Goal: Task Accomplishment & Management: Use online tool/utility

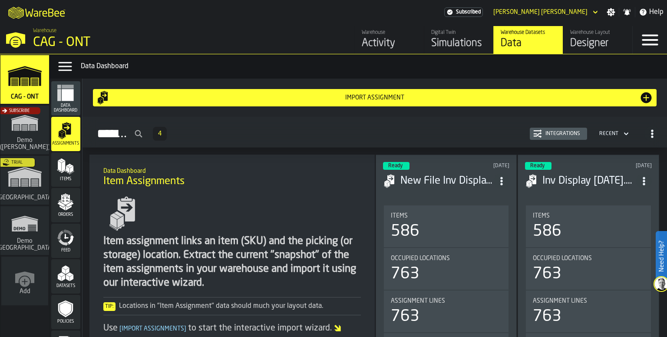
click at [323, 7] on div "M A K I N G W A R E H O U S E S M O R E EF F I C I E N T Subscribed [PERSON_NAM…" at bounding box center [333, 12] width 667 height 24
click at [231, 10] on div "M A K I N G W A R E H O U S E S M O R E EF F I C I E N T Subscribed [PERSON_NAM…" at bounding box center [333, 12] width 667 height 24
click at [208, 9] on div "M A K I N G W A R E H O U S E S M O R E EF F I C I E N T Subscribed [PERSON_NAM…" at bounding box center [333, 12] width 667 height 24
click at [537, 41] on div "Data" at bounding box center [528, 43] width 55 height 14
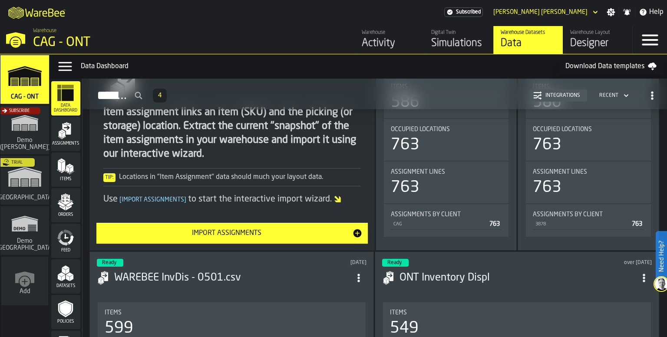
scroll to position [130, 0]
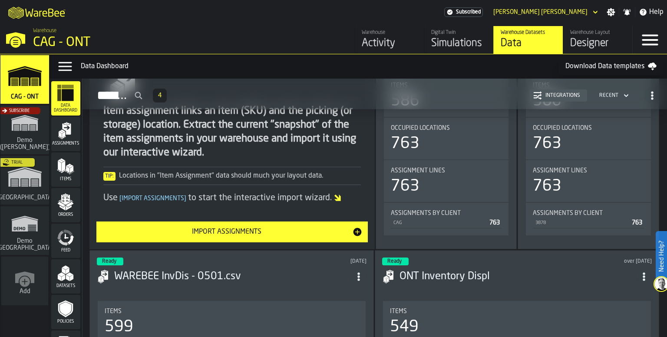
click at [235, 231] on div "Import Assignments" at bounding box center [227, 232] width 251 height 10
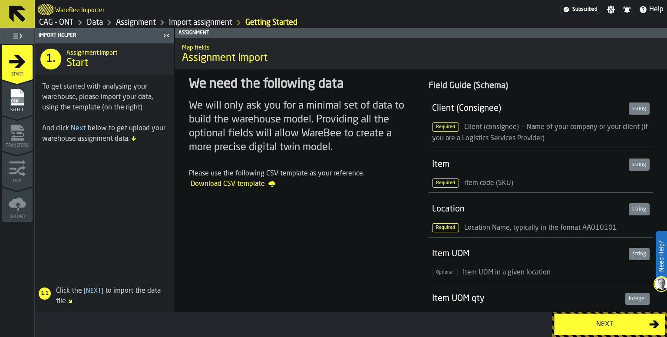
click at [609, 325] on div "Next" at bounding box center [605, 324] width 90 height 10
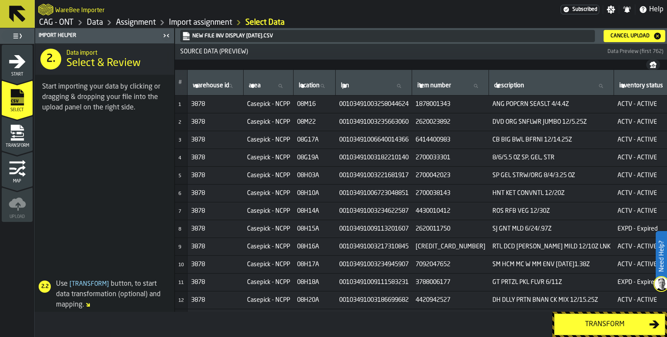
click at [605, 323] on div "Transform" at bounding box center [605, 324] width 90 height 10
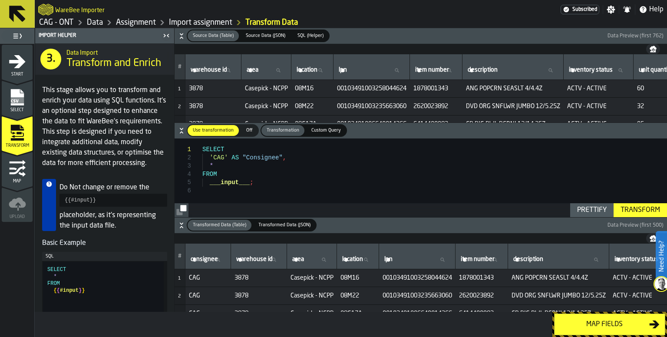
click at [626, 326] on div "Map fields" at bounding box center [605, 324] width 90 height 10
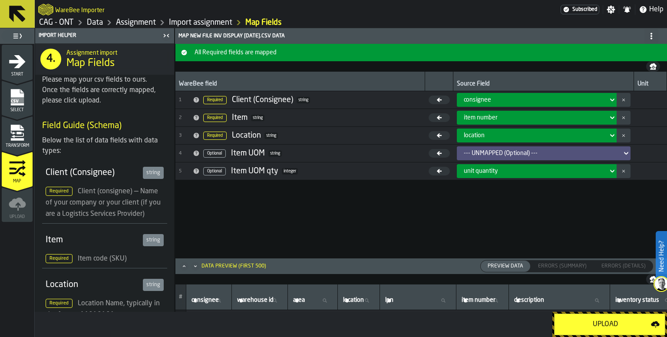
click at [132, 23] on link "Assignment" at bounding box center [136, 23] width 40 height 10
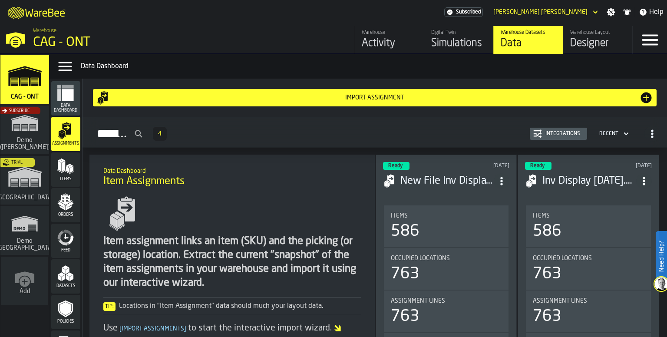
click at [63, 165] on polygon "menu Items" at bounding box center [63, 166] width 3 height 11
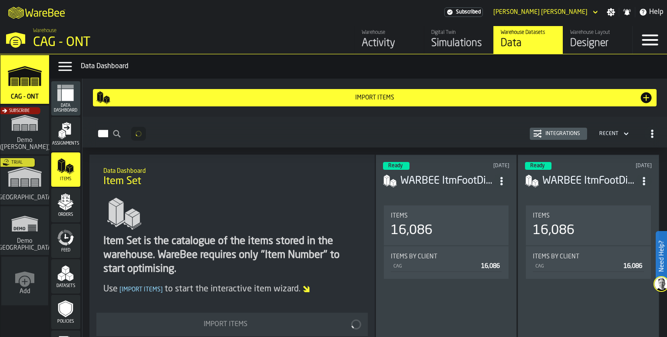
click at [61, 140] on div "Assignments" at bounding box center [65, 134] width 29 height 24
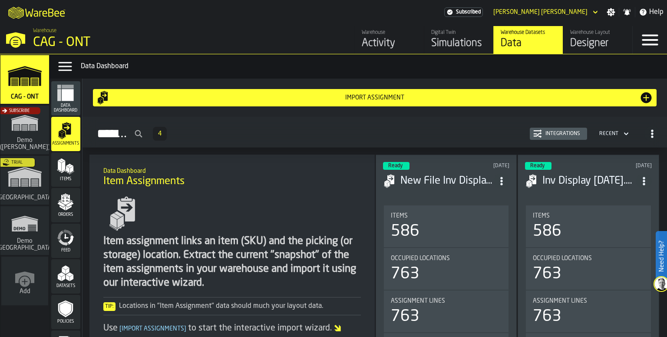
click at [67, 210] on icon "menu Orders" at bounding box center [65, 201] width 17 height 17
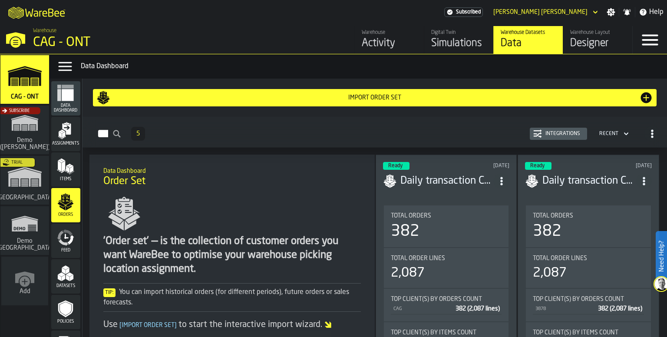
click at [61, 159] on polygon "menu Items" at bounding box center [62, 160] width 5 height 3
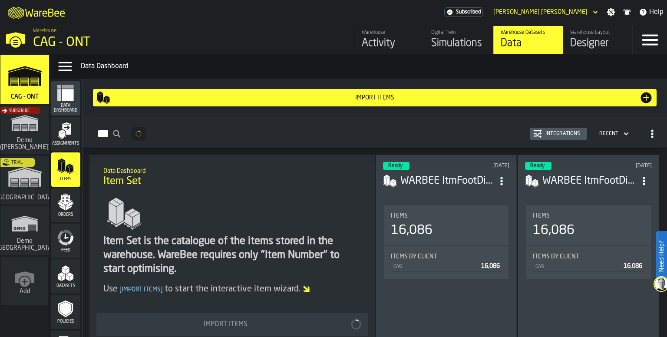
click at [70, 134] on icon "menu Assignments" at bounding box center [65, 130] width 17 height 17
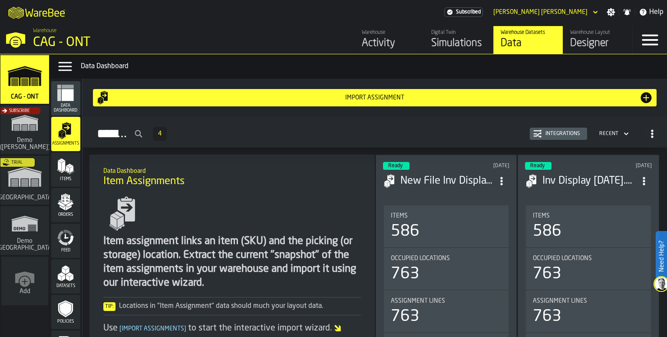
click at [66, 167] on polygon "menu Items" at bounding box center [67, 169] width 3 height 7
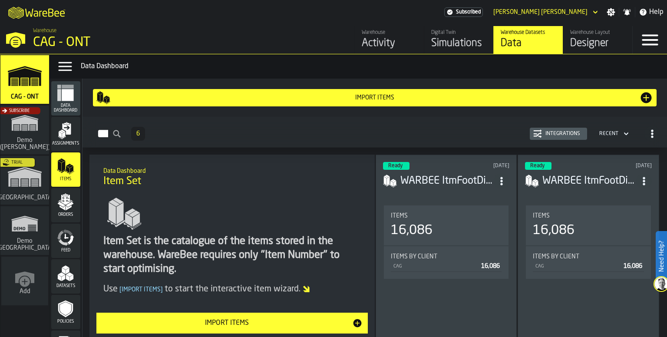
click at [64, 206] on icon "menu Orders" at bounding box center [65, 201] width 17 height 17
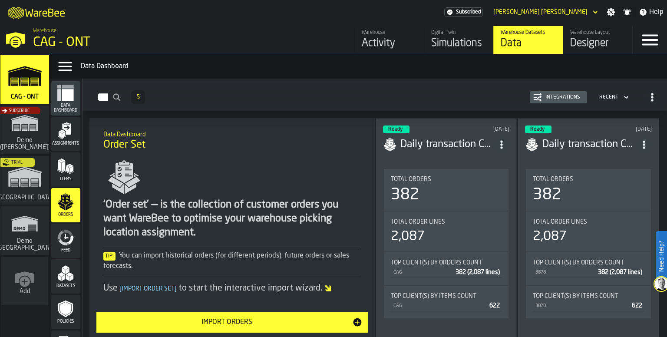
scroll to position [87, 0]
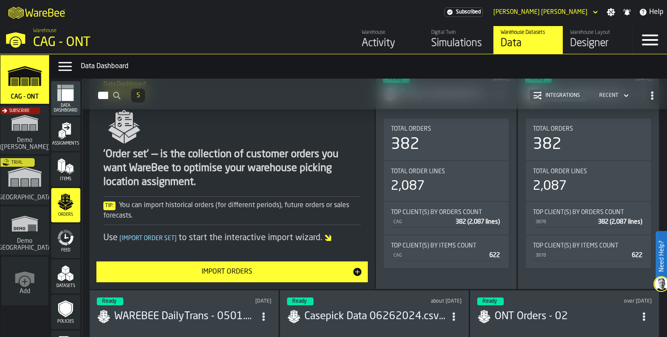
click at [64, 93] on icon "menu Data Dashboard" at bounding box center [68, 95] width 12 height 12
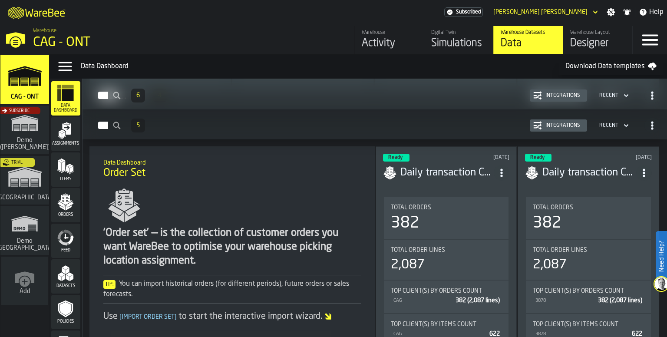
scroll to position [884, 0]
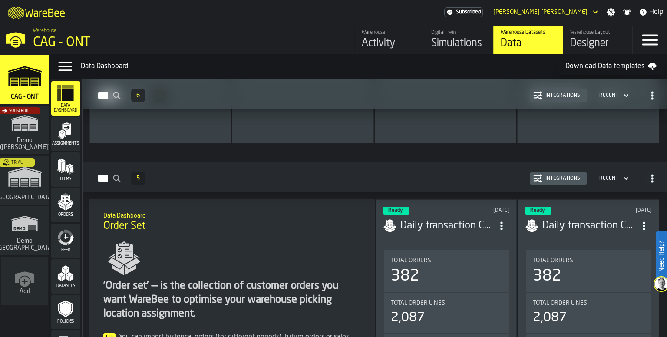
click at [67, 207] on polygon "menu Orders" at bounding box center [69, 208] width 6 height 5
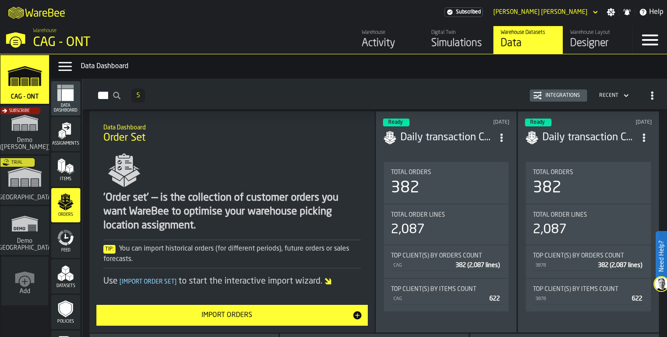
scroll to position [87, 0]
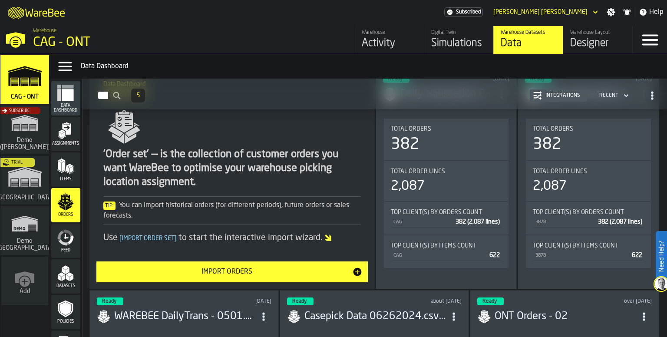
click at [259, 277] on button "Import Orders" at bounding box center [232, 272] width 272 height 21
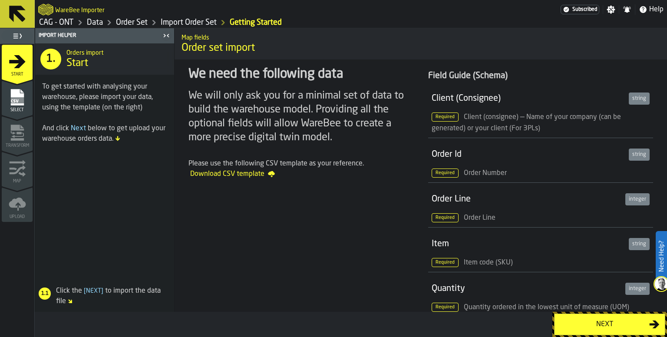
click at [603, 328] on div "Next" at bounding box center [605, 324] width 90 height 10
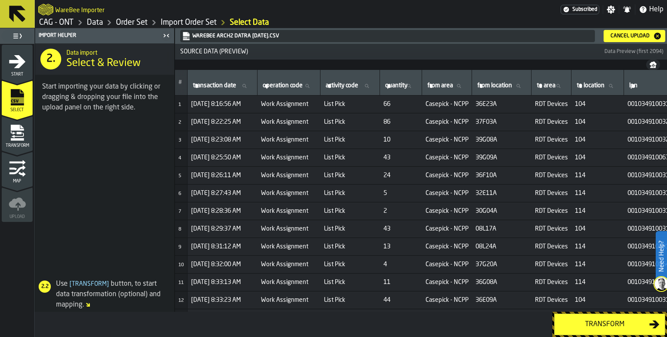
click at [629, 35] on div "Cancel Upload" at bounding box center [630, 36] width 46 height 6
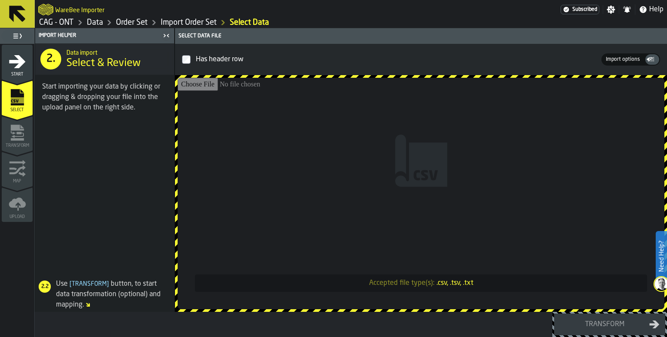
click at [412, 285] on input "Accepted file type(s): .csv, .tsv, .txt" at bounding box center [421, 194] width 487 height 232
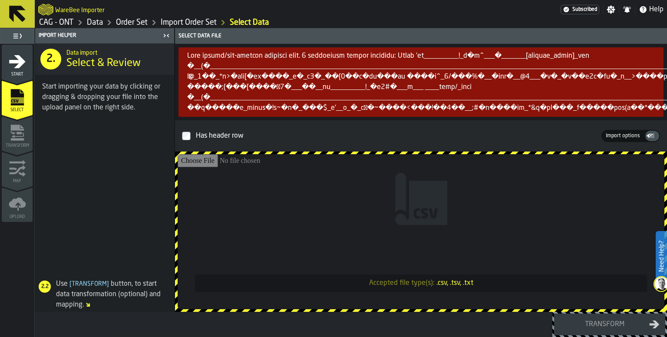
click at [19, 61] on icon "menu Start" at bounding box center [17, 61] width 17 height 13
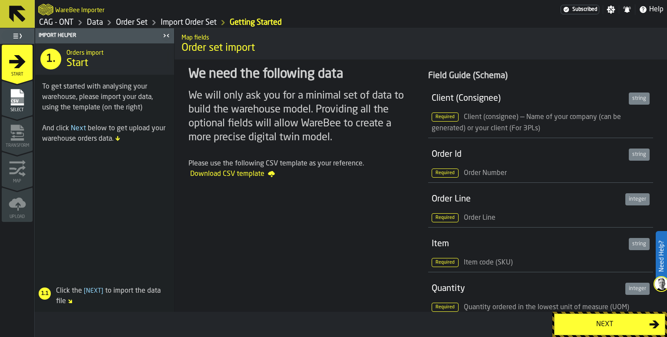
click at [601, 328] on div "Next" at bounding box center [605, 324] width 90 height 10
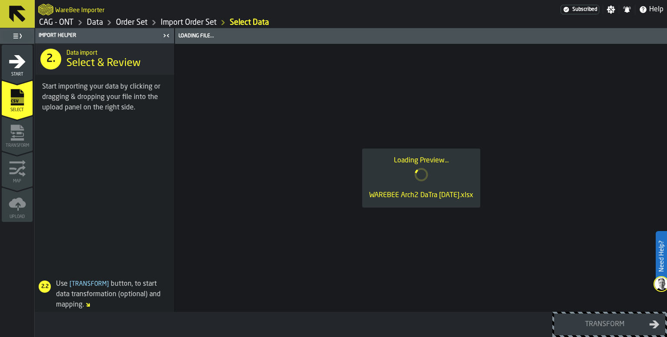
click at [23, 22] on icon at bounding box center [17, 13] width 21 height 21
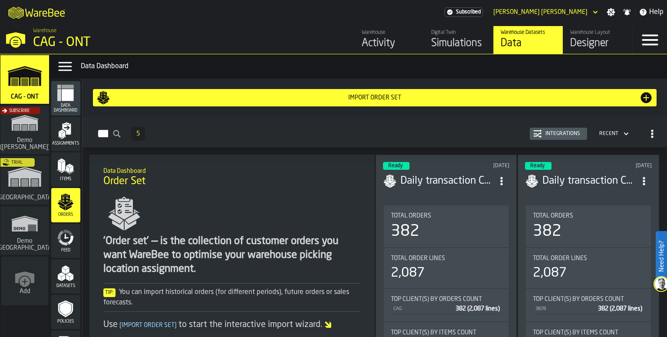
click at [372, 101] on div "Import Order Set" at bounding box center [374, 97] width 529 height 7
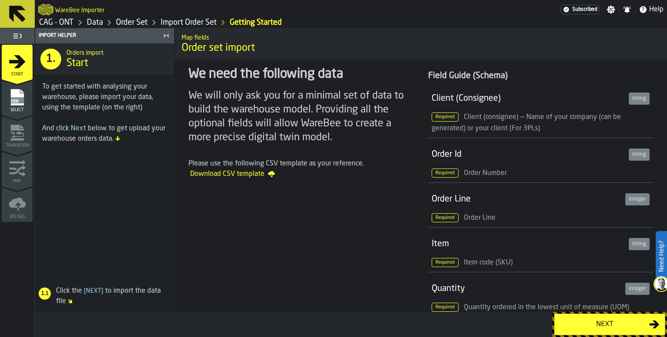
click at [616, 322] on div "Next" at bounding box center [605, 324] width 90 height 10
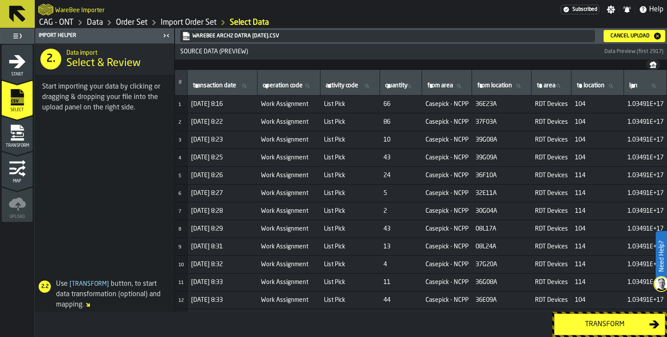
click at [610, 325] on div "Transform" at bounding box center [605, 324] width 90 height 10
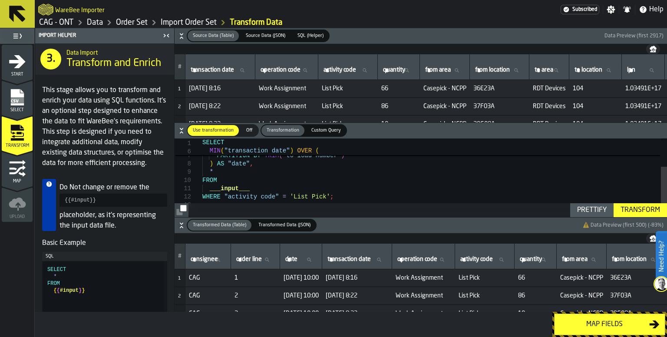
type textarea "**********"
click at [270, 174] on div "MIN ( "transaction date" ) OVER ( PARTITION BY TRIM ( "to load number" ) ) AS "…" at bounding box center [434, 162] width 465 height 135
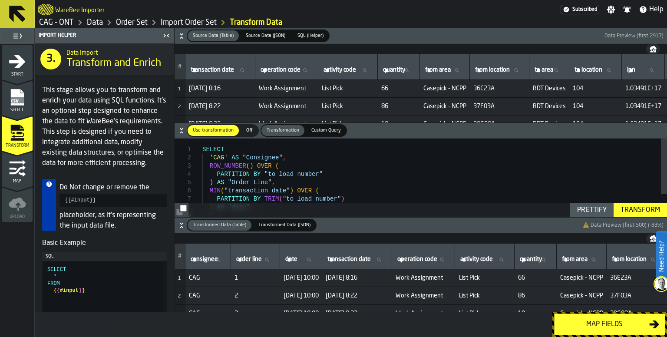
click at [289, 158] on div "MIN ( "transaction date" ) OVER ( PARTITION BY TRIM ( "to load number" ) ) AS "…" at bounding box center [434, 206] width 465 height 135
click at [291, 158] on div "MIN ( "transaction date" ) OVER ( PARTITION BY TRIM ( "to load number" ) ) AS "…" at bounding box center [434, 206] width 465 height 135
drag, startPoint x: 262, startPoint y: 158, endPoint x: 212, endPoint y: 161, distance: 50.5
click at [212, 161] on div "MIN ( "transaction date" ) OVER ( PARTITION BY TRIM ( "to load number" ) ) AS "…" at bounding box center [434, 206] width 465 height 135
click at [209, 159] on div "MIN ( "transaction date" ) OVER ( PARTITION BY TRIM ( "to load number" ) ) AS "…" at bounding box center [434, 206] width 465 height 135
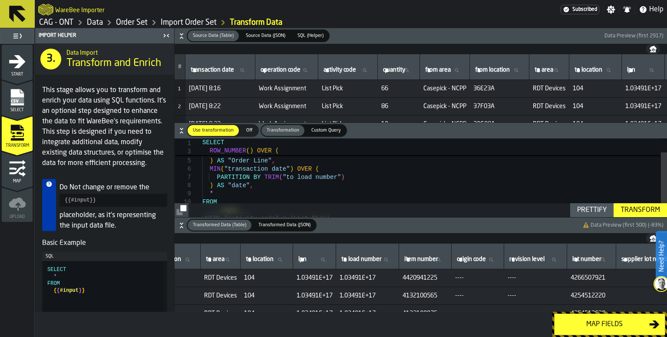
scroll to position [0, 471]
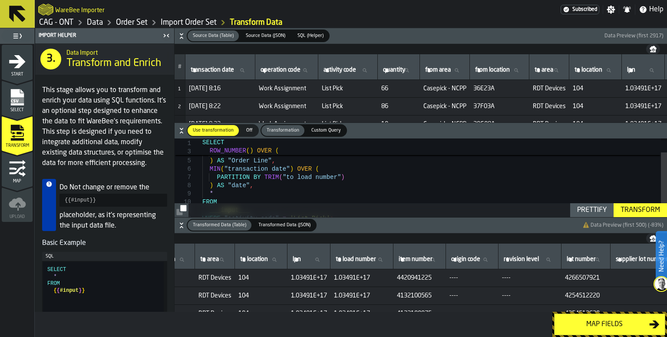
click at [382, 260] on icon at bounding box center [380, 260] width 4 height 4
click at [390, 260] on input "to load number to load number" at bounding box center [362, 259] width 56 height 11
drag, startPoint x: 411, startPoint y: 279, endPoint x: 370, endPoint y: 278, distance: 41.3
click at [370, 278] on span "1.03491E+17" at bounding box center [362, 278] width 56 height 7
copy span "1.03491E+17"
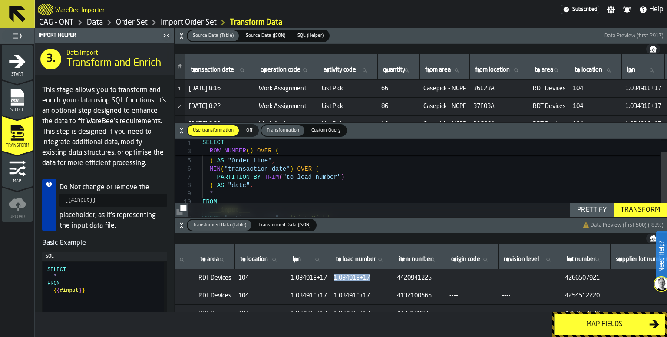
click at [383, 259] on icon at bounding box center [380, 259] width 5 height 5
click at [390, 259] on input "to load number to load number" at bounding box center [362, 259] width 56 height 11
click at [390, 260] on input "to load number to load number" at bounding box center [362, 259] width 56 height 11
paste input "**********"
type input "**********"
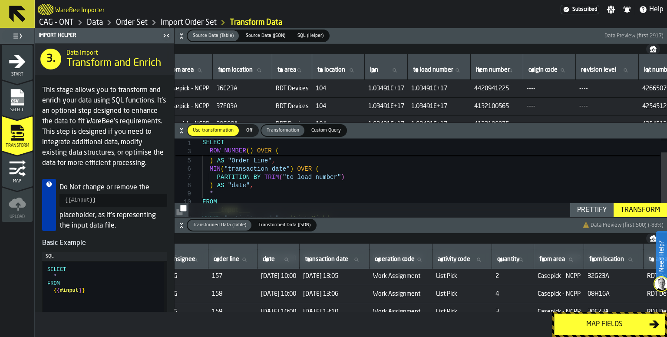
scroll to position [2129, 27]
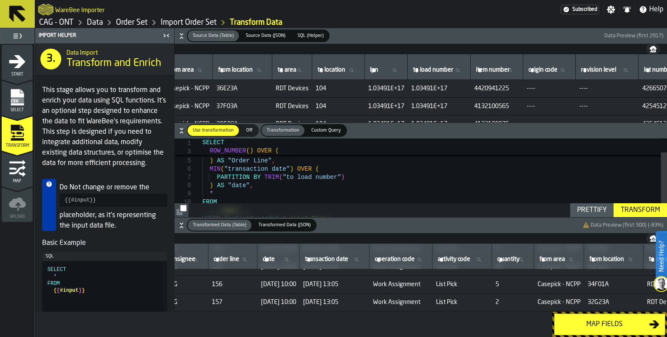
drag, startPoint x: 21, startPoint y: 98, endPoint x: 21, endPoint y: 91, distance: 7.4
click at [21, 98] on rect "menu Select" at bounding box center [16, 100] width 13 height 6
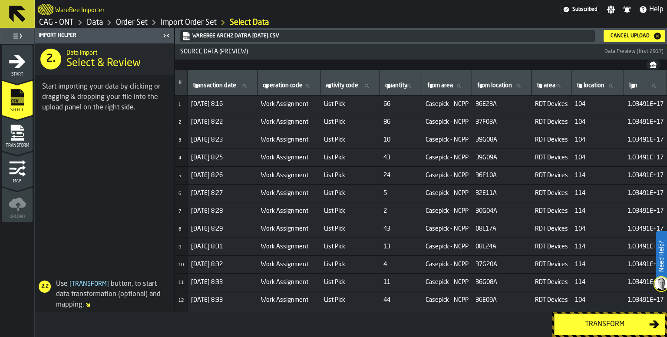
click at [634, 43] on header "WAREBEE Arch2 DaTra 09.12.25.csv Cancel Upload" at bounding box center [421, 36] width 492 height 16
click at [635, 36] on div "Cancel Upload" at bounding box center [630, 36] width 46 height 6
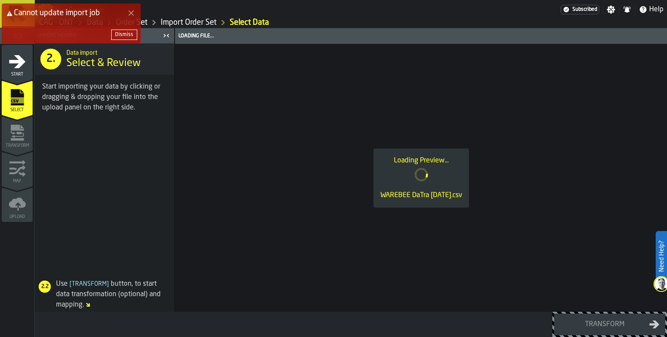
click at [132, 13] on polygon "Close Error" at bounding box center [132, 13] width 6 height 6
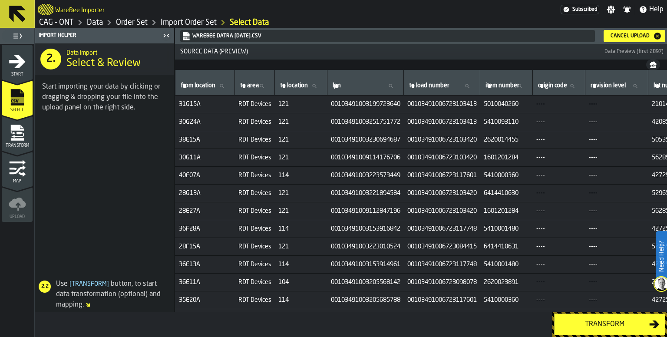
scroll to position [0, 297]
click at [469, 85] on icon at bounding box center [466, 85] width 5 height 5
click at [476, 85] on input "to load number to load number" at bounding box center [441, 85] width 69 height 11
type input "*"
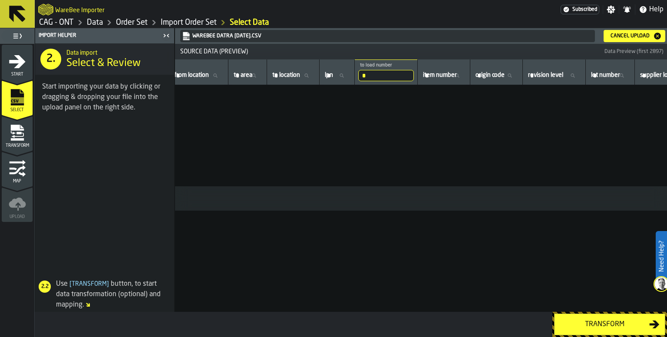
click at [401, 75] on input "*" at bounding box center [386, 75] width 56 height 11
click at [414, 74] on input "*" at bounding box center [386, 75] width 56 height 11
click at [107, 209] on span at bounding box center [104, 197] width 139 height 149
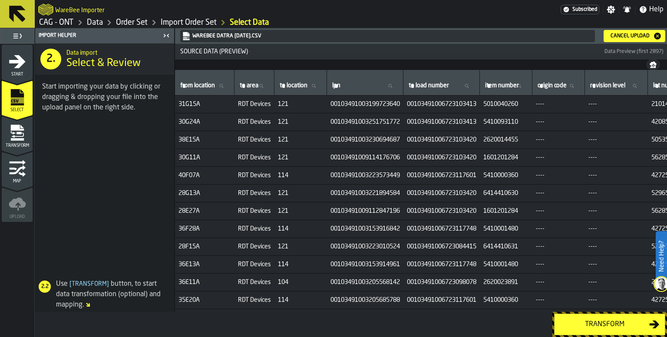
click at [603, 320] on div "Transform" at bounding box center [605, 324] width 90 height 10
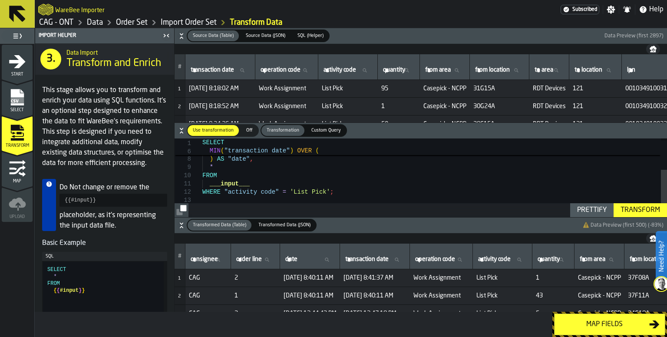
click at [222, 179] on div "MIN ( "transaction date" ) OVER ( PARTITION BY TRIM ( "to load number" ) ) AS "…" at bounding box center [434, 157] width 465 height 135
click at [226, 189] on div "MIN ( "transaction date" ) OVER ( PARTITION BY TRIM ( "to load number" ) ) AS "…" at bounding box center [434, 157] width 465 height 135
click at [331, 190] on div "MIN ( "transaction date" ) OVER ( PARTITION BY TRIM ( "to load number" ) ) AS "…" at bounding box center [434, 157] width 465 height 135
drag, startPoint x: 281, startPoint y: 190, endPoint x: 324, endPoint y: 191, distance: 42.6
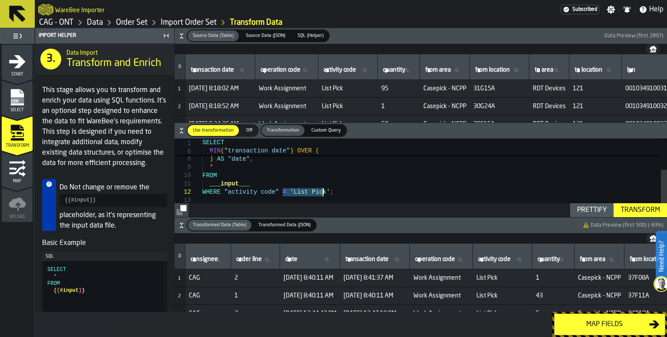
click at [324, 191] on div "MIN ( "transaction date" ) OVER ( PARTITION BY TRIM ( "to load number" ) ) AS "…" at bounding box center [434, 157] width 465 height 135
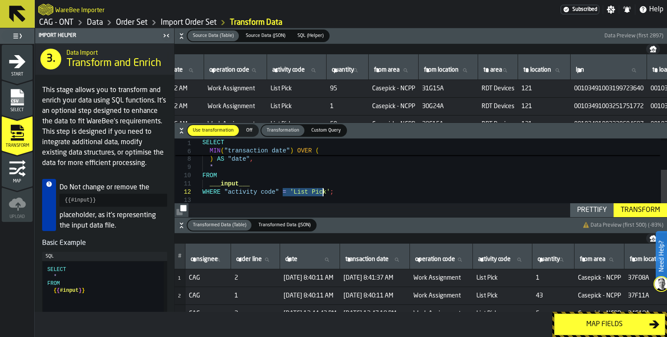
scroll to position [0, 55]
click at [346, 192] on div "MIN ( "transaction date" ) OVER ( PARTITION BY TRIM ( "to load number" ) ) AS "…" at bounding box center [434, 157] width 465 height 135
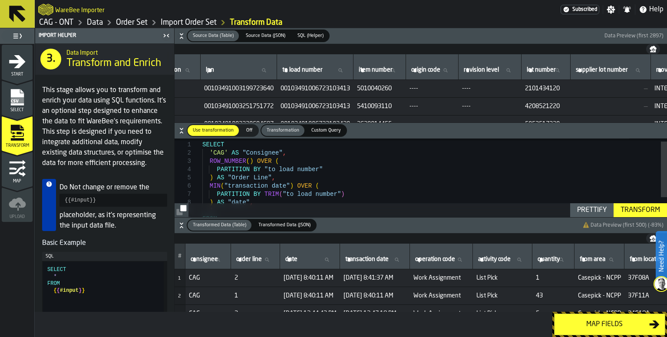
scroll to position [0, 422]
click at [350, 193] on div "MIN ( "transaction date" ) OVER ( PARTITION BY TRIM ( "to load number" ) ) AS "…" at bounding box center [434, 201] width 465 height 135
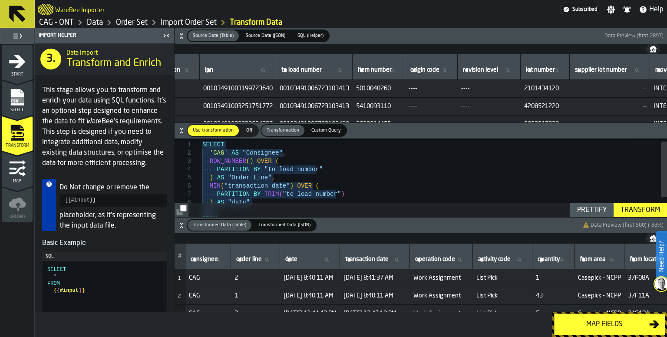
click at [294, 197] on div "MIN ( "transaction date" ) OVER ( PARTITION BY TRIM ( "to load number" ) ) AS "…" at bounding box center [434, 201] width 465 height 135
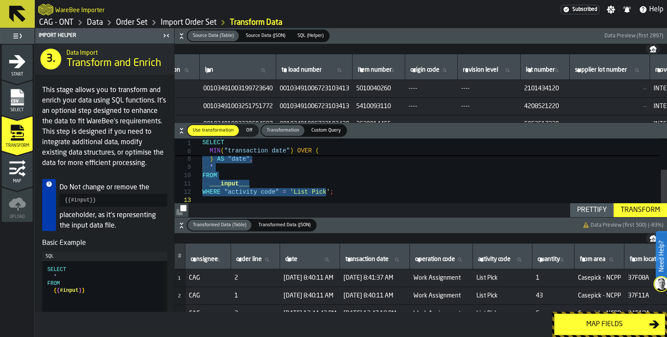
click at [265, 189] on div "MIN ( "transaction date" ) OVER ( PARTITION BY TRIM ( "to load number" ) ) AS "…" at bounding box center [434, 157] width 465 height 135
click at [343, 194] on div "MIN ( "transaction date" ) OVER ( PARTITION BY TRIM ( "to load number" ) ) AS "…" at bounding box center [434, 157] width 465 height 135
drag, startPoint x: 319, startPoint y: 191, endPoint x: 398, endPoint y: 199, distance: 80.4
click at [319, 191] on div "MIN ( "transaction date" ) OVER ( PARTITION BY TRIM ( "to load number" ) ) AS "…" at bounding box center [434, 157] width 465 height 135
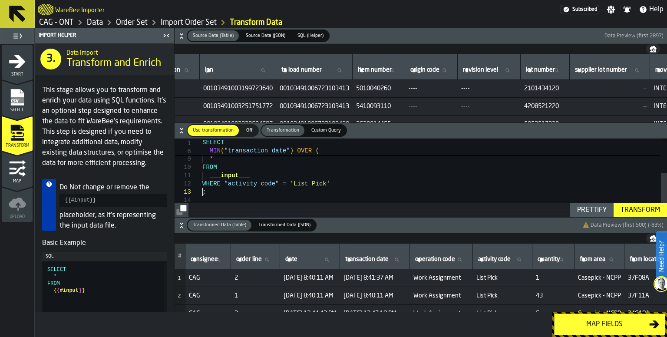
scroll to position [17, 0]
click at [630, 210] on div "Transform" at bounding box center [640, 210] width 46 height 10
click at [596, 209] on div "Prettify" at bounding box center [592, 210] width 36 height 10
type textarea "**********"
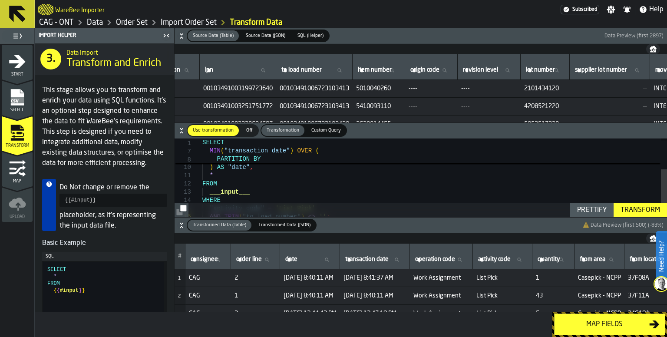
click at [366, 188] on div "MIN ( "transaction date" ) OVER ( PARTITION BY TRIM ( "to load number" ) ) AS "…" at bounding box center [434, 162] width 465 height 160
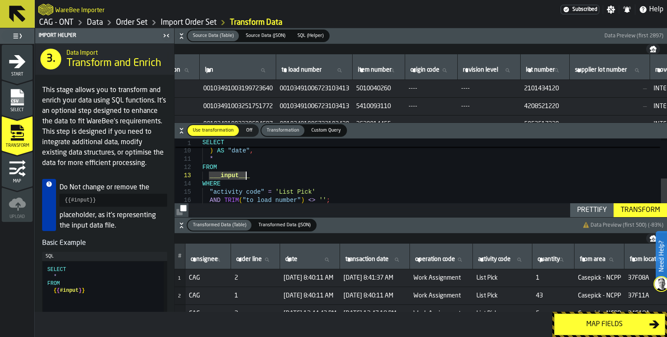
click at [372, 186] on div "TRIM ( "to load number" ) ) AS "date" , * FROM ___input___ WHERE "activity code…" at bounding box center [434, 146] width 465 height 160
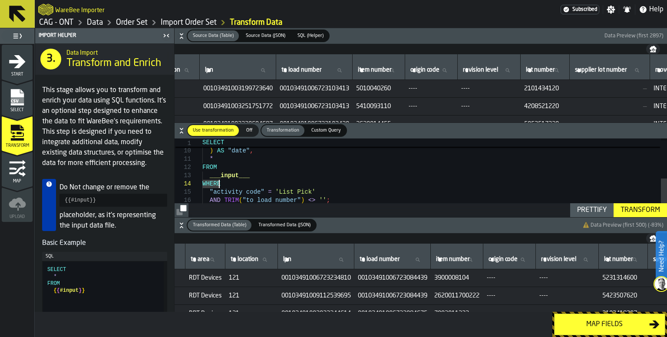
scroll to position [0, 501]
click at [418, 259] on icon at bounding box center [414, 259] width 5 height 5
click at [425, 259] on input "to load number to load number" at bounding box center [389, 259] width 69 height 11
click at [425, 262] on input "to load number to load number" at bounding box center [389, 259] width 69 height 11
type input "***"
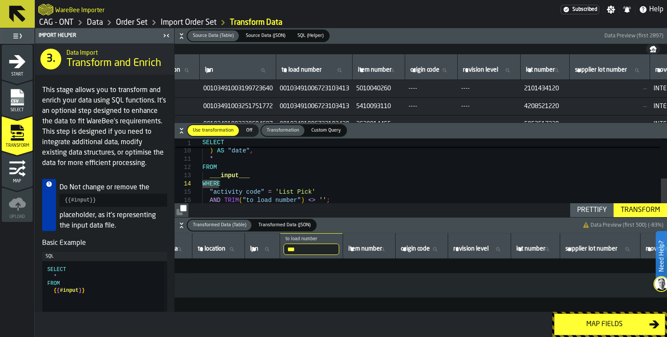
click at [339, 246] on input "***" at bounding box center [312, 249] width 56 height 11
type input "*"
click at [342, 179] on div "TRIM ( "to load number" ) ) AS "date" , * FROM ___input___ WHERE "activity code…" at bounding box center [434, 146] width 465 height 160
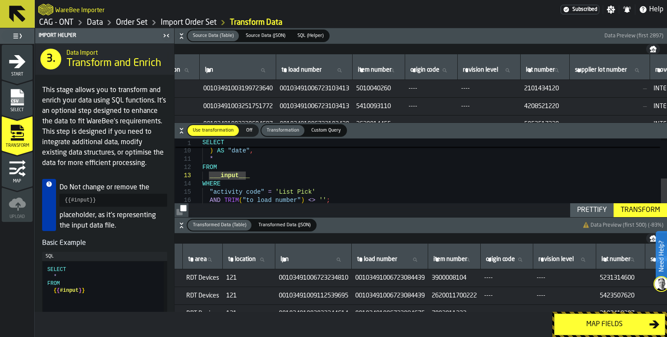
click at [351, 192] on div "TRIM ( "to load number" ) ) AS "date" , * FROM ___input___ WHERE "activity code…" at bounding box center [434, 146] width 465 height 160
click at [612, 322] on div "Map fields" at bounding box center [605, 324] width 90 height 10
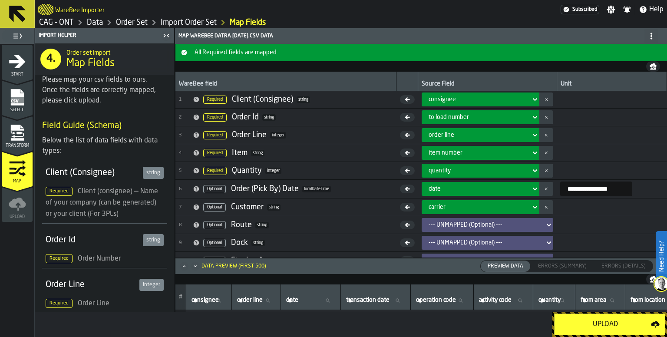
scroll to position [0, 0]
click at [186, 266] on icon "Maximize" at bounding box center [184, 266] width 9 height 9
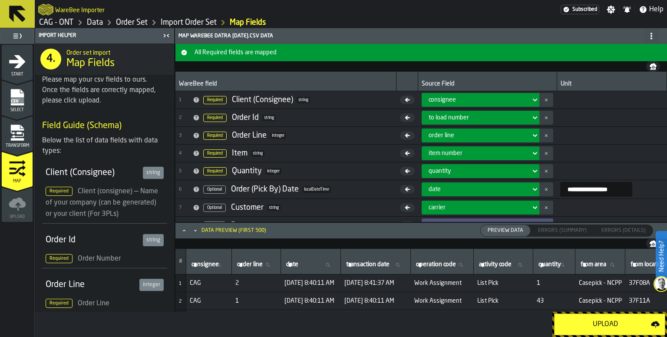
click at [608, 325] on div "Upload" at bounding box center [605, 324] width 91 height 10
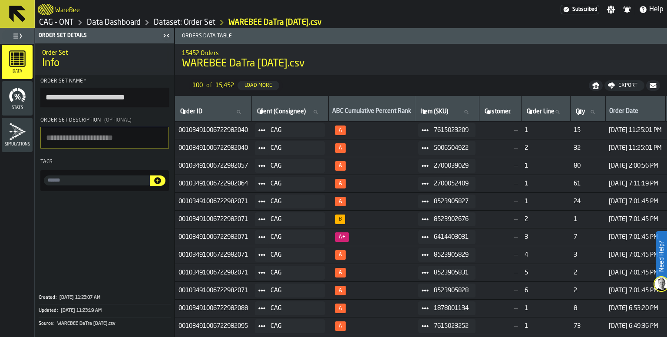
click at [22, 16] on icon at bounding box center [17, 14] width 17 height 17
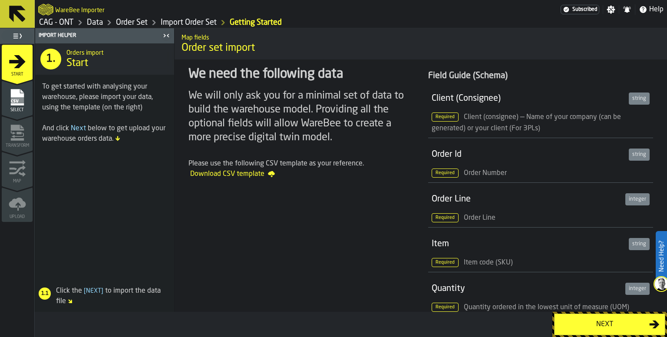
click at [17, 16] on icon at bounding box center [17, 14] width 17 height 17
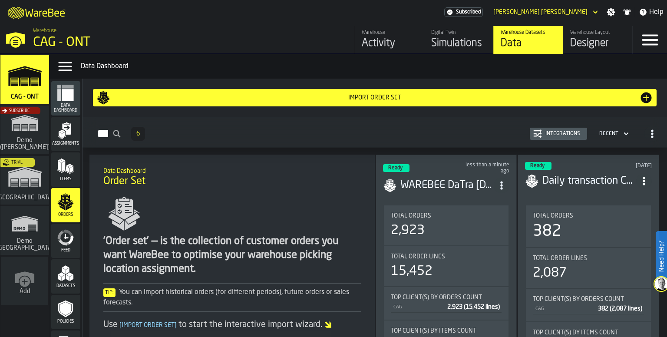
click at [461, 208] on div "Total Orders 2,923" at bounding box center [446, 226] width 125 height 40
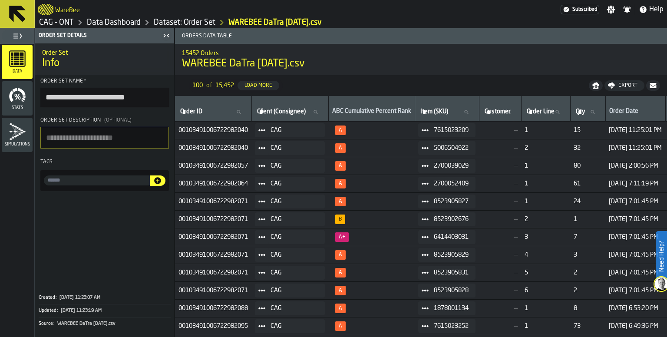
click at [145, 98] on input "**********" at bounding box center [104, 97] width 129 height 19
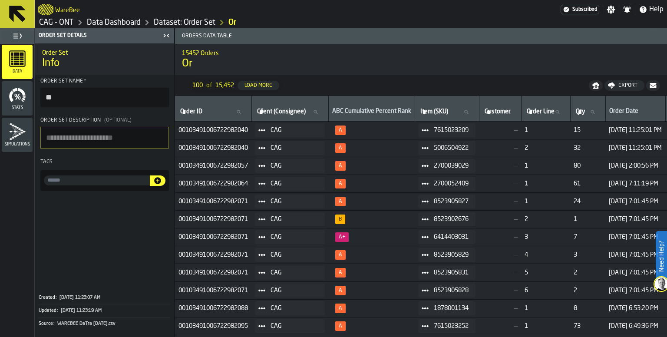
type input "*"
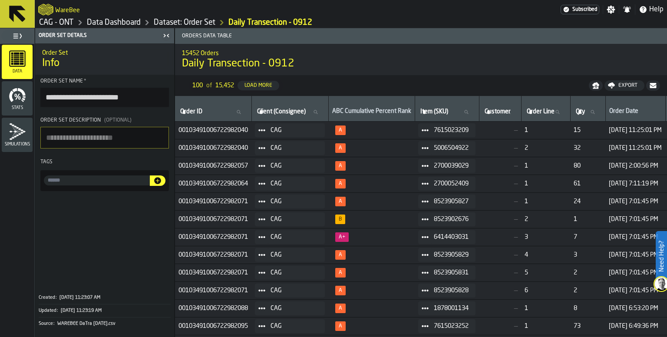
type input "**********"
drag, startPoint x: 67, startPoint y: 230, endPoint x: 82, endPoint y: 232, distance: 14.8
click at [66, 230] on span at bounding box center [104, 241] width 139 height 93
click at [109, 226] on span at bounding box center [104, 241] width 139 height 93
click at [20, 16] on icon at bounding box center [17, 14] width 17 height 17
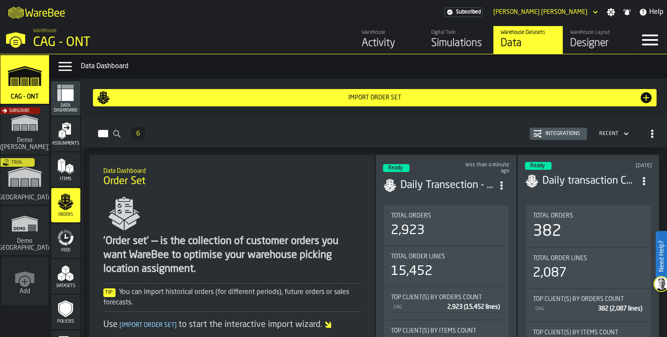
click at [502, 187] on circle "ItemListCard-DashboardItemContainer" at bounding box center [502, 188] width 2 height 2
click at [485, 203] on div "Open" at bounding box center [482, 201] width 45 height 10
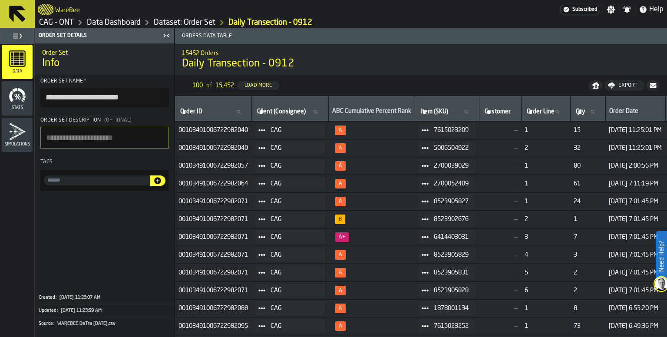
click at [126, 95] on input "**********" at bounding box center [104, 97] width 129 height 19
drag, startPoint x: 46, startPoint y: 98, endPoint x: 53, endPoint y: 100, distance: 7.2
click at [46, 98] on input "**********" at bounding box center [104, 97] width 129 height 19
paste input "****"
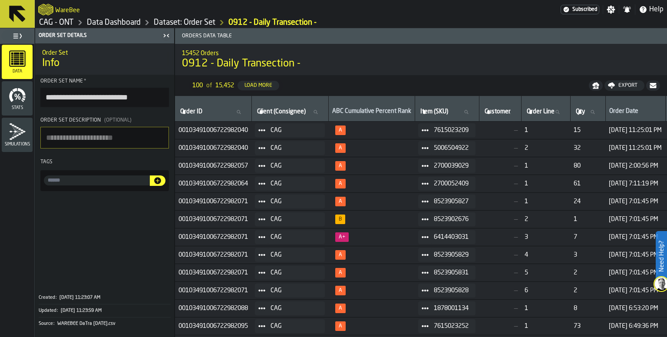
click at [160, 98] on input "**********" at bounding box center [104, 97] width 129 height 19
type input "**********"
click at [31, 18] on button at bounding box center [17, 14] width 35 height 28
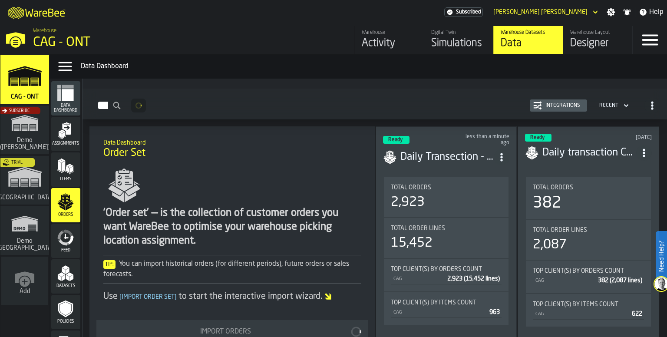
scroll to position [43, 0]
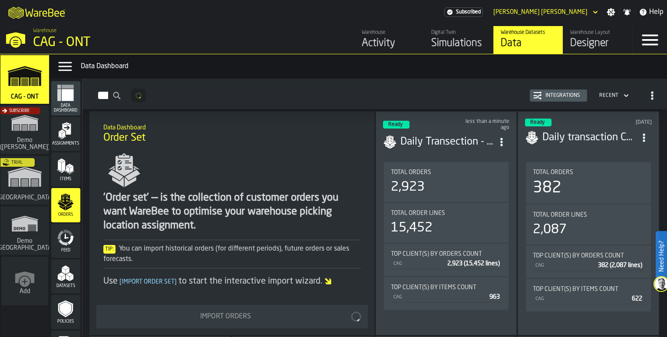
click at [62, 169] on polygon "menu Items" at bounding box center [63, 166] width 3 height 11
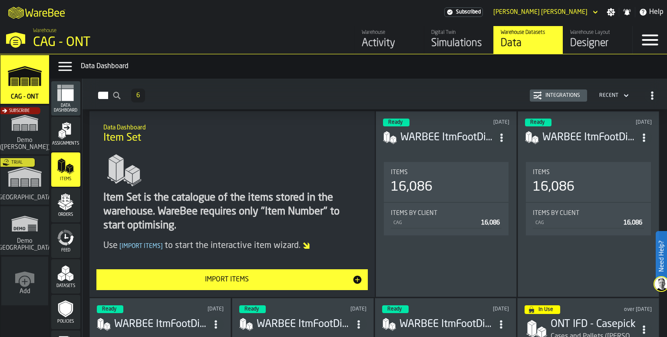
drag, startPoint x: 65, startPoint y: 135, endPoint x: 71, endPoint y: 137, distance: 6.5
click at [65, 135] on icon "menu Assignments" at bounding box center [65, 130] width 17 height 17
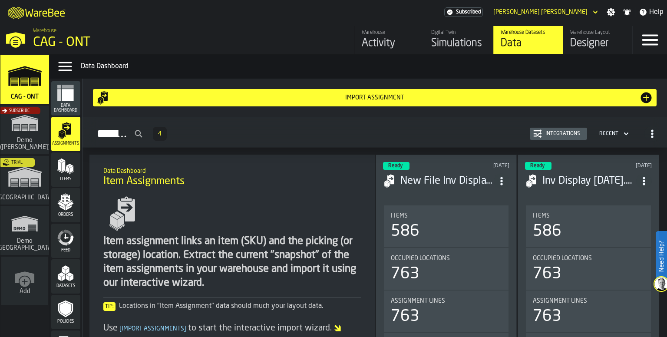
click at [66, 167] on polygon "menu Items" at bounding box center [67, 169] width 3 height 7
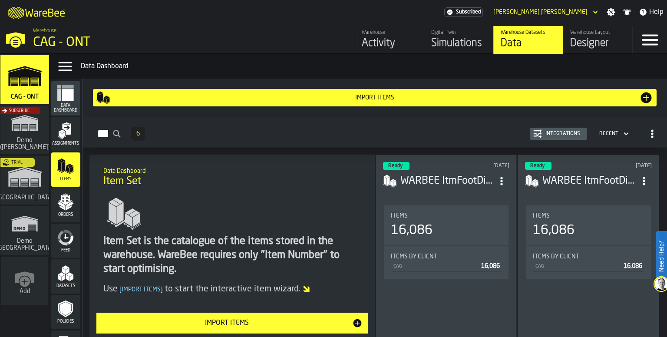
click at [289, 60] on div "Data Menu Data Dashboard" at bounding box center [359, 66] width 618 height 24
click at [250, 325] on div "Import Items" at bounding box center [227, 323] width 251 height 10
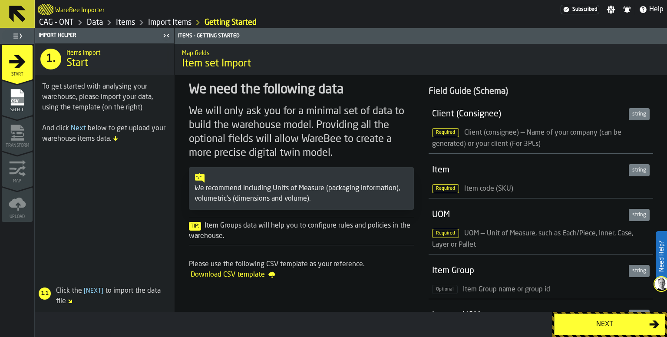
click at [622, 322] on div "Next" at bounding box center [605, 324] width 90 height 10
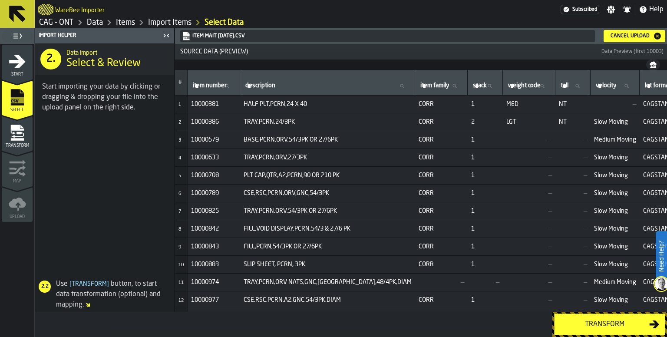
click at [607, 328] on div "Transform" at bounding box center [605, 324] width 90 height 10
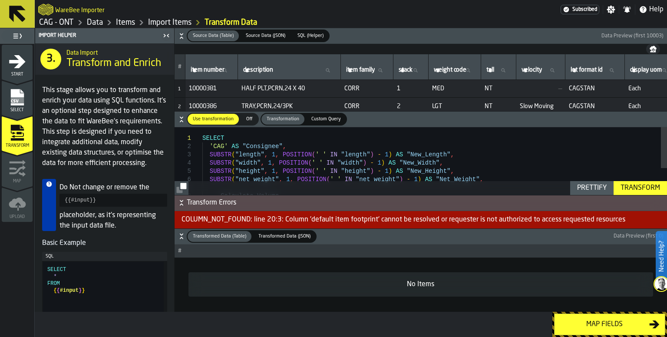
click at [485, 158] on div "SELECT 'CAG' AS "Consignee" , SUBSTR ( "length" , 1 , POSITION ( ' ' IN "length…" at bounding box center [434, 219] width 465 height 185
click at [640, 189] on div "Transform" at bounding box center [640, 188] width 46 height 10
click at [494, 167] on div "SELECT 'CAG' AS "Consignee" , SUBSTR ( "length" , 1 , POSITION ( ' ' IN "length…" at bounding box center [434, 219] width 465 height 185
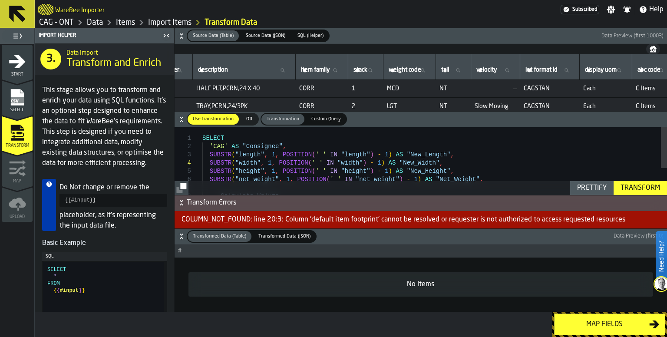
scroll to position [0, 75]
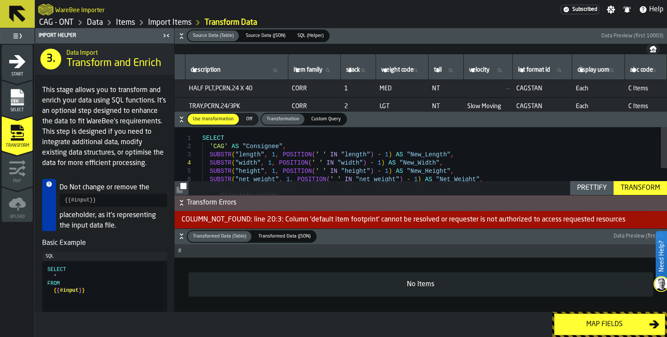
click at [473, 171] on div "-- Calculate Volume CAST ( SUBSTR ( "length" , 1 , POSITION ( ' ' IN "length" )…" at bounding box center [434, 219] width 465 height 185
click at [325, 70] on icon at bounding box center [327, 70] width 5 height 5
click at [313, 70] on input "item family item family" at bounding box center [314, 70] width 45 height 11
click at [292, 71] on input "item family item family" at bounding box center [314, 70] width 45 height 11
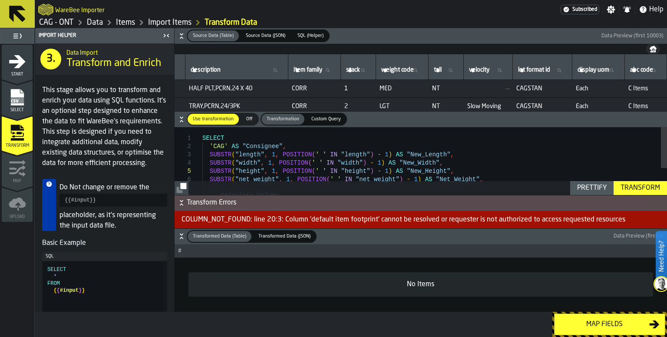
click at [487, 166] on div "-- Calculate Volume CAST ( SUBSTR ( "length" , 1 , POSITION ( ' ' IN "length" )…" at bounding box center [434, 219] width 465 height 185
click at [488, 163] on div "-- Calculate Volume CAST ( SUBSTR ( "length" , 1 , POSITION ( ' ' IN "length" )…" at bounding box center [434, 219] width 465 height 185
click at [485, 173] on div "-- Calculate Volume CAST ( SUBSTR ( "length" , 1 , POSITION ( ' ' IN "length" )…" at bounding box center [434, 219] width 465 height 185
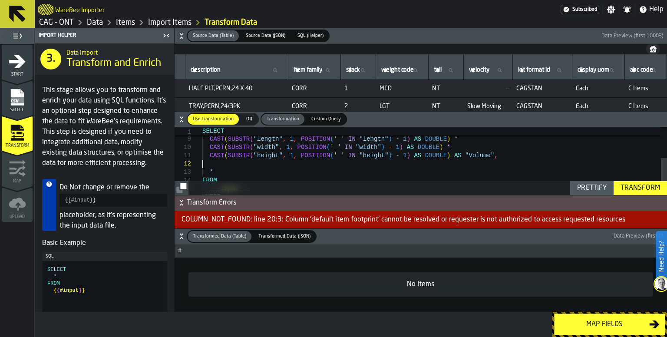
click at [513, 160] on div "-- Calculate Volume CAST ( SUBSTR ( "length" , 1 , POSITION ( ' ' IN "length" )…" at bounding box center [434, 154] width 465 height 185
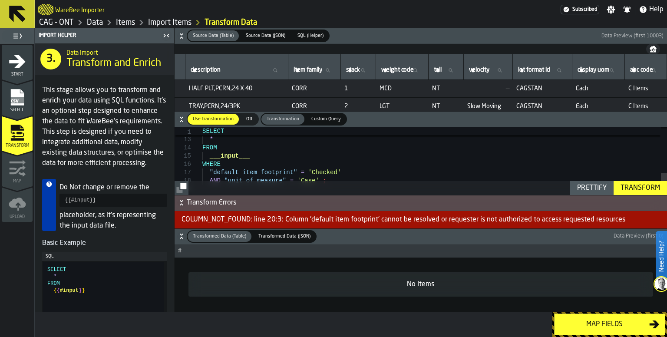
click at [365, 177] on div "* FROM ___input___ WHERE "default item footprint" = 'Checked' AND "unit of meas…" at bounding box center [434, 122] width 465 height 185
click at [372, 167] on div "* FROM ___input___ WHERE "default item footprint" = 'Checked' AND "unit of meas…" at bounding box center [434, 122] width 465 height 185
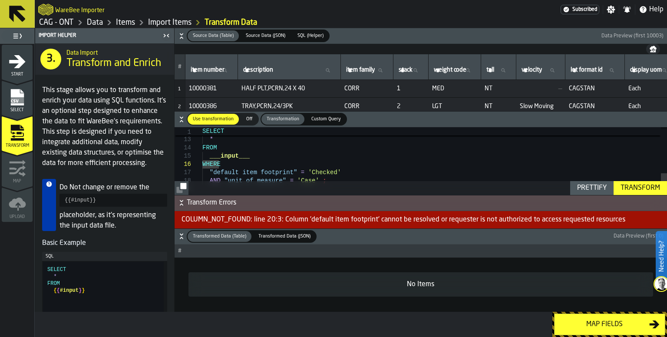
click at [381, 162] on div "* FROM ___input___ WHERE "default item footprint" = 'Checked' AND "unit of meas…" at bounding box center [434, 122] width 465 height 185
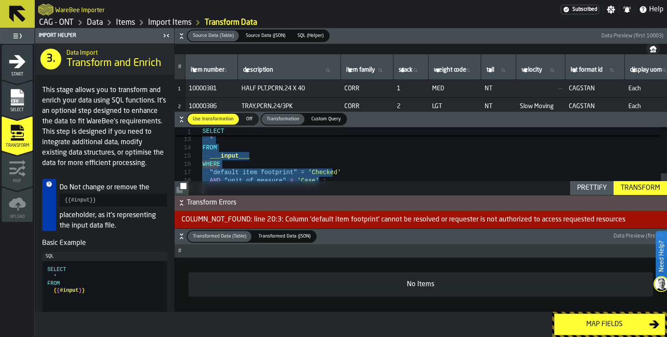
type textarea "**********"
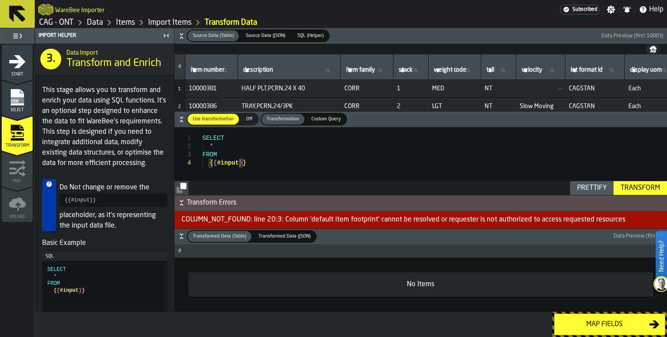
click at [284, 162] on div "SELECT * FROM { { #input } }" at bounding box center [434, 170] width 465 height 87
click at [642, 188] on div "Transform" at bounding box center [640, 188] width 46 height 10
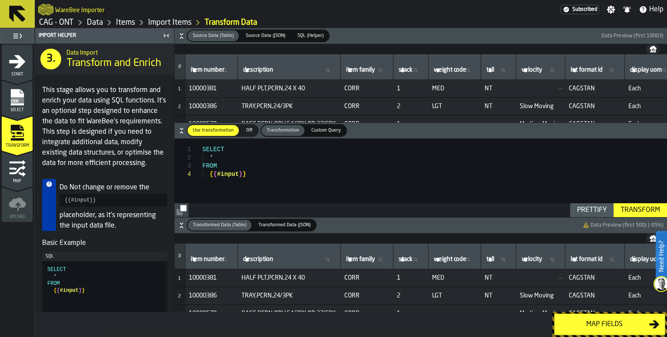
click at [610, 323] on div "Map fields" at bounding box center [605, 324] width 90 height 10
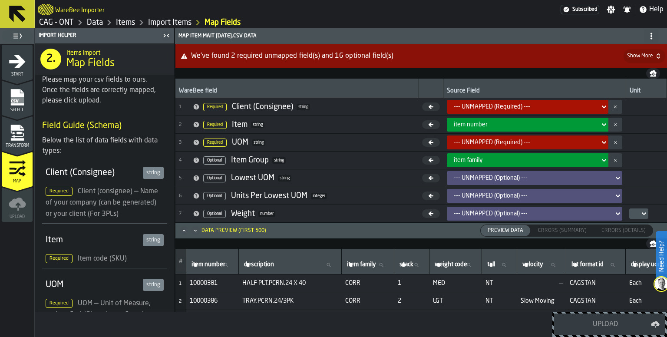
click at [504, 106] on div "--- UNMAPPED (Required) ---" at bounding box center [525, 106] width 143 height 7
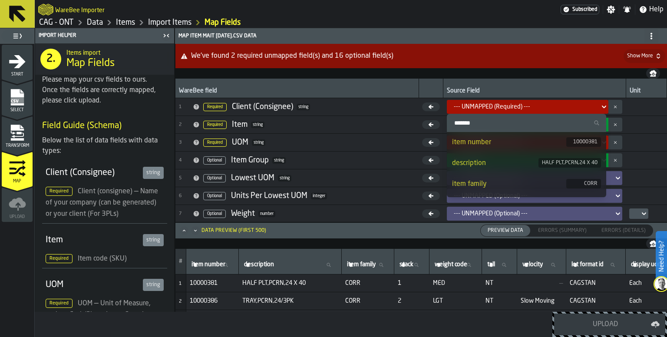
click at [17, 145] on span "Transform" at bounding box center [17, 145] width 31 height 5
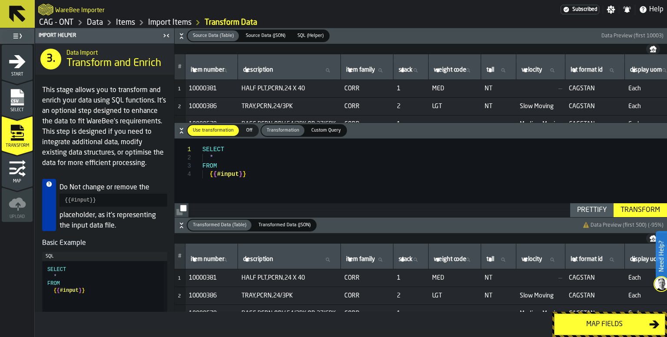
click at [226, 153] on div "SELECT * FROM { { #input } }" at bounding box center [434, 182] width 465 height 87
click at [644, 214] on div "Transform" at bounding box center [640, 210] width 46 height 10
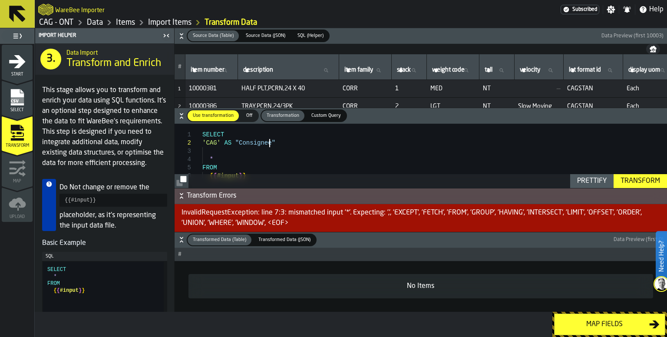
click at [294, 143] on div "SELECT * FROM 'CAG' AS "Consignee" { { #input } }" at bounding box center [434, 167] width 465 height 87
click at [638, 178] on div "Transform" at bounding box center [640, 181] width 46 height 10
click at [334, 159] on div "SELECT * FROM 'CAG' AS "Consignee" { { #input } }" at bounding box center [434, 167] width 465 height 87
click at [283, 140] on div "SELECT * FROM 'CAG' AS "Consignee" { { #input } }" at bounding box center [434, 167] width 465 height 87
type textarea "**********"
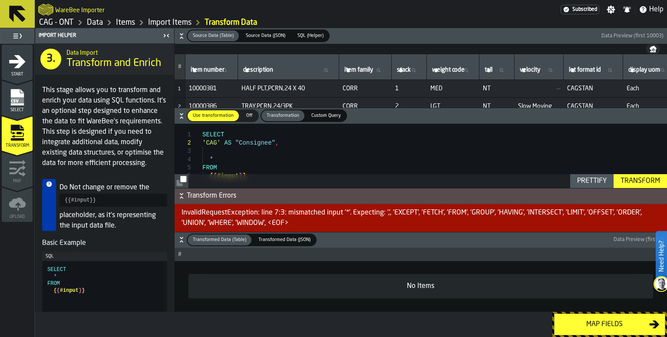
click at [643, 181] on div "Transform" at bounding box center [640, 181] width 46 height 10
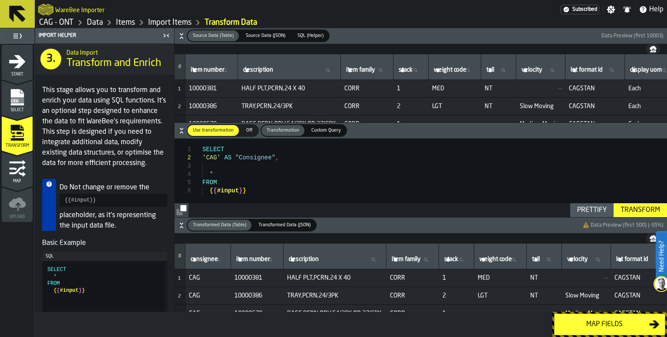
click at [596, 321] on div "Map fields" at bounding box center [605, 324] width 90 height 10
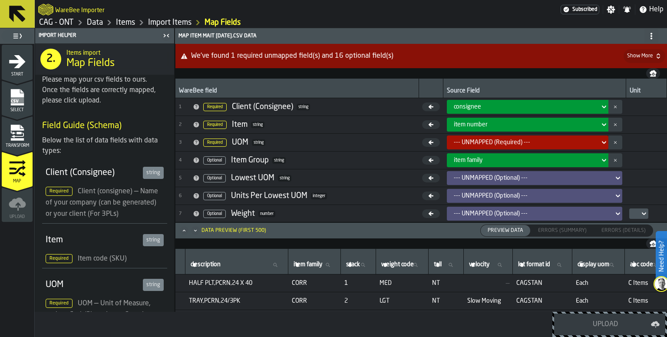
scroll to position [0, 111]
click at [509, 141] on div "--- UNMAPPED (Required) ---" at bounding box center [525, 142] width 143 height 7
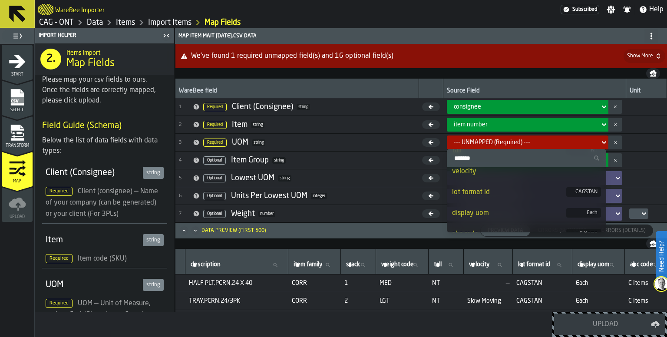
scroll to position [164, 0]
click at [494, 201] on div "display uom" at bounding box center [509, 201] width 114 height 10
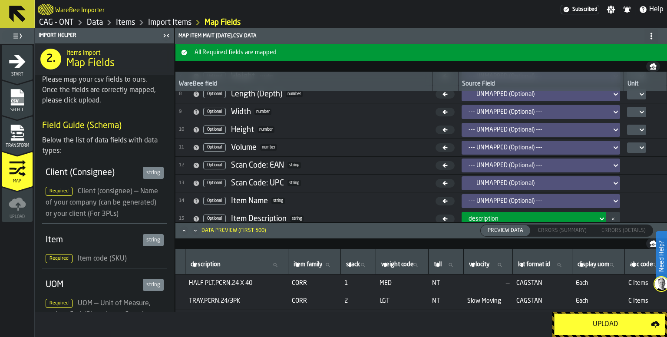
scroll to position [193, 0]
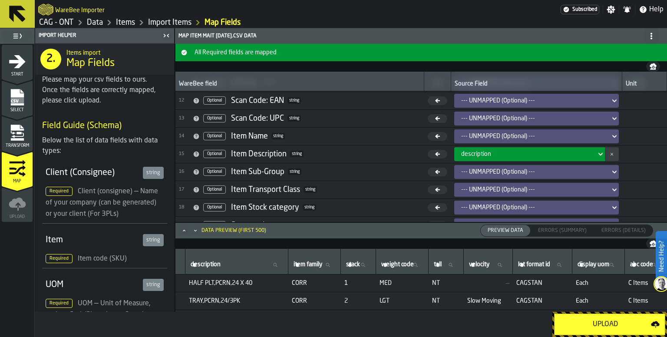
click at [494, 170] on div "--- UNMAPPED (Optional) ---" at bounding box center [533, 172] width 145 height 7
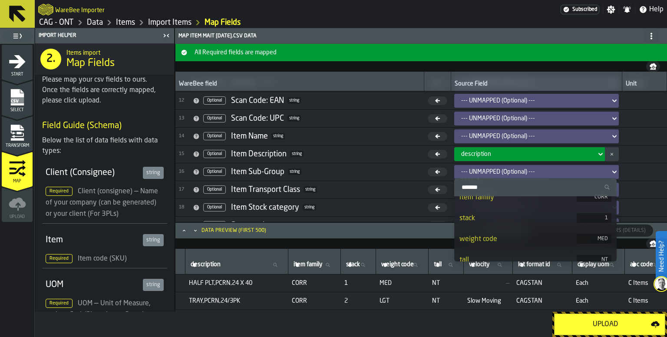
scroll to position [87, 0]
click at [483, 224] on div "weight code" at bounding box center [518, 224] width 117 height 10
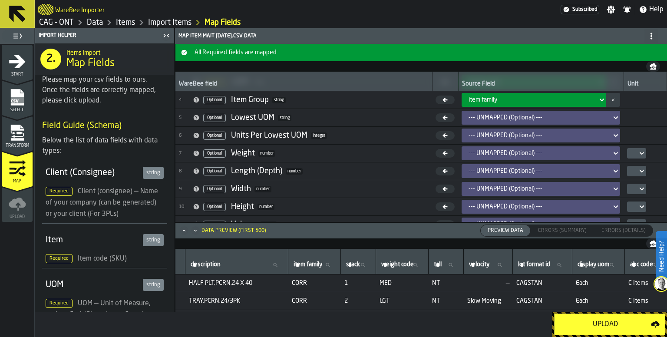
scroll to position [0, 0]
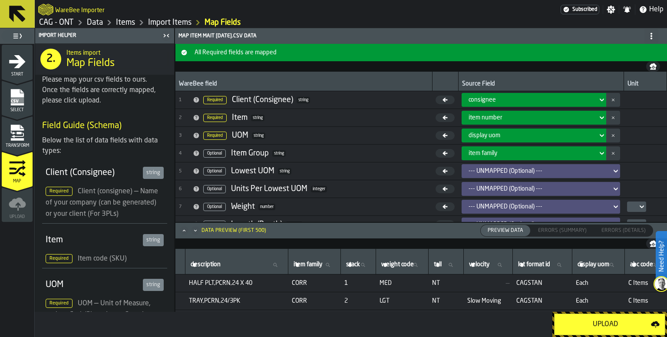
click at [600, 326] on div "Upload" at bounding box center [605, 324] width 91 height 10
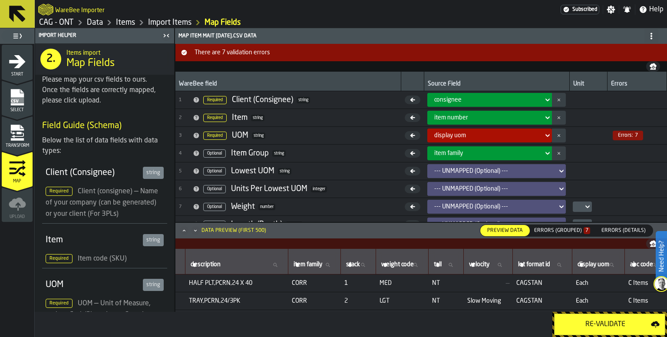
click at [569, 231] on div "Errors (Grouped) 7" at bounding box center [562, 231] width 56 height 6
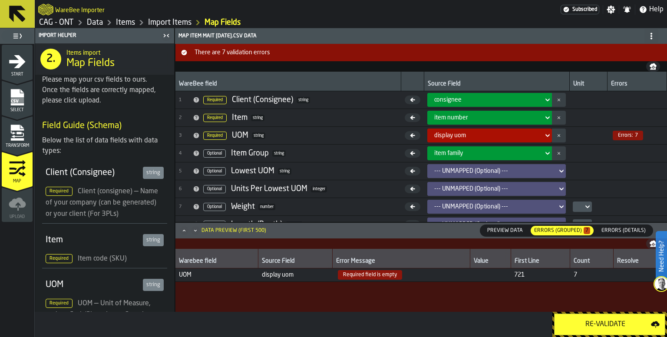
click at [16, 136] on icon "menu Transform" at bounding box center [17, 135] width 13 height 5
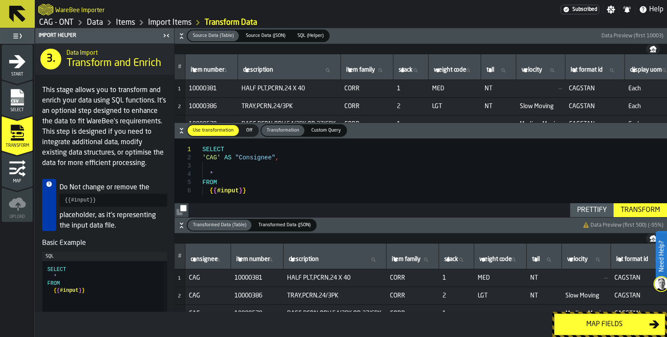
click at [224, 172] on div "SELECT 'CAG' AS "Consignee" , * FROM { { #input } }" at bounding box center [434, 182] width 465 height 87
type textarea "**********"
click at [216, 164] on div "SELECT 'CAG' AS "Consignee" , * FROM { { #input } }" at bounding box center [434, 182] width 465 height 87
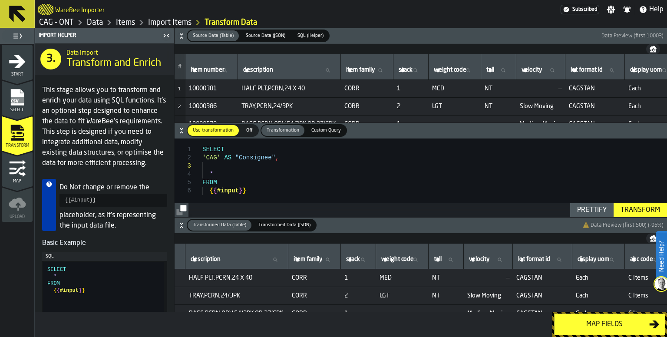
scroll to position [0, 105]
click at [605, 319] on div "Map fields" at bounding box center [605, 324] width 90 height 10
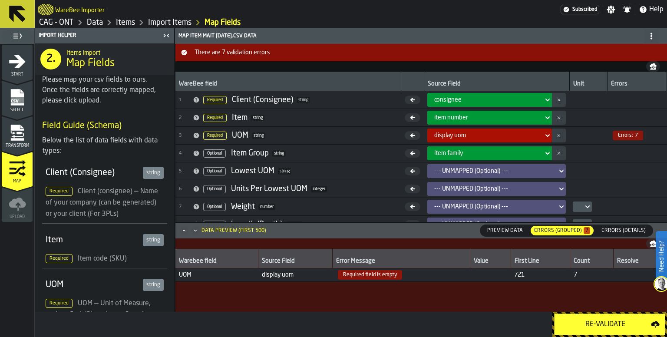
click at [25, 143] on span "Transform" at bounding box center [17, 145] width 31 height 5
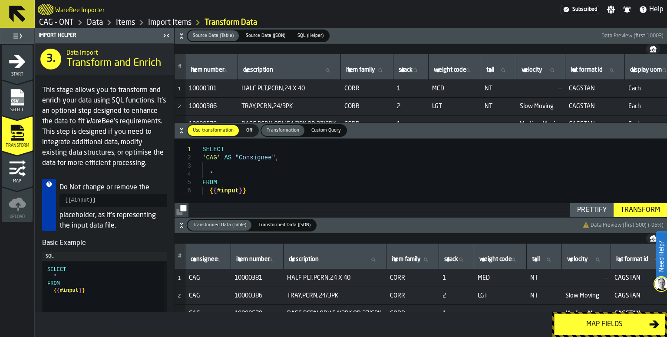
click at [283, 179] on div "SELECT 'CAG' AS "Consignee" , * FROM { { #input } }" at bounding box center [434, 182] width 465 height 87
click at [240, 182] on div "SELECT 'CAG' AS "Consignee" , * FROM { { #input } }" at bounding box center [434, 182] width 465 height 87
click at [260, 187] on div "SELECT 'CAG' AS "Consignee" , * FROM { { #input } }" at bounding box center [434, 182] width 465 height 87
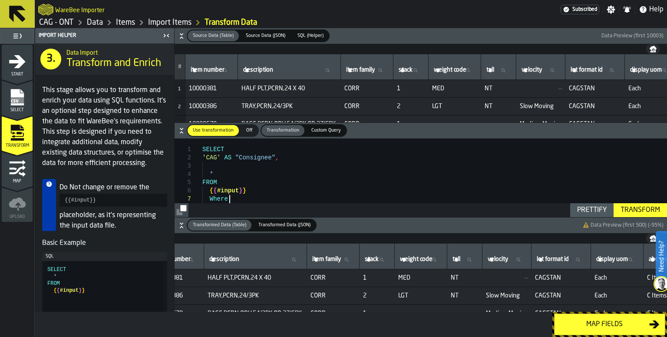
scroll to position [0, 122]
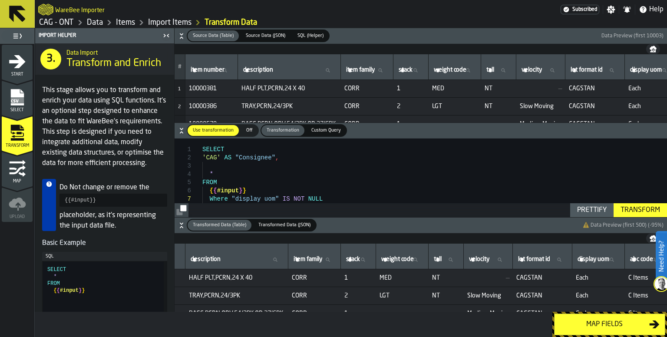
click at [633, 209] on div "Transform" at bounding box center [640, 210] width 46 height 10
click at [600, 207] on div "Prettify" at bounding box center [592, 210] width 36 height 10
type textarea "**********"
click at [607, 322] on div "Map fields" at bounding box center [605, 324] width 90 height 10
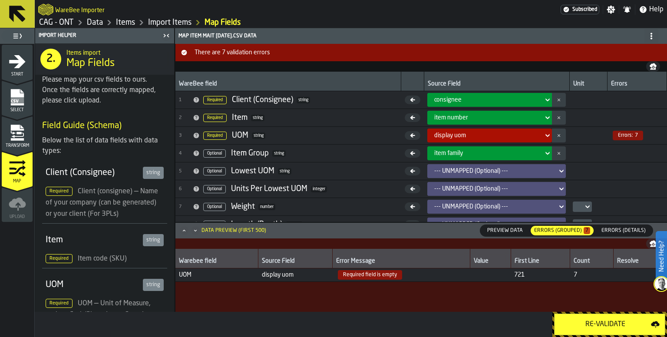
click at [603, 322] on div "Re-Validate" at bounding box center [605, 324] width 91 height 10
click at [379, 277] on span "Required field is empty" at bounding box center [370, 275] width 64 height 10
click at [577, 273] on span "7" at bounding box center [592, 275] width 36 height 7
click at [627, 136] on span "Errors:" at bounding box center [625, 136] width 15 height 6
click at [541, 136] on div "display uom" at bounding box center [487, 135] width 113 height 10
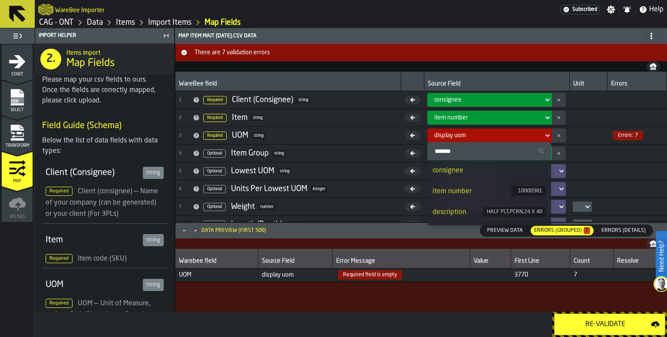
click at [541, 136] on div "display uom" at bounding box center [487, 135] width 113 height 10
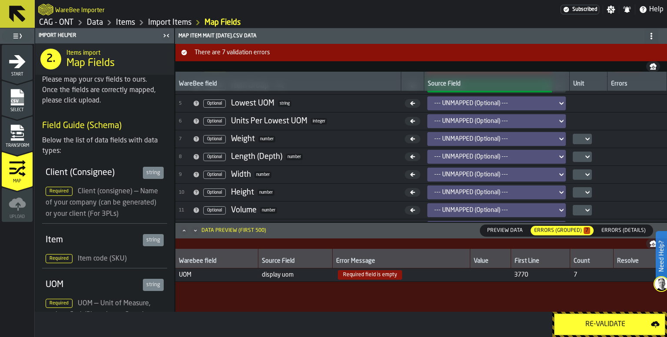
scroll to position [137, 0]
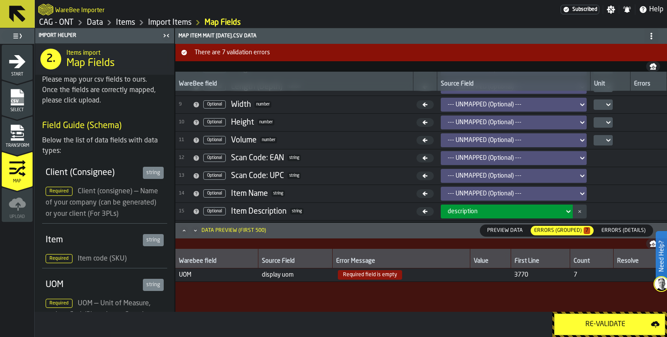
click at [619, 229] on span "Errors (Details)" at bounding box center [623, 231] width 51 height 8
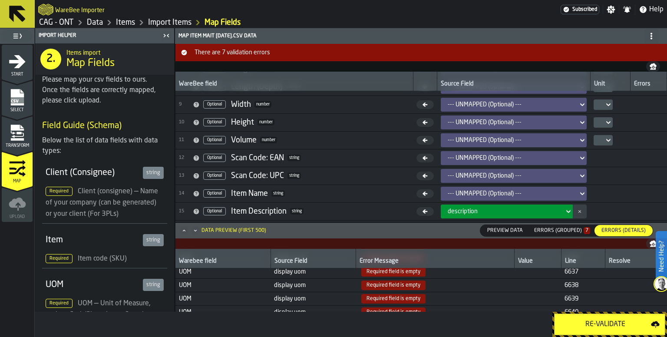
scroll to position [51, 0]
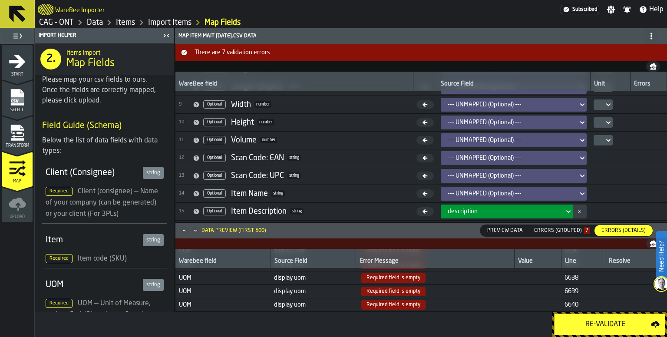
click at [601, 322] on div "Re-Validate" at bounding box center [605, 324] width 91 height 10
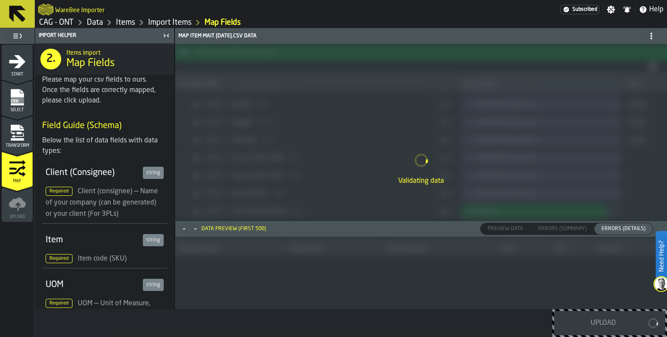
scroll to position [0, 0]
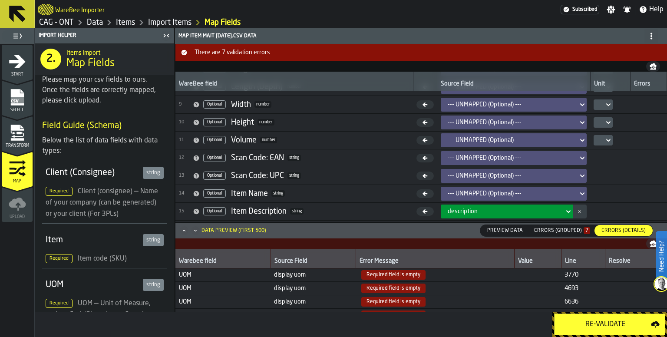
click at [583, 226] on label "Errors (Grouped) 7 Errors (Summary)" at bounding box center [563, 231] width 64 height 10
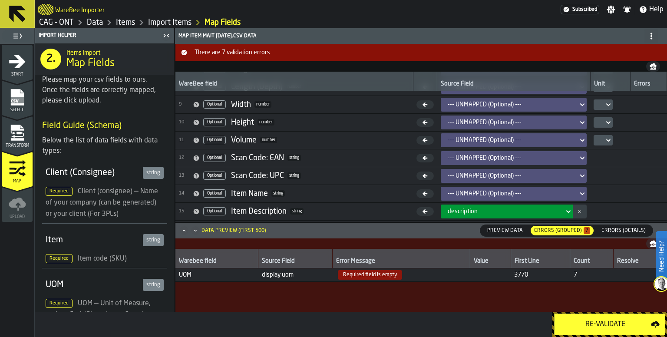
click at [27, 138] on div "Transform" at bounding box center [17, 136] width 31 height 24
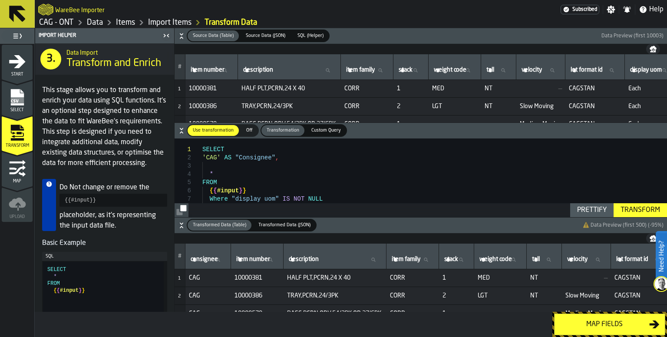
click at [336, 200] on div "SELECT 'CAG' AS "Consignee" , * FROM { { #input } } Where "display uom" IS NOT …" at bounding box center [434, 182] width 465 height 87
click at [340, 192] on div "SELECT 'CAG' AS "Consignee" , * FROM { { #input } } Where "display uom" IS NOT …" at bounding box center [434, 182] width 465 height 87
click at [229, 167] on div "SELECT 'CAG' AS "Consignee" , * FROM { { #input } } Where "display uom" IS NOT …" at bounding box center [434, 182] width 465 height 87
click at [598, 211] on div "Prettify" at bounding box center [592, 210] width 36 height 10
click at [318, 191] on div "SELECT 'CAG' AS "Consignee" , * FROM { { #input } } Where "display uom" IS NOT …" at bounding box center [434, 182] width 465 height 87
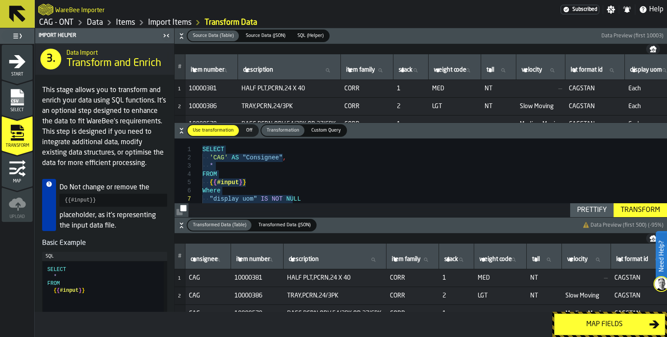
click at [309, 192] on div "SELECT 'CAG' AS "Consignee" , * FROM { { #input } } Where "display uom" IS NOT …" at bounding box center [434, 182] width 465 height 87
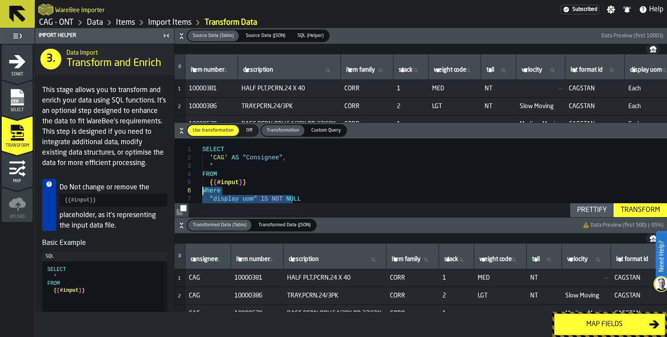
drag, startPoint x: 291, startPoint y: 198, endPoint x: 202, endPoint y: 191, distance: 89.3
click at [202, 191] on div "SELECT 'CAG' AS "Consignee" , * FROM { { #input } } Where "display uom" IS NOT …" at bounding box center [434, 182] width 465 height 87
type textarea "**********"
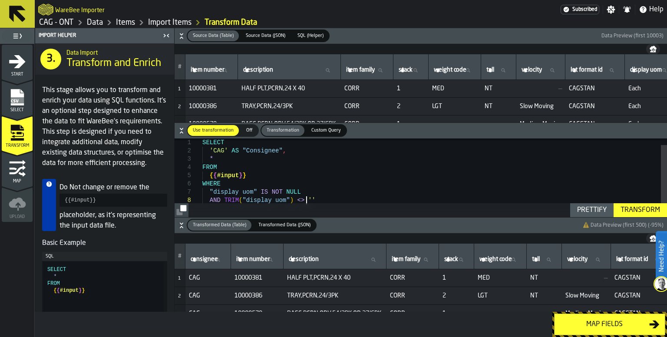
click at [648, 212] on div "Transform" at bounding box center [640, 210] width 46 height 10
click at [607, 322] on div "Map fields" at bounding box center [605, 324] width 90 height 10
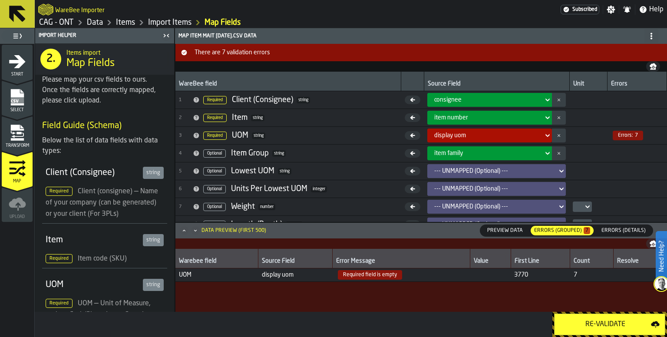
click at [622, 321] on div "Re-Validate" at bounding box center [605, 324] width 91 height 10
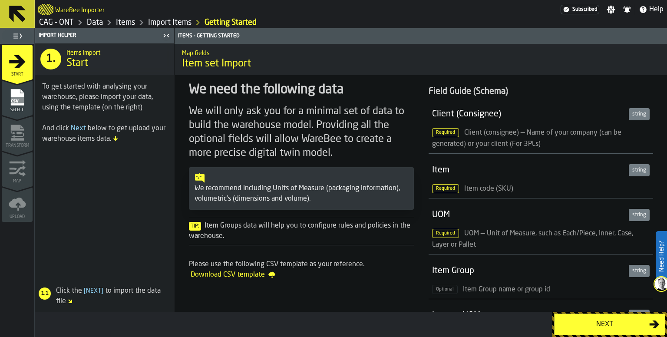
click at [597, 327] on div "Next" at bounding box center [605, 324] width 90 height 10
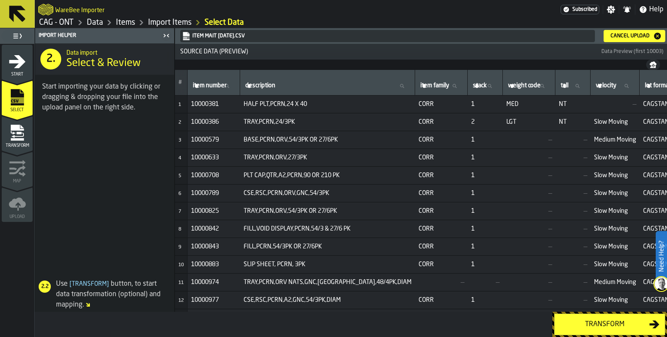
click at [617, 331] on button "Transform" at bounding box center [609, 325] width 111 height 22
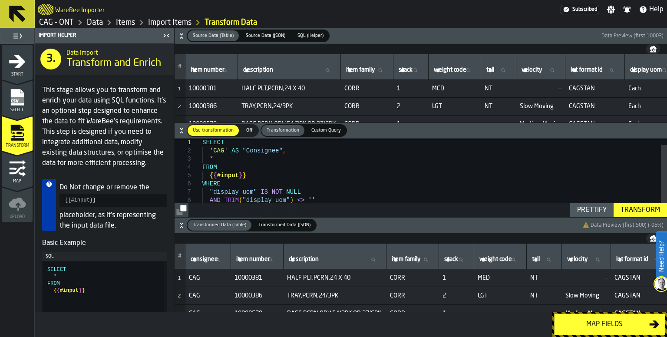
click at [612, 331] on button "Map fields" at bounding box center [609, 325] width 111 height 22
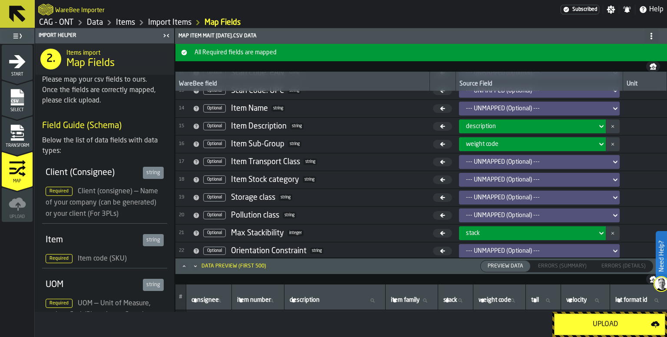
scroll to position [221, 0]
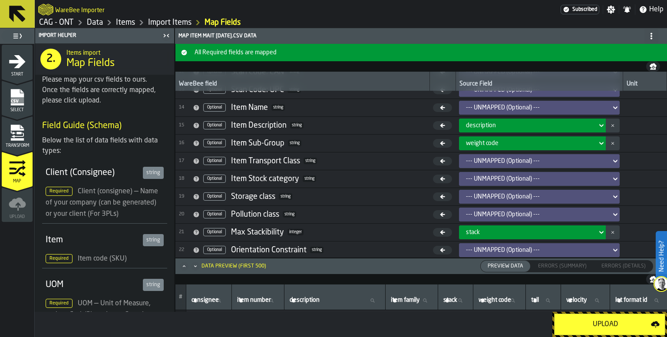
click at [611, 232] on icon "button-" at bounding box center [612, 232] width 3 height 9
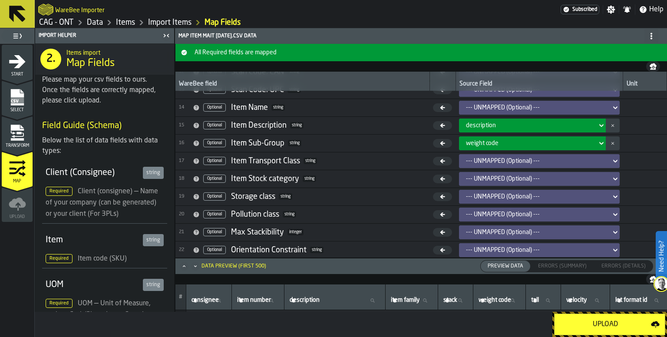
click at [610, 325] on div "Upload" at bounding box center [605, 324] width 91 height 10
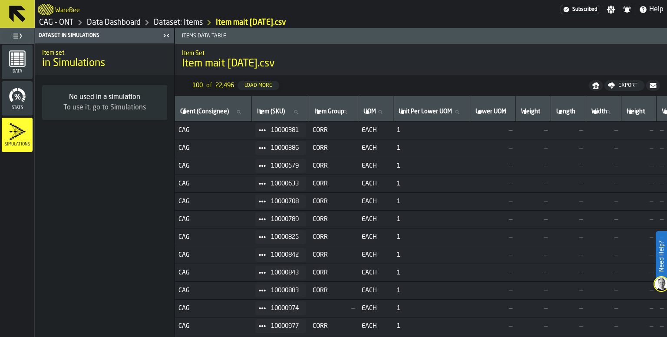
click at [20, 16] on icon at bounding box center [17, 14] width 17 height 17
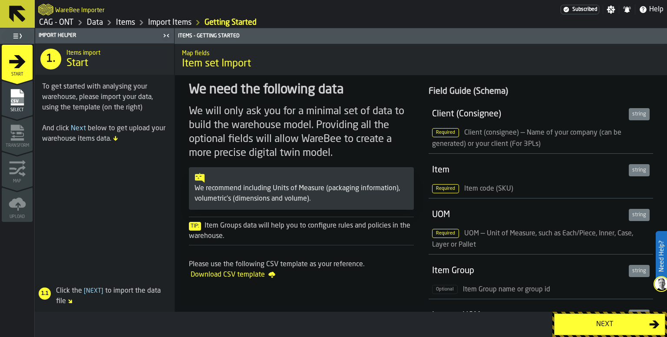
click at [23, 16] on icon at bounding box center [17, 13] width 21 height 21
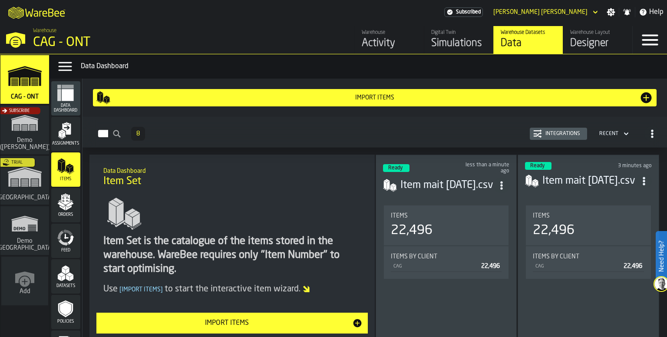
click at [70, 133] on icon "menu Assignments" at bounding box center [67, 128] width 9 height 11
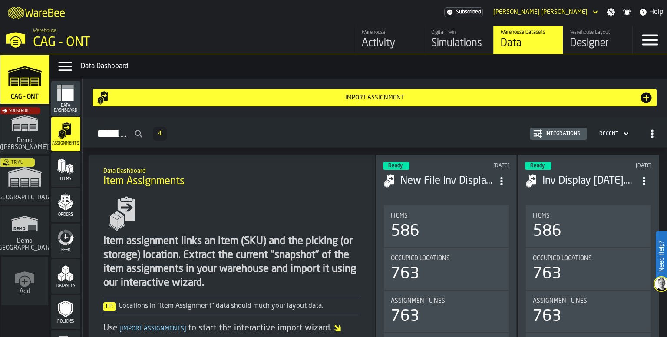
click at [451, 44] on div "Simulations" at bounding box center [458, 43] width 55 height 14
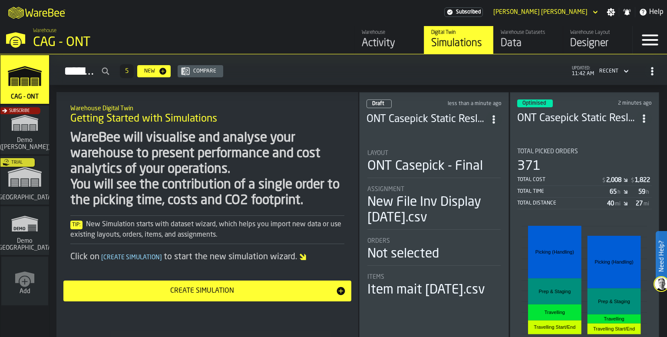
click at [569, 122] on div "ONT Casepick Static Reslot - 091225" at bounding box center [585, 119] width 135 height 16
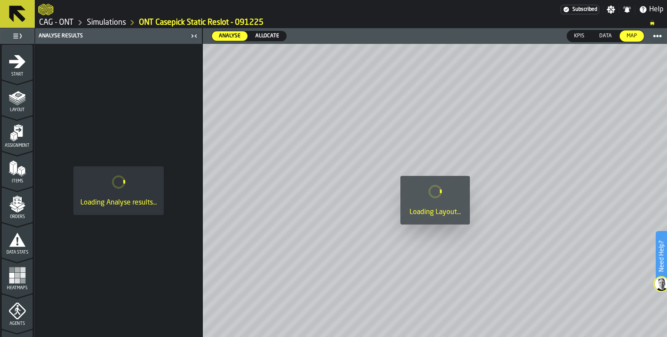
click at [20, 65] on icon "menu Start" at bounding box center [17, 61] width 17 height 13
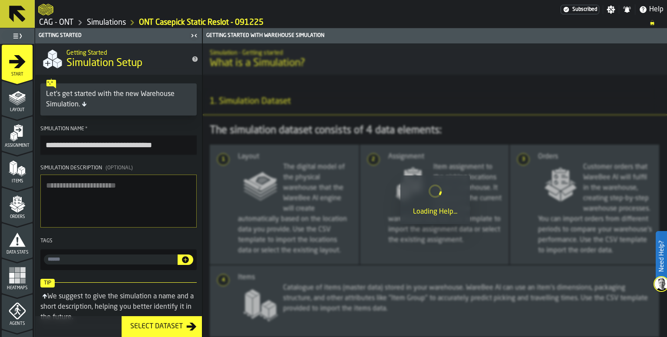
click at [173, 141] on input "**********" at bounding box center [118, 145] width 156 height 19
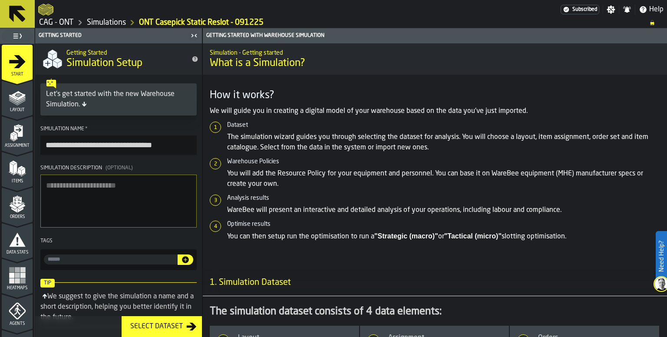
click at [179, 144] on input "**********" at bounding box center [118, 145] width 156 height 19
click at [162, 142] on input "**********" at bounding box center [118, 145] width 156 height 19
type input "**********"
click at [98, 222] on textarea "Simulation Description (Optional)" at bounding box center [118, 201] width 156 height 53
click at [17, 16] on icon at bounding box center [17, 14] width 17 height 17
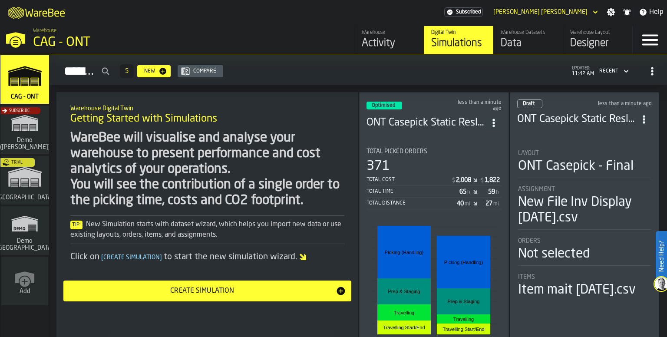
click at [518, 36] on div "Data" at bounding box center [528, 43] width 55 height 14
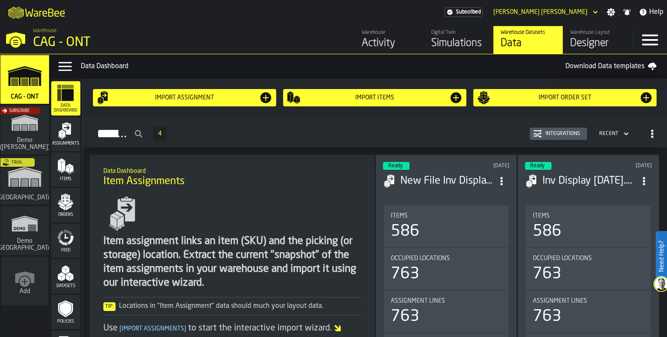
click at [60, 170] on icon "menu Items" at bounding box center [65, 166] width 17 height 17
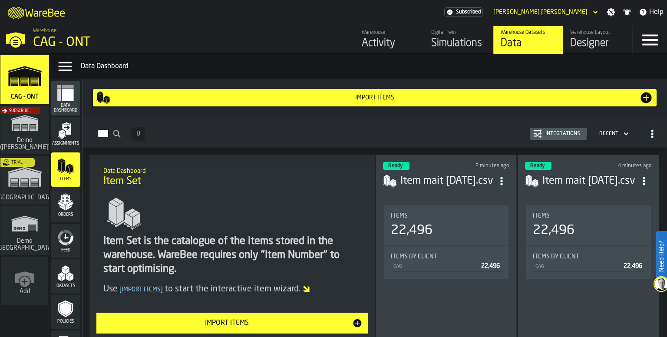
click at [433, 192] on header "Ready 2 minutes ago Item mait 09.12.25.csv" at bounding box center [446, 179] width 127 height 35
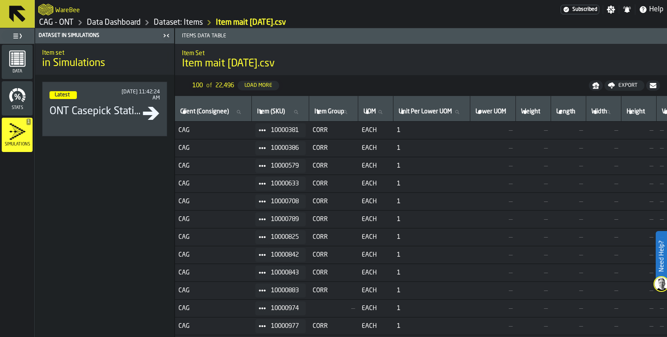
click at [348, 113] on icon at bounding box center [344, 111] width 5 height 5
click at [353, 113] on input "Item Group Item Group" at bounding box center [334, 111] width 42 height 11
click at [335, 112] on input "Item Group Item Group" at bounding box center [334, 111] width 42 height 11
type input "****"
drag, startPoint x: 132, startPoint y: 212, endPoint x: 141, endPoint y: 209, distance: 9.2
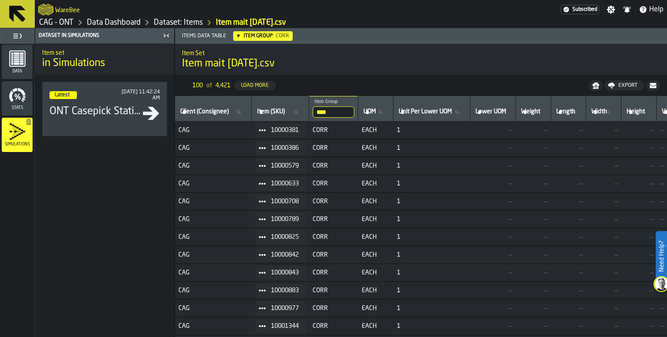
click at [132, 212] on div "Item set in Simulations Latest 9/12/2025, 11:42:24 AM ONT Casepick Static Reslo…" at bounding box center [104, 190] width 139 height 294
click at [23, 18] on icon at bounding box center [17, 14] width 17 height 17
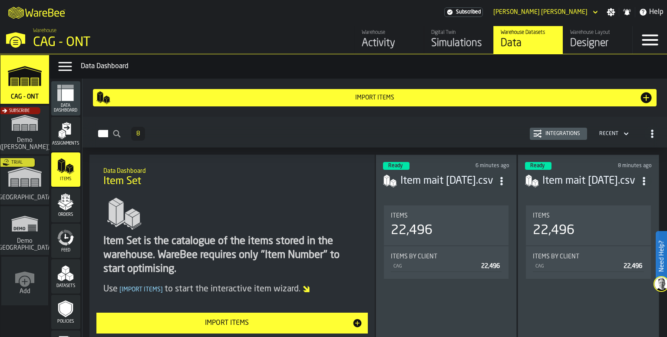
click at [442, 195] on div "Ready 6 minutes ago Item mait 09.12.25.csv Items 22,496 Items by client CAG 22,…" at bounding box center [447, 248] width 142 height 186
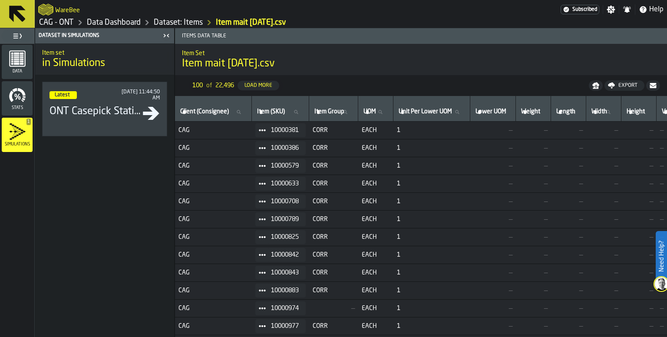
click at [17, 12] on icon at bounding box center [17, 14] width 17 height 17
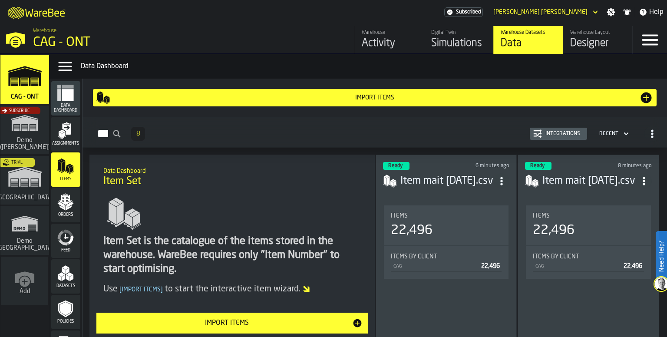
click at [294, 324] on div "Import Items" at bounding box center [227, 323] width 251 height 10
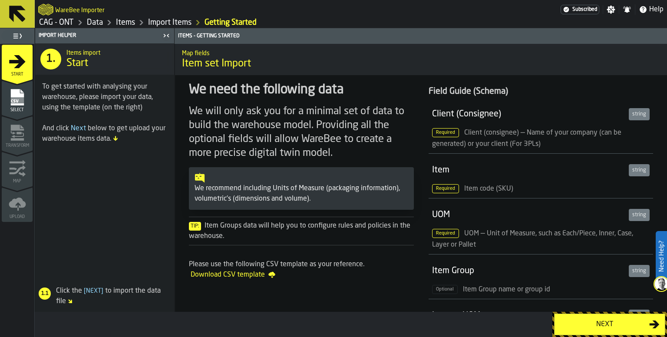
click at [596, 317] on button "Next" at bounding box center [609, 325] width 111 height 22
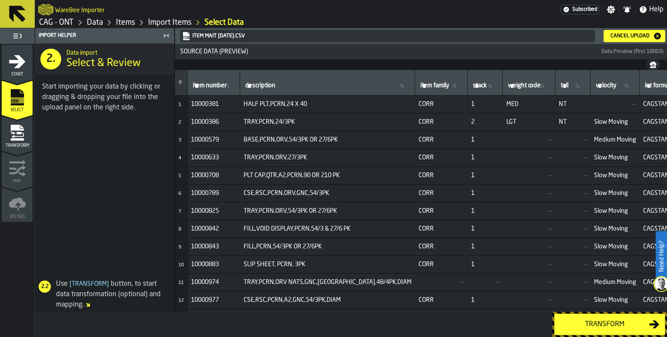
click at [607, 328] on div "Transform" at bounding box center [605, 324] width 90 height 10
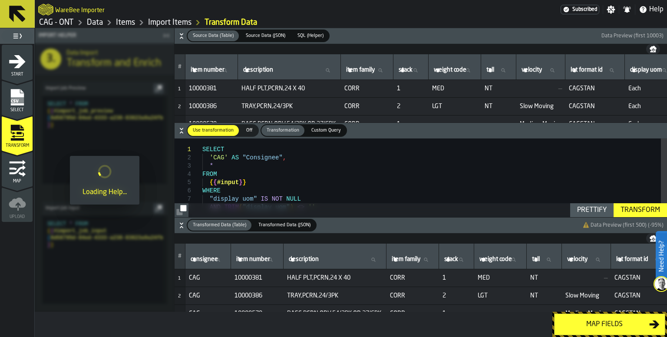
click at [328, 179] on div "SELECT 'CAG' AS "Consignee" , * FROM { { #input } } WHERE "display uom" IS NOT …" at bounding box center [434, 186] width 465 height 94
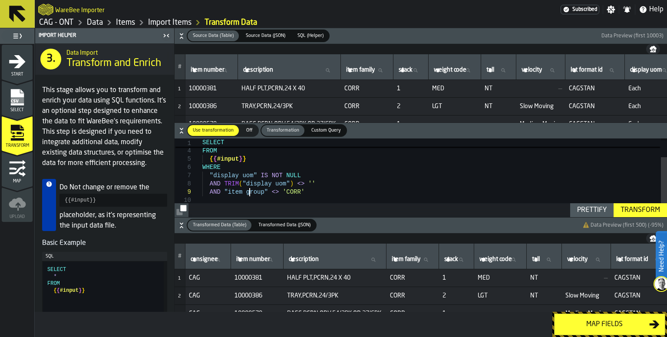
click at [250, 192] on div "* FROM { { #input } } WHERE "display uom" IS NOT NULL AND TRIM ( "display uom" …" at bounding box center [434, 170] width 465 height 110
click at [340, 189] on div "* FROM { { #input } } WHERE "display uom" IS NOT NULL AND TRIM ( "display uom" …" at bounding box center [434, 170] width 465 height 110
type textarea "**********"
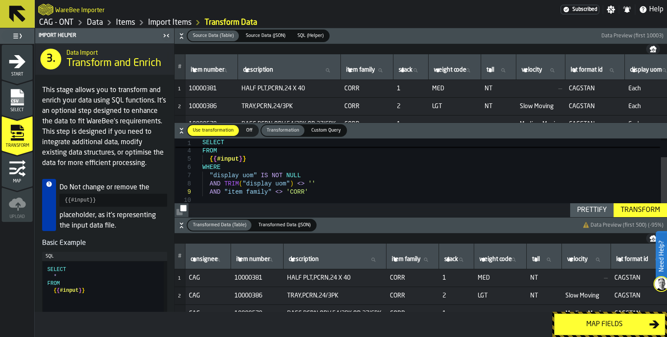
click at [633, 213] on div "Transform" at bounding box center [640, 210] width 46 height 10
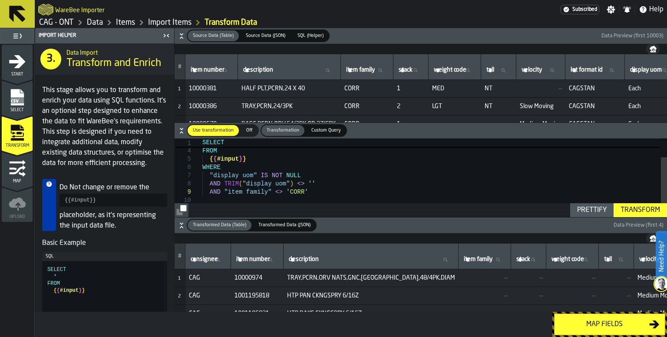
click at [496, 259] on icon at bounding box center [498, 260] width 4 height 4
click at [462, 259] on input "item family item family" at bounding box center [484, 259] width 45 height 11
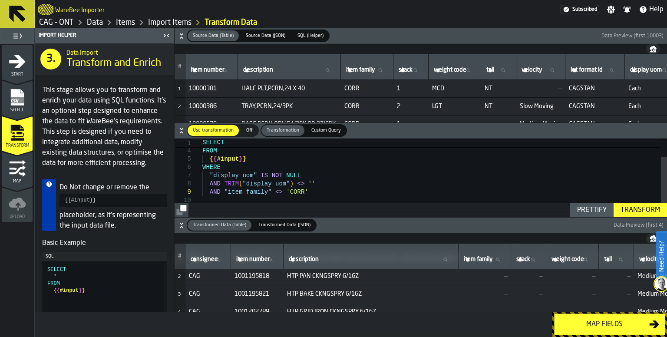
scroll to position [30, 0]
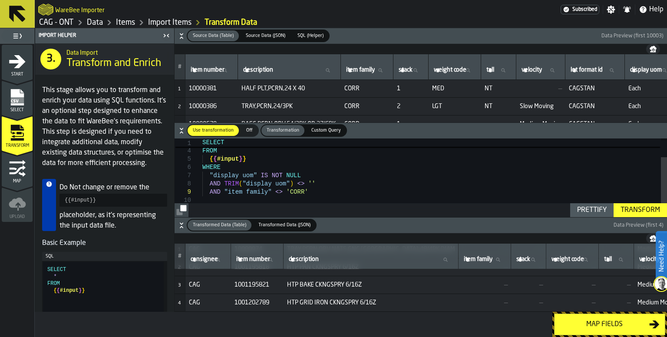
click at [462, 260] on input "item family item family" at bounding box center [484, 259] width 45 height 11
click at [328, 193] on div "* FROM { { #input } } WHERE "display uom" IS NOT NULL AND TRIM ( "display uom" …" at bounding box center [434, 170] width 465 height 110
click at [383, 72] on icon at bounding box center [380, 70] width 5 height 5
click at [388, 72] on input "item family item family" at bounding box center [367, 70] width 45 height 11
type input "***"
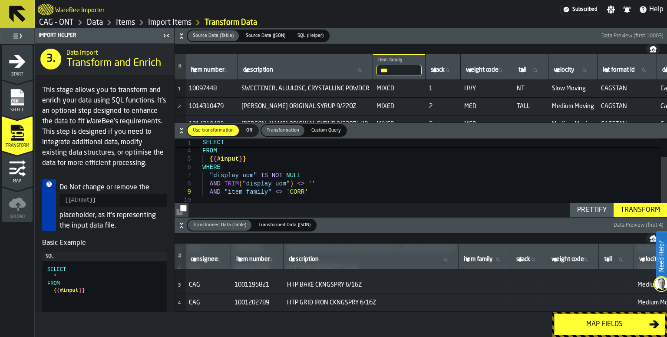
click at [462, 260] on input "item family item family" at bounding box center [484, 259] width 45 height 11
type input "***"
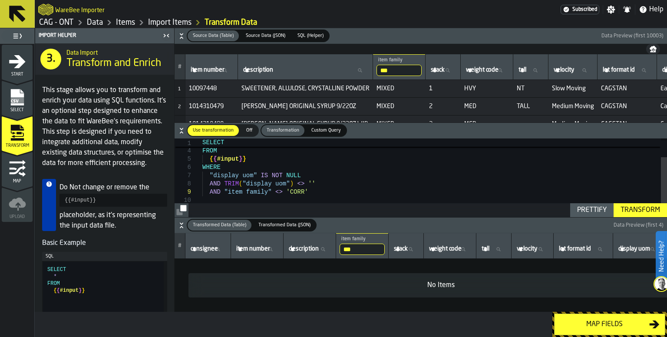
click at [380, 249] on input "***" at bounding box center [362, 249] width 45 height 11
click at [385, 249] on input "***" at bounding box center [362, 249] width 45 height 11
click at [399, 190] on div "* FROM { { #input } } WHERE "display uom" IS NOT NULL AND TRIM ( "display uom" …" at bounding box center [434, 170] width 465 height 110
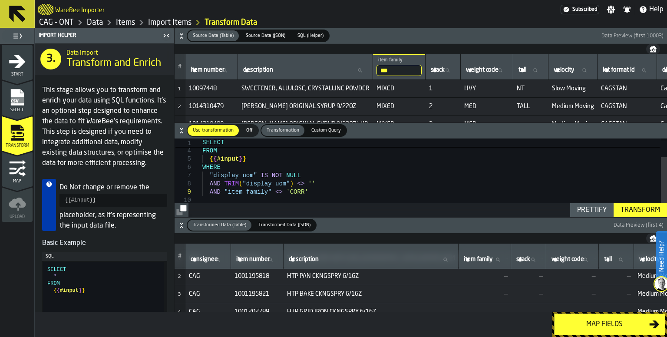
scroll to position [30, 0]
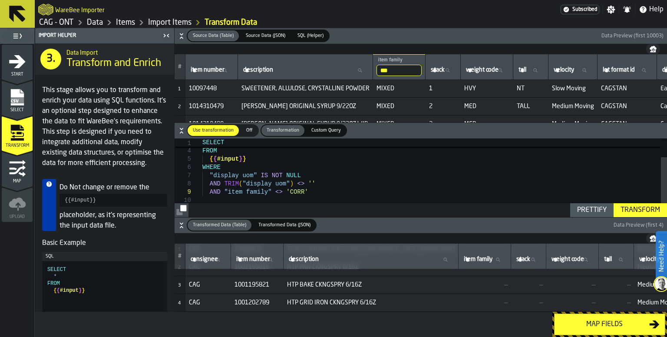
click at [643, 212] on div "Transform" at bounding box center [640, 210] width 46 height 10
click at [330, 191] on div "* FROM { { #input } } WHERE "display uom" IS NOT NULL AND TRIM ( "display uom" …" at bounding box center [434, 170] width 465 height 110
click at [339, 188] on div "* FROM { { #input } } WHERE "display uom" IS NOT NULL AND TRIM ( "display uom" …" at bounding box center [434, 170] width 465 height 110
click at [213, 190] on div "* FROM { { #input } } WHERE "display uom" IS NOT NULL AND TRIM ( "display uom" …" at bounding box center [434, 170] width 465 height 110
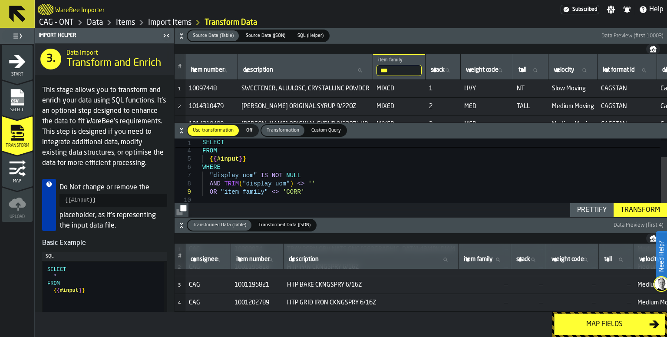
click at [370, 183] on div "* FROM { { #input } } WHERE "display uom" IS NOT NULL AND TRIM ( "display uom" …" at bounding box center [434, 170] width 465 height 110
click at [636, 212] on div "Transform" at bounding box center [640, 210] width 46 height 10
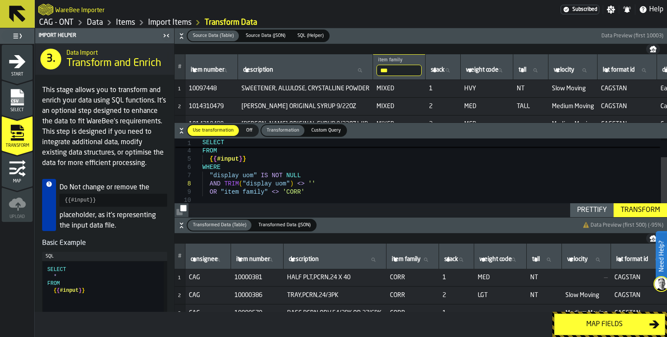
scroll to position [0, 0]
click at [381, 183] on div "* FROM { { #input } } WHERE "display uom" IS NOT NULL AND TRIM ( "display uom" …" at bounding box center [434, 170] width 465 height 110
click at [390, 185] on div "* FROM { { #input } } WHERE "display uom" IS NOT NULL AND TRIM ( "display uom" …" at bounding box center [434, 170] width 465 height 110
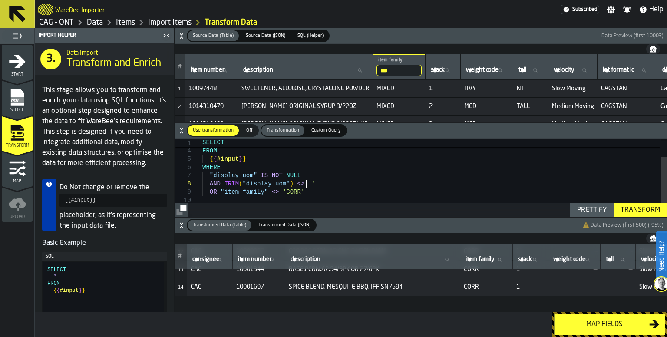
scroll to position [150, 0]
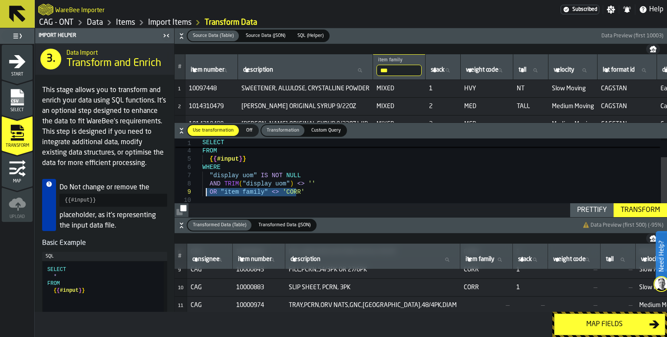
drag, startPoint x: 304, startPoint y: 192, endPoint x: 206, endPoint y: 191, distance: 98.6
click at [206, 191] on div "* FROM { { #input } } WHERE "display uom" IS NOT NULL AND TRIM ( "display uom" …" at bounding box center [434, 170] width 465 height 110
type textarea "**********"
click at [16, 14] on icon at bounding box center [17, 14] width 17 height 17
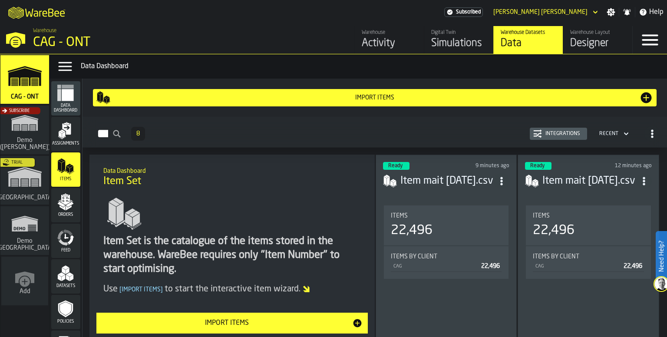
click at [441, 187] on header "Ready 9 minutes ago Item mait 09.12.25.csv" at bounding box center [446, 179] width 127 height 35
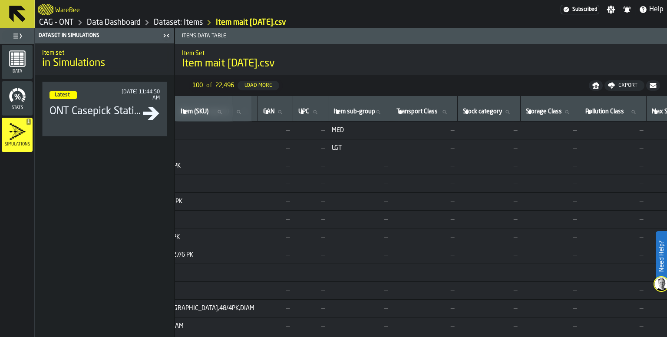
scroll to position [0, 655]
click at [17, 12] on icon at bounding box center [17, 14] width 17 height 17
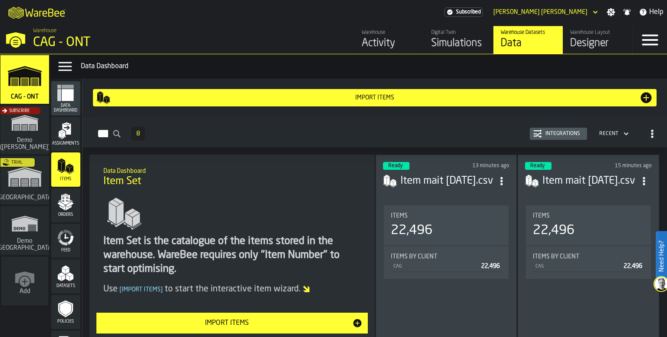
click at [457, 42] on div "Simulations" at bounding box center [458, 43] width 55 height 14
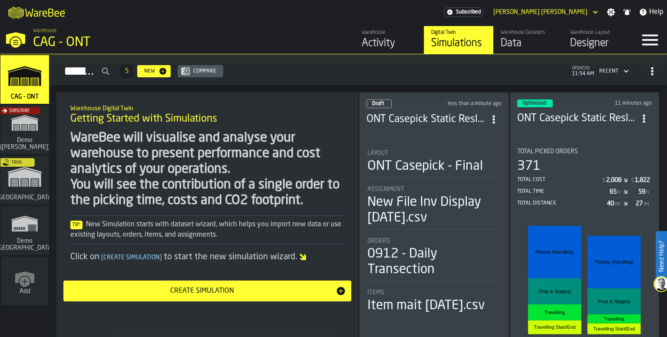
click at [553, 143] on section "Total Picked Orders 371 Total Cost $ 2,008 $ 1,822 Total Time 65 h 59 h Total D…" at bounding box center [585, 259] width 135 height 237
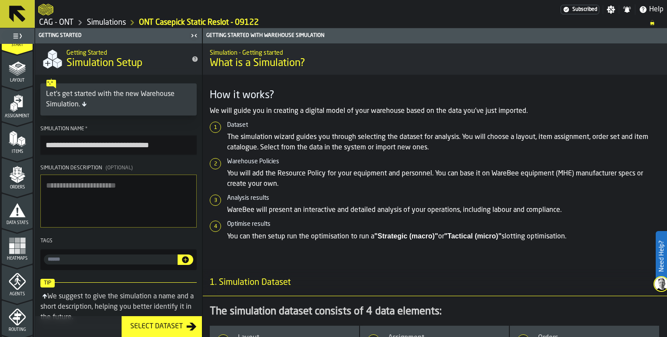
scroll to position [43, 0]
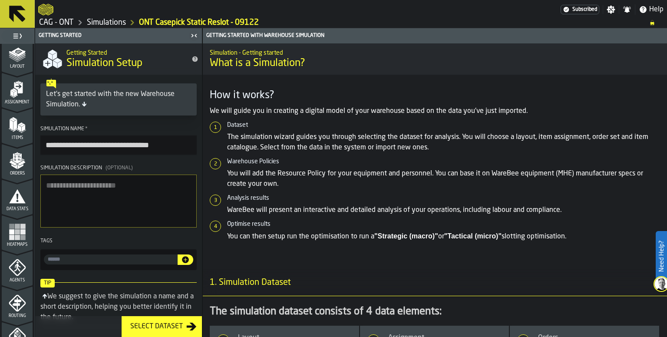
click at [21, 259] on icon "menu Agents" at bounding box center [17, 267] width 17 height 17
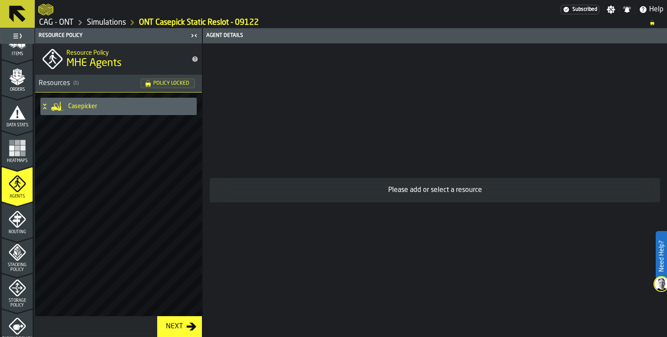
scroll to position [130, 0]
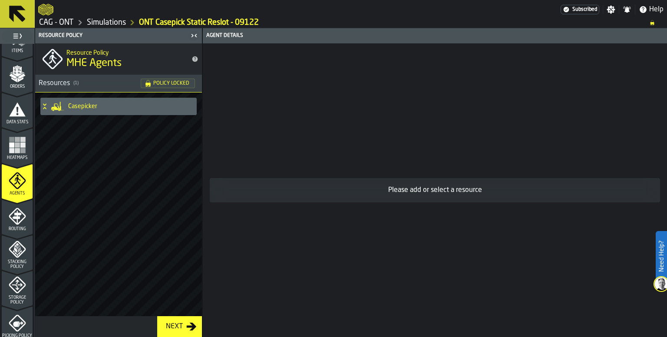
click at [19, 227] on span "Routing" at bounding box center [17, 229] width 31 height 5
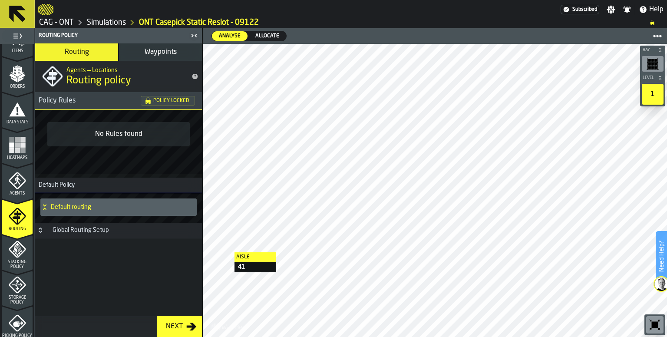
click at [170, 52] on span "Waypoints" at bounding box center [161, 52] width 32 height 7
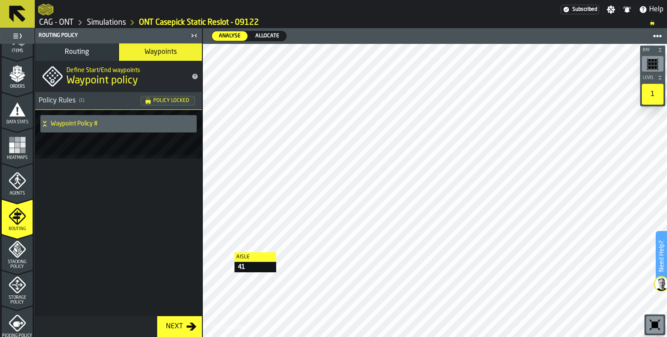
click at [80, 121] on h4 "Waypoint Policy #" at bounding box center [122, 123] width 143 height 7
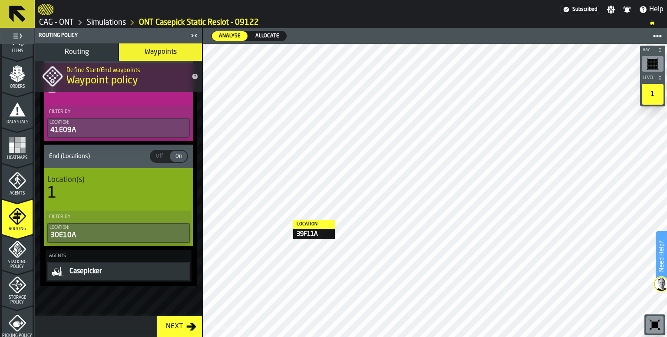
scroll to position [97, 0]
drag, startPoint x: 11, startPoint y: 258, endPoint x: 27, endPoint y: 254, distance: 16.4
click at [11, 258] on div "Stacking Policy" at bounding box center [17, 255] width 31 height 29
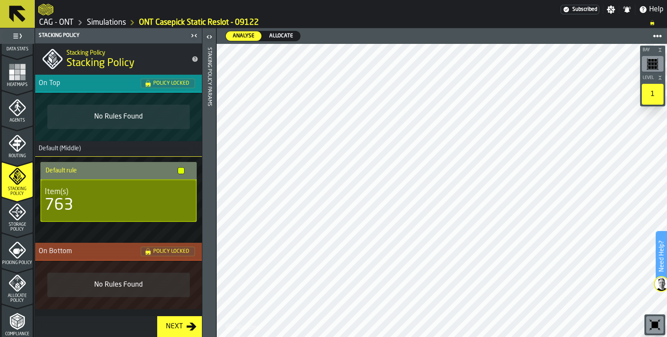
scroll to position [261, 0]
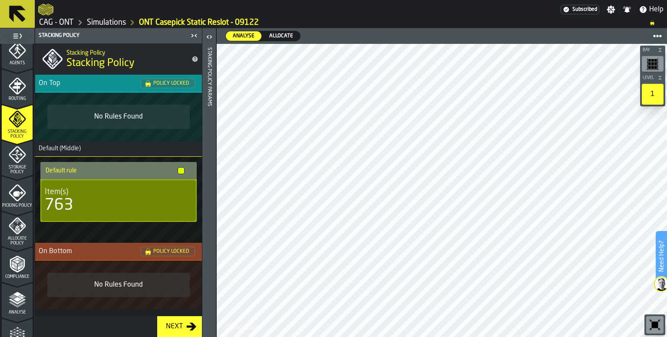
click at [12, 159] on icon "menu Storage Policy" at bounding box center [17, 154] width 17 height 17
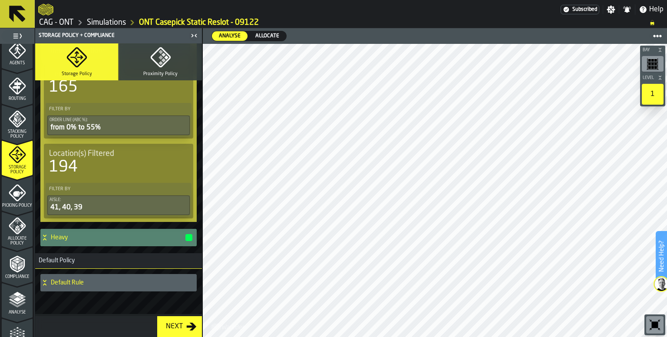
scroll to position [132, 0]
click at [50, 236] on div "Heavy" at bounding box center [116, 237] width 153 height 17
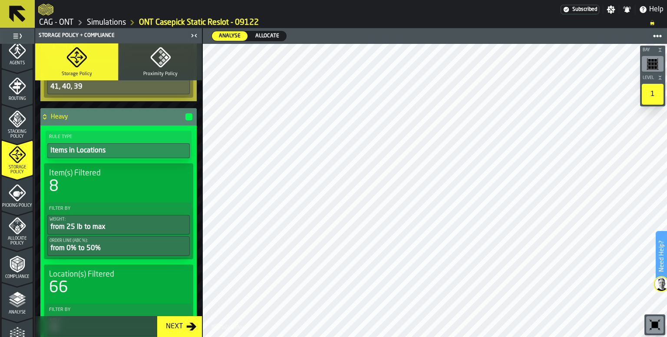
scroll to position [267, 0]
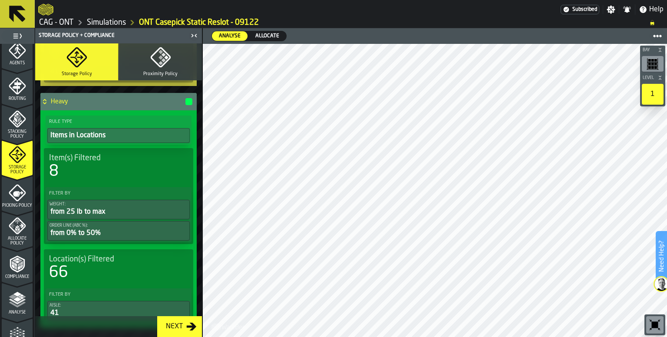
click at [10, 197] on icon "menu Picking Policy" at bounding box center [17, 192] width 17 height 17
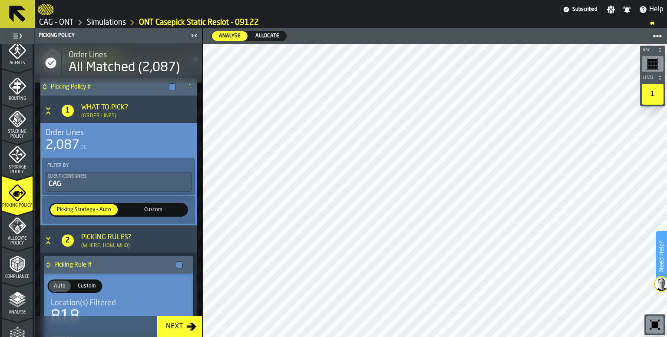
scroll to position [0, 0]
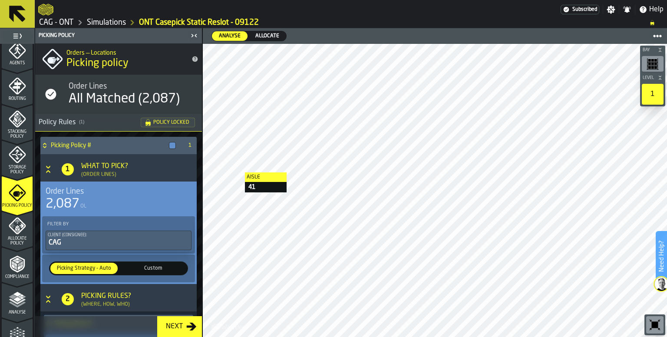
click at [21, 229] on icon "menu Allocate Policy" at bounding box center [17, 225] width 17 height 17
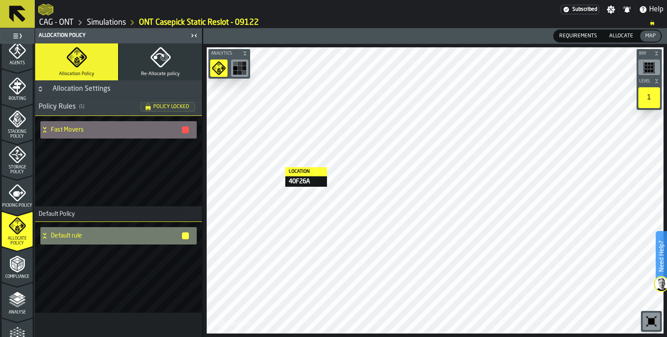
click at [151, 47] on icon "button" at bounding box center [160, 57] width 21 height 21
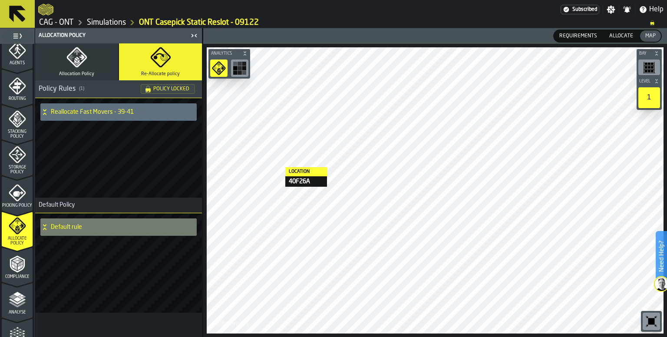
click at [46, 113] on icon at bounding box center [44, 112] width 9 height 7
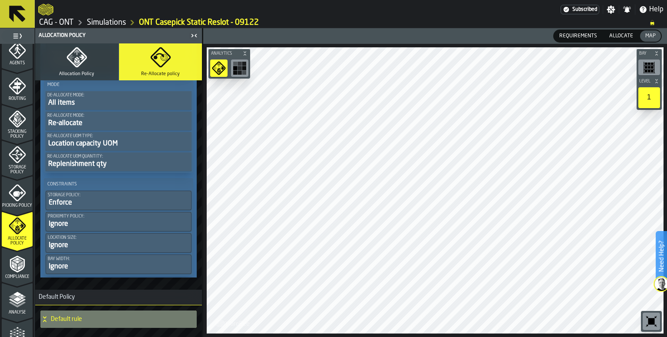
scroll to position [113, 0]
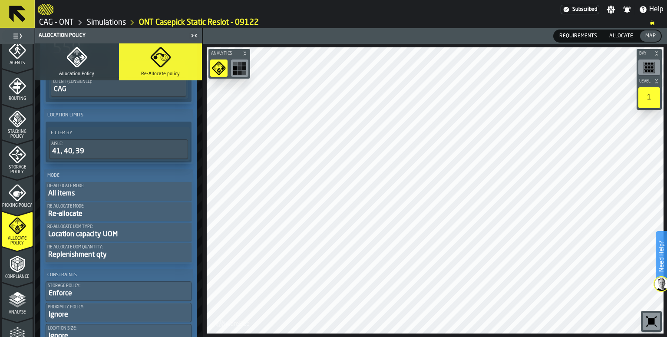
click at [80, 63] on icon "button" at bounding box center [76, 57] width 20 height 20
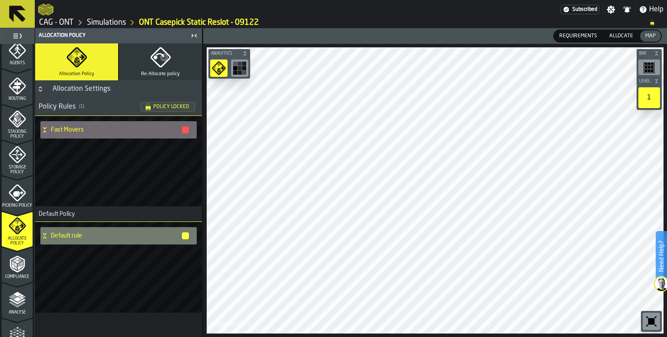
scroll to position [0, 0]
click at [53, 127] on h4 "Fast Movers" at bounding box center [116, 129] width 130 height 7
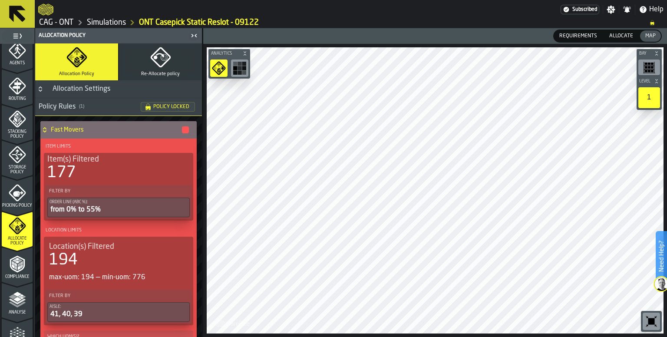
click at [50, 127] on div "Fast Movers" at bounding box center [114, 129] width 149 height 17
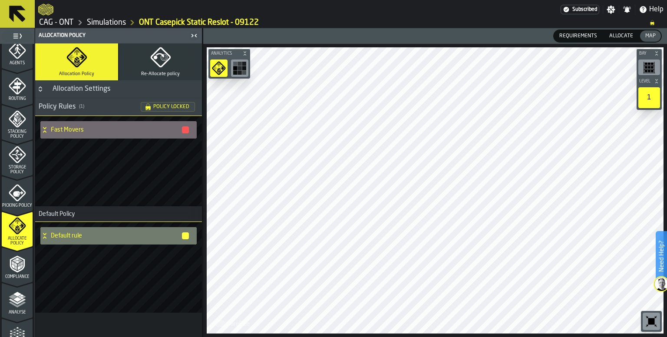
click at [12, 263] on polyline "menu Compliance" at bounding box center [13, 263] width 3 height 4
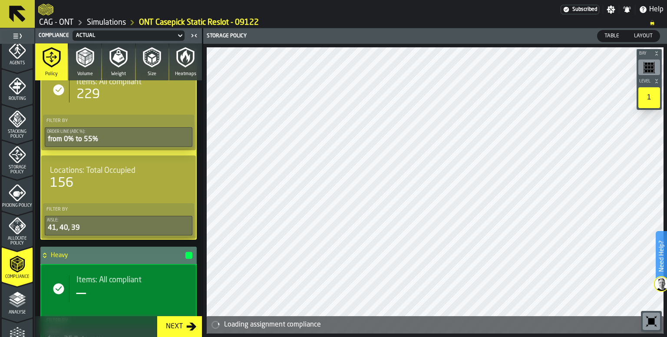
scroll to position [261, 0]
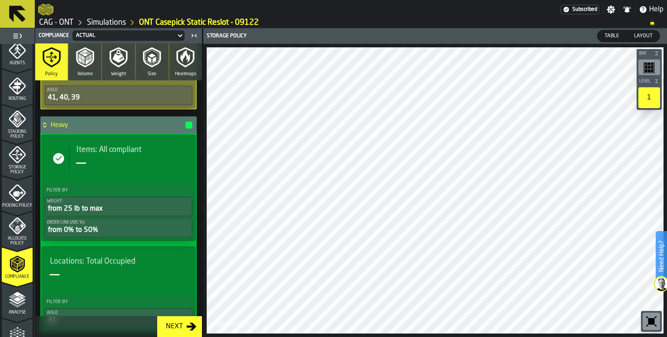
click at [19, 302] on polyline "menu Analyse" at bounding box center [17, 302] width 17 height 6
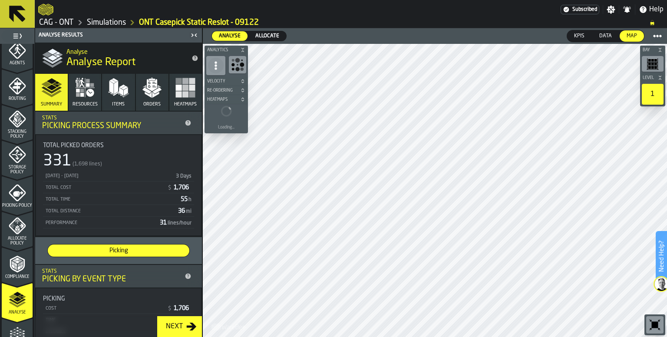
click at [109, 98] on button "Items" at bounding box center [118, 92] width 33 height 37
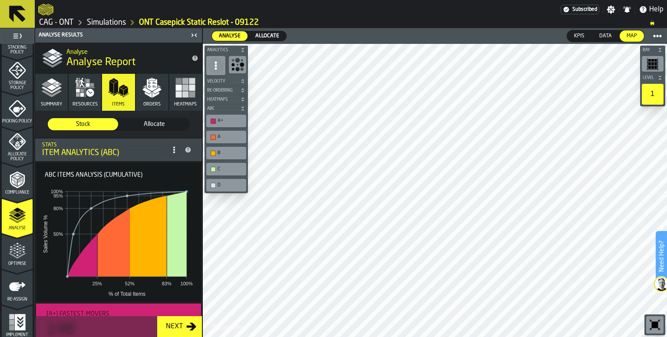
scroll to position [348, 0]
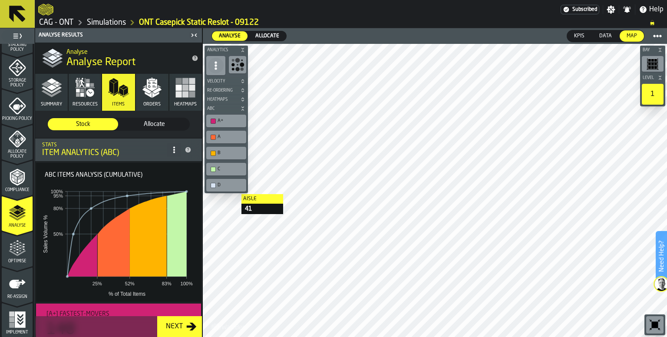
click at [13, 149] on span "Allocate Policy" at bounding box center [17, 154] width 31 height 10
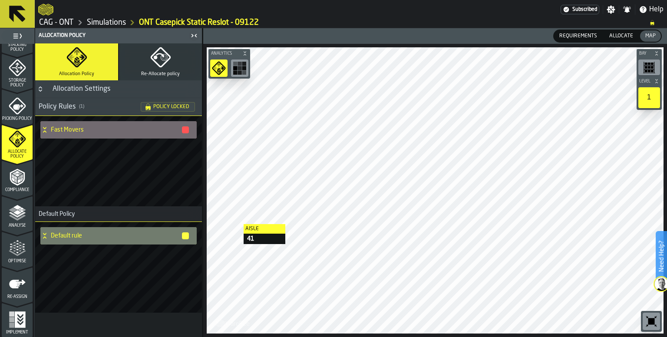
click at [156, 66] on icon "button" at bounding box center [160, 57] width 21 height 21
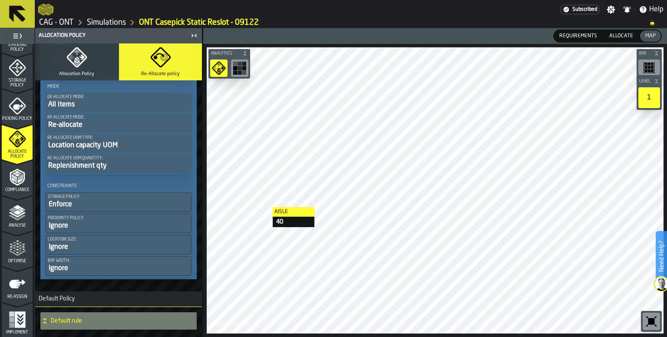
scroll to position [217, 0]
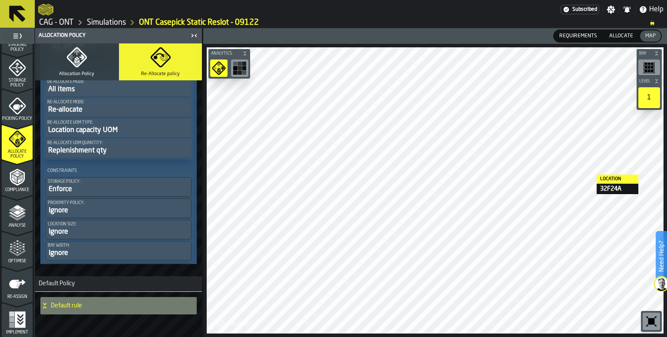
click at [71, 65] on icon "button" at bounding box center [76, 57] width 21 height 21
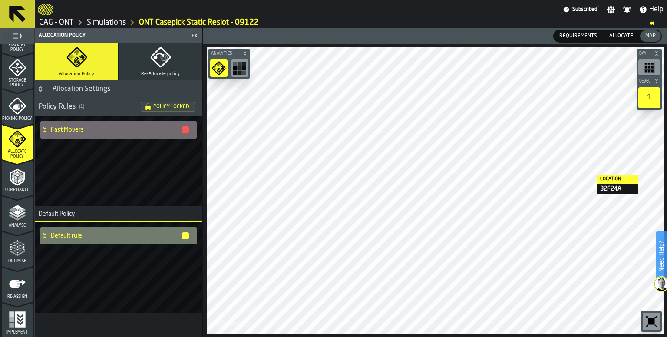
scroll to position [0, 0]
click at [55, 129] on h4 "Fast Movers" at bounding box center [116, 129] width 130 height 7
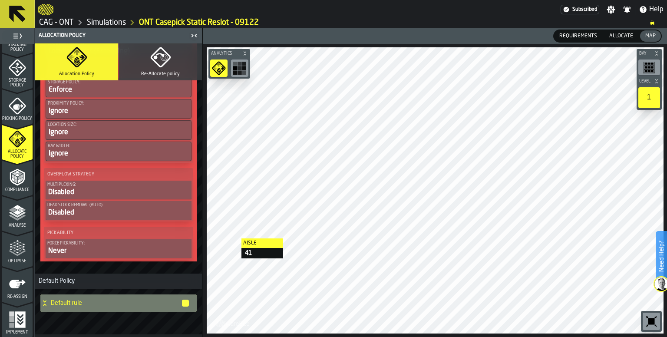
scroll to position [547, 0]
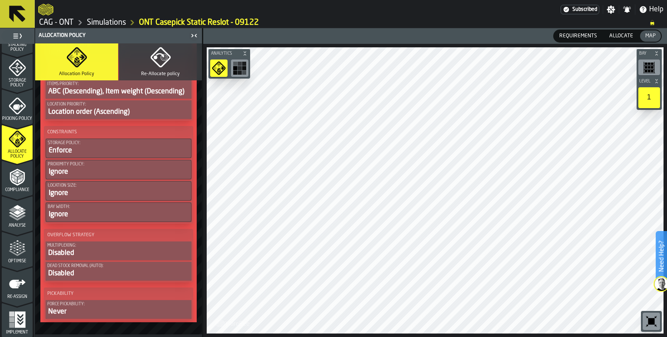
drag, startPoint x: 141, startPoint y: 63, endPoint x: 157, endPoint y: 78, distance: 21.5
click at [141, 63] on button "Re-Allocate policy" at bounding box center [160, 61] width 83 height 37
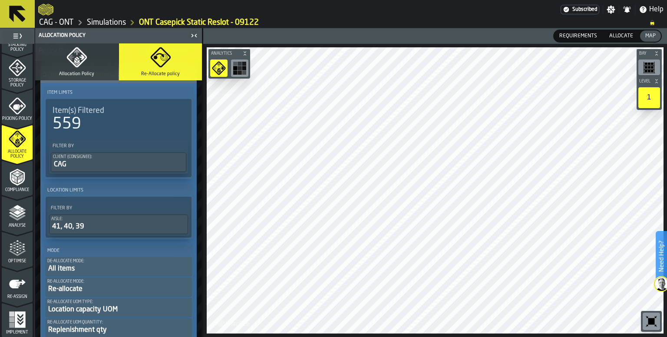
scroll to position [0, 0]
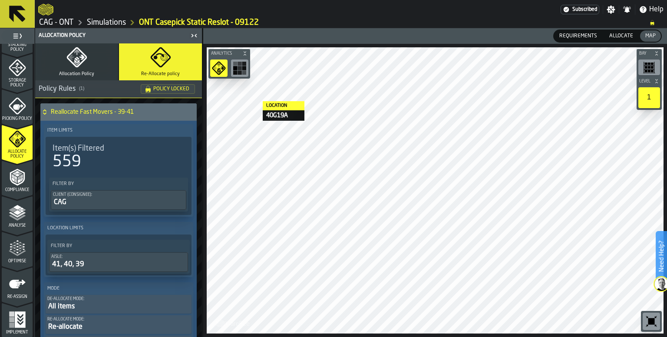
click at [238, 64] on rect "button-toolbar-undefined" at bounding box center [240, 64] width 4 height 4
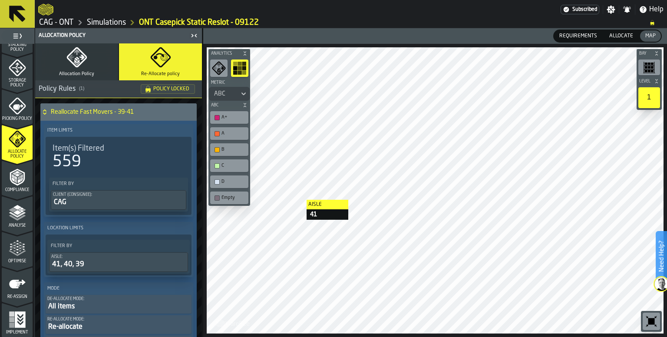
click at [86, 66] on icon "button" at bounding box center [76, 57] width 21 height 21
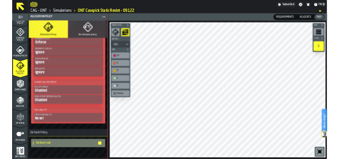
scroll to position [547, 0]
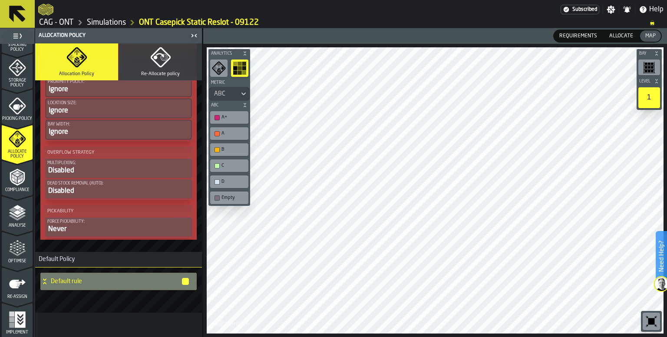
click at [23, 178] on icon "menu Compliance" at bounding box center [17, 177] width 15 height 17
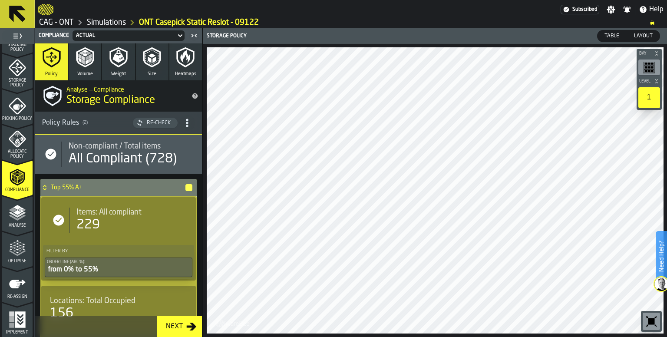
click at [14, 218] on polyline "menu Analyse" at bounding box center [17, 218] width 17 height 6
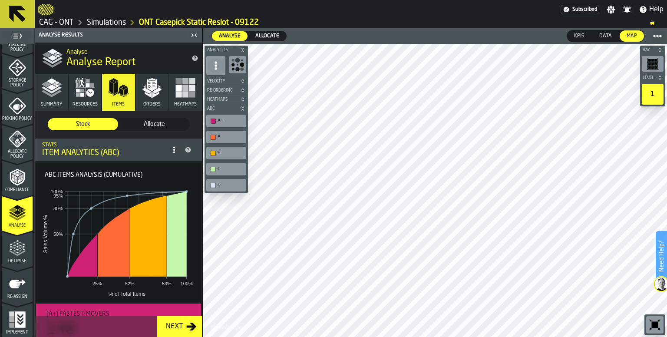
click at [262, 31] on div "Allocate" at bounding box center [268, 36] width 38 height 10
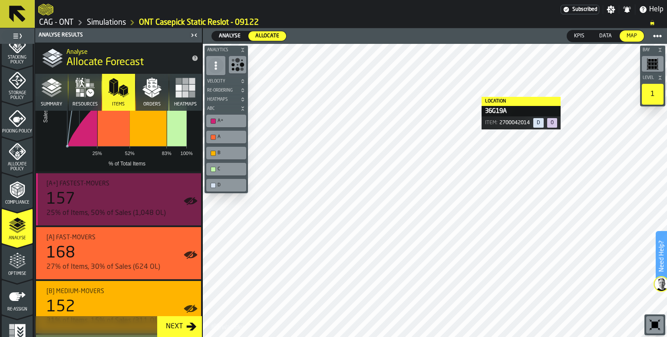
scroll to position [202, 0]
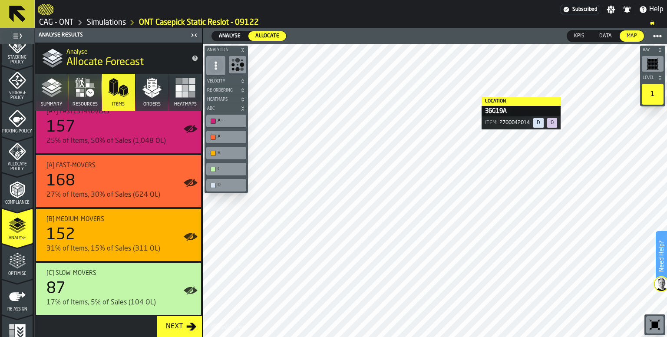
click at [19, 266] on icon "menu Optimise" at bounding box center [17, 260] width 17 height 17
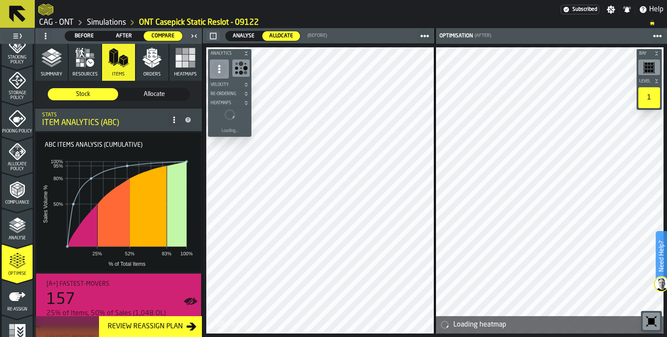
click at [157, 63] on polygon "button" at bounding box center [156, 65] width 7 height 6
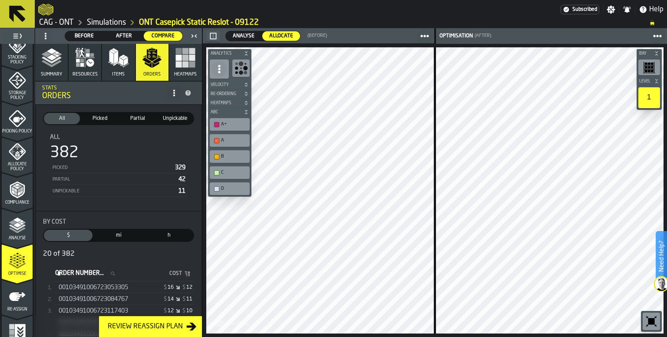
click at [182, 59] on rect "button" at bounding box center [185, 58] width 6 height 6
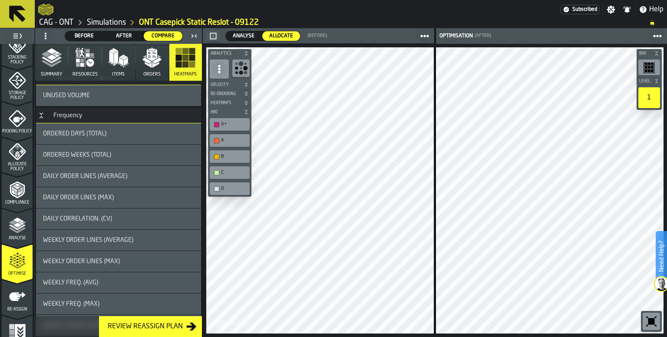
scroll to position [615, 0]
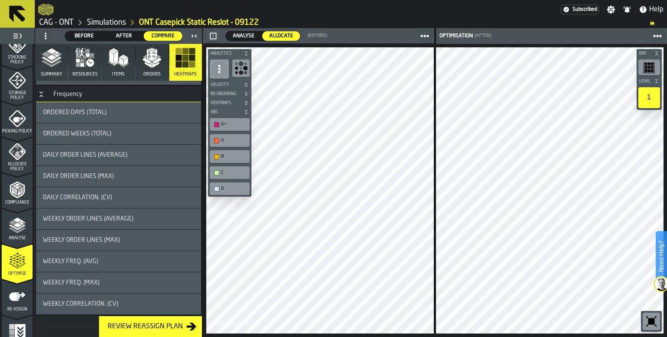
drag, startPoint x: 16, startPoint y: 299, endPoint x: 20, endPoint y: 298, distance: 5.0
click at [16, 299] on icon "menu Re-assign" at bounding box center [17, 296] width 17 height 9
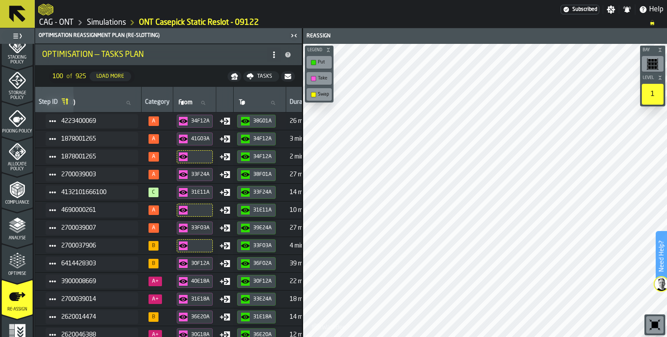
scroll to position [0, 0]
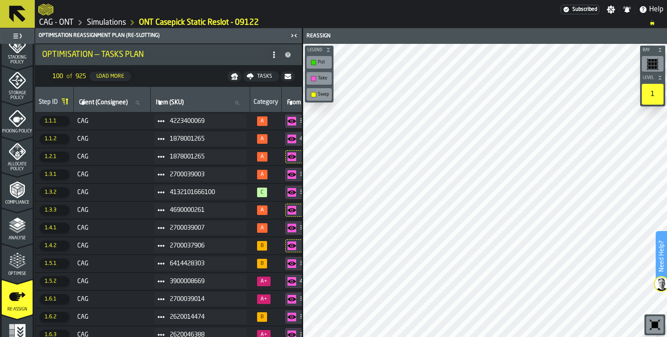
click at [259, 77] on div "Tasks" at bounding box center [265, 76] width 22 height 6
click at [254, 76] on span "Download (csv)" at bounding box center [256, 76] width 40 height 7
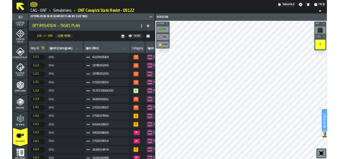
scroll to position [348, 0]
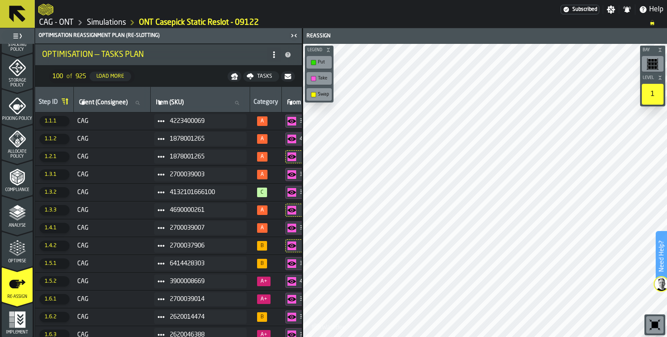
click at [20, 323] on icon "menu Implement" at bounding box center [17, 319] width 17 height 17
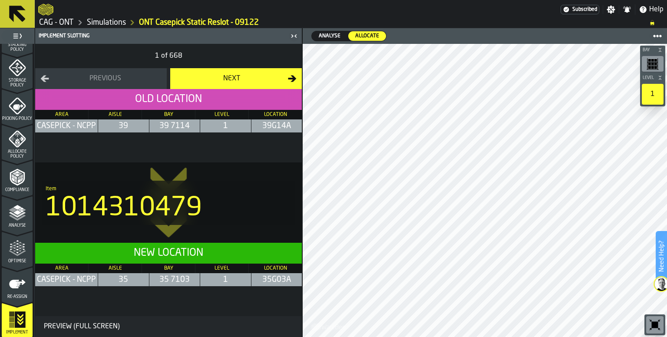
scroll to position [335, 0]
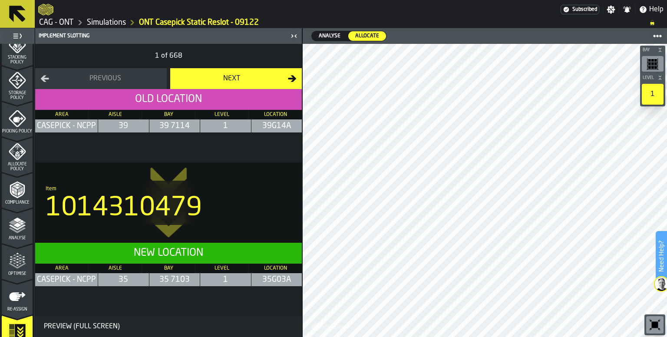
click at [18, 157] on icon "menu Allocate Policy" at bounding box center [17, 151] width 17 height 17
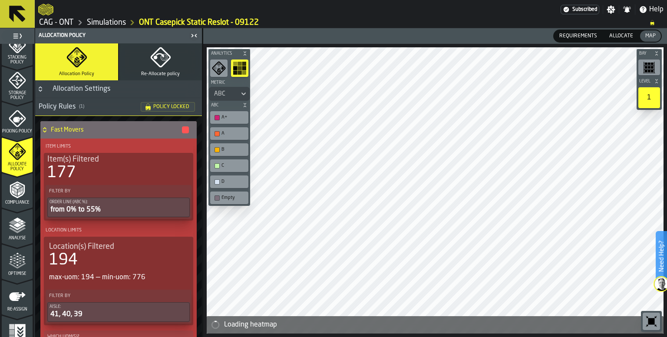
click at [156, 59] on icon "button" at bounding box center [160, 57] width 21 height 21
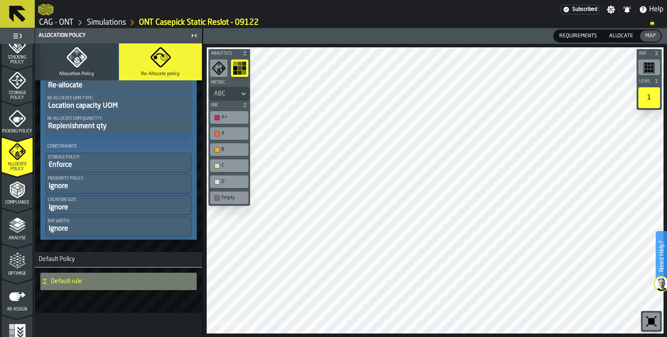
scroll to position [243, 0]
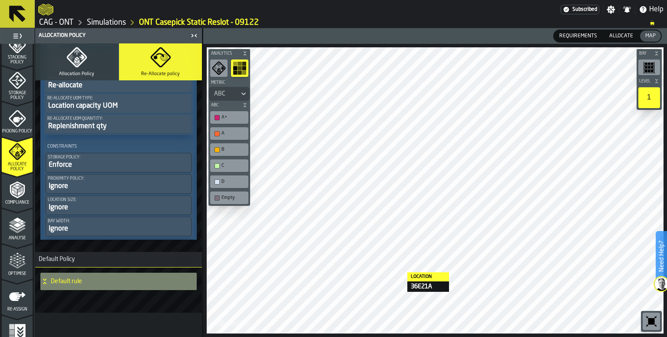
click at [75, 282] on h4 "Default rule" at bounding box center [120, 281] width 139 height 7
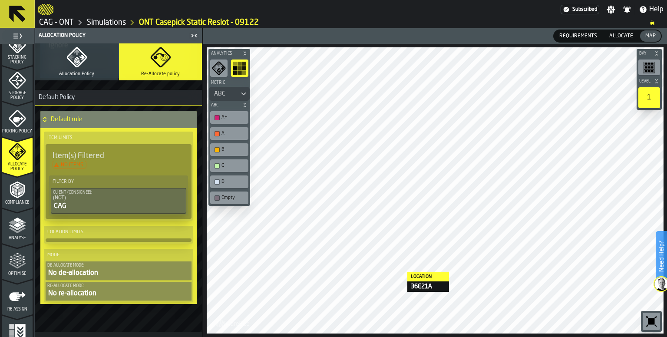
scroll to position [417, 0]
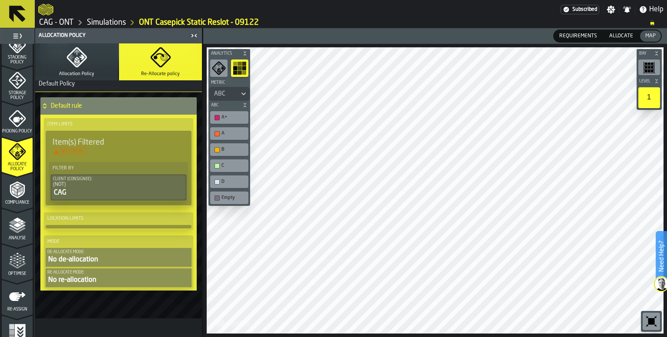
click at [77, 221] on label "Location Limits" at bounding box center [119, 218] width 146 height 9
click at [101, 223] on label "Location Limits" at bounding box center [119, 218] width 146 height 9
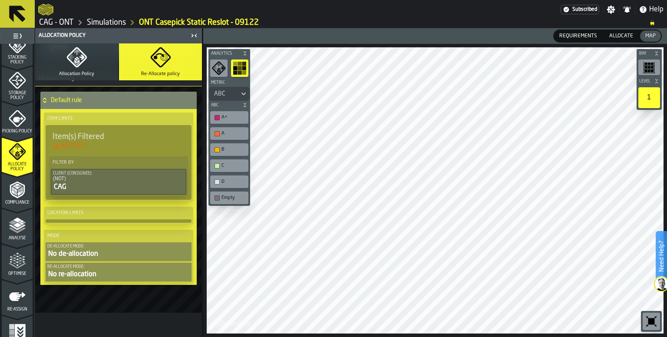
scroll to position [295, 0]
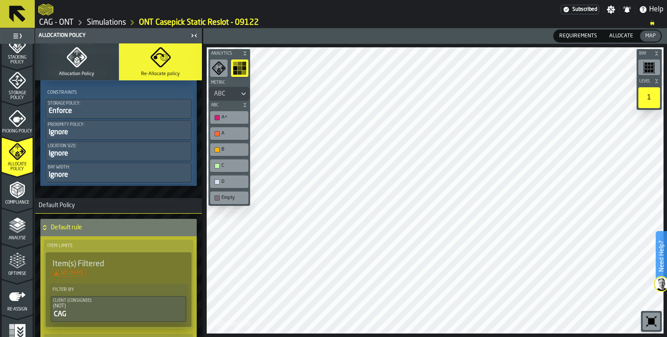
click at [614, 11] on icon "button-toggle-Settings" at bounding box center [611, 10] width 8 height 8
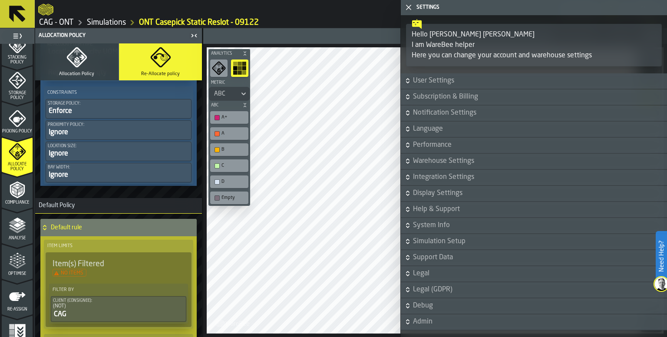
click at [426, 240] on span "Simulation Setup" at bounding box center [539, 241] width 252 height 10
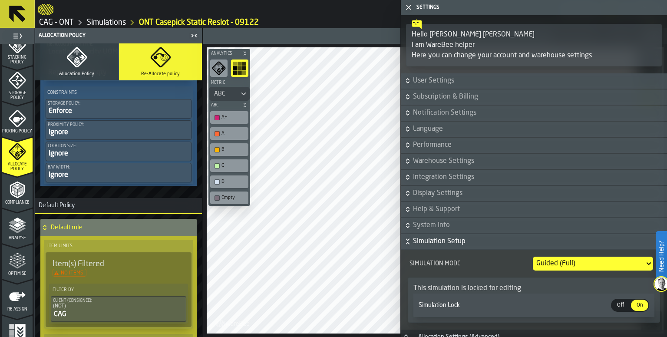
scroll to position [87, 0]
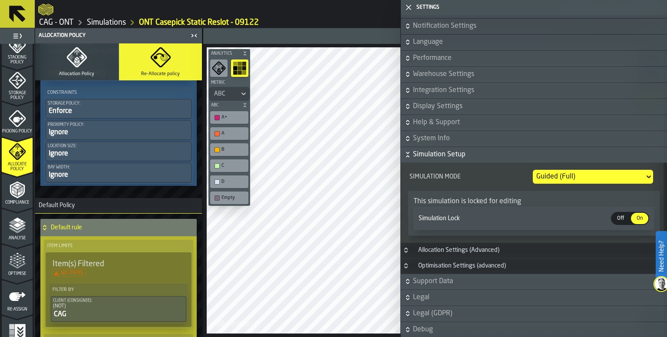
click at [620, 215] on span "Off" at bounding box center [621, 219] width 14 height 8
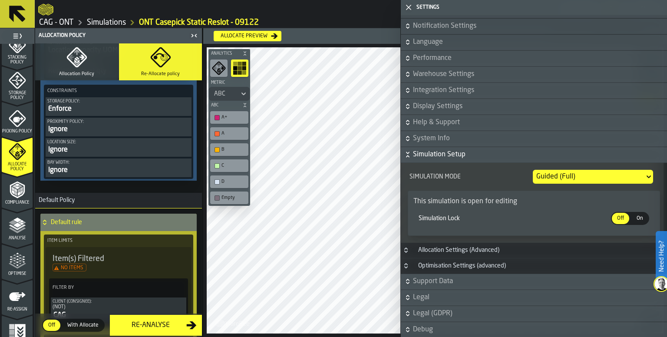
scroll to position [309, 0]
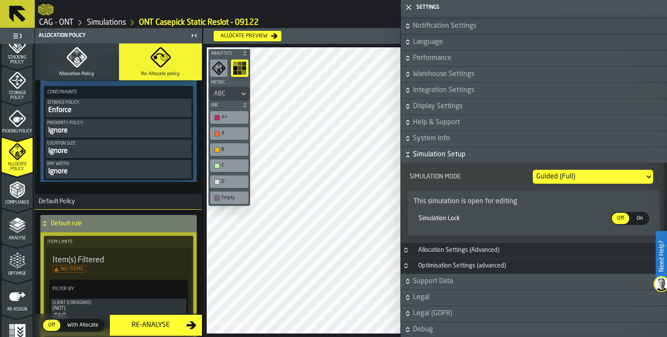
click at [580, 175] on div "Guided (Full)" at bounding box center [589, 177] width 105 height 10
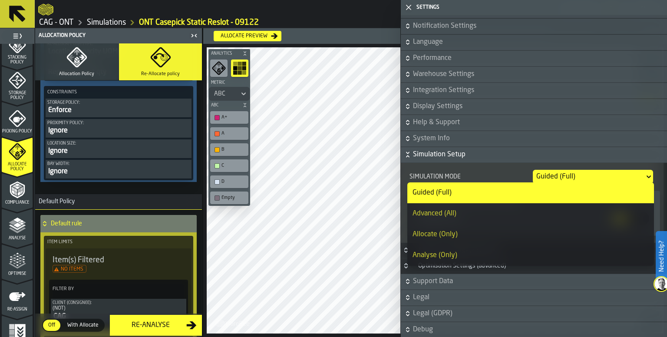
click at [580, 175] on div "Guided (Full)" at bounding box center [589, 177] width 105 height 10
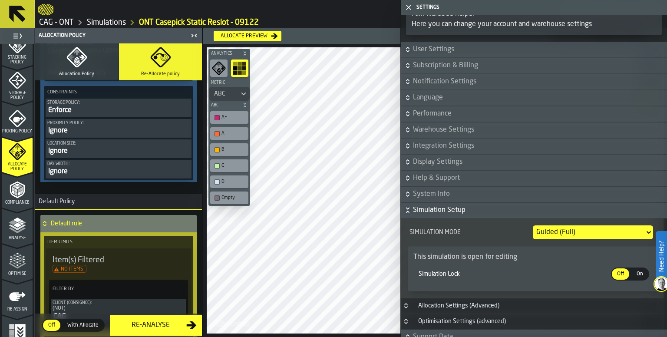
scroll to position [0, 0]
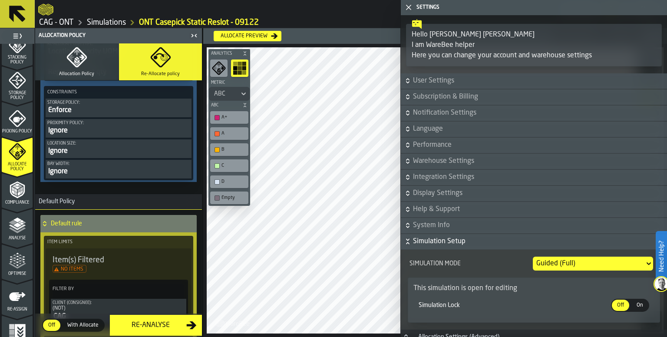
click at [408, 7] on polygon "button-toggle-Close me" at bounding box center [409, 8] width 6 height 6
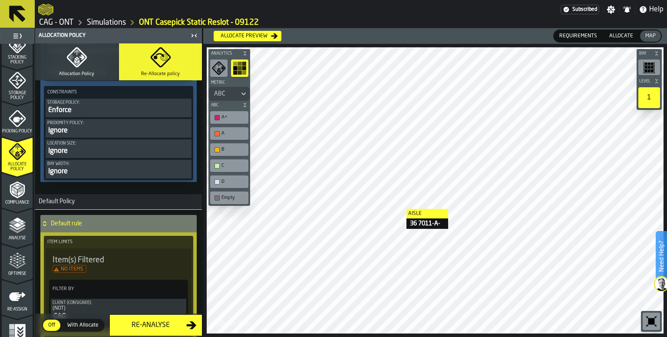
click at [80, 63] on icon "button" at bounding box center [76, 57] width 20 height 20
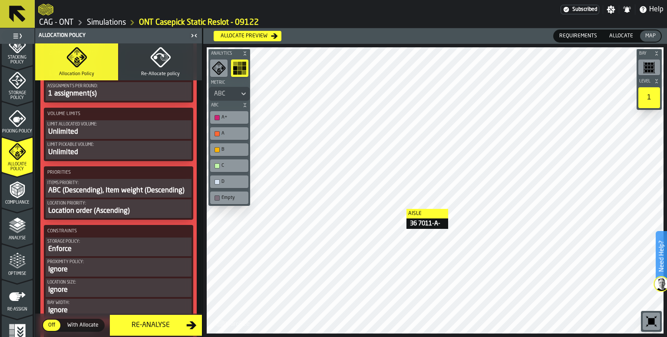
scroll to position [558, 0]
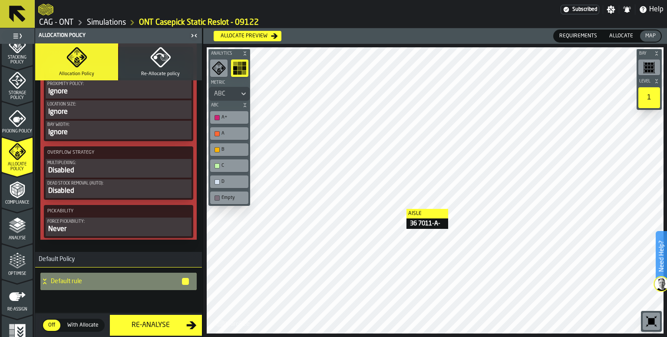
click at [97, 282] on h4 "Default rule" at bounding box center [116, 281] width 130 height 7
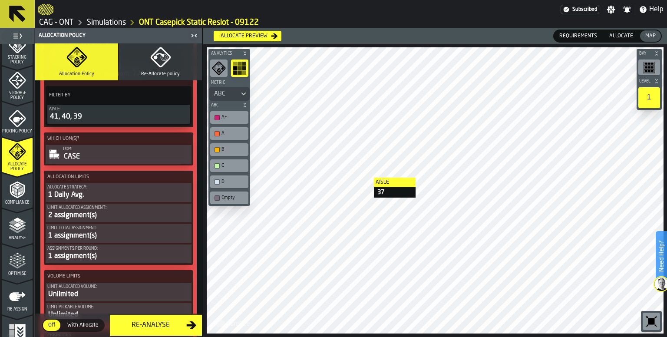
scroll to position [0, 0]
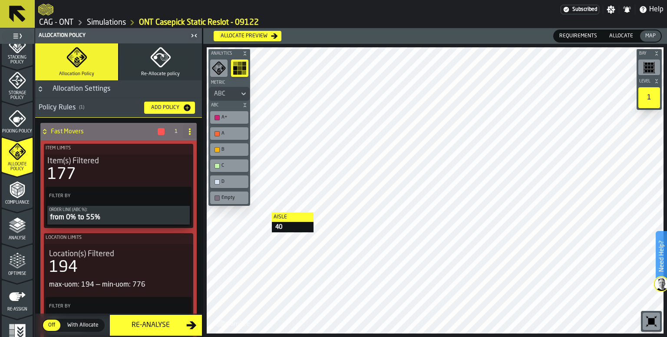
click at [52, 89] on div "Allocation Settings" at bounding box center [81, 89] width 68 height 10
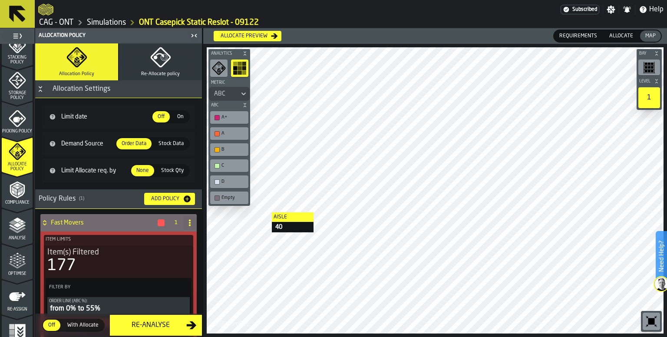
click at [52, 91] on div "Allocation Settings" at bounding box center [81, 89] width 68 height 10
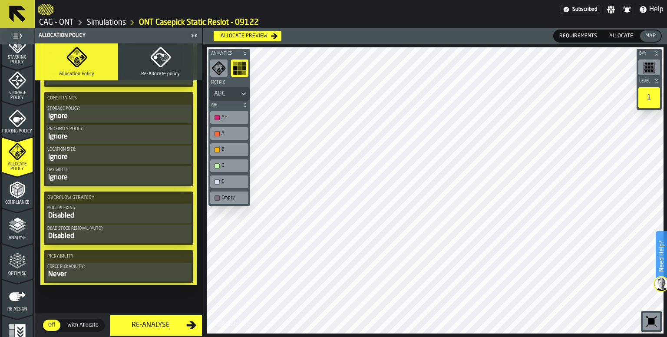
scroll to position [1167, 0]
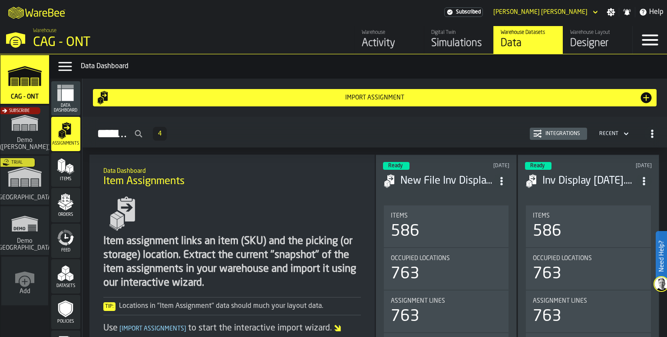
click at [63, 175] on div "Items" at bounding box center [65, 170] width 29 height 24
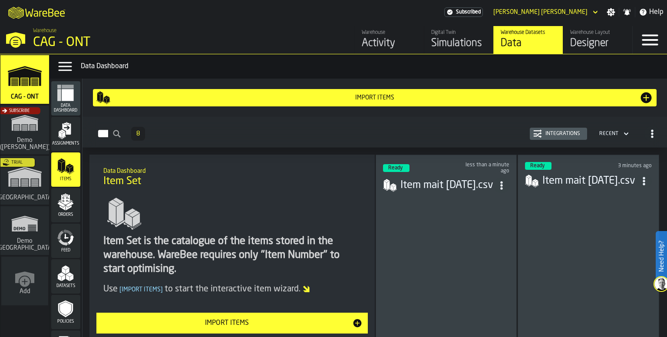
drag, startPoint x: 60, startPoint y: 139, endPoint x: 69, endPoint y: 140, distance: 9.7
click at [60, 139] on icon "menu Assignments" at bounding box center [65, 130] width 17 height 17
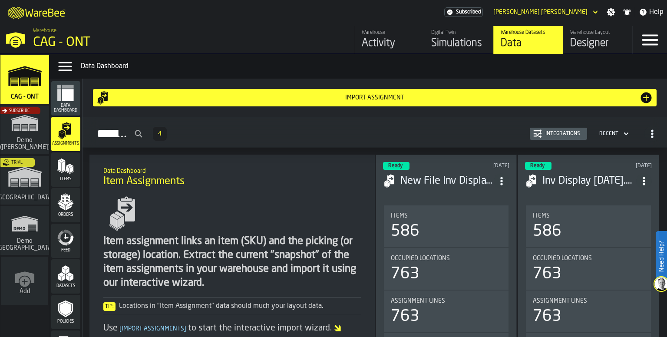
click at [66, 174] on icon "menu Items" at bounding box center [65, 166] width 17 height 17
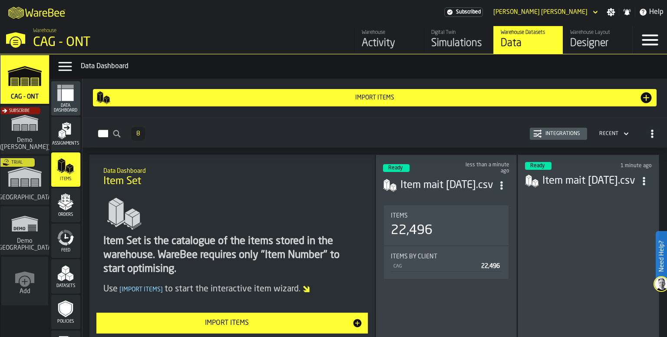
click at [64, 208] on icon "menu Orders" at bounding box center [65, 201] width 17 height 17
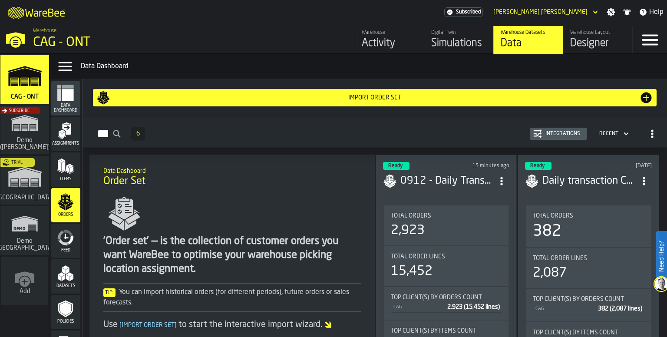
click at [67, 175] on icon "menu Items" at bounding box center [65, 166] width 17 height 17
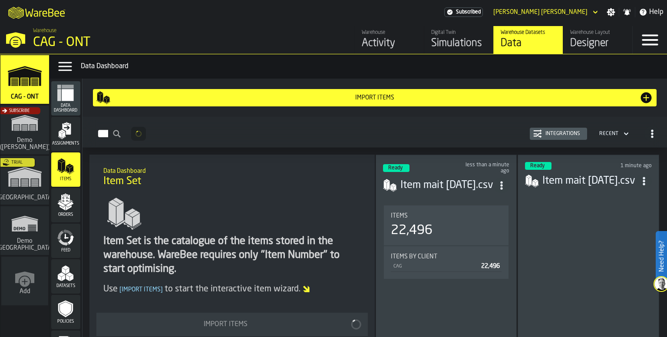
click at [67, 138] on icon "menu Assignments" at bounding box center [65, 130] width 17 height 17
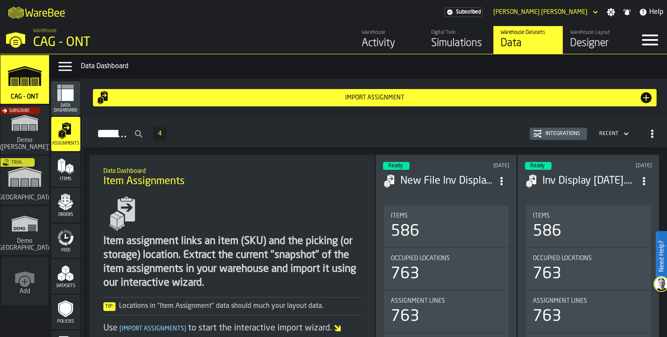
click at [471, 44] on div "Simulations" at bounding box center [458, 43] width 55 height 14
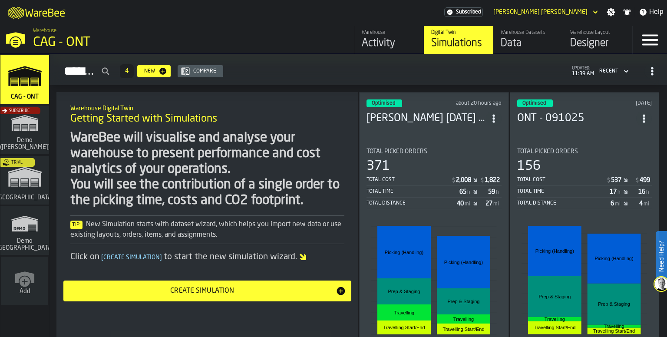
click at [454, 119] on h3 "Anatoly 2025-09-11 ONT - 091025" at bounding box center [426, 119] width 119 height 14
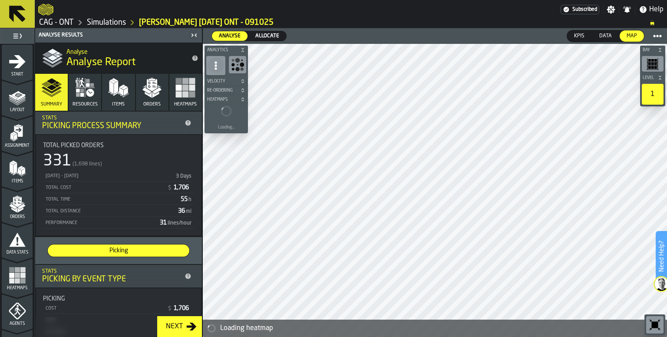
click at [17, 63] on icon "menu Start" at bounding box center [17, 61] width 17 height 13
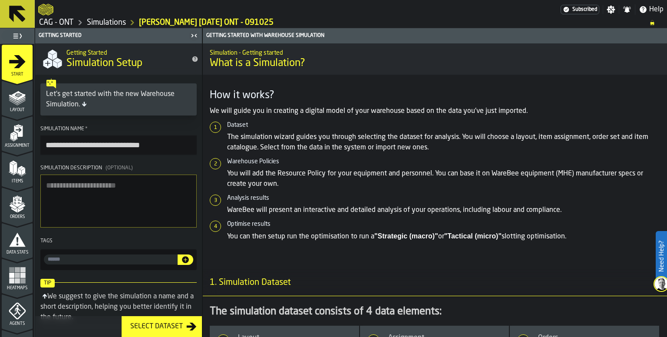
click at [171, 146] on input "**********" at bounding box center [118, 145] width 156 height 19
type input "**********"
click at [146, 185] on textarea "Simulation Description (Optional)" at bounding box center [118, 201] width 156 height 53
click at [21, 100] on polygon "menu Layout" at bounding box center [17, 100] width 17 height 5
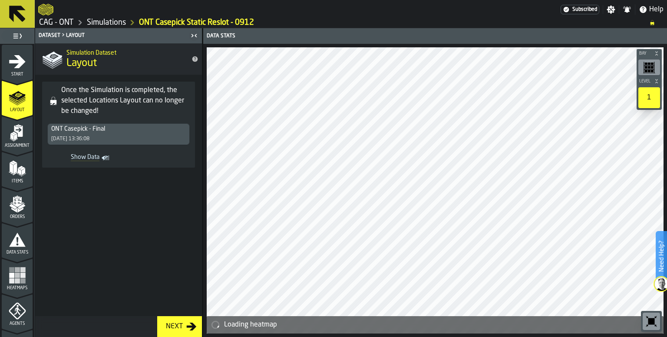
click at [24, 76] on span "Start" at bounding box center [17, 74] width 31 height 5
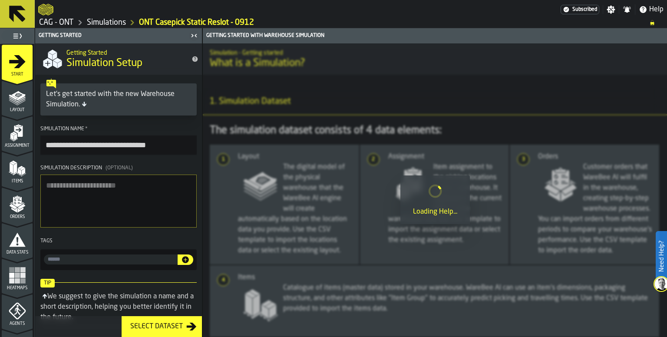
click at [172, 150] on input "**********" at bounding box center [118, 145] width 156 height 19
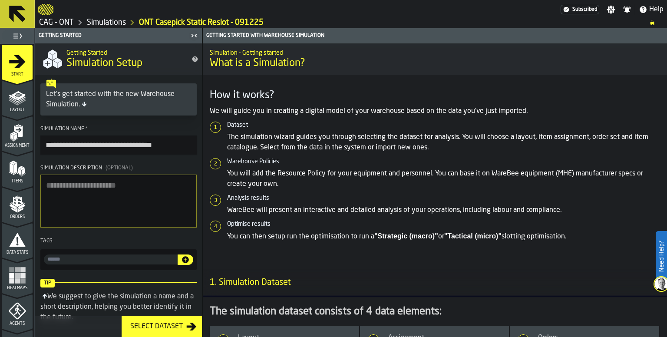
type input "**********"
click at [23, 101] on polygon "menu Layout" at bounding box center [17, 102] width 17 height 5
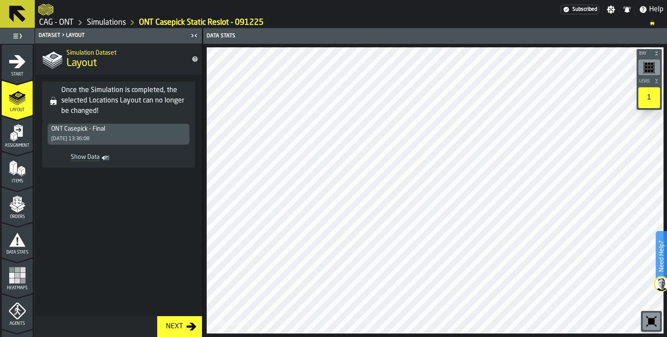
click at [186, 329] on div "Next" at bounding box center [175, 327] width 24 height 10
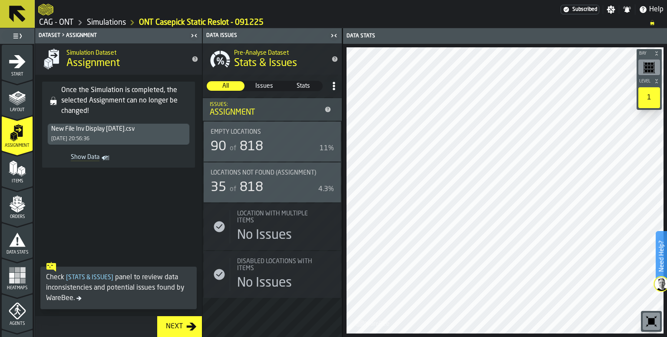
click at [110, 136] on div "New File Inv Display 09.09.25.csv 09/09/2025, 20:56:36" at bounding box center [119, 134] width 142 height 21
click at [105, 140] on div "New File Inv Display 09.09.25.csv 09/09/2025, 20:56:36" at bounding box center [119, 134] width 142 height 21
click at [86, 159] on span "Show Data" at bounding box center [75, 158] width 49 height 9
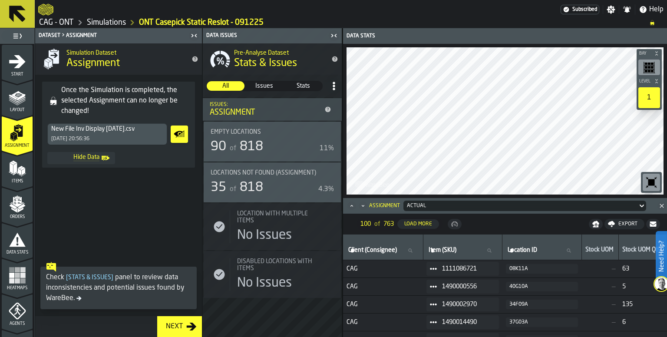
click at [136, 188] on span at bounding box center [118, 216] width 167 height 83
click at [90, 139] on div "09/09/2025, 20:56:36" at bounding box center [70, 139] width 38 height 6
click at [16, 91] on icon "menu Layout" at bounding box center [17, 97] width 17 height 17
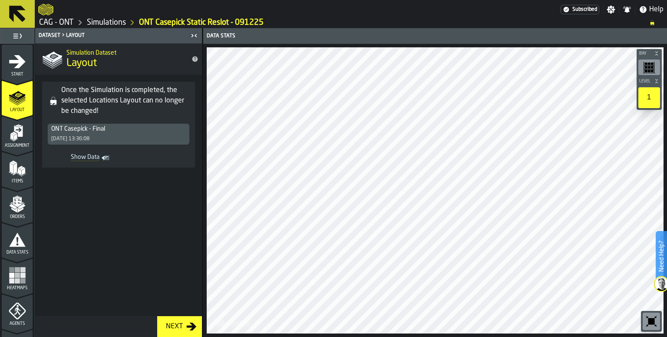
click at [14, 65] on icon "menu Start" at bounding box center [17, 61] width 17 height 17
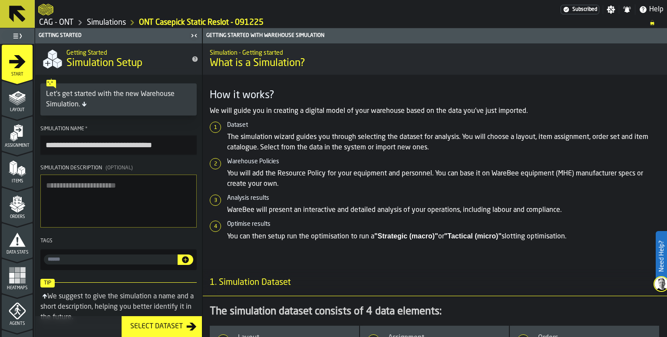
click at [14, 13] on icon at bounding box center [17, 14] width 17 height 17
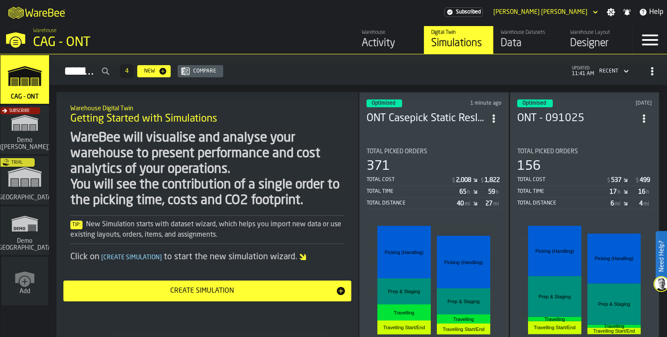
click at [216, 290] on div "Create Simulation" at bounding box center [202, 291] width 267 height 10
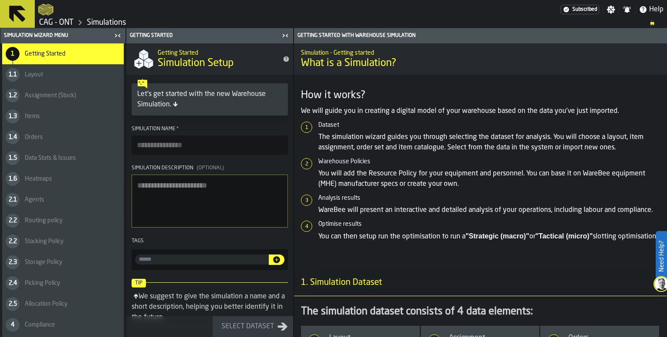
drag, startPoint x: 194, startPoint y: 145, endPoint x: 203, endPoint y: 145, distance: 9.1
click at [194, 145] on input "Simulation Name *" at bounding box center [210, 145] width 156 height 19
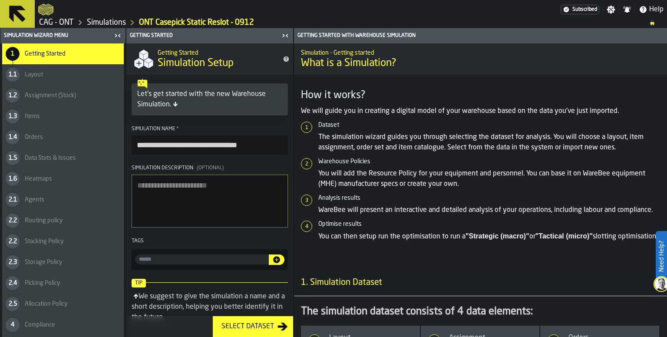
click at [260, 148] on input "**********" at bounding box center [210, 145] width 156 height 19
click at [264, 146] on input "**********" at bounding box center [210, 145] width 156 height 19
click at [255, 145] on input "**********" at bounding box center [210, 145] width 156 height 19
click at [214, 143] on input "**********" at bounding box center [210, 145] width 156 height 19
click at [273, 148] on input "**********" at bounding box center [210, 145] width 156 height 19
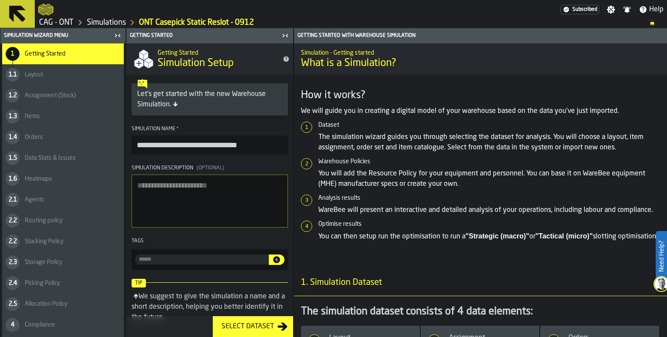
click at [177, 221] on textarea "Simulation Description (Optional)" at bounding box center [210, 201] width 156 height 53
click at [262, 146] on input "**********" at bounding box center [210, 145] width 156 height 19
type input "**********"
click at [209, 218] on textarea "Simulation Description (Optional)" at bounding box center [210, 201] width 156 height 53
click at [259, 326] on div "Select Dataset" at bounding box center [248, 327] width 60 height 10
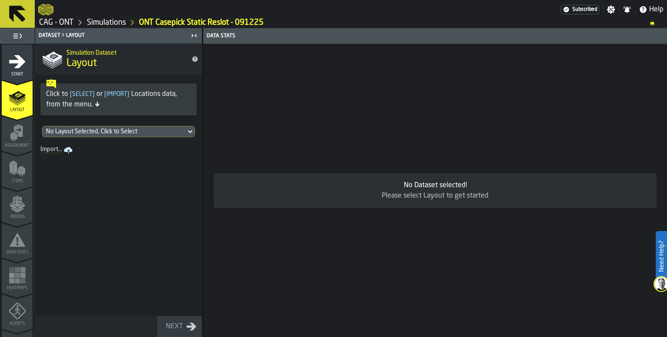
click at [125, 130] on div "No Layout Selected, Click to Select" at bounding box center [114, 131] width 136 height 7
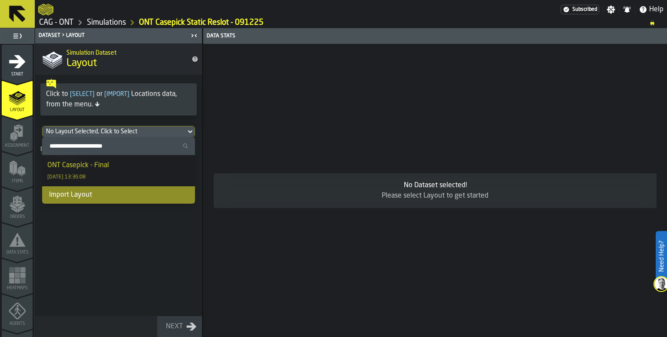
click at [107, 171] on div "ONT Casepick - Final 09/05/2024, 13:36:08" at bounding box center [118, 170] width 143 height 21
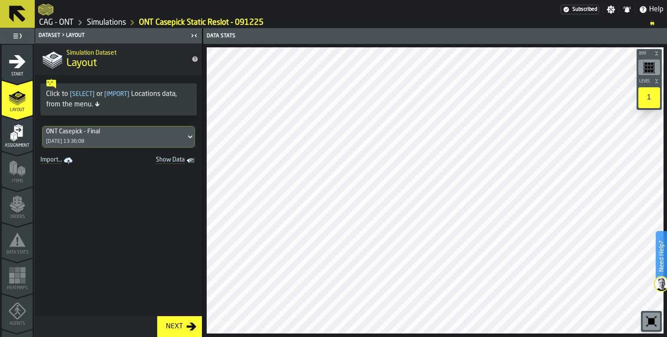
click at [189, 323] on icon "button-Next" at bounding box center [191, 327] width 10 height 10
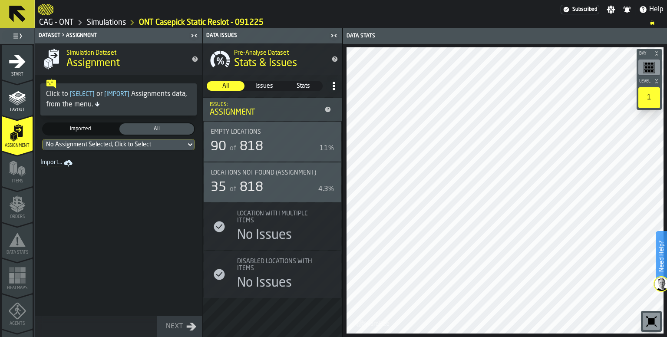
click at [92, 129] on span "Imported" at bounding box center [80, 129] width 71 height 8
click at [139, 145] on div "No Assignment Selected, Click to Select" at bounding box center [114, 144] width 136 height 7
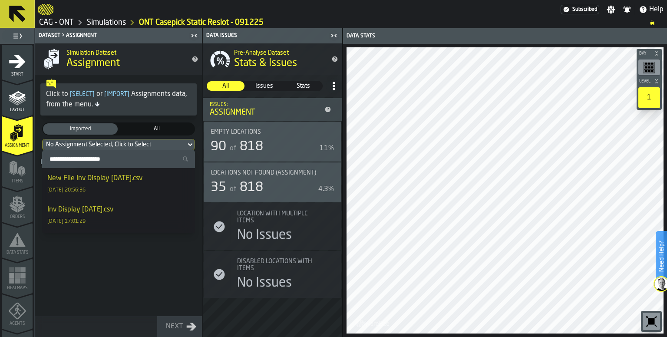
click at [150, 131] on span "All" at bounding box center [156, 129] width 71 height 8
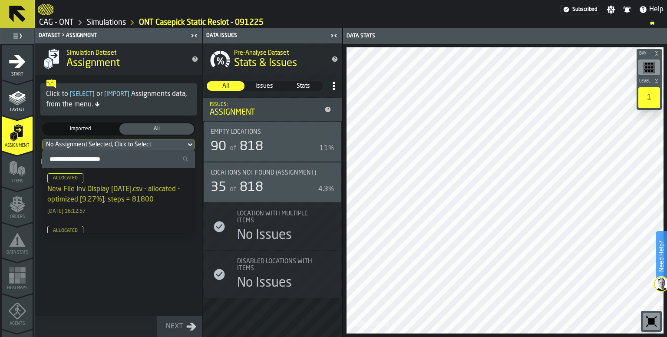
click at [92, 130] on span "Imported" at bounding box center [80, 129] width 71 height 8
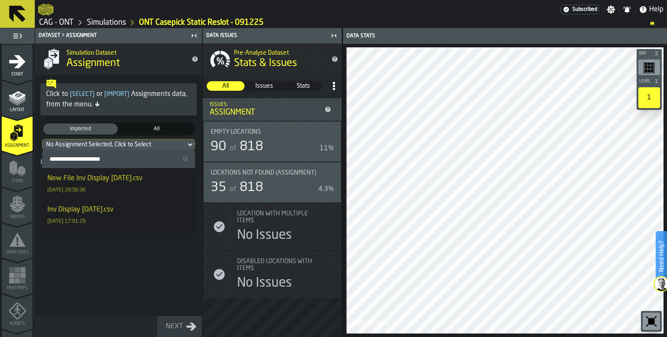
click at [139, 299] on div "Simulation Dataset Assignment Click to [ Select ] or [ Import ] Assignments dat…" at bounding box center [118, 190] width 167 height 294
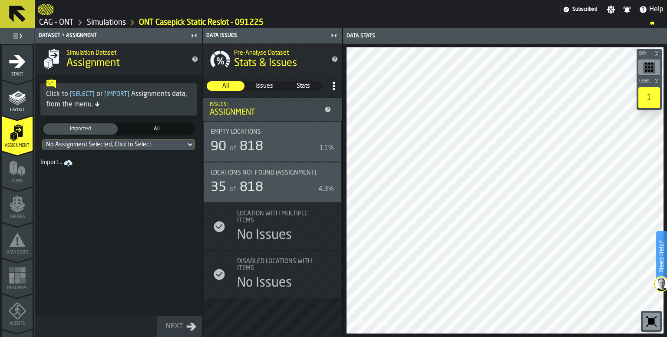
drag, startPoint x: 101, startPoint y: 143, endPoint x: 106, endPoint y: 147, distance: 6.5
click at [101, 143] on div "No Assignment Selected, Click to Select" at bounding box center [114, 144] width 136 height 7
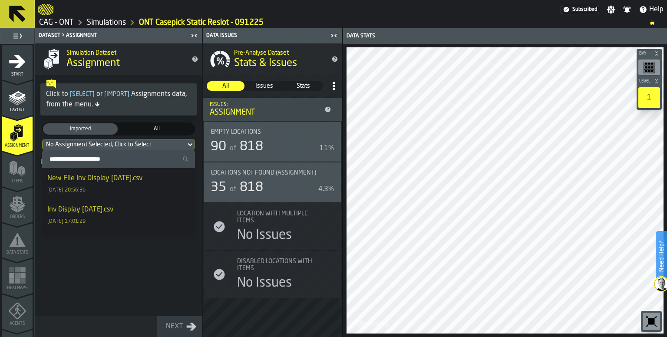
click at [116, 185] on div "New File Inv Display 09.09.25.csv 09/09/2025, 20:56:36" at bounding box center [118, 183] width 143 height 21
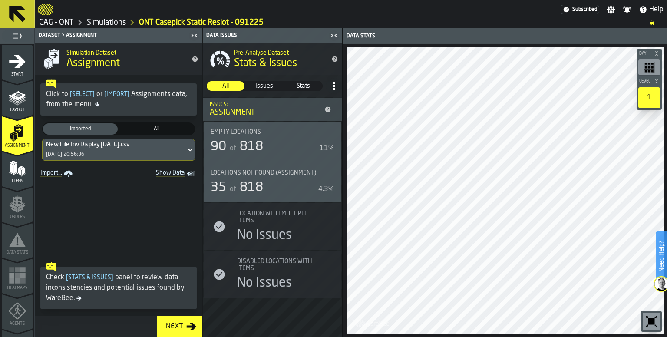
click at [186, 328] on div "Next" at bounding box center [175, 327] width 24 height 10
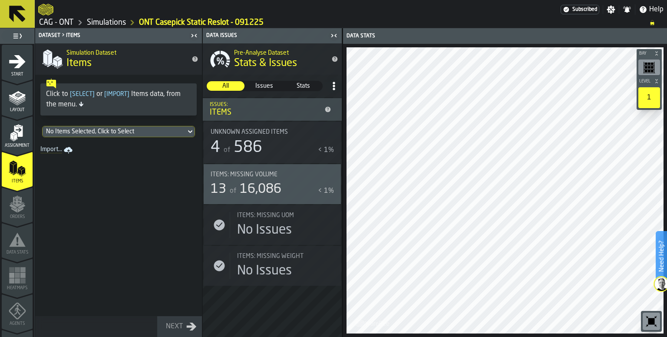
click at [112, 134] on div "No Items Selected, Click to Select" at bounding box center [114, 131] width 136 height 7
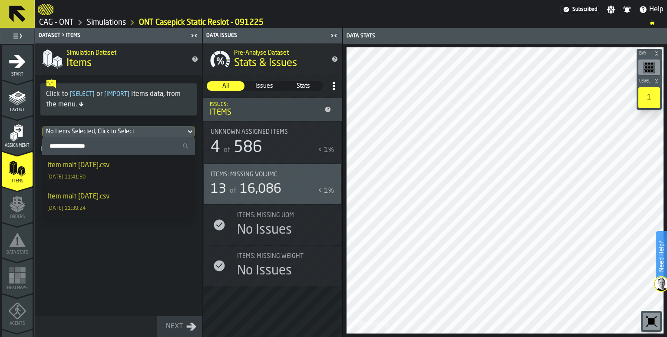
click at [125, 173] on div "Item mait 09.12.25.csv 12/09/2025, 11:41:30" at bounding box center [118, 170] width 143 height 21
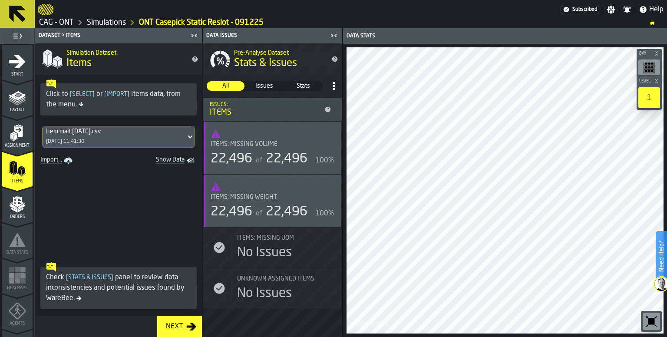
click at [274, 143] on span "Items: Missing Volume" at bounding box center [244, 144] width 67 height 7
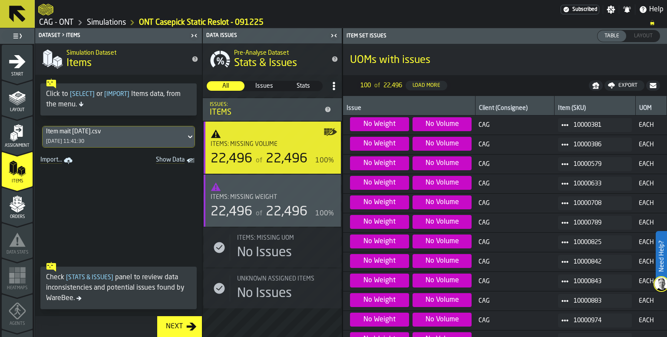
click at [265, 203] on div "Items: Missing Weight 22,496 of 22,496 100%" at bounding box center [272, 207] width 123 height 26
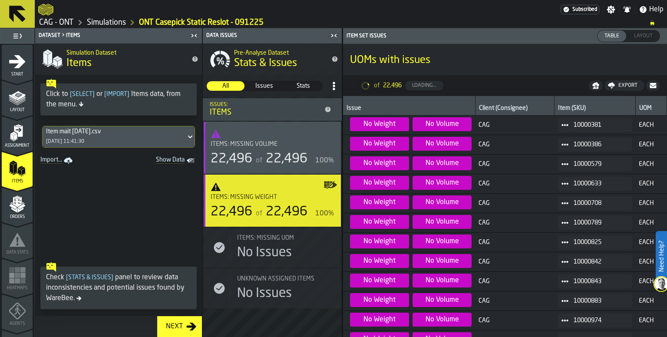
drag, startPoint x: 112, startPoint y: 220, endPoint x: 120, endPoint y: 220, distance: 8.3
click at [112, 220] on span at bounding box center [118, 212] width 167 height 91
click at [155, 227] on span at bounding box center [118, 212] width 167 height 91
click at [280, 141] on div "Items: Missing Volume" at bounding box center [267, 144] width 113 height 7
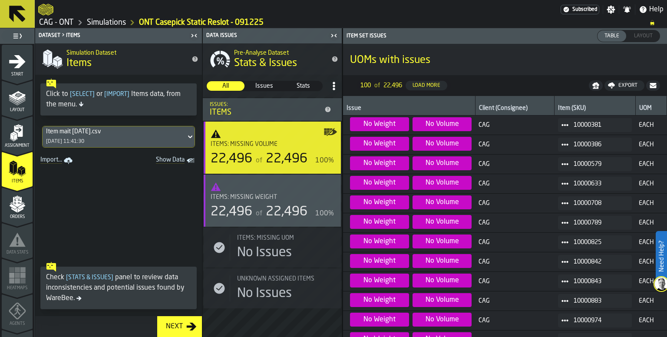
click at [333, 133] on icon "button-toggle-Show on Map" at bounding box center [332, 131] width 10 height 7
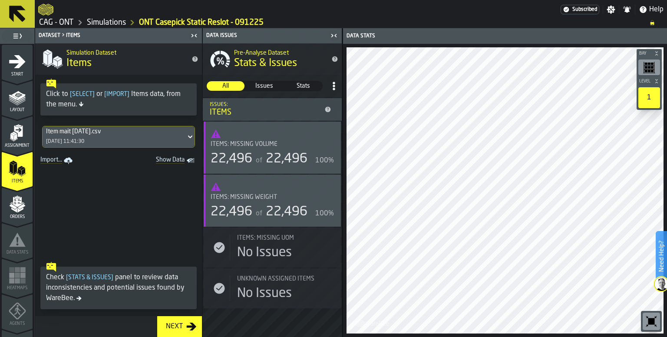
click at [181, 329] on div "Next" at bounding box center [175, 327] width 24 height 10
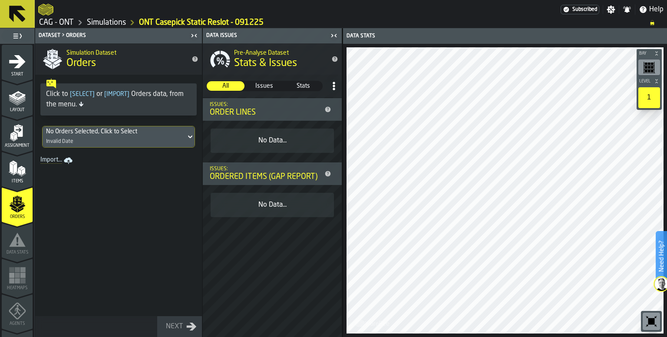
click at [119, 132] on div "No Orders Selected, Click to Select" at bounding box center [114, 131] width 136 height 7
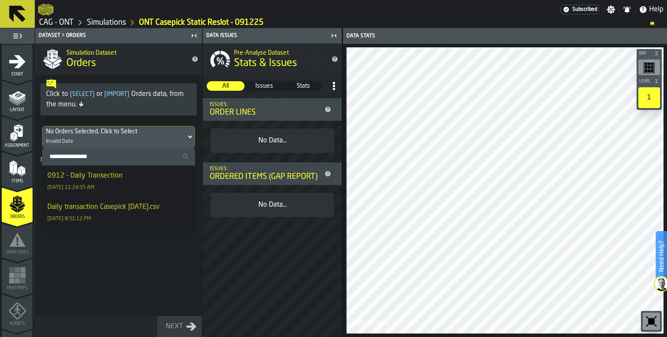
click at [117, 180] on div "0912 - Daily Transection" at bounding box center [84, 176] width 75 height 10
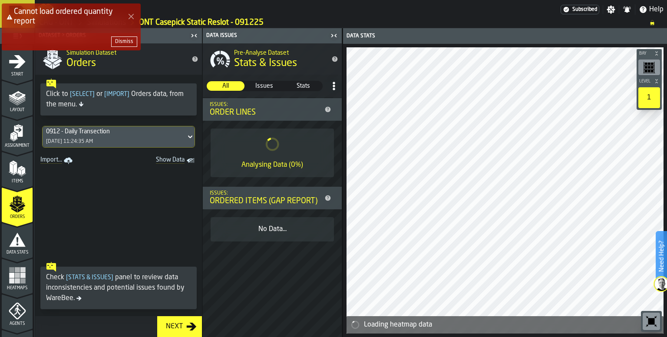
click at [127, 40] on div "Dismiss" at bounding box center [124, 42] width 18 height 6
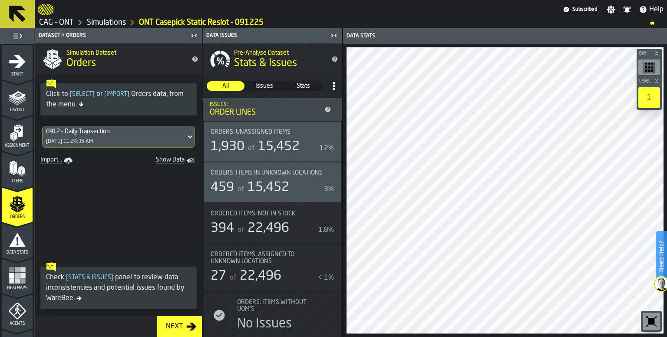
click at [276, 149] on span "15,452" at bounding box center [279, 146] width 42 height 13
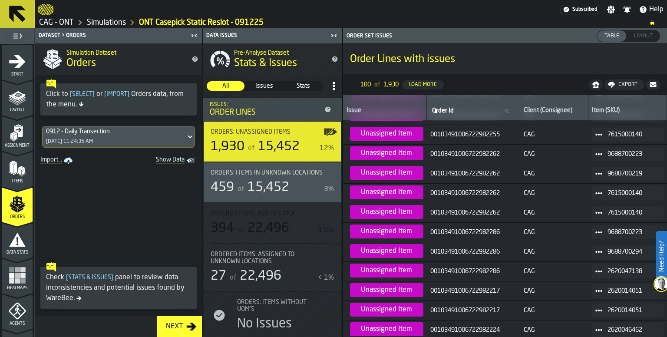
scroll to position [225, 0]
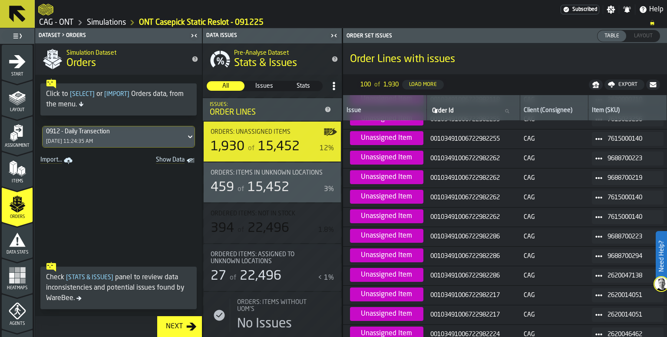
click at [229, 196] on div "459" at bounding box center [222, 188] width 23 height 16
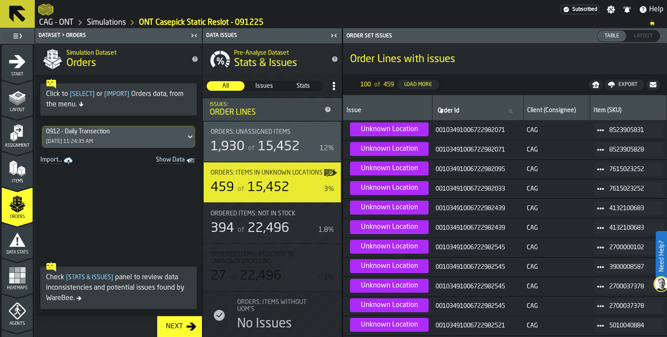
scroll to position [0, 0]
click at [219, 187] on div "459" at bounding box center [222, 188] width 23 height 16
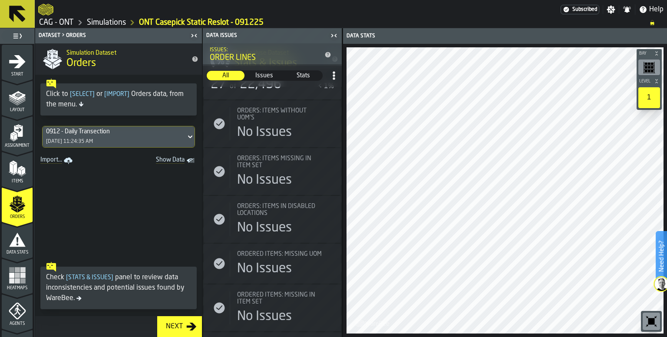
scroll to position [304, 0]
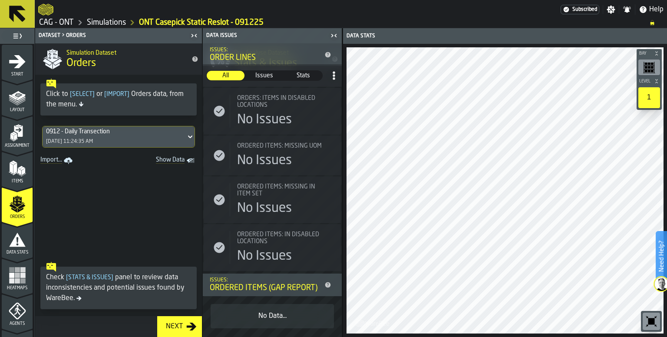
click at [123, 227] on span at bounding box center [118, 212] width 167 height 91
click at [181, 326] on div "Next" at bounding box center [175, 327] width 24 height 10
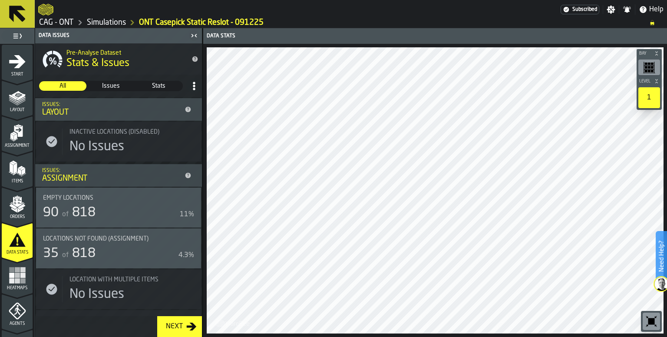
click at [123, 208] on div "90 of 818" at bounding box center [109, 213] width 133 height 16
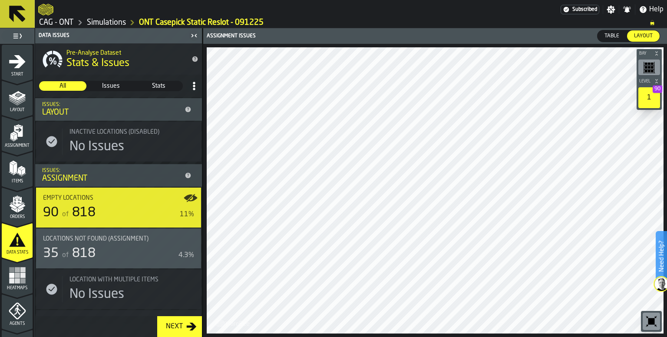
click at [129, 203] on div "Empty locations 90 of 818 11%" at bounding box center [118, 208] width 151 height 26
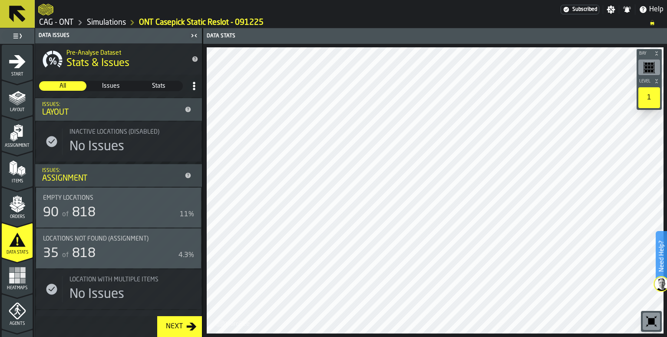
click at [129, 251] on div "35 of 818" at bounding box center [109, 254] width 132 height 16
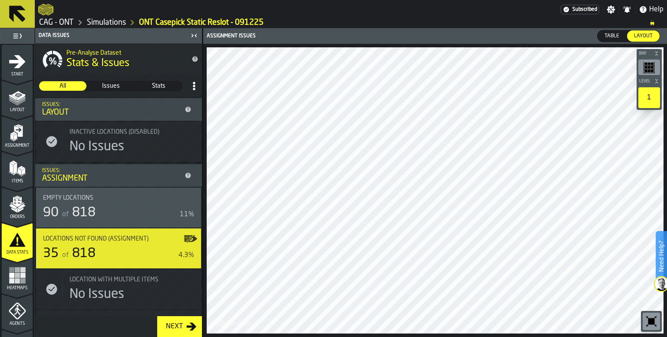
click at [187, 235] on icon "button-toggle-Show on Map" at bounding box center [191, 239] width 14 height 14
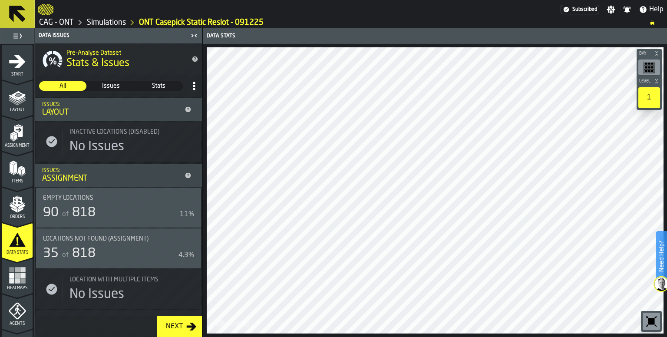
click at [184, 246] on icon "button-toggle-Show on Map" at bounding box center [191, 239] width 14 height 14
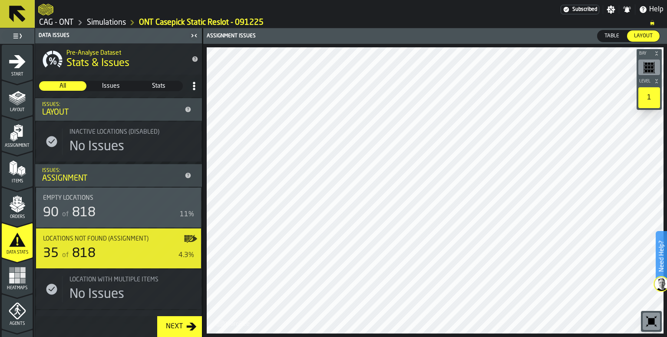
click at [614, 37] on span "Table" at bounding box center [612, 36] width 22 height 8
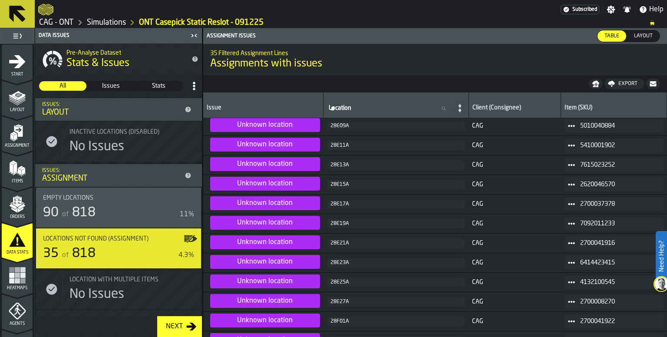
scroll to position [0, 0]
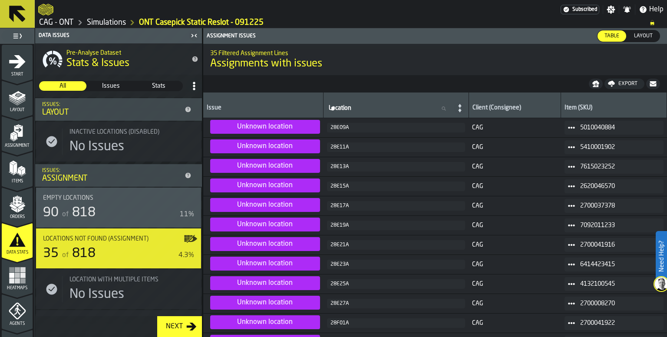
click at [637, 37] on span "Layout" at bounding box center [644, 36] width 26 height 8
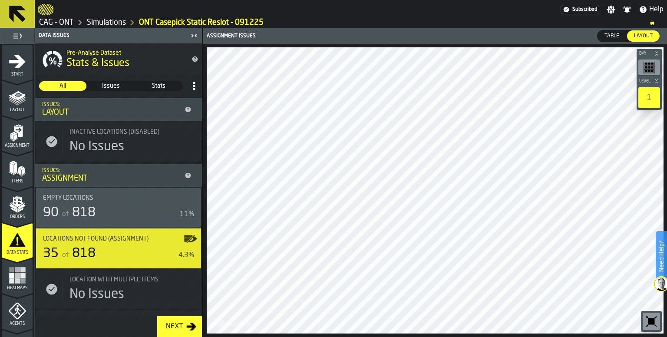
click at [179, 328] on div "Next" at bounding box center [175, 327] width 24 height 10
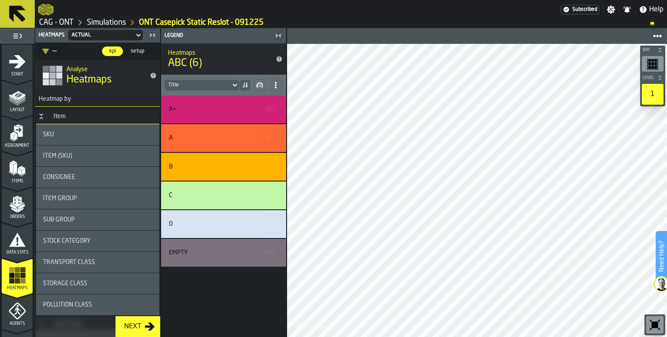
click at [73, 135] on div "SKU" at bounding box center [97, 134] width 109 height 7
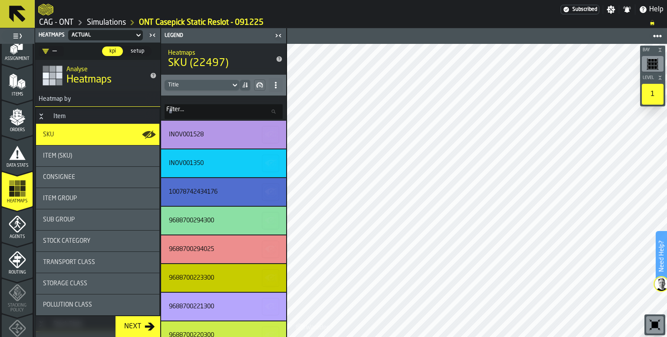
click at [99, 152] on div "Item (SKU)" at bounding box center [97, 156] width 123 height 21
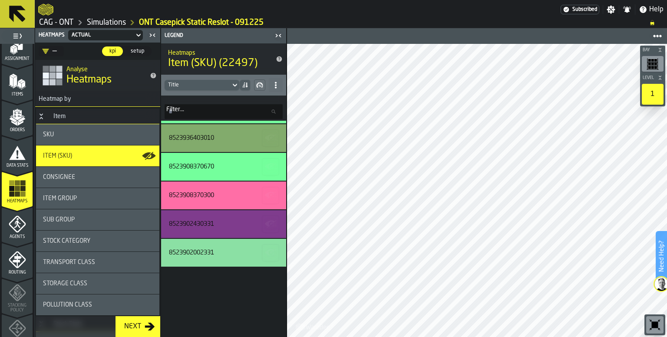
scroll to position [435, 0]
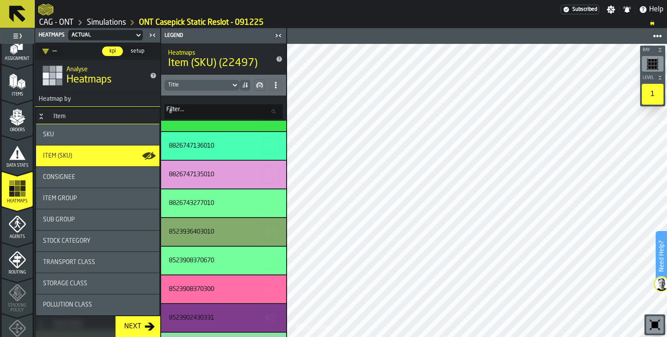
click at [14, 90] on icon "menu Items" at bounding box center [17, 81] width 17 height 17
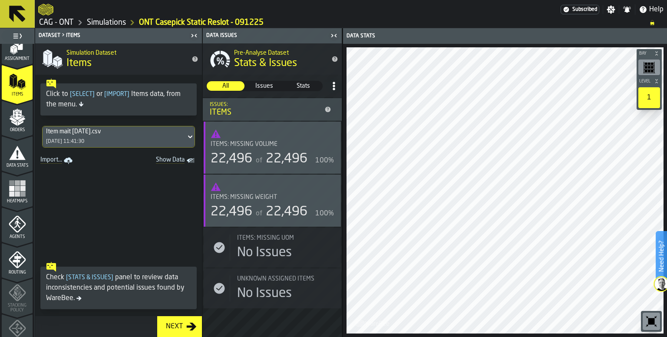
click at [107, 227] on span at bounding box center [118, 212] width 167 height 91
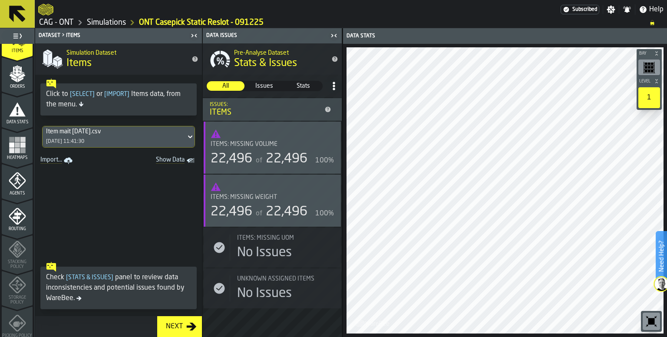
scroll to position [43, 0]
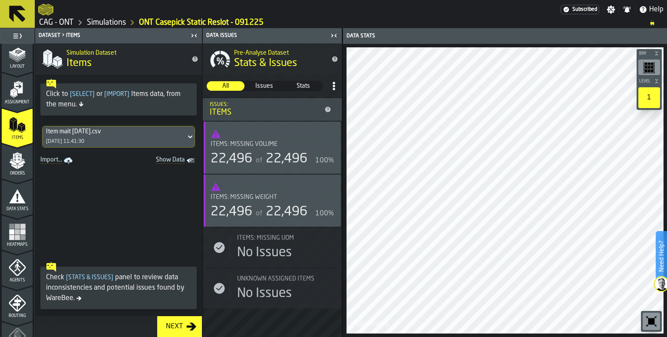
click at [9, 239] on div "Heatmaps" at bounding box center [17, 235] width 31 height 24
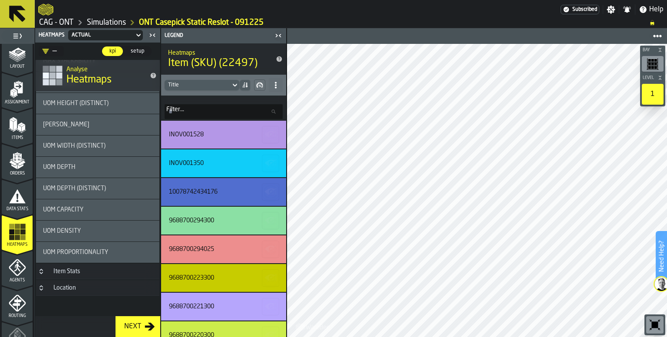
scroll to position [534, 0]
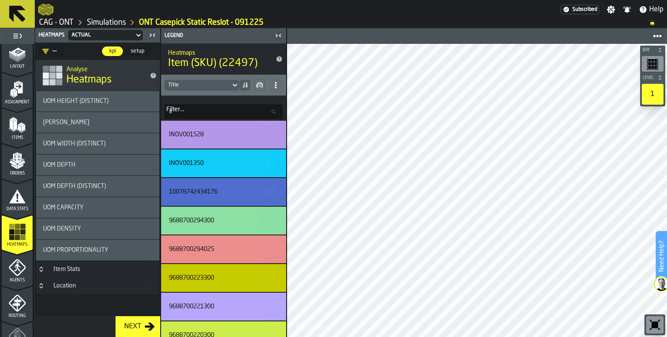
click at [81, 272] on div "Item Stats" at bounding box center [66, 269] width 37 height 7
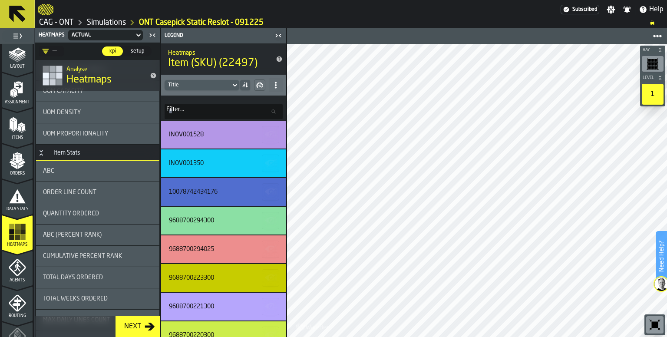
scroll to position [664, 0]
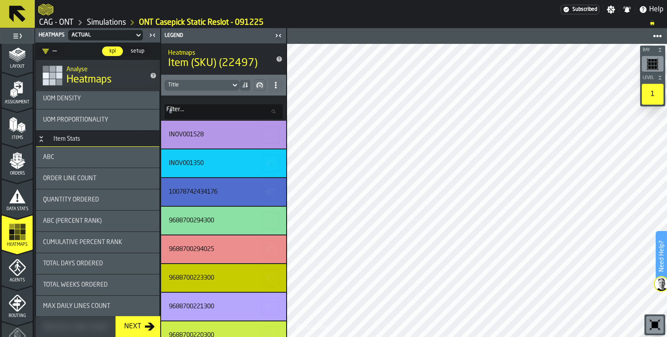
click at [91, 161] on div "ABC" at bounding box center [97, 157] width 123 height 21
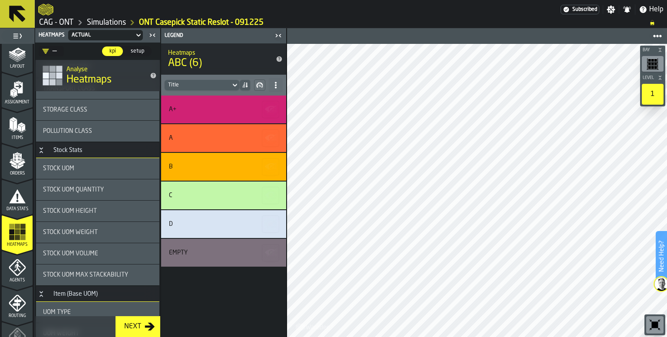
scroll to position [159, 0]
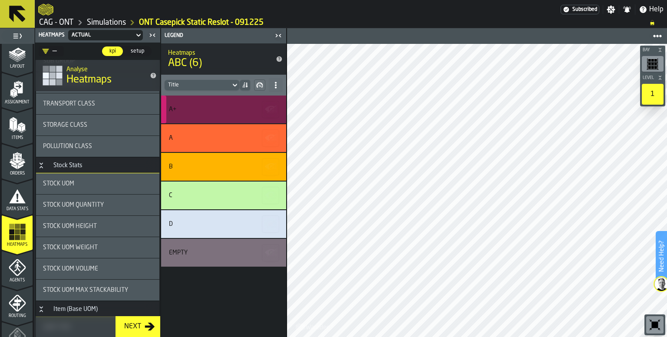
click at [207, 114] on div "A+" at bounding box center [223, 110] width 125 height 28
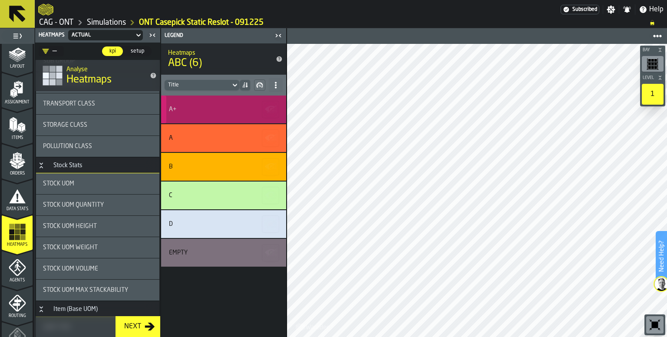
click at [232, 116] on div "A+" at bounding box center [223, 110] width 125 height 28
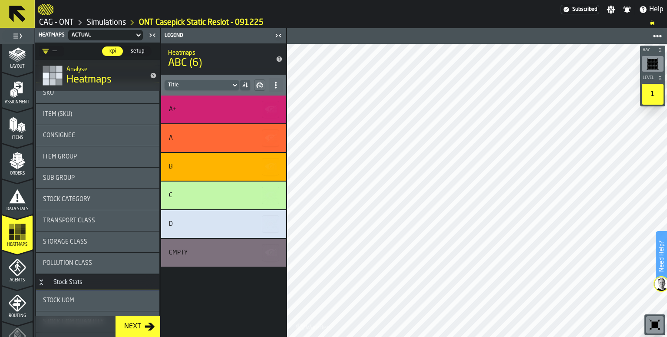
scroll to position [0, 0]
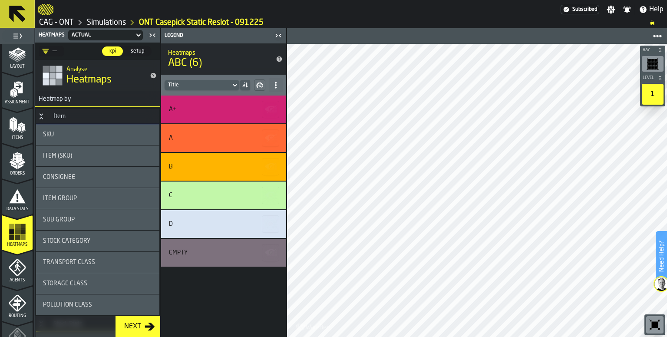
click at [78, 223] on div "Sub Group" at bounding box center [97, 219] width 109 height 7
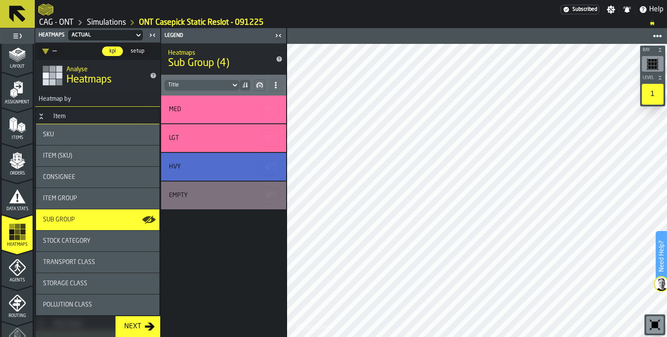
click at [276, 80] on span at bounding box center [276, 85] width 14 height 14
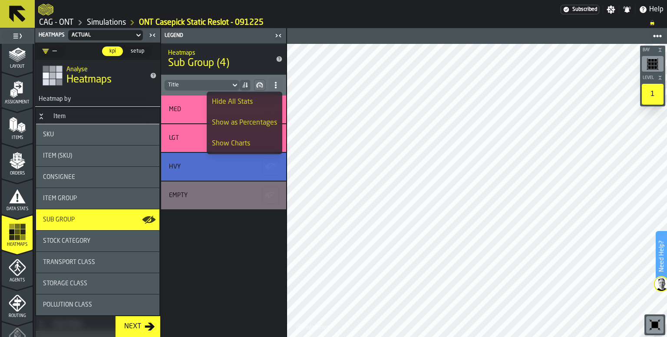
click at [229, 308] on div "MED LGT HVY Empty" at bounding box center [223, 217] width 125 height 242
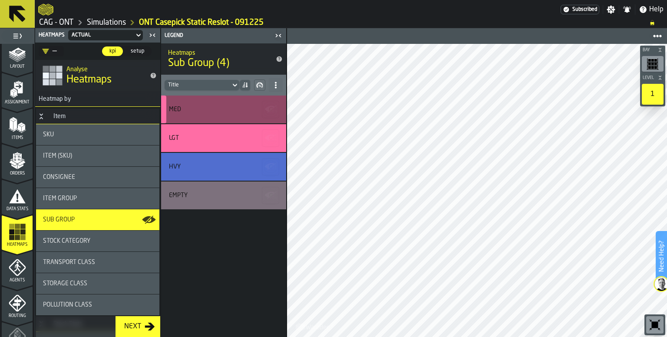
click at [195, 114] on div "MED" at bounding box center [223, 110] width 125 height 28
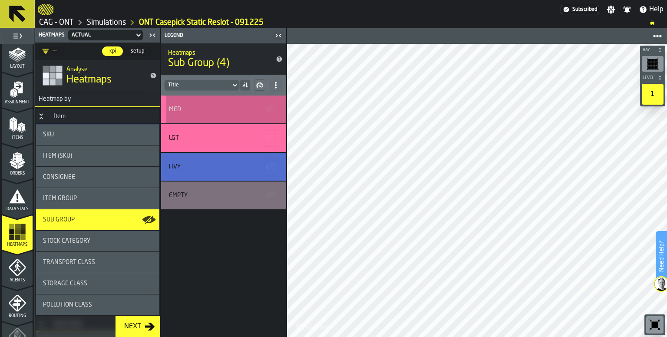
click at [200, 113] on div "MED" at bounding box center [222, 109] width 107 height 7
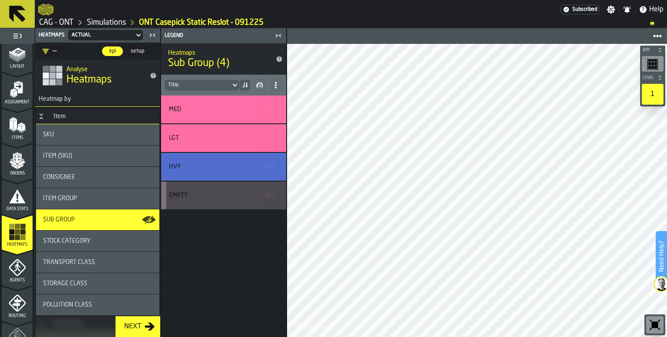
click at [199, 200] on div "Empty" at bounding box center [223, 196] width 125 height 28
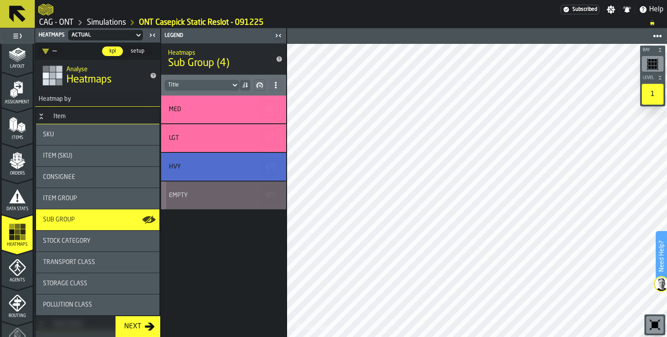
click at [202, 193] on div "Empty" at bounding box center [222, 195] width 107 height 7
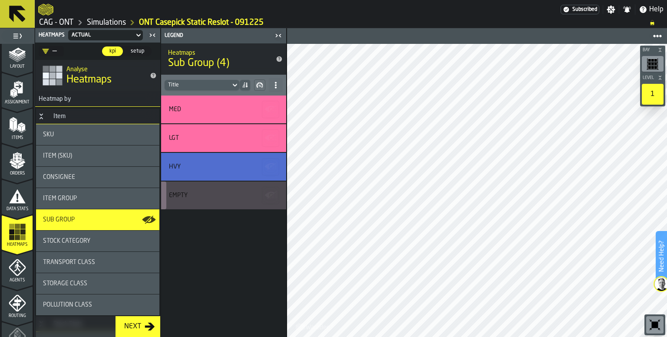
click at [269, 199] on icon "button-" at bounding box center [271, 196] width 14 height 14
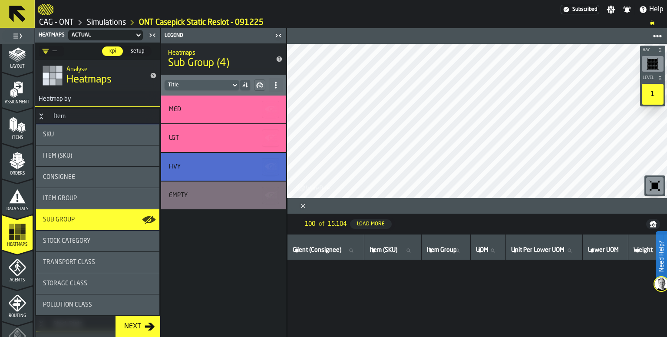
scroll to position [251, 0]
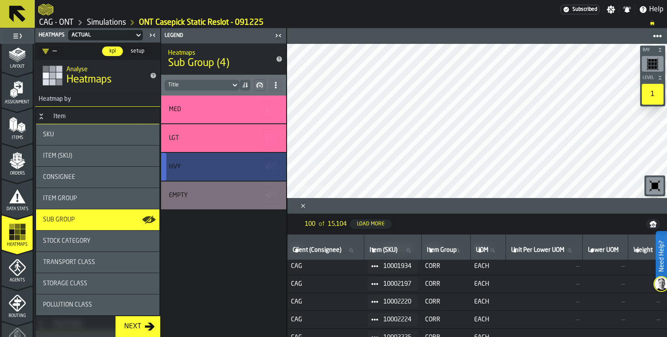
click at [268, 168] on icon "button-" at bounding box center [270, 166] width 10 height 6
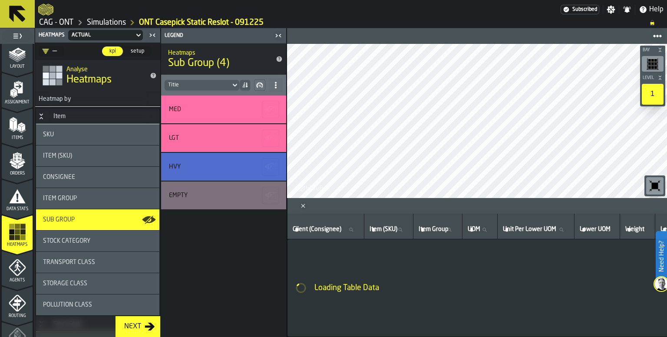
click at [303, 206] on polygon "Close" at bounding box center [303, 206] width 4 height 4
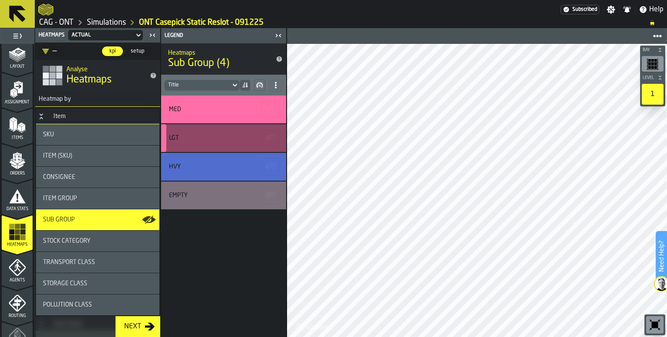
click at [270, 135] on icon "button-" at bounding box center [270, 137] width 10 height 6
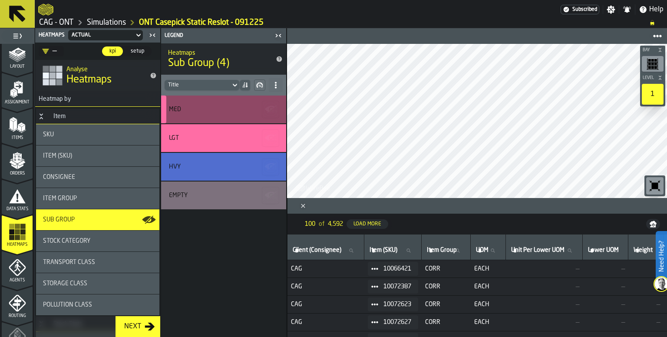
click at [233, 109] on div "MED" at bounding box center [222, 109] width 107 height 7
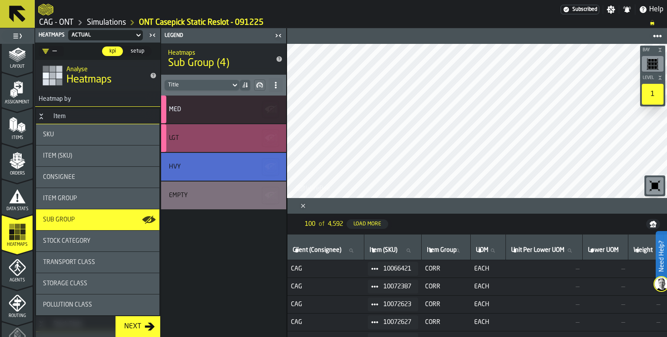
click at [203, 142] on div "LGT" at bounding box center [223, 138] width 125 height 28
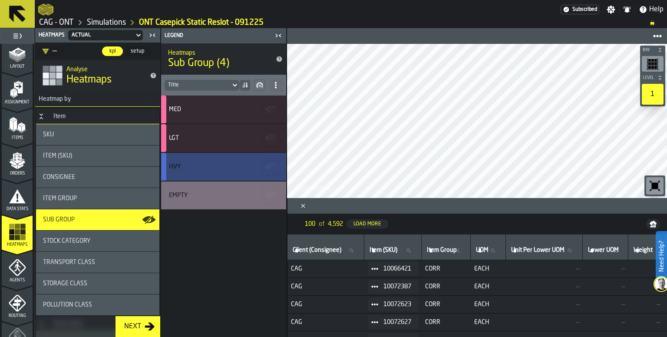
click at [199, 169] on div "HVY" at bounding box center [222, 166] width 107 height 7
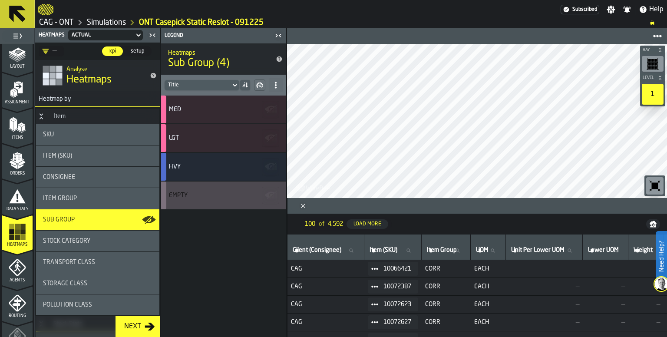
click at [203, 192] on div "Empty" at bounding box center [222, 195] width 107 height 7
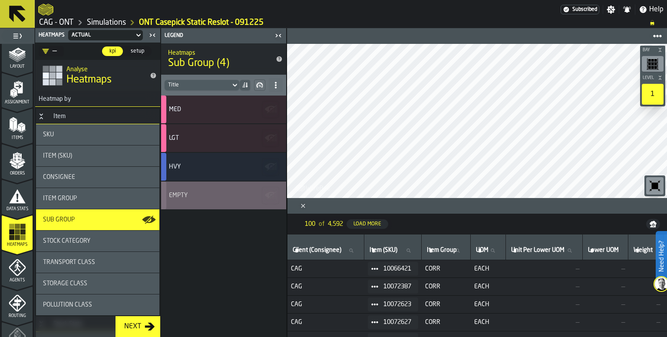
click at [193, 195] on div "Empty" at bounding box center [222, 195] width 107 height 7
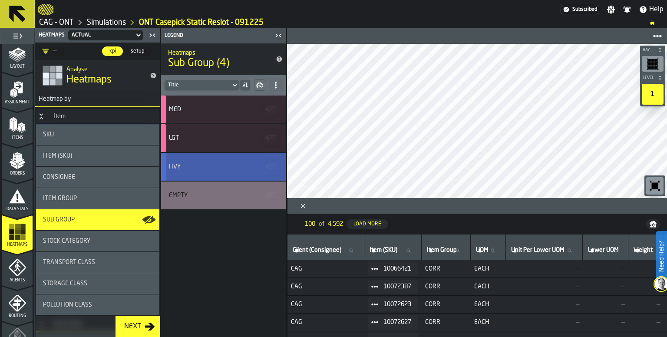
click at [197, 163] on div "HVY" at bounding box center [222, 166] width 107 height 7
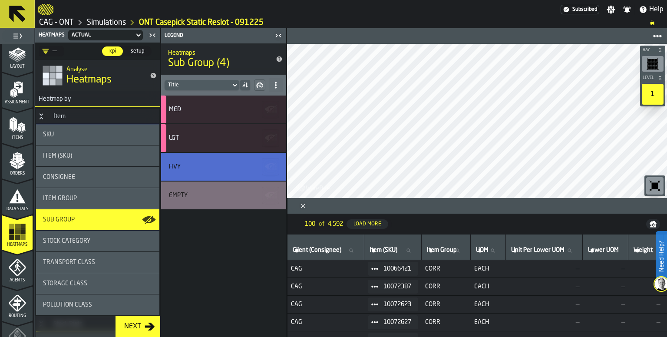
click at [306, 206] on icon "Close" at bounding box center [303, 206] width 9 height 9
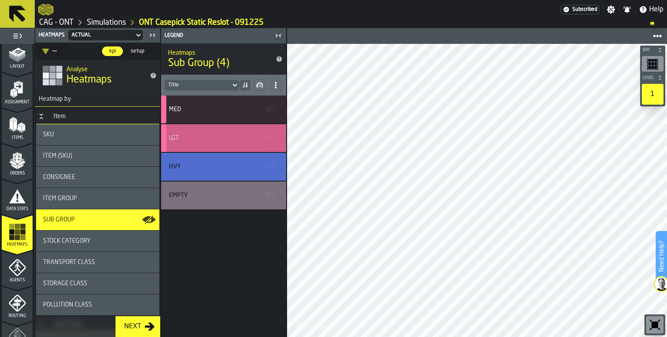
drag, startPoint x: 211, startPoint y: 137, endPoint x: 221, endPoint y: 138, distance: 10.1
click at [211, 136] on div "LGT" at bounding box center [222, 138] width 107 height 7
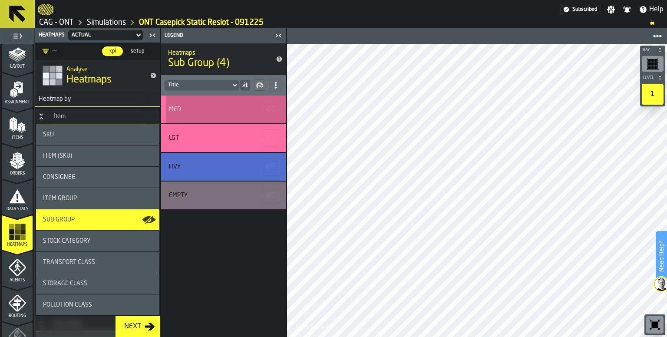
click at [206, 113] on div "MED" at bounding box center [223, 110] width 125 height 28
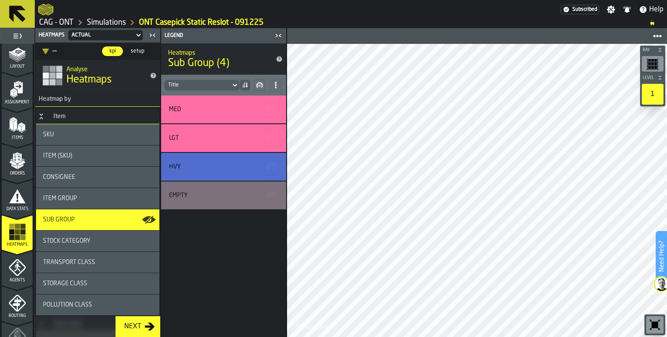
click at [206, 312] on div "MED LGT HVY Empty" at bounding box center [223, 217] width 125 height 242
click at [258, 85] on icon "button-" at bounding box center [259, 85] width 7 height 7
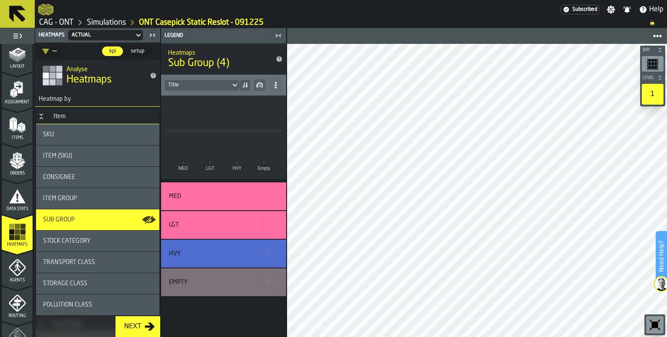
click at [180, 129] on rect at bounding box center [223, 137] width 125 height 83
click at [210, 148] on rect at bounding box center [223, 137] width 125 height 83
click at [186, 164] on rect at bounding box center [223, 137] width 125 height 83
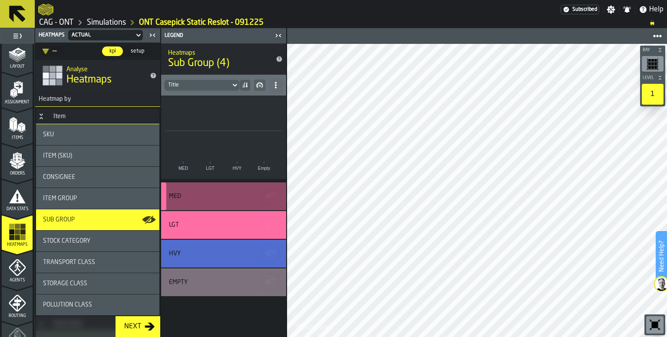
click at [201, 199] on div "MED" at bounding box center [222, 196] width 107 height 7
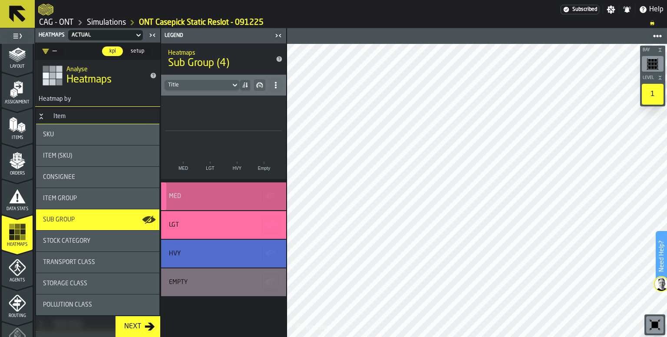
click at [212, 193] on div "MED" at bounding box center [222, 196] width 107 height 7
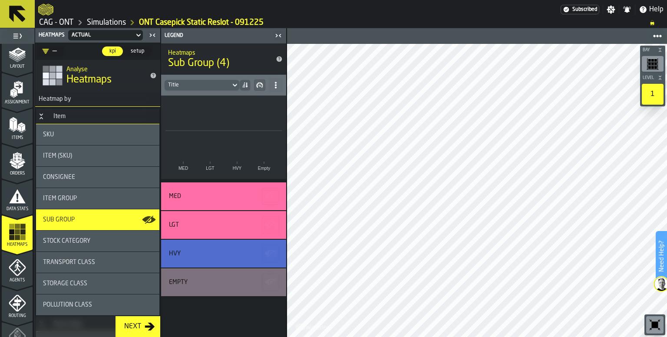
click at [198, 147] on rect at bounding box center [223, 137] width 125 height 83
click at [277, 84] on icon at bounding box center [275, 85] width 7 height 7
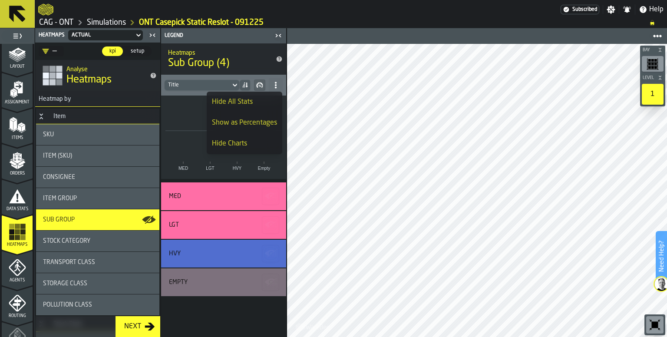
click at [260, 123] on div "Show as Percentages" at bounding box center [244, 123] width 65 height 10
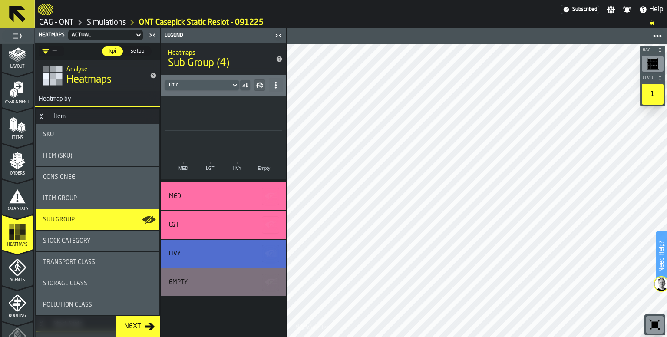
click at [90, 199] on div "Item Group" at bounding box center [97, 198] width 109 height 7
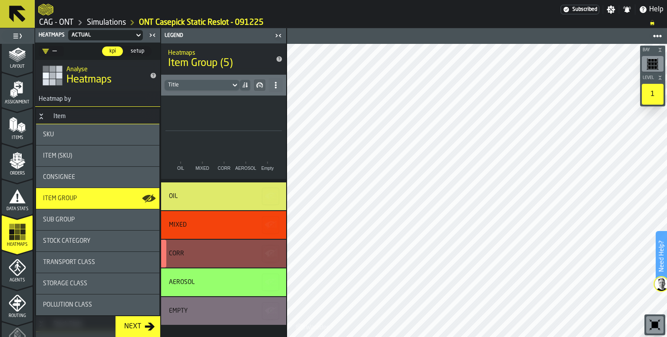
click at [269, 255] on polygon "button-" at bounding box center [272, 252] width 10 height 7
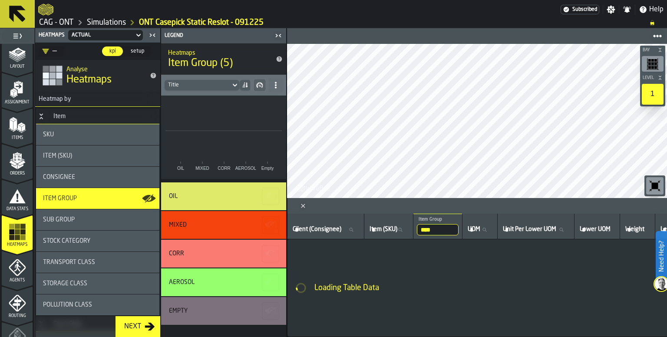
click at [453, 231] on input "****" at bounding box center [438, 229] width 42 height 11
click at [457, 229] on input "****" at bounding box center [438, 229] width 42 height 11
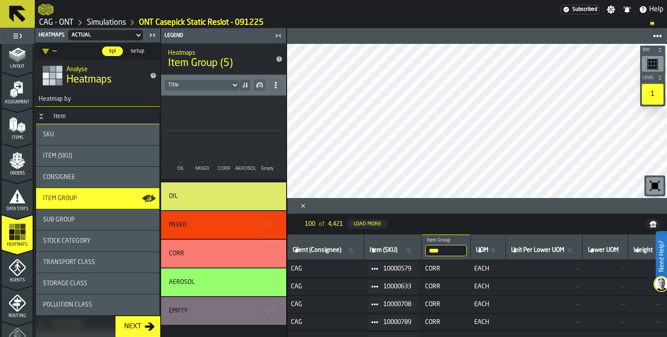
click at [305, 206] on icon "Close" at bounding box center [303, 206] width 9 height 9
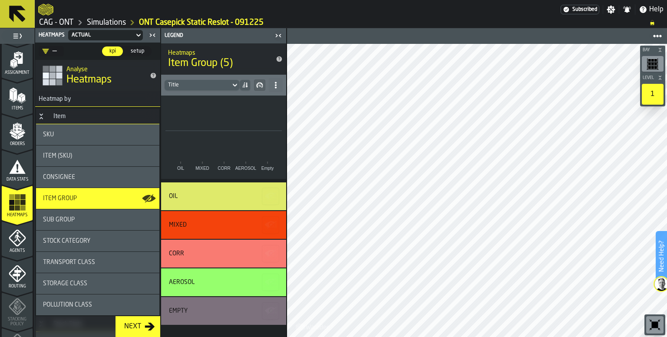
scroll to position [87, 0]
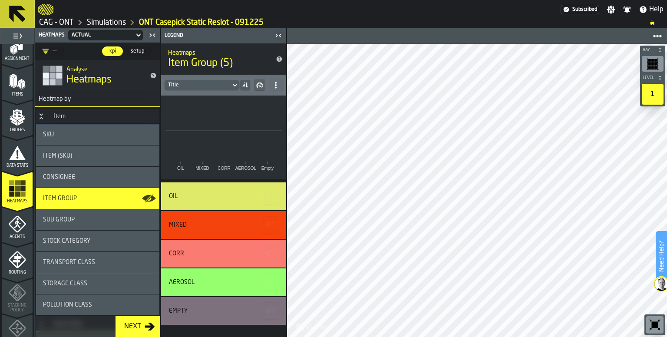
click at [17, 220] on icon "menu Agents" at bounding box center [17, 224] width 17 height 17
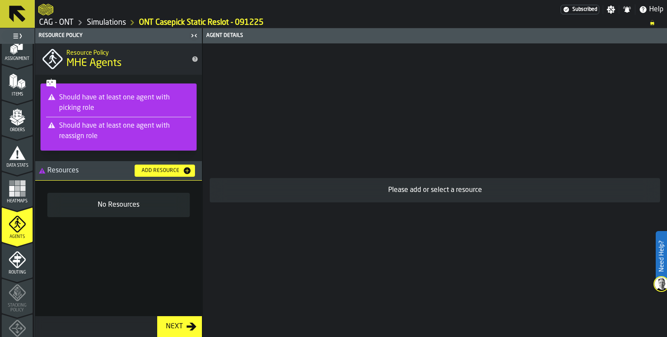
click at [163, 171] on div "Add Resource" at bounding box center [160, 171] width 45 height 6
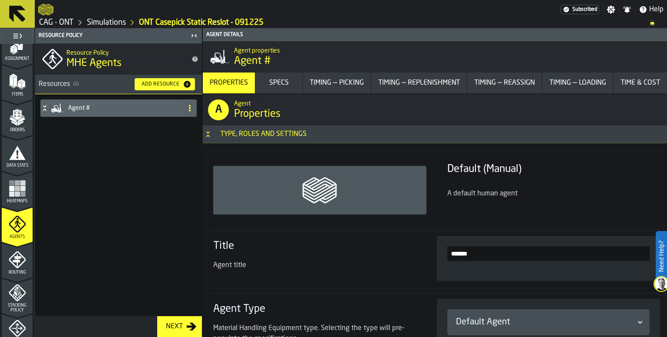
click at [119, 107] on h4 "Agent #" at bounding box center [123, 108] width 111 height 7
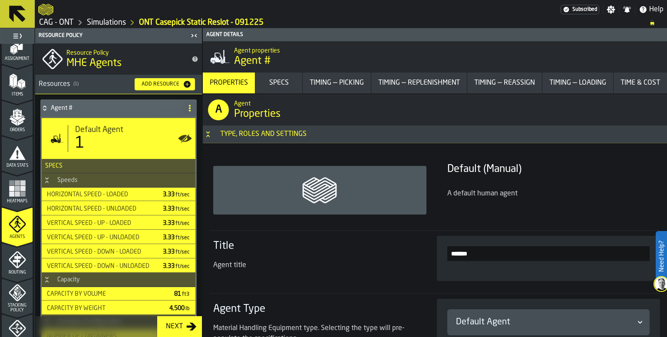
click at [280, 79] on div "Specs" at bounding box center [279, 83] width 40 height 10
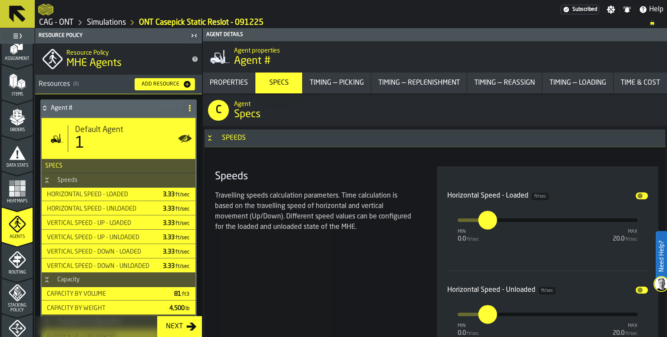
click at [233, 78] on div "Properties" at bounding box center [228, 83] width 45 height 10
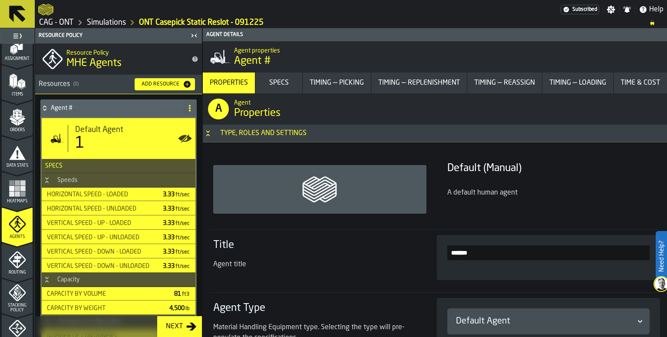
scroll to position [1, 0]
click at [492, 253] on input "*******" at bounding box center [549, 253] width 203 height 15
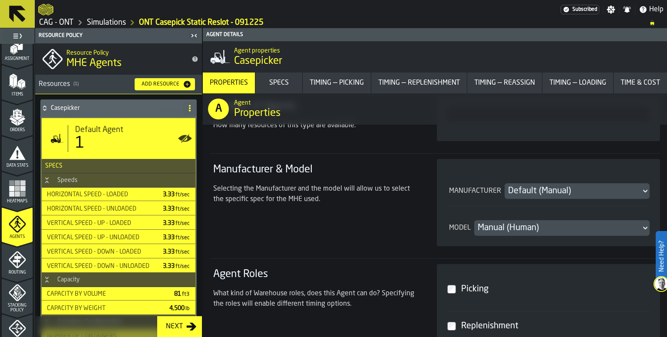
scroll to position [262, 0]
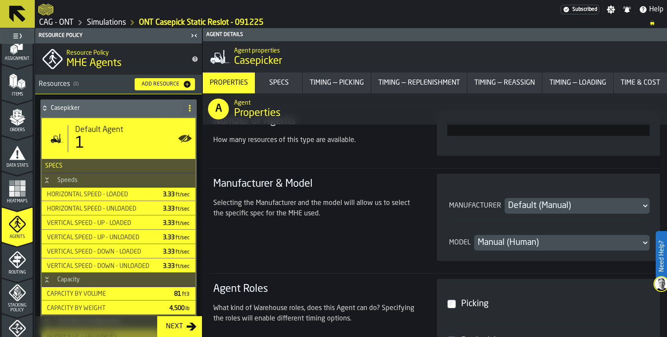
type input "**********"
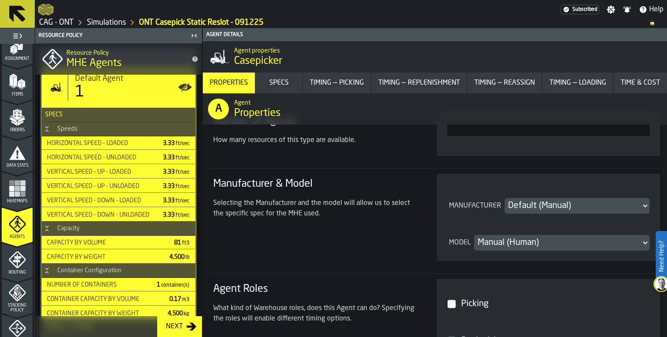
scroll to position [0, 0]
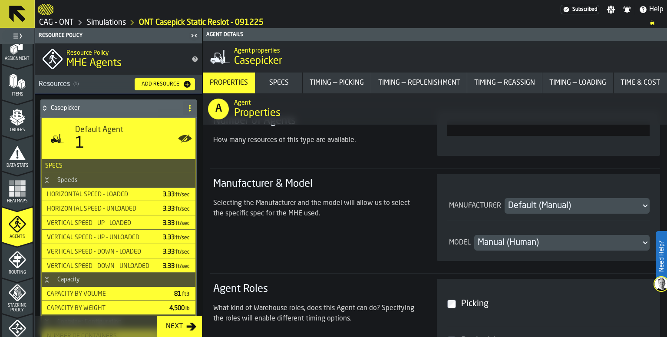
click at [178, 329] on div "Next" at bounding box center [175, 327] width 24 height 10
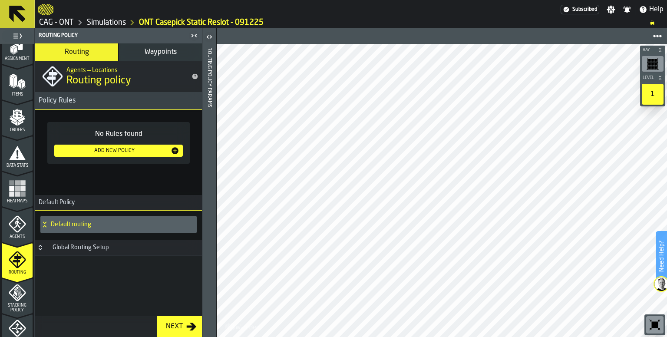
click at [167, 50] on span "Waypoints" at bounding box center [161, 52] width 32 height 7
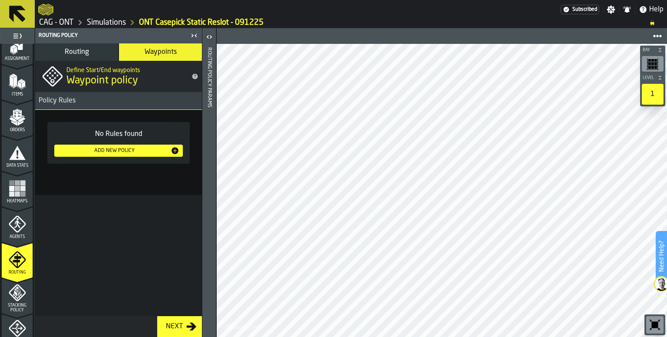
click at [111, 153] on div "Add New Policy" at bounding box center [114, 151] width 113 height 6
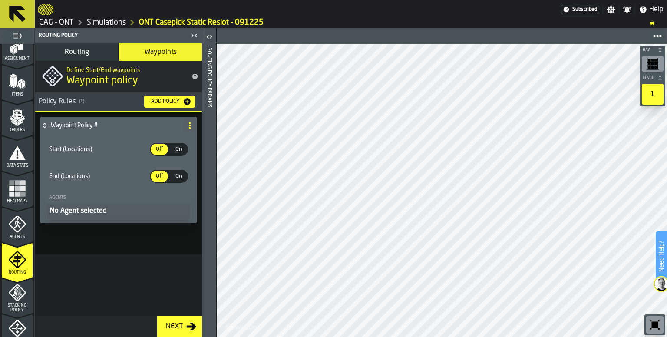
click at [175, 149] on span "On" at bounding box center [179, 150] width 14 height 8
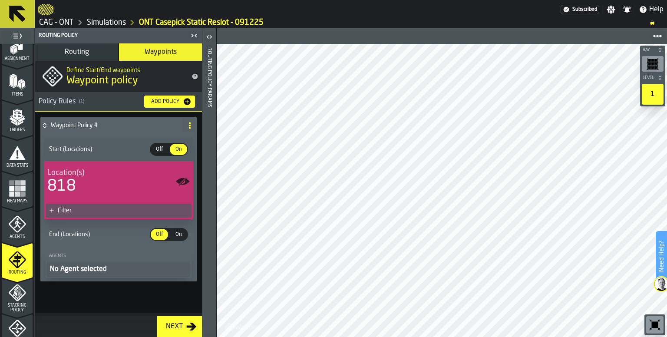
click at [75, 209] on div "Filter" at bounding box center [123, 210] width 130 height 7
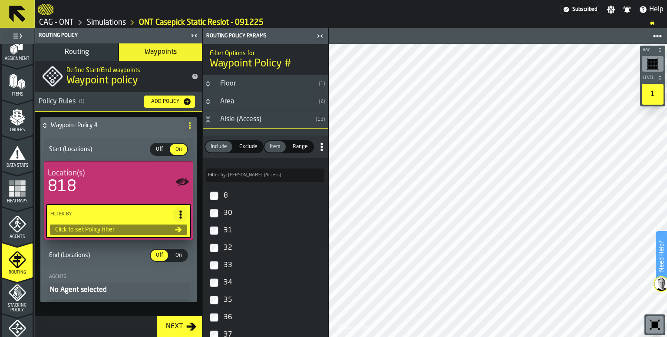
click at [106, 229] on div "Click to set Policy filter" at bounding box center [113, 229] width 123 height 7
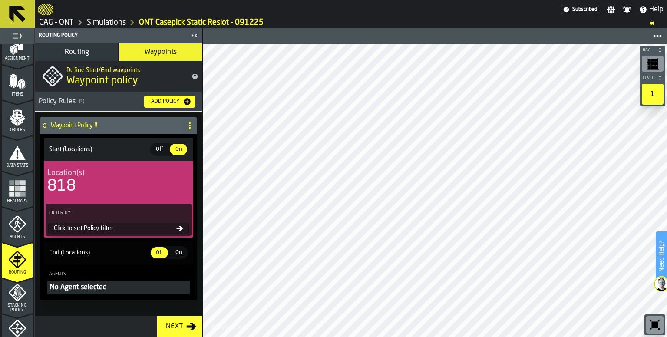
click at [184, 229] on div "Click to set Policy filter" at bounding box center [118, 228] width 141 height 11
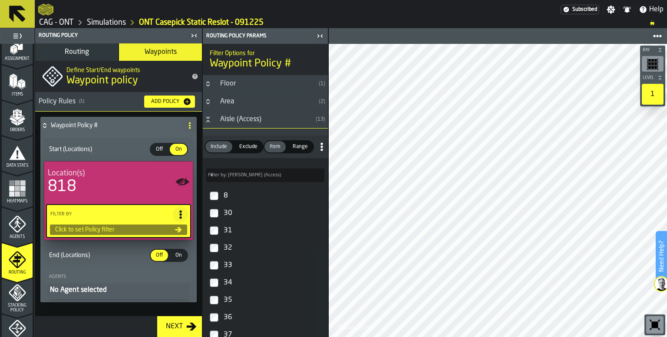
click at [210, 119] on icon "Button-Aisle (Access)-open" at bounding box center [208, 119] width 7 height 7
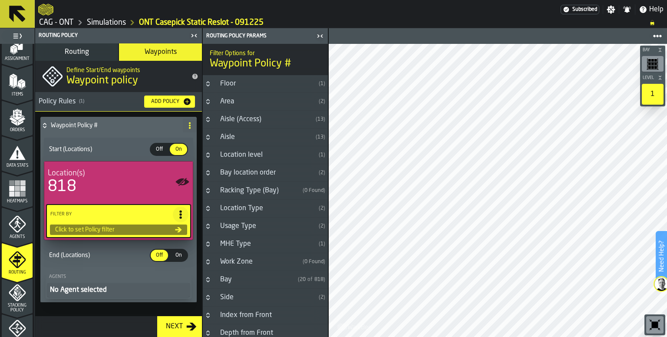
click at [208, 205] on icon "Button-Location Type-closed" at bounding box center [208, 208] width 7 height 7
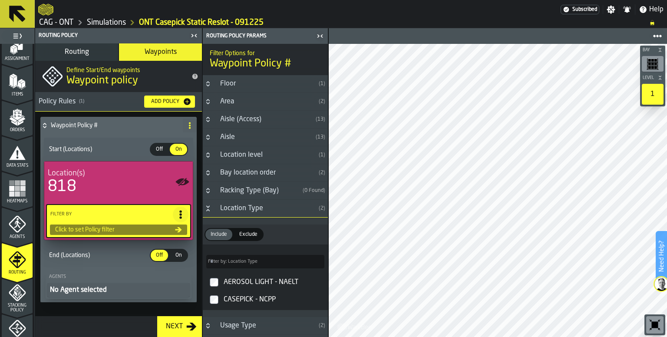
click at [208, 205] on icon "Button-Location Type-open" at bounding box center [208, 208] width 7 height 7
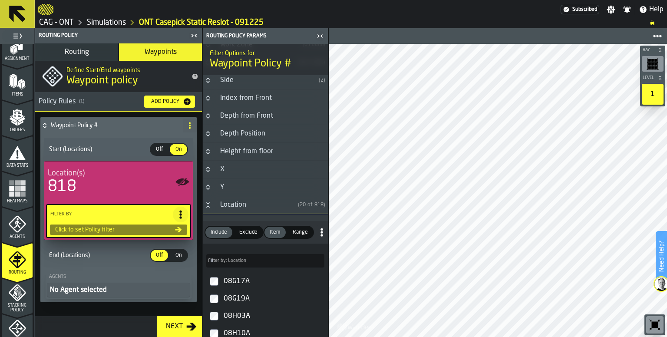
click at [212, 204] on button "Button-Location-open" at bounding box center [208, 205] width 10 height 7
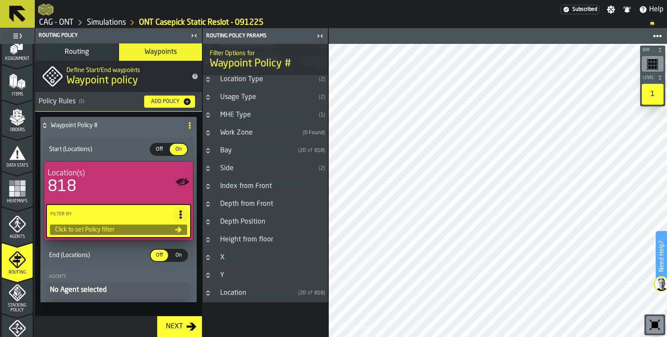
scroll to position [127, 0]
click at [212, 295] on button "Button-Location-closed" at bounding box center [208, 295] width 10 height 7
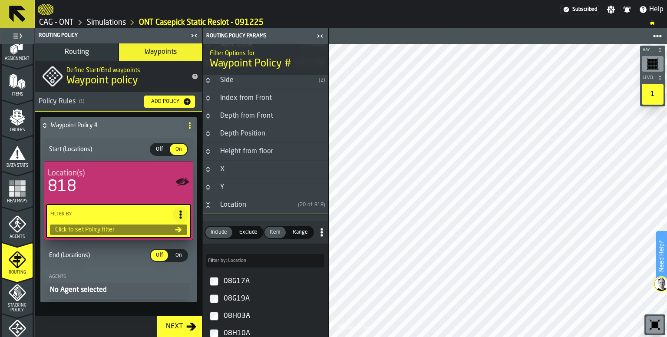
scroll to position [348, 0]
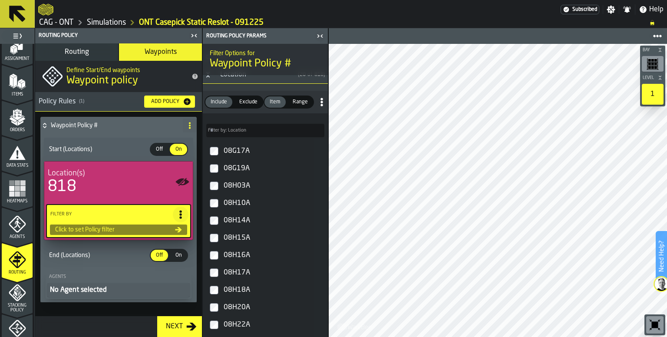
click at [241, 128] on span "Filter by: Location" at bounding box center [227, 131] width 38 height 6
click at [241, 127] on input "Filter by: Location Filter by: Location" at bounding box center [265, 130] width 118 height 13
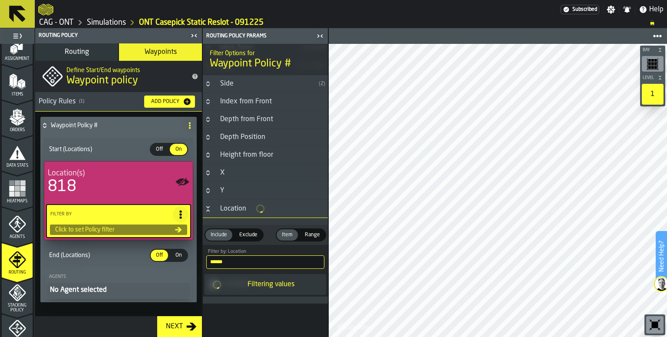
scroll to position [213, 0]
type input "******"
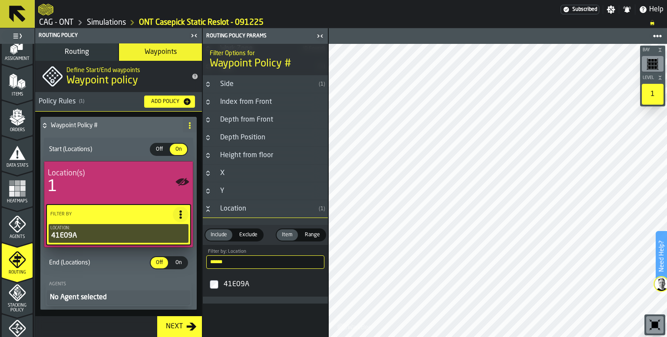
click at [43, 124] on icon at bounding box center [44, 124] width 3 height 2
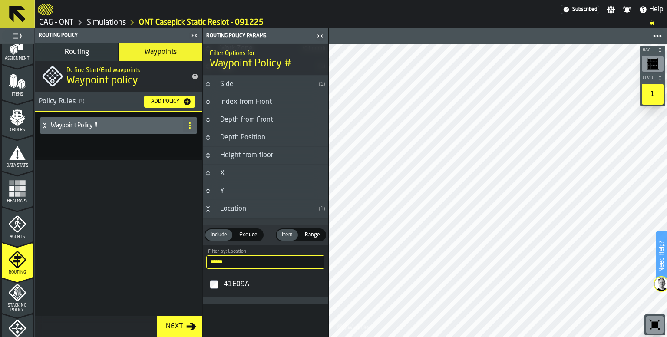
click at [44, 124] on icon at bounding box center [44, 124] width 3 height 2
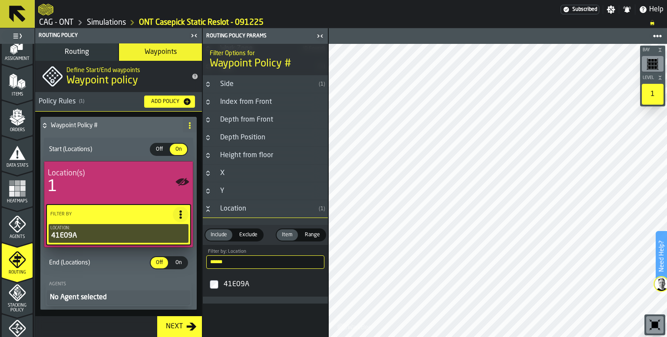
click at [121, 303] on button "No Agent selected" at bounding box center [118, 298] width 143 height 14
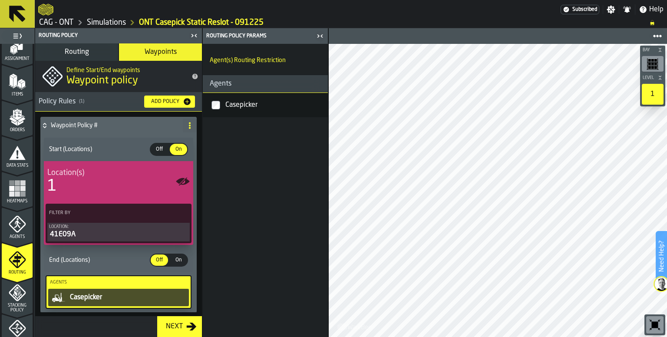
scroll to position [27, 0]
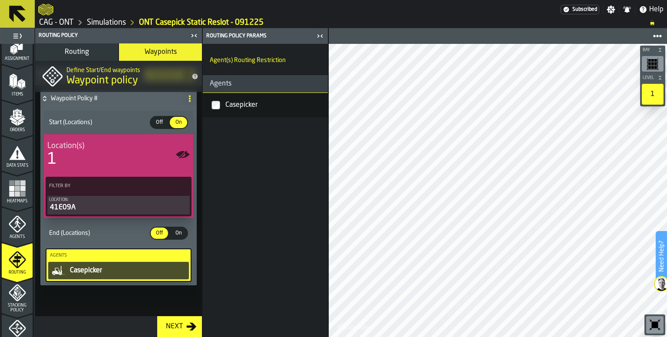
click at [174, 239] on div "On" at bounding box center [178, 233] width 17 height 11
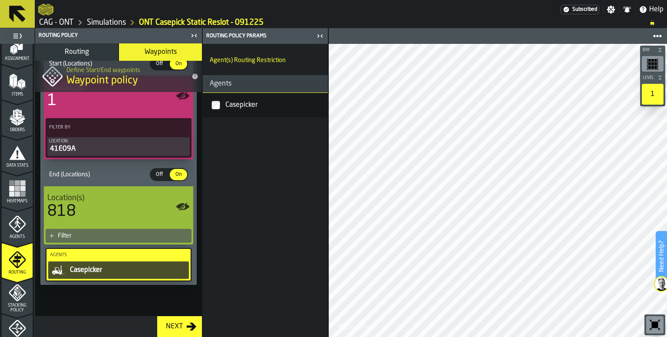
scroll to position [85, 0]
click at [71, 233] on div "Filter" at bounding box center [123, 236] width 130 height 7
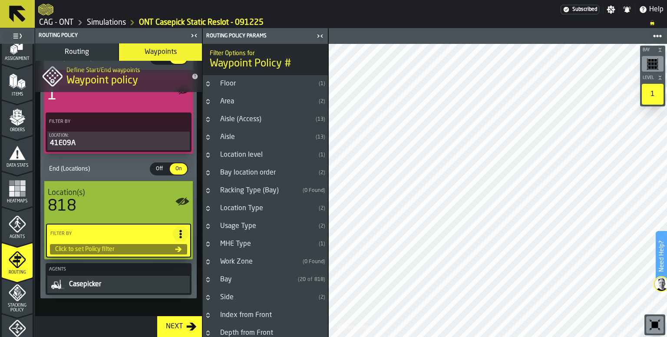
scroll to position [213, 0]
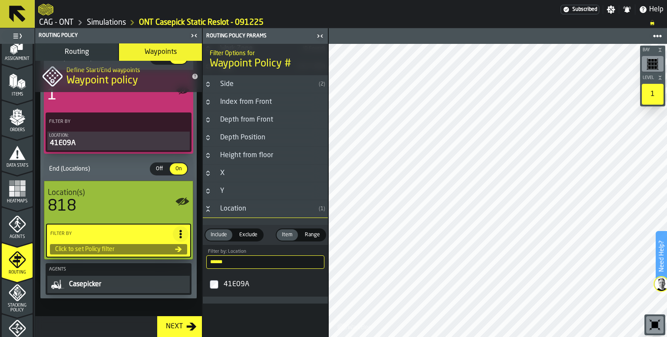
click at [246, 262] on input "******" at bounding box center [265, 261] width 118 height 13
type input "*"
type input "******"
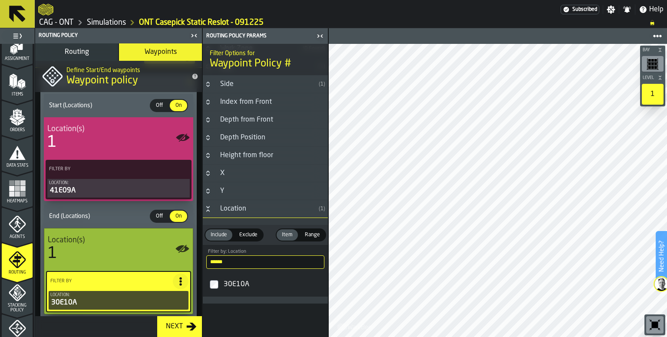
scroll to position [0, 0]
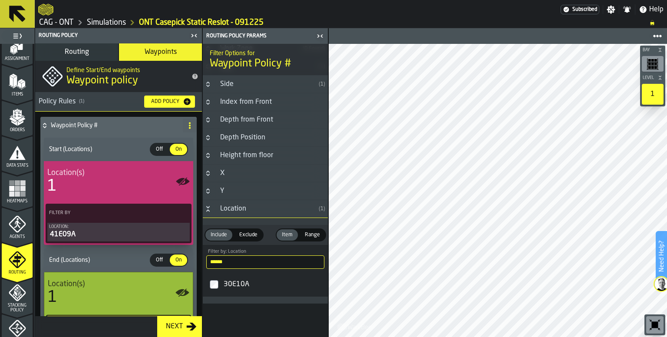
click at [43, 119] on div "Waypoint Policy #" at bounding box center [109, 125] width 139 height 17
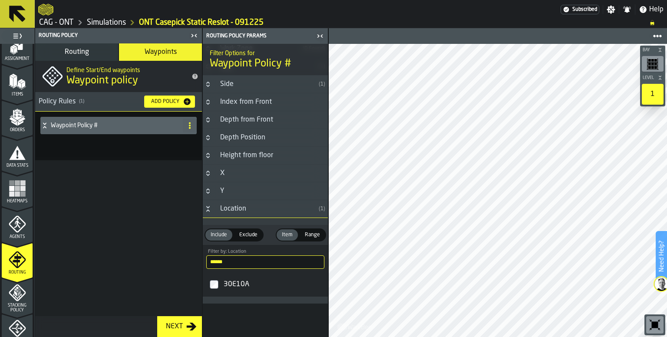
click at [175, 327] on div "Next" at bounding box center [175, 327] width 24 height 10
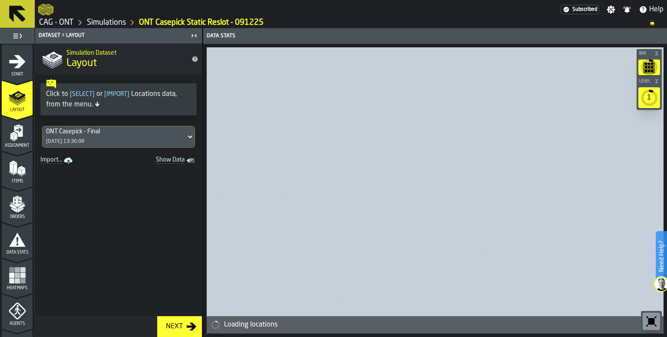
click at [28, 10] on button at bounding box center [17, 14] width 35 height 28
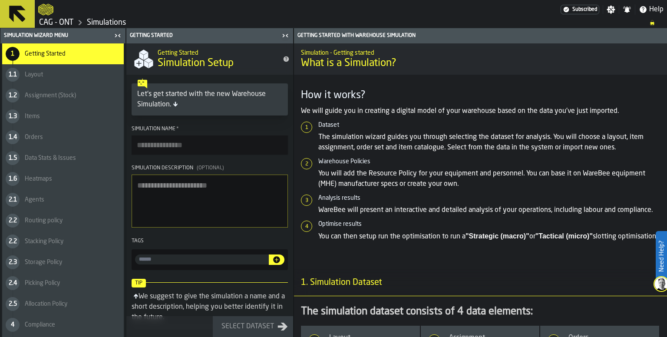
click at [26, 7] on icon at bounding box center [17, 13] width 21 height 21
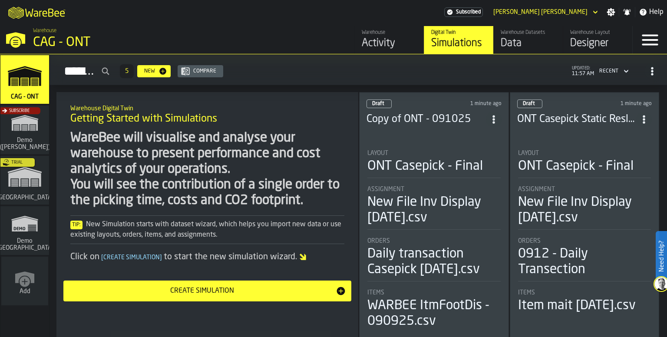
click at [441, 156] on div "Layout ONT Casepick - Final" at bounding box center [434, 162] width 133 height 24
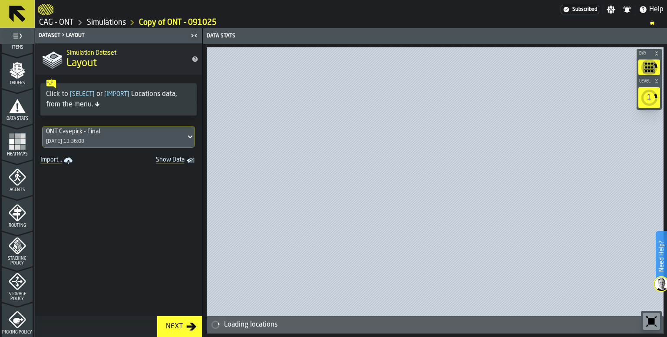
scroll to position [174, 0]
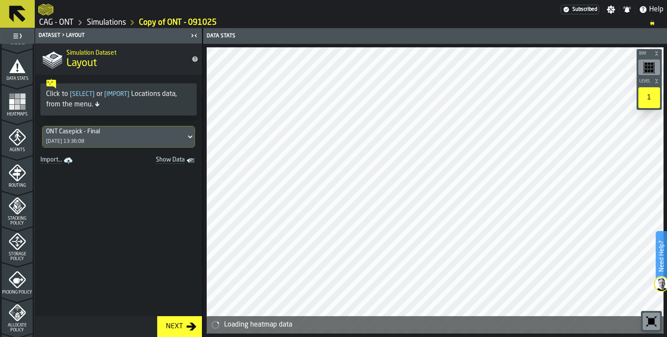
click at [15, 173] on icon "menu Routing" at bounding box center [16, 173] width 9 height 13
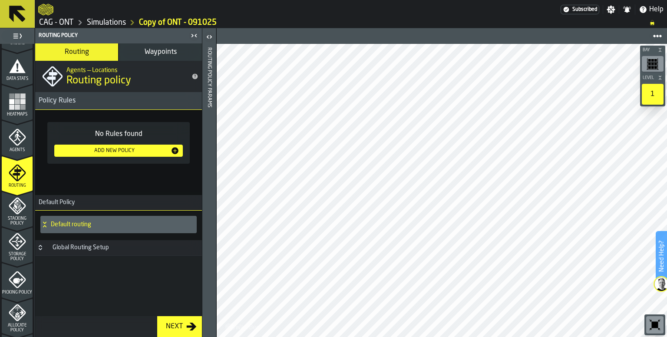
click at [19, 206] on polygon "menu Stacking Policy" at bounding box center [18, 206] width 3 height 6
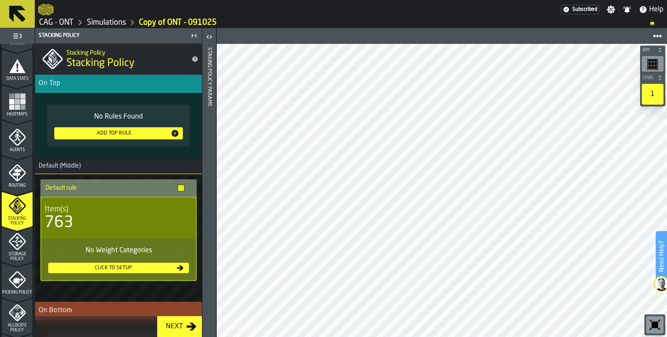
click at [24, 148] on span "Agents" at bounding box center [17, 150] width 31 height 5
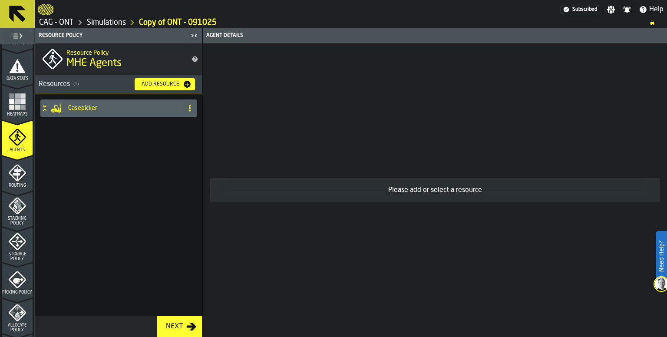
click at [80, 111] on div "Casepicker" at bounding box center [109, 108] width 139 height 17
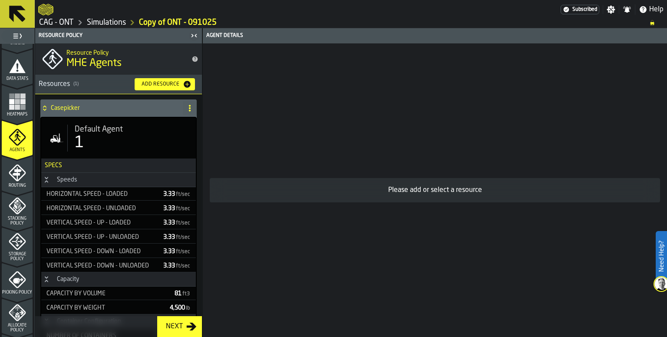
click at [85, 106] on h4 "Casepicker" at bounding box center [115, 108] width 129 height 7
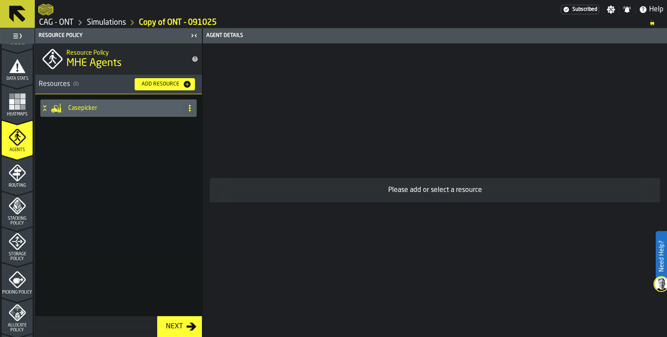
click at [17, 180] on icon "menu Routing" at bounding box center [17, 172] width 17 height 17
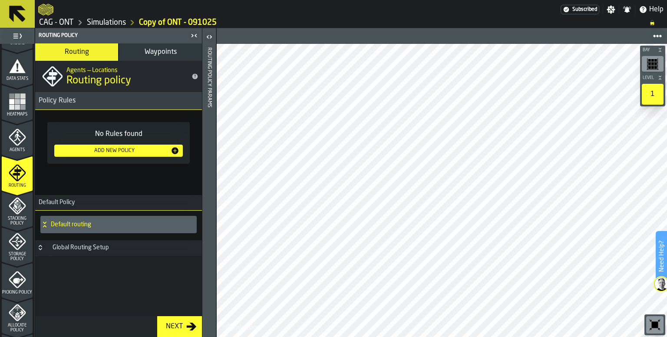
click at [152, 56] on button "Waypoints" at bounding box center [160, 51] width 83 height 17
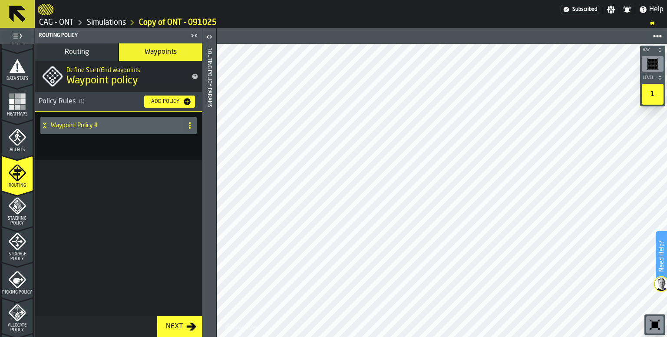
click at [46, 127] on icon at bounding box center [44, 125] width 9 height 7
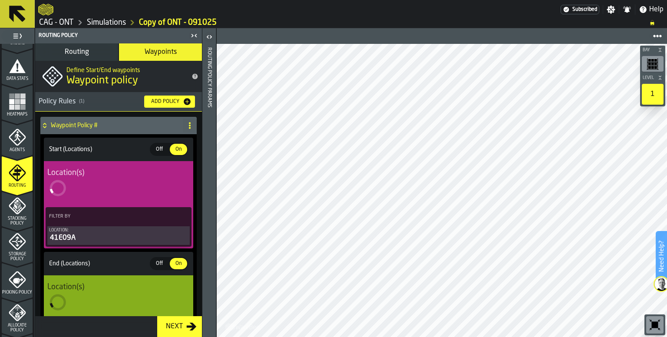
click at [47, 126] on icon at bounding box center [44, 125] width 9 height 7
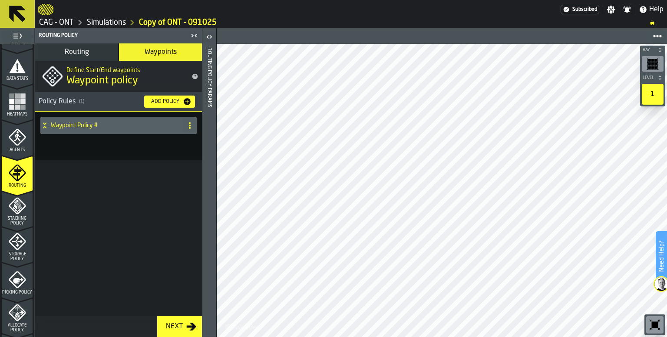
click at [14, 211] on icon "menu Stacking Policy" at bounding box center [17, 205] width 17 height 17
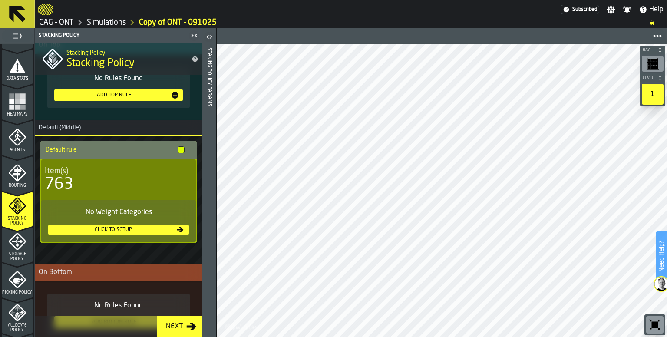
scroll to position [25, 0]
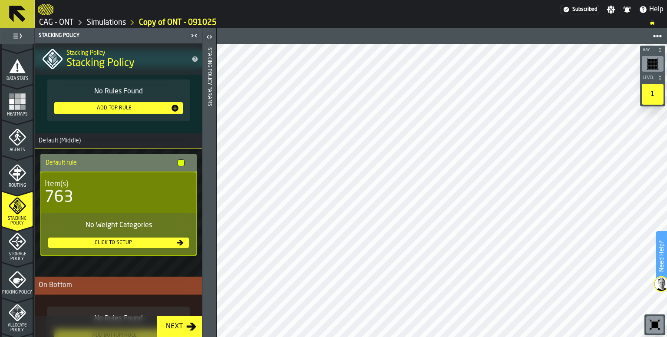
click at [12, 247] on icon "menu Storage Policy" at bounding box center [17, 241] width 17 height 17
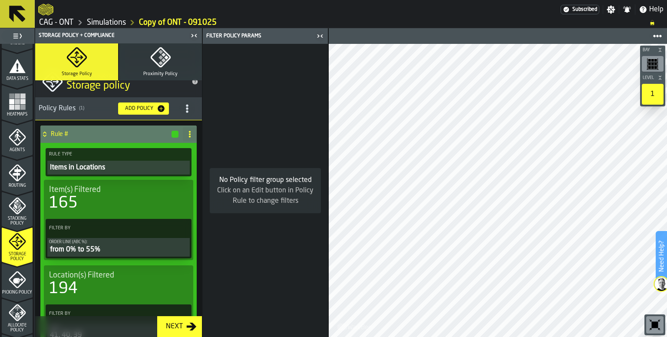
scroll to position [0, 0]
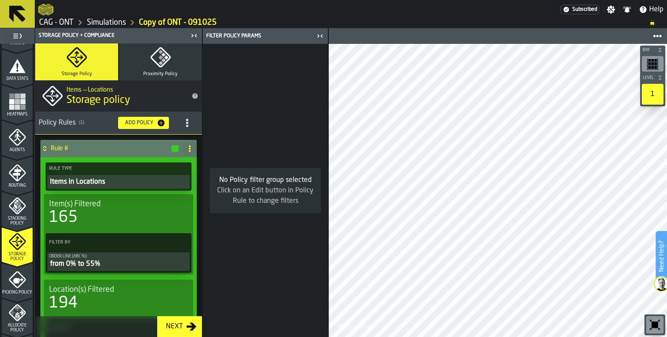
click at [127, 259] on div "from 0% to 55%" at bounding box center [118, 264] width 139 height 10
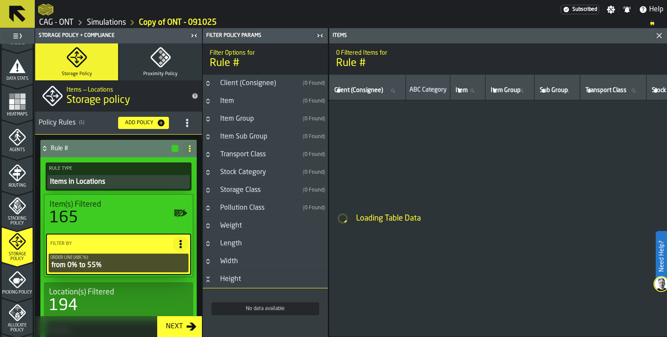
type input "*"
type input "**"
type input "*"
type input "**"
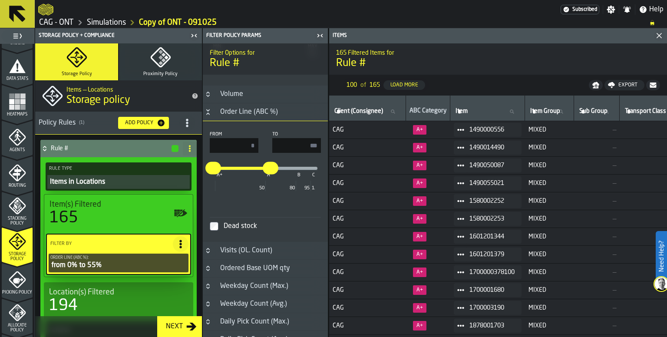
scroll to position [261, 0]
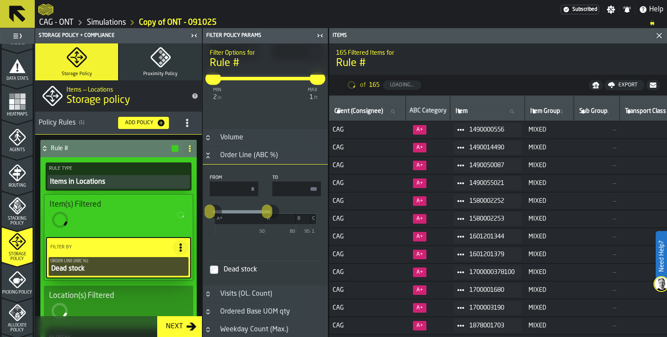
type input "*"
type input "***"
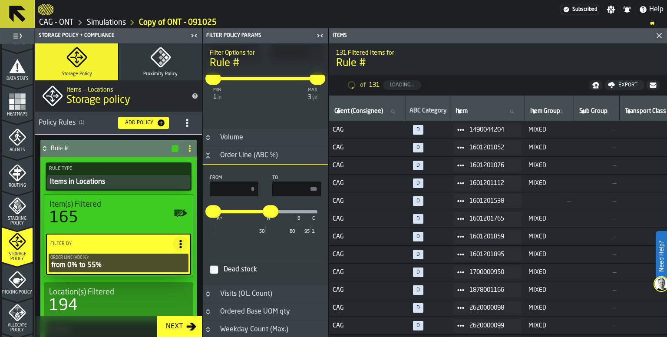
type input "***"
type input "****"
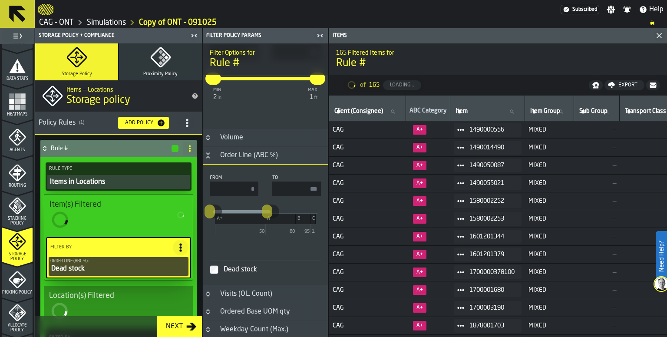
type input "*"
type input "***"
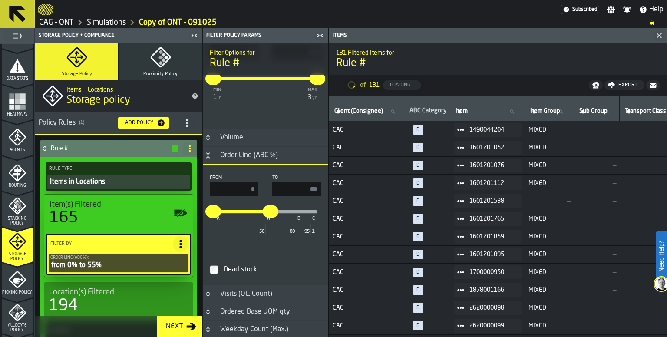
type input "***"
type input "****"
click at [235, 187] on input "*" at bounding box center [234, 189] width 49 height 15
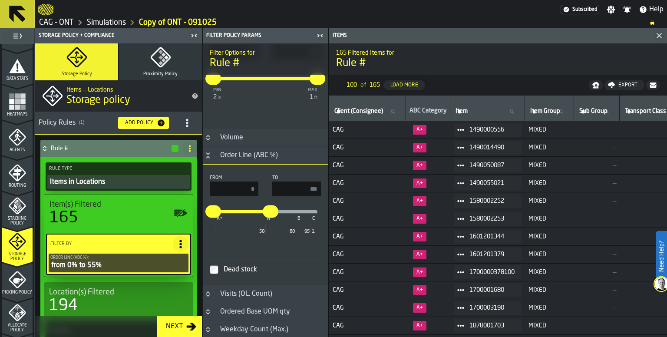
click at [298, 183] on input "**" at bounding box center [296, 189] width 49 height 15
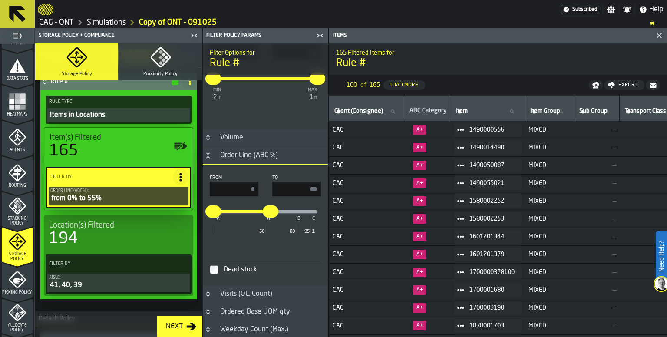
scroll to position [87, 0]
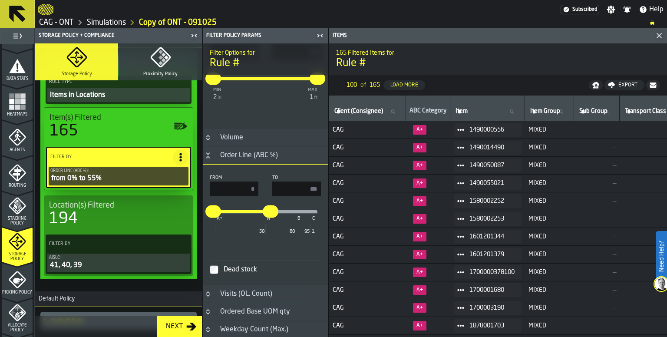
click at [98, 262] on div "Aisle: 41, 40, 39" at bounding box center [118, 262] width 139 height 15
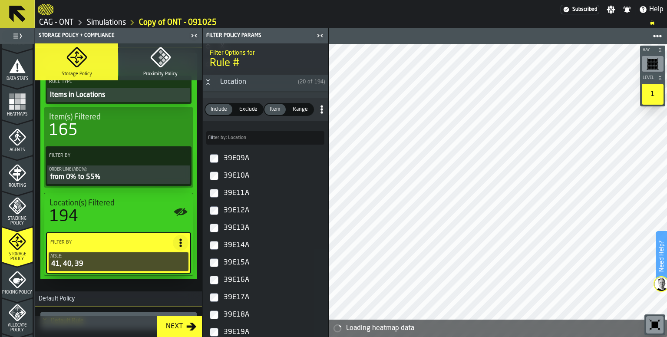
scroll to position [342, 0]
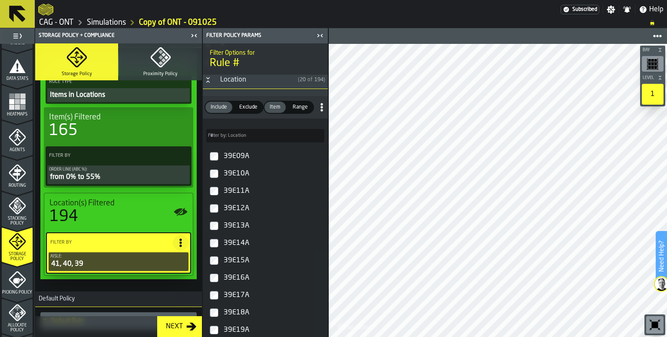
click at [246, 135] on input "Filter by: Location Filter by: Location" at bounding box center [265, 135] width 118 height 13
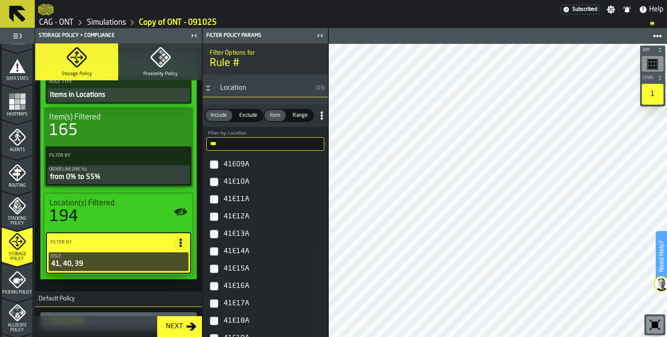
scroll to position [255, 0]
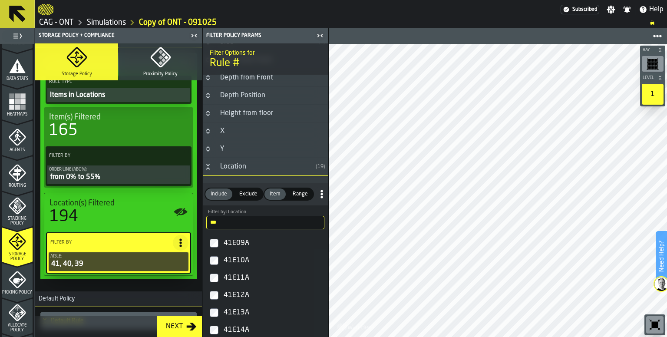
click at [237, 219] on input "***" at bounding box center [265, 222] width 118 height 13
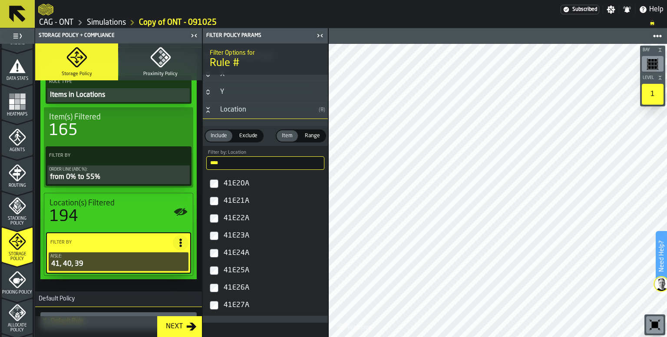
scroll to position [331, 0]
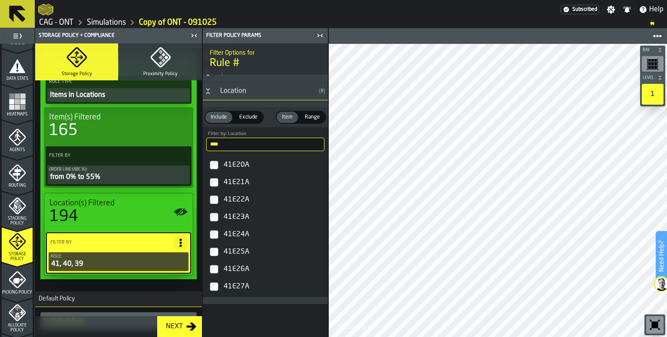
click at [0, 0] on icon "PolicyFilterItem-Aisle" at bounding box center [0, 0] width 0 height 0
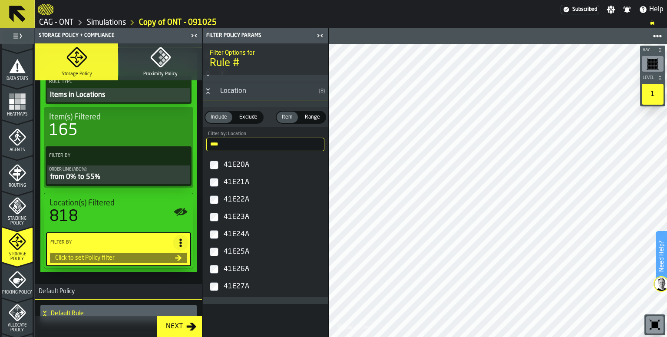
click at [240, 143] on input "****" at bounding box center [265, 144] width 118 height 13
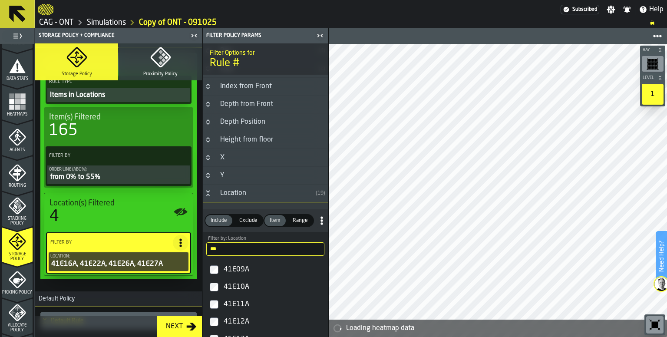
scroll to position [220, 0]
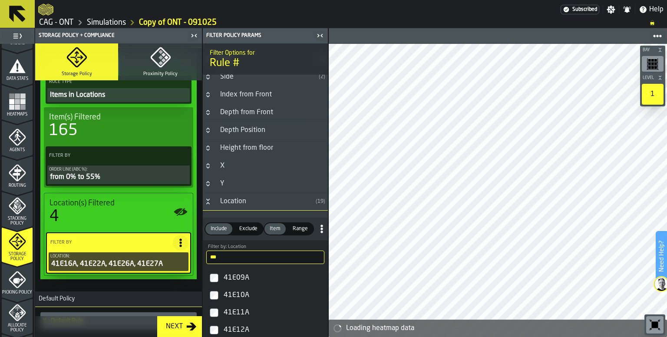
click at [226, 252] on input "***" at bounding box center [265, 257] width 118 height 13
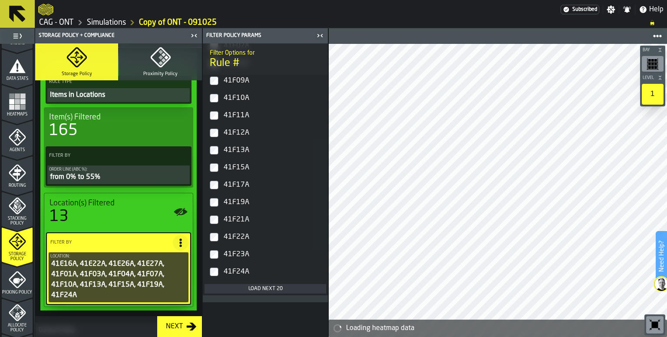
scroll to position [555, 0]
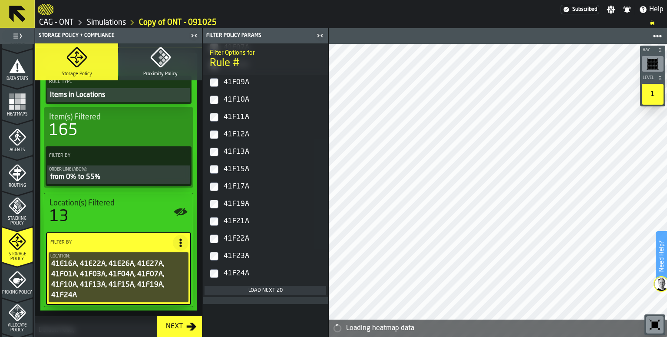
click at [271, 288] on div "Load next 20" at bounding box center [265, 291] width 115 height 6
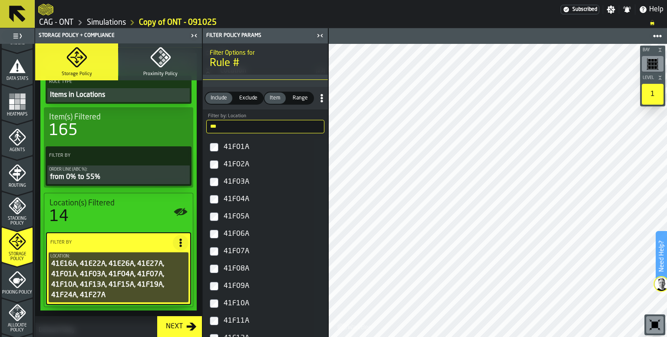
scroll to position [304, 0]
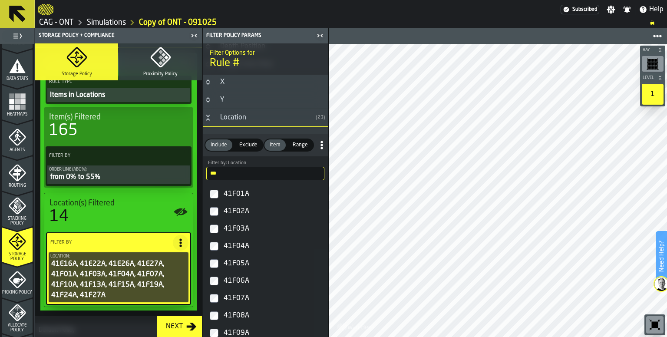
click at [232, 176] on input "***" at bounding box center [265, 173] width 118 height 13
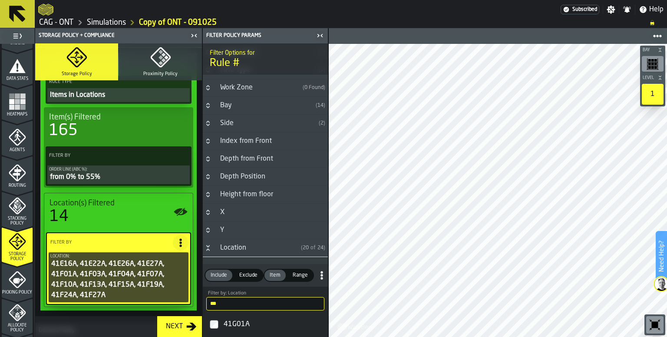
scroll to position [87, 0]
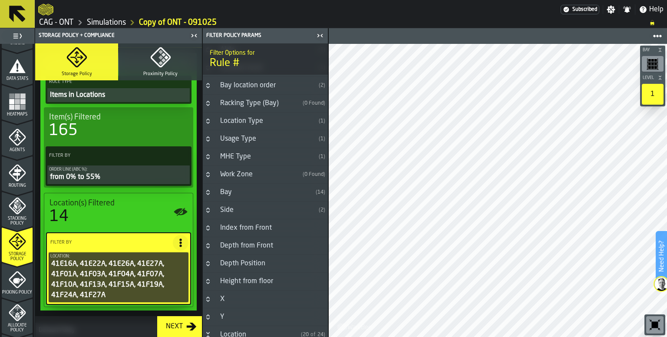
click at [212, 209] on button "Button-Side-closed" at bounding box center [208, 210] width 10 height 7
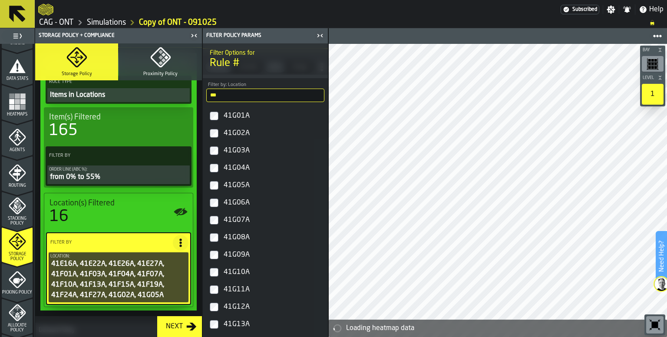
scroll to position [474, 0]
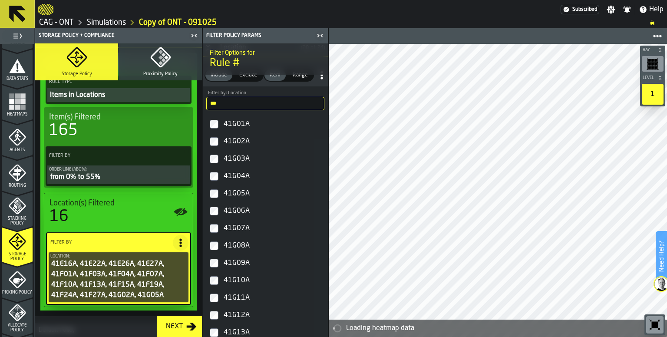
click at [229, 212] on div "41G06A" at bounding box center [273, 211] width 103 height 14
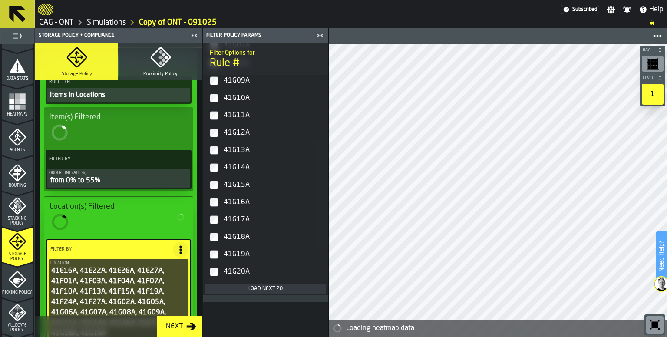
scroll to position [655, 0]
click at [269, 289] on div "Load next 20" at bounding box center [265, 290] width 115 height 6
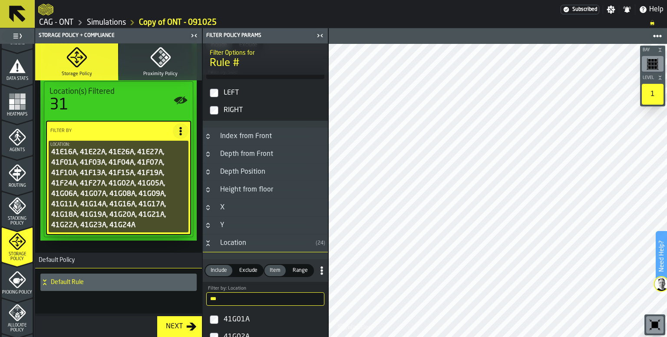
scroll to position [277, 0]
click at [227, 300] on input "***" at bounding box center [265, 300] width 118 height 13
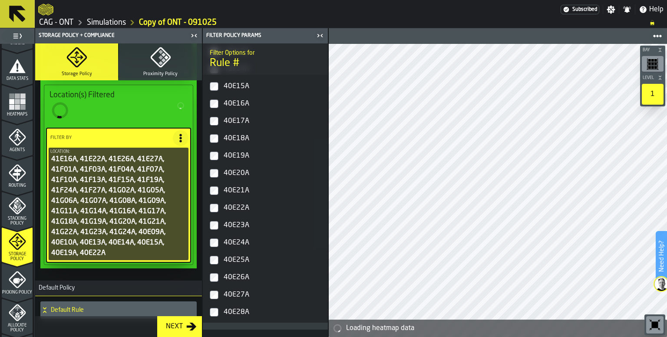
scroll to position [632, 0]
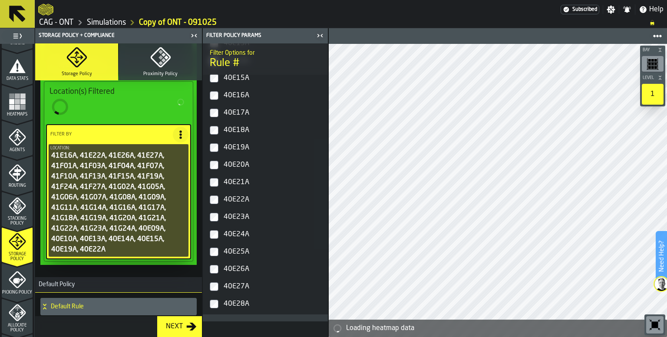
click at [214, 238] on label "40E24A" at bounding box center [266, 234] width 122 height 17
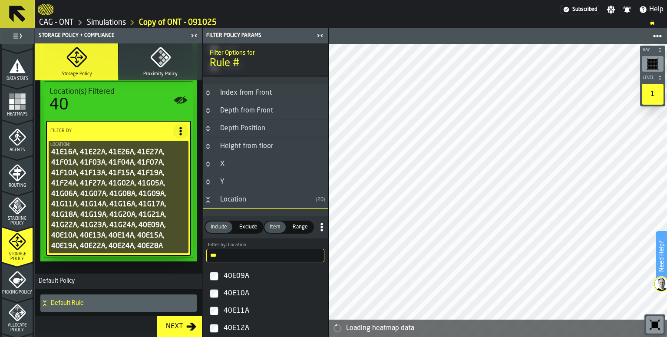
scroll to position [320, 0]
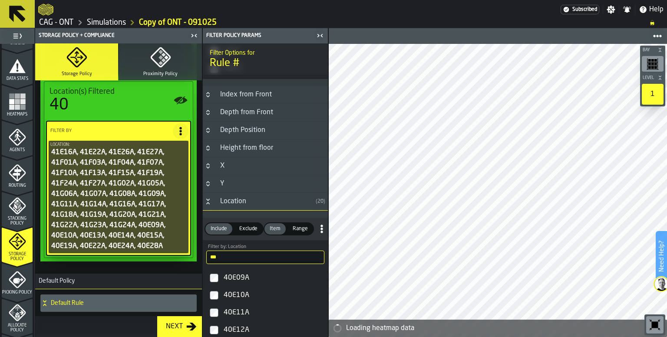
click at [235, 259] on input "***" at bounding box center [265, 257] width 118 height 13
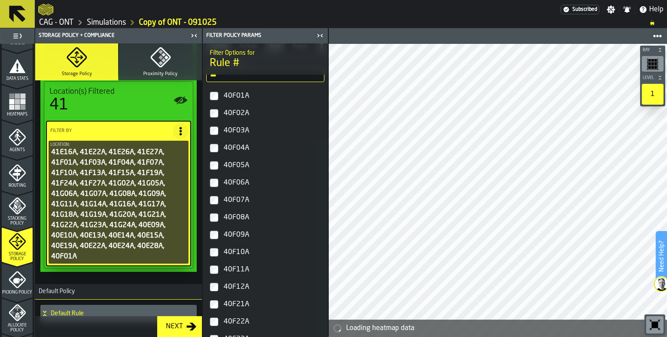
scroll to position [0, 0]
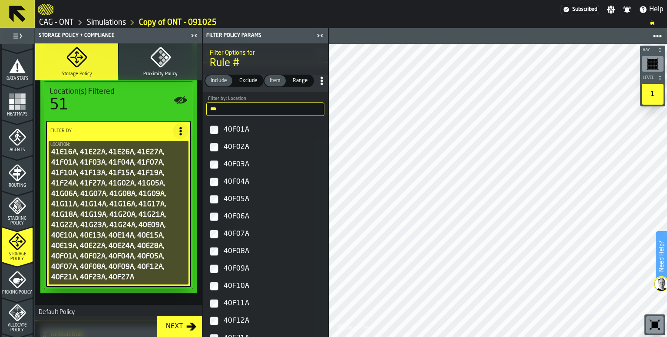
click at [243, 108] on input "***" at bounding box center [265, 109] width 118 height 13
type input "***"
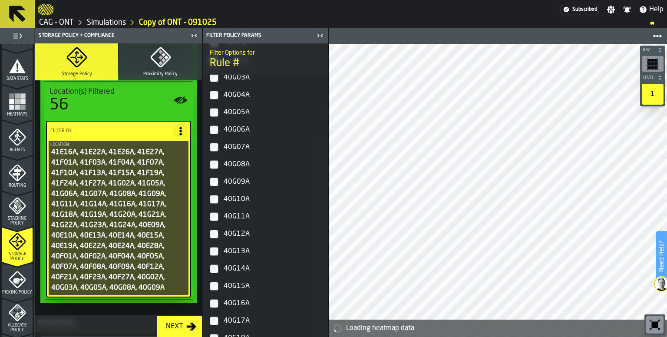
click at [217, 193] on label "40G10A" at bounding box center [266, 199] width 122 height 17
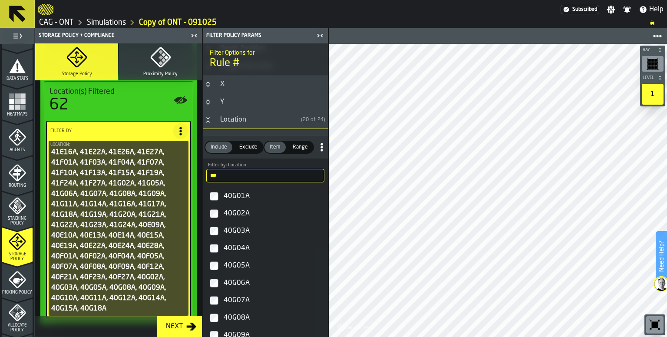
scroll to position [351, 0]
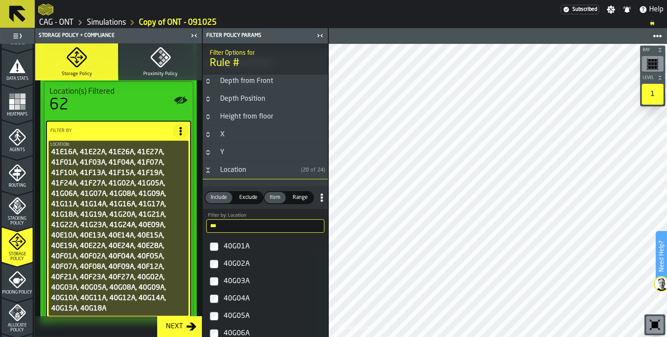
click at [232, 226] on input "***" at bounding box center [265, 225] width 118 height 13
drag, startPoint x: 130, startPoint y: 223, endPoint x: 109, endPoint y: 223, distance: 20.9
click at [108, 223] on aside "1 Start 1.1 Layout 1.2 Assignment 1.3 Items 1.4 Orders 1.5 Data Stats 1.6 Heatm…" at bounding box center [164, 182] width 328 height 309
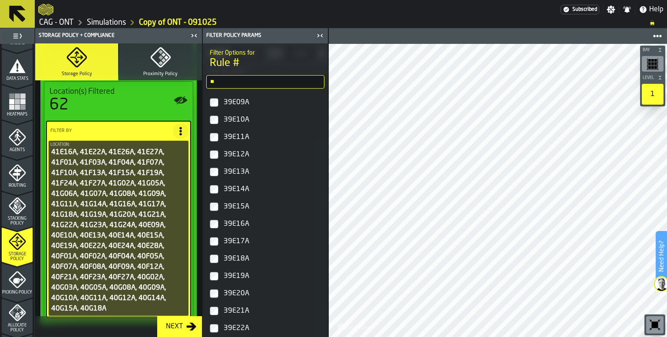
scroll to position [481, 0]
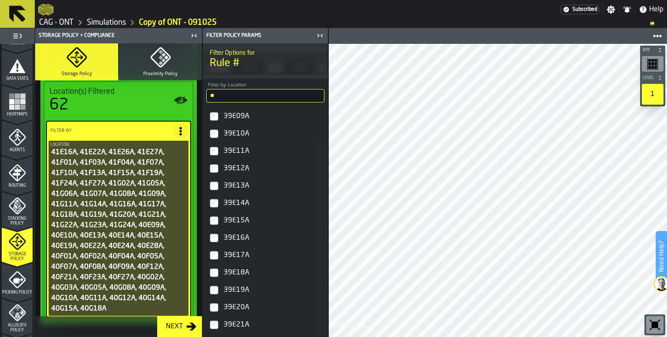
type input "**"
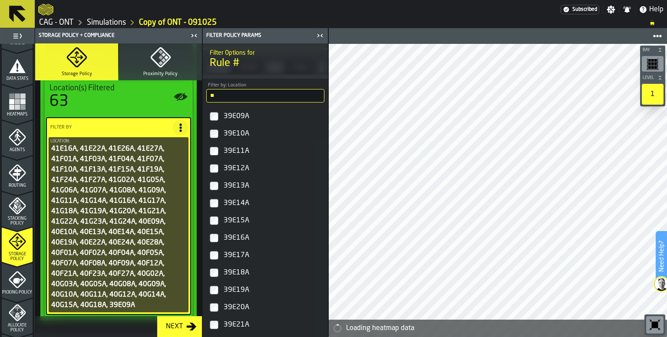
scroll to position [199, 0]
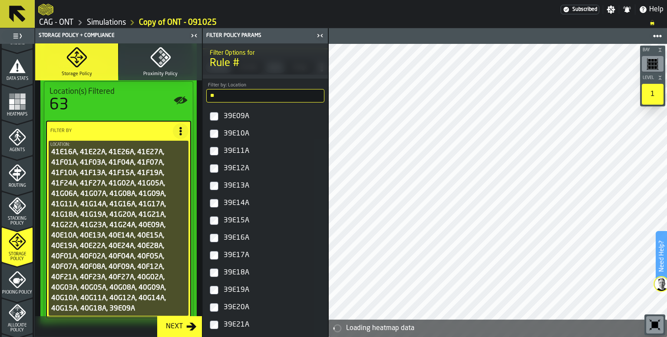
click at [214, 137] on label "39E10A" at bounding box center [266, 133] width 122 height 17
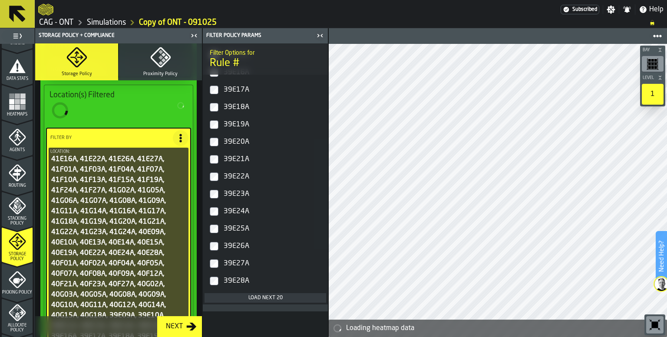
scroll to position [663, 0]
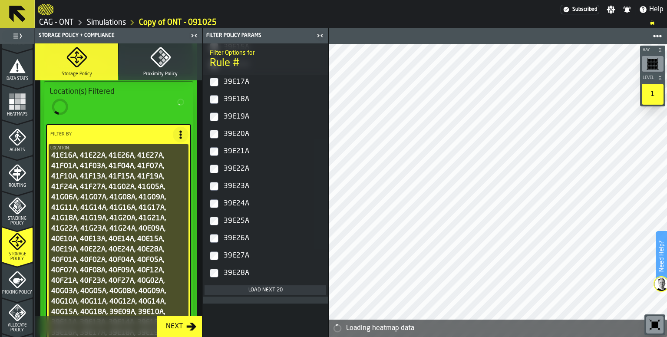
click at [258, 290] on div "Load next 20" at bounding box center [265, 290] width 115 height 6
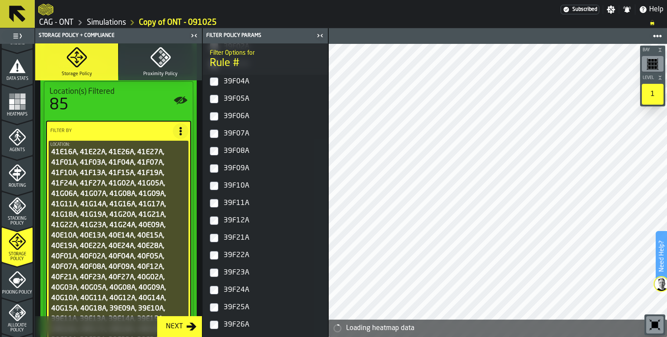
click at [234, 133] on div "39F07A" at bounding box center [273, 134] width 103 height 14
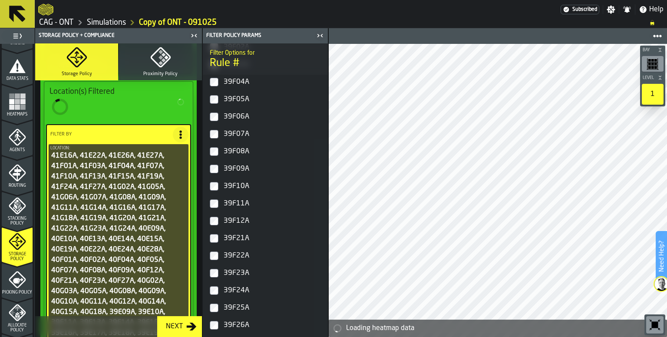
click at [229, 152] on div "39F08A" at bounding box center [273, 152] width 103 height 14
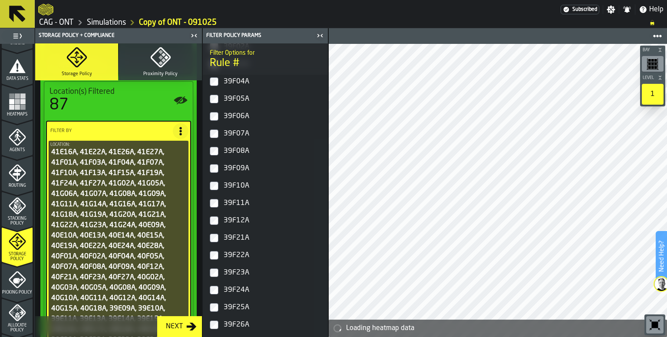
click at [229, 167] on div "39F09A" at bounding box center [273, 169] width 103 height 14
click at [229, 187] on div "39F10A" at bounding box center [273, 186] width 103 height 14
click at [231, 204] on div "39F11A" at bounding box center [273, 203] width 103 height 14
click at [232, 222] on div "39F12A" at bounding box center [273, 221] width 103 height 14
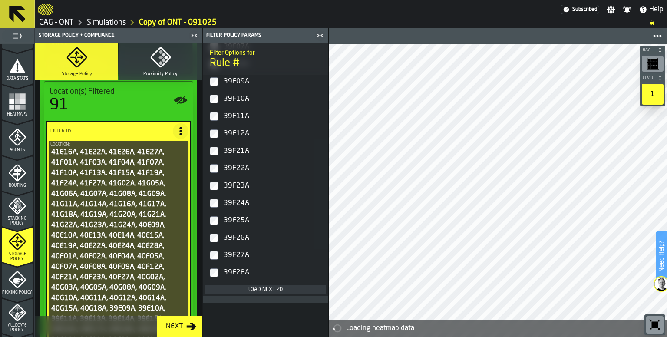
click at [236, 150] on div "39F21A" at bounding box center [273, 151] width 103 height 14
click at [236, 167] on div "39F22A" at bounding box center [273, 169] width 103 height 14
click at [239, 186] on div "39F23A" at bounding box center [273, 186] width 103 height 14
click at [238, 204] on div "39F24A" at bounding box center [273, 203] width 103 height 14
click at [238, 222] on div "39F25A" at bounding box center [273, 221] width 103 height 14
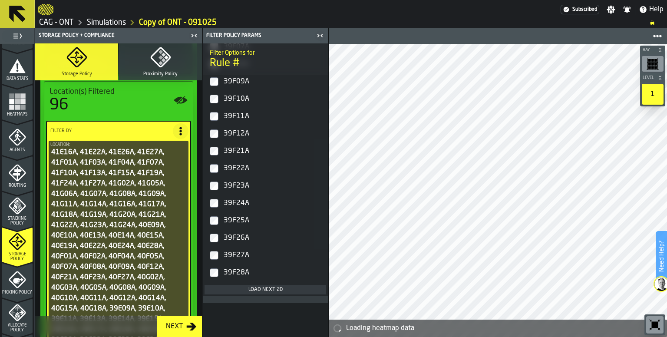
click at [238, 238] on div "39F26A" at bounding box center [273, 238] width 103 height 14
drag, startPoint x: 239, startPoint y: 254, endPoint x: 241, endPoint y: 265, distance: 10.6
click at [239, 254] on div "39F27A" at bounding box center [273, 256] width 103 height 14
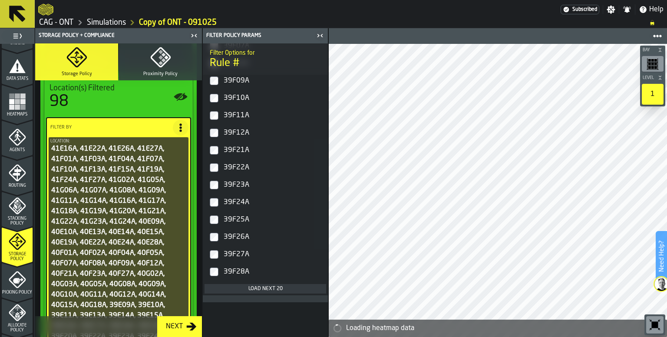
click at [239, 273] on div "39F28A" at bounding box center [273, 272] width 103 height 14
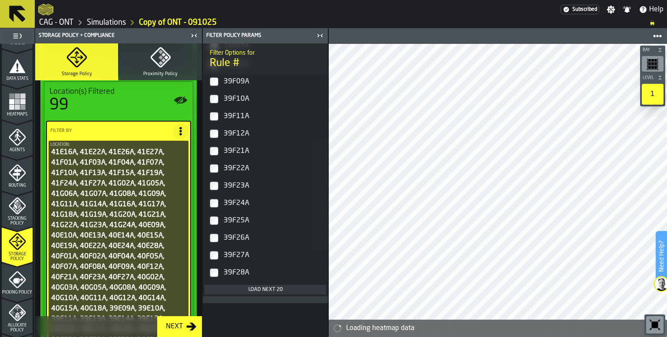
click at [270, 289] on div "Load next 20" at bounding box center [265, 290] width 115 height 6
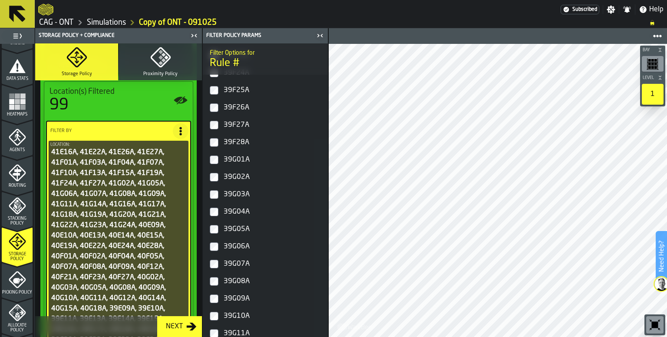
click at [230, 163] on div "39G01A" at bounding box center [273, 160] width 103 height 14
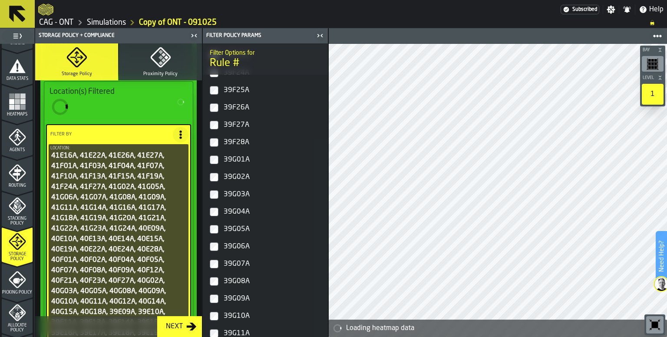
click at [230, 177] on div "39G02A" at bounding box center [273, 177] width 103 height 14
click at [232, 192] on div "39G03A" at bounding box center [273, 195] width 103 height 14
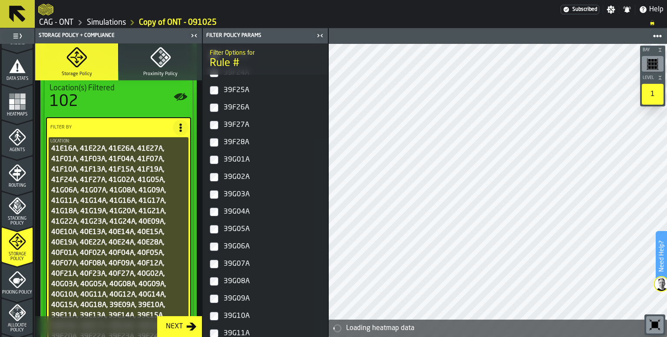
click at [233, 211] on div "39G04A" at bounding box center [273, 212] width 103 height 14
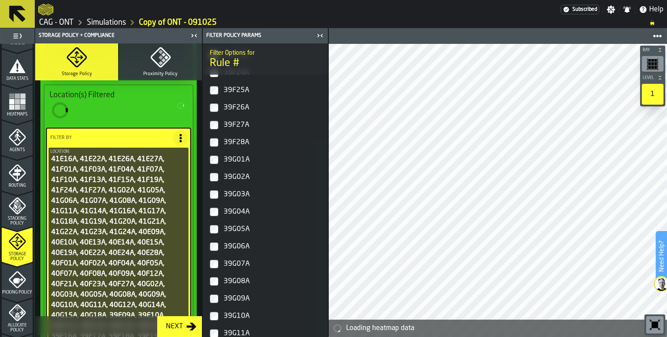
click at [237, 228] on div "39G05A" at bounding box center [273, 229] width 103 height 14
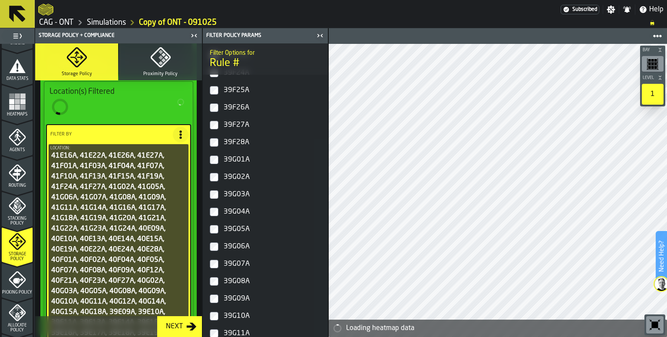
click at [237, 247] on div "39G06A" at bounding box center [273, 247] width 103 height 14
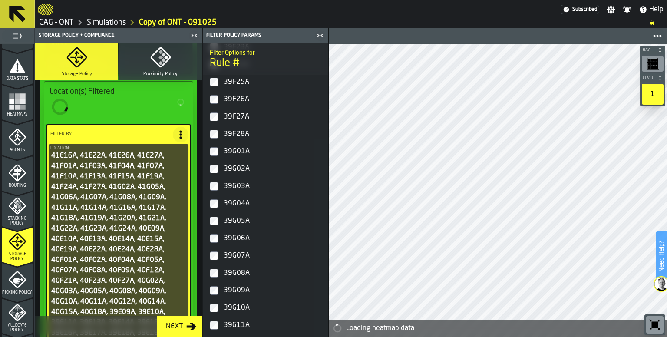
drag, startPoint x: 239, startPoint y: 262, endPoint x: 253, endPoint y: 220, distance: 44.1
click at [239, 262] on div "39G07A" at bounding box center [273, 256] width 103 height 14
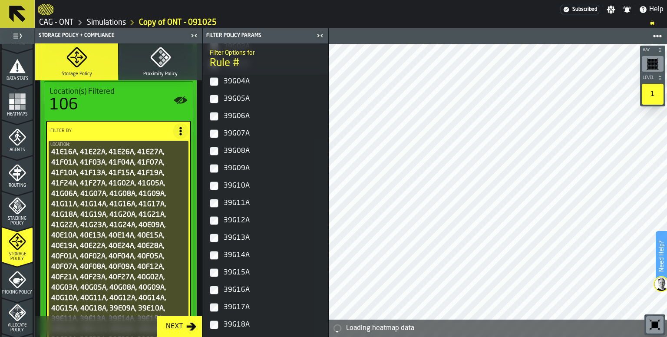
click at [235, 149] on div "39G08A" at bounding box center [273, 151] width 103 height 14
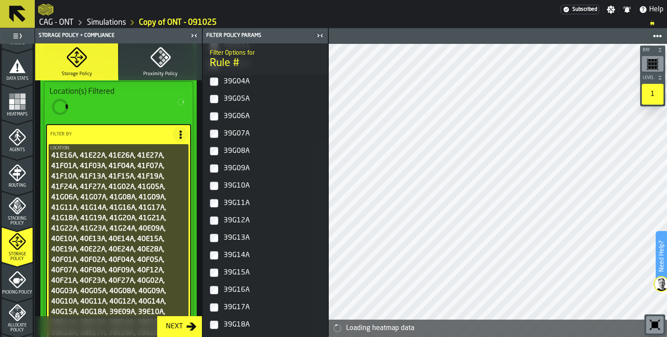
click at [236, 164] on div "39G09A" at bounding box center [273, 169] width 103 height 14
click at [236, 184] on div "39G10A" at bounding box center [273, 186] width 103 height 14
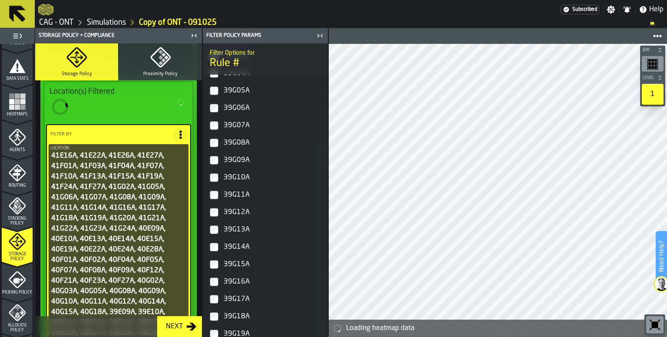
click at [238, 202] on div "39G11A" at bounding box center [273, 195] width 103 height 14
click at [239, 219] on div "39G12A" at bounding box center [273, 213] width 103 height 14
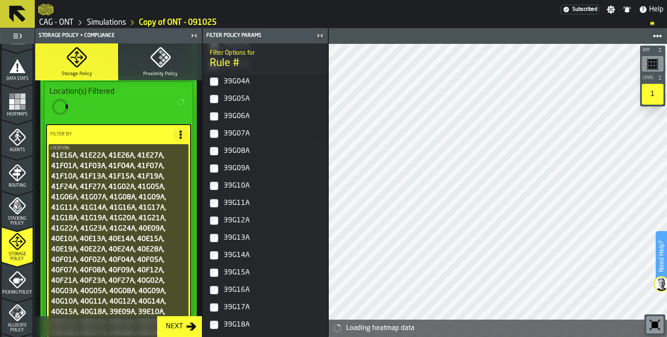
click at [239, 236] on div "39G13A" at bounding box center [273, 238] width 103 height 14
drag, startPoint x: 238, startPoint y: 251, endPoint x: 242, endPoint y: 265, distance: 14.9
click at [238, 252] on div "39G14A" at bounding box center [273, 256] width 103 height 14
click at [240, 270] on div "39G15A" at bounding box center [273, 273] width 103 height 14
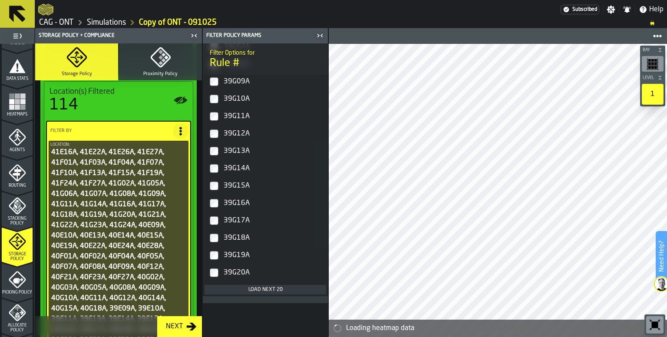
click at [239, 214] on div "39G17A" at bounding box center [273, 221] width 103 height 14
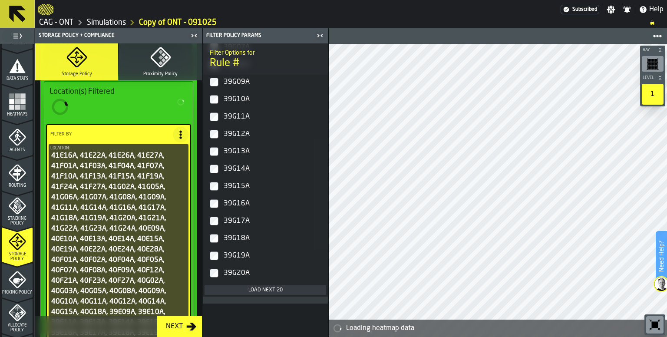
click at [237, 197] on div "39G16A" at bounding box center [273, 204] width 103 height 14
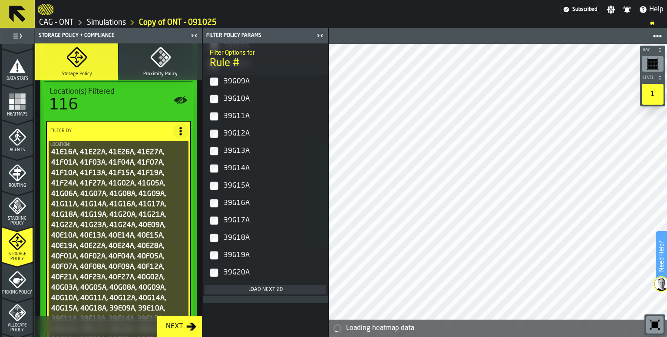
click at [240, 236] on div "39G18A" at bounding box center [273, 238] width 103 height 14
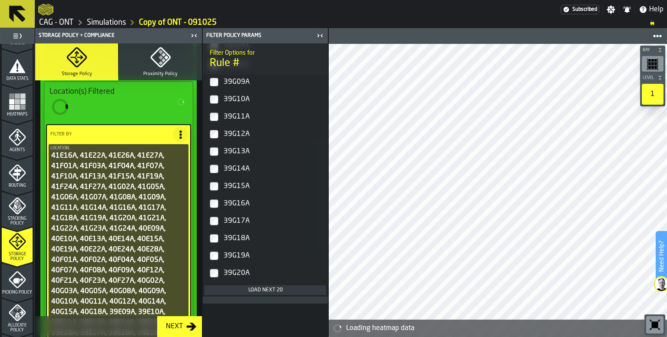
click at [262, 288] on div "Load next 20" at bounding box center [265, 290] width 115 height 6
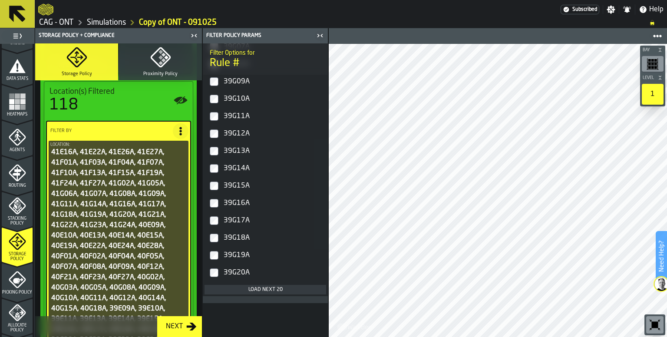
click at [267, 288] on div "Load next 20" at bounding box center [265, 290] width 115 height 6
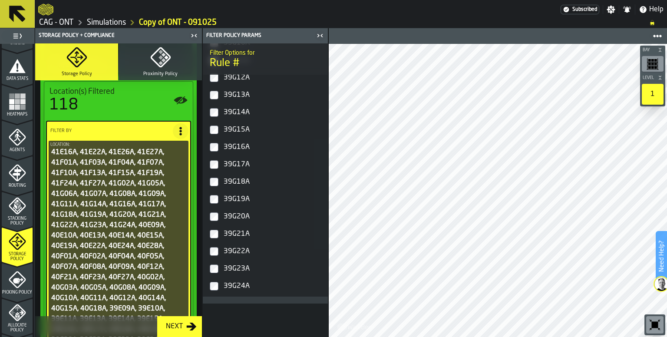
click at [219, 231] on label "39G21A" at bounding box center [266, 234] width 122 height 17
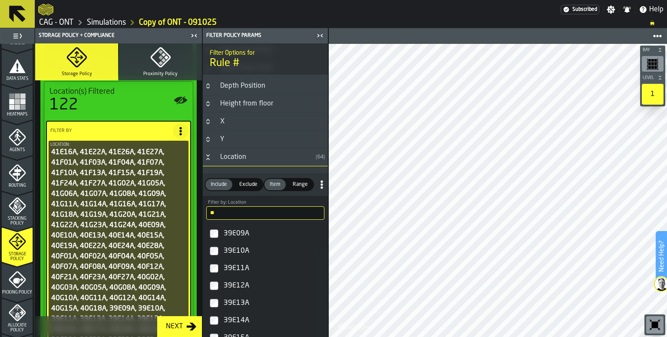
scroll to position [320, 0]
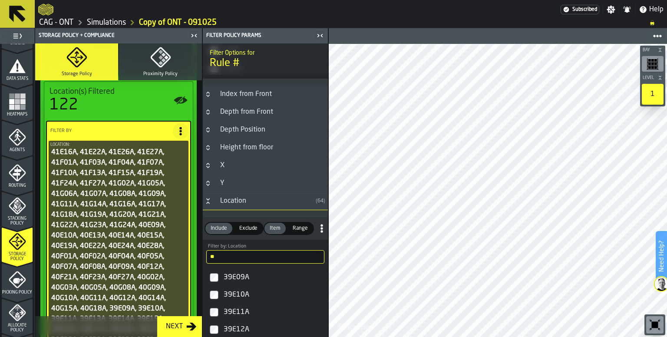
click at [238, 260] on input "**" at bounding box center [265, 256] width 118 height 13
click at [312, 255] on input "**" at bounding box center [265, 256] width 118 height 13
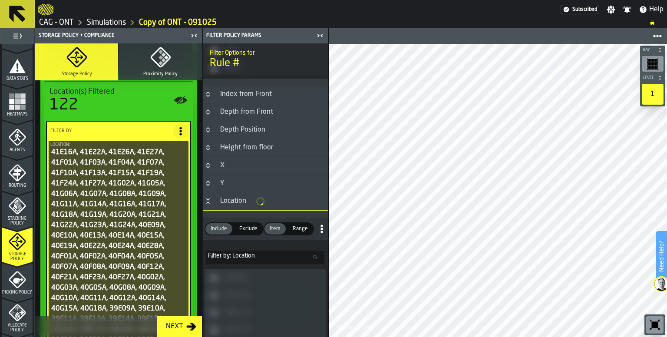
click at [237, 254] on input "Filter by: Location Filter by: Location" at bounding box center [265, 257] width 118 height 13
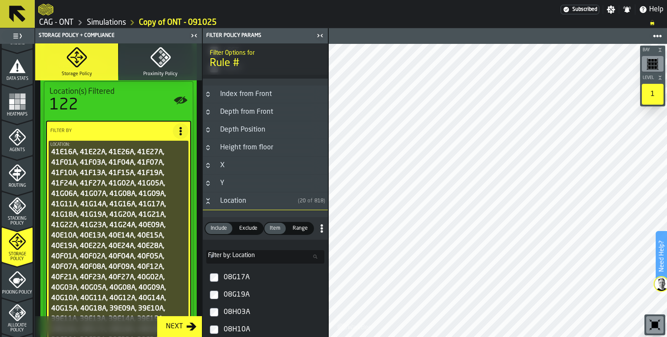
click at [254, 256] on label "Filter by: Location Filter by: Location" at bounding box center [265, 256] width 118 height 13
click at [254, 256] on input "Filter by: Location Filter by: Location" at bounding box center [265, 256] width 118 height 13
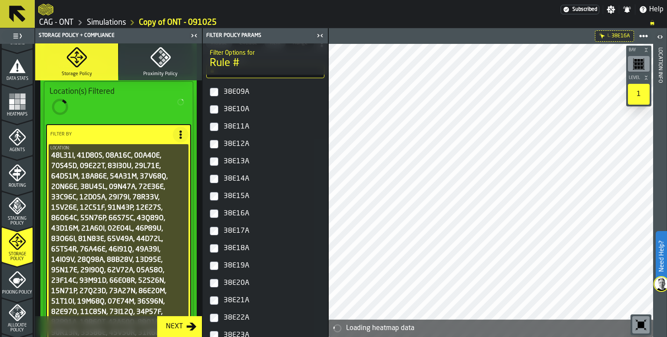
scroll to position [581, 0]
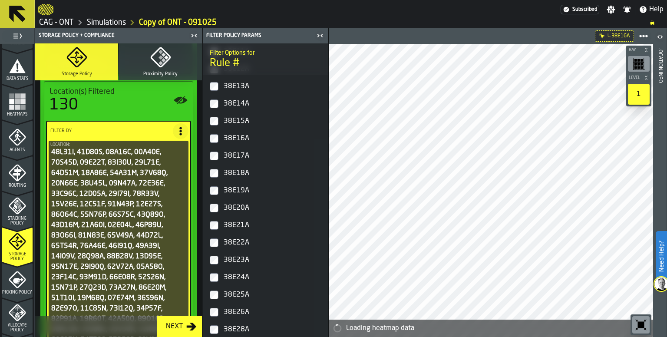
click at [227, 154] on div "38E17A" at bounding box center [273, 156] width 103 height 14
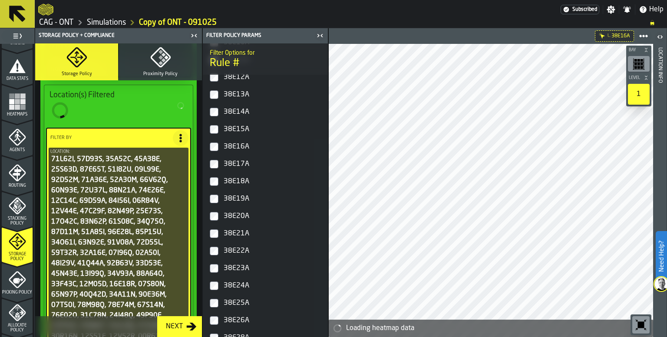
scroll to position [589, 0]
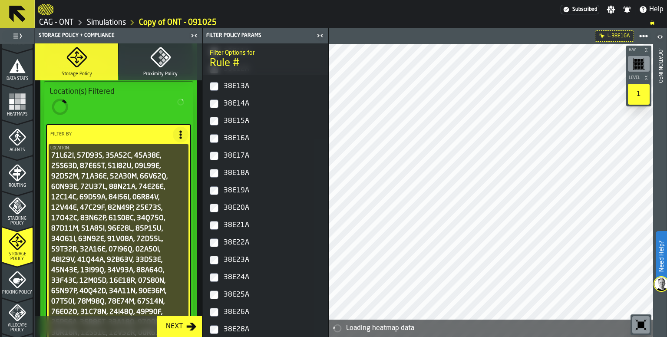
click at [234, 174] on div "38E18A" at bounding box center [273, 173] width 103 height 14
click at [232, 192] on div "38E19A" at bounding box center [273, 191] width 103 height 14
click at [233, 208] on div "38E20A" at bounding box center [273, 208] width 103 height 14
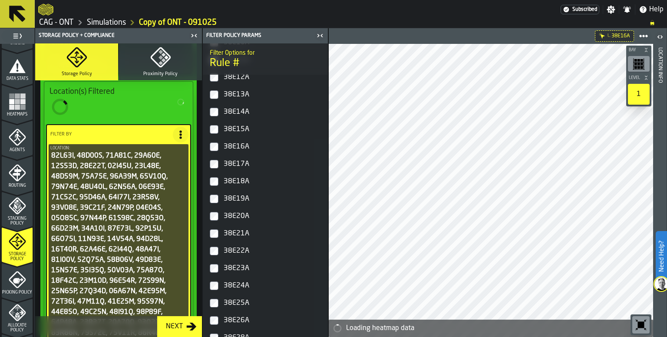
scroll to position [581, 0]
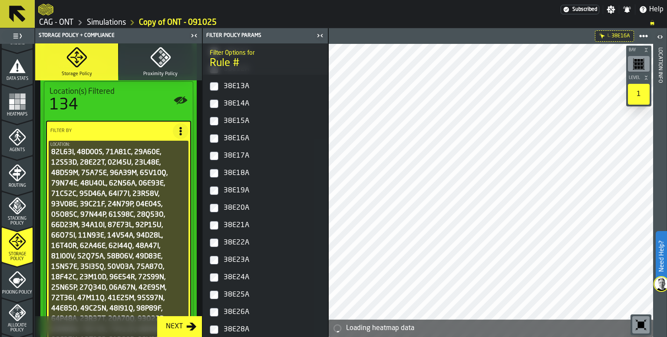
click at [233, 225] on div "38E21A" at bounding box center [273, 226] width 103 height 14
drag, startPoint x: 234, startPoint y: 237, endPoint x: 236, endPoint y: 253, distance: 16.2
click at [235, 237] on div "38E22A" at bounding box center [273, 243] width 103 height 14
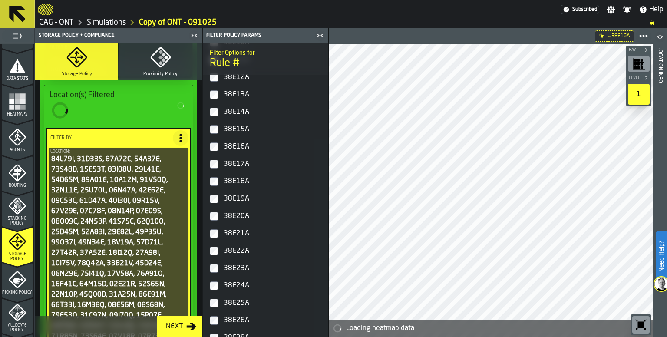
scroll to position [202, 0]
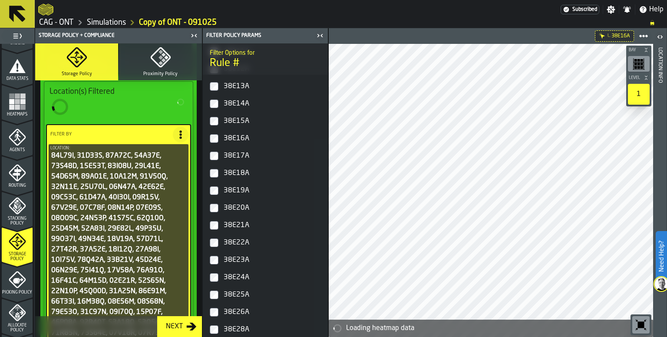
click at [236, 255] on div "38E23A" at bounding box center [273, 260] width 103 height 14
click at [236, 277] on div "38E24A" at bounding box center [273, 278] width 103 height 14
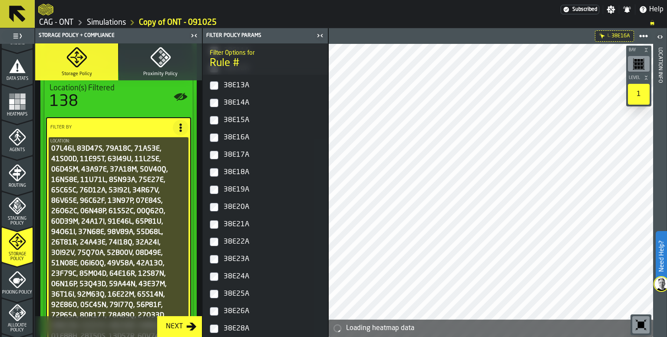
scroll to position [655, 0]
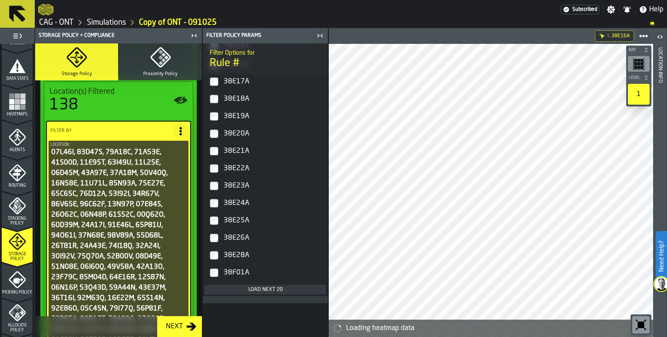
click at [238, 221] on div "38E25A" at bounding box center [273, 221] width 103 height 14
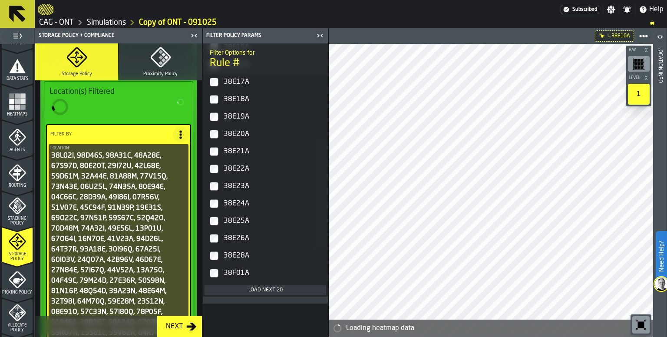
click at [236, 237] on div "38E26A" at bounding box center [273, 239] width 103 height 14
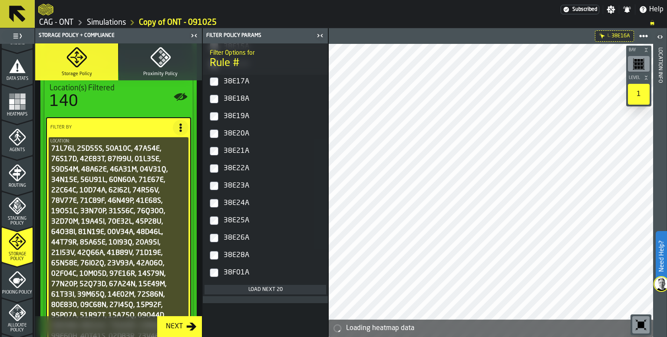
click at [262, 289] on div "Load next 20" at bounding box center [265, 290] width 115 height 6
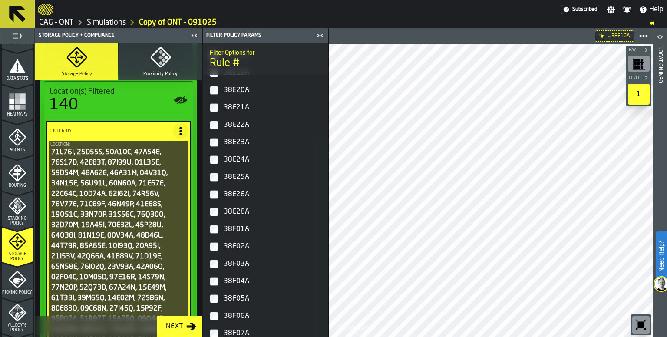
click at [236, 211] on div "38E28A" at bounding box center [273, 212] width 103 height 14
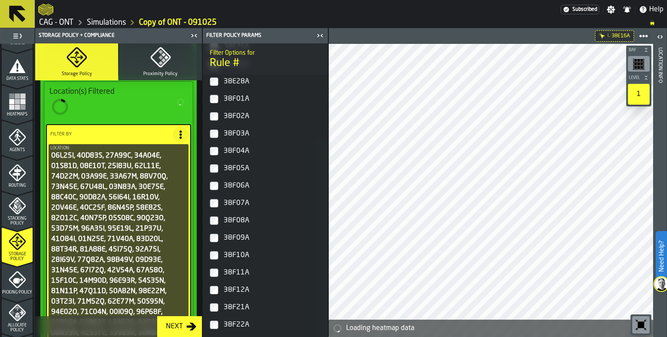
drag, startPoint x: 230, startPoint y: 166, endPoint x: 237, endPoint y: 177, distance: 13.9
click at [230, 166] on div "38F05A" at bounding box center [273, 169] width 103 height 14
click at [236, 188] on div "38F06A" at bounding box center [273, 186] width 103 height 14
click at [236, 202] on div "38F07A" at bounding box center [273, 203] width 103 height 14
click at [240, 225] on div "38F08A" at bounding box center [273, 221] width 103 height 14
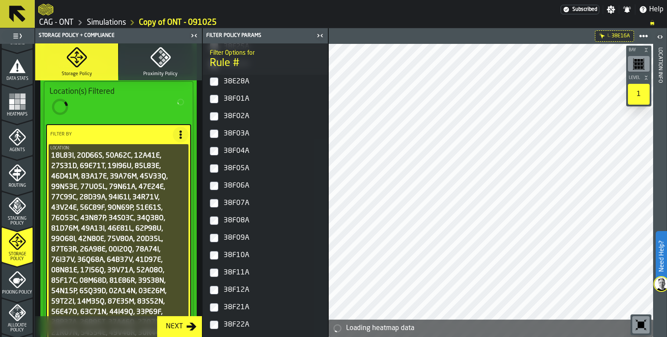
click at [238, 236] on div "38F09A" at bounding box center [273, 238] width 103 height 14
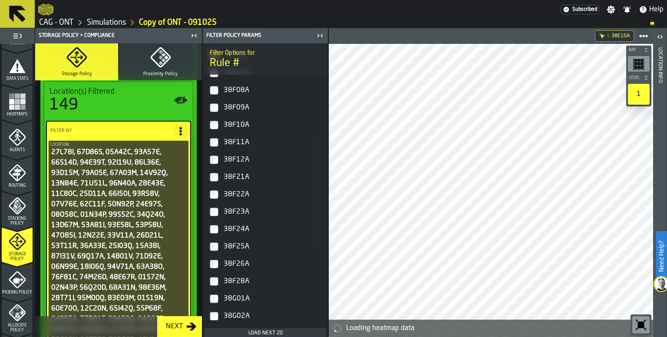
click at [233, 125] on div "38F10A" at bounding box center [273, 125] width 103 height 14
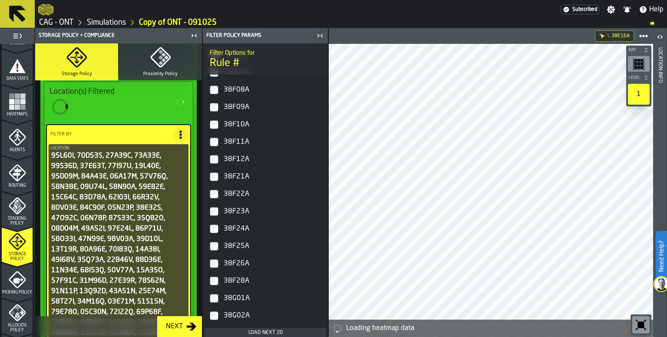
click at [232, 139] on div "38F11A" at bounding box center [273, 142] width 103 height 14
click at [233, 156] on div "38F12A" at bounding box center [273, 160] width 103 height 14
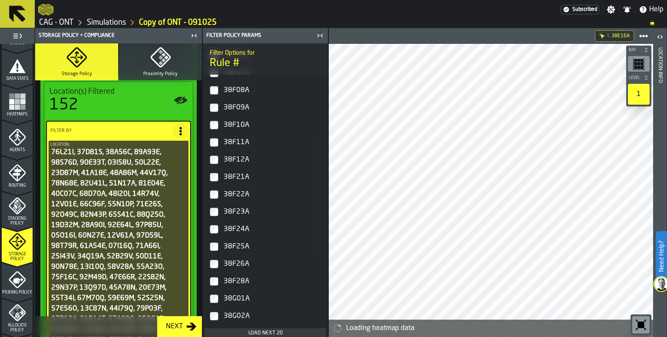
click at [236, 174] on div "38F21A" at bounding box center [273, 177] width 103 height 14
click at [236, 192] on div "38F22A" at bounding box center [273, 195] width 103 height 14
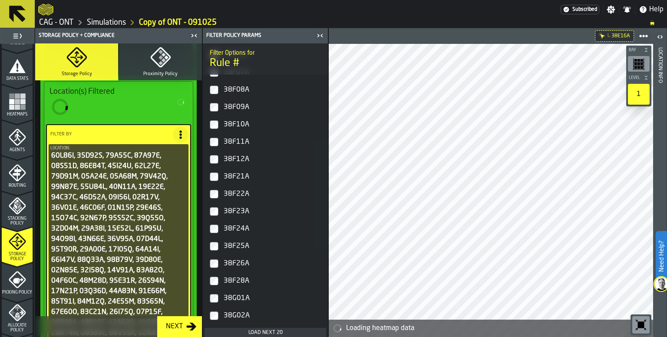
click at [238, 210] on div "38F23A" at bounding box center [273, 212] width 103 height 14
click at [239, 226] on div "38F24A" at bounding box center [273, 229] width 103 height 14
click at [237, 246] on div "38F25A" at bounding box center [273, 247] width 103 height 14
click at [235, 265] on div "38F26A" at bounding box center [273, 264] width 103 height 14
click at [237, 279] on div "38F28A" at bounding box center [273, 282] width 103 height 14
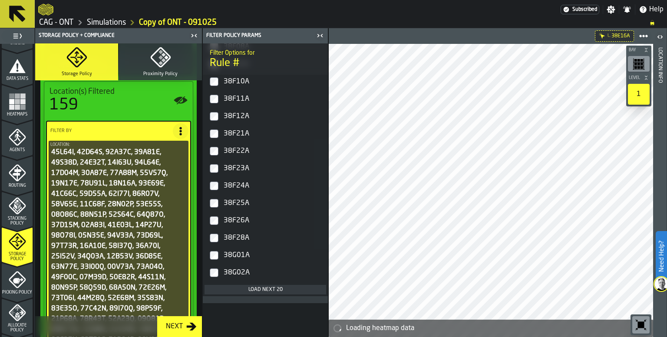
click at [266, 290] on div "Load next 20" at bounding box center [265, 290] width 115 height 6
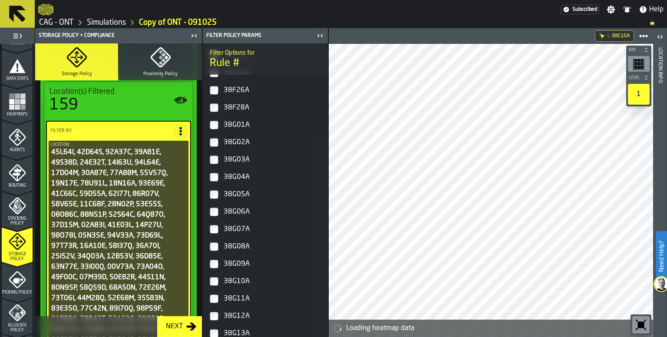
click at [225, 118] on div "38G01A" at bounding box center [273, 125] width 103 height 14
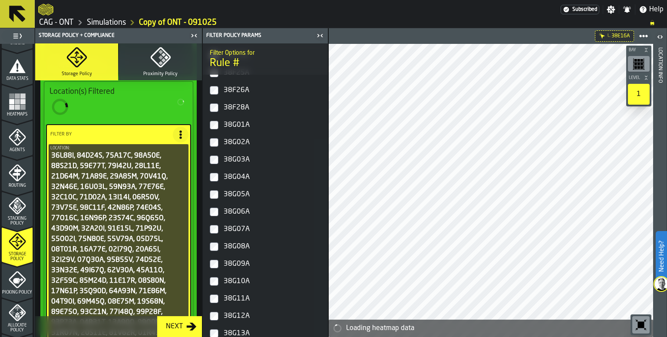
click at [229, 139] on div "38G02A" at bounding box center [273, 143] width 103 height 14
click at [235, 160] on div "38G03A" at bounding box center [273, 160] width 103 height 14
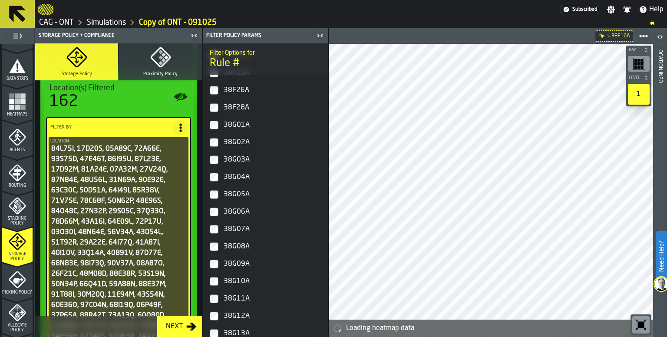
click at [237, 176] on div "38G04A" at bounding box center [273, 177] width 103 height 14
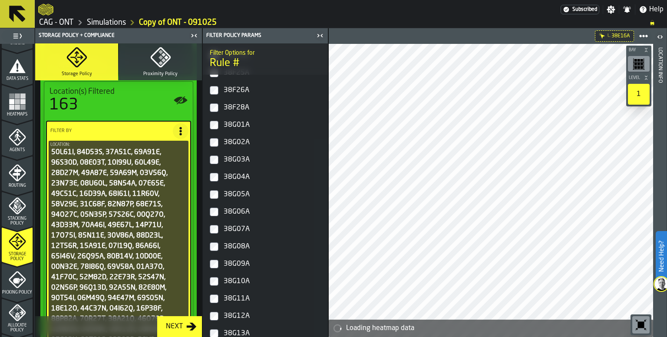
click at [239, 212] on div "38G06A" at bounding box center [273, 212] width 103 height 14
click at [235, 178] on div "38G04A" at bounding box center [273, 177] width 103 height 14
click at [238, 228] on div "38G07A" at bounding box center [273, 229] width 103 height 14
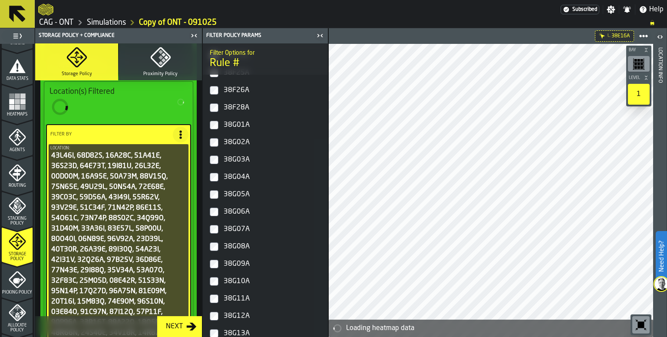
click at [239, 244] on div "38G08A" at bounding box center [273, 247] width 103 height 14
click at [238, 263] on div "38G09A" at bounding box center [273, 264] width 103 height 14
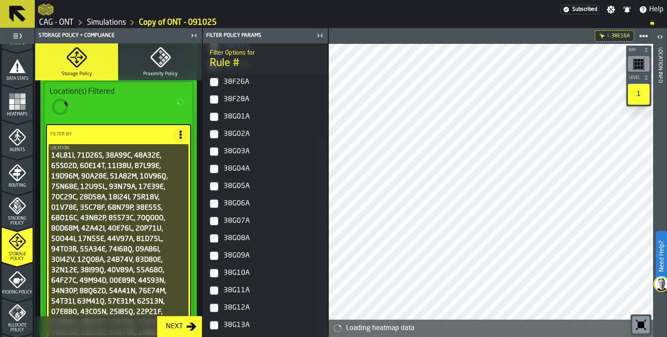
click at [236, 278] on div "38G10A" at bounding box center [273, 273] width 103 height 14
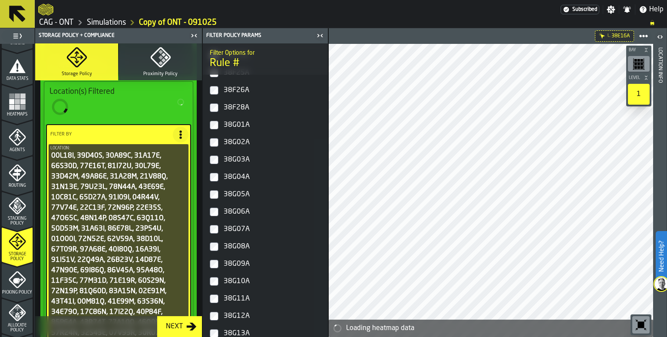
click at [236, 298] on div "38G11A" at bounding box center [273, 299] width 103 height 14
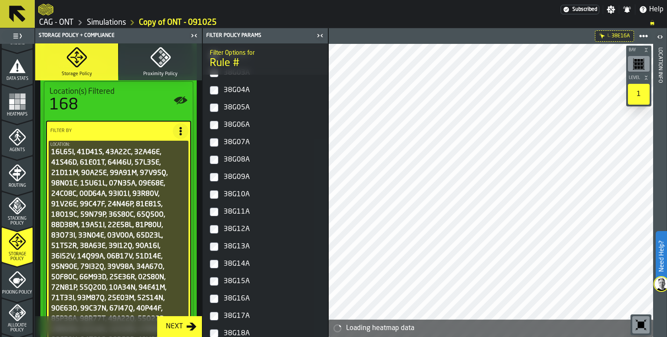
click at [240, 229] on div "38G12A" at bounding box center [273, 229] width 103 height 14
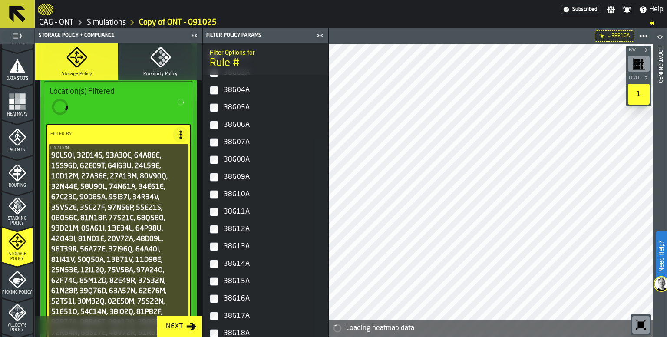
click at [239, 242] on div "38G13A" at bounding box center [273, 247] width 103 height 14
drag, startPoint x: 240, startPoint y: 261, endPoint x: 239, endPoint y: 280, distance: 19.1
click at [240, 261] on div "38G14A" at bounding box center [273, 264] width 103 height 14
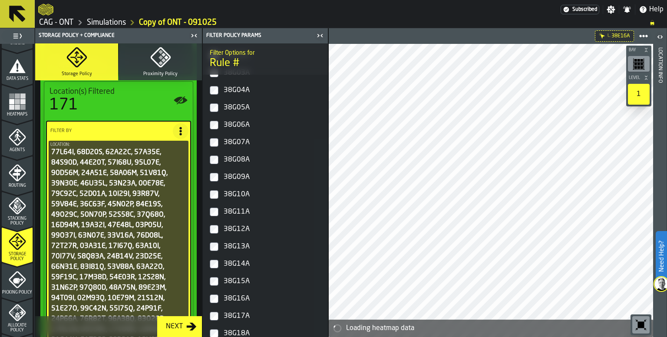
click at [241, 284] on div "38G15A" at bounding box center [273, 282] width 103 height 14
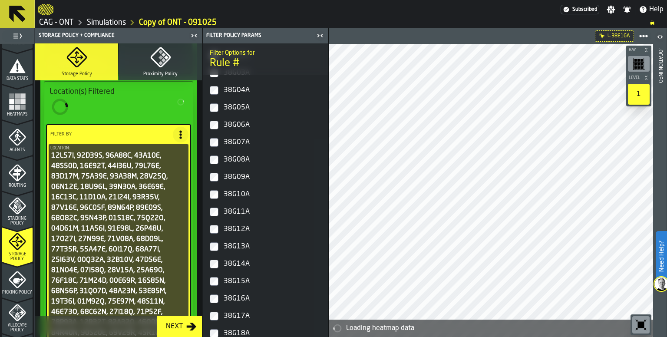
click at [238, 299] on div "38G16A" at bounding box center [273, 299] width 103 height 14
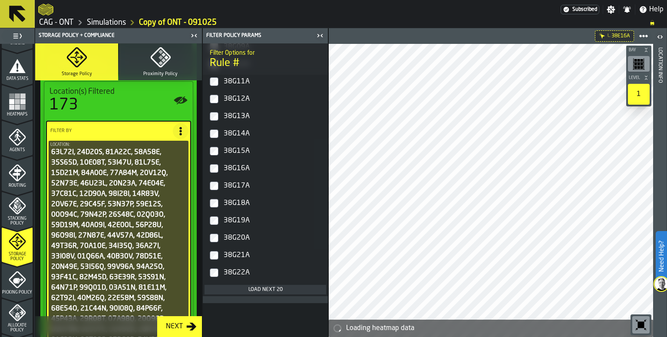
click at [238, 202] on div "38G18A" at bounding box center [273, 203] width 103 height 14
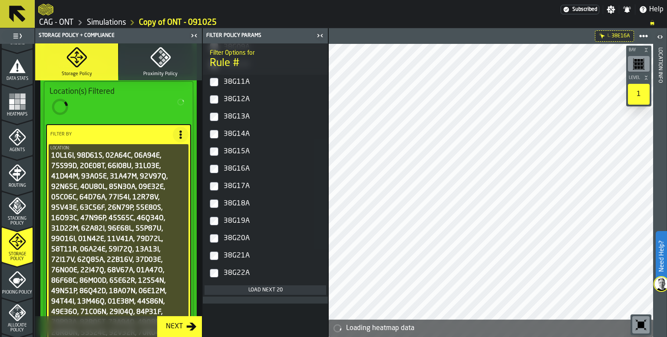
click at [236, 216] on div "38G19A" at bounding box center [273, 221] width 103 height 14
click at [238, 241] on div "38G20A" at bounding box center [273, 239] width 103 height 14
click at [240, 255] on div "38G21A" at bounding box center [273, 256] width 103 height 14
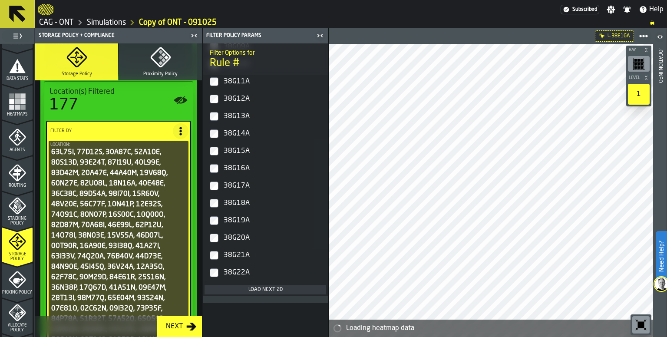
click at [239, 270] on div "38G22A" at bounding box center [273, 273] width 103 height 14
click at [230, 185] on div "38G17A" at bounding box center [273, 186] width 103 height 14
click at [255, 289] on div "Load next 20" at bounding box center [265, 290] width 115 height 6
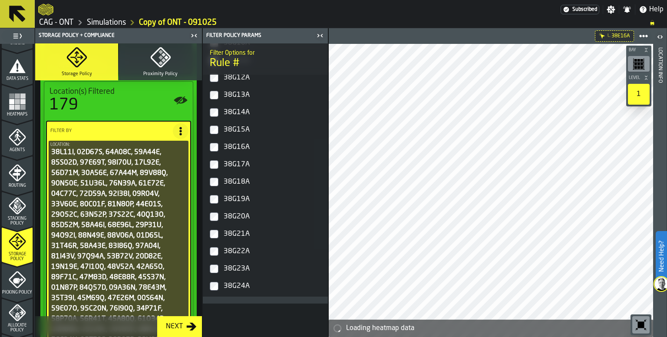
click at [245, 266] on div "38G23A" at bounding box center [273, 269] width 103 height 14
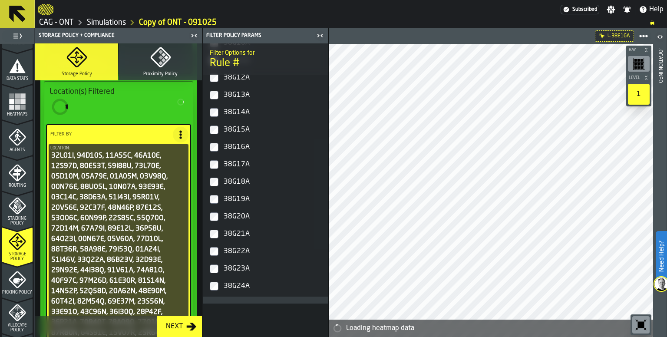
click at [240, 287] on div "38G24A" at bounding box center [273, 286] width 103 height 14
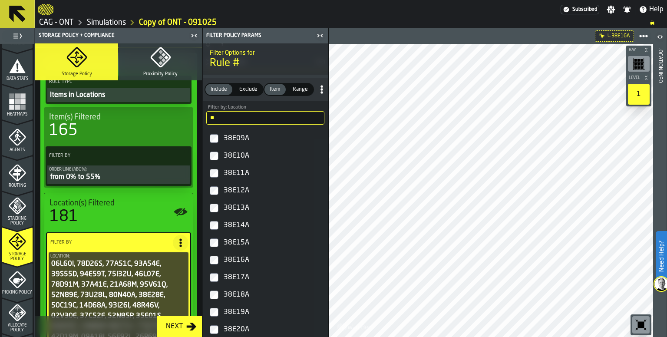
click at [231, 119] on input "**" at bounding box center [265, 117] width 118 height 13
type input "**"
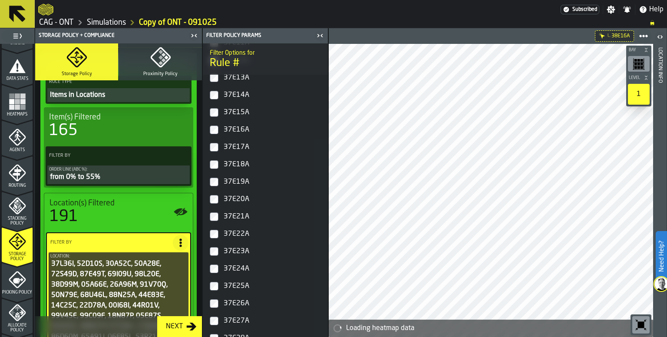
click at [241, 185] on div "37E19A" at bounding box center [273, 182] width 103 height 14
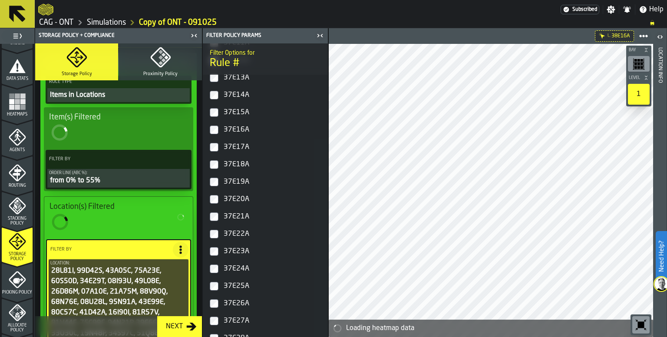
click at [237, 196] on div "37E20A" at bounding box center [273, 199] width 103 height 14
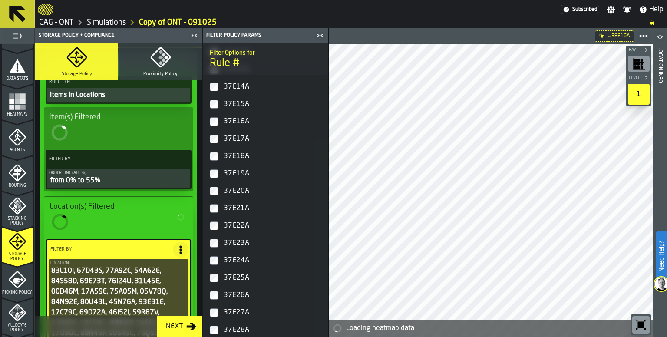
click at [236, 213] on div "37E21A" at bounding box center [273, 209] width 103 height 14
click at [239, 233] on div "37E22A" at bounding box center [273, 226] width 103 height 14
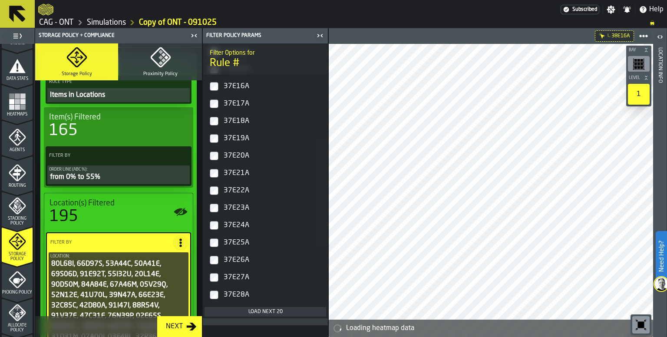
click at [240, 210] on div "37E23A" at bounding box center [273, 208] width 103 height 14
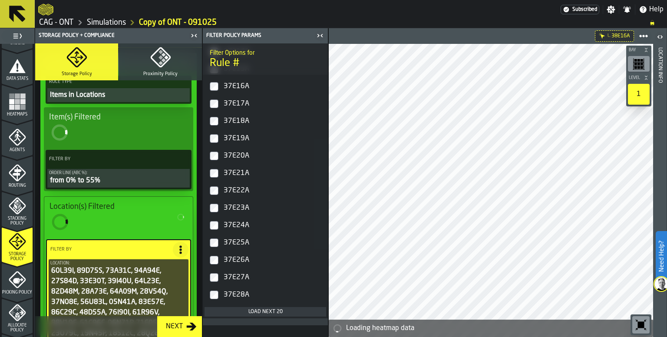
click at [238, 224] on div "37E24A" at bounding box center [273, 226] width 103 height 14
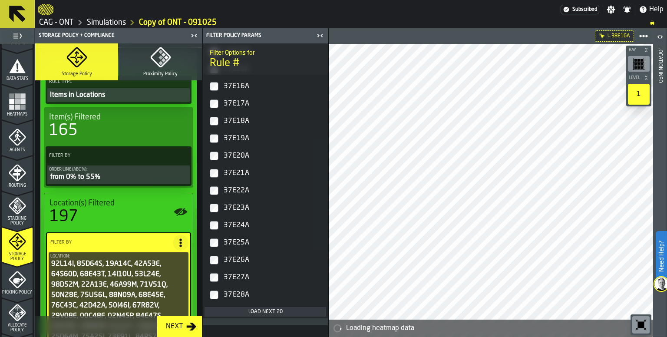
click at [240, 241] on div "37E25A" at bounding box center [273, 243] width 103 height 14
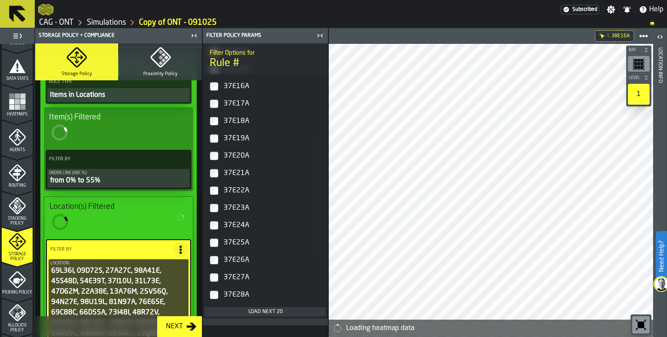
click at [238, 259] on div "37E26A" at bounding box center [273, 260] width 103 height 14
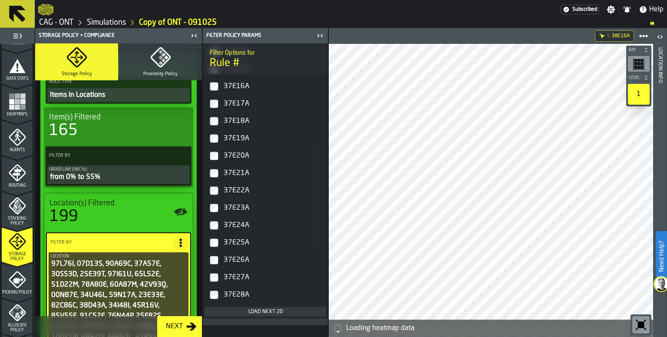
click at [240, 276] on div "37E27A" at bounding box center [273, 278] width 103 height 14
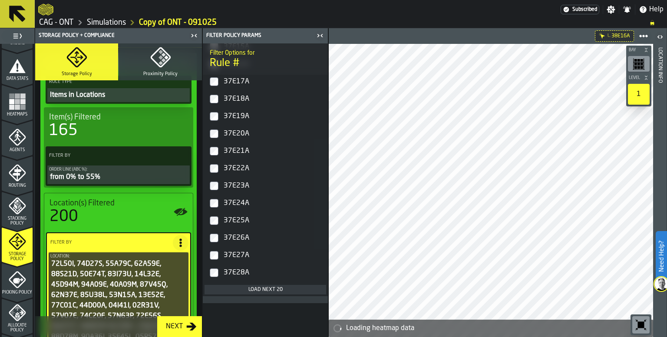
click at [237, 270] on div "37E28A" at bounding box center [273, 273] width 103 height 14
click at [262, 288] on div "Load next 20" at bounding box center [265, 290] width 115 height 6
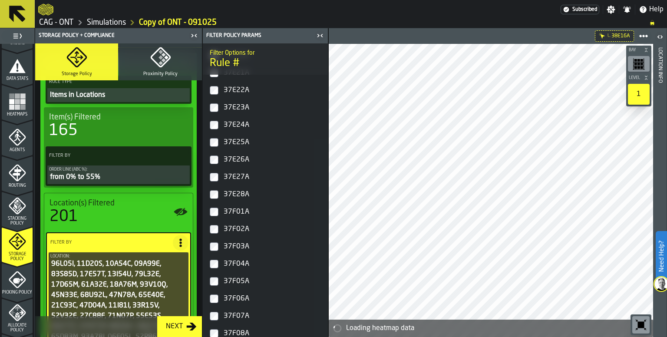
scroll to position [742, 0]
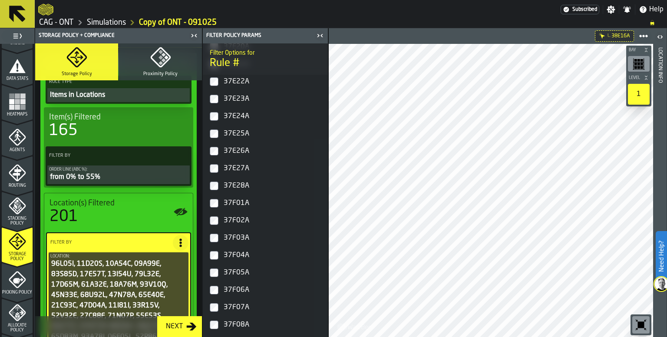
click at [240, 204] on div "37F01A" at bounding box center [273, 203] width 103 height 14
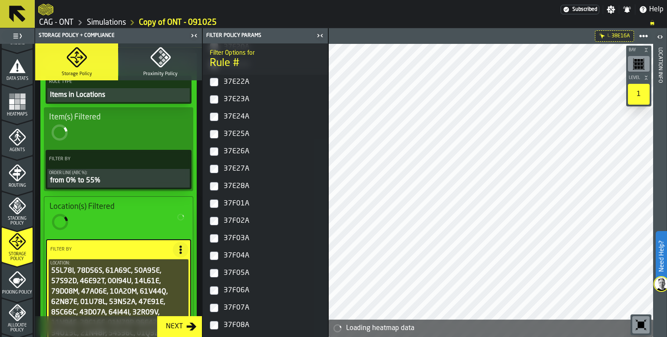
click at [236, 219] on div "37F02A" at bounding box center [273, 221] width 103 height 14
click at [236, 236] on div "37F03A" at bounding box center [273, 239] width 103 height 14
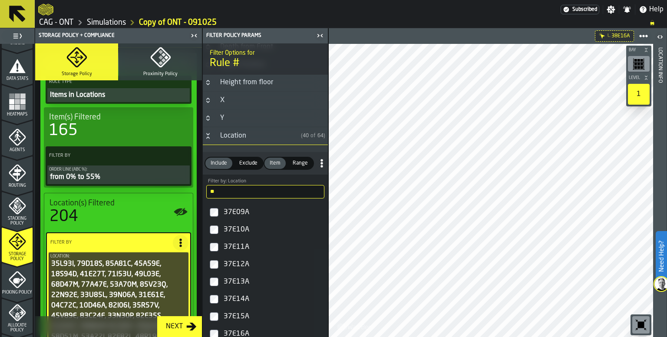
scroll to position [351, 0]
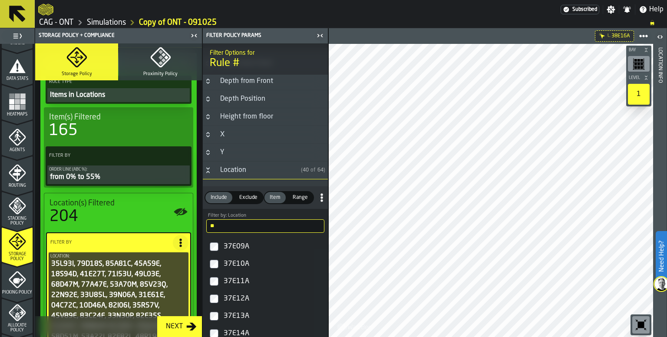
drag, startPoint x: 227, startPoint y: 227, endPoint x: 180, endPoint y: 225, distance: 47.4
click at [184, 225] on aside "1 Start 1.1 Layout 1.2 Assignment 1.3 Items 1.4 Orders 1.5 Data Stats 1.6 Heatm…" at bounding box center [164, 182] width 328 height 309
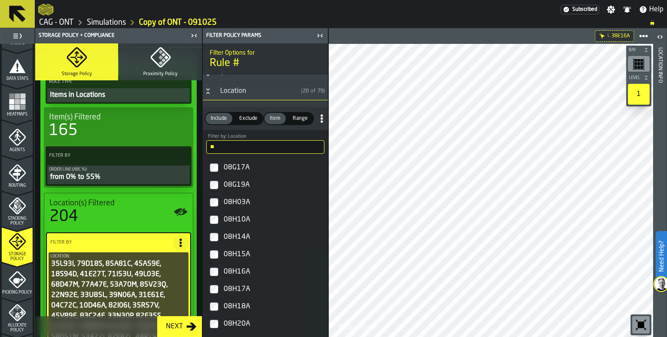
scroll to position [438, 0]
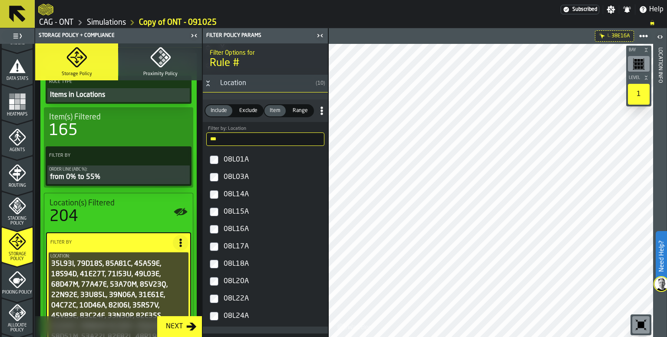
click at [228, 282] on div "08L20A" at bounding box center [273, 282] width 103 height 14
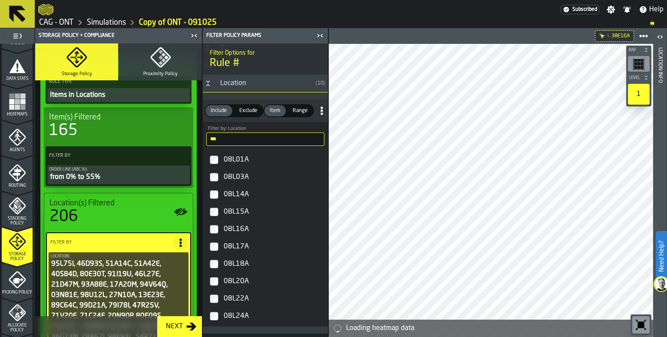
click at [235, 137] on input "***" at bounding box center [265, 139] width 118 height 13
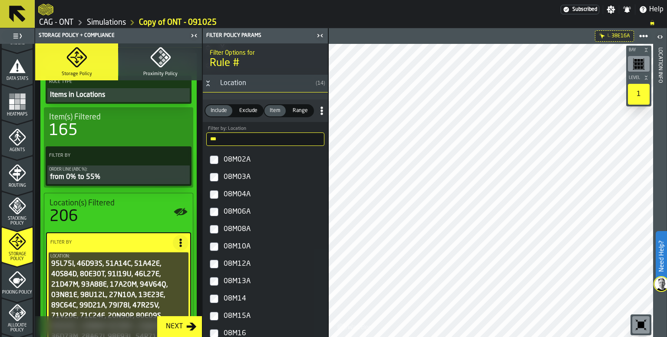
click at [231, 158] on div "08M02A" at bounding box center [273, 160] width 103 height 14
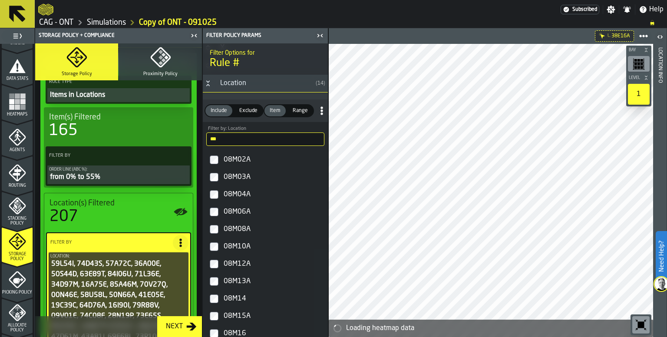
click at [236, 176] on div "08M03A" at bounding box center [273, 177] width 103 height 14
click at [221, 175] on label "08M03A" at bounding box center [266, 177] width 122 height 17
click at [240, 212] on div "08M06A" at bounding box center [273, 212] width 103 height 14
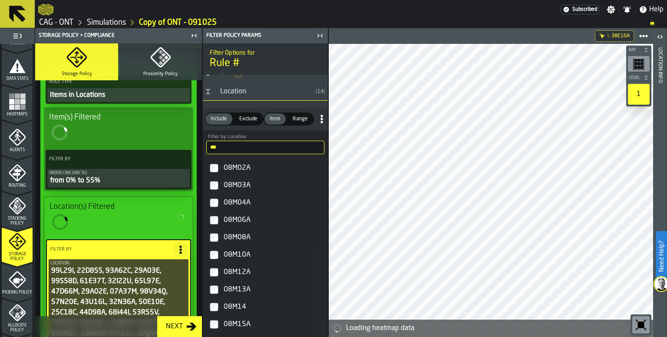
scroll to position [445, 0]
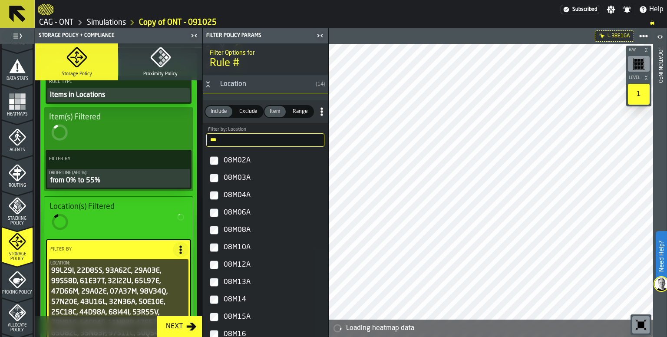
click at [233, 282] on div "08M13A" at bounding box center [273, 282] width 103 height 14
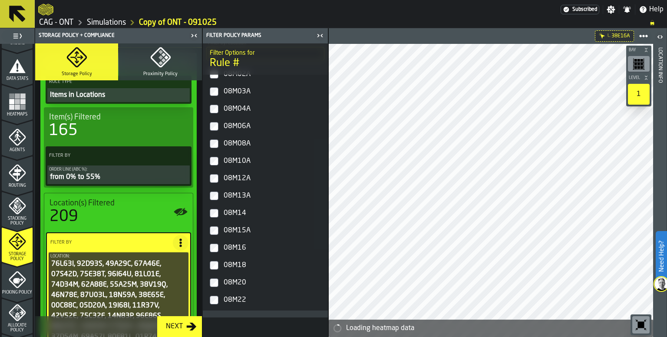
scroll to position [525, 0]
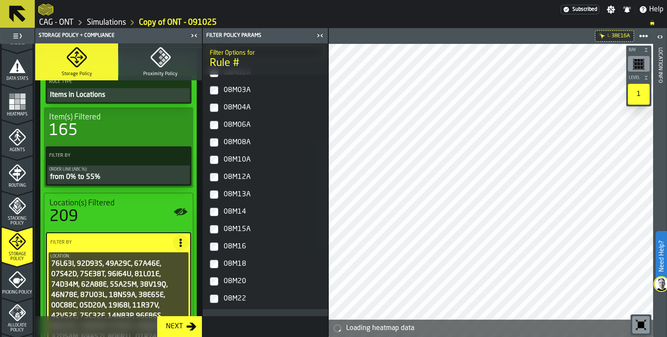
click at [237, 213] on div "08M14" at bounding box center [273, 212] width 103 height 14
click at [232, 229] on div "08M15A" at bounding box center [273, 229] width 103 height 14
click at [237, 249] on div "08M16" at bounding box center [273, 247] width 103 height 14
click at [238, 280] on div "08M20" at bounding box center [273, 282] width 103 height 14
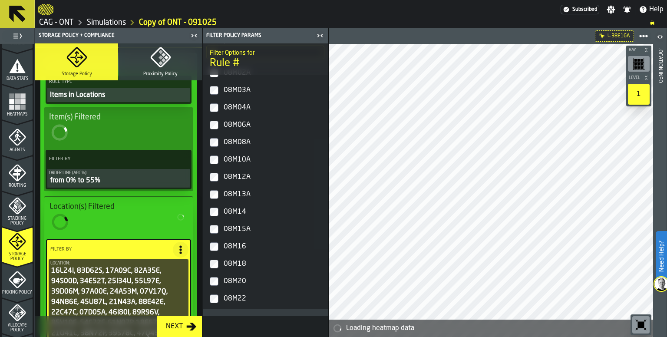
click at [239, 296] on div "08M22" at bounding box center [273, 299] width 103 height 14
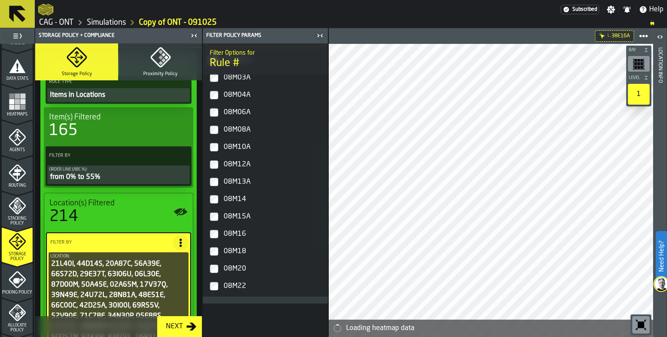
scroll to position [277, 0]
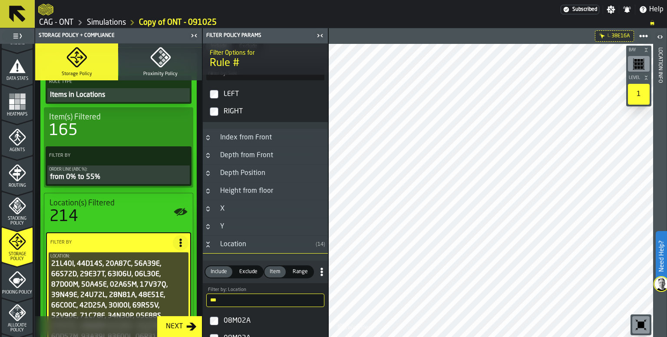
click at [239, 295] on input "***" at bounding box center [265, 300] width 118 height 13
type input "***"
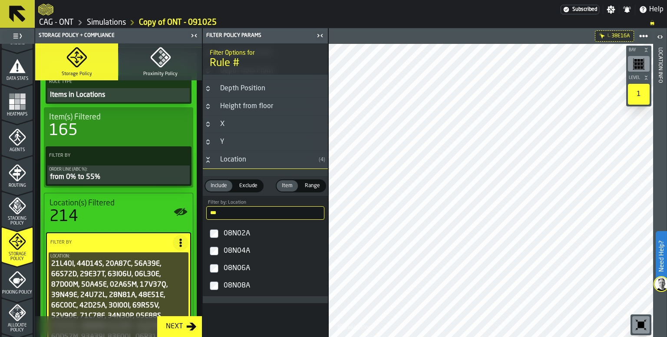
click at [233, 237] on div "08N02A" at bounding box center [273, 234] width 103 height 14
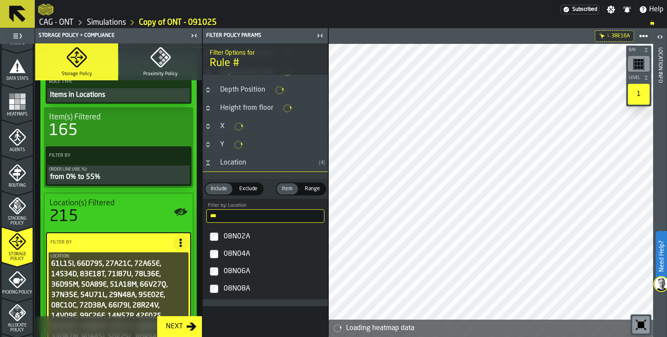
click at [229, 258] on div "08N04A" at bounding box center [273, 254] width 103 height 14
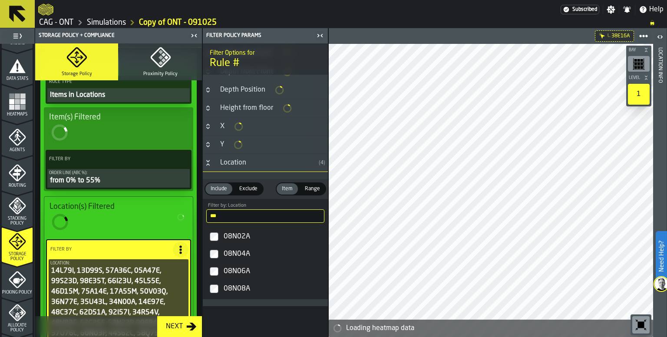
scroll to position [362, 0]
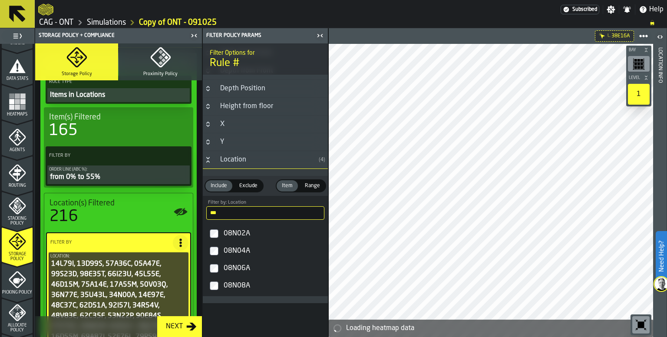
click at [235, 287] on div "08N08A" at bounding box center [273, 286] width 103 height 14
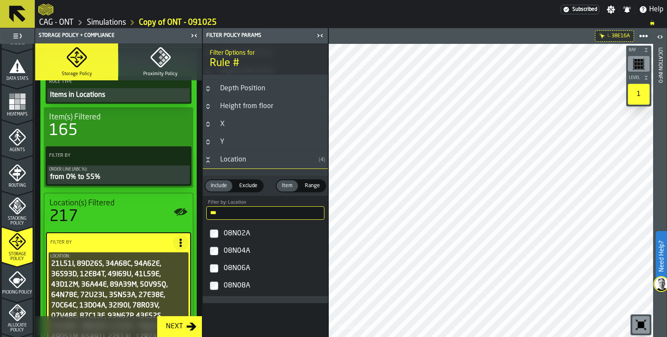
click at [259, 321] on div "Filter Options for Rule # Floor ( 1 ) Area ( 2 ) Aisle (Access) ( 6 ) Aisle ( 6…" at bounding box center [265, 190] width 125 height 294
click at [240, 212] on input "***" at bounding box center [265, 212] width 118 height 13
click at [306, 209] on input "***" at bounding box center [265, 212] width 118 height 13
click at [311, 209] on input "***" at bounding box center [265, 212] width 118 height 13
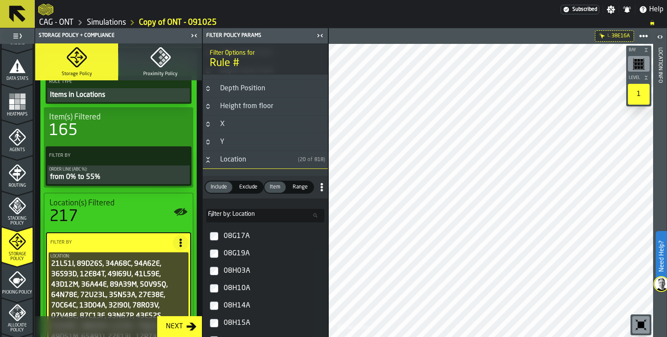
click at [211, 158] on button "Button-Location-open" at bounding box center [208, 159] width 10 height 7
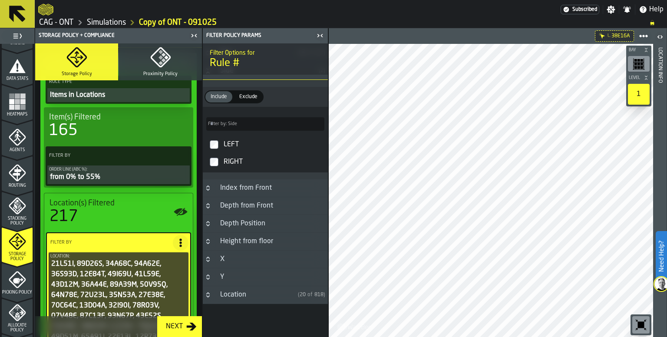
scroll to position [96, 0]
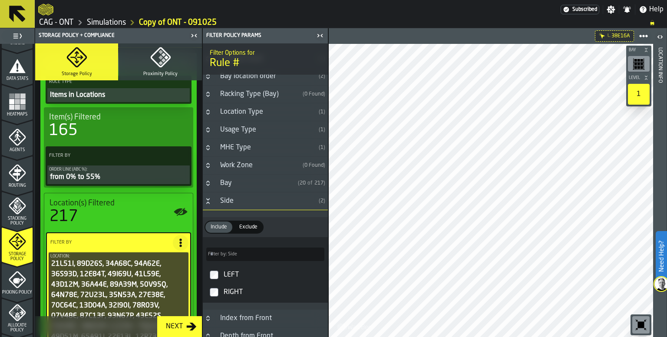
click at [205, 199] on icon "Button-Side-open" at bounding box center [208, 201] width 7 height 7
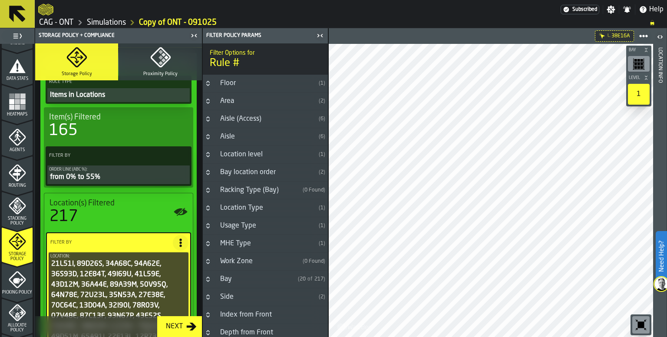
scroll to position [43, 0]
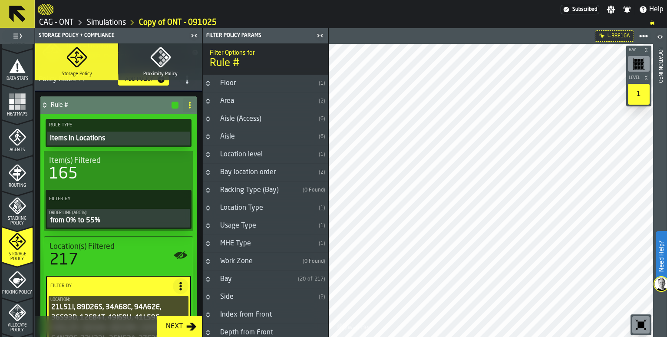
click at [120, 219] on div "from 0% to 55%" at bounding box center [118, 221] width 139 height 10
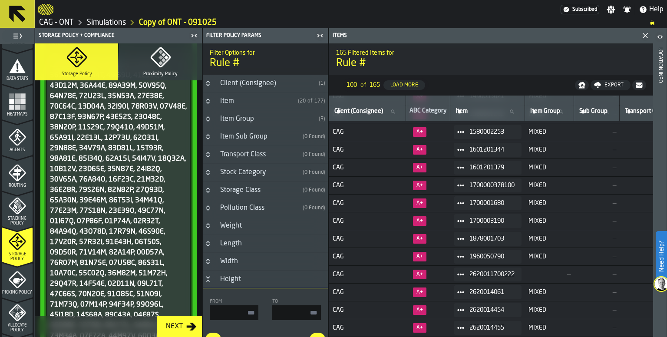
scroll to position [244, 0]
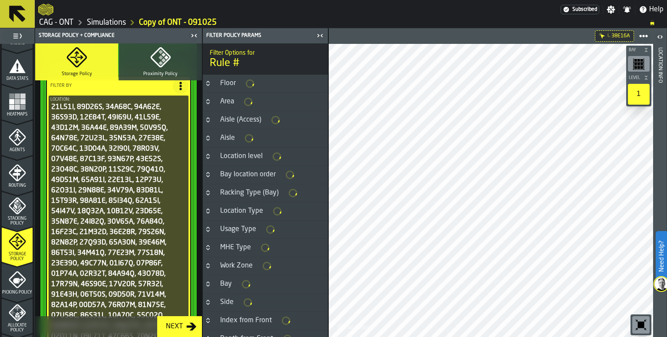
scroll to position [242, 0]
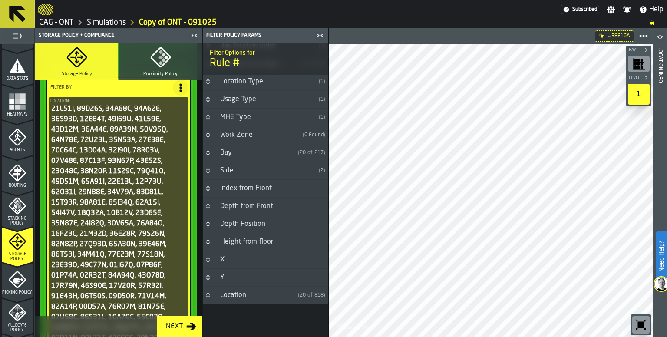
click at [229, 295] on div "Location" at bounding box center [255, 295] width 80 height 10
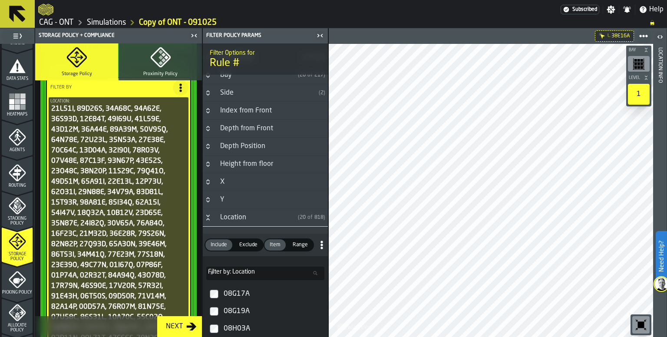
scroll to position [257, 0]
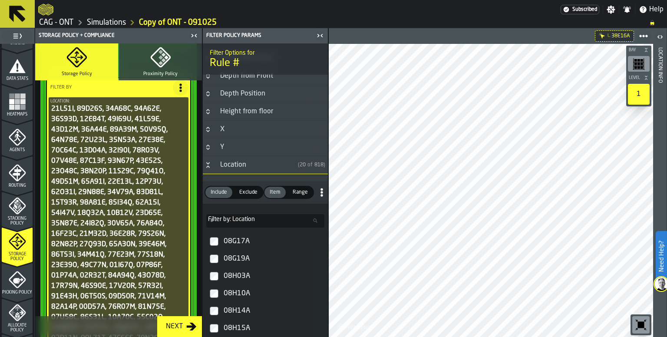
click at [243, 217] on span "Filter by: Location" at bounding box center [231, 219] width 47 height 7
click at [243, 217] on input "Filter by: Location Filter by: Location" at bounding box center [265, 220] width 118 height 13
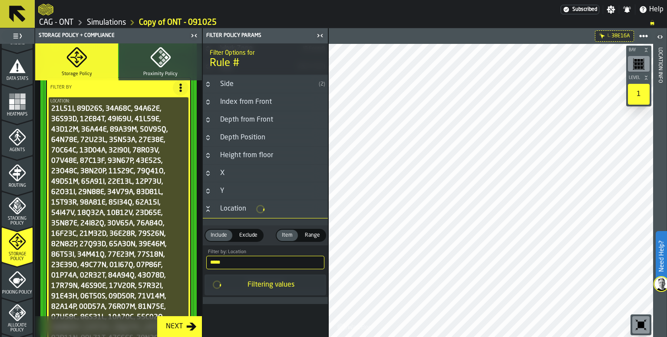
scroll to position [212, 0]
type input "*****"
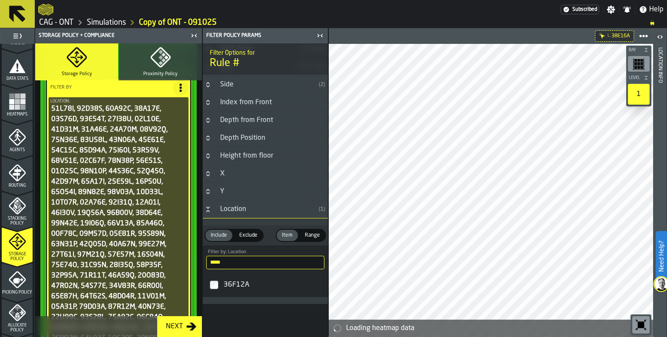
click at [211, 207] on icon "Button-Location-open" at bounding box center [208, 209] width 7 height 7
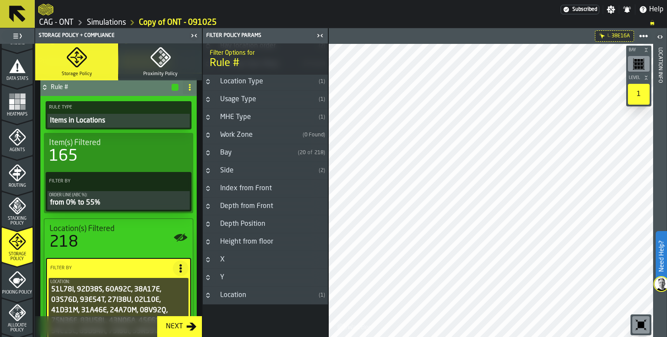
scroll to position [43, 0]
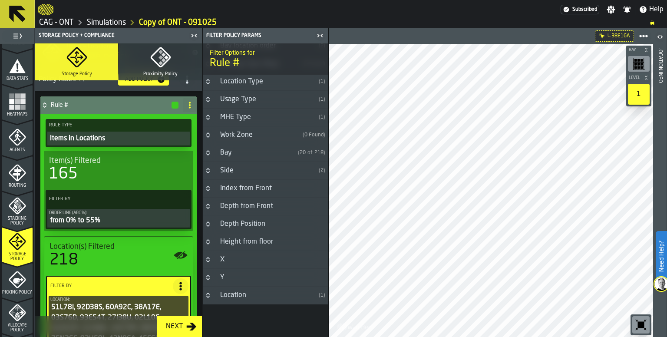
click at [46, 104] on icon at bounding box center [44, 103] width 3 height 2
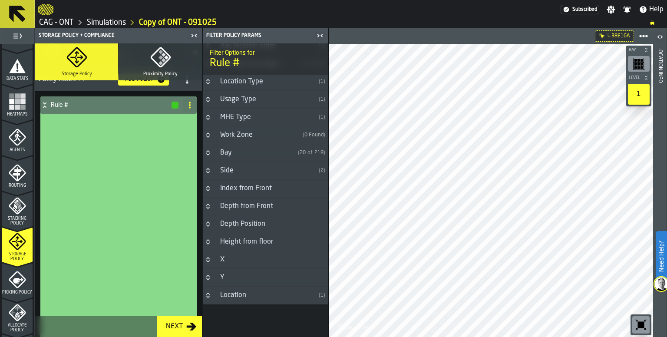
scroll to position [0, 0]
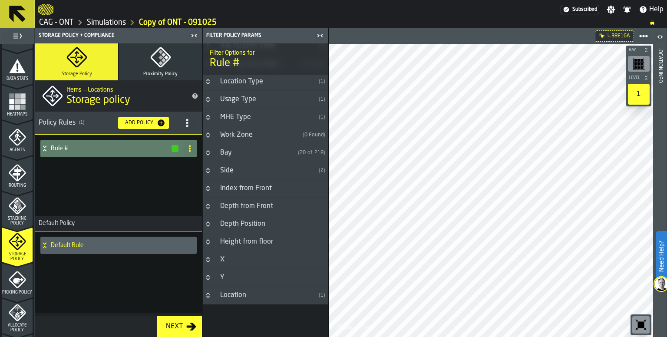
click at [61, 247] on h4 "Default Rule" at bounding box center [122, 245] width 143 height 7
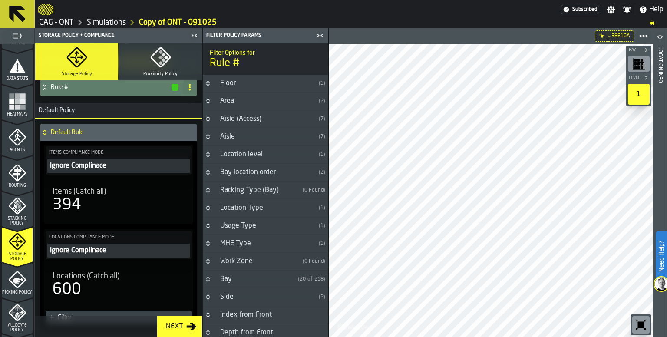
click at [96, 279] on span "Locations (Catch all)" at bounding box center [86, 277] width 67 height 10
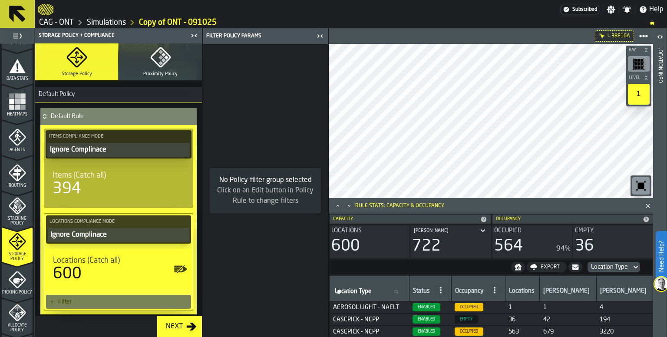
scroll to position [105, 0]
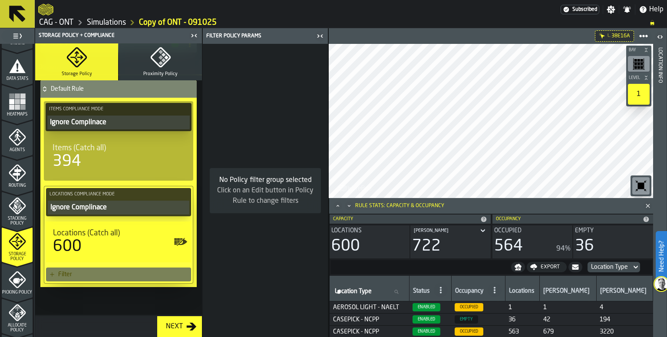
click at [176, 240] on icon "button-toggle-Show on Map" at bounding box center [181, 242] width 14 height 14
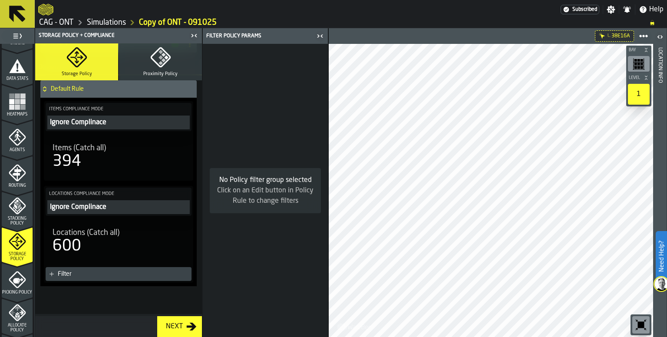
click at [179, 242] on icon "button-toggle-Show on Map" at bounding box center [181, 242] width 14 height 14
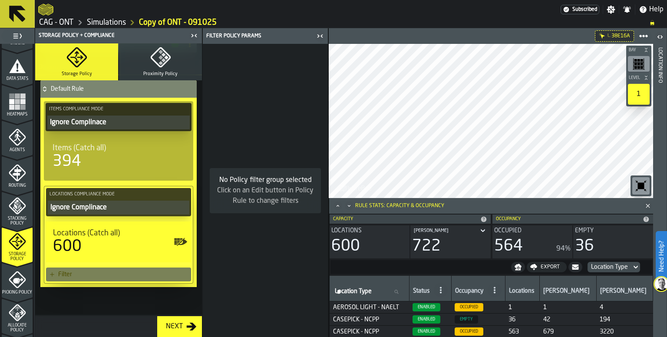
click at [178, 242] on icon "button-toggle-Show on Map" at bounding box center [182, 241] width 10 height 7
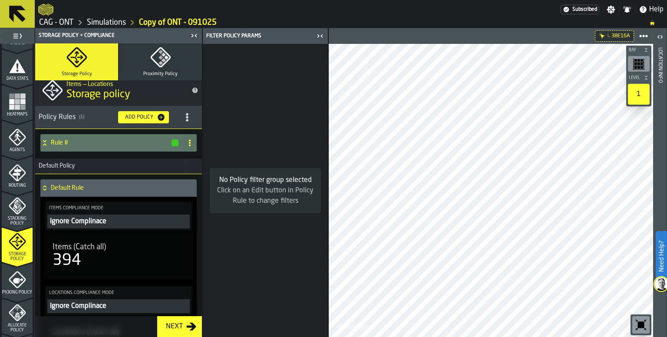
scroll to position [0, 0]
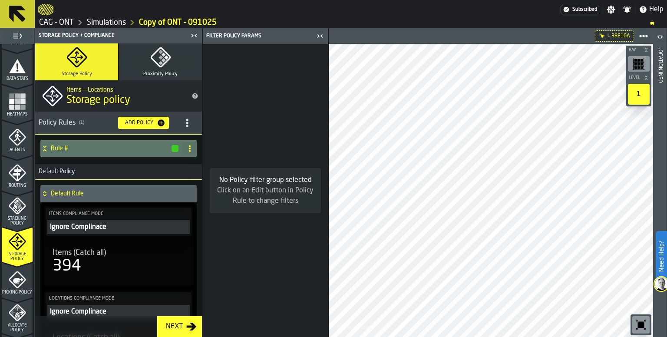
click at [49, 193] on div "Default Rule" at bounding box center [116, 193] width 153 height 17
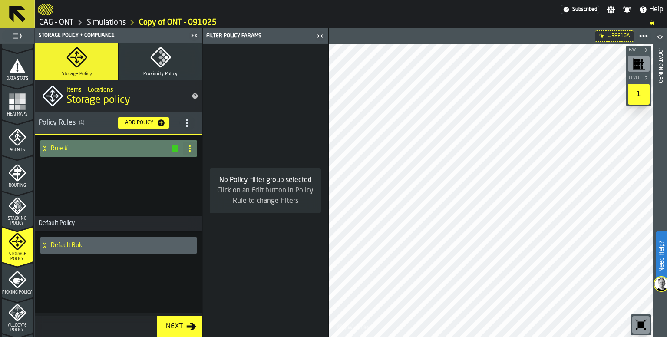
click at [57, 150] on h4 "Rule #" at bounding box center [111, 148] width 120 height 7
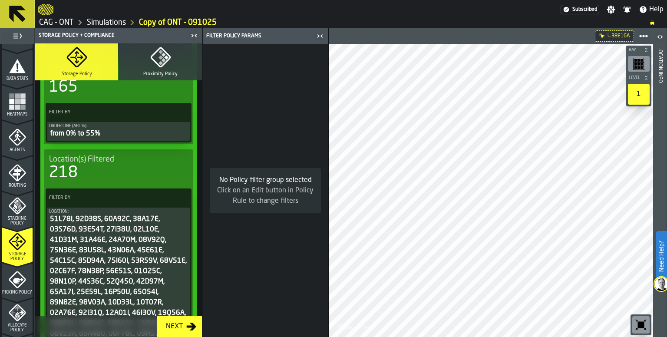
scroll to position [43, 0]
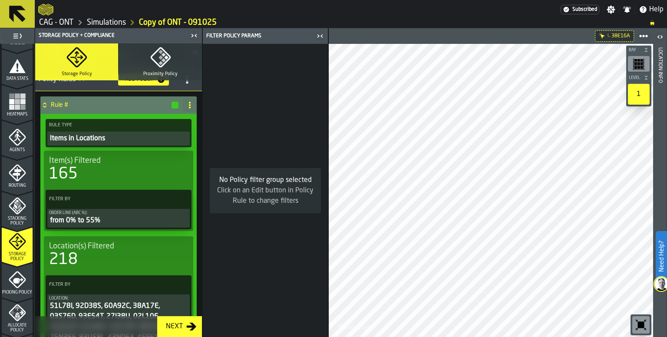
click at [43, 106] on icon at bounding box center [44, 106] width 3 height 2
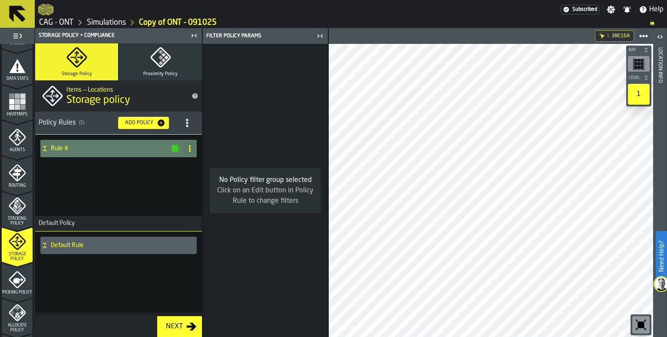
scroll to position [0, 0]
click at [54, 146] on h4 "Rule #" at bounding box center [111, 148] width 120 height 7
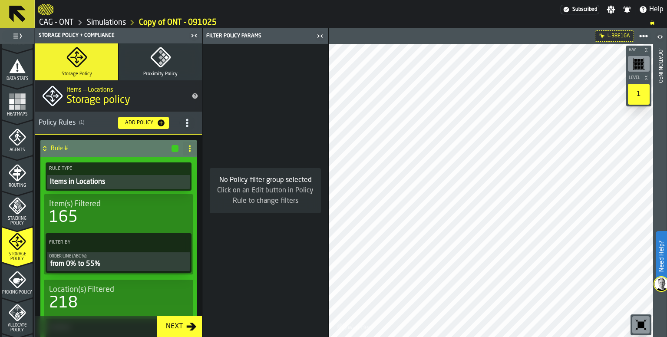
click at [46, 148] on icon at bounding box center [44, 148] width 9 height 7
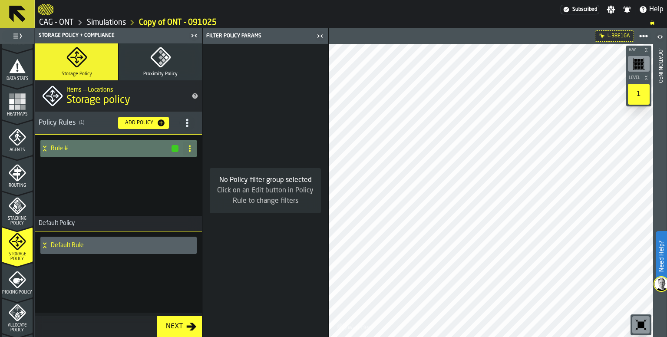
click at [142, 124] on div "Add Policy" at bounding box center [139, 123] width 35 height 6
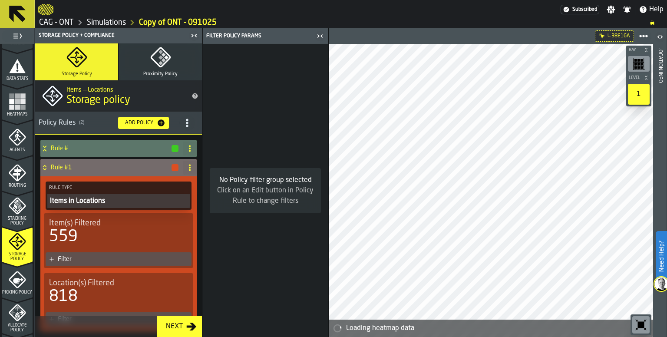
click at [186, 166] on icon at bounding box center [189, 167] width 7 height 7
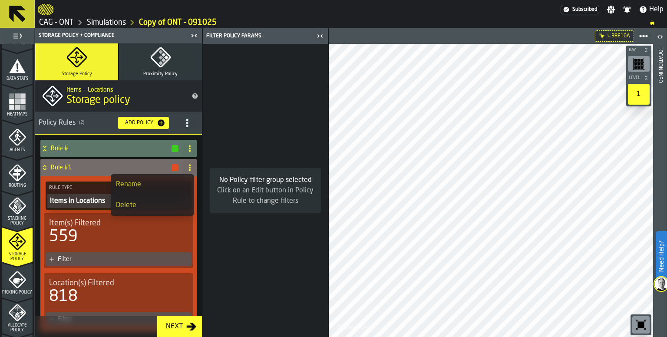
click at [140, 183] on div "Rename" at bounding box center [152, 184] width 73 height 10
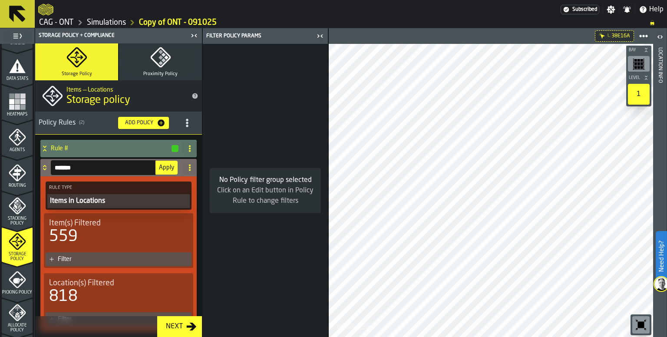
click at [97, 163] on input "*******" at bounding box center [103, 167] width 105 height 15
type input "*"
type input "*********"
click at [162, 165] on span "Apply" at bounding box center [166, 168] width 15 height 6
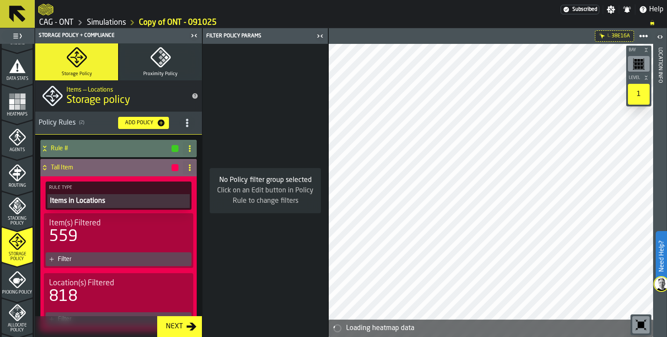
click at [80, 197] on div "Items in Locations" at bounding box center [118, 201] width 139 height 10
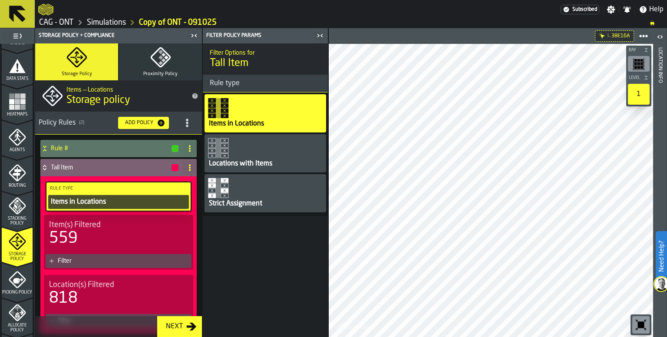
click at [89, 237] on div "559" at bounding box center [118, 238] width 139 height 17
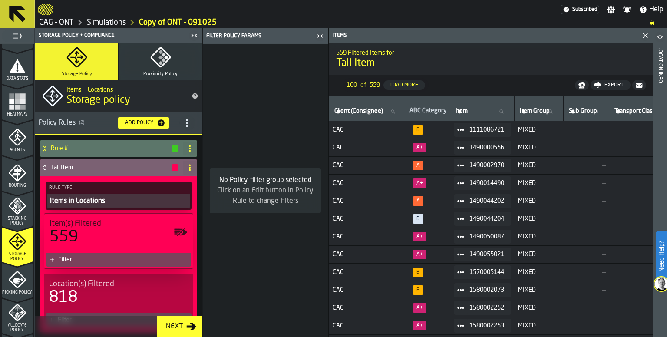
click at [71, 259] on div "Filter" at bounding box center [122, 259] width 129 height 7
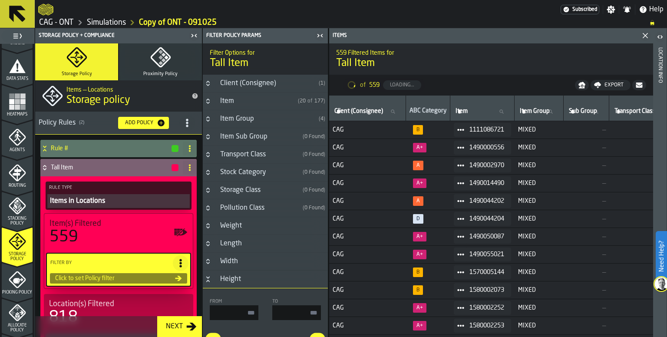
type input "*"
type input "***"
click at [212, 102] on button "Button-Item-closed" at bounding box center [208, 101] width 10 height 7
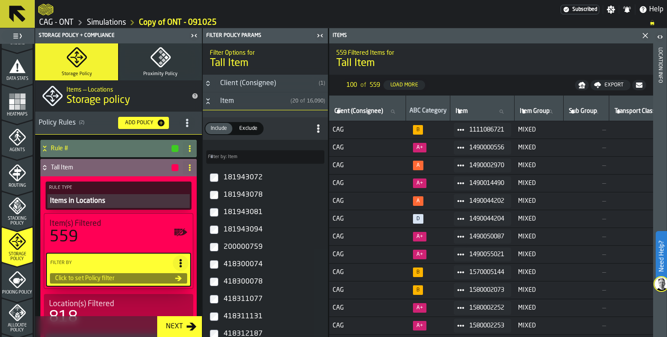
click at [235, 158] on span "Filter by: Item" at bounding box center [223, 157] width 30 height 6
click at [235, 158] on input "Filter by: Item Filter by: Item" at bounding box center [265, 156] width 118 height 13
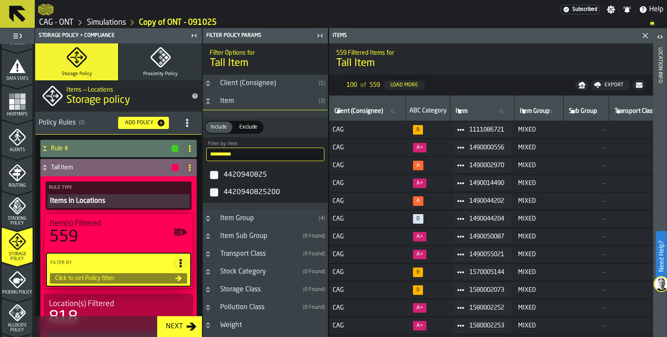
type input "**********"
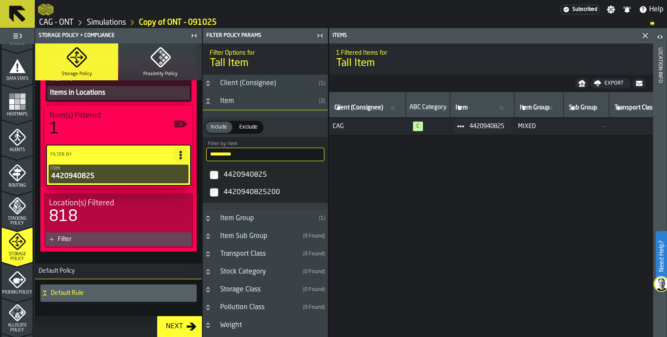
scroll to position [119, 0]
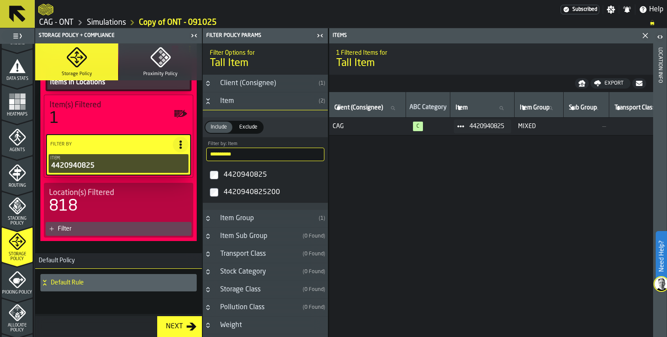
click at [85, 226] on div "Filter" at bounding box center [123, 229] width 130 height 7
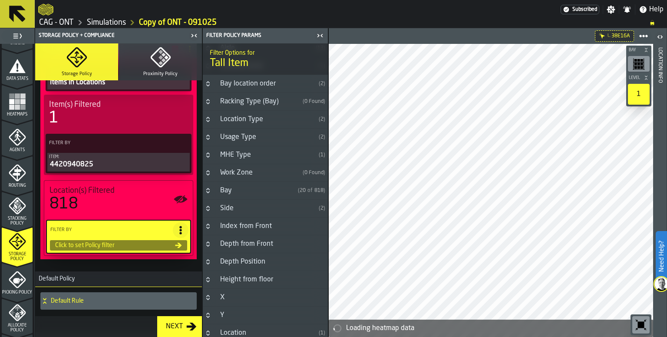
scroll to position [126, 0]
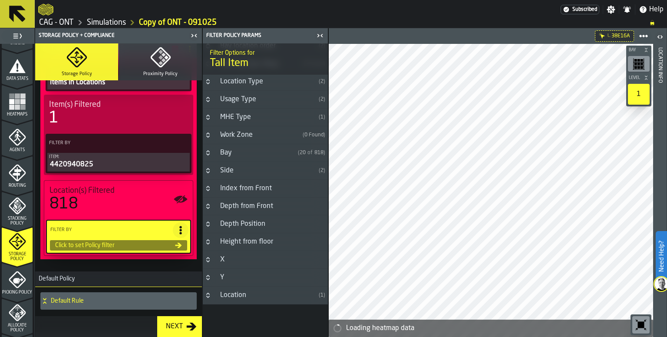
click at [209, 292] on icon "Button-Location-closed" at bounding box center [207, 293] width 3 height 2
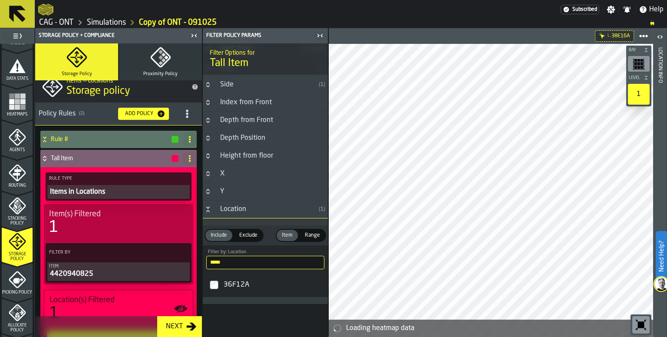
scroll to position [0, 0]
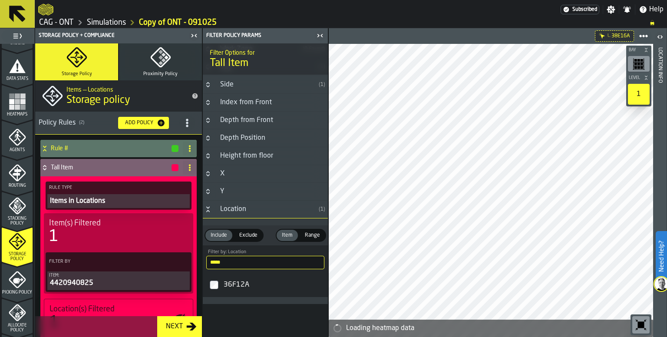
click at [47, 168] on icon at bounding box center [44, 167] width 9 height 7
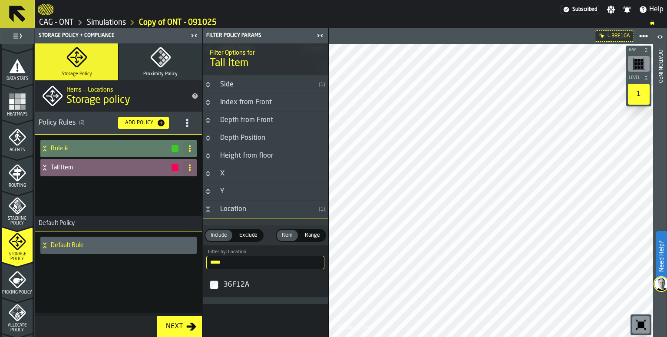
click at [52, 148] on h4 "Rule #" at bounding box center [111, 148] width 120 height 7
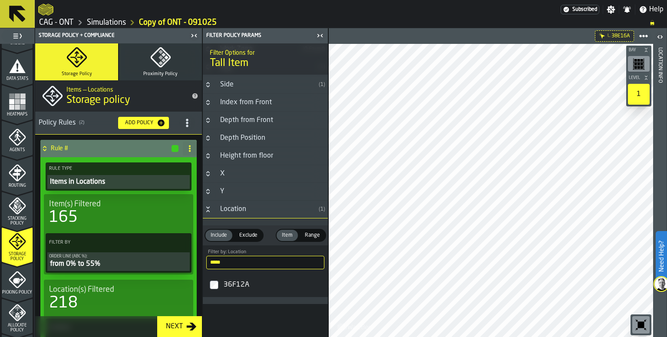
click at [50, 148] on div "Rule #" at bounding box center [109, 148] width 139 height 17
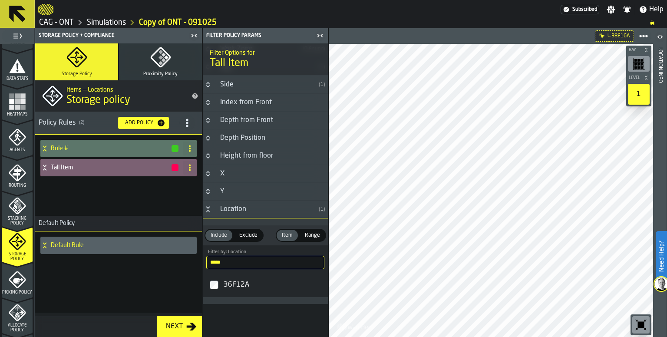
click at [242, 259] on input "*****" at bounding box center [265, 262] width 118 height 13
click at [310, 259] on input "*****" at bounding box center [265, 262] width 118 height 13
click at [247, 313] on div "Filter Options for Tall Item Floor ( 1 ) Area ( 1 ) Aisle (Access) ( 1 ) Aisle …" at bounding box center [265, 190] width 125 height 294
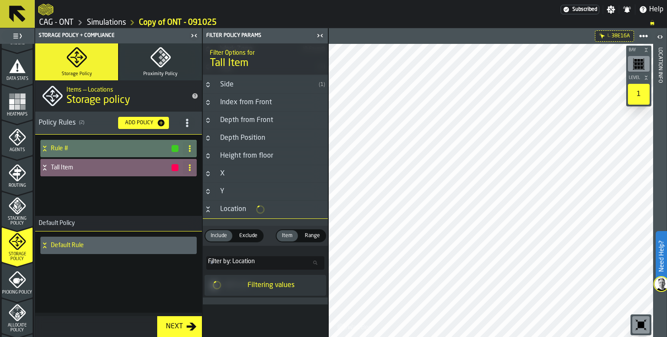
click at [110, 280] on div "Default Rule" at bounding box center [118, 272] width 167 height 81
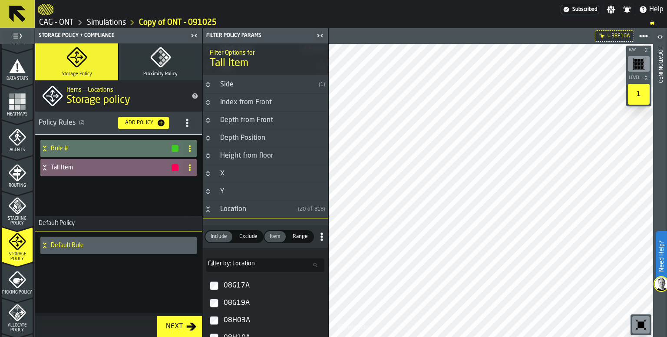
scroll to position [217, 0]
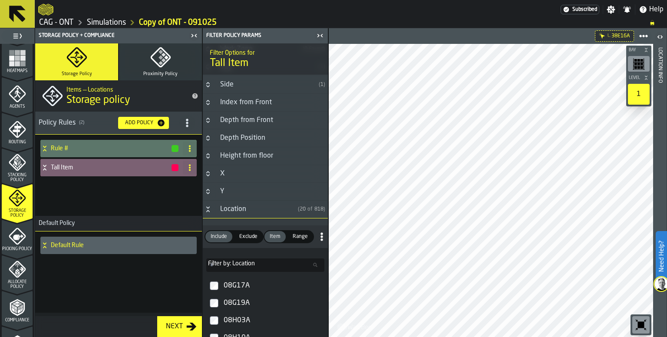
click at [100, 190] on div "Rule # Tall Item" at bounding box center [118, 175] width 167 height 81
click at [59, 182] on div "Rule # Tall Item" at bounding box center [118, 175] width 167 height 81
click at [141, 123] on div "Add Policy" at bounding box center [139, 123] width 35 height 6
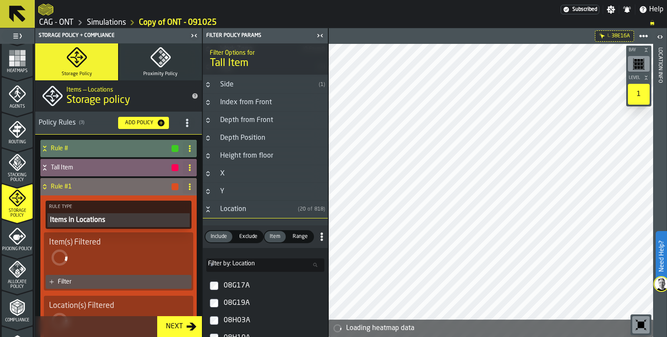
scroll to position [43, 0]
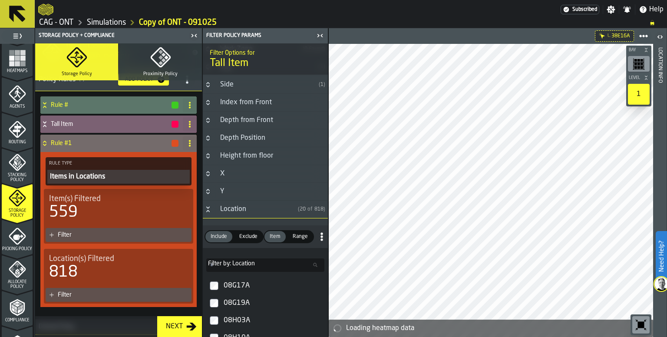
click at [191, 143] on span at bounding box center [190, 143] width 14 height 14
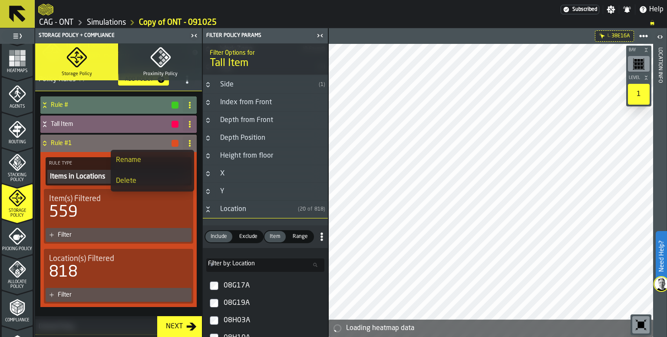
click at [137, 160] on div "Rename" at bounding box center [152, 160] width 73 height 10
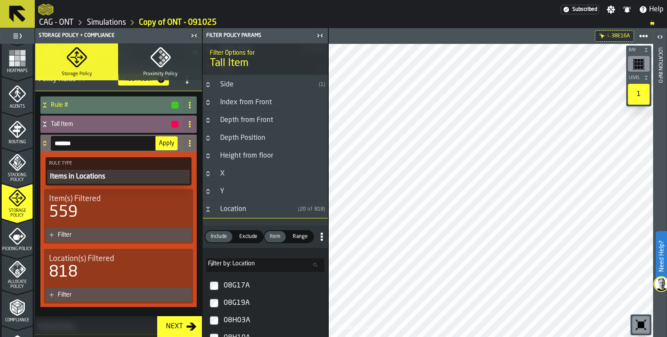
click at [97, 143] on input "*******" at bounding box center [103, 143] width 105 height 15
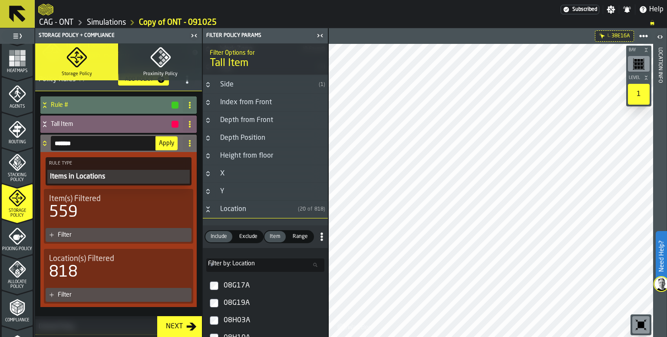
drag, startPoint x: 52, startPoint y: 142, endPoint x: 19, endPoint y: 141, distance: 33.0
click at [18, 142] on aside "1 Start 1.1 Layout 1.2 Assignment 1.3 Items 1.4 Orders 1.5 Data Stats 1.6 Heatm…" at bounding box center [164, 182] width 328 height 309
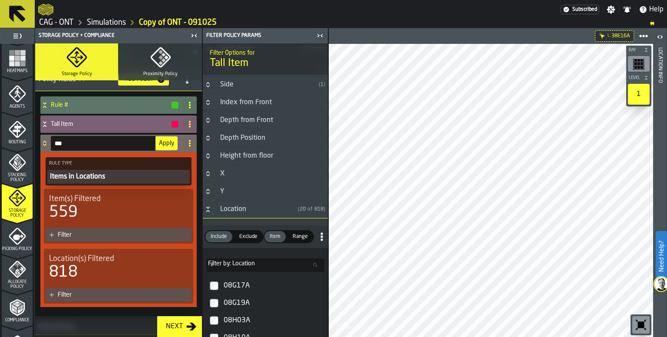
type input "***"
click at [163, 143] on span "Apply" at bounding box center [166, 143] width 15 height 6
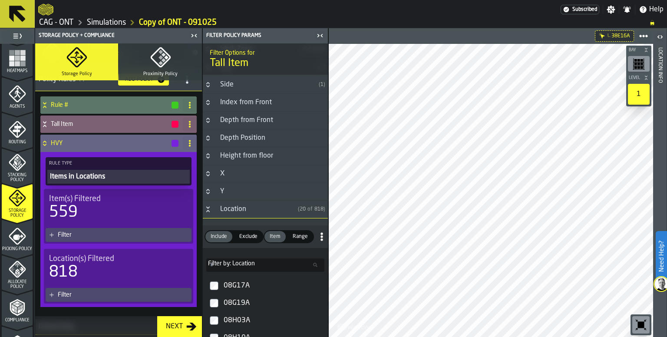
click at [68, 234] on div "Filter" at bounding box center [123, 235] width 130 height 7
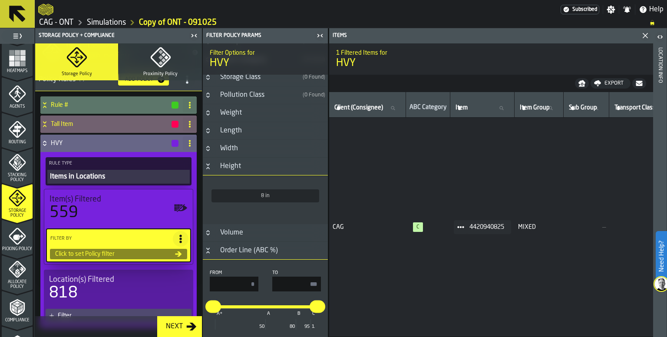
type input "*"
type input "***"
type input "*"
type input "***"
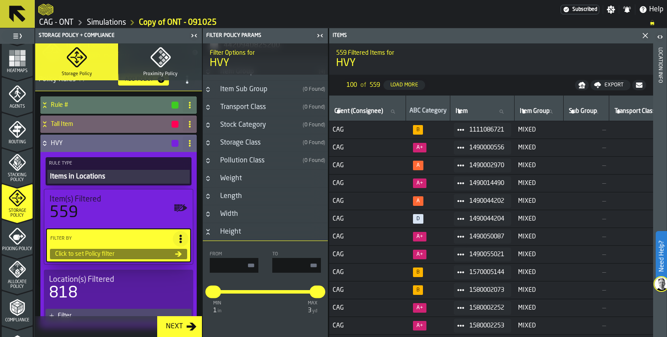
scroll to position [126, 0]
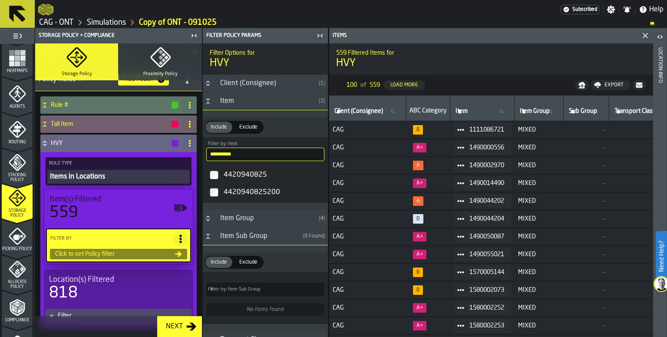
click at [265, 155] on input "**********" at bounding box center [265, 154] width 118 height 13
click at [308, 155] on input "**********" at bounding box center [265, 154] width 118 height 13
click at [311, 153] on input "**********" at bounding box center [265, 154] width 118 height 13
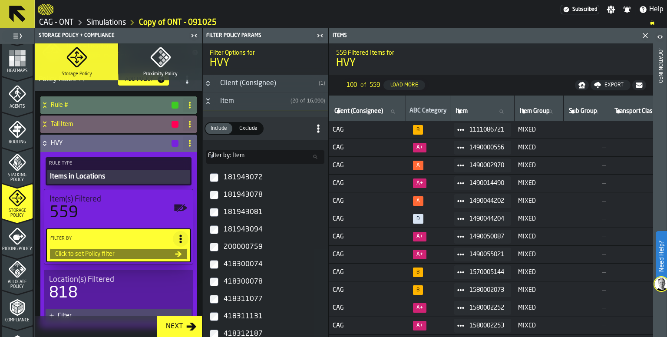
click at [216, 218] on label "181943081" at bounding box center [266, 212] width 122 height 17
click at [210, 101] on icon "Button-Item-open" at bounding box center [208, 101] width 7 height 7
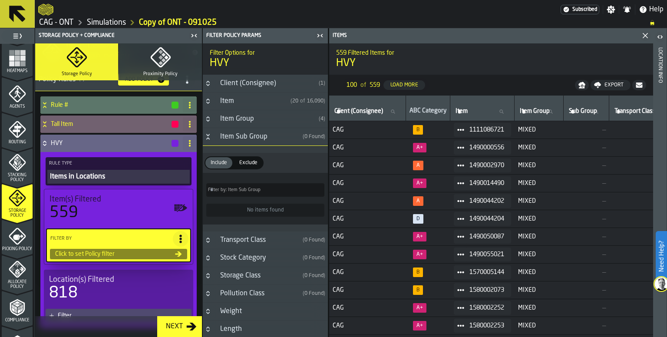
click at [214, 136] on h3 "Item Sub Group ( 0 Found )" at bounding box center [265, 137] width 125 height 18
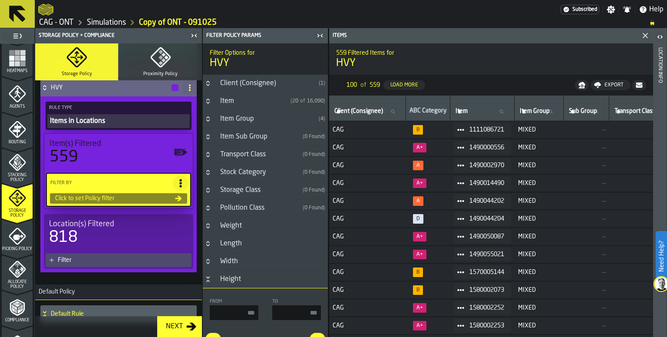
scroll to position [86, 0]
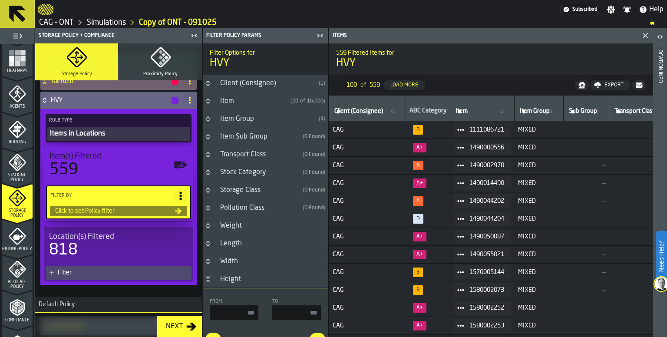
click at [176, 192] on icon at bounding box center [180, 196] width 9 height 9
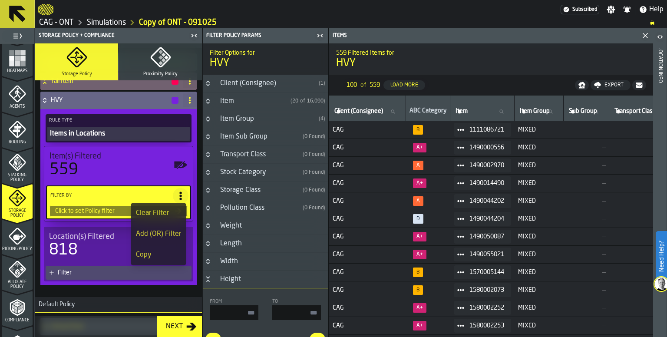
click at [165, 211] on div "Clear Filter" at bounding box center [158, 213] width 45 height 10
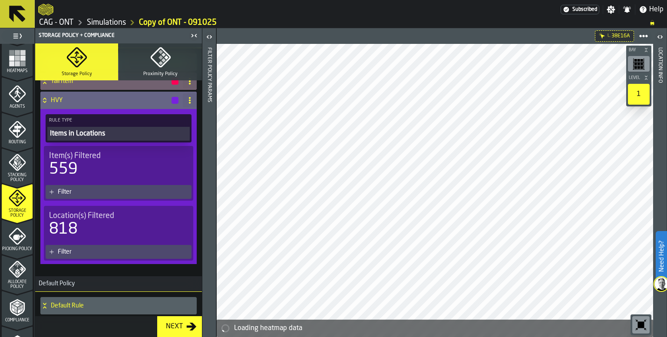
click at [111, 164] on div "559" at bounding box center [118, 169] width 139 height 17
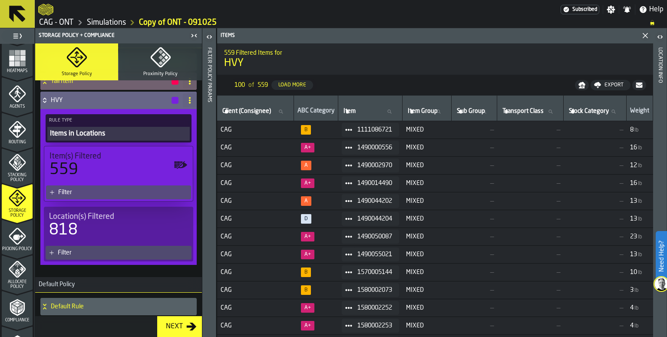
click at [91, 190] on div "Filter" at bounding box center [122, 192] width 129 height 7
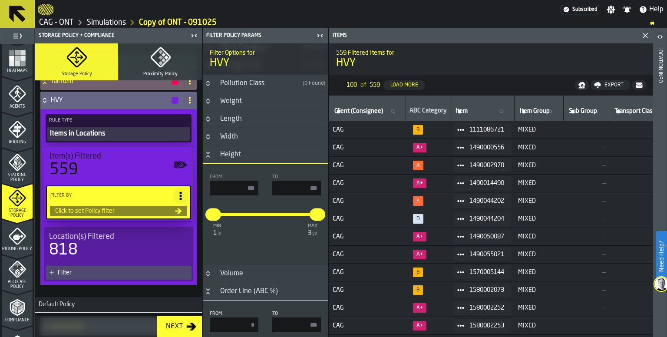
scroll to position [130, 0]
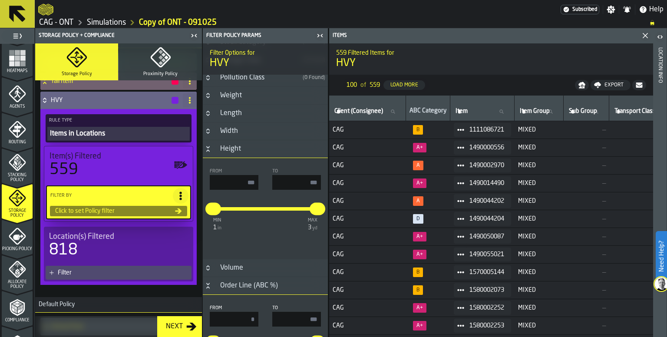
click at [208, 149] on icon "Button-Height-open" at bounding box center [207, 150] width 3 height 2
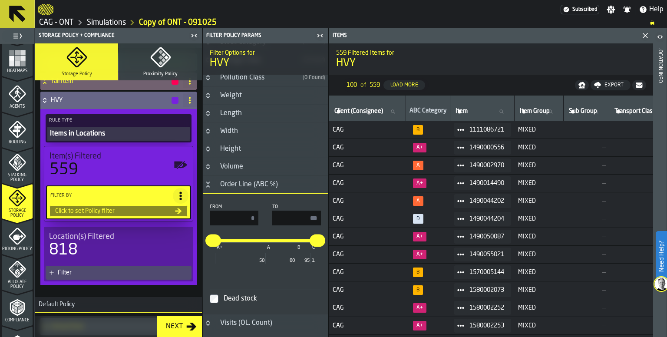
click at [210, 184] on icon "Button-Order Line (ABC %)-open" at bounding box center [208, 184] width 7 height 7
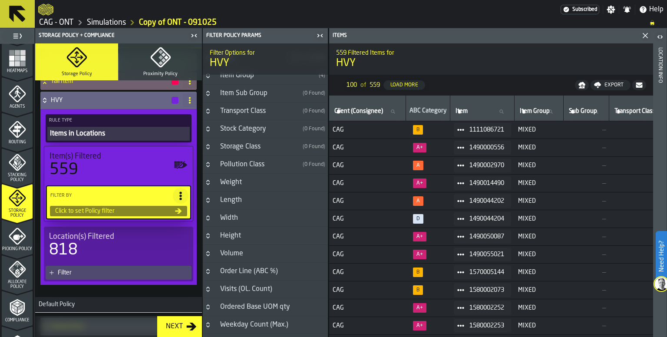
scroll to position [0, 0]
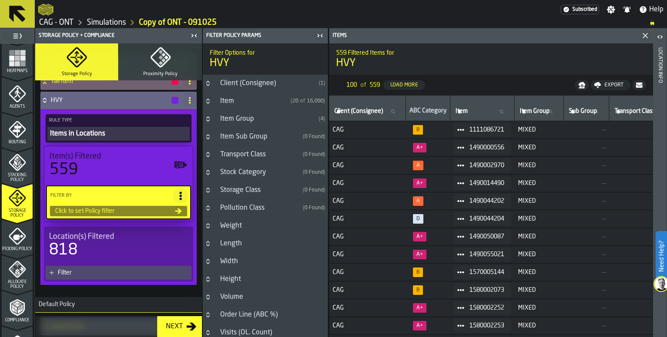
click at [211, 119] on icon "Button-Item Group-closed" at bounding box center [208, 119] width 7 height 7
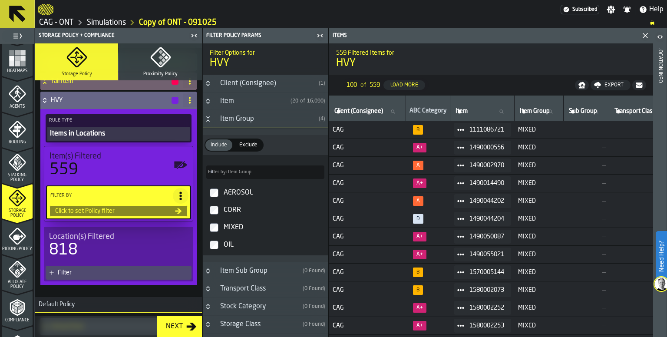
click at [212, 119] on button "Button-Item Group-open" at bounding box center [208, 119] width 10 height 7
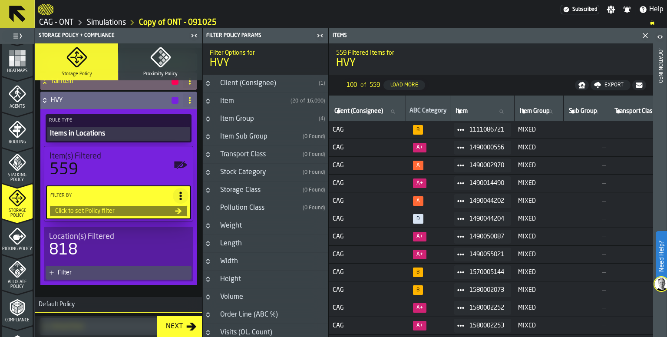
click at [212, 139] on button "Button-Item Sub Group-closed" at bounding box center [208, 136] width 10 height 7
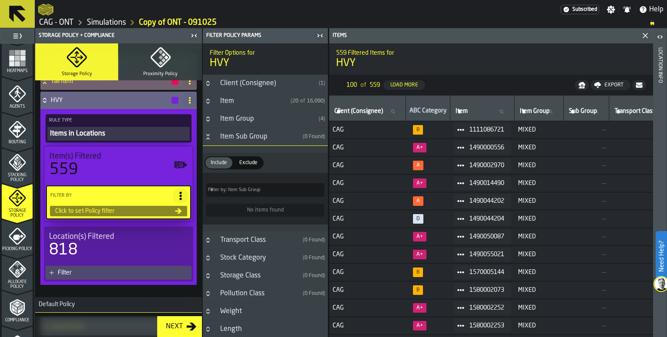
click at [209, 137] on icon "Button-Item Sub Group-open" at bounding box center [208, 136] width 7 height 7
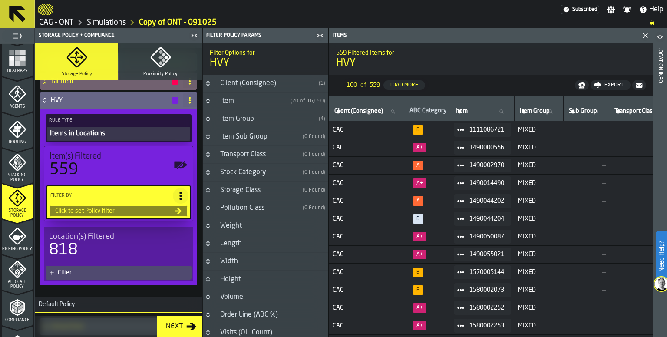
click at [120, 165] on div "559" at bounding box center [119, 169] width 138 height 17
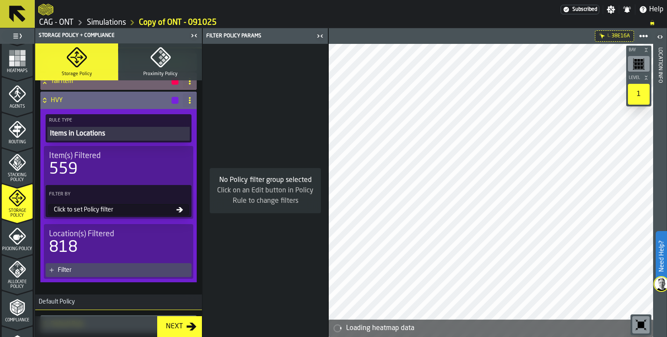
click at [100, 162] on div "559" at bounding box center [118, 169] width 139 height 17
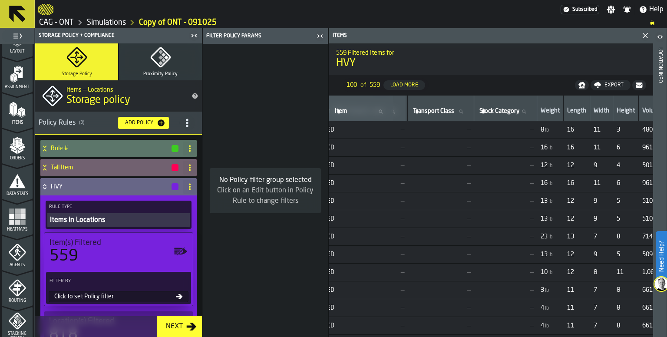
scroll to position [43, 0]
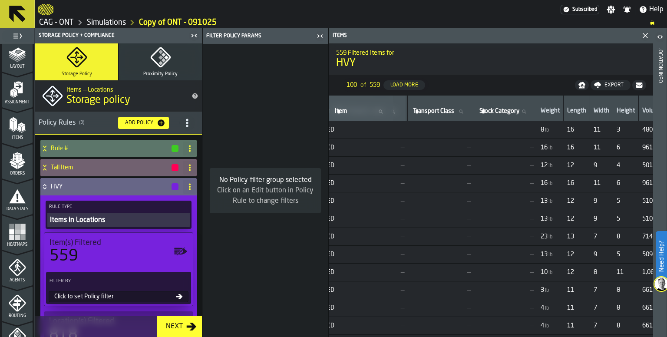
click at [13, 126] on polygon "menu Items" at bounding box center [14, 124] width 3 height 11
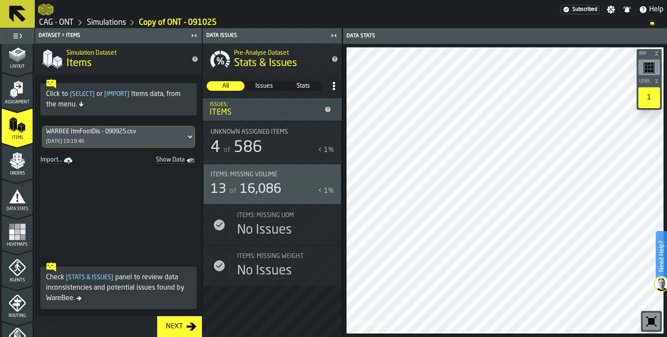
click at [127, 138] on div "WARBEE ItmFootDis - 090925.csv [DATE] 19:19:46" at bounding box center [114, 136] width 143 height 21
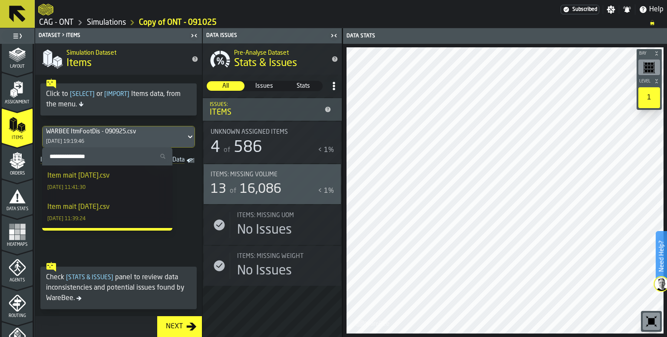
click at [106, 179] on div "Item mait [DATE].csv" at bounding box center [78, 176] width 62 height 10
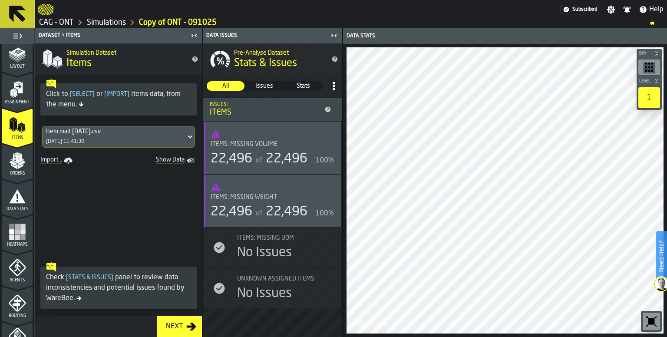
click at [180, 327] on div "Next" at bounding box center [175, 327] width 24 height 10
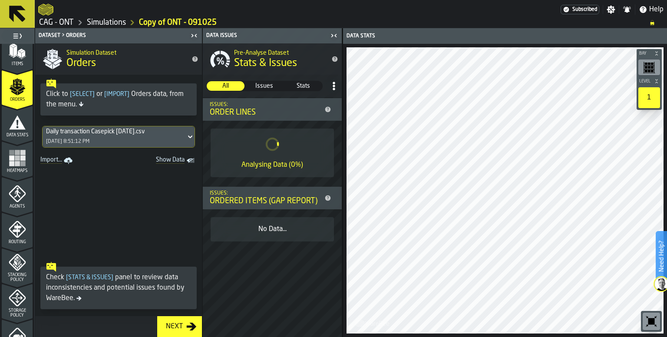
scroll to position [130, 0]
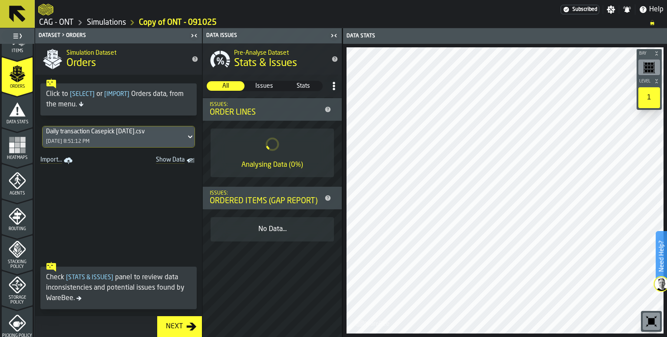
click at [17, 285] on icon "menu Storage Policy" at bounding box center [17, 284] width 17 height 17
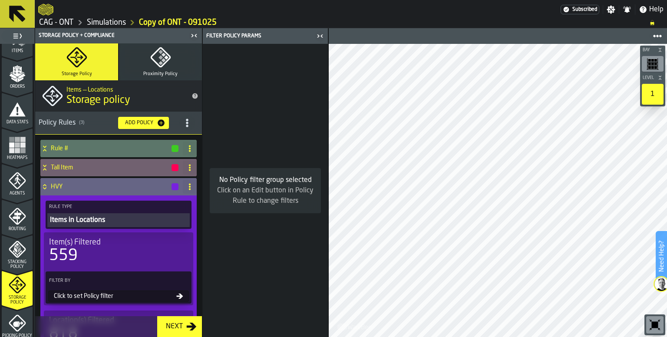
click at [93, 189] on h4 "HVY" at bounding box center [111, 186] width 120 height 7
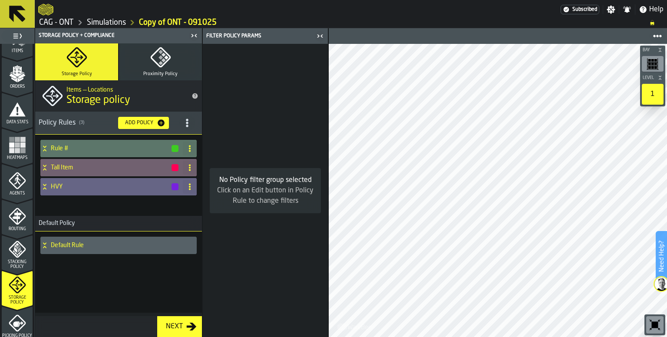
click at [94, 189] on h4 "HVY" at bounding box center [111, 186] width 120 height 7
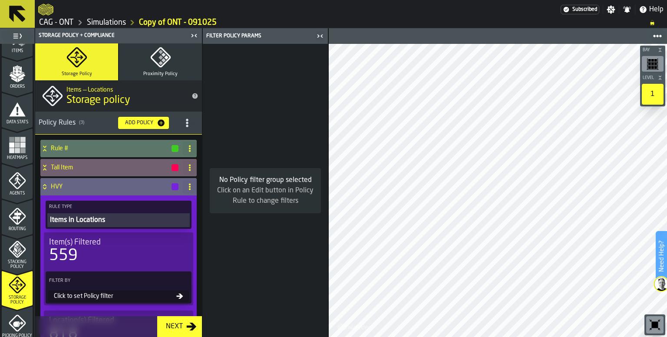
click at [129, 254] on div "559" at bounding box center [118, 255] width 139 height 17
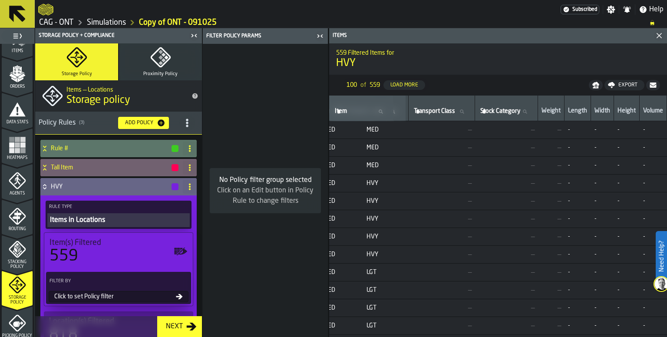
scroll to position [0, 0]
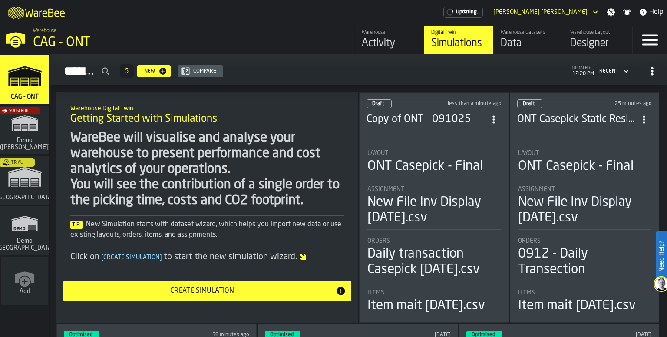
click at [446, 160] on div "ONT Casepick - Final" at bounding box center [426, 167] width 116 height 16
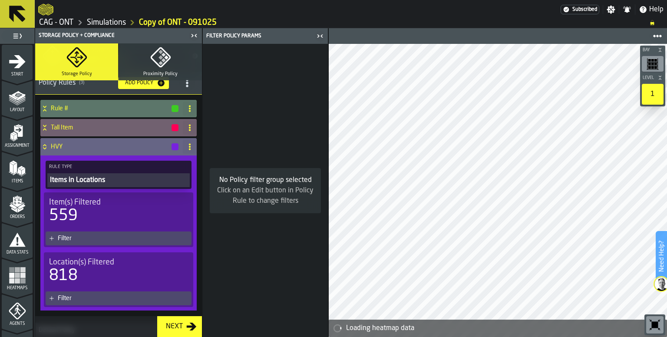
scroll to position [87, 0]
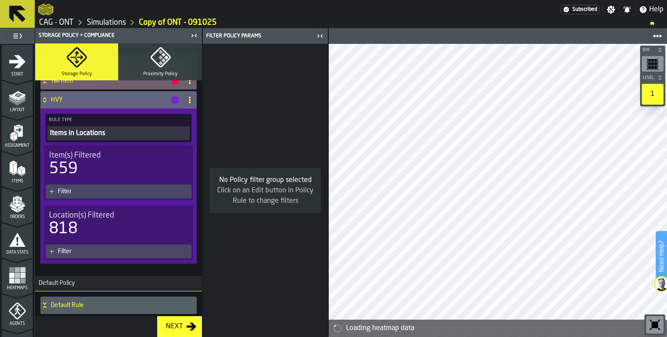
click at [18, 173] on polygon "menu Items" at bounding box center [18, 171] width 3 height 7
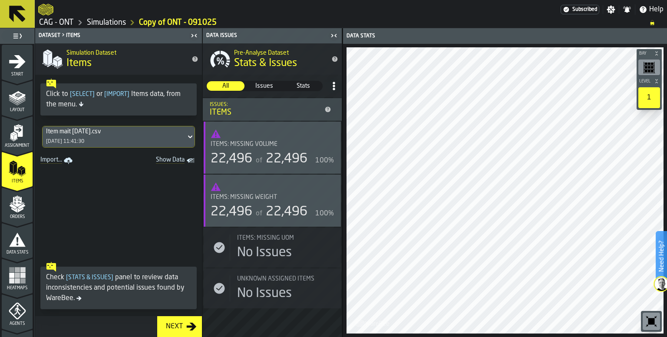
click at [274, 148] on div "Items: Missing Volume 22,496 of 22,496 100%" at bounding box center [272, 154] width 123 height 26
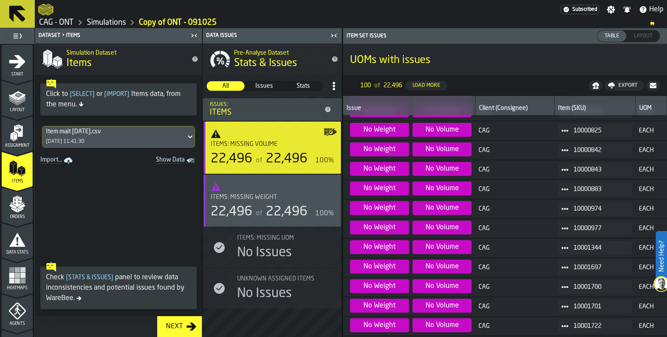
scroll to position [0, 0]
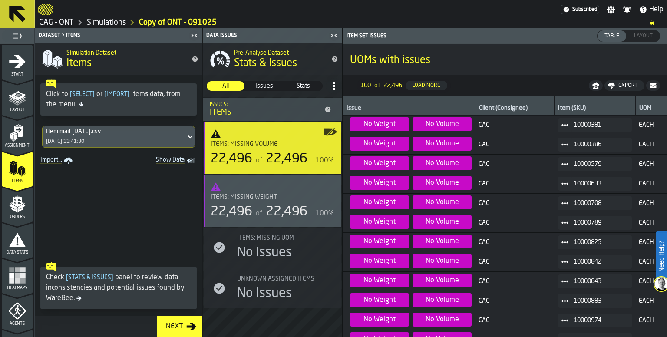
click at [327, 133] on icon "button-toggle-Show on Map" at bounding box center [331, 132] width 14 height 14
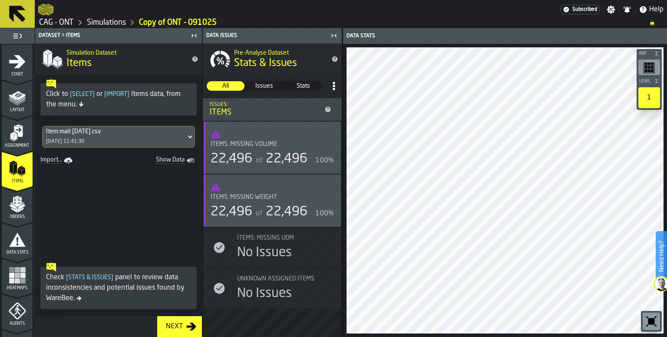
click at [269, 89] on span "Issues" at bounding box center [264, 86] width 37 height 9
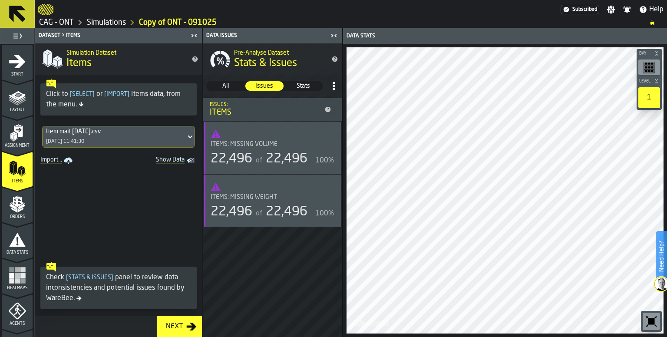
click at [301, 88] on span "Stats" at bounding box center [303, 86] width 37 height 9
click at [218, 87] on span "All" at bounding box center [225, 86] width 37 height 9
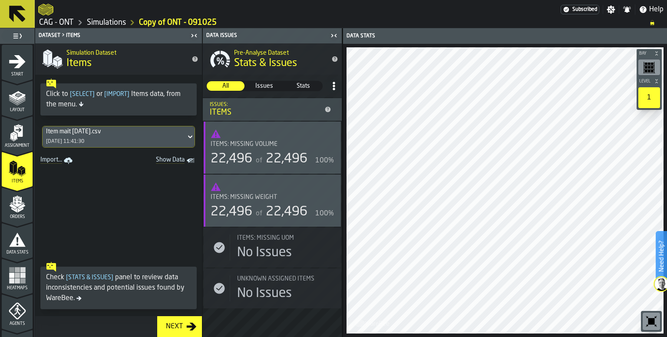
click at [0, 0] on icon "Show Data" at bounding box center [0, 0] width 0 height 0
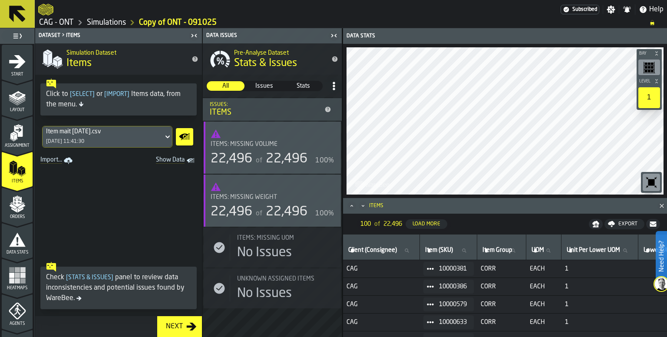
click at [170, 157] on span "Show Data" at bounding box center [155, 160] width 59 height 9
click at [172, 159] on span "Hide Data" at bounding box center [155, 160] width 59 height 9
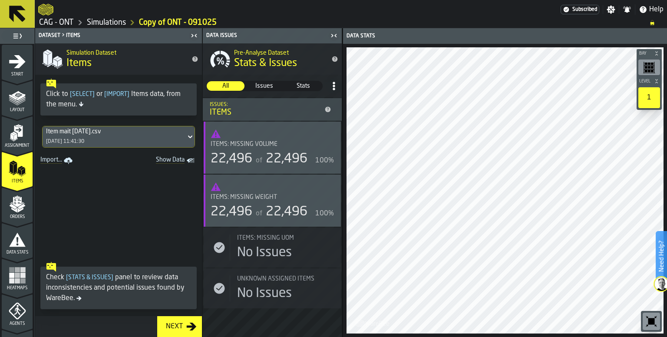
click at [148, 212] on span at bounding box center [118, 212] width 167 height 91
click at [183, 324] on div "Next" at bounding box center [175, 327] width 24 height 10
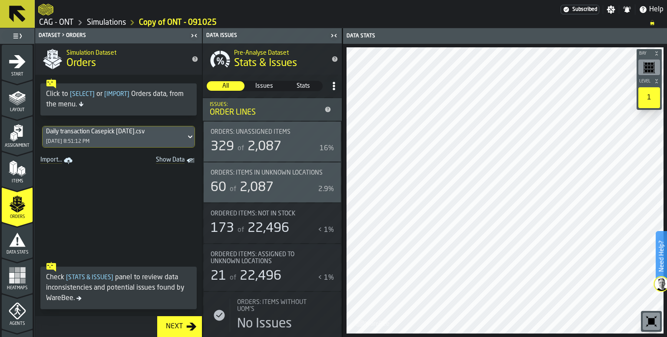
click at [179, 325] on div "Next" at bounding box center [175, 327] width 24 height 10
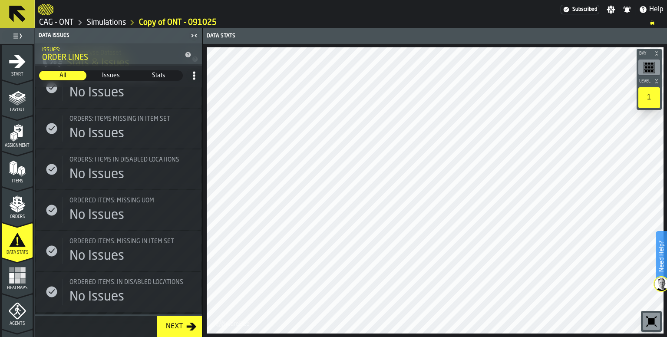
scroll to position [695, 0]
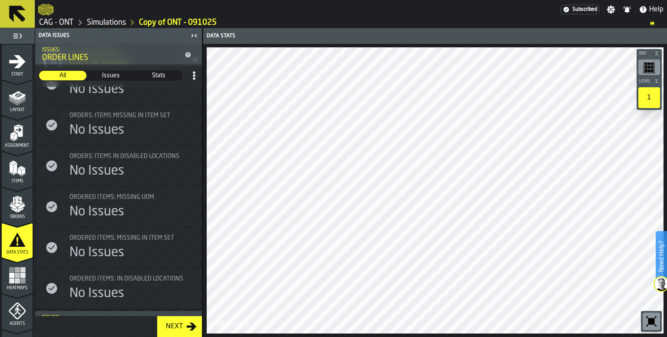
click at [183, 327] on div "Next" at bounding box center [175, 327] width 24 height 10
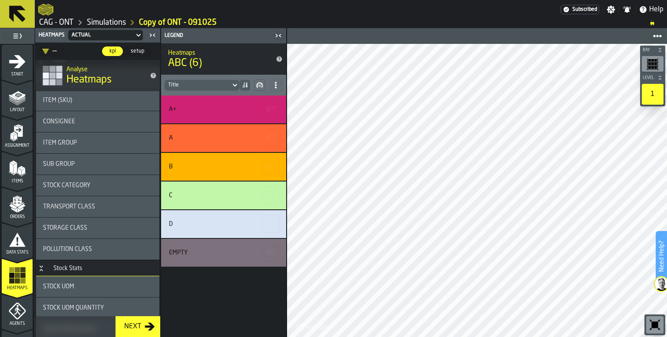
scroll to position [43, 0]
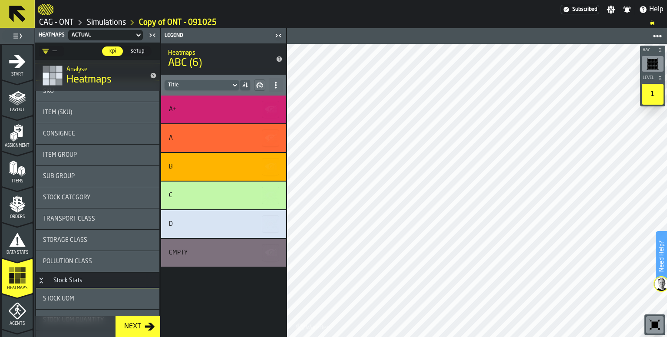
click at [85, 155] on div "Item Group" at bounding box center [97, 155] width 109 height 7
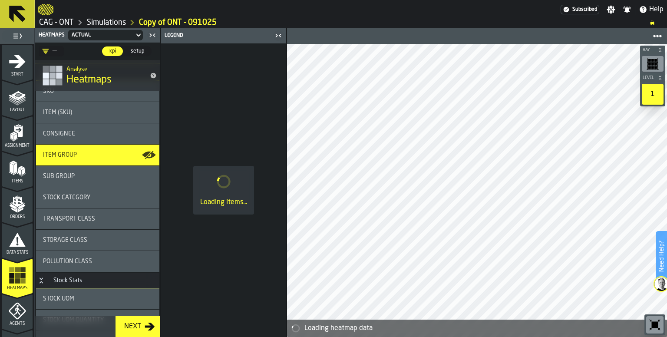
click at [76, 178] on div "Sub Group" at bounding box center [97, 176] width 109 height 7
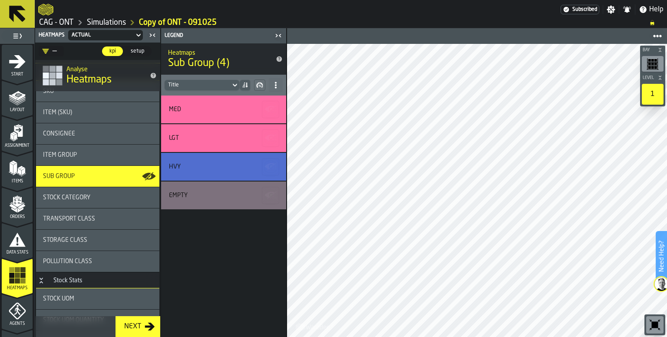
click at [144, 325] on div "Next" at bounding box center [133, 327] width 24 height 10
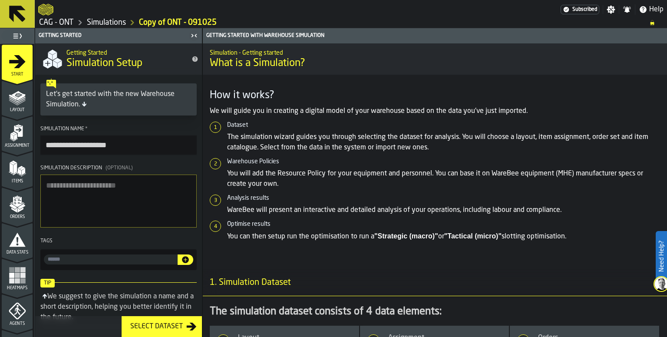
drag, startPoint x: 96, startPoint y: 144, endPoint x: 149, endPoint y: 144, distance: 53.4
click at [149, 144] on input "**********" at bounding box center [118, 145] width 156 height 19
type input "**********"
click at [176, 327] on div "Select Dataset" at bounding box center [157, 327] width 60 height 10
click at [188, 328] on icon "button-Select Dataset" at bounding box center [191, 327] width 10 height 10
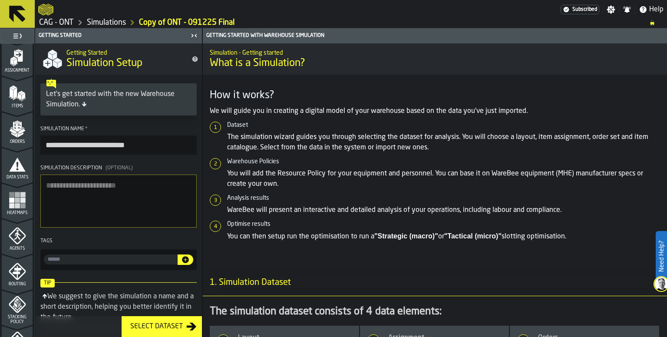
scroll to position [130, 0]
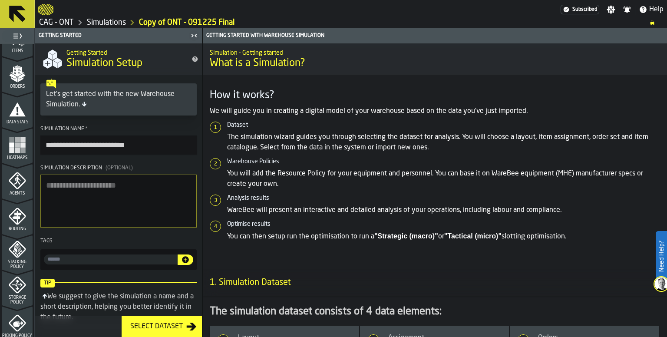
click at [17, 148] on rect "menu Heatmaps" at bounding box center [17, 150] width 5 height 5
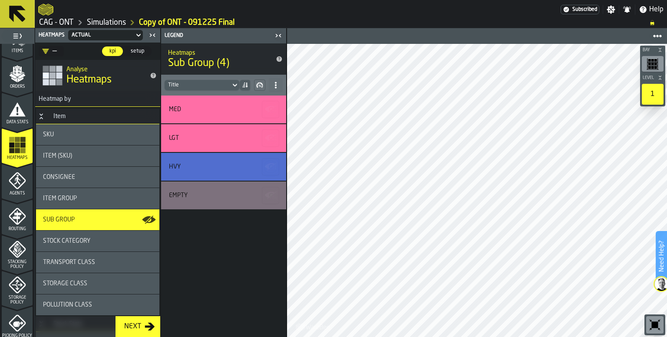
click at [18, 191] on span "Agents" at bounding box center [17, 193] width 31 height 5
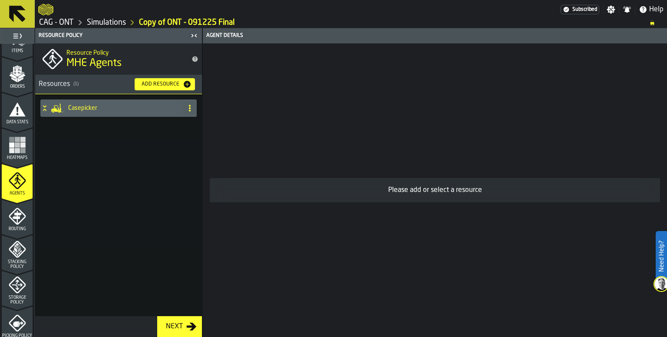
click at [185, 326] on div "Next" at bounding box center [175, 327] width 24 height 10
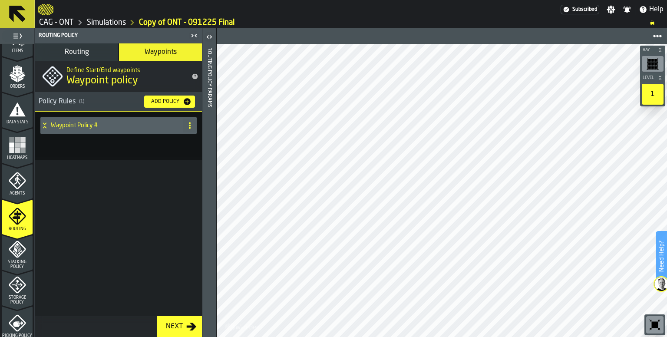
click at [185, 325] on div "Next" at bounding box center [175, 327] width 24 height 10
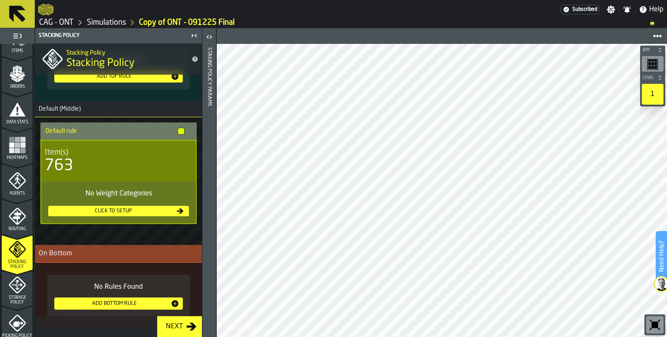
scroll to position [69, 0]
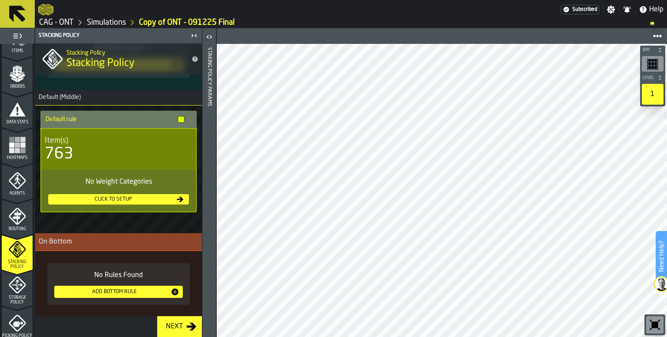
click at [182, 329] on div "Next" at bounding box center [175, 327] width 24 height 10
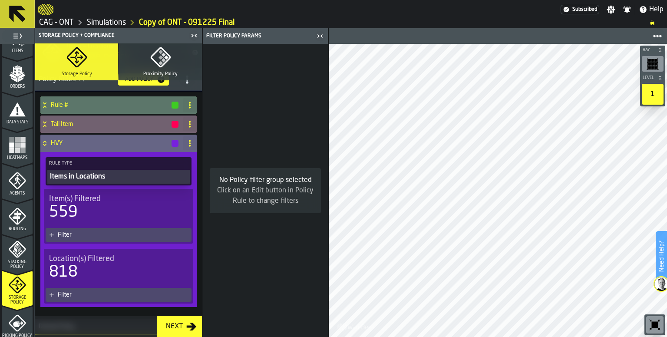
scroll to position [0, 0]
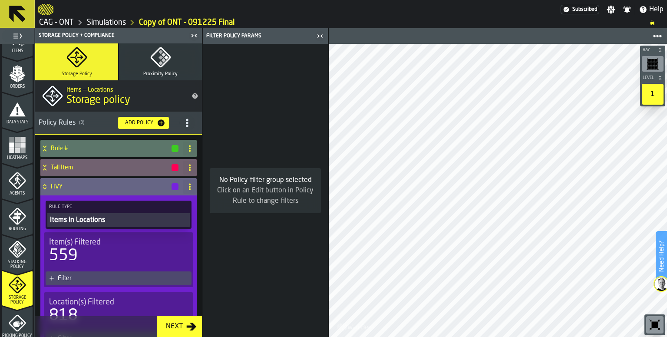
click at [189, 186] on circle at bounding box center [190, 187] width 2 height 2
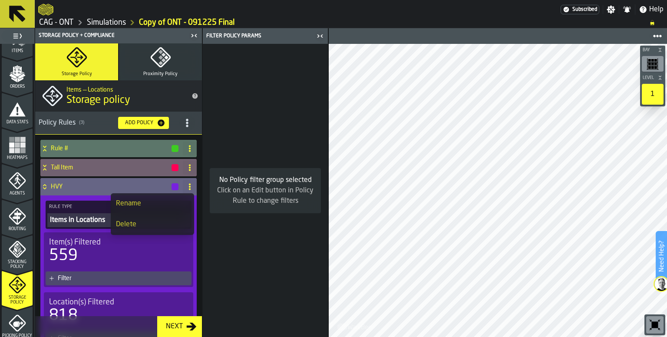
click at [134, 224] on div "Delete" at bounding box center [152, 224] width 73 height 10
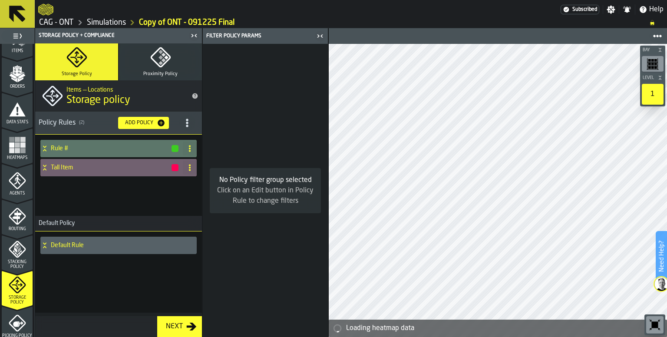
click at [97, 195] on div "Rule # Tall Item" at bounding box center [118, 175] width 167 height 81
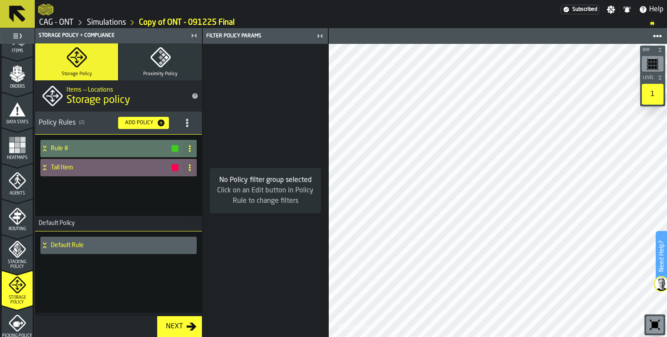
click at [146, 125] on div "Add Policy" at bounding box center [139, 123] width 35 height 6
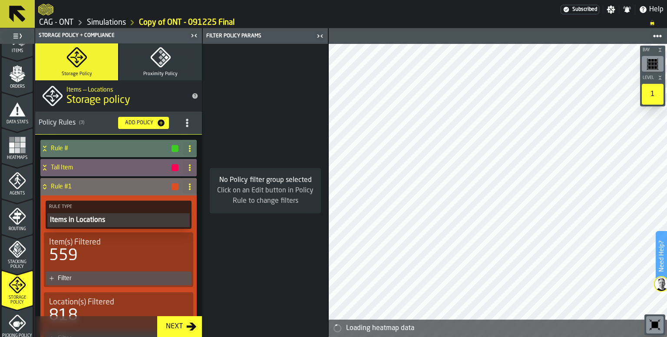
click at [186, 186] on icon at bounding box center [189, 186] width 7 height 7
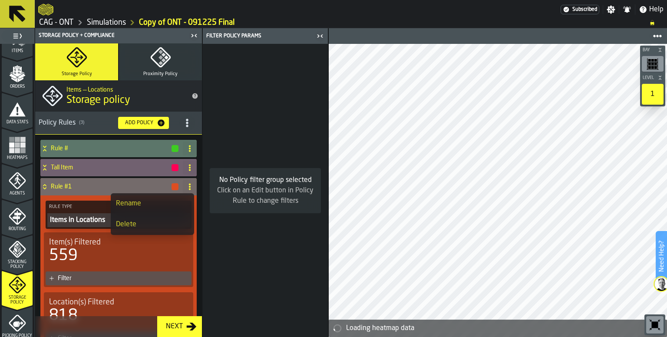
click at [150, 205] on div "Rename" at bounding box center [152, 204] width 73 height 10
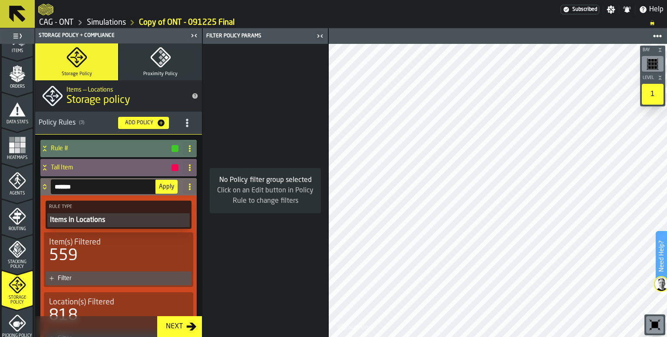
click at [115, 183] on input "*******" at bounding box center [103, 186] width 105 height 15
type input "*"
type input "***"
click at [165, 185] on span "Apply" at bounding box center [166, 187] width 15 height 6
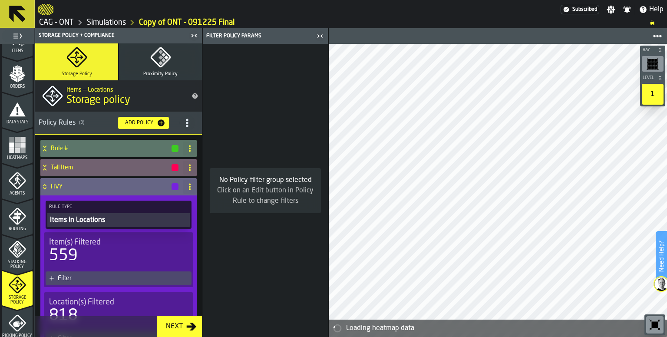
click at [85, 284] on div "Filter" at bounding box center [119, 279] width 146 height 14
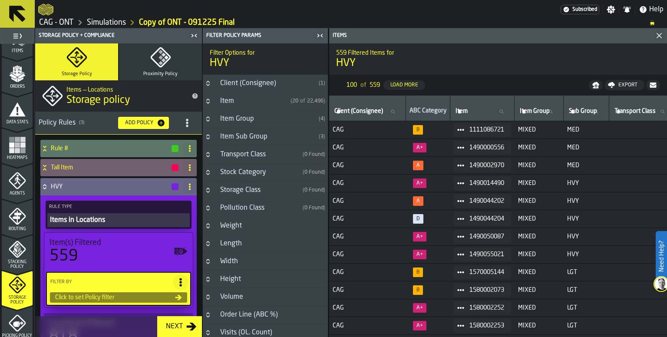
click at [211, 134] on icon "Button-Item Sub Group-closed" at bounding box center [208, 136] width 7 height 7
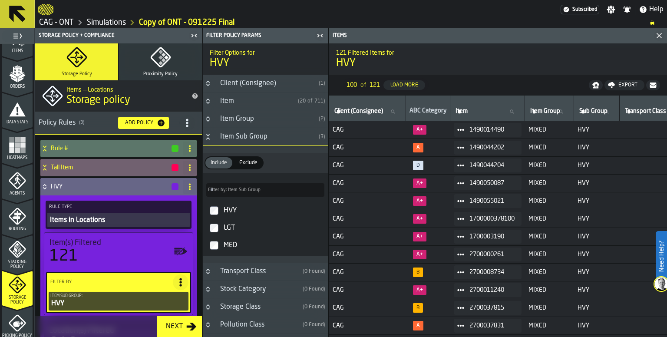
click at [47, 185] on icon at bounding box center [44, 186] width 9 height 7
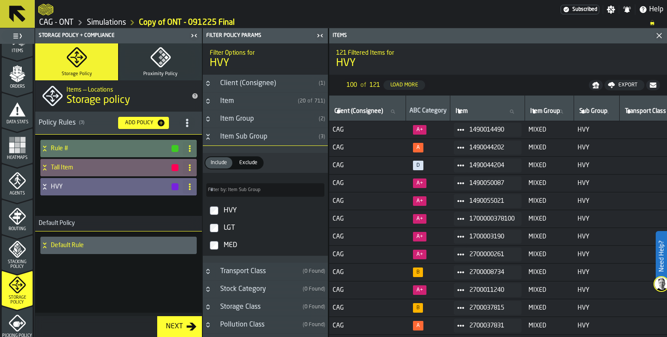
click at [51, 187] on h4 "HVY" at bounding box center [111, 186] width 120 height 7
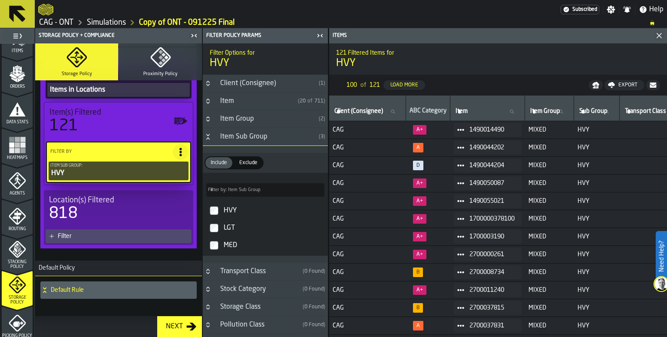
scroll to position [43, 0]
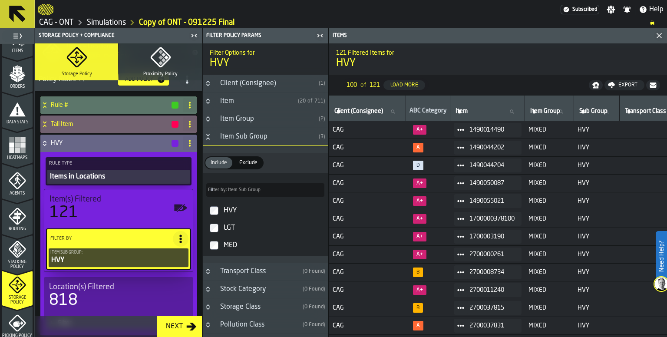
click at [142, 176] on div "Items in Locations" at bounding box center [118, 177] width 139 height 10
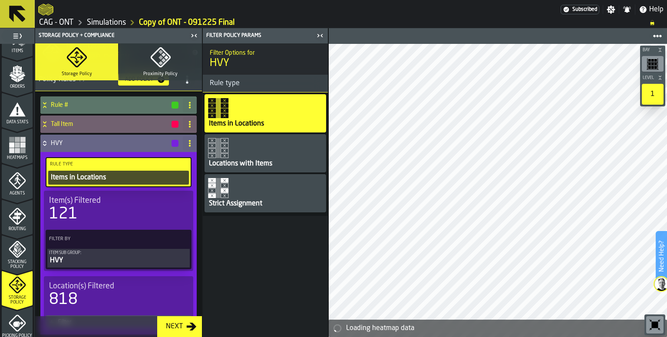
click at [133, 215] on div "121" at bounding box center [118, 214] width 139 height 17
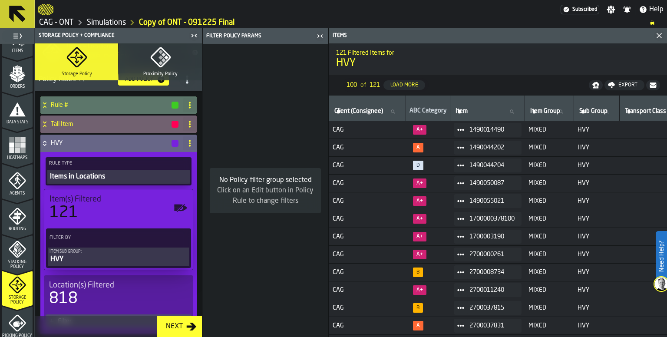
click at [123, 236] on label "Filter By" at bounding box center [111, 237] width 126 height 9
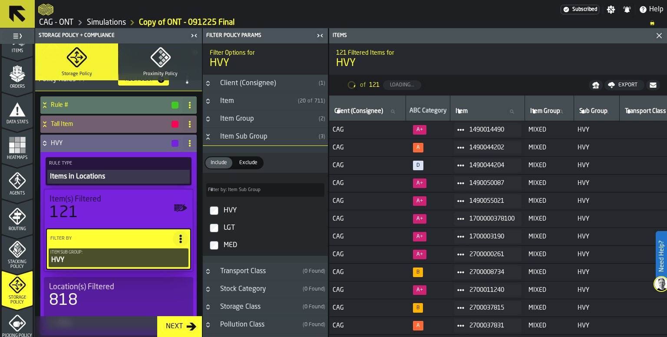
click at [108, 200] on div "Item(s) Filtered" at bounding box center [119, 200] width 138 height 10
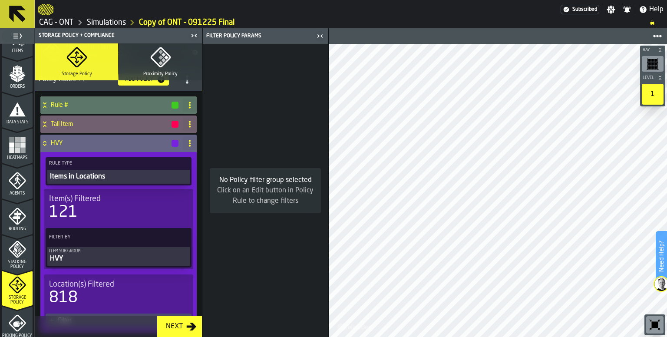
click at [132, 237] on label "Filter By" at bounding box center [110, 237] width 127 height 9
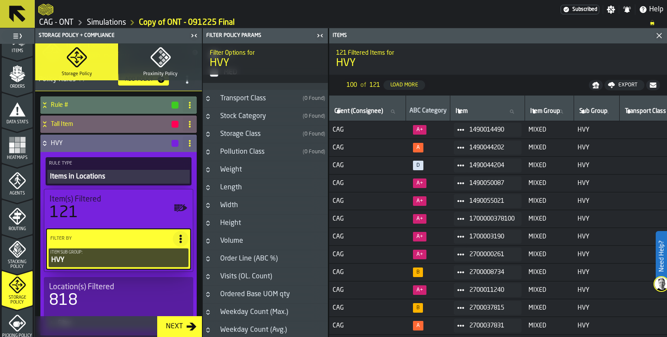
scroll to position [174, 0]
click at [217, 256] on div "Order Line (ABC %)" at bounding box center [249, 258] width 68 height 10
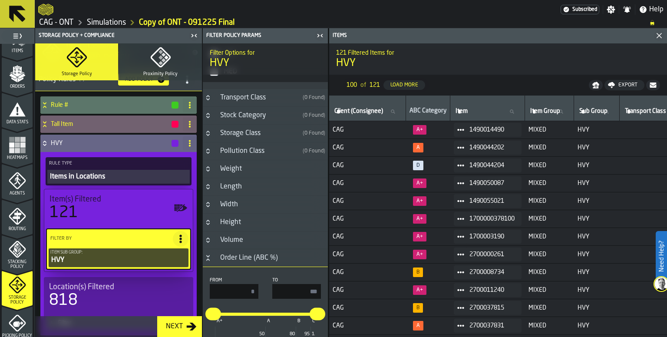
scroll to position [261, 0]
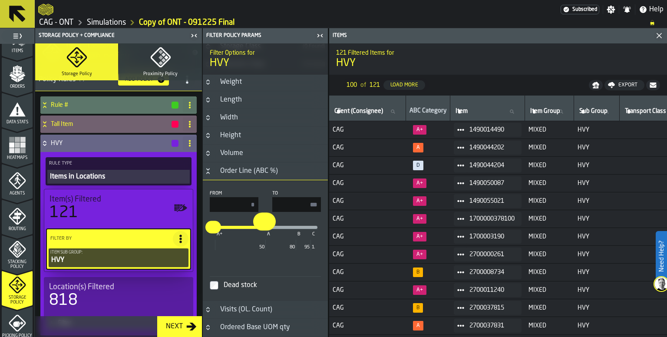
drag, startPoint x: 313, startPoint y: 228, endPoint x: 263, endPoint y: 228, distance: 49.5
click at [263, 228] on input "**" at bounding box center [259, 221] width 13 height 18
type input "***"
type input "**"
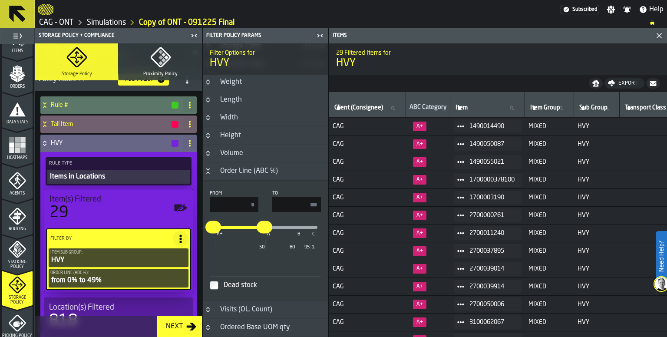
drag, startPoint x: 297, startPoint y: 203, endPoint x: 385, endPoint y: 211, distance: 88.1
click at [385, 211] on main "1 Start 1.1 Layout 1.2 Assignment 1.3 Items 1.4 Orders 1.5 Data Stats 1.6 Heatm…" at bounding box center [333, 182] width 667 height 309
type input "**"
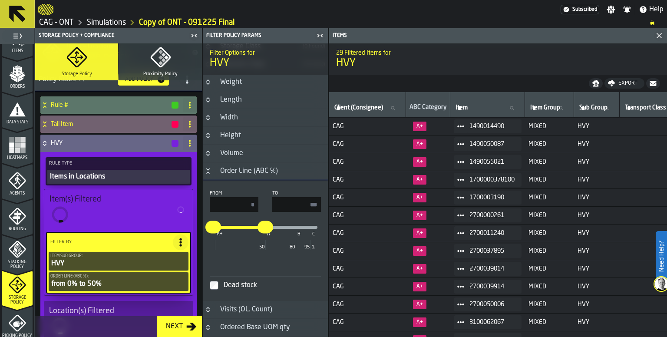
type input "**"
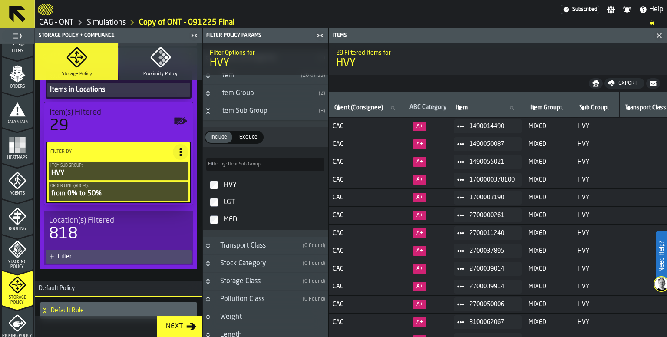
scroll to position [0, 0]
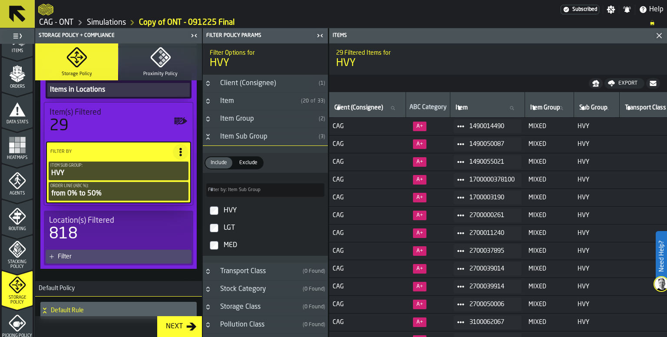
click at [209, 136] on icon "Button-Item Sub Group-open" at bounding box center [208, 136] width 7 height 7
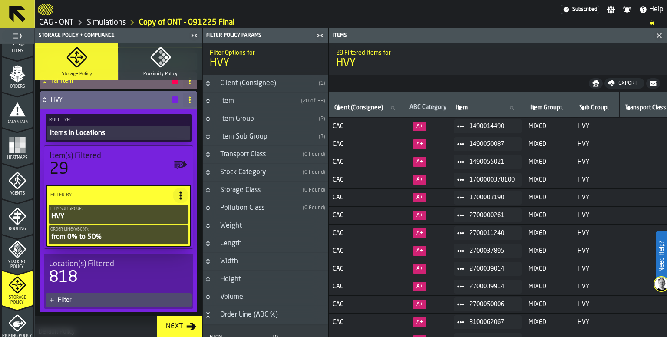
scroll to position [130, 0]
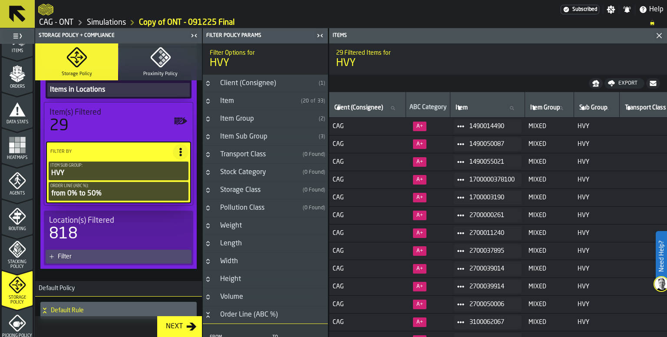
click at [75, 257] on div "Filter" at bounding box center [123, 256] width 130 height 7
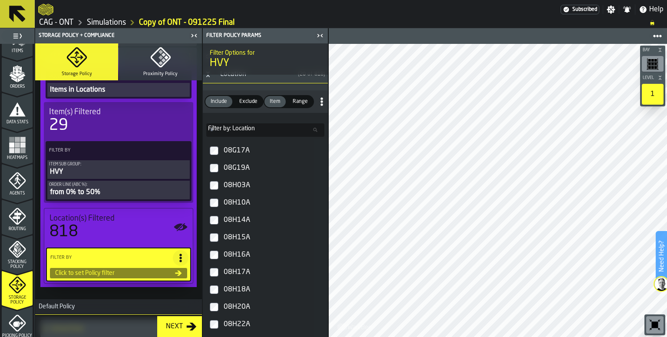
scroll to position [261, 0]
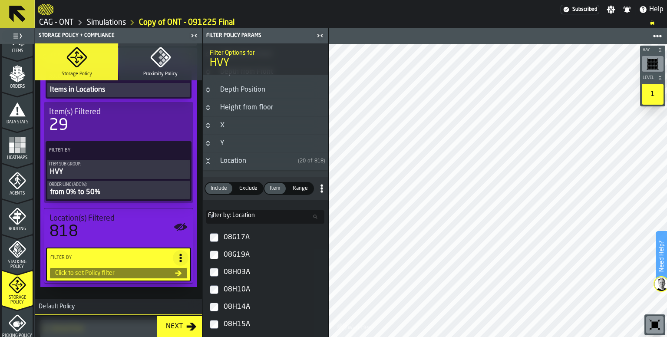
click at [264, 218] on input "Filter by: Location Filter by: Location" at bounding box center [265, 216] width 118 height 13
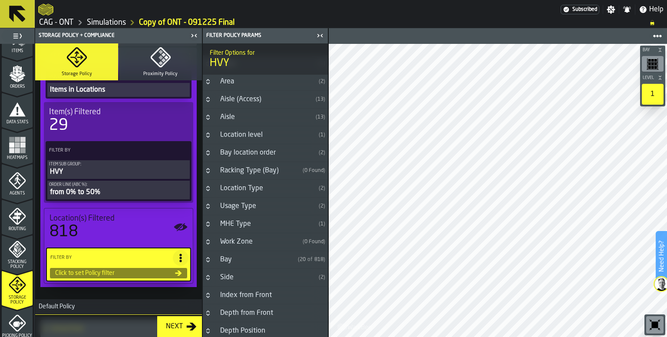
scroll to position [0, 0]
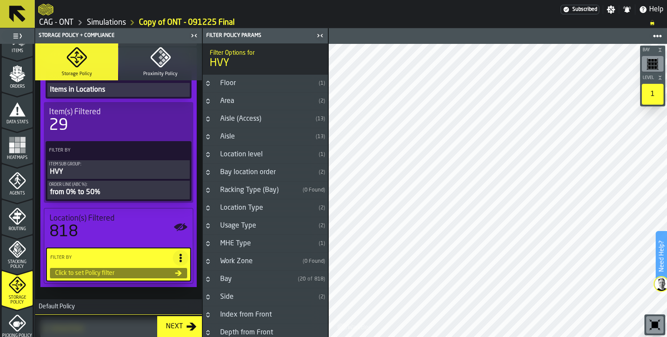
click at [216, 88] on h3 "Floor ( 1 )" at bounding box center [265, 84] width 125 height 18
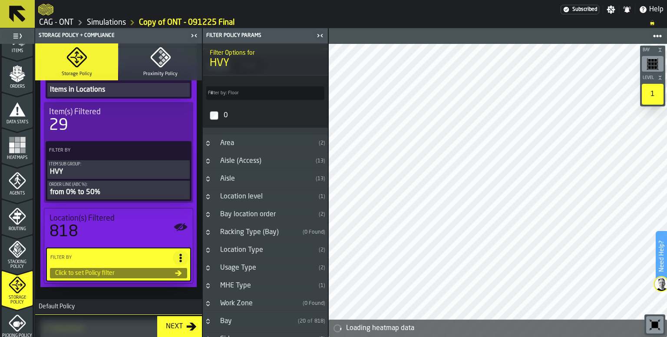
scroll to position [87, 0]
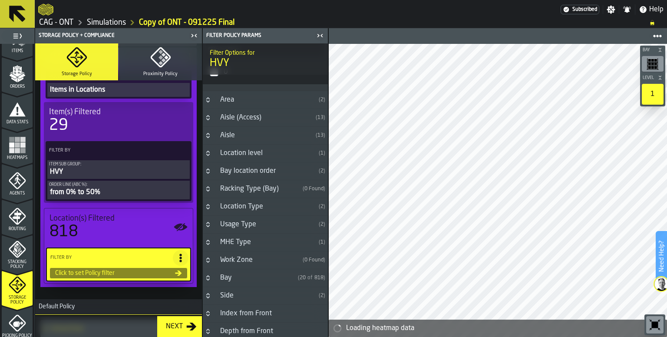
click at [215, 122] on div "Aisle (Access)" at bounding box center [263, 118] width 97 height 10
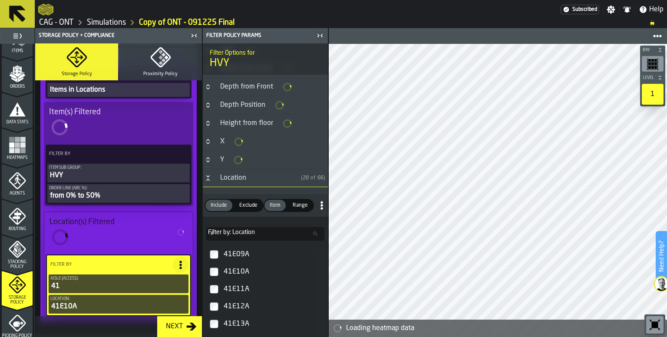
scroll to position [429, 0]
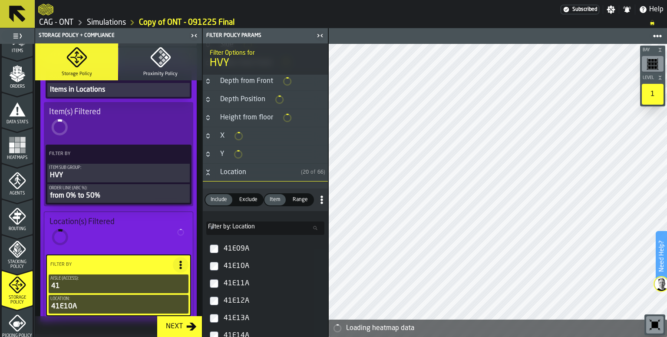
click at [215, 258] on label "41E10A" at bounding box center [266, 266] width 122 height 17
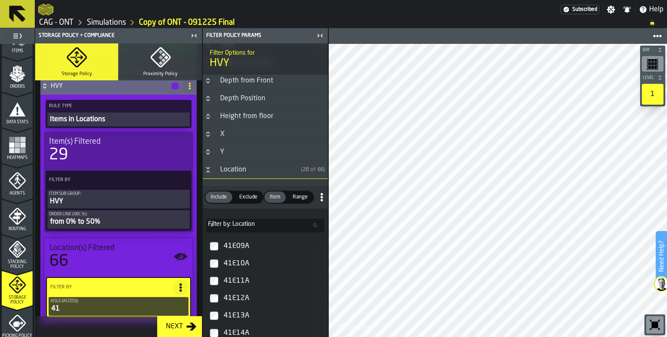
scroll to position [87, 0]
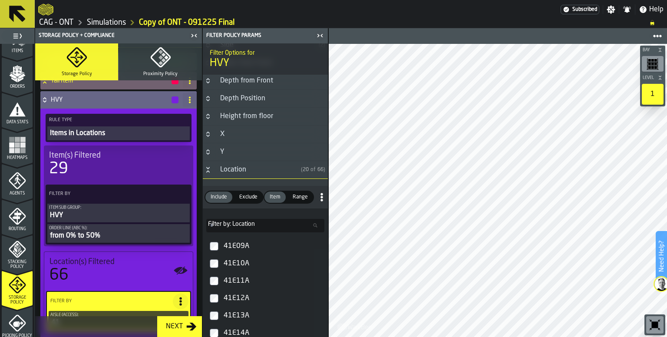
click at [49, 100] on div "HVY" at bounding box center [109, 99] width 139 height 17
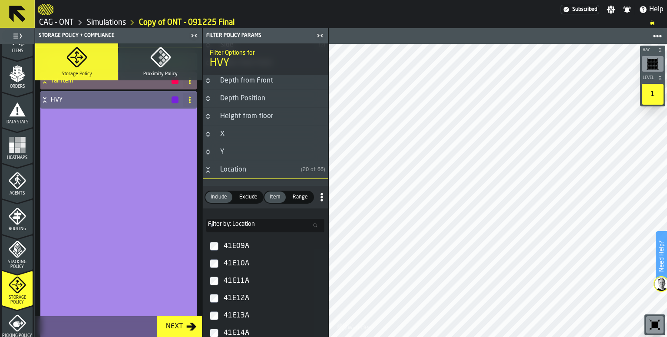
scroll to position [0, 0]
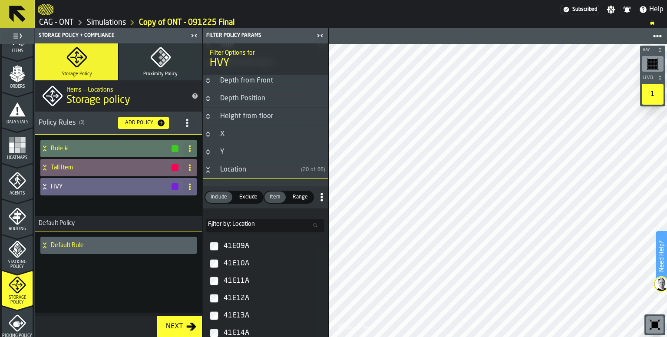
click at [139, 120] on div "Add Policy" at bounding box center [139, 123] width 35 height 6
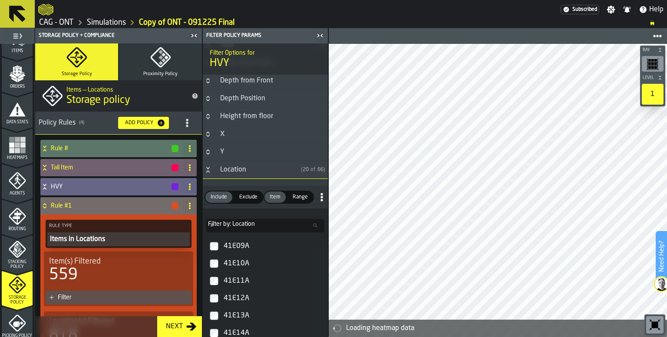
click at [189, 203] on icon at bounding box center [189, 205] width 7 height 7
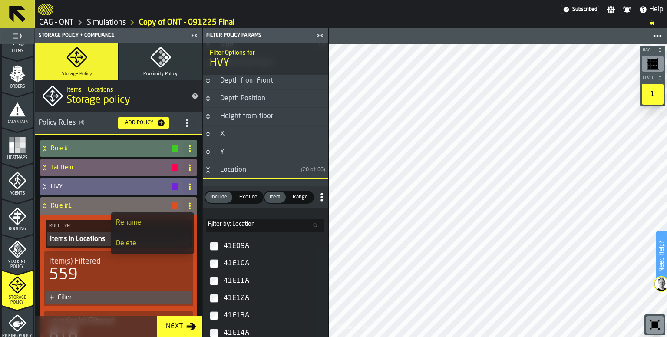
click at [143, 225] on div "Rename" at bounding box center [152, 223] width 73 height 10
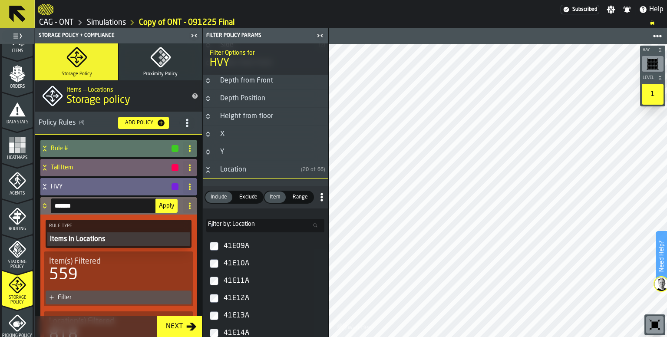
click at [108, 210] on input "*******" at bounding box center [103, 206] width 105 height 15
type input "*"
type input "***"
click at [168, 206] on span "Apply" at bounding box center [166, 206] width 15 height 6
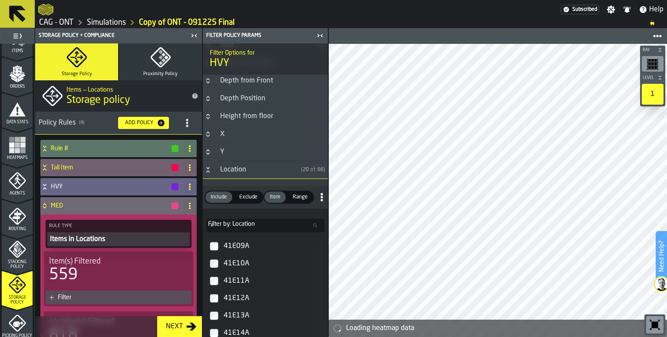
click at [249, 225] on span "Filter by: Location" at bounding box center [231, 224] width 47 height 7
click at [249, 225] on input "Filter by: Location Filter by: Location" at bounding box center [265, 225] width 118 height 13
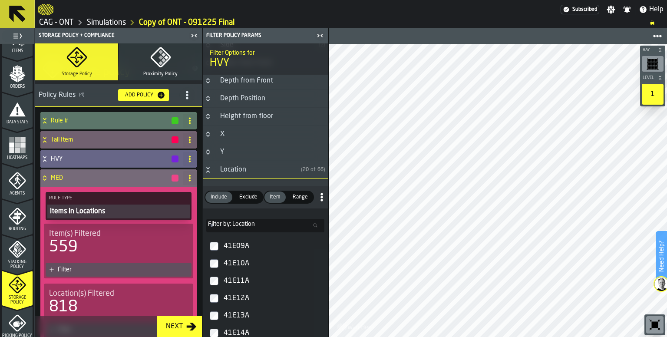
scroll to position [43, 0]
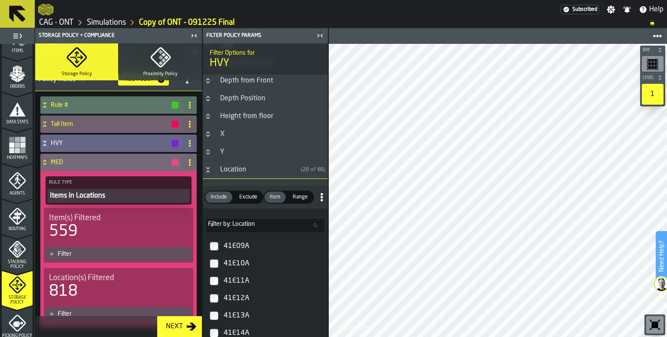
click at [134, 223] on div "559" at bounding box center [118, 231] width 139 height 17
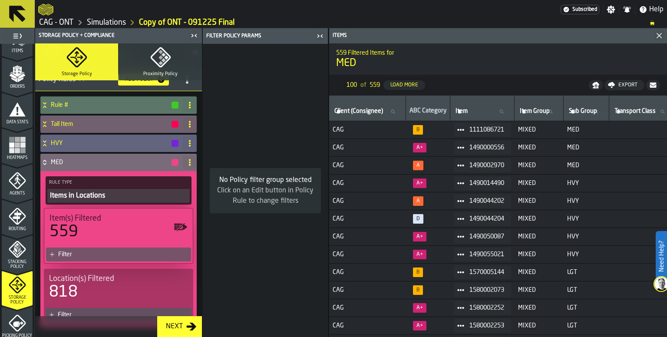
click at [109, 252] on div "Filter" at bounding box center [122, 254] width 129 height 7
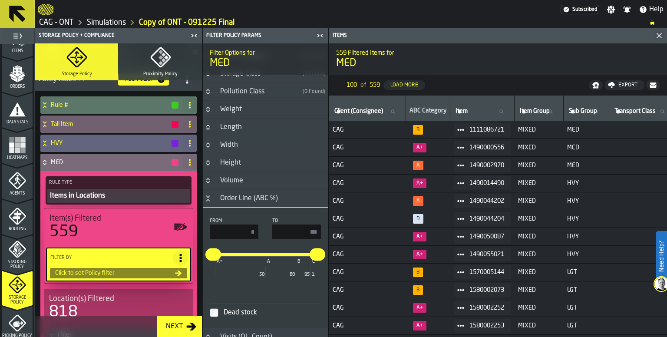
scroll to position [130, 0]
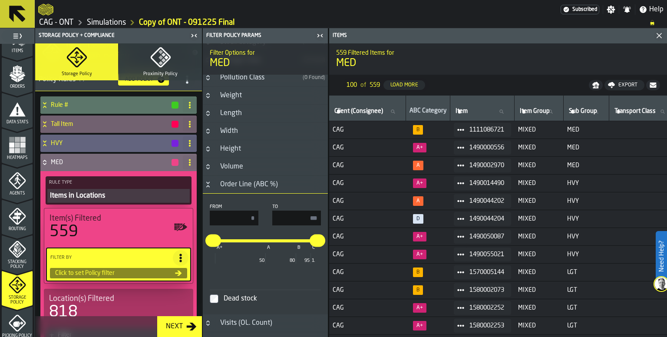
drag, startPoint x: 298, startPoint y: 217, endPoint x: 332, endPoint y: 216, distance: 34.8
click at [332, 216] on main "1 Start 1.1 Layout 1.2 Assignment 1.3 Items 1.4 Orders 1.5 Data Stats 1.6 Heatm…" at bounding box center [333, 182] width 667 height 309
type input "**"
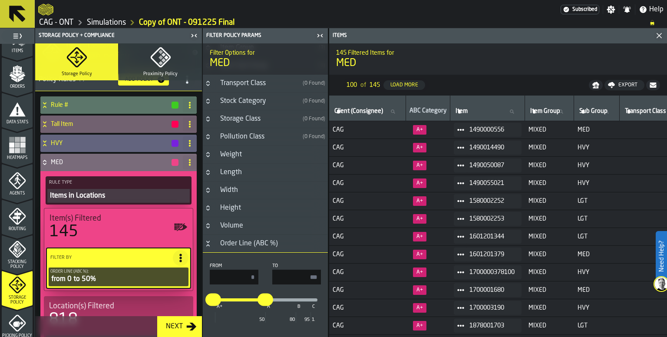
scroll to position [0, 0]
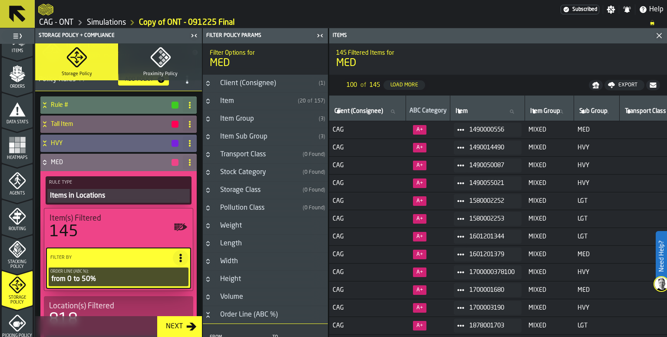
click at [214, 138] on h3 "Item Sub Group ( 3 )" at bounding box center [265, 137] width 125 height 18
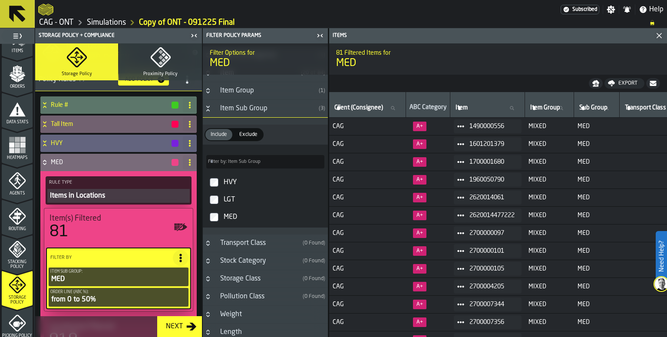
scroll to position [43, 0]
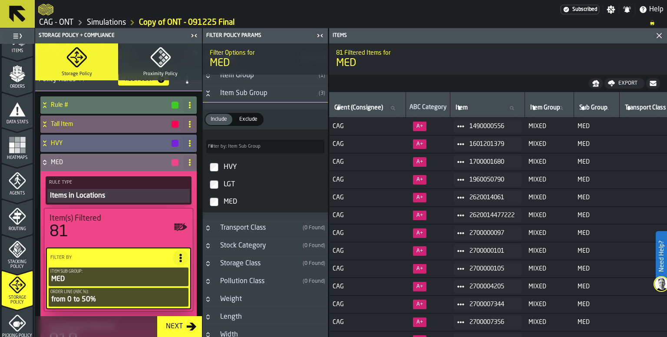
click at [212, 96] on h3 "Item Sub Group ( 3 )" at bounding box center [265, 94] width 125 height 18
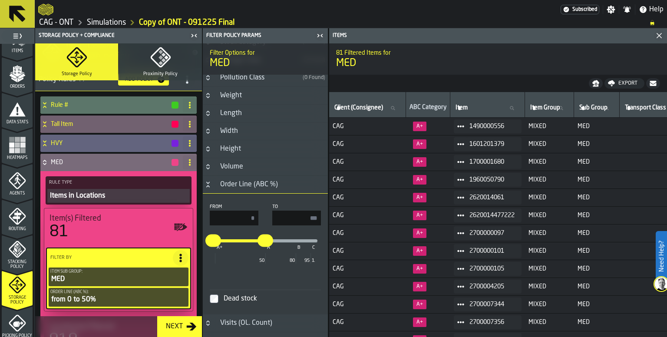
click at [207, 182] on icon "Button-Order Line (ABC %)-open" at bounding box center [207, 183] width 3 height 2
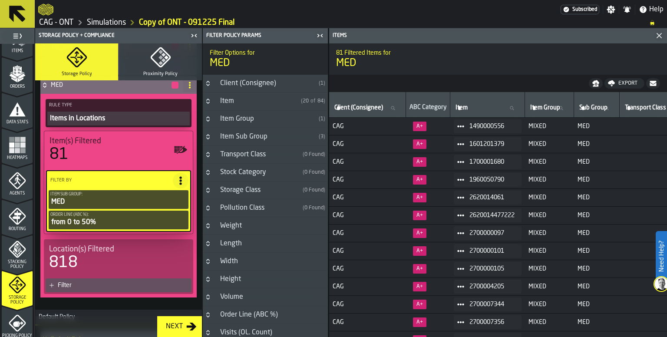
scroll to position [130, 0]
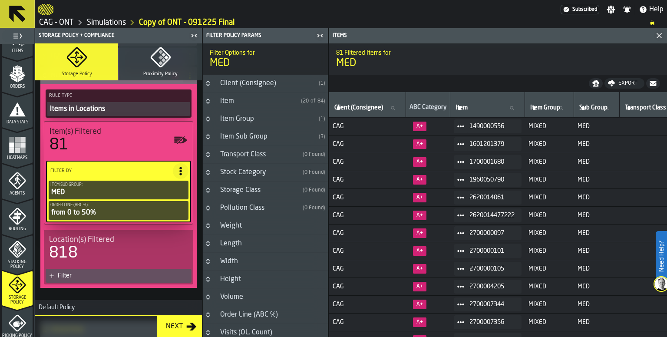
click at [93, 272] on div "Filter" at bounding box center [123, 275] width 130 height 7
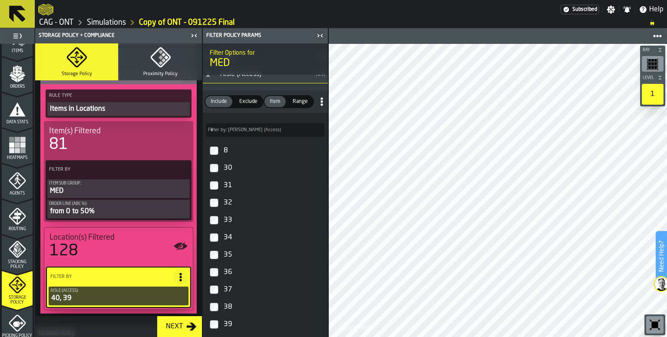
scroll to position [87, 0]
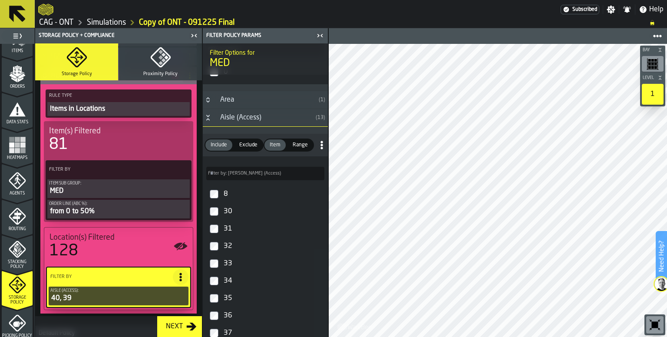
click at [206, 116] on icon "Button-Aisle (Access)-open" at bounding box center [208, 117] width 7 height 7
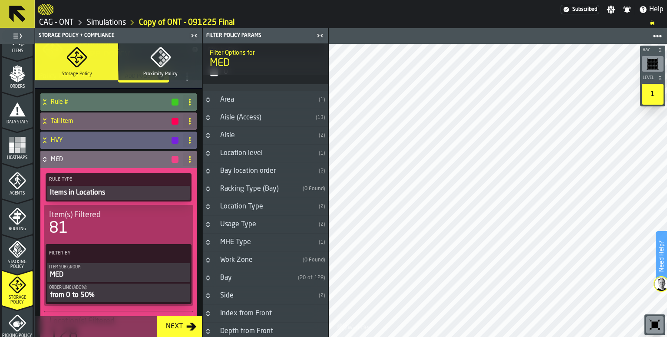
scroll to position [43, 0]
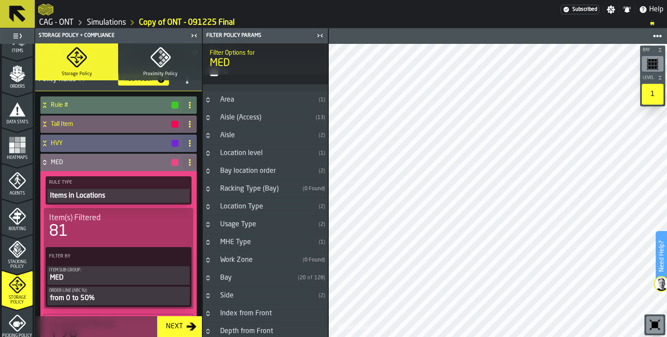
click at [47, 164] on icon at bounding box center [44, 162] width 9 height 7
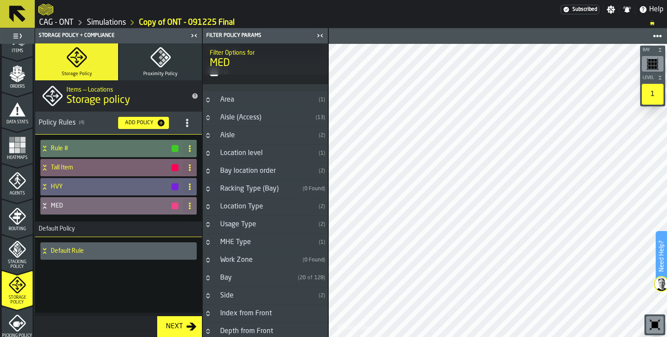
scroll to position [0, 0]
click at [139, 120] on div "Add Policy" at bounding box center [139, 123] width 35 height 6
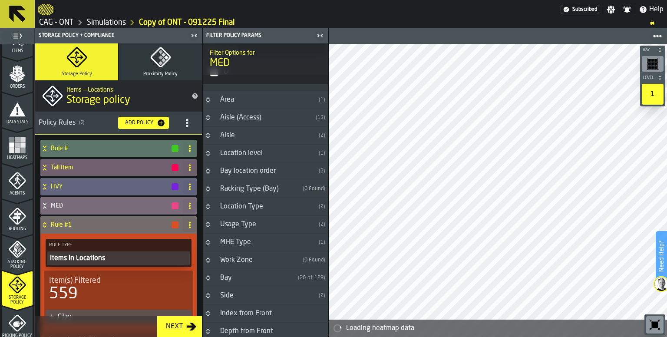
click at [189, 225] on circle at bounding box center [190, 225] width 2 height 2
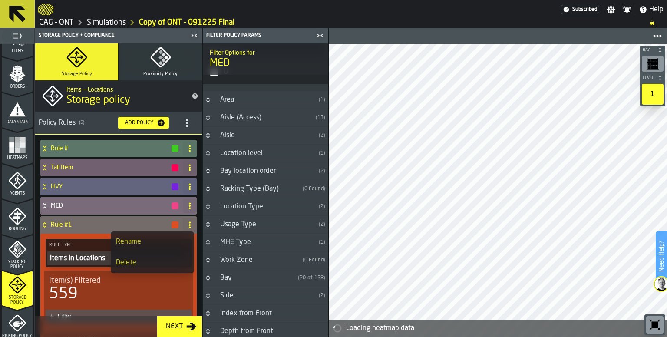
click at [143, 240] on div "Rename" at bounding box center [152, 242] width 73 height 10
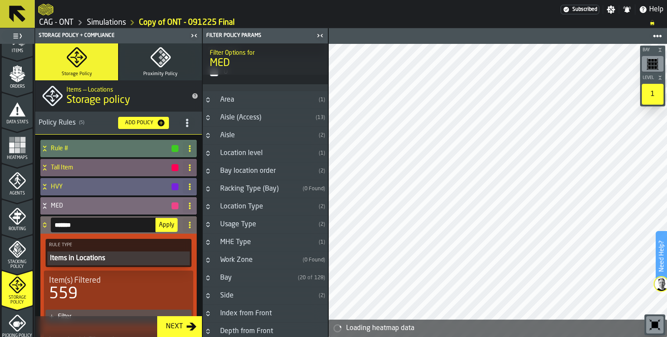
drag, startPoint x: 109, startPoint y: 223, endPoint x: 23, endPoint y: 220, distance: 85.7
click at [24, 220] on aside "1 Start 1.1 Layout 1.2 Assignment 1.3 Items 1.4 Orders 1.5 Data Stats 1.6 Heatm…" at bounding box center [164, 182] width 328 height 309
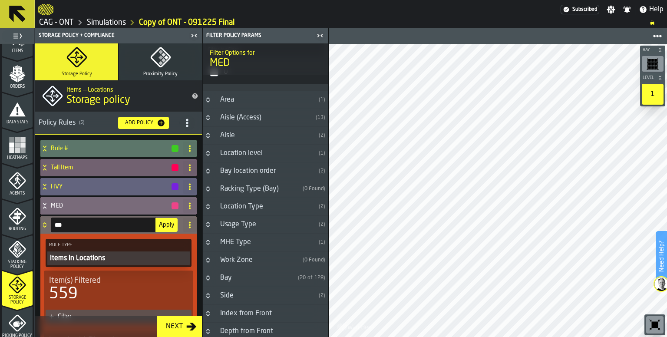
type input "***"
click at [169, 225] on span "Apply" at bounding box center [166, 225] width 15 height 6
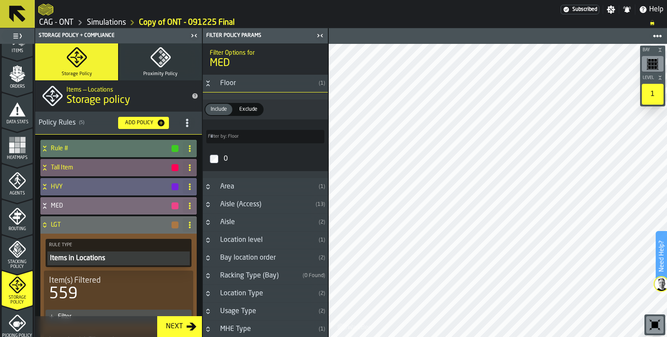
click at [212, 84] on button "Button-Floor-open" at bounding box center [208, 83] width 10 height 7
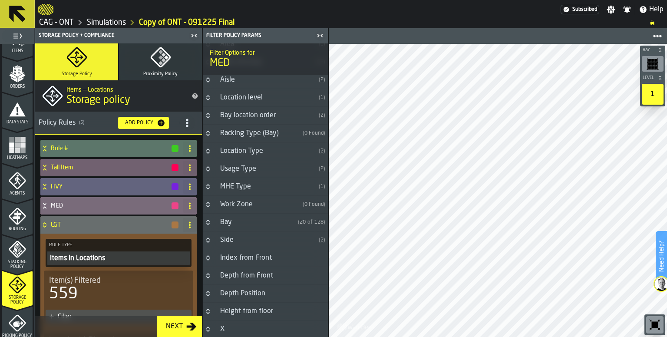
scroll to position [43, 0]
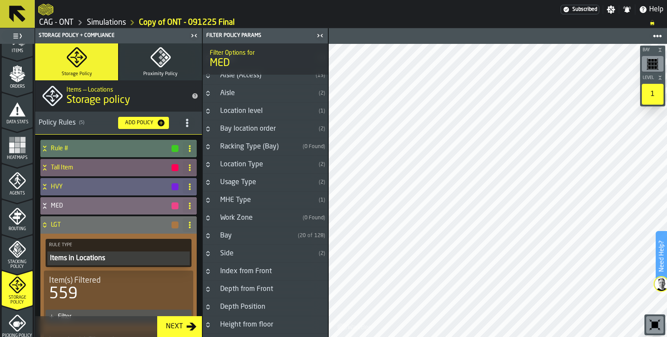
click at [134, 247] on label "Rule Type" at bounding box center [118, 245] width 143 height 9
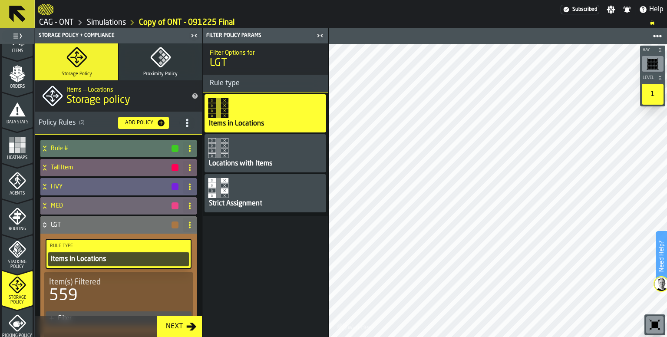
scroll to position [0, 0]
click at [126, 259] on div "Items in Locations" at bounding box center [118, 259] width 137 height 10
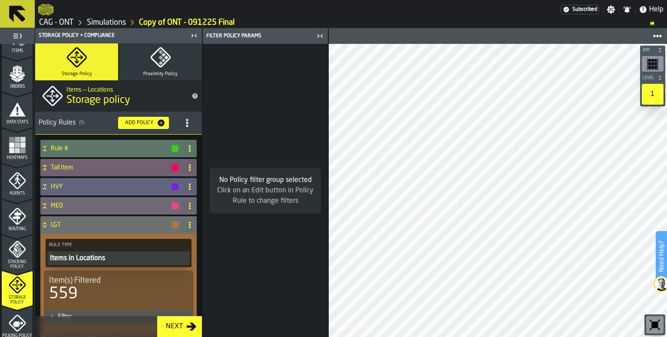
click at [131, 285] on div "559" at bounding box center [118, 293] width 139 height 17
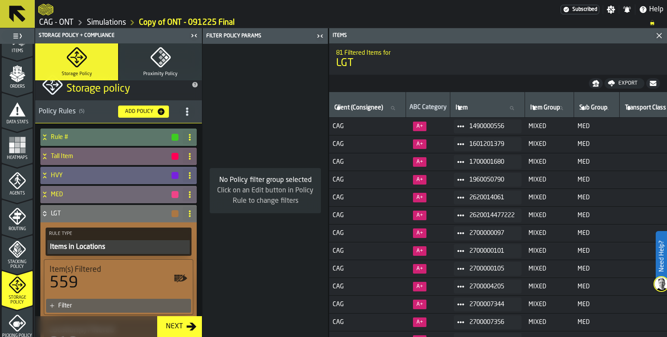
scroll to position [43, 0]
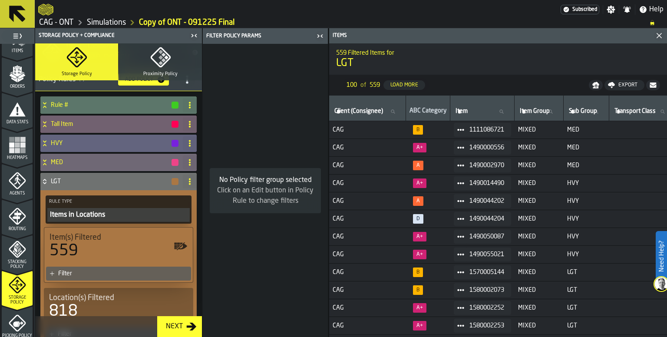
click at [112, 246] on div "559" at bounding box center [119, 250] width 138 height 17
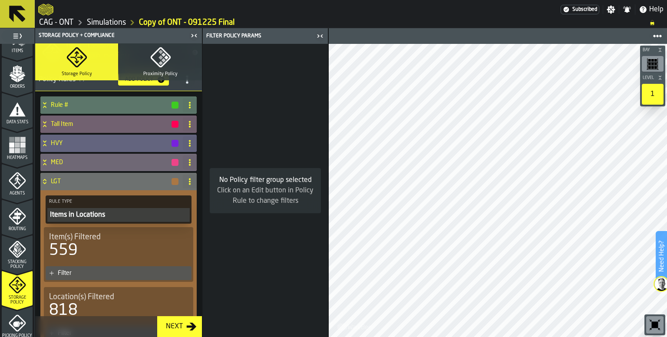
click at [98, 273] on div "Filter" at bounding box center [123, 273] width 130 height 7
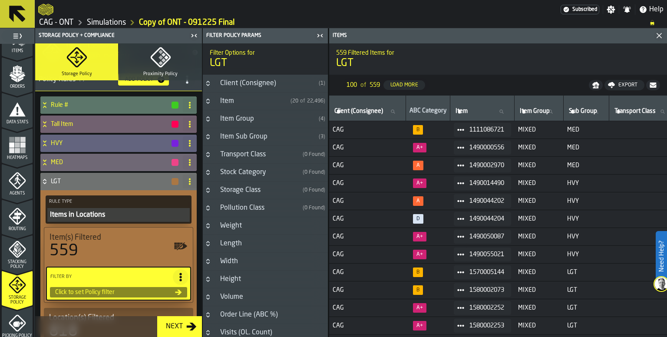
click at [213, 137] on h3 "Item Sub Group ( 3 )" at bounding box center [265, 137] width 125 height 18
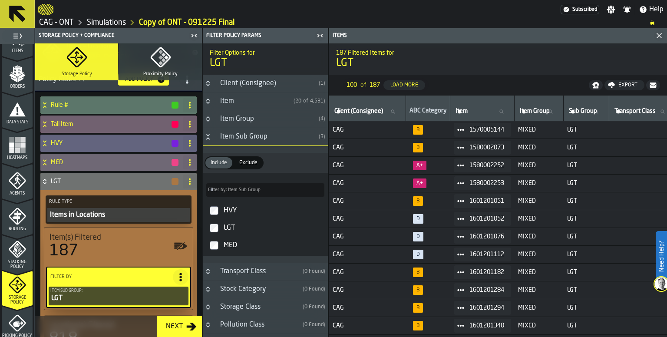
click at [208, 138] on icon "Button-Item Sub Group-open" at bounding box center [208, 136] width 7 height 7
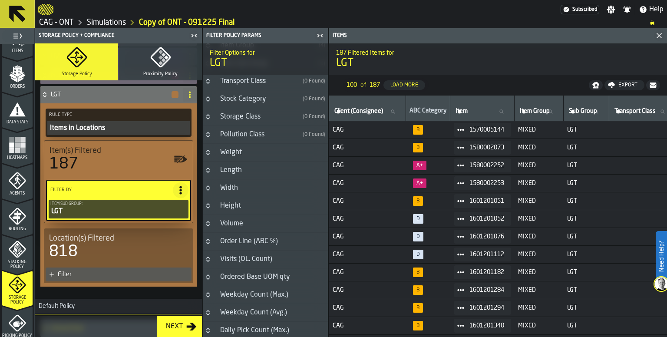
scroll to position [87, 0]
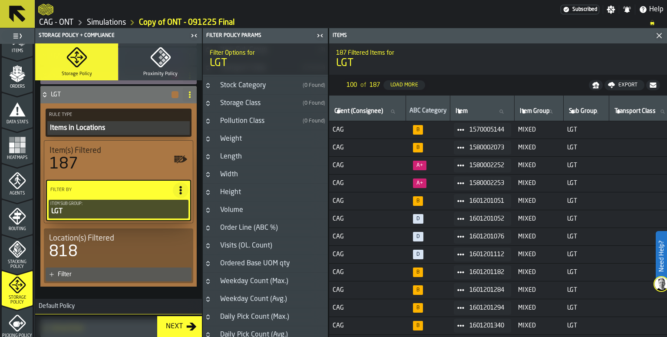
click at [212, 226] on button "Button-Order Line (ABC %)-closed" at bounding box center [208, 228] width 10 height 7
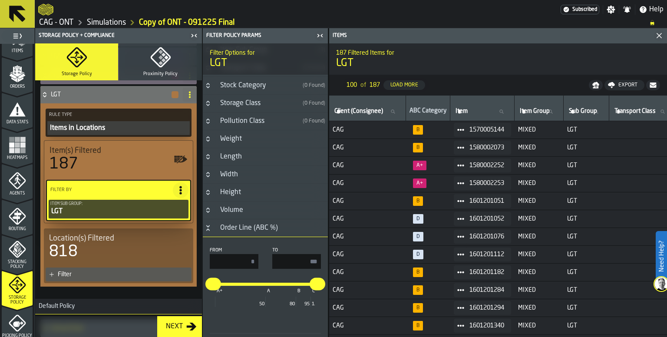
drag, startPoint x: 311, startPoint y: 260, endPoint x: 355, endPoint y: 261, distance: 43.5
click at [355, 261] on main "1 Start 1.1 Layout 1.2 Assignment 1.3 Items 1.4 Orders 1.5 Data Stats 1.6 Heatm…" at bounding box center [333, 182] width 667 height 309
type input "**"
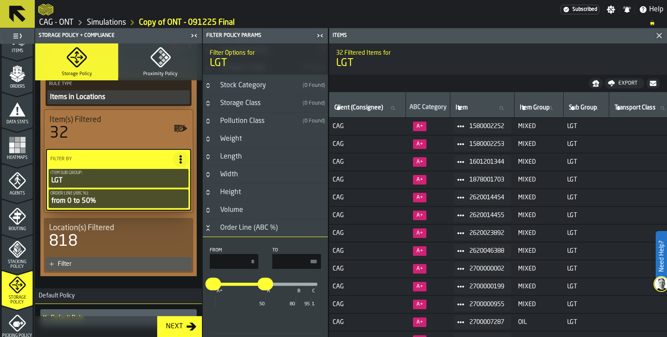
scroll to position [174, 0]
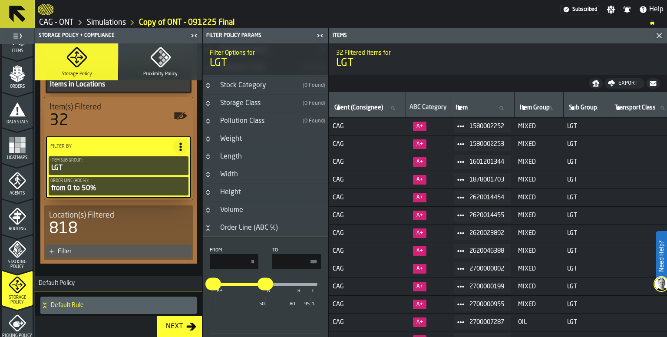
click at [102, 249] on div "Filter" at bounding box center [123, 251] width 130 height 7
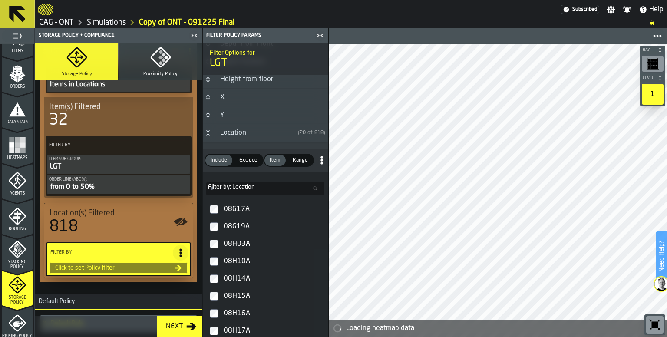
scroll to position [304, 0]
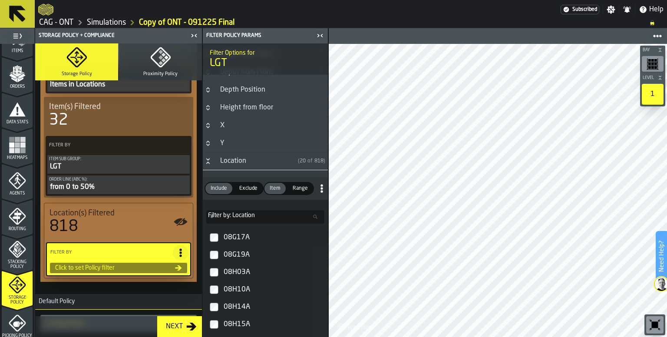
click at [207, 158] on icon "Button-Location-open" at bounding box center [207, 159] width 3 height 2
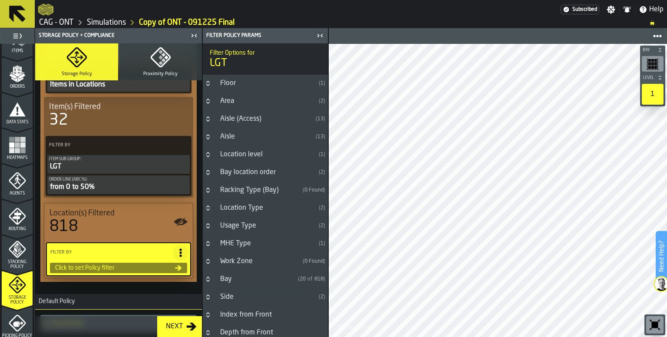
scroll to position [0, 0]
click at [205, 139] on icon "Button-Aisle-closed" at bounding box center [208, 136] width 7 height 7
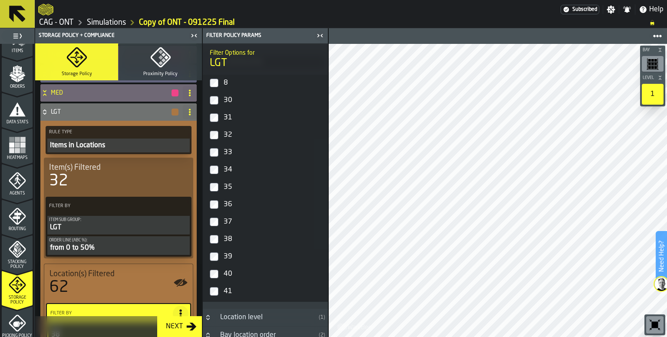
scroll to position [93, 0]
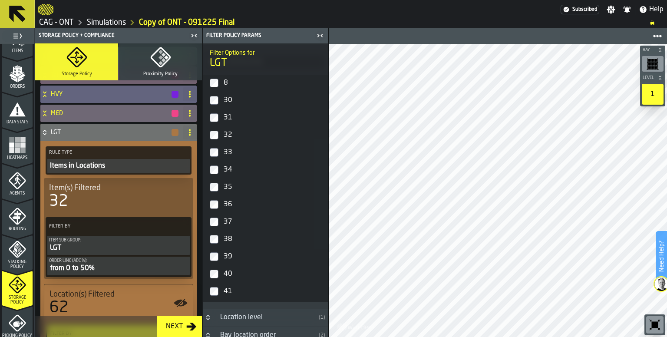
click at [51, 133] on h4 "LGT" at bounding box center [111, 132] width 120 height 7
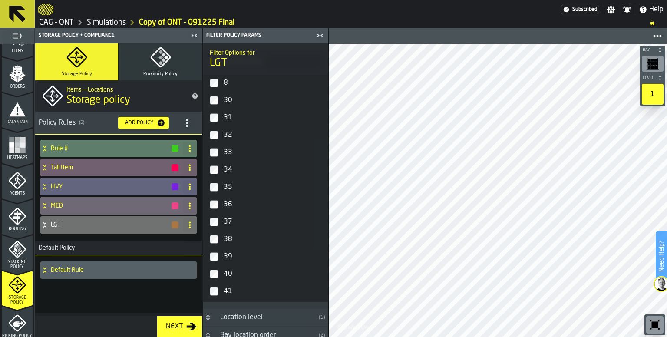
scroll to position [0, 0]
click at [56, 150] on h4 "Rule #" at bounding box center [111, 148] width 120 height 7
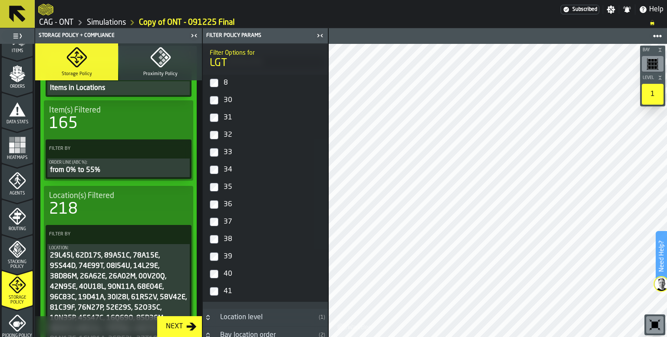
scroll to position [130, 0]
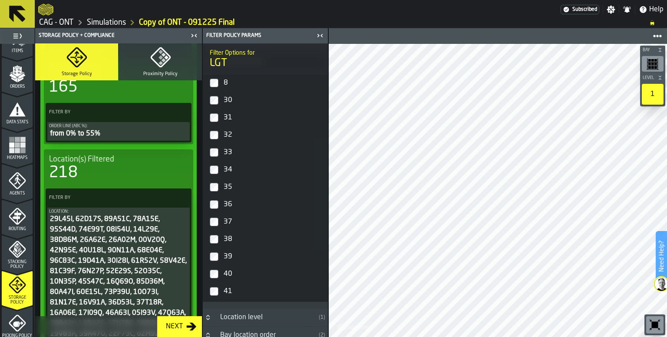
click at [181, 196] on icon at bounding box center [182, 198] width 9 height 9
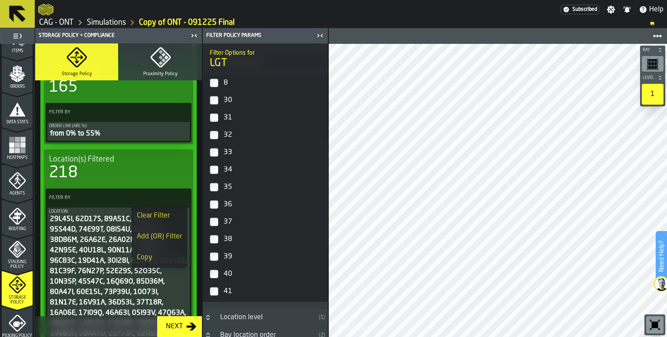
click at [154, 257] on div "Copy" at bounding box center [159, 257] width 45 height 10
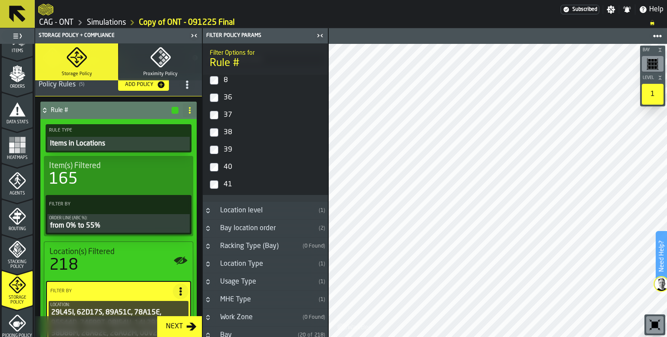
scroll to position [0, 0]
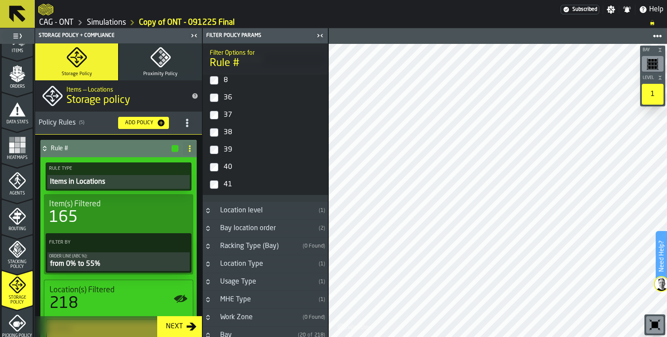
click at [48, 149] on icon at bounding box center [44, 148] width 9 height 7
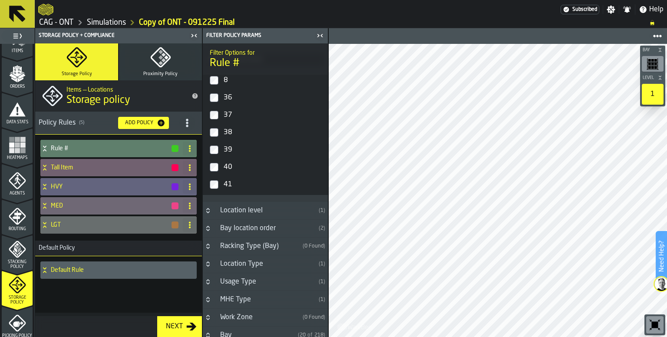
click at [187, 147] on icon at bounding box center [189, 148] width 7 height 7
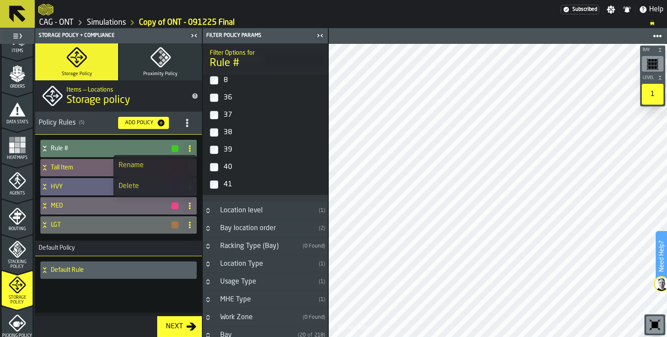
click at [139, 186] on div "Delete" at bounding box center [155, 186] width 73 height 10
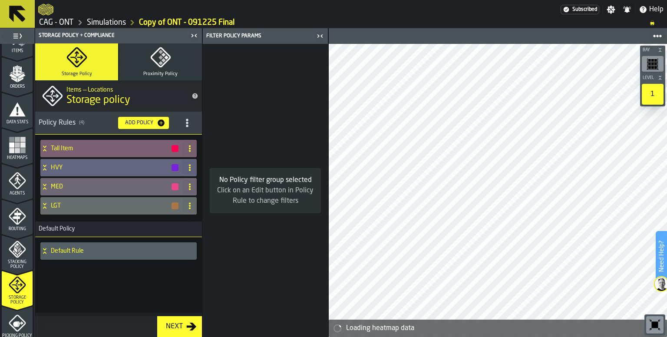
click at [63, 146] on h4 "Tall Item" at bounding box center [111, 148] width 120 height 7
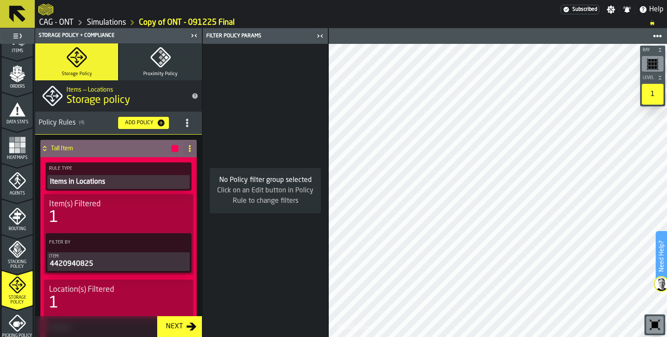
click at [45, 149] on icon at bounding box center [44, 148] width 9 height 7
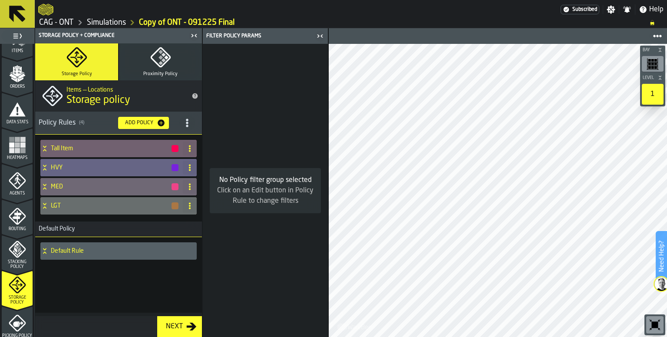
click at [64, 169] on h4 "HVY" at bounding box center [111, 167] width 120 height 7
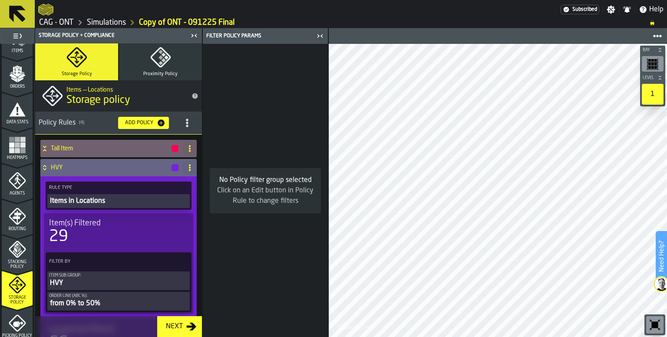
click at [65, 167] on h4 "HVY" at bounding box center [111, 167] width 120 height 7
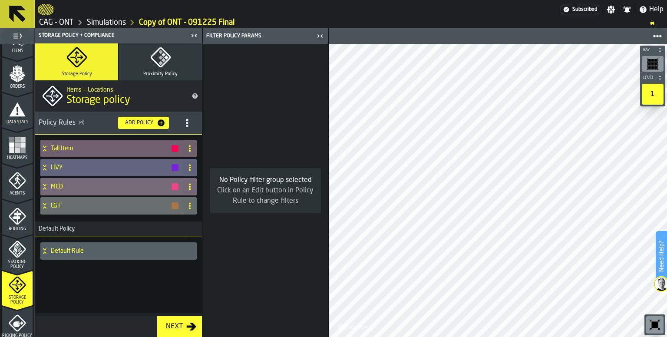
click at [64, 184] on h4 "MED" at bounding box center [111, 186] width 120 height 7
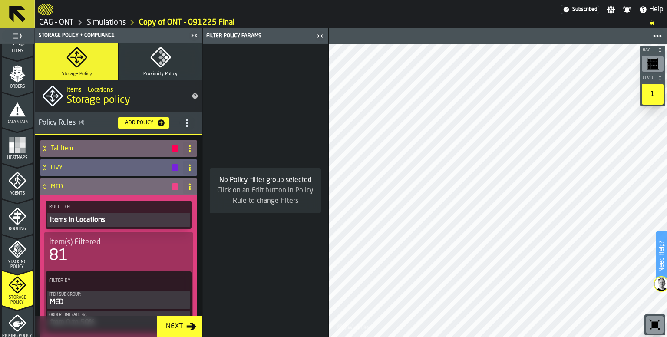
click at [68, 189] on h4 "MED" at bounding box center [111, 186] width 120 height 7
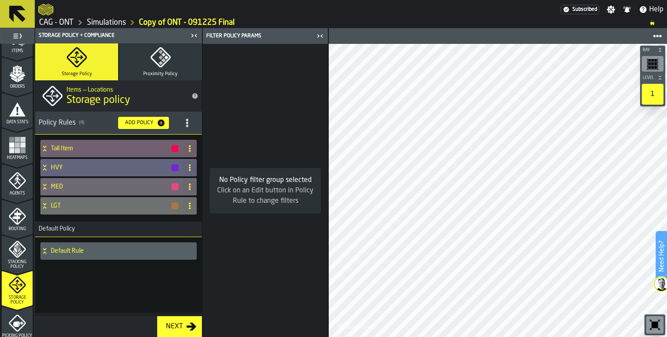
click at [62, 205] on h4 "LGT" at bounding box center [111, 205] width 120 height 7
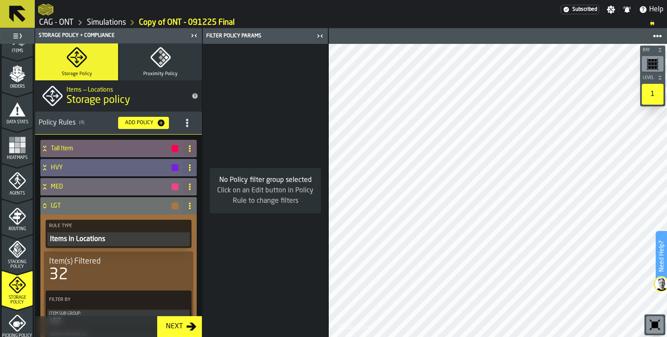
click at [63, 206] on h4 "LGT" at bounding box center [111, 205] width 120 height 7
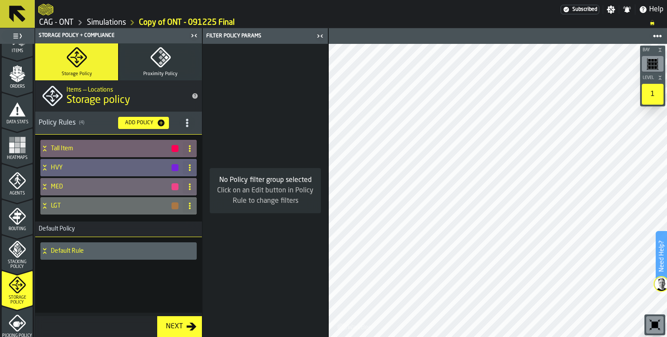
click at [183, 327] on div "Next" at bounding box center [175, 327] width 24 height 10
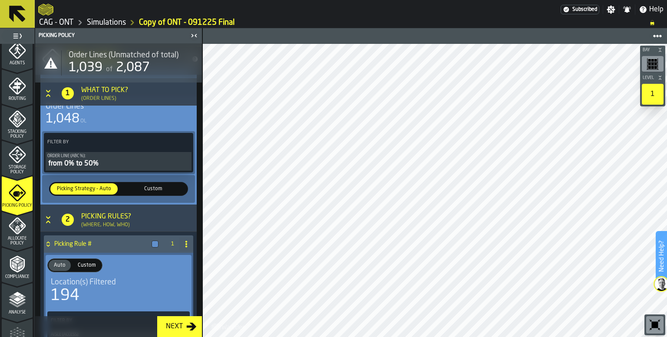
scroll to position [43, 0]
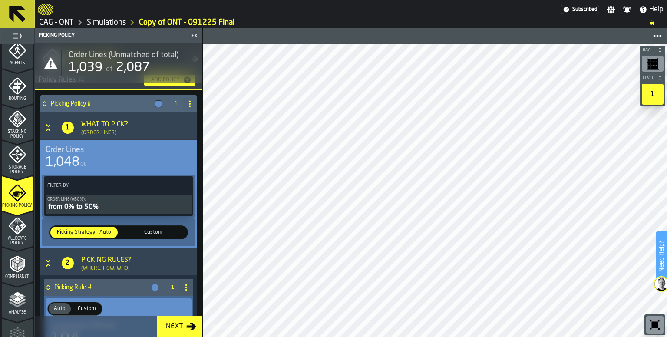
click at [189, 106] on circle at bounding box center [190, 106] width 2 height 2
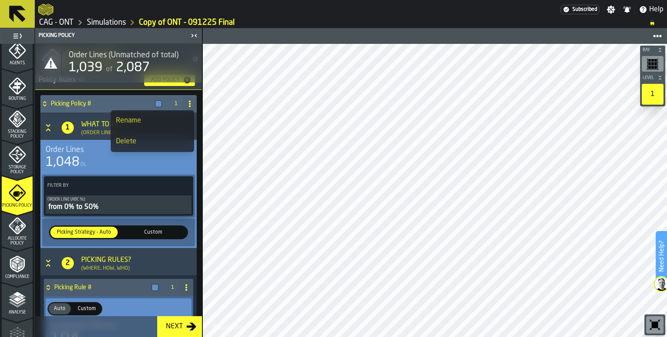
click at [129, 141] on div "Delete" at bounding box center [152, 141] width 73 height 10
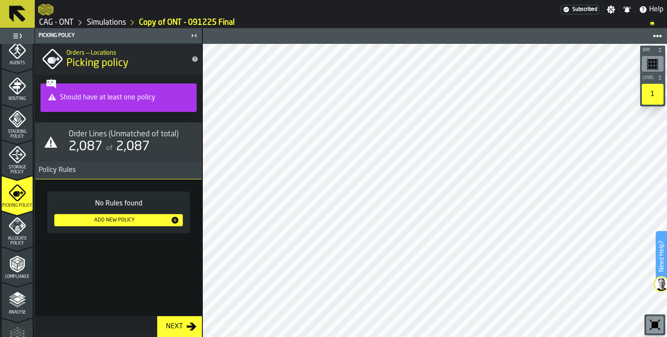
click at [129, 258] on div "No Rules found Add New Policy" at bounding box center [118, 256] width 167 height 154
click at [119, 142] on span "2,087" at bounding box center [133, 146] width 34 height 13
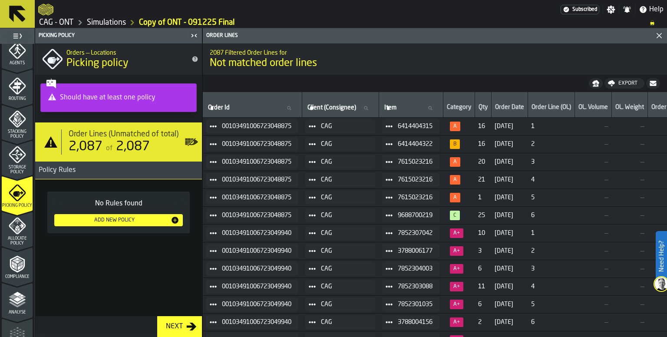
click at [122, 142] on span "2,087" at bounding box center [133, 146] width 34 height 13
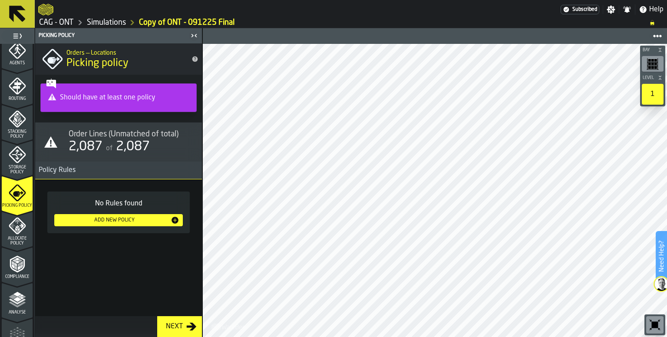
click at [127, 219] on div "Add New Policy" at bounding box center [114, 220] width 113 height 6
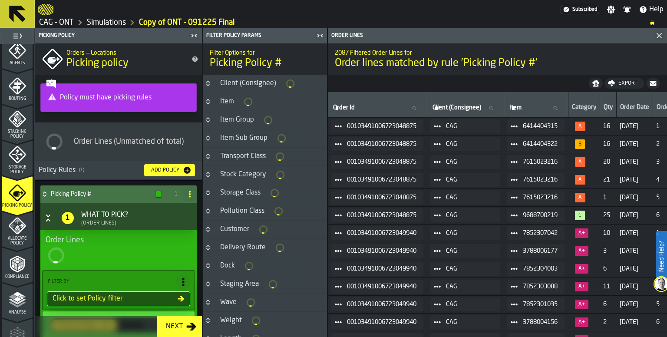
type input "*"
type input "***"
type input "*"
type input "***"
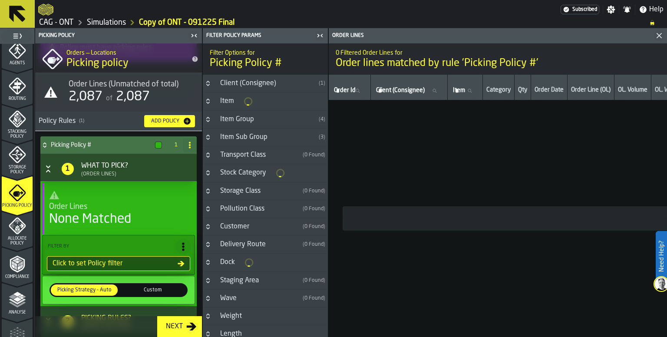
scroll to position [87, 0]
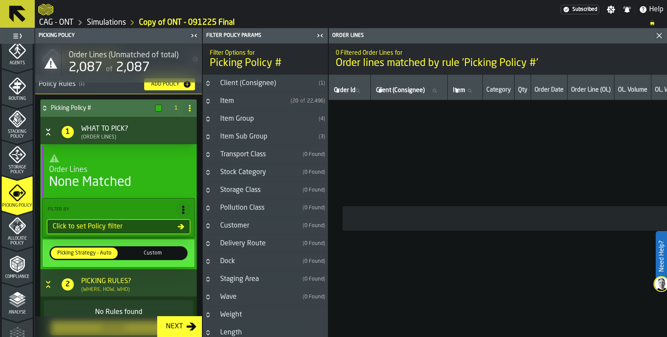
click at [233, 87] on div "Client (Consignee)" at bounding box center [265, 83] width 100 height 10
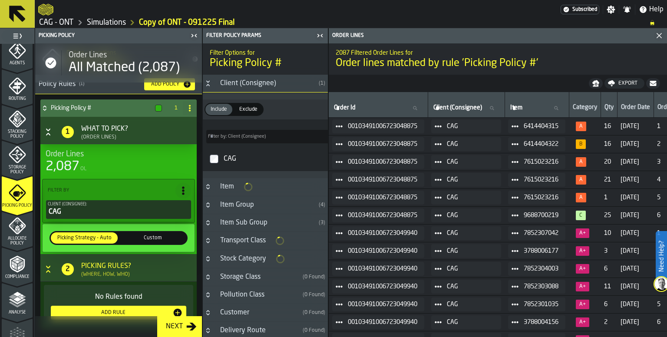
click at [208, 85] on icon "Button-Client (Consignee)-open" at bounding box center [207, 85] width 3 height 2
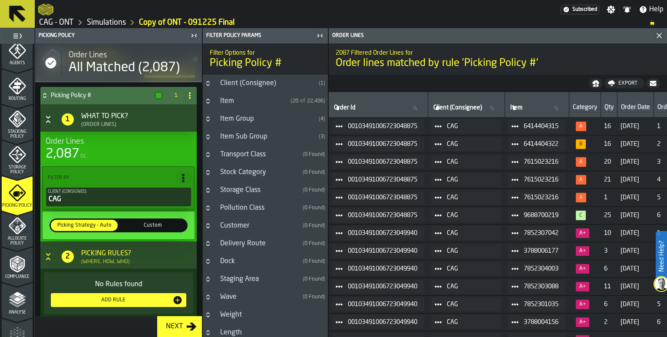
scroll to position [110, 0]
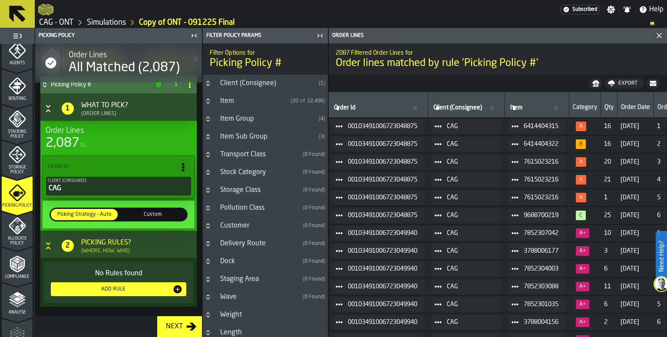
click at [50, 111] on icon "Button-[object Object]-open" at bounding box center [48, 108] width 9 height 9
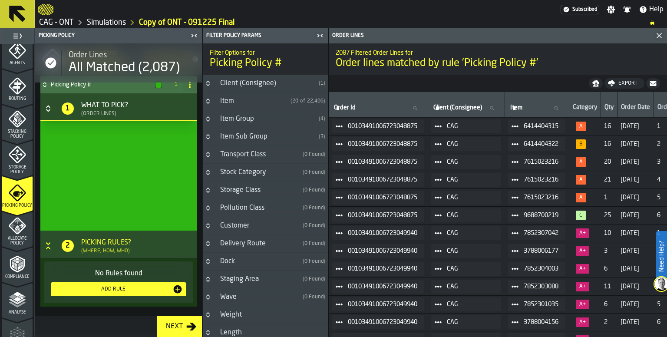
scroll to position [0, 0]
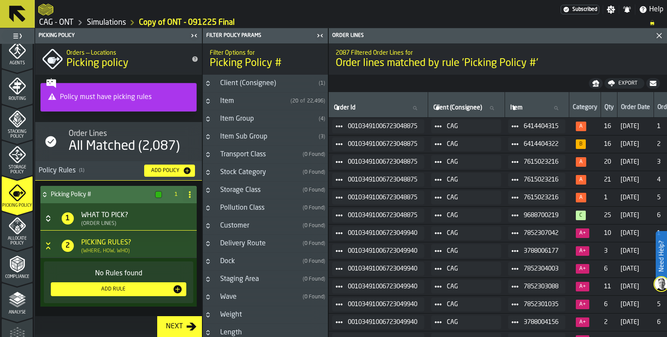
click at [128, 289] on div "Add Rule" at bounding box center [113, 289] width 118 height 6
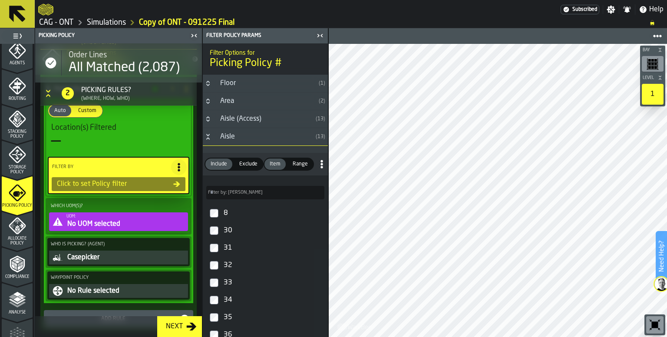
scroll to position [173, 0]
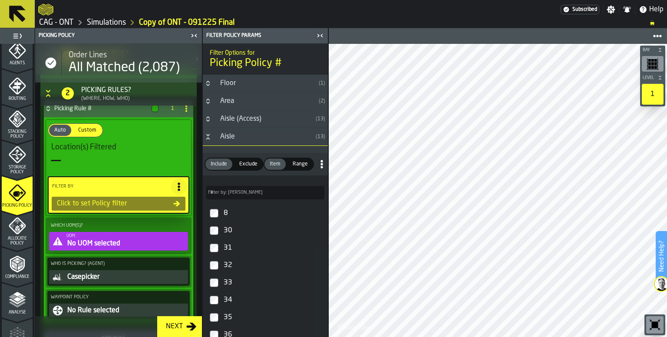
click at [123, 226] on label "Which UOM(s)?" at bounding box center [118, 225] width 139 height 9
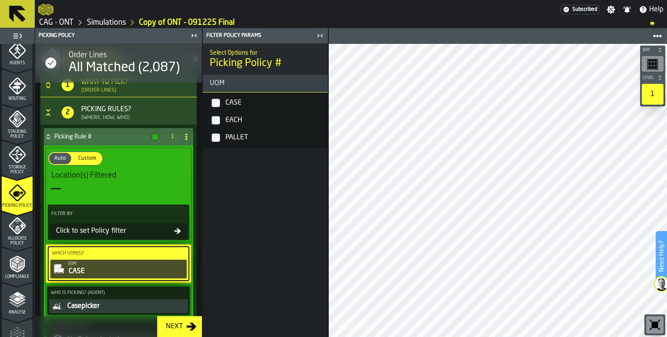
scroll to position [71, 0]
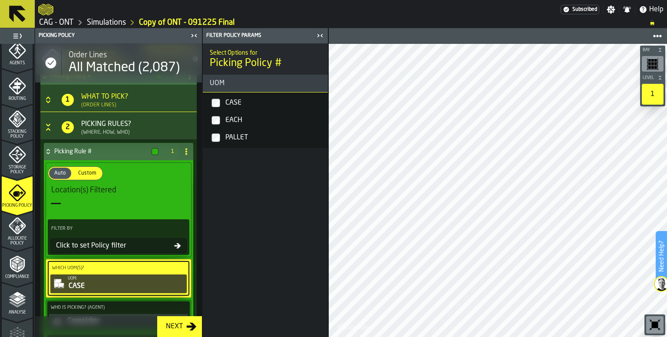
click at [98, 190] on span "Location(s) Filtered" at bounding box center [83, 191] width 65 height 10
click at [120, 247] on div "Click to set Policy filter" at bounding box center [114, 246] width 122 height 10
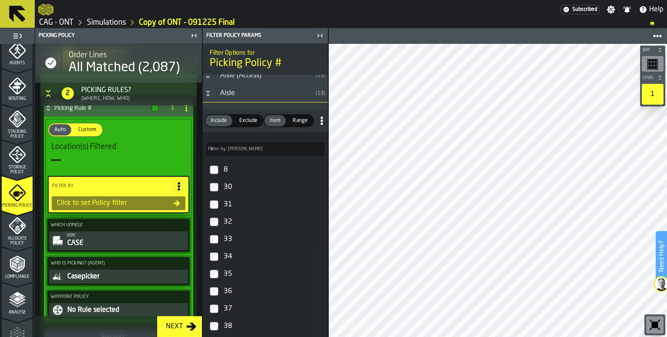
scroll to position [0, 0]
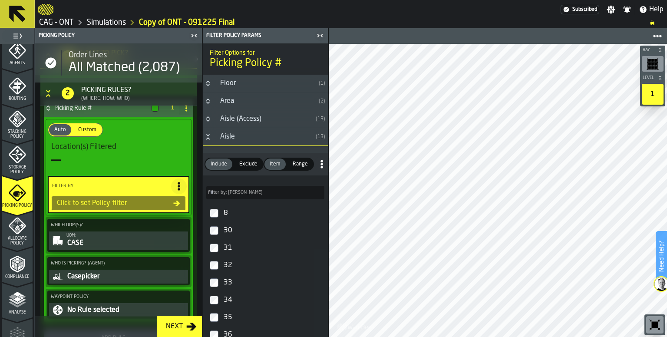
click at [209, 139] on icon "Button-Aisle-open" at bounding box center [208, 136] width 7 height 7
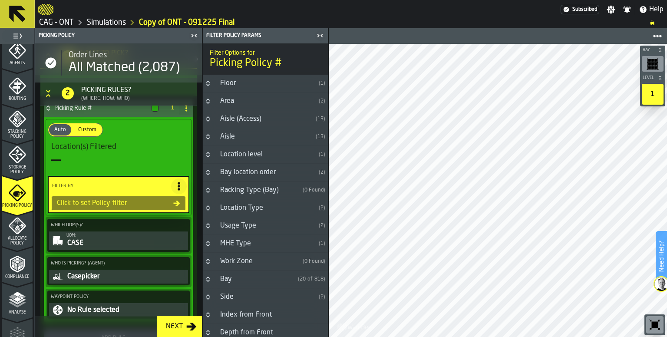
click at [209, 102] on icon "Button-Area-closed" at bounding box center [208, 101] width 7 height 7
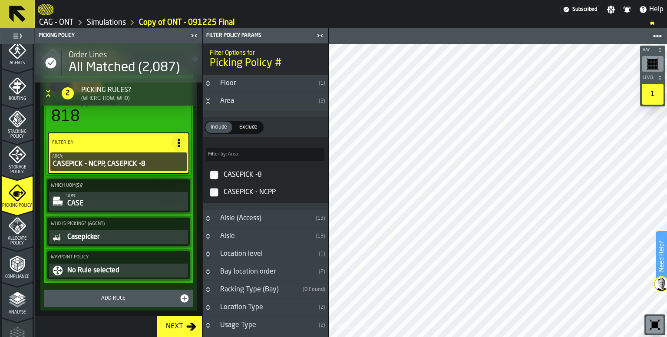
scroll to position [162, 0]
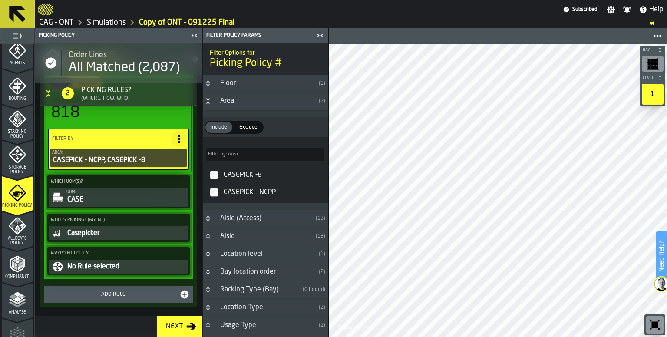
click at [184, 328] on div "Next" at bounding box center [175, 327] width 24 height 10
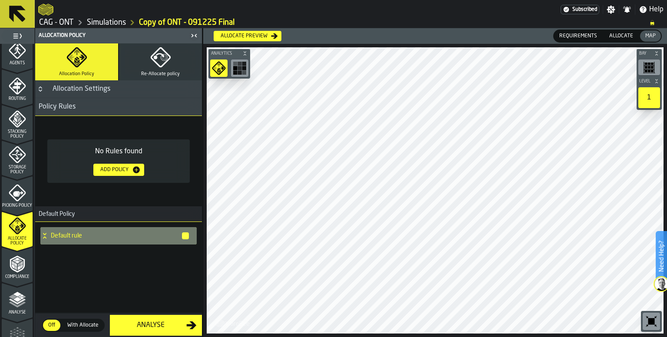
click at [161, 67] on button "Re-Allocate policy" at bounding box center [160, 61] width 83 height 37
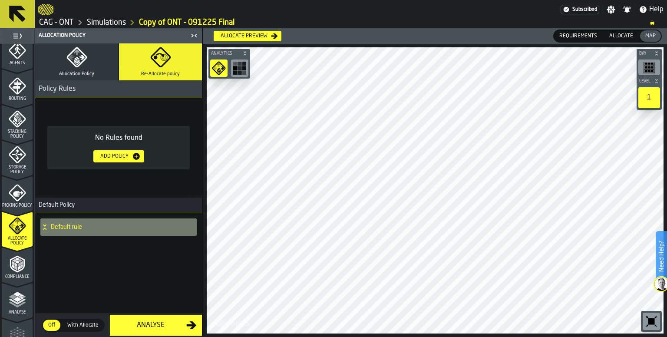
click at [86, 60] on icon "button" at bounding box center [76, 57] width 21 height 21
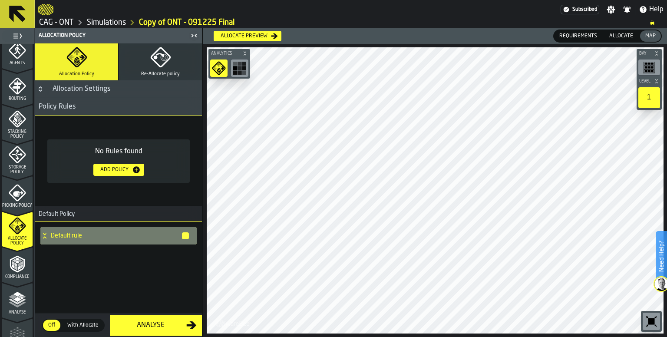
click at [169, 206] on div "No Rules found Add Policy" at bounding box center [118, 161] width 167 height 91
click at [162, 61] on icon "button" at bounding box center [160, 57] width 21 height 21
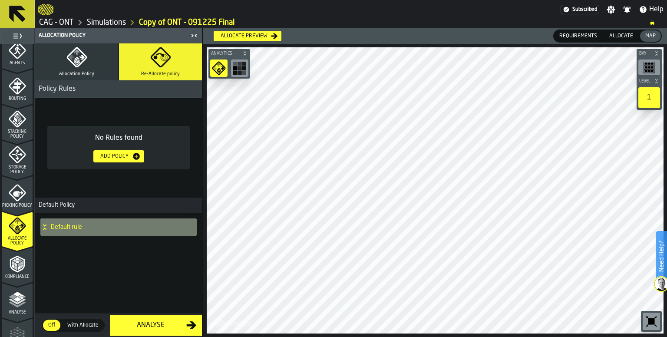
click at [135, 153] on icon "button-Add Policy" at bounding box center [136, 156] width 7 height 7
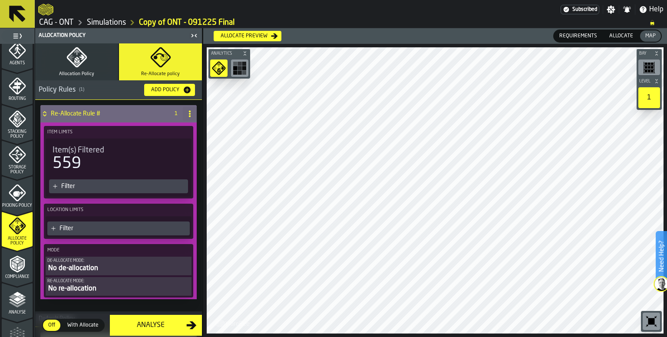
click at [86, 183] on div "Filter" at bounding box center [122, 186] width 123 height 7
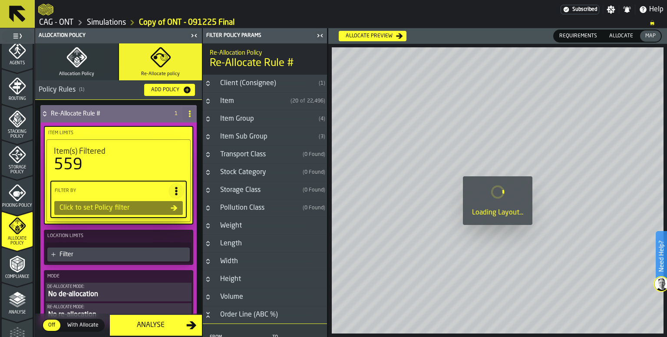
type input "*"
type input "***"
type input "*"
type input "***"
click at [208, 101] on icon "Button-Item-closed" at bounding box center [208, 101] width 7 height 7
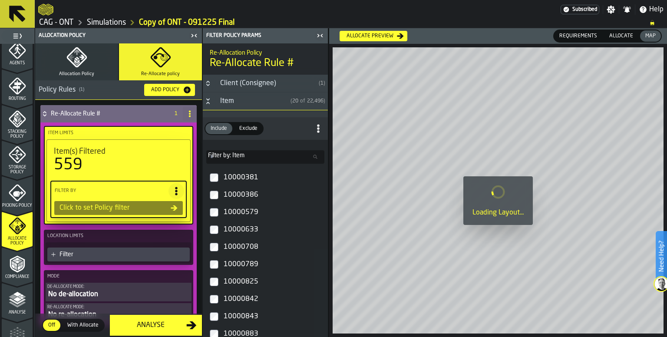
click at [212, 102] on button "Button-Item-open" at bounding box center [208, 101] width 10 height 7
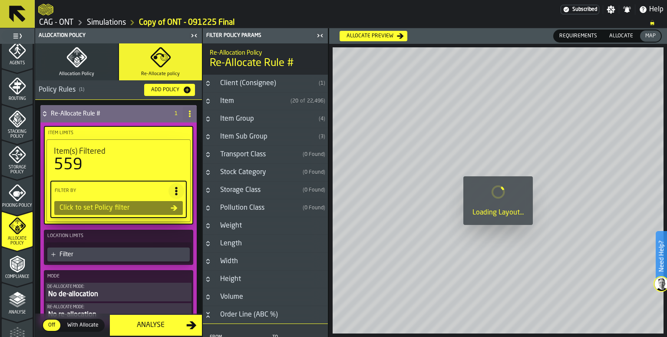
click at [210, 85] on icon "Button-Client (Consignee)-closed" at bounding box center [208, 83] width 7 height 7
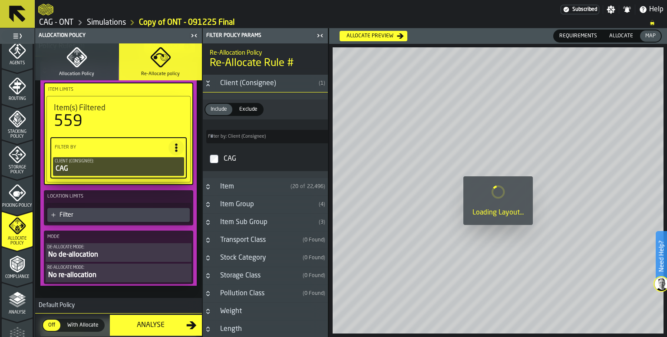
scroll to position [87, 0]
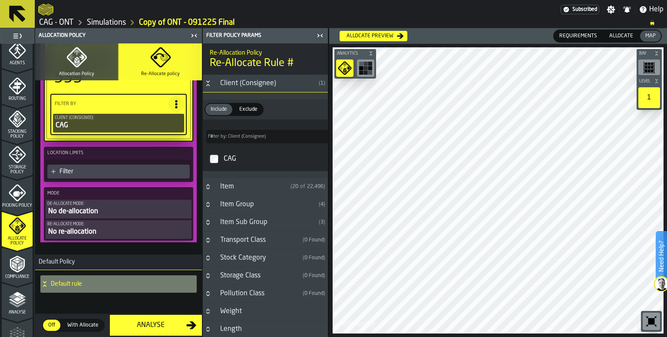
click at [86, 170] on div "Filter" at bounding box center [123, 171] width 127 height 7
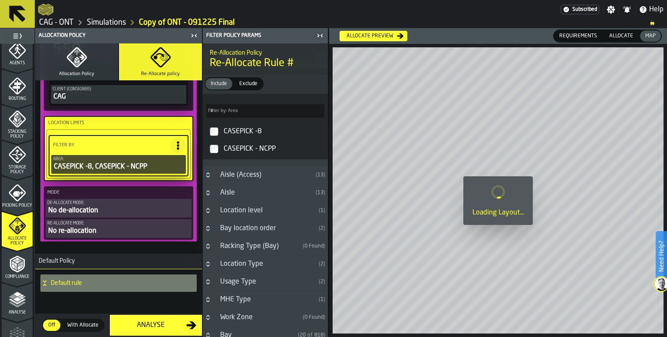
scroll to position [115, 0]
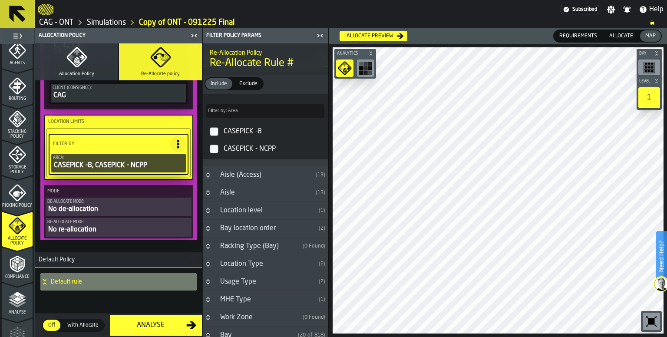
click at [86, 208] on div "No de-allocation" at bounding box center [118, 209] width 143 height 10
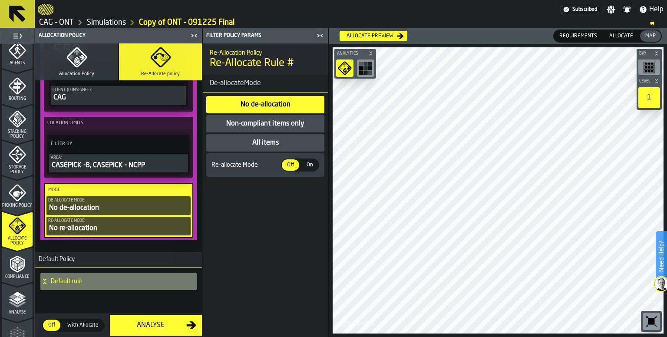
scroll to position [0, 0]
click at [259, 143] on div "All items" at bounding box center [266, 143] width 28 height 10
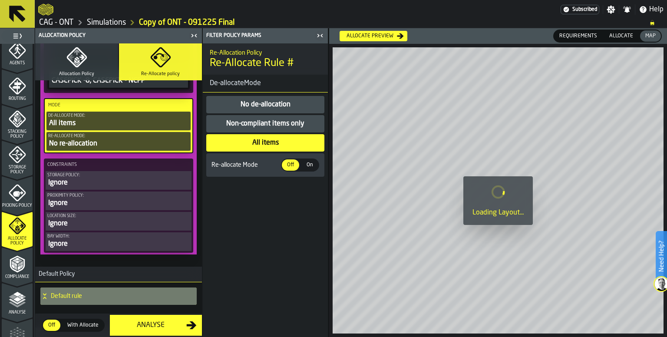
scroll to position [200, 0]
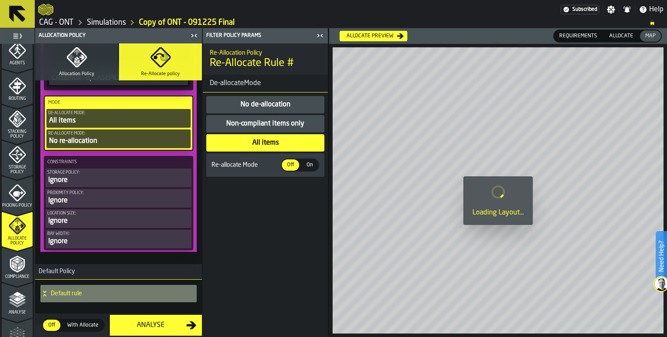
click at [92, 139] on div "No re-allocation" at bounding box center [118, 141] width 141 height 10
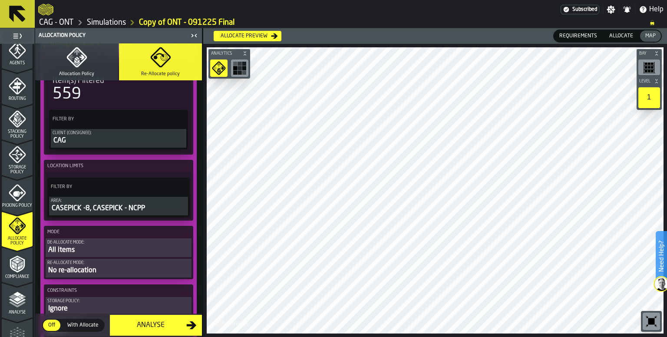
scroll to position [113, 0]
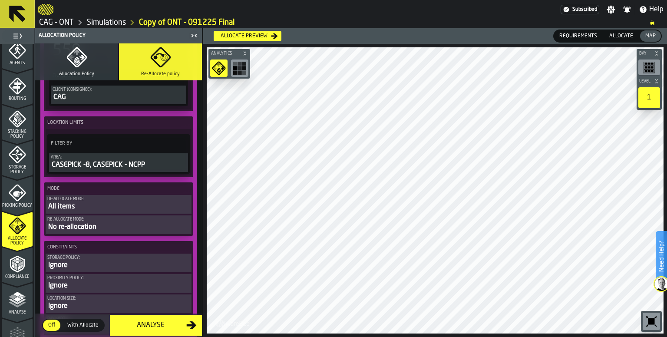
click at [89, 225] on div "No re-allocation" at bounding box center [118, 227] width 143 height 10
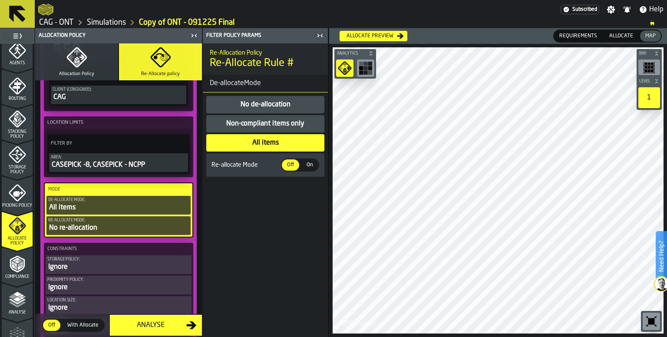
click at [311, 164] on span "On" at bounding box center [310, 165] width 14 height 8
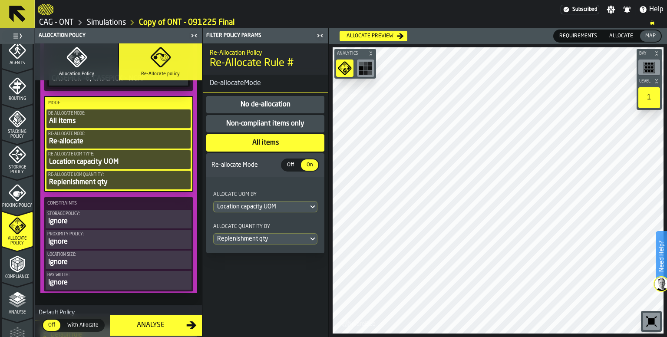
scroll to position [200, 0]
click at [85, 220] on div "Ignore" at bounding box center [118, 221] width 143 height 10
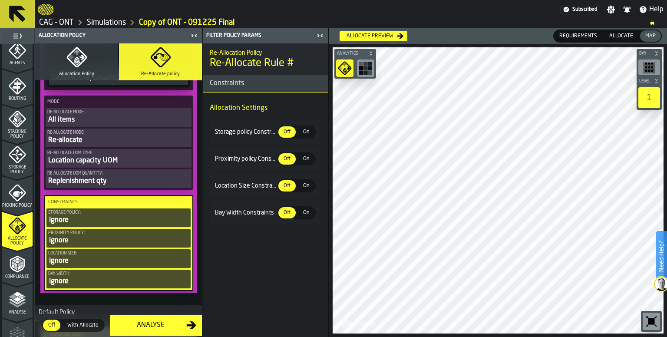
click at [304, 131] on span "On" at bounding box center [306, 132] width 14 height 8
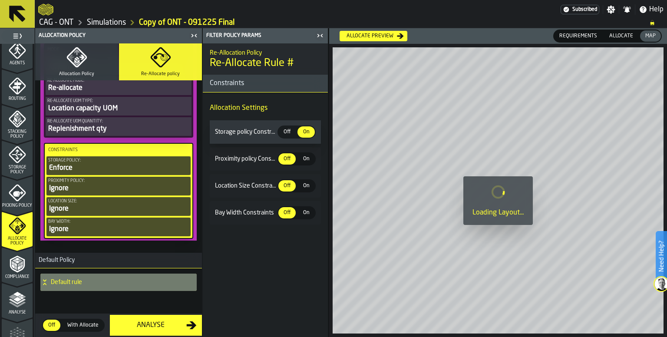
scroll to position [255, 0]
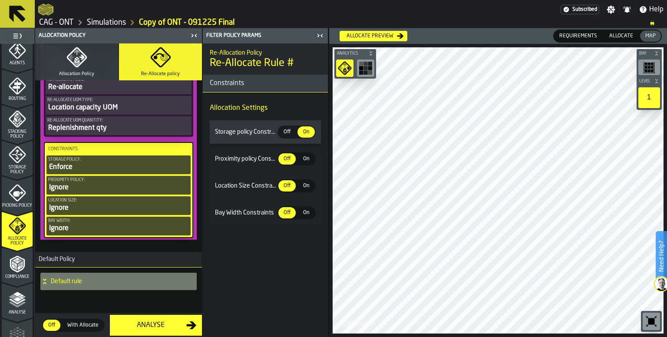
click at [87, 326] on span "With Allocate" at bounding box center [83, 326] width 38 height 8
click at [51, 323] on span "Off" at bounding box center [52, 326] width 14 height 8
click at [374, 37] on div "Allocate preview" at bounding box center [370, 36] width 54 height 6
click at [401, 34] on icon "button-Allocate preview" at bounding box center [400, 36] width 7 height 7
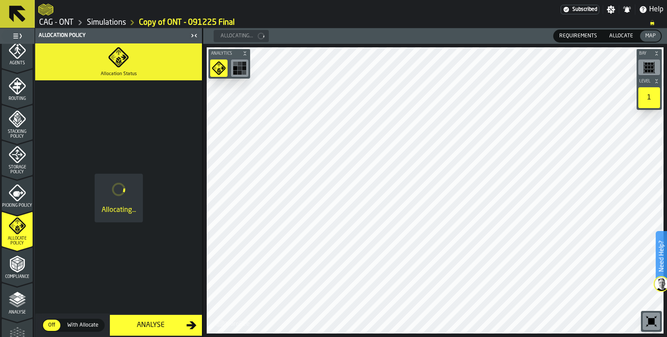
click at [405, 9] on div at bounding box center [299, 10] width 523 height 16
click at [132, 63] on button "Allocation Status" at bounding box center [118, 61] width 167 height 37
click at [127, 63] on icon "button" at bounding box center [118, 57] width 21 height 21
click at [190, 36] on icon "button-toggle-Close me" at bounding box center [194, 35] width 10 height 10
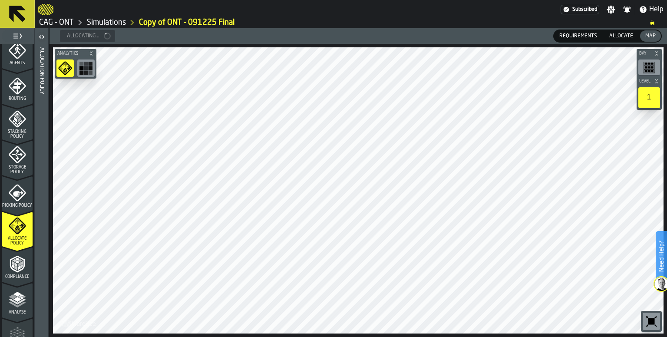
click at [41, 35] on icon "button-toggle-Open" at bounding box center [40, 36] width 2 height 3
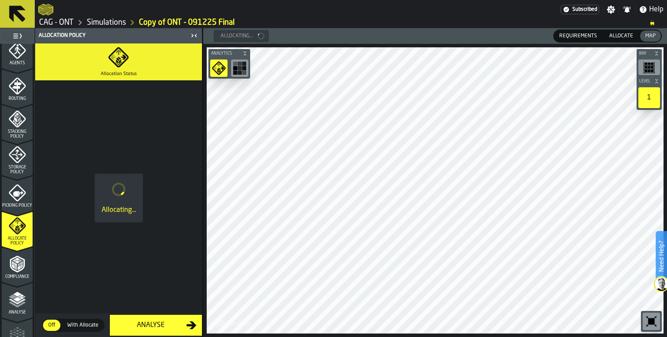
click at [85, 324] on span "With Allocate" at bounding box center [83, 326] width 38 height 8
click at [573, 32] on span "Requirements" at bounding box center [578, 36] width 45 height 8
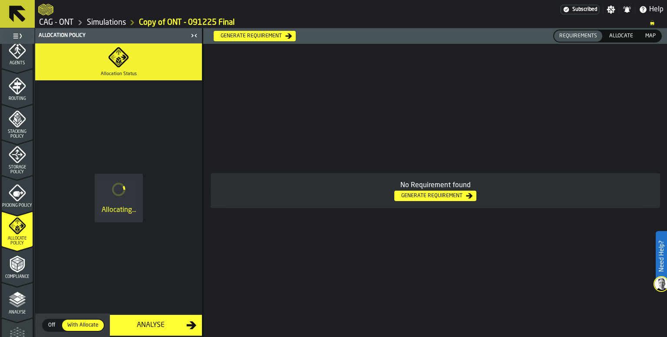
click at [607, 32] on span "Allocate" at bounding box center [621, 36] width 31 height 8
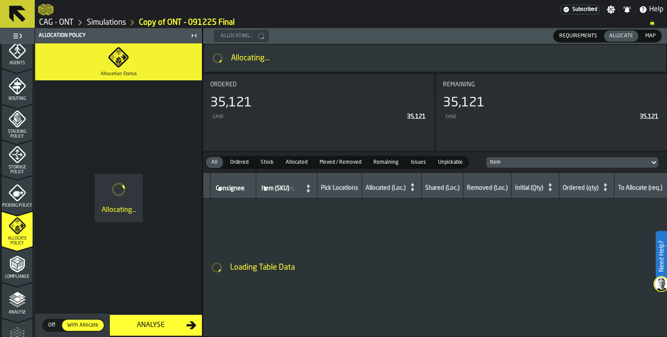
click at [656, 35] on span "Map" at bounding box center [650, 36] width 17 height 8
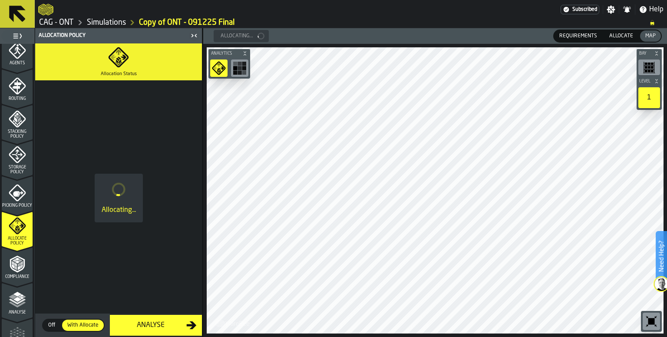
click at [55, 326] on span "Off" at bounding box center [52, 326] width 14 height 8
click at [22, 199] on div "Picking Policy" at bounding box center [17, 196] width 31 height 24
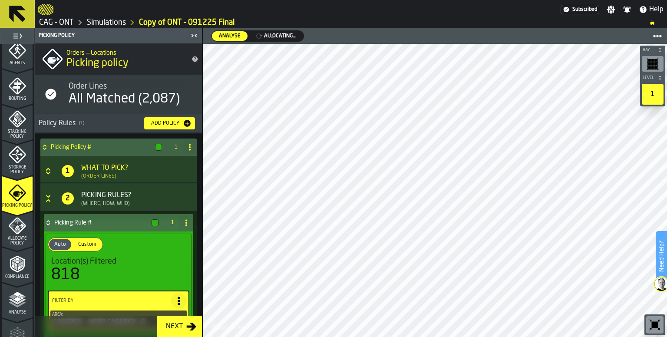
click at [17, 231] on polyline "menu Allocate Policy" at bounding box center [18, 230] width 3 height 3
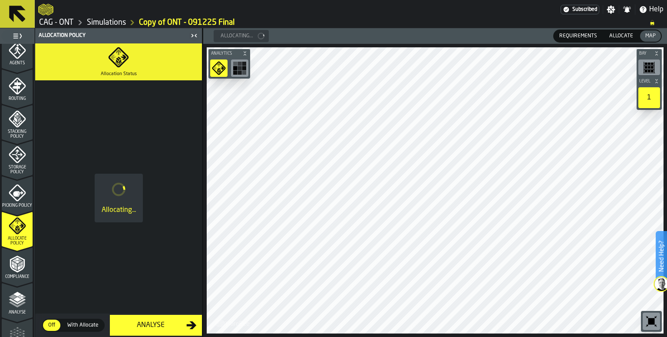
click at [149, 159] on div "Allocating..." at bounding box center [118, 198] width 167 height 236
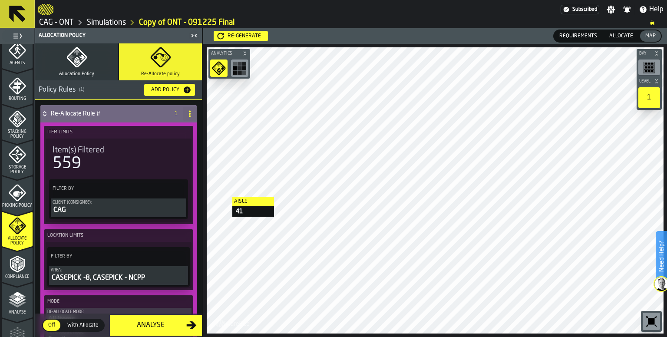
scroll to position [43, 0]
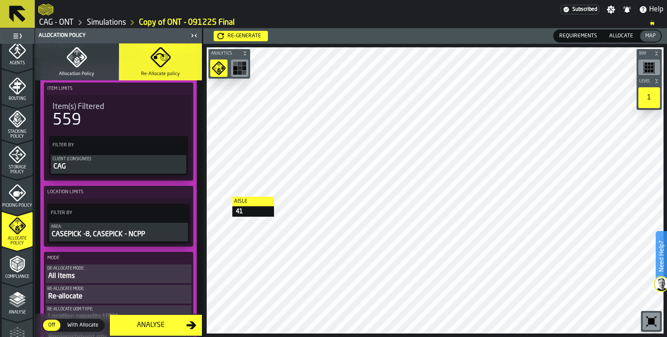
click at [179, 215] on circle at bounding box center [180, 216] width 2 height 2
click at [163, 232] on div "Clear Filter" at bounding box center [157, 231] width 45 height 10
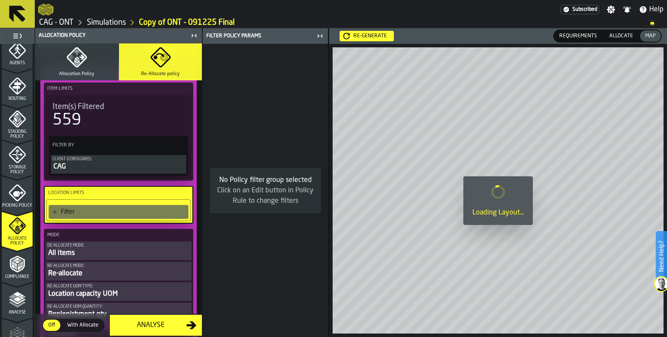
click at [90, 209] on div "Filter" at bounding box center [123, 212] width 124 height 7
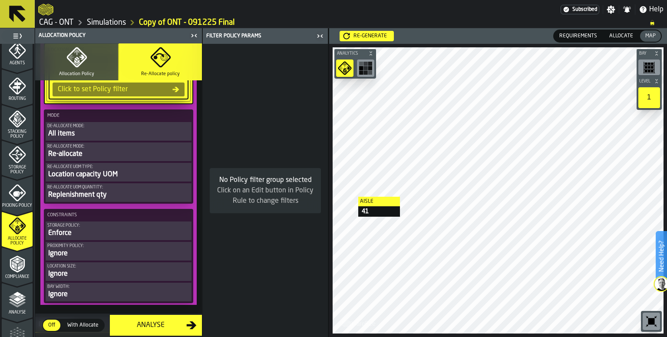
scroll to position [87, 0]
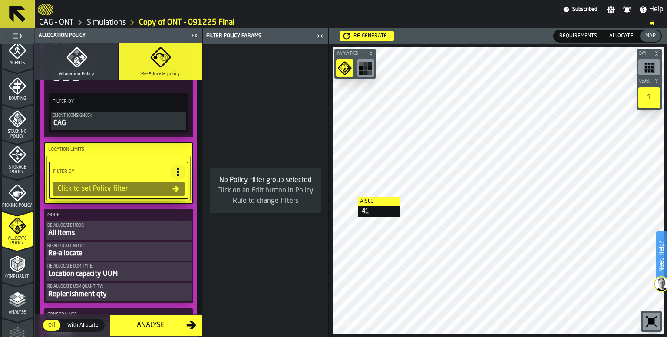
click at [129, 190] on div "Click to set Policy filter" at bounding box center [113, 189] width 118 height 10
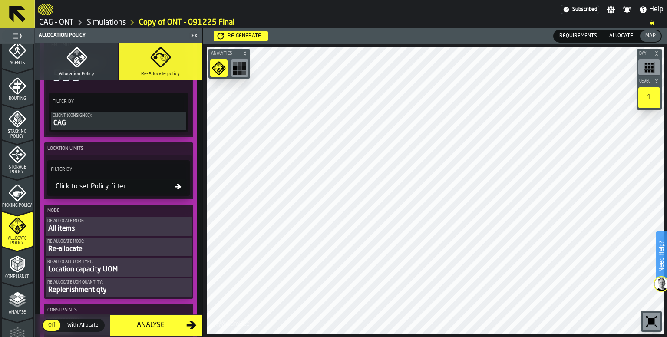
click at [168, 187] on div "Click to set Policy filter" at bounding box center [113, 187] width 123 height 10
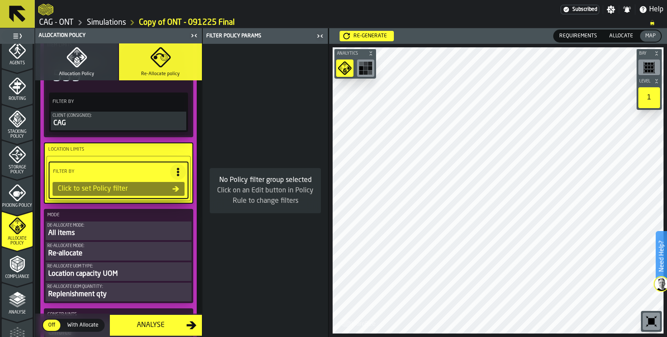
click at [177, 171] on icon at bounding box center [178, 172] width 9 height 9
click at [156, 208] on div "Add (OR) Filter" at bounding box center [155, 210] width 45 height 10
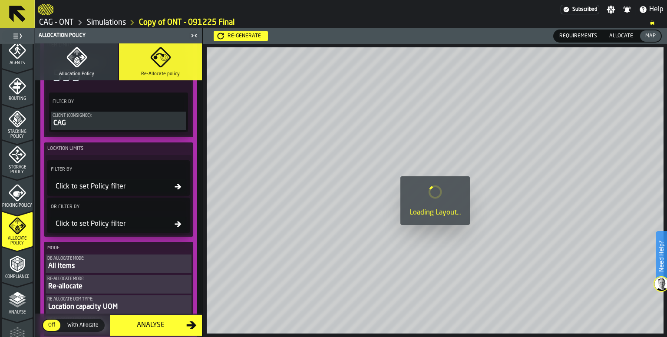
click at [166, 151] on label "Location Limits" at bounding box center [119, 148] width 146 height 9
click at [179, 169] on circle at bounding box center [180, 170] width 2 height 2
click at [162, 190] on div "Clear Filter" at bounding box center [157, 187] width 45 height 10
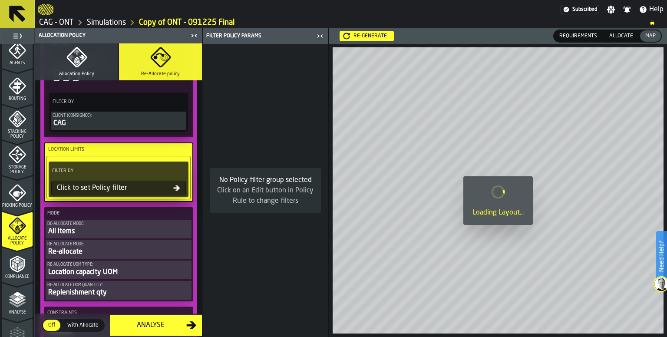
click at [132, 186] on div "Click to set Policy filter" at bounding box center [113, 188] width 120 height 10
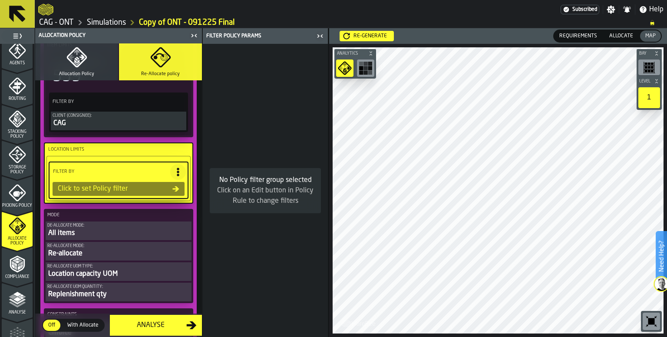
click at [175, 173] on icon at bounding box center [178, 172] width 9 height 9
click at [133, 169] on label "Filter By" at bounding box center [110, 171] width 119 height 9
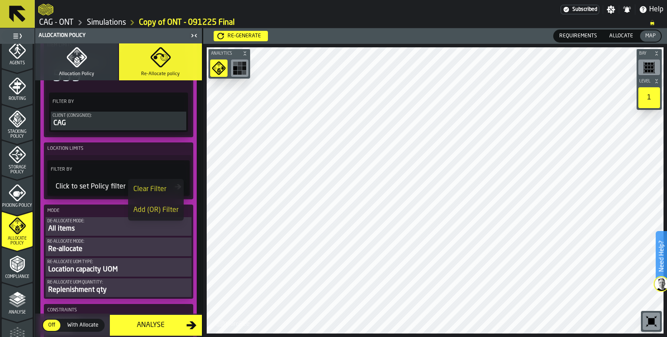
click at [91, 186] on div "Click to set Policy filter" at bounding box center [113, 187] width 123 height 10
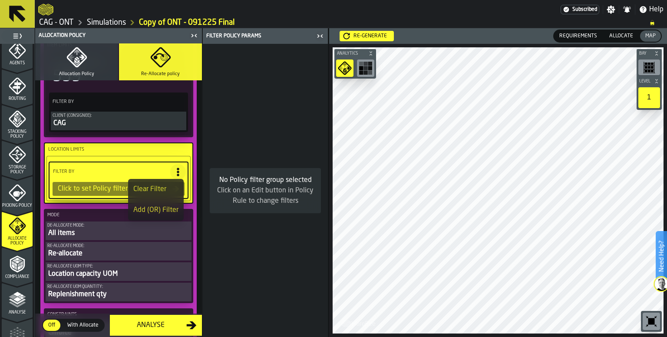
click at [94, 189] on div "Click to set Policy filter" at bounding box center [113, 189] width 118 height 10
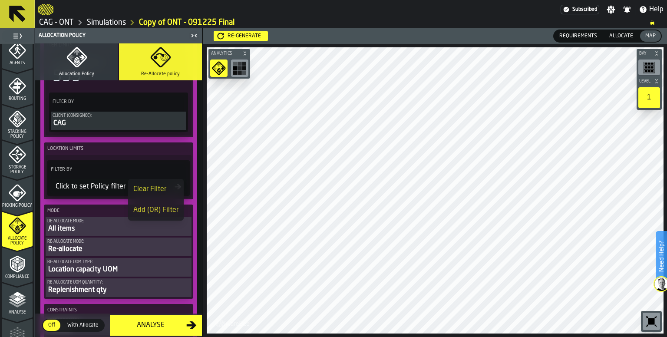
click at [94, 188] on div "Click to set Policy filter" at bounding box center [113, 187] width 123 height 10
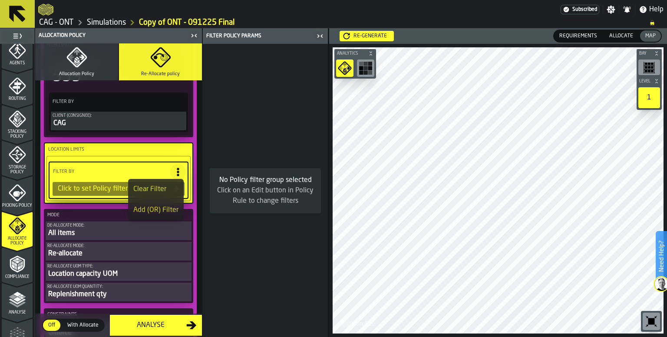
click at [281, 224] on div "No Policy filter group selected Click on an Edit button in Policy Rule to chang…" at bounding box center [265, 190] width 125 height 293
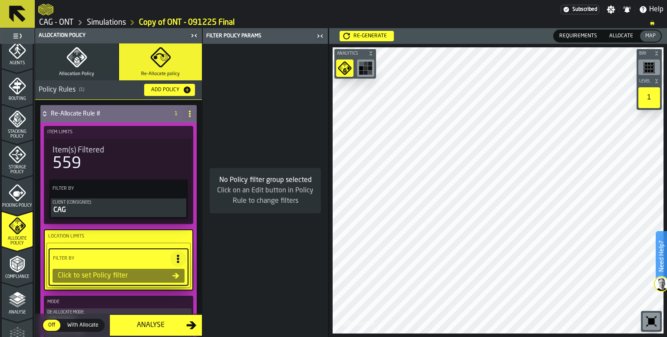
scroll to position [0, 0]
click at [53, 115] on h4 "Re-Allocate Rule #" at bounding box center [108, 113] width 115 height 7
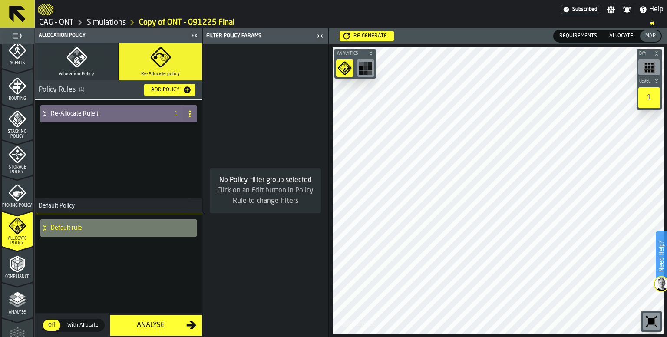
click at [68, 112] on h4 "Re-Allocate Rule #" at bounding box center [108, 113] width 115 height 7
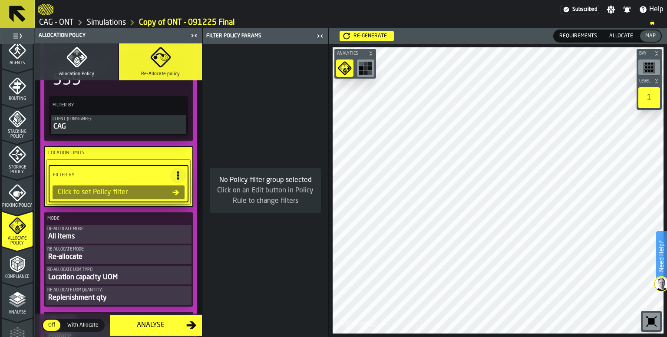
scroll to position [130, 0]
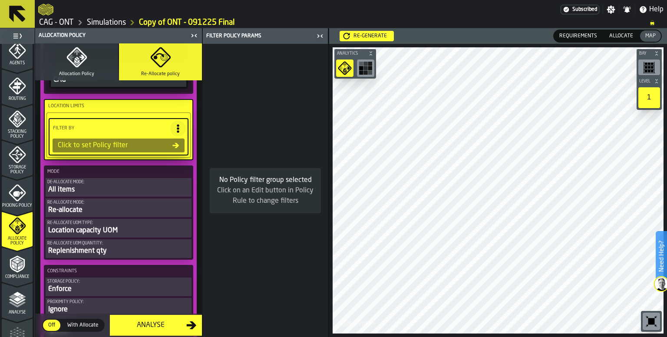
click at [79, 325] on span "With Allocate" at bounding box center [83, 326] width 38 height 8
click at [130, 144] on div "Click to set Policy filter" at bounding box center [113, 145] width 118 height 10
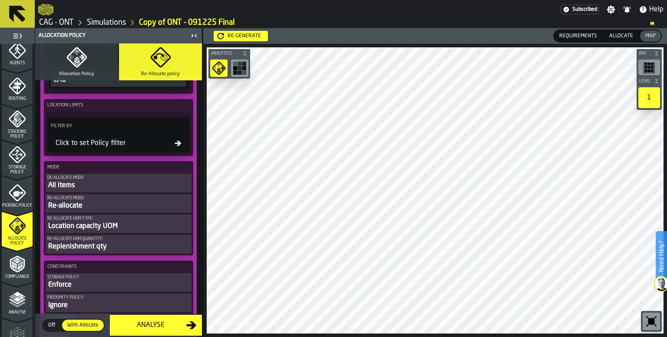
click at [175, 144] on icon at bounding box center [178, 143] width 7 height 7
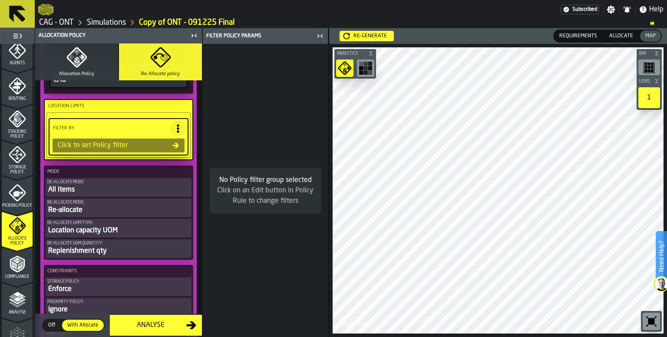
click at [176, 144] on icon at bounding box center [176, 145] width 7 height 5
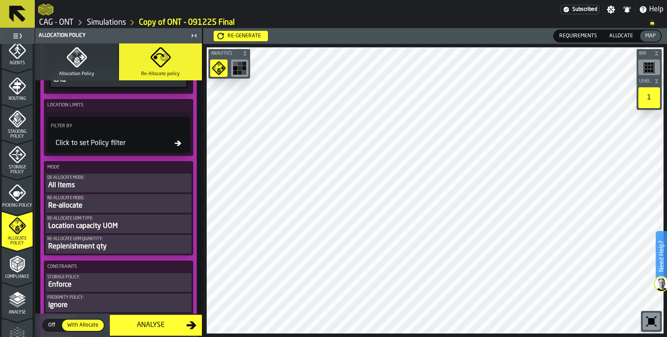
click at [176, 144] on icon at bounding box center [178, 143] width 7 height 7
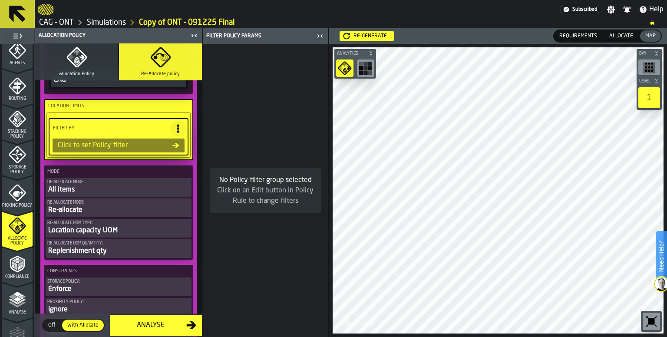
click at [378, 37] on div "Re-generate" at bounding box center [370, 36] width 40 height 6
click at [133, 140] on div "Click to set Policy filter" at bounding box center [113, 145] width 118 height 10
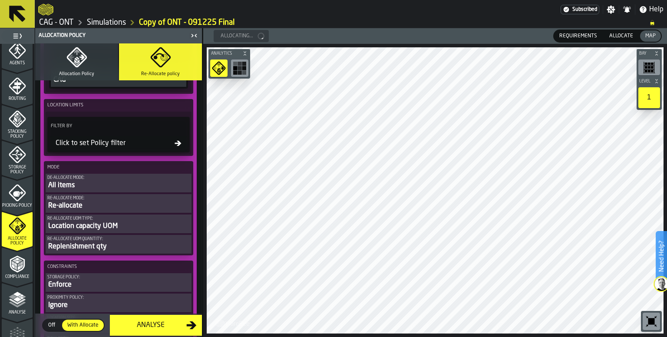
click at [169, 134] on div "Filter By Click to set Policy filter" at bounding box center [118, 135] width 143 height 36
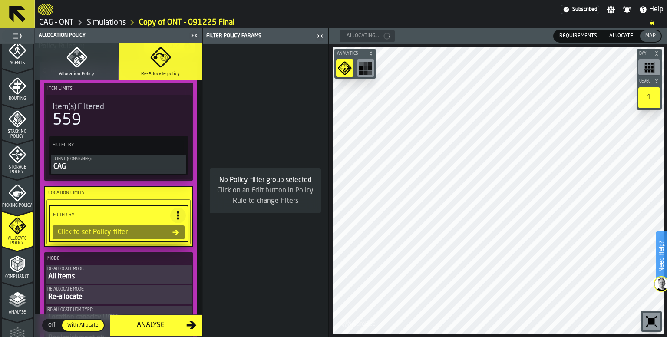
scroll to position [0, 0]
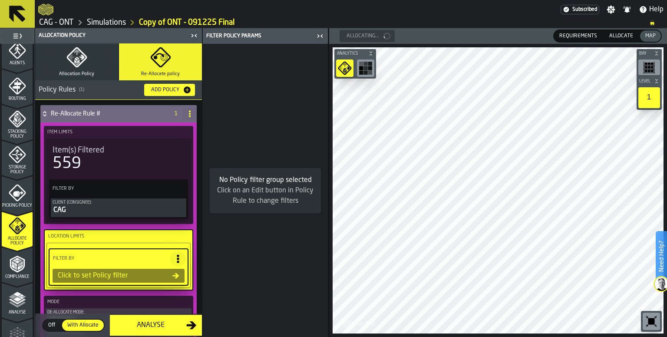
click at [186, 112] on icon at bounding box center [189, 113] width 7 height 7
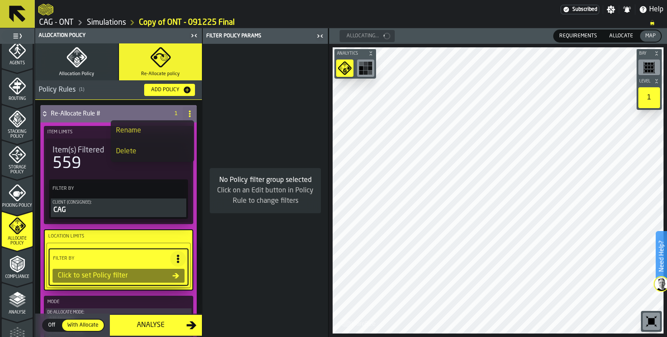
click at [134, 151] on div "Delete" at bounding box center [152, 151] width 73 height 10
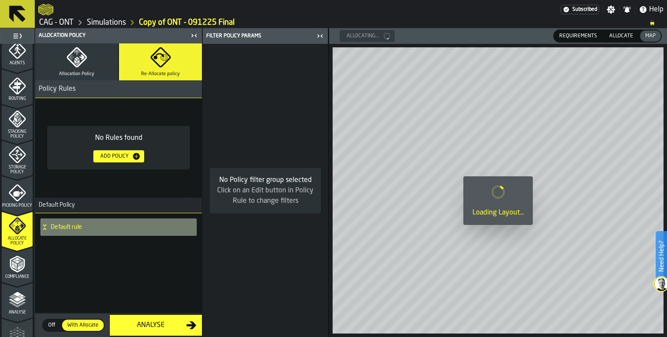
click at [124, 156] on div "Add Policy" at bounding box center [114, 156] width 35 height 6
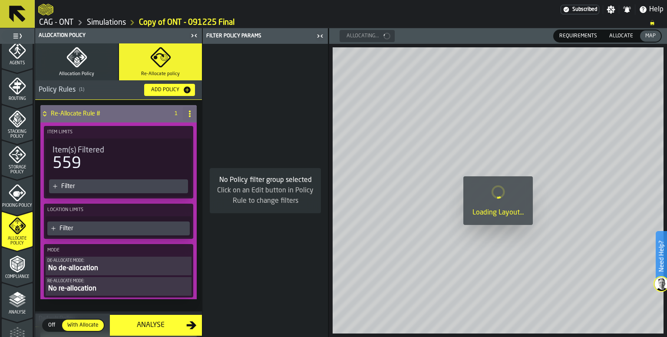
click at [79, 179] on div "Filter" at bounding box center [118, 186] width 139 height 14
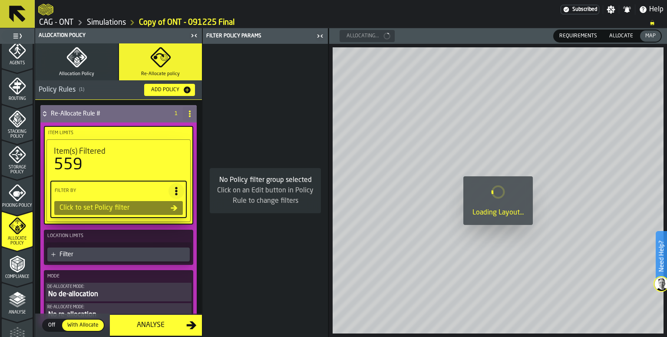
click at [125, 206] on div "Click to set Policy filter" at bounding box center [113, 208] width 115 height 10
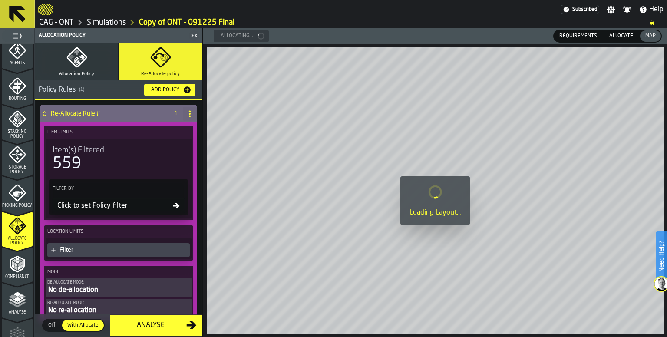
click at [173, 206] on icon at bounding box center [176, 205] width 7 height 7
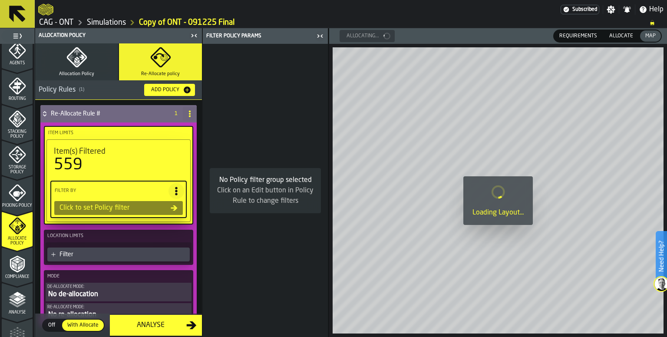
click at [171, 206] on icon at bounding box center [174, 208] width 7 height 5
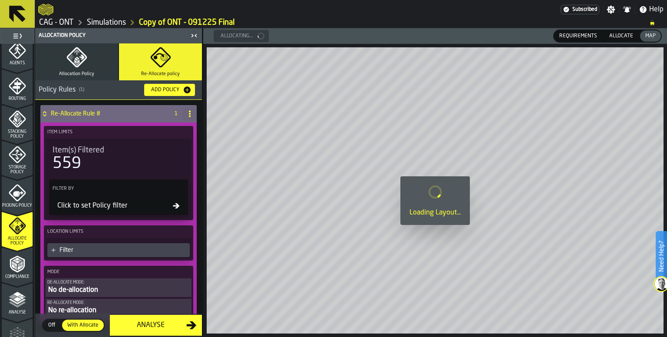
click at [173, 206] on icon at bounding box center [176, 205] width 7 height 7
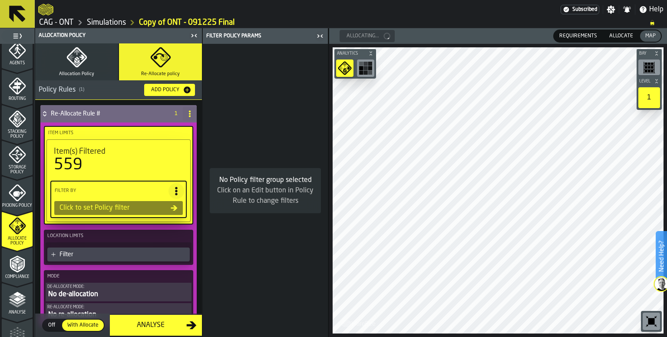
click at [624, 32] on span "Allocate" at bounding box center [621, 36] width 31 height 8
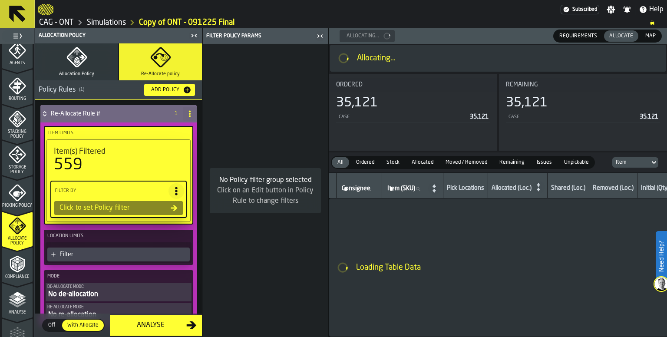
click at [587, 35] on span "Requirements" at bounding box center [578, 36] width 45 height 8
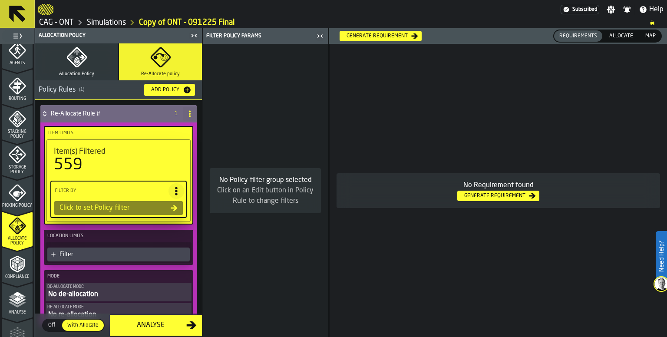
click at [652, 35] on span "Map" at bounding box center [650, 36] width 17 height 8
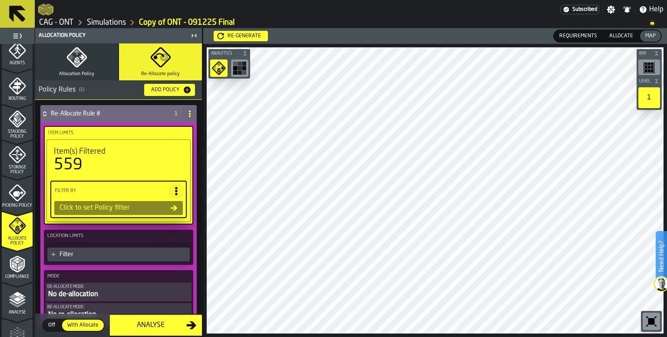
click at [135, 207] on div "Click to set Policy filter" at bounding box center [113, 208] width 115 height 10
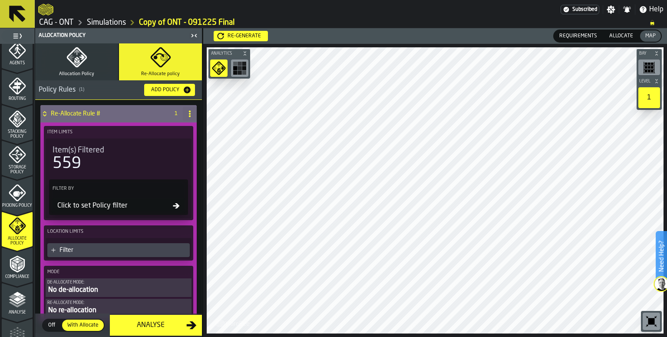
click at [148, 206] on div "Click to set Policy filter" at bounding box center [113, 206] width 119 height 10
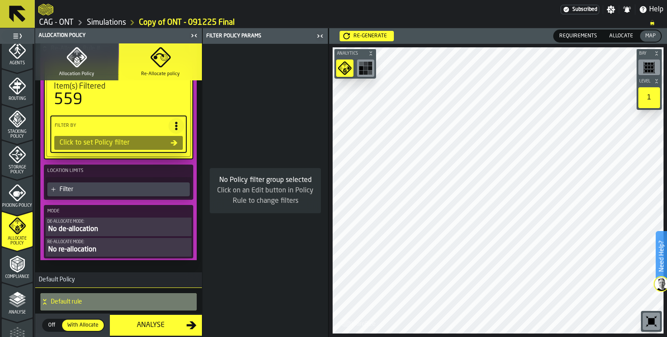
scroll to position [84, 0]
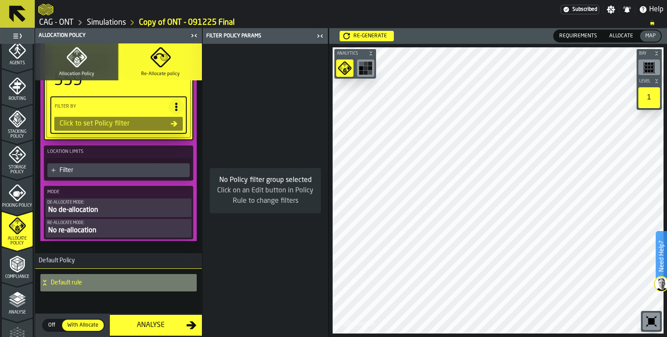
click at [17, 199] on div "Picking Policy" at bounding box center [17, 196] width 31 height 24
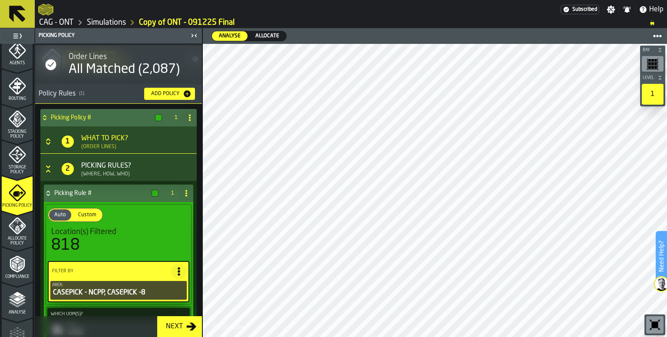
scroll to position [43, 0]
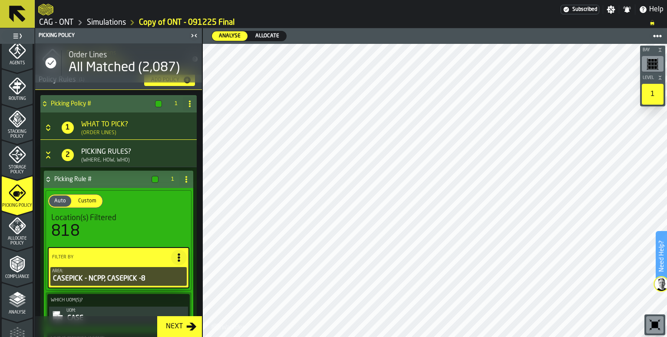
click at [193, 331] on icon "button-Next" at bounding box center [191, 327] width 10 height 10
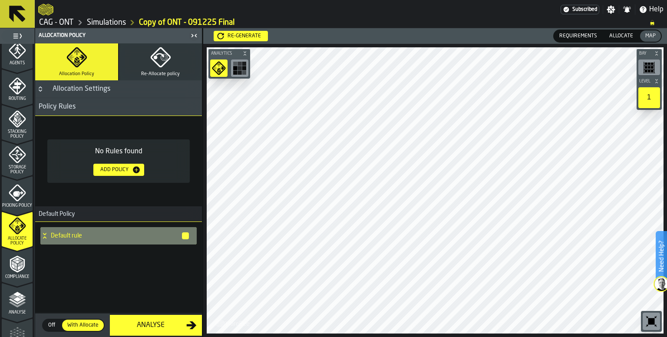
click at [163, 66] on icon "button" at bounding box center [160, 57] width 21 height 21
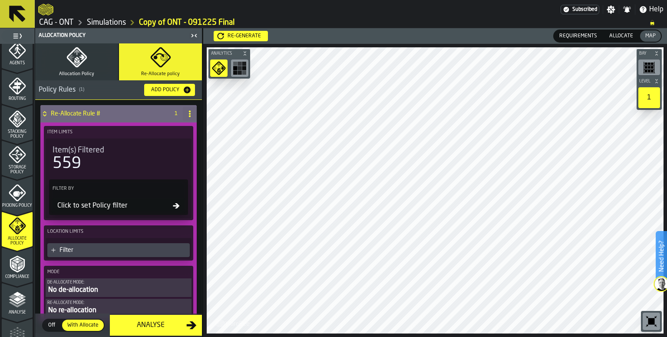
click at [126, 205] on div "Click to set Policy filter" at bounding box center [113, 206] width 119 height 10
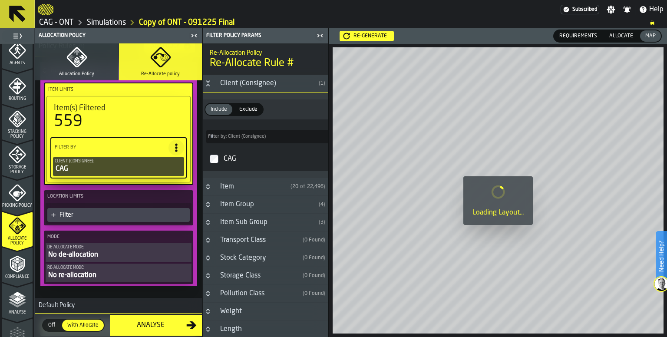
click at [58, 212] on div "Filter" at bounding box center [118, 215] width 143 height 14
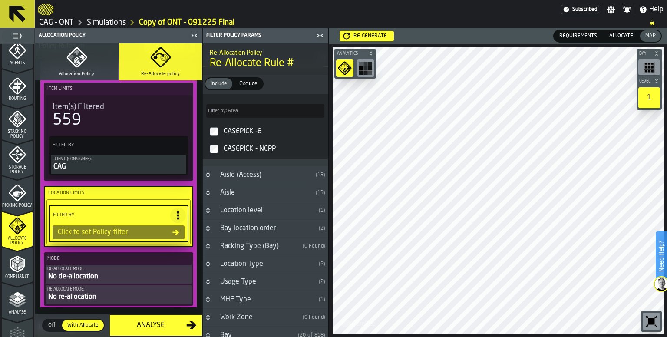
click at [213, 196] on h3 "Aisle ( 13 )" at bounding box center [265, 193] width 125 height 18
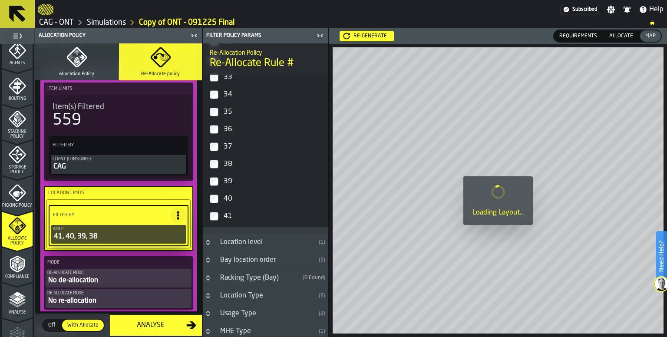
scroll to position [290, 0]
click at [17, 163] on icon "menu Storage Policy" at bounding box center [17, 154] width 17 height 17
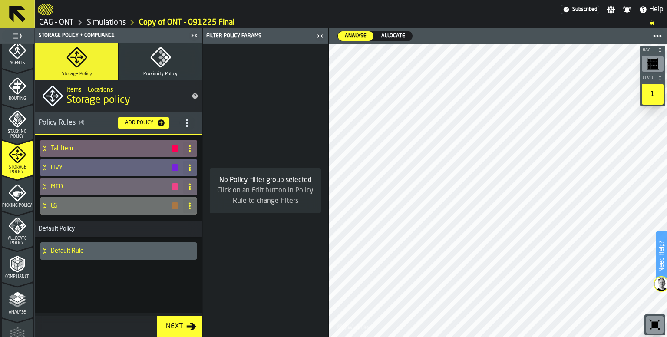
click at [49, 204] on div "LGT" at bounding box center [109, 205] width 139 height 17
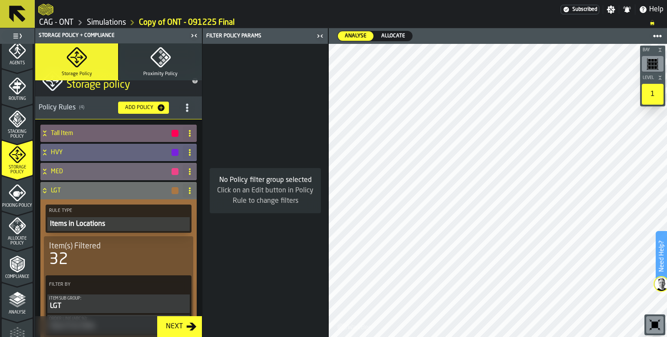
scroll to position [0, 0]
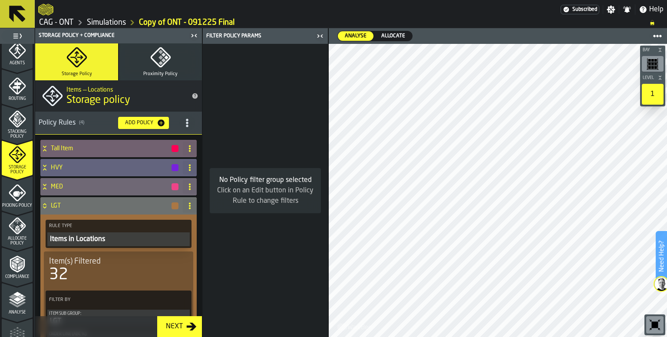
click at [56, 208] on h4 "LGT" at bounding box center [111, 205] width 120 height 7
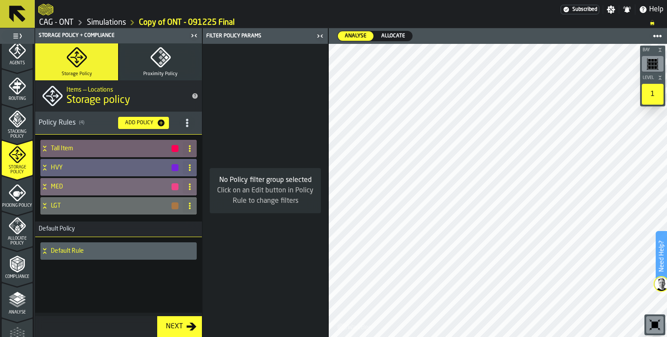
click at [57, 187] on h4 "MED" at bounding box center [111, 186] width 120 height 7
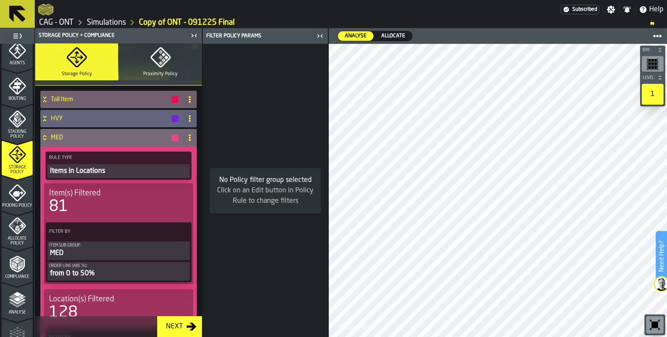
scroll to position [28, 0]
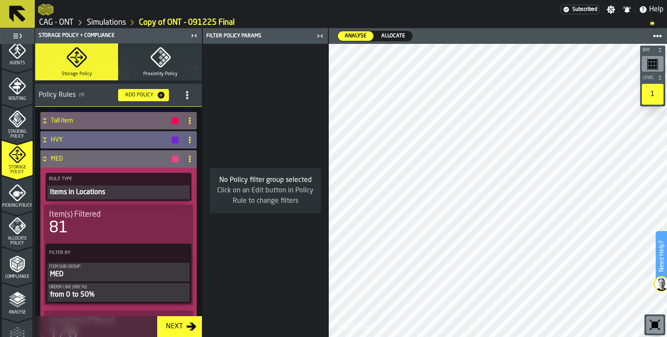
click at [42, 136] on icon at bounding box center [44, 139] width 9 height 7
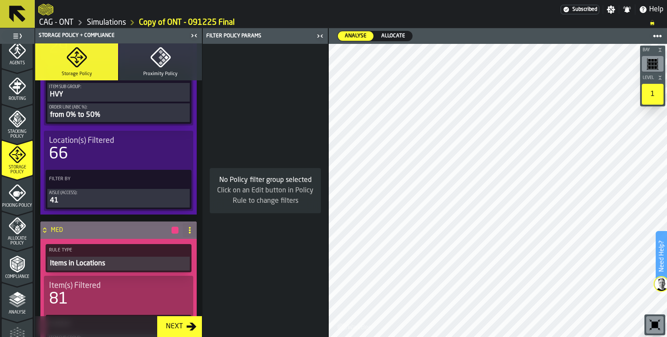
scroll to position [202, 0]
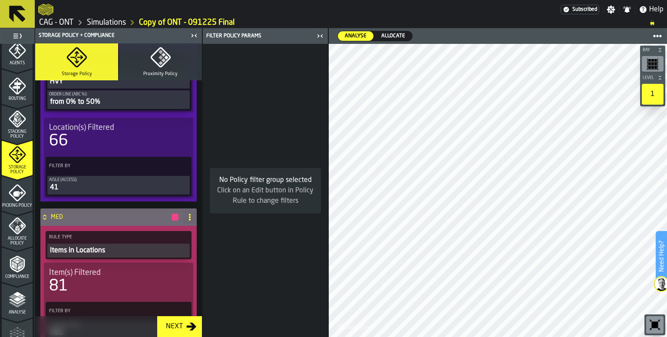
click at [17, 223] on icon "menu Allocate Policy" at bounding box center [17, 225] width 17 height 17
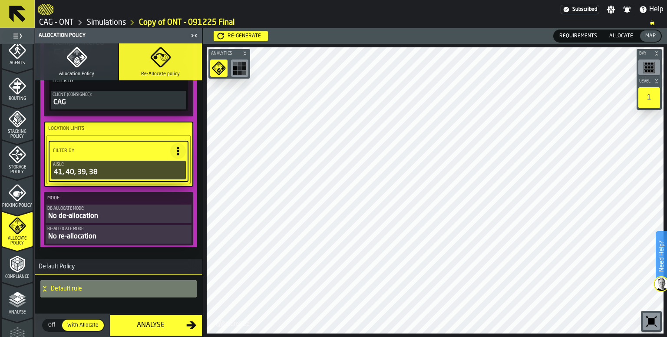
scroll to position [115, 0]
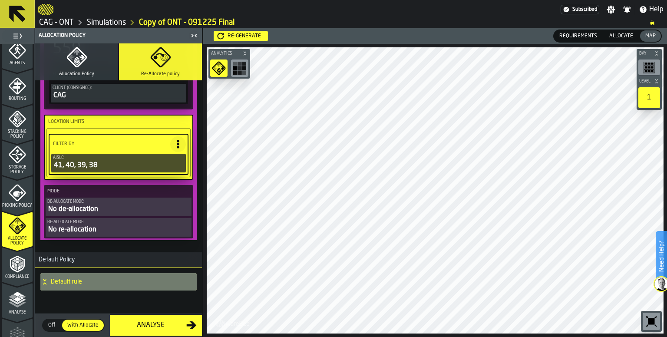
click at [89, 205] on div "No de-allocation" at bounding box center [118, 209] width 143 height 10
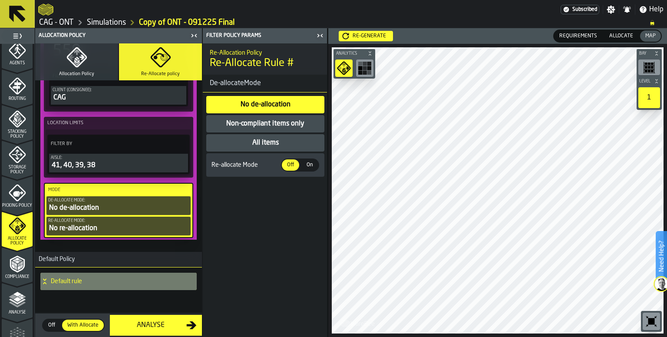
scroll to position [113, 0]
click at [254, 142] on div "All items" at bounding box center [266, 143] width 28 height 10
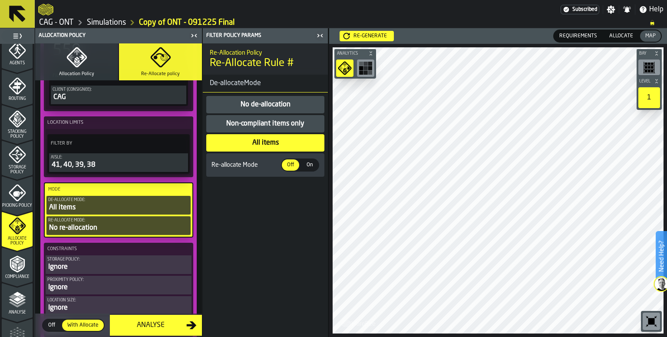
click at [106, 227] on div "No re-allocation" at bounding box center [118, 228] width 141 height 10
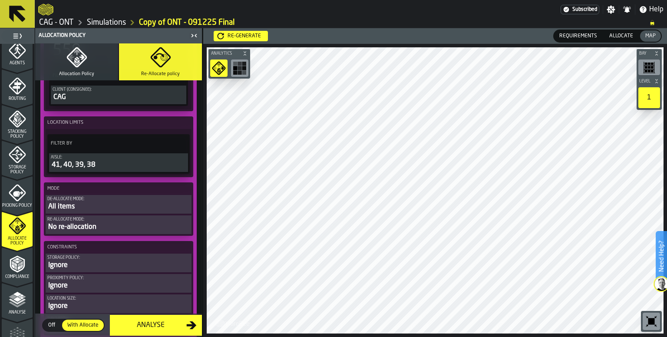
click at [106, 206] on div "All items" at bounding box center [118, 207] width 143 height 10
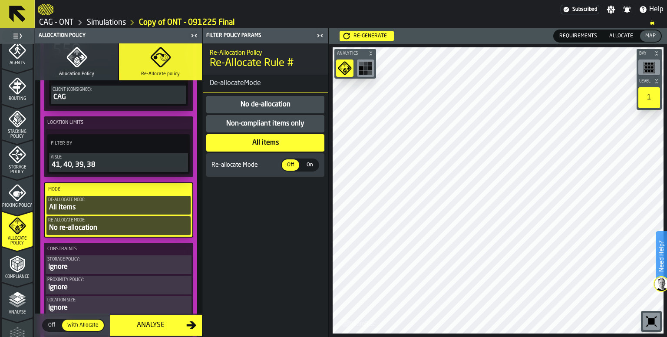
click at [105, 229] on div "No re-allocation" at bounding box center [118, 228] width 141 height 10
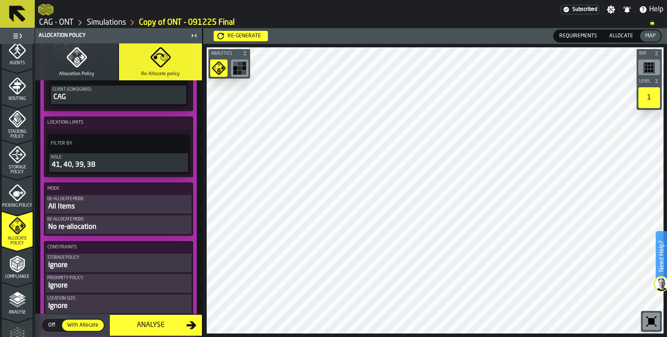
click at [106, 226] on div "No re-allocation" at bounding box center [118, 227] width 143 height 10
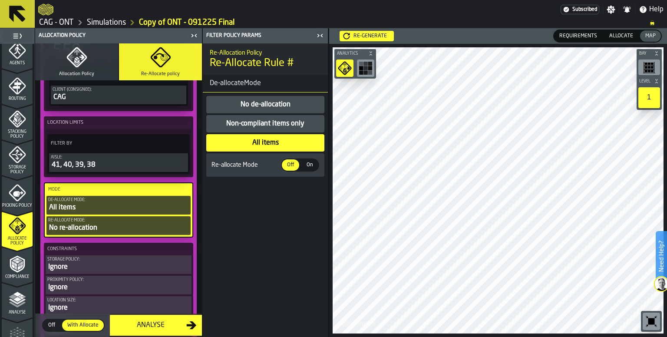
click at [309, 167] on span "On" at bounding box center [310, 165] width 14 height 8
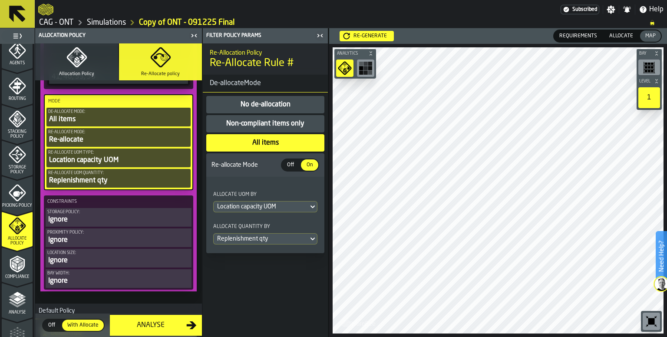
scroll to position [243, 0]
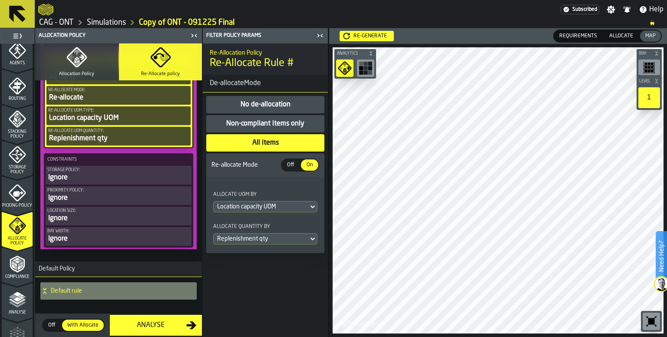
click at [85, 180] on div "Ignore" at bounding box center [118, 178] width 143 height 10
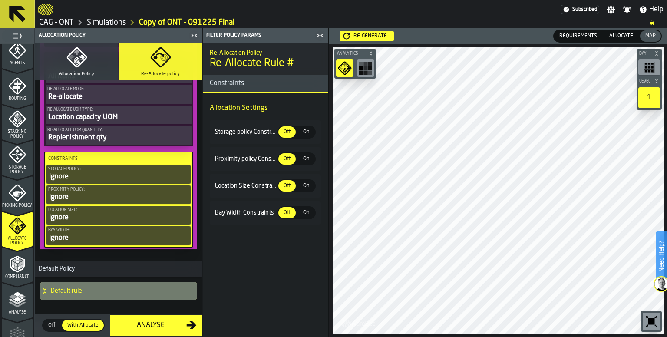
click at [83, 178] on div "Ignore" at bounding box center [118, 177] width 141 height 10
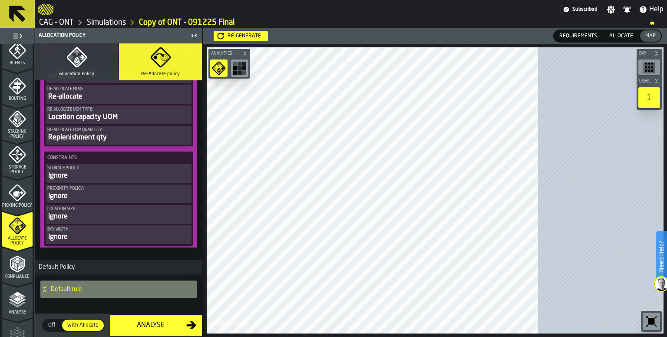
click at [83, 178] on div "Ignore" at bounding box center [118, 176] width 143 height 10
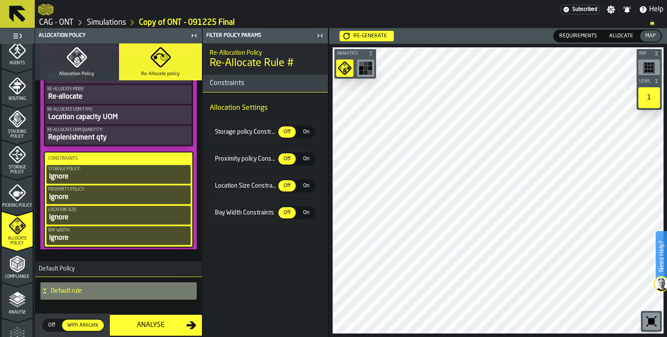
click at [303, 133] on span "On" at bounding box center [306, 132] width 14 height 8
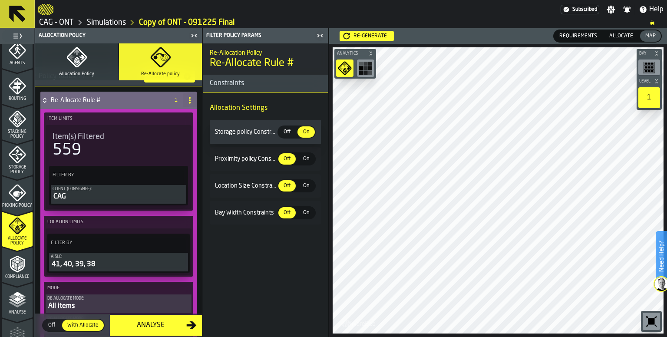
scroll to position [0, 0]
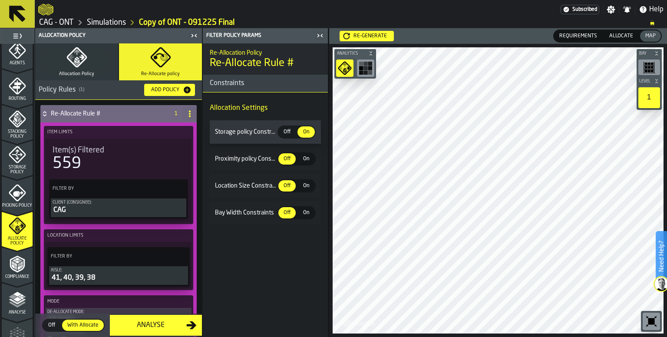
click at [54, 115] on h4 "Re-Allocate Rule #" at bounding box center [108, 113] width 115 height 7
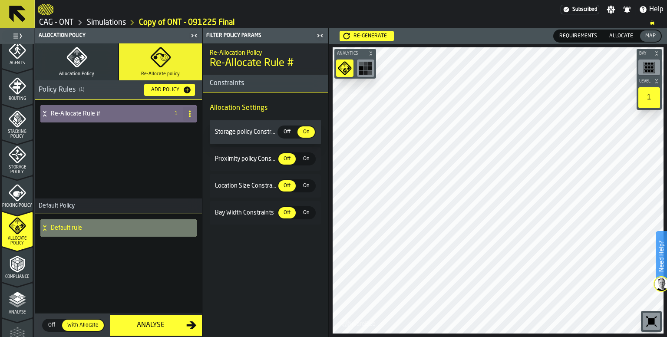
click at [73, 57] on icon "button" at bounding box center [72, 57] width 6 height 5
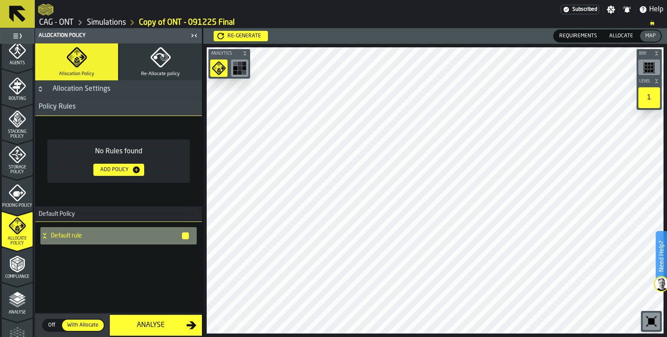
click at [120, 170] on div "Add Policy" at bounding box center [114, 170] width 35 height 6
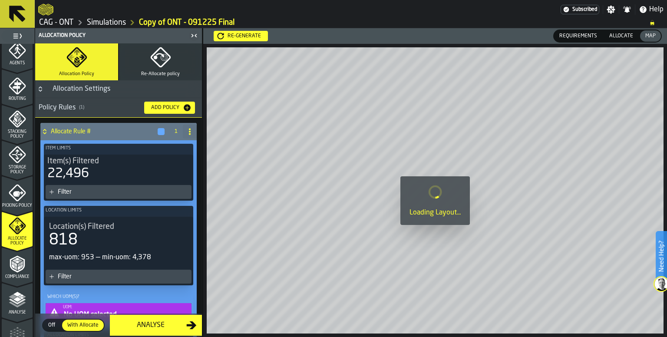
click at [75, 193] on div "Filter" at bounding box center [123, 192] width 130 height 7
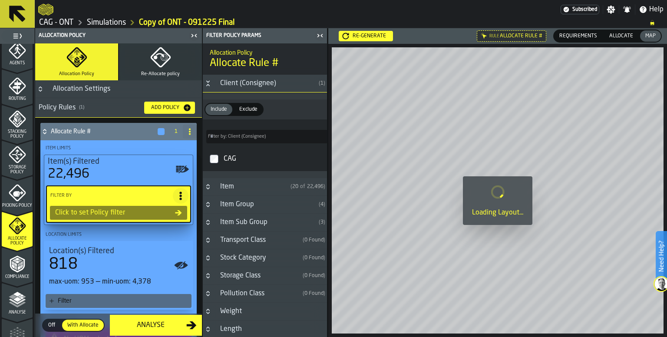
type input "*"
type input "***"
type input "*"
type input "***"
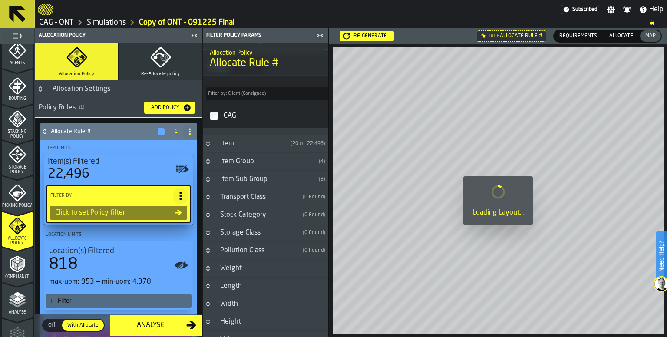
scroll to position [43, 0]
click at [216, 181] on div "Item Sub Group" at bounding box center [265, 179] width 100 height 10
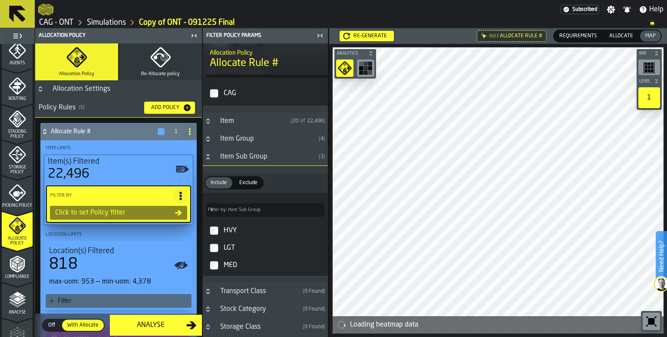
scroll to position [87, 0]
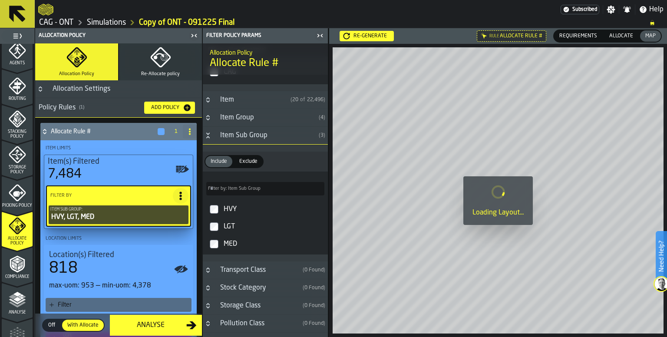
click at [207, 133] on icon "Button-Item Sub Group-open" at bounding box center [208, 135] width 7 height 7
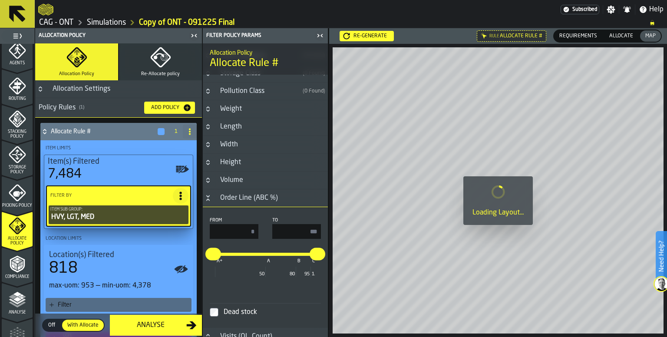
scroll to position [217, 0]
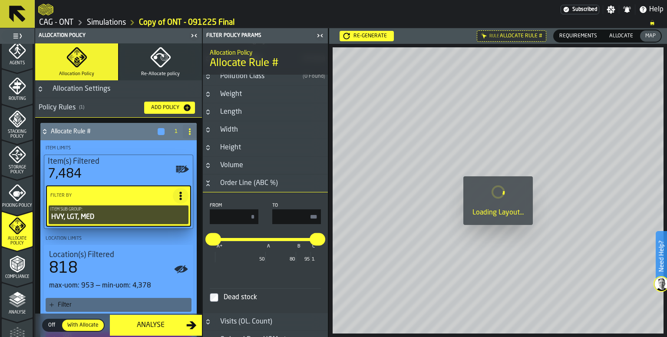
click at [293, 215] on input "***" at bounding box center [296, 216] width 49 height 15
type input "*"
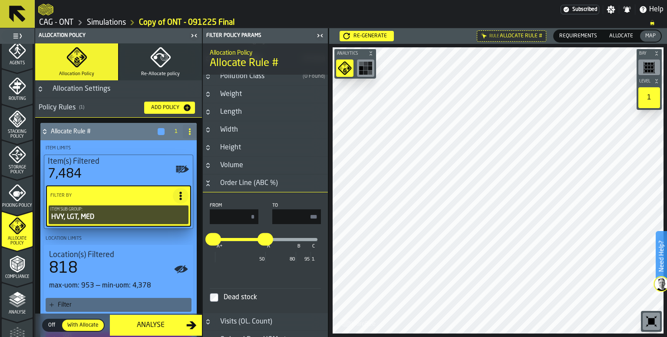
type input "**"
click at [213, 184] on h3 "Order Line (ABC %)" at bounding box center [265, 184] width 125 height 18
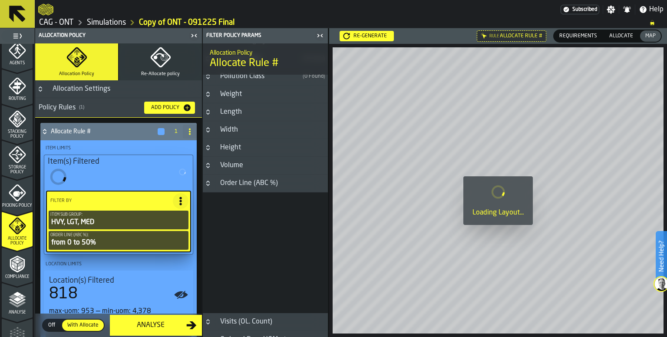
type input "**"
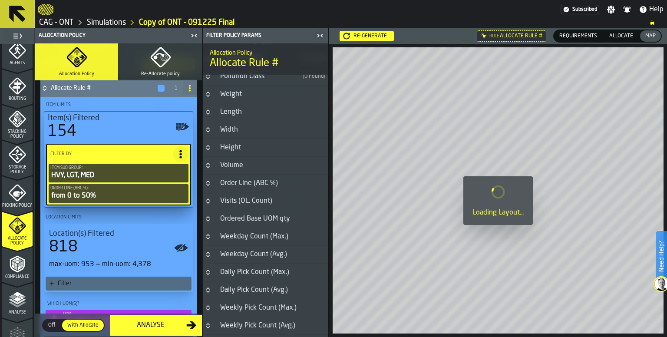
scroll to position [87, 0]
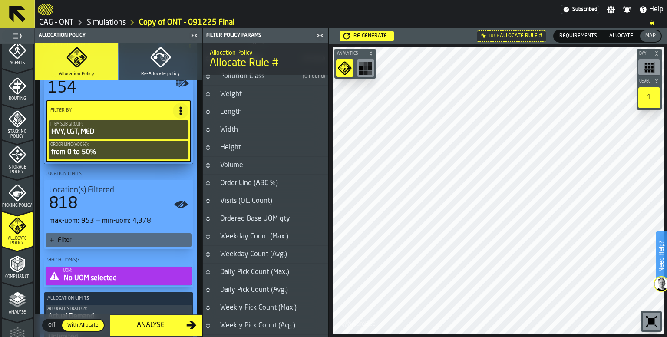
click at [88, 239] on div "Filter" at bounding box center [123, 240] width 130 height 7
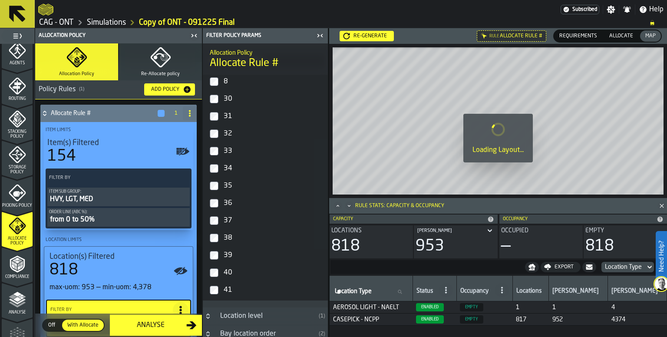
scroll to position [0, 0]
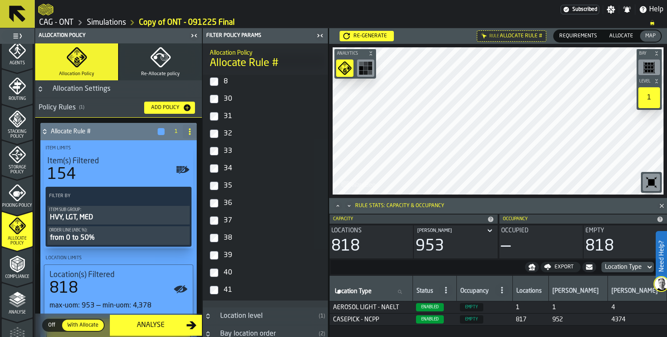
click at [149, 195] on label "Filter By" at bounding box center [110, 196] width 127 height 9
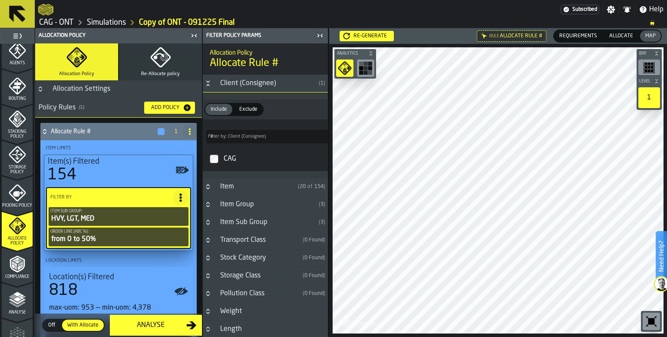
click at [264, 138] on input "Filter by: Client (Consignee) Filter by: Client (Consignee)" at bounding box center [273, 136] width 135 height 13
type input "*"
click at [210, 83] on icon "Button-Client (Consignee)-open" at bounding box center [208, 83] width 7 height 7
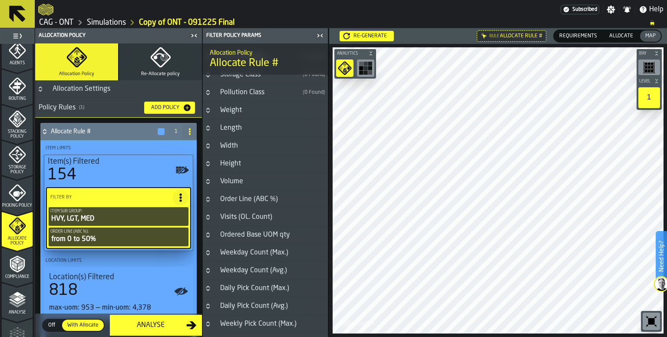
scroll to position [101, 0]
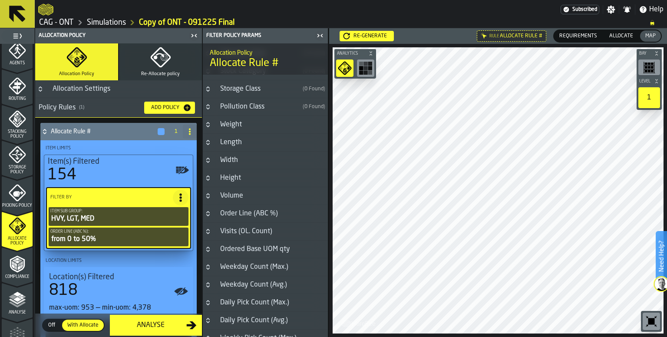
click at [213, 213] on h3 "Order Line (ABC %)" at bounding box center [265, 214] width 125 height 18
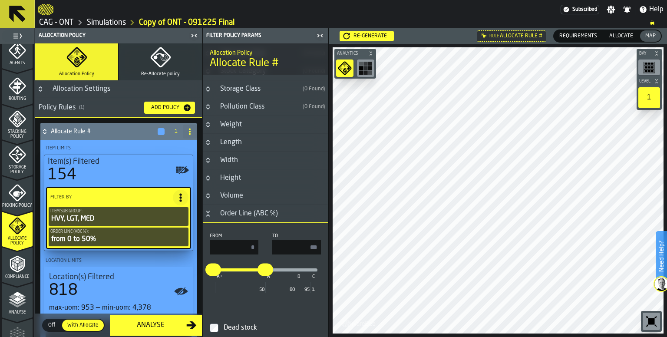
click at [213, 213] on h3 "Order Line (ABC %)" at bounding box center [265, 214] width 125 height 18
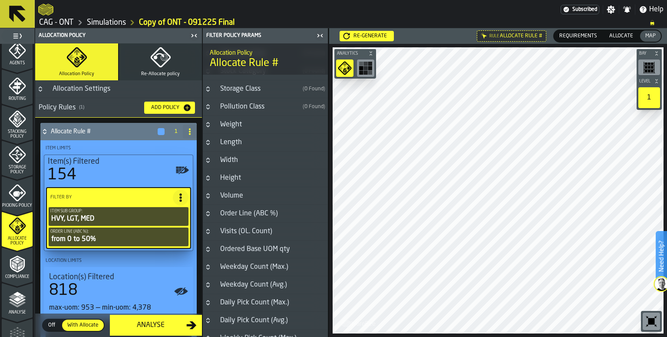
click at [220, 196] on div "Volume" at bounding box center [231, 196] width 33 height 10
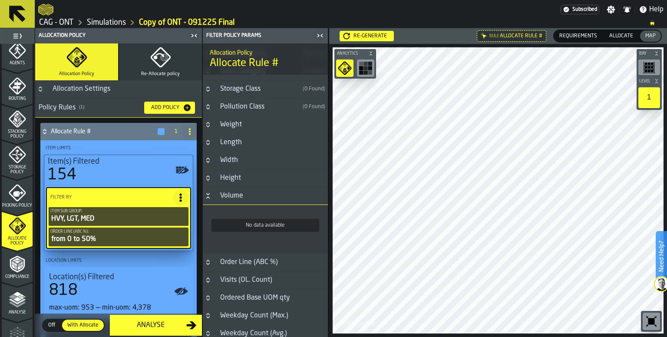
click at [220, 196] on div "Volume" at bounding box center [231, 196] width 33 height 10
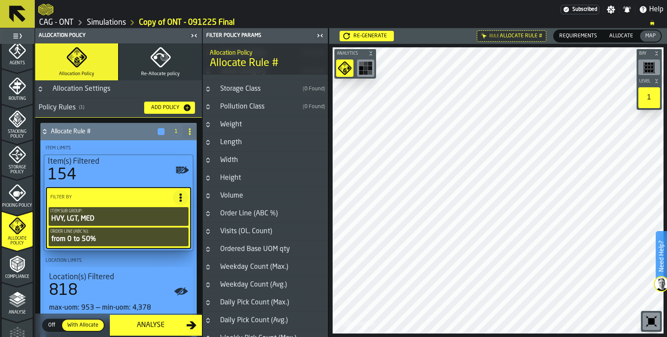
click at [220, 179] on div "Height" at bounding box center [230, 178] width 31 height 10
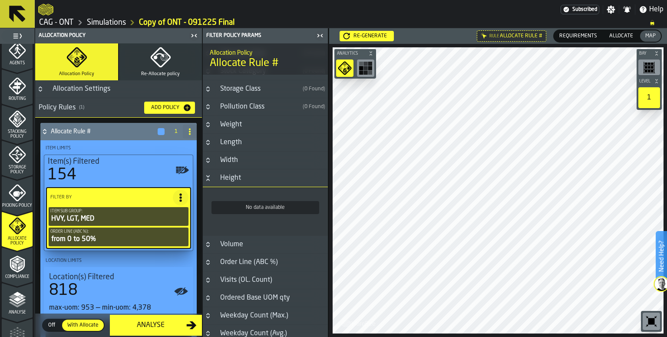
click at [221, 177] on div "Height" at bounding box center [230, 178] width 31 height 10
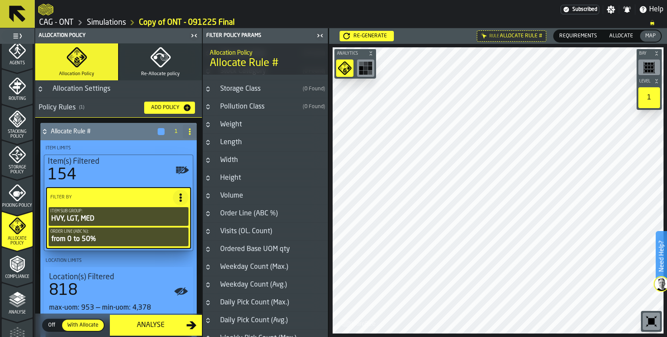
click at [49, 133] on icon at bounding box center [44, 131] width 9 height 7
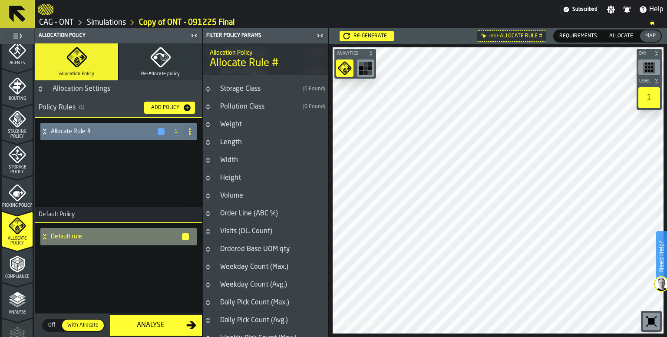
click at [54, 131] on h4 "Allocate Rule #" at bounding box center [104, 131] width 106 height 7
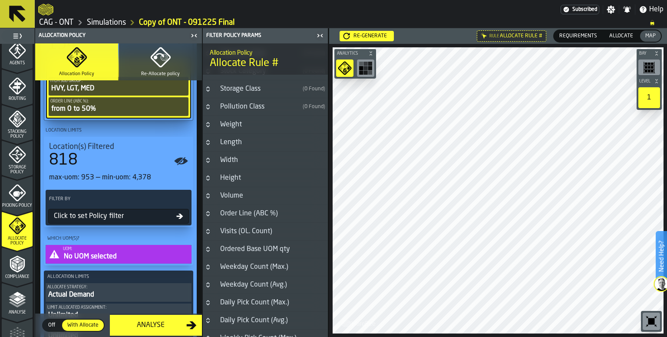
click at [110, 150] on span "Location(s) Filtered" at bounding box center [81, 147] width 65 height 10
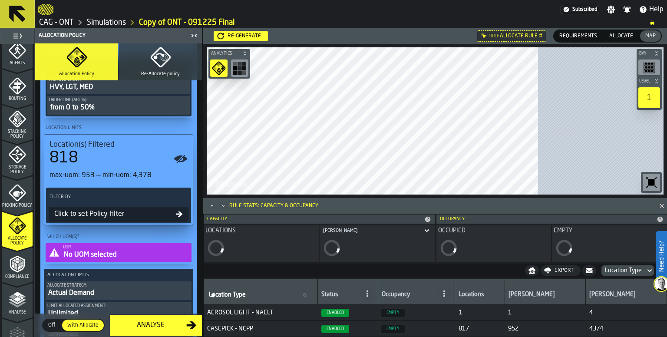
scroll to position [130, 0]
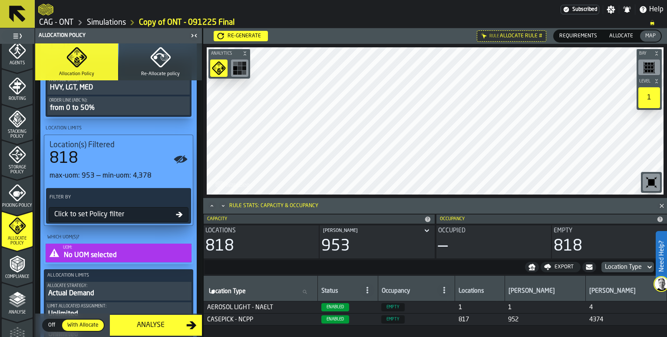
click at [116, 164] on div "818" at bounding box center [119, 158] width 138 height 17
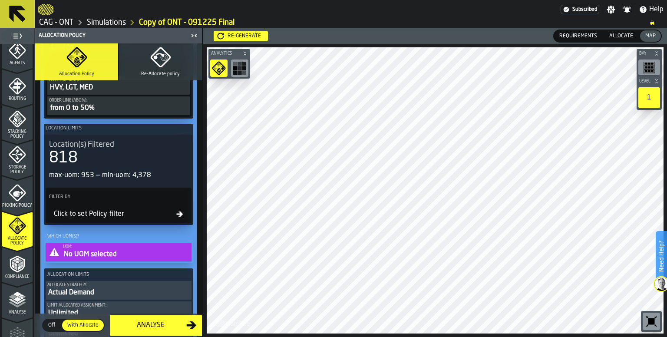
click at [115, 216] on div "Click to set Policy filter" at bounding box center [113, 214] width 126 height 10
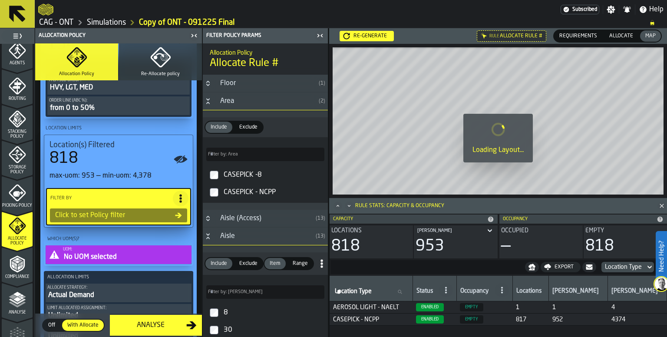
click at [208, 103] on icon "Button-Area-open" at bounding box center [208, 101] width 7 height 7
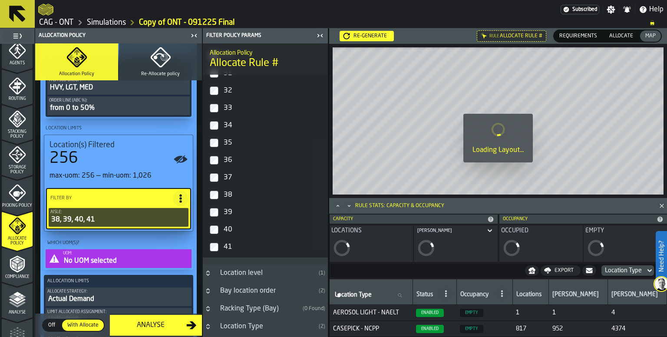
scroll to position [174, 0]
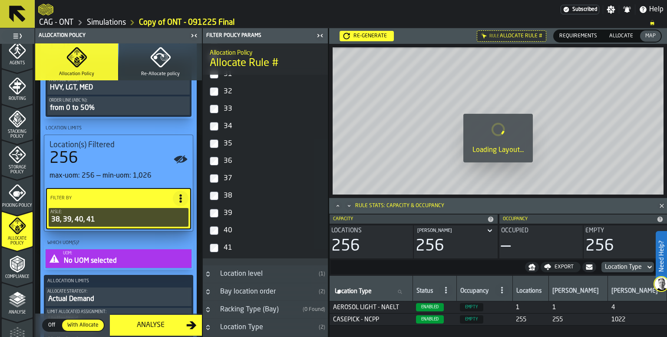
click at [118, 257] on div "No UOM selected" at bounding box center [126, 261] width 127 height 10
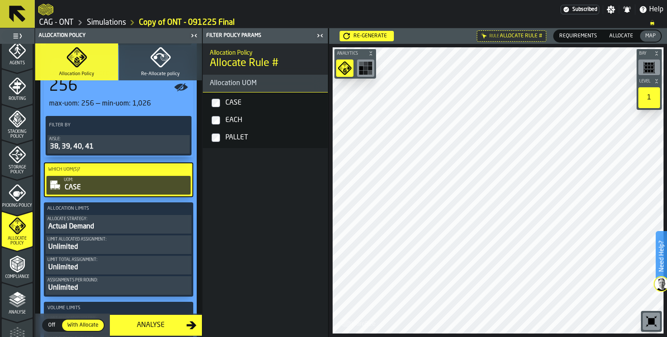
scroll to position [217, 0]
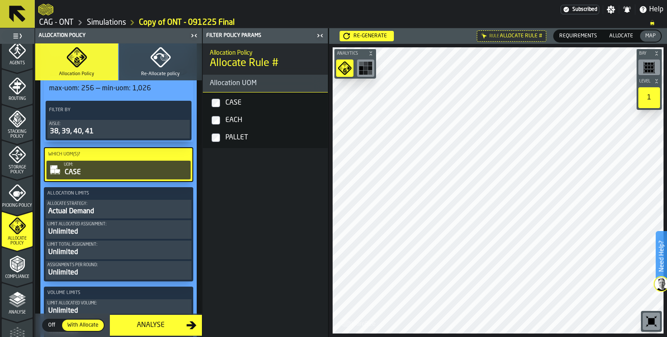
click at [102, 211] on div "Actual Demand" at bounding box center [118, 211] width 143 height 10
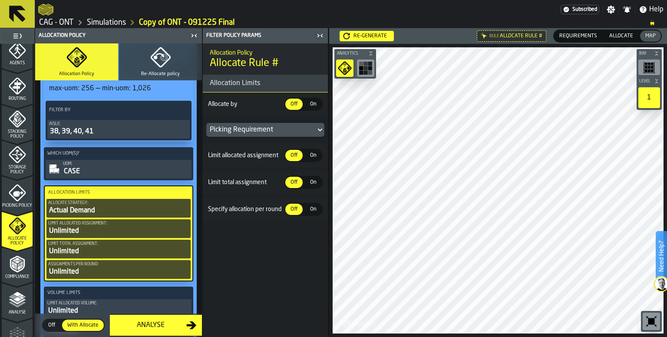
click at [283, 129] on div "Picking Requirement" at bounding box center [261, 130] width 103 height 10
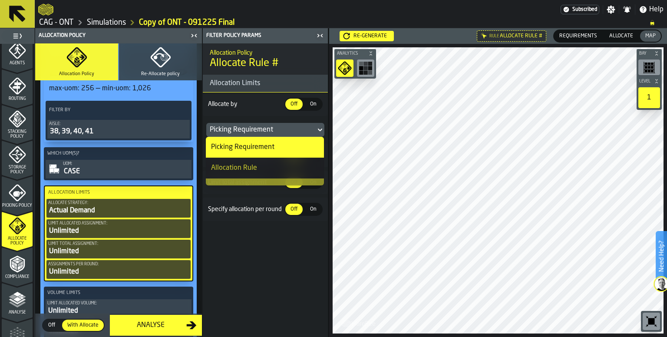
click at [283, 129] on div "Picking Requirement" at bounding box center [261, 130] width 103 height 10
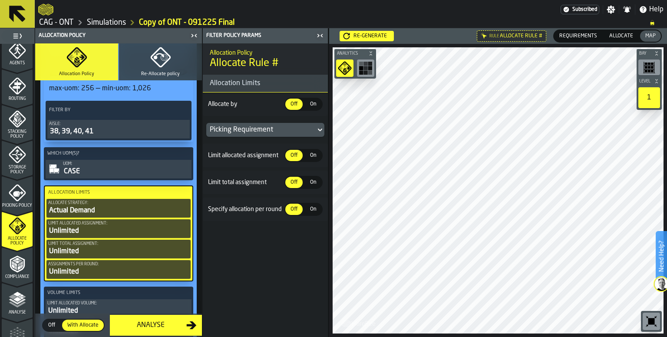
click at [118, 212] on div "Actual Demand" at bounding box center [118, 211] width 141 height 10
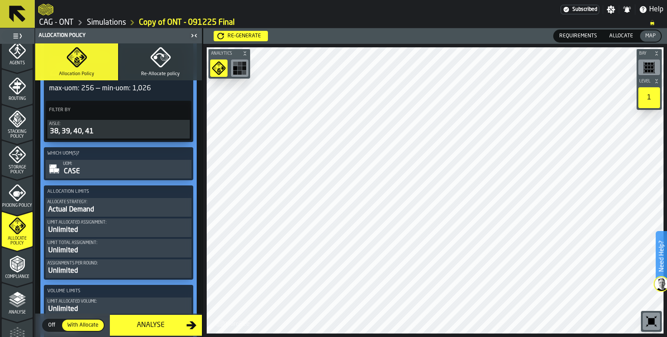
click at [116, 208] on div "Actual Demand" at bounding box center [118, 210] width 143 height 10
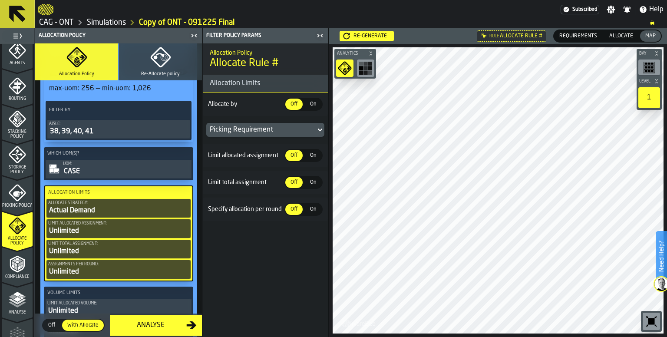
click at [267, 128] on div "Picking Requirement" at bounding box center [261, 130] width 103 height 10
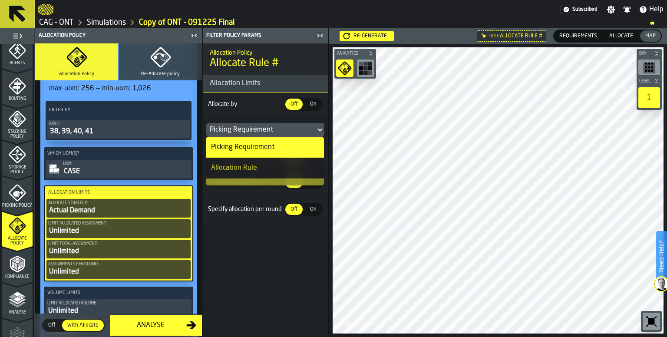
click at [259, 276] on div "Allocation Policy Allocate Rule # Allocation Limits Allocate by Off Off On On P…" at bounding box center [265, 190] width 125 height 294
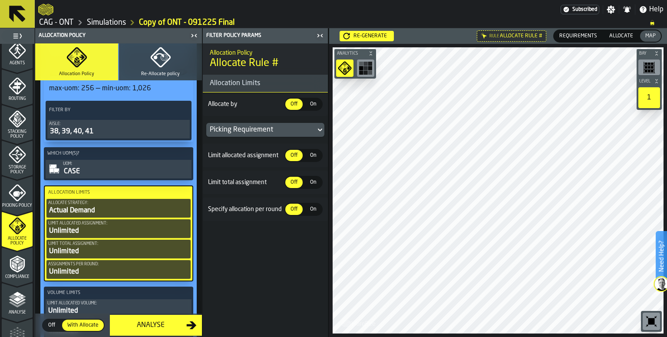
click at [309, 103] on span "On" at bounding box center [313, 104] width 14 height 8
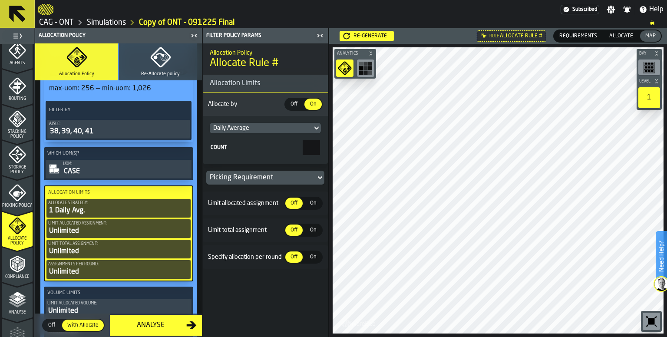
click at [79, 229] on div "Unlimited" at bounding box center [118, 231] width 141 height 10
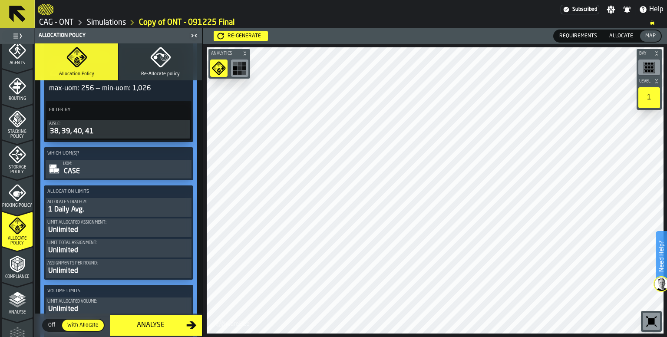
click at [79, 229] on div "Unlimited" at bounding box center [118, 230] width 143 height 10
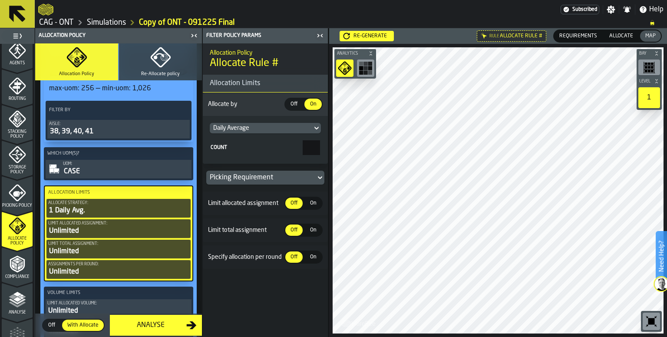
click at [313, 203] on span "On" at bounding box center [313, 203] width 14 height 8
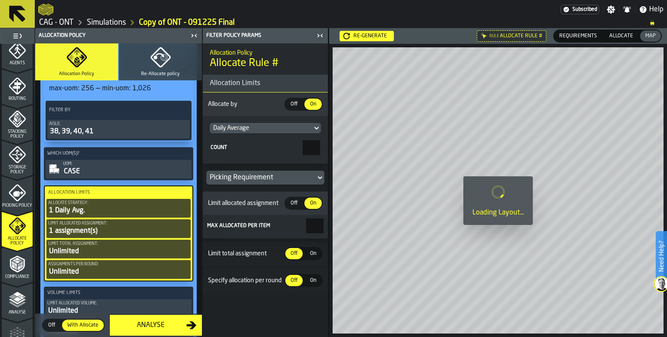
drag, startPoint x: 307, startPoint y: 226, endPoint x: 338, endPoint y: 225, distance: 30.4
click at [338, 225] on main "1 Start 1.1 Layout 1.2 Assignment 1.3 Items 1.4 Orders 1.5 Data Stats 1.6 Heatm…" at bounding box center [333, 182] width 667 height 309
type input "*"
click at [282, 307] on div "Allocation Policy Allocate Rule # Allocation Limits Allocate by Off Off On On D…" at bounding box center [265, 190] width 125 height 294
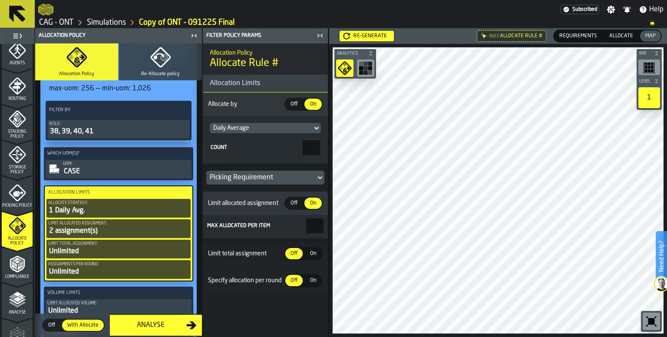
click at [311, 251] on span "On" at bounding box center [313, 254] width 14 height 8
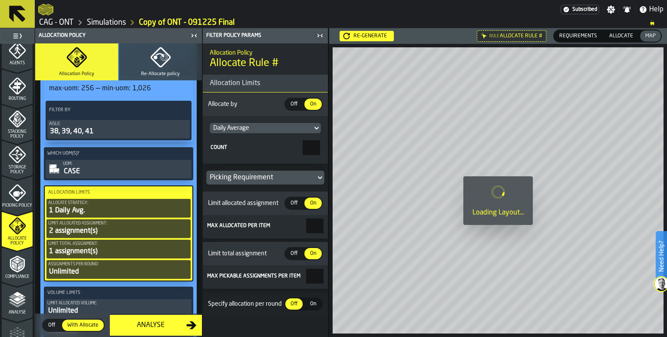
click at [313, 303] on span "On" at bounding box center [313, 304] width 14 height 8
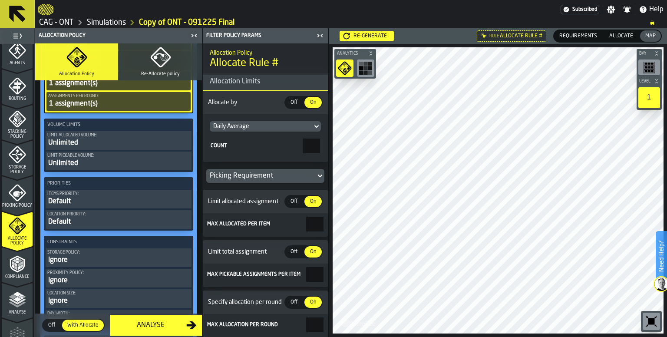
scroll to position [391, 0]
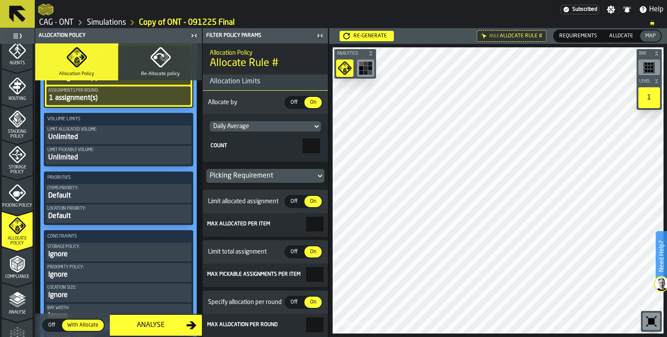
click at [97, 136] on div "Unlimited" at bounding box center [118, 137] width 143 height 10
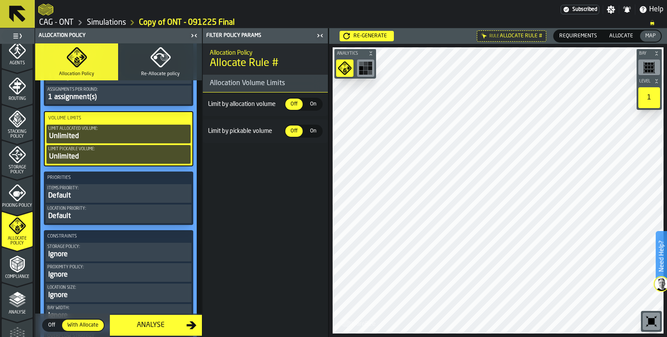
scroll to position [390, 0]
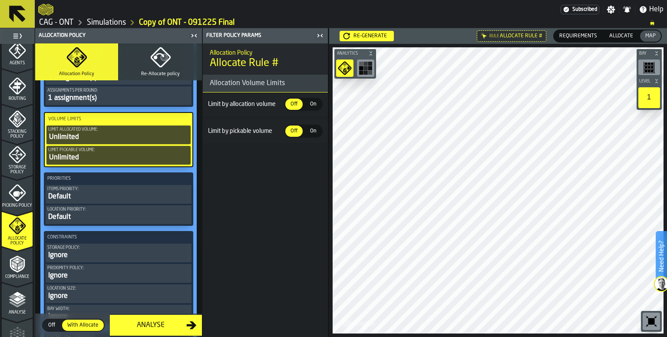
click at [103, 197] on div "Default" at bounding box center [118, 197] width 143 height 10
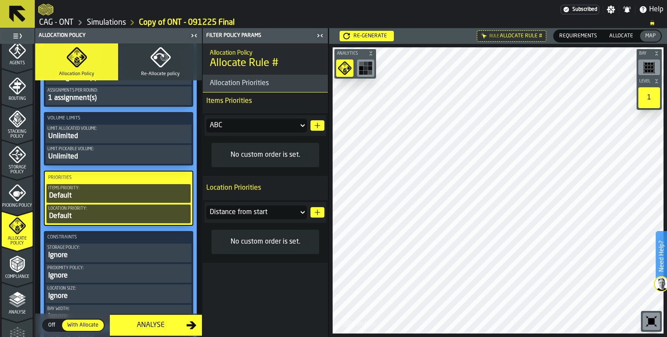
click at [290, 126] on div "ABC" at bounding box center [252, 125] width 85 height 10
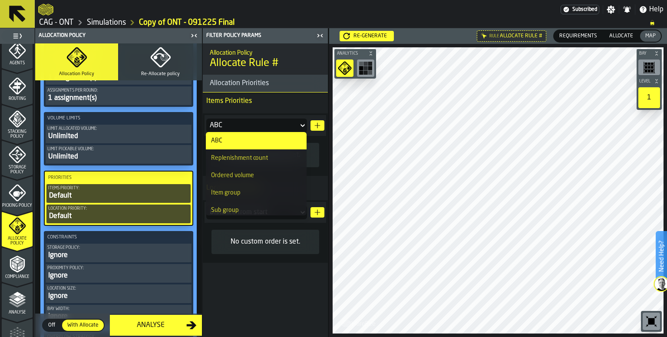
click at [290, 126] on div "ABC" at bounding box center [252, 125] width 85 height 10
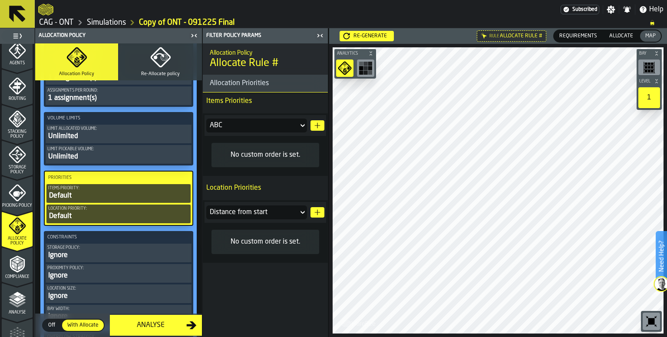
click at [285, 126] on div "ABC" at bounding box center [252, 125] width 85 height 10
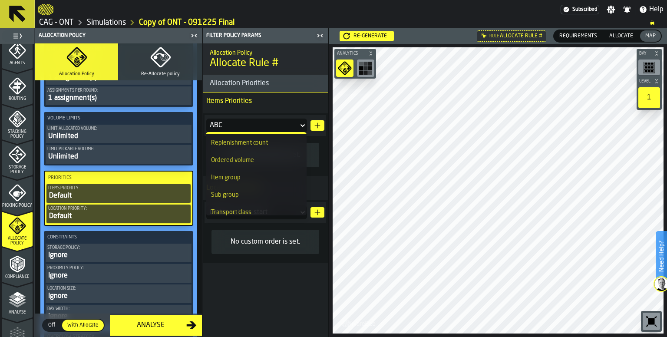
scroll to position [0, 0]
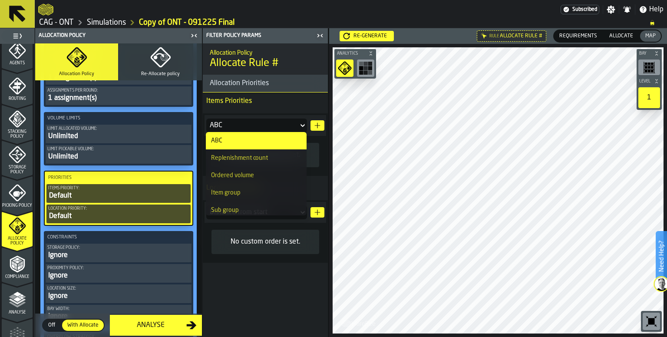
click at [305, 110] on section "Items Priorities ABC No custom order is set. Location Priorities Distance from …" at bounding box center [265, 178] width 125 height 170
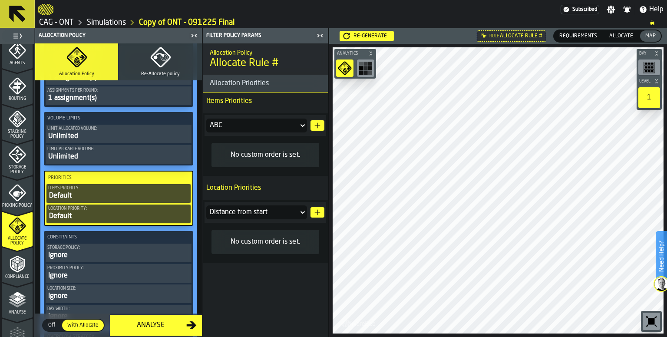
click at [279, 152] on div "No custom order is set." at bounding box center [266, 155] width 94 height 10
click at [281, 155] on div "No custom order is set." at bounding box center [266, 155] width 94 height 10
click at [314, 125] on icon "button-" at bounding box center [317, 125] width 7 height 7
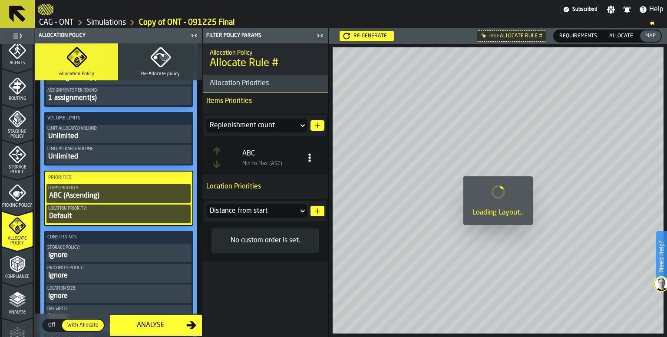
click at [306, 161] on icon at bounding box center [309, 157] width 9 height 9
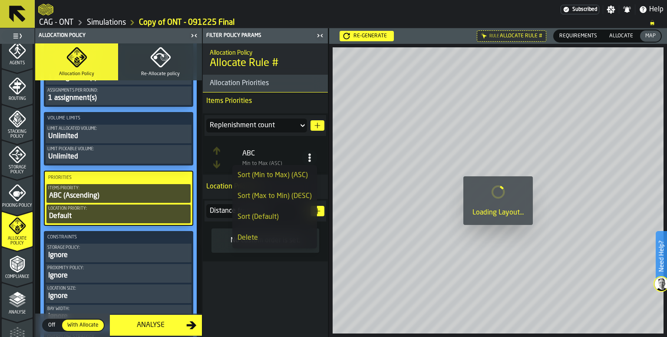
click at [295, 197] on div "Sort (Max to Min) (DESC)" at bounding box center [275, 196] width 74 height 10
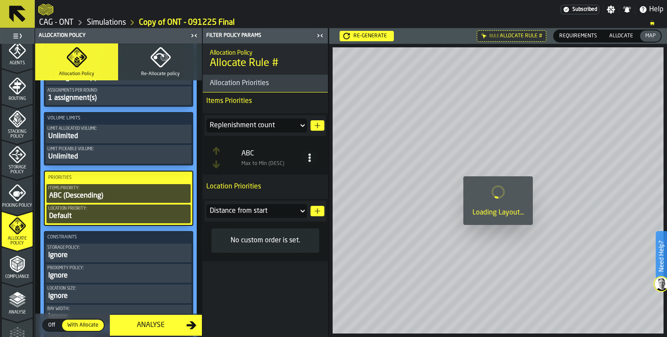
click at [277, 292] on div "Allocation Policy Allocate Rule # Allocation Priorities Items Priorities Replen…" at bounding box center [265, 190] width 125 height 294
click at [93, 219] on div "Default" at bounding box center [118, 216] width 141 height 10
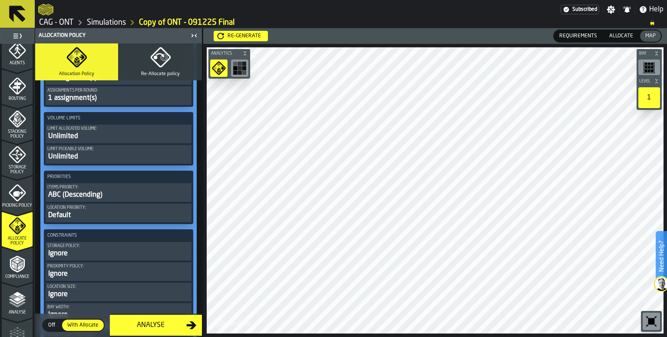
click at [150, 214] on div "Default" at bounding box center [118, 215] width 143 height 10
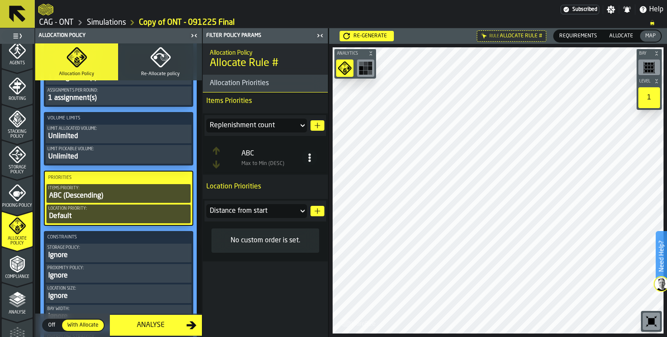
click at [317, 211] on icon "button-" at bounding box center [317, 211] width 7 height 7
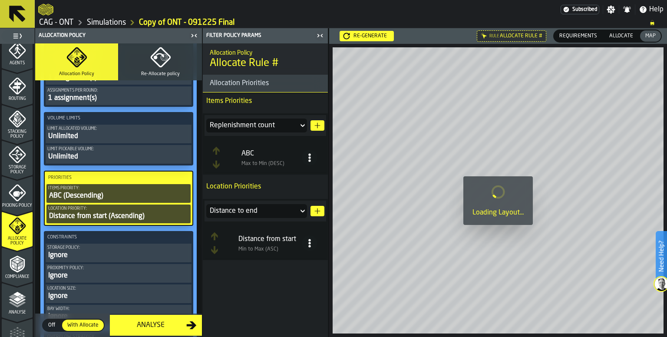
click at [296, 211] on div "Distance to end" at bounding box center [252, 211] width 92 height 14
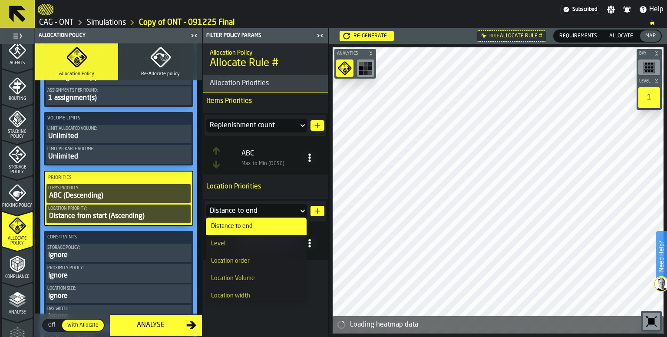
click at [250, 266] on li "Location order" at bounding box center [256, 260] width 101 height 17
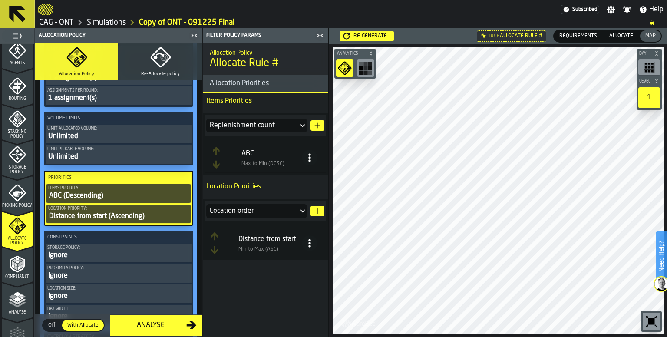
click at [309, 246] on circle at bounding box center [310, 246] width 2 height 2
click at [283, 284] on div "Sort (Max to Min) (DESC)" at bounding box center [275, 282] width 74 height 10
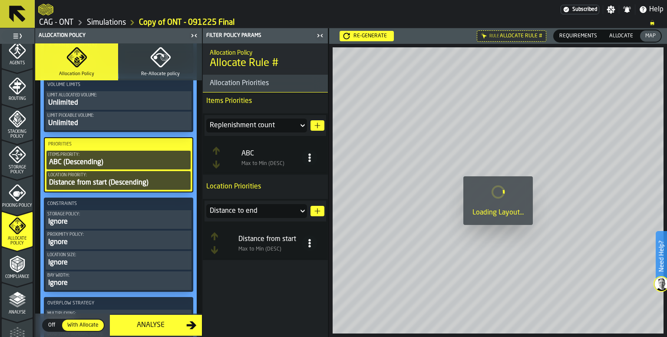
scroll to position [433, 0]
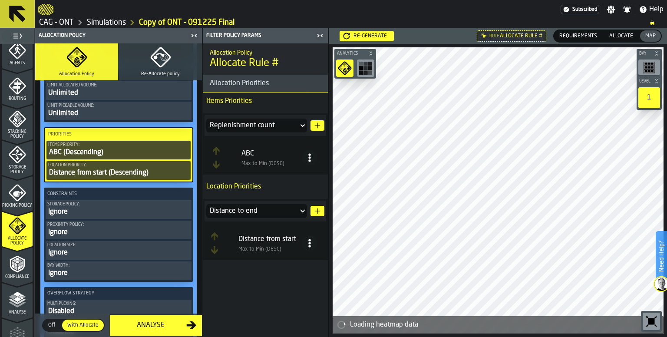
click at [119, 216] on div "Ignore" at bounding box center [118, 212] width 143 height 10
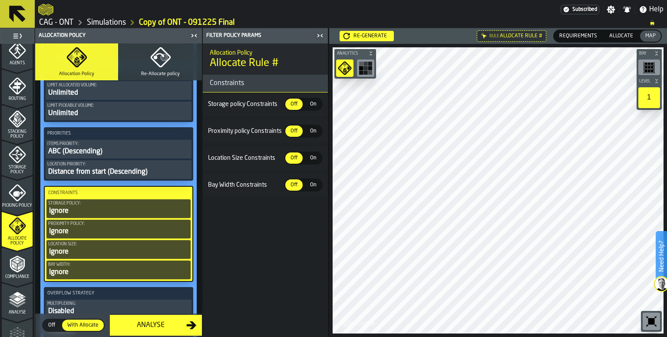
click at [313, 104] on span "On" at bounding box center [313, 104] width 14 height 8
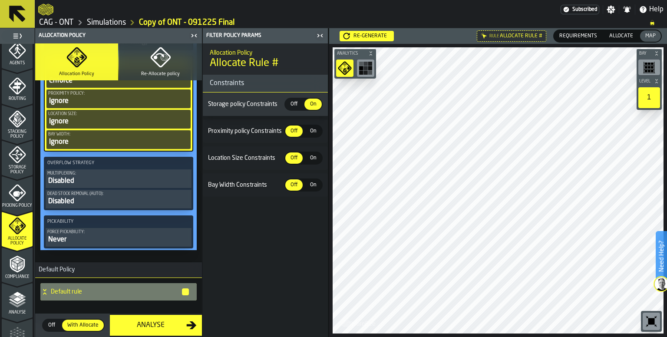
scroll to position [580, 0]
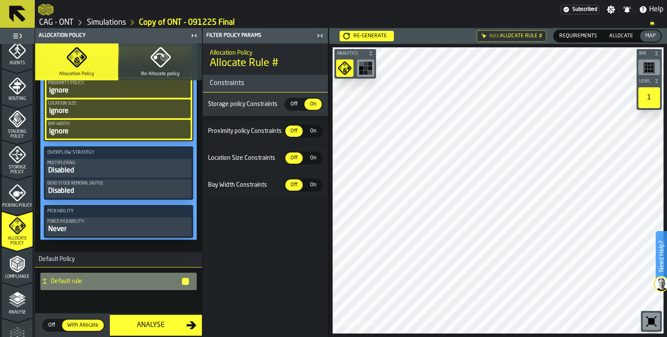
click at [189, 325] on icon "button-Analyse" at bounding box center [192, 326] width 10 height 8
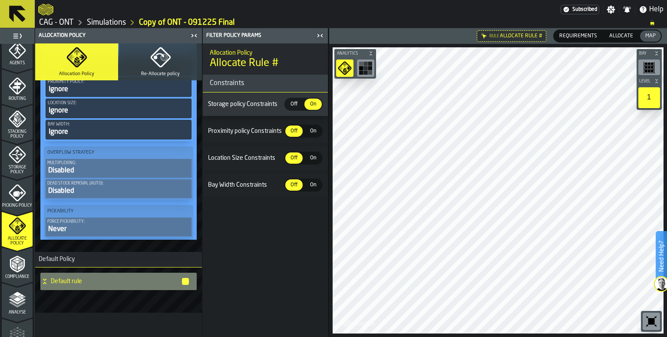
scroll to position [567, 0]
click at [320, 34] on icon "button-toggle-Close me" at bounding box center [320, 35] width 10 height 10
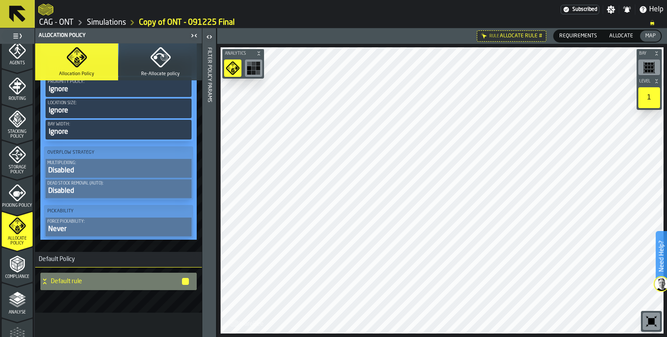
click at [160, 65] on icon "button" at bounding box center [160, 57] width 20 height 20
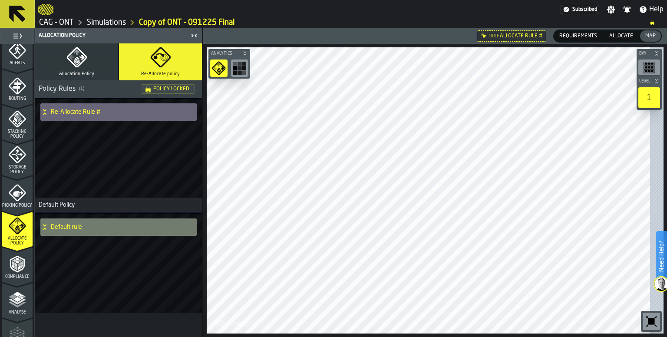
scroll to position [0, 0]
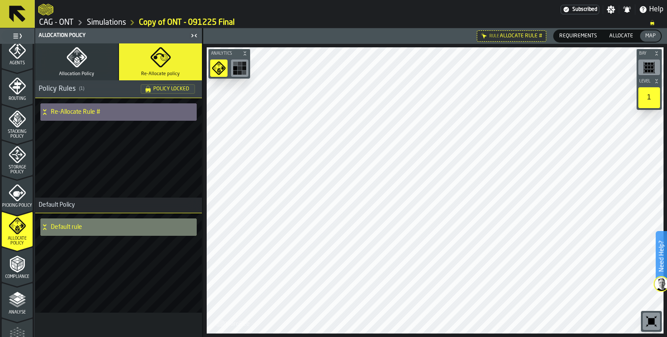
click at [90, 58] on button "Allocation Policy" at bounding box center [76, 61] width 83 height 37
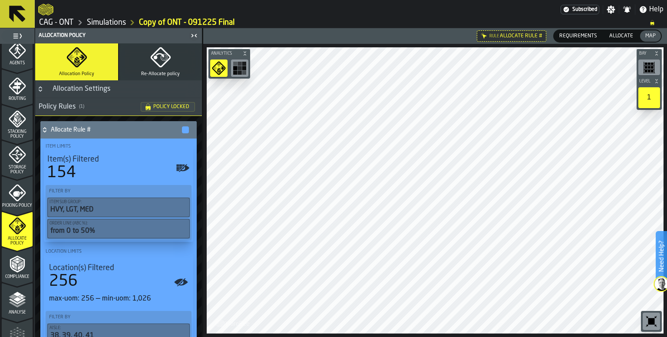
click at [57, 129] on h4 "Allocate Rule #" at bounding box center [116, 129] width 130 height 7
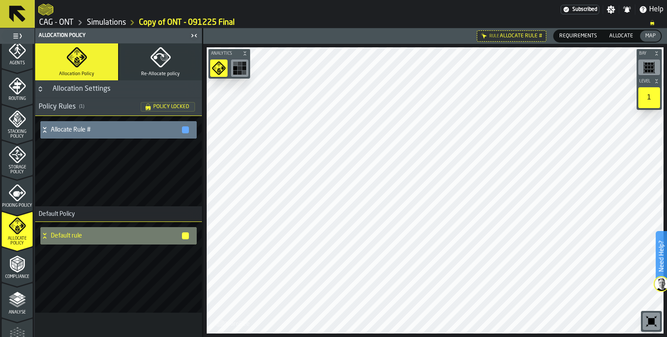
click at [629, 35] on span "Allocate" at bounding box center [621, 36] width 31 height 8
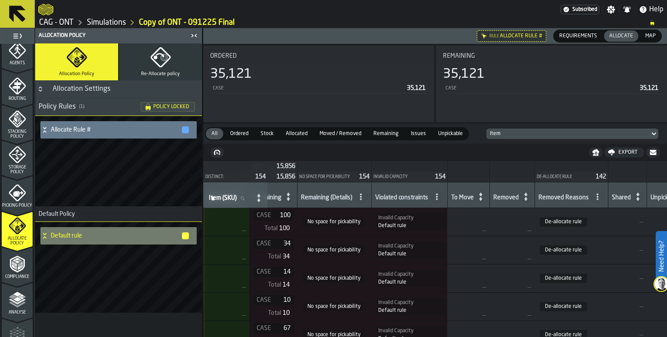
scroll to position [0, 560]
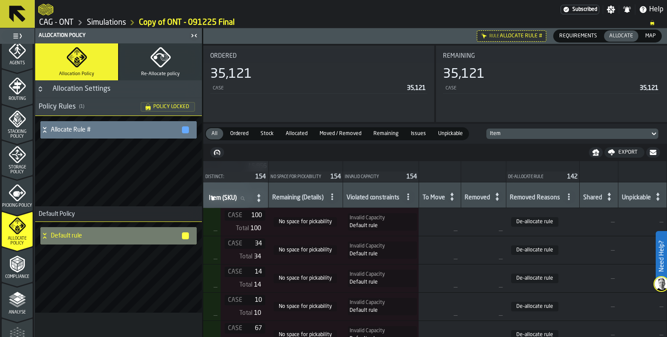
click at [647, 33] on span "Map" at bounding box center [650, 36] width 17 height 8
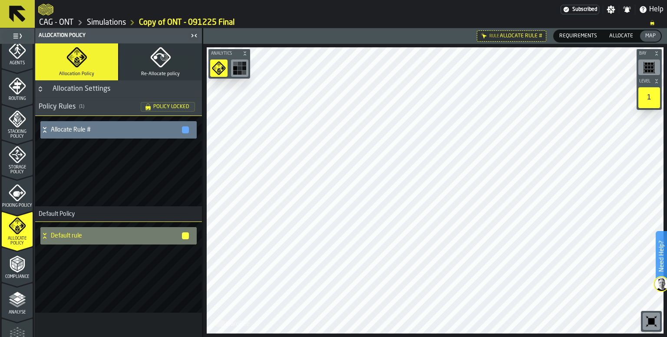
click at [238, 66] on rect "button-toolbar-undefined" at bounding box center [240, 68] width 4 height 4
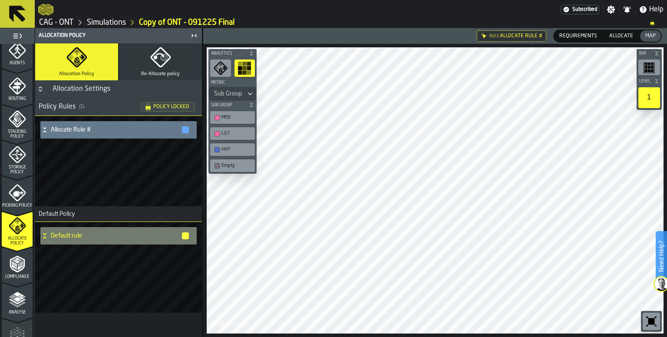
click at [59, 133] on div "Allocate Rule #" at bounding box center [114, 129] width 149 height 17
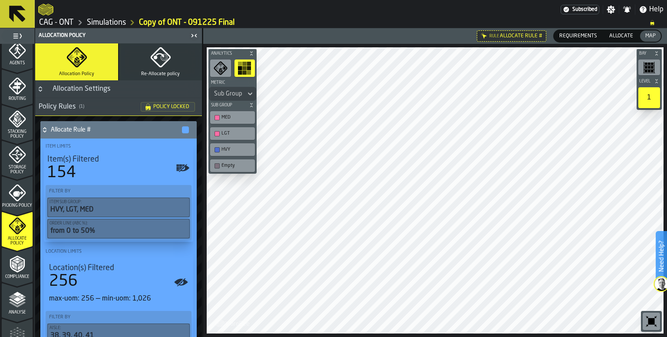
click at [61, 130] on h4 "Allocate Rule #" at bounding box center [116, 129] width 130 height 7
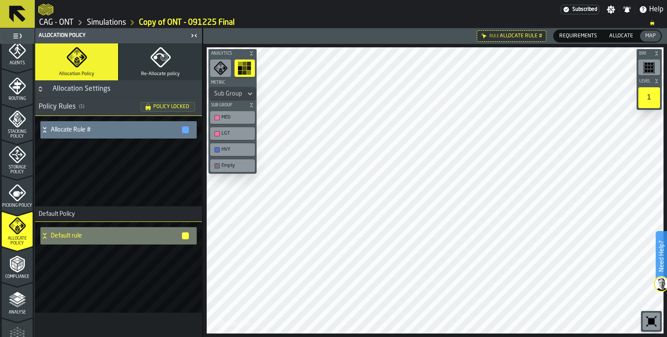
click at [229, 149] on div "HVY" at bounding box center [237, 150] width 31 height 6
click at [228, 149] on div "HVY" at bounding box center [237, 150] width 31 height 6
click at [220, 119] on div "MED" at bounding box center [232, 117] width 41 height 9
click at [219, 133] on div "button-toolbar-undefined" at bounding box center [217, 133] width 5 height 5
click at [219, 133] on div "LGT" at bounding box center [232, 133] width 41 height 9
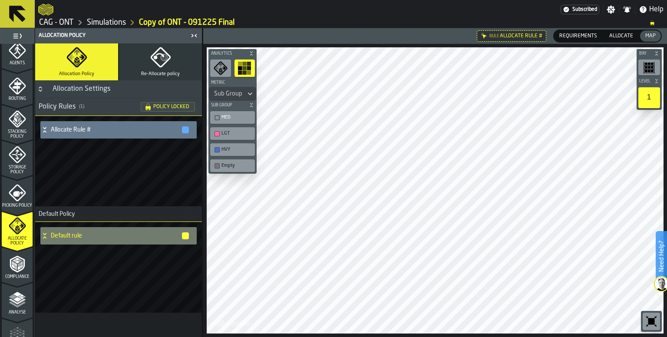
click at [217, 119] on div "button-toolbar-undefined" at bounding box center [217, 117] width 5 height 5
click at [160, 68] on button "Re-Allocate policy" at bounding box center [160, 61] width 83 height 37
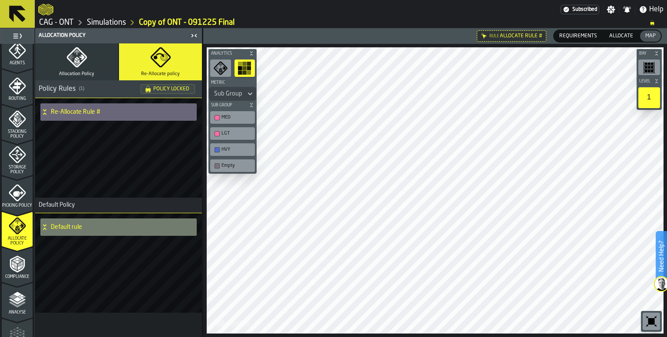
click at [166, 86] on span "Policy Locked" at bounding box center [171, 88] width 36 height 5
click at [92, 109] on h4 "Re-Allocate Rule #" at bounding box center [120, 112] width 139 height 7
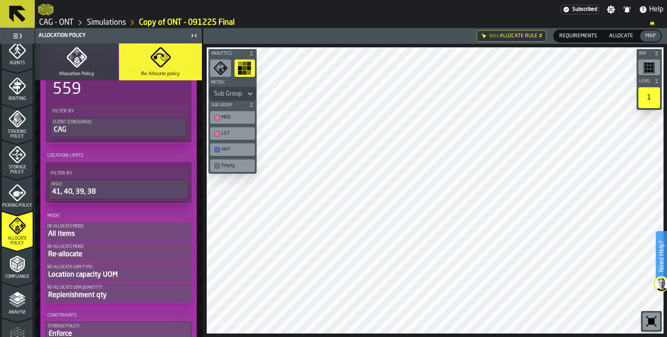
scroll to position [0, 0]
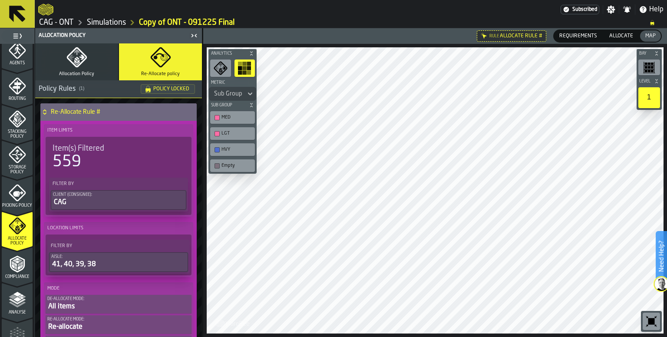
click at [70, 113] on h4 "Re-Allocate Rule #" at bounding box center [120, 112] width 139 height 7
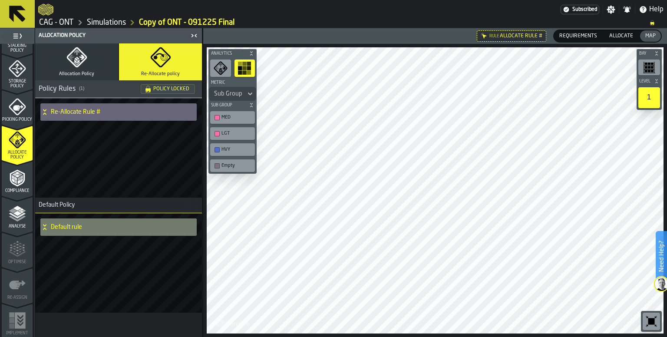
scroll to position [348, 0]
click at [18, 188] on span "Compliance" at bounding box center [17, 190] width 31 height 5
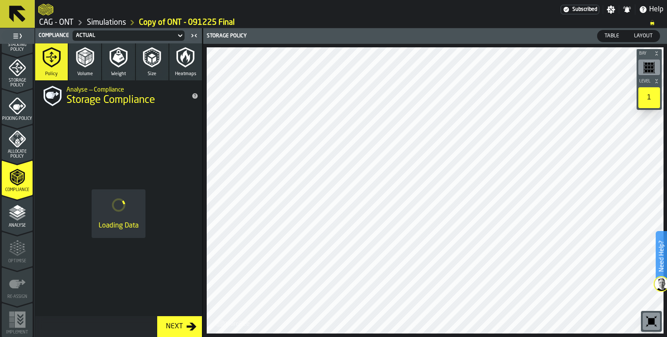
click at [18, 135] on icon "menu Allocate Policy" at bounding box center [17, 135] width 4 height 5
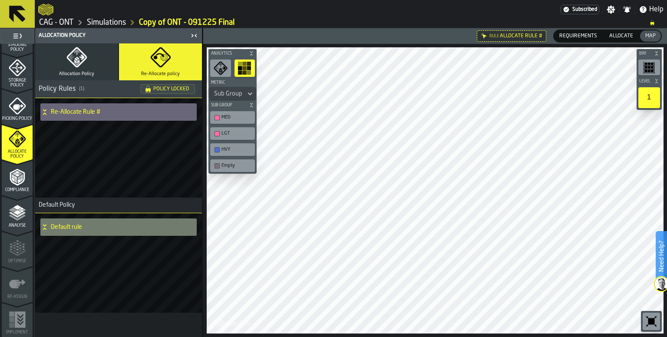
click at [148, 176] on div "Re-Allocate Rule #" at bounding box center [118, 148] width 167 height 100
click at [250, 53] on icon "button-" at bounding box center [251, 53] width 5 height 5
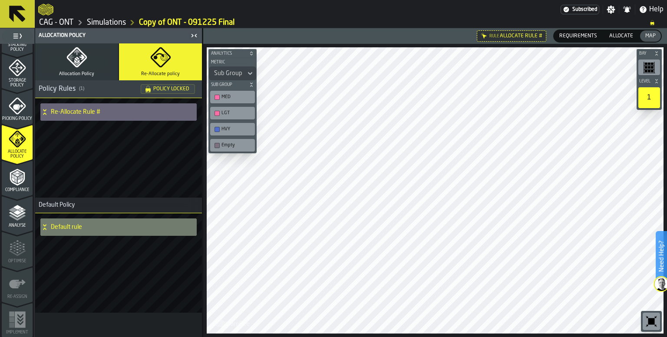
drag, startPoint x: 137, startPoint y: 183, endPoint x: 159, endPoint y: 169, distance: 25.4
click at [138, 183] on div "Re-Allocate Rule #" at bounding box center [118, 148] width 167 height 100
click at [249, 87] on icon "button-" at bounding box center [251, 84] width 5 height 5
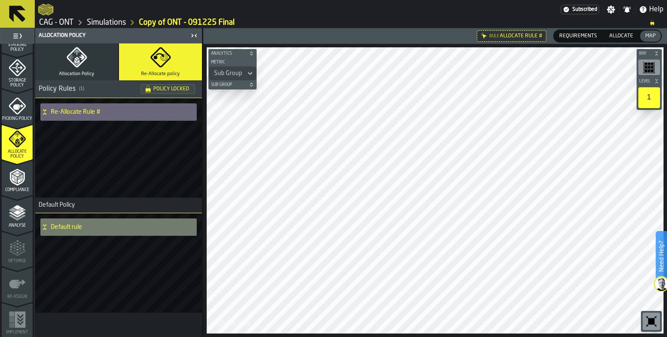
click at [249, 54] on icon "button-" at bounding box center [251, 53] width 5 height 5
click at [146, 145] on div "Re-Allocate Rule #" at bounding box center [118, 148] width 167 height 100
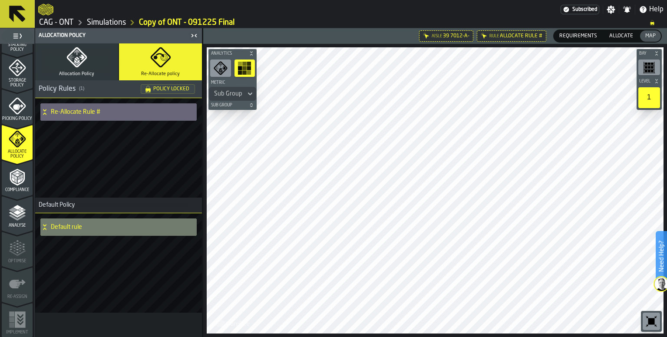
click at [108, 198] on h3 "Default Policy" at bounding box center [118, 206] width 167 height 16
click at [113, 192] on div "Re-Allocate Rule #" at bounding box center [118, 148] width 167 height 100
click at [244, 63] on rect "button-toolbar-undefined" at bounding box center [245, 64] width 4 height 4
click at [168, 176] on div "Re-Allocate Rule #" at bounding box center [118, 148] width 167 height 100
click at [625, 38] on span "Allocate" at bounding box center [621, 36] width 31 height 8
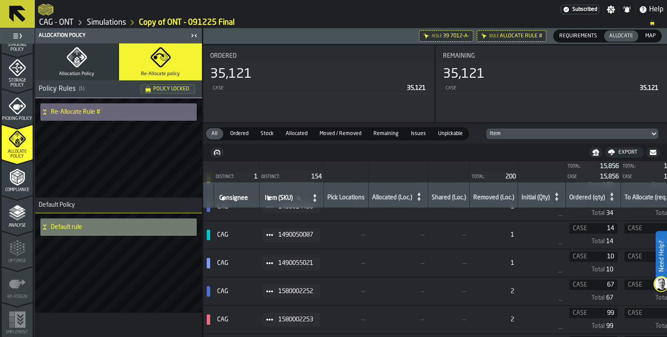
scroll to position [0, 0]
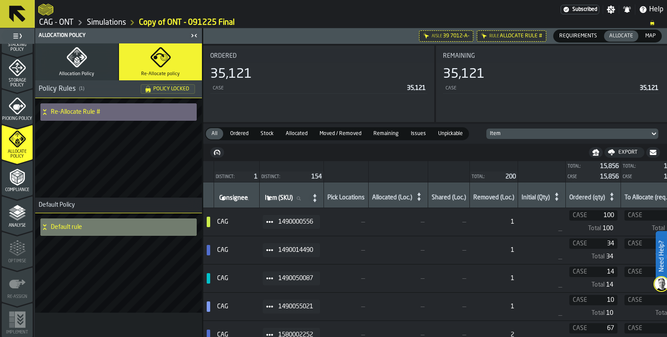
click at [127, 159] on div "Re-Allocate Rule #" at bounding box center [118, 148] width 167 height 100
click at [164, 89] on span "Policy Locked" at bounding box center [171, 88] width 36 height 5
click at [166, 89] on span "Policy Locked" at bounding box center [171, 88] width 36 height 5
click at [167, 90] on span "Policy Locked" at bounding box center [171, 88] width 36 height 5
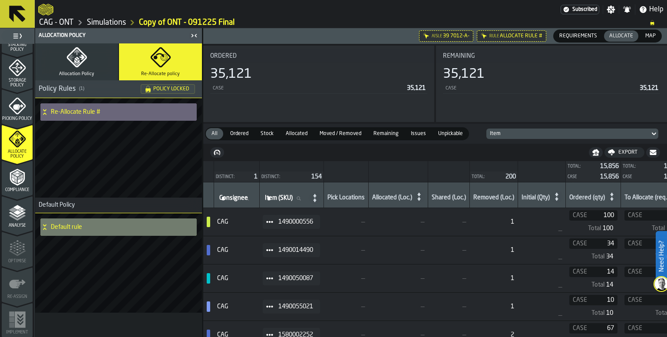
click at [167, 90] on span "Policy Locked" at bounding box center [171, 88] width 36 height 5
click at [614, 11] on icon "button-toggle-Settings" at bounding box center [611, 9] width 9 height 9
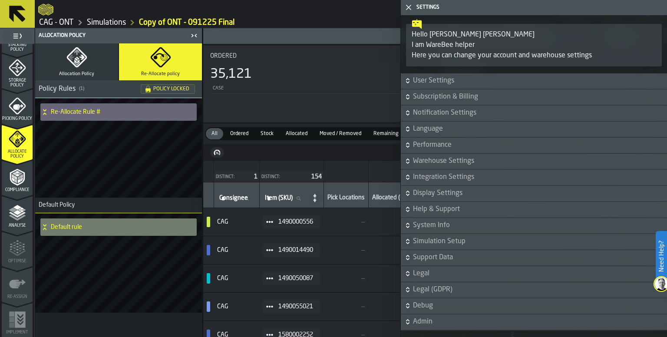
click at [447, 192] on span "Display Settings" at bounding box center [539, 193] width 252 height 10
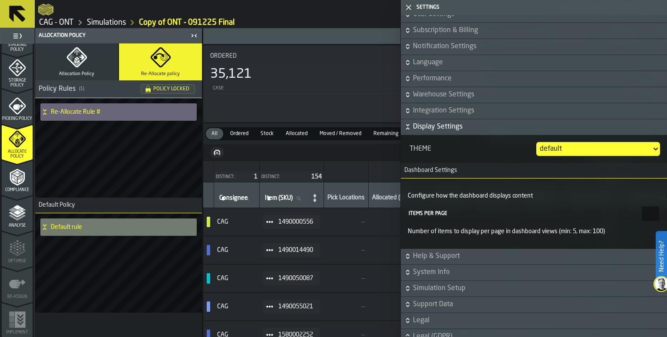
scroll to position [87, 0]
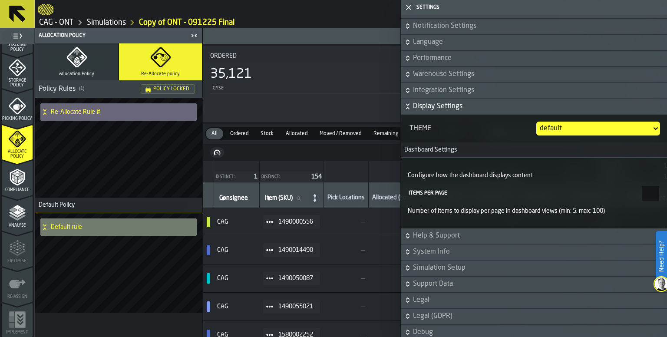
click at [430, 269] on span "Simulation Setup" at bounding box center [539, 268] width 252 height 10
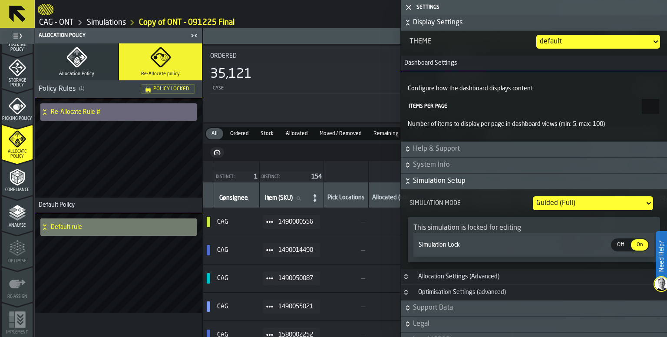
scroll to position [217, 0]
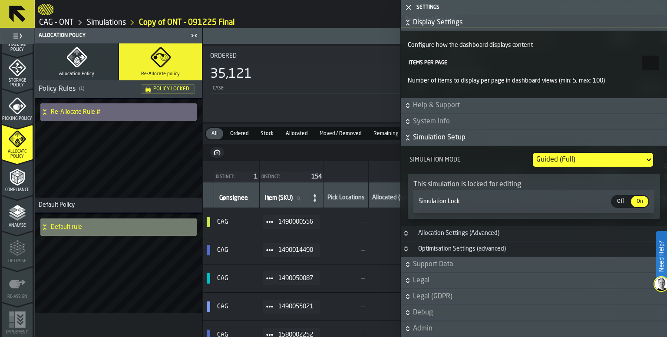
click at [621, 200] on span "Off" at bounding box center [621, 202] width 14 height 8
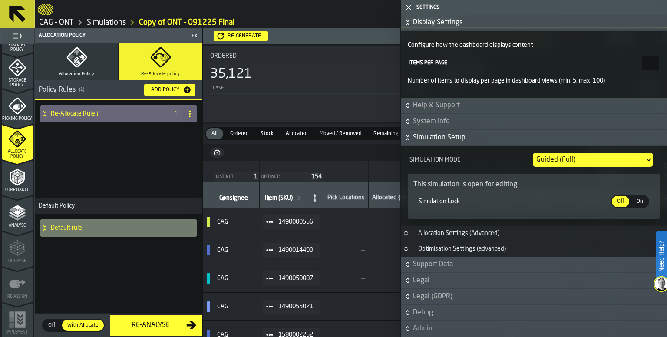
click at [410, 8] on icon "button-toggle-Close me" at bounding box center [409, 7] width 10 height 10
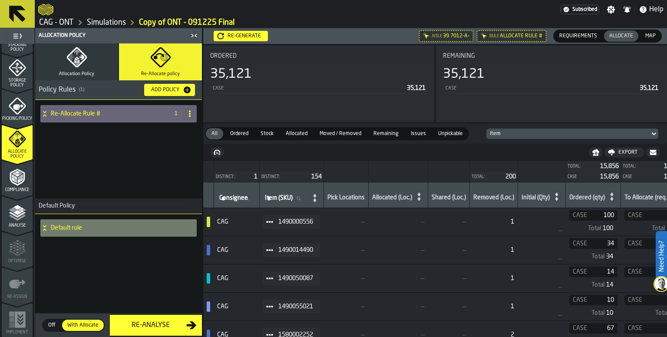
click at [157, 166] on div "Re-Allocate Rule # 1" at bounding box center [118, 149] width 167 height 99
click at [59, 118] on div "Re-Allocate Rule #" at bounding box center [102, 113] width 125 height 17
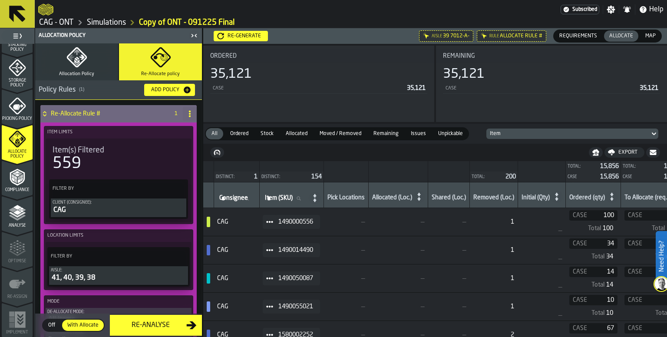
scroll to position [43, 0]
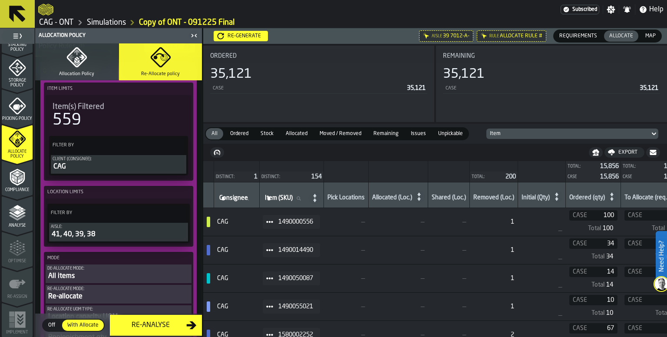
click at [650, 37] on span "Map" at bounding box center [650, 36] width 17 height 8
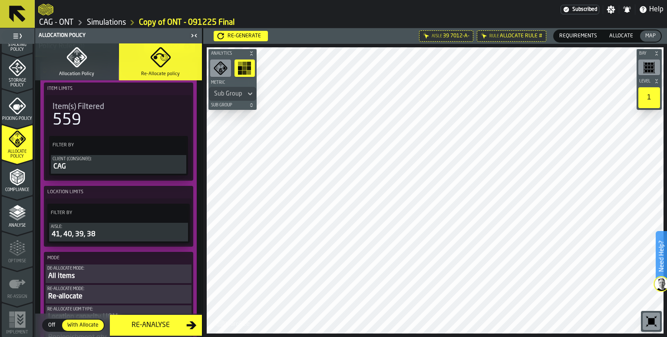
click at [16, 221] on icon "menu Analyse" at bounding box center [17, 212] width 17 height 17
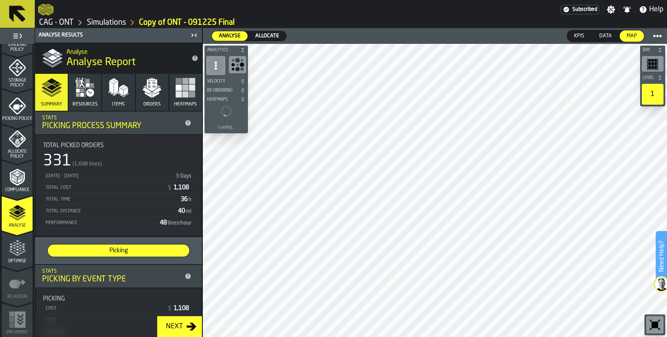
click at [282, 35] on div "Allocate" at bounding box center [268, 36] width 38 height 10
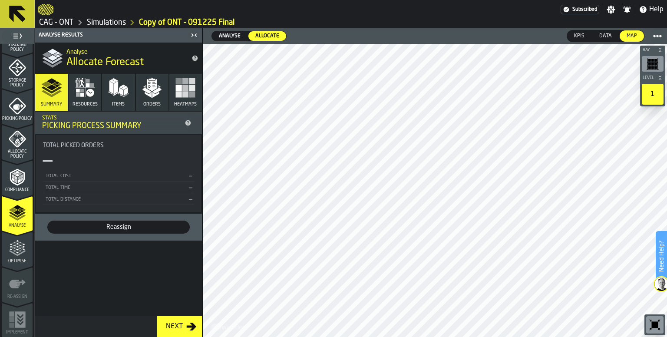
click at [228, 36] on span "Analyse" at bounding box center [230, 36] width 29 height 8
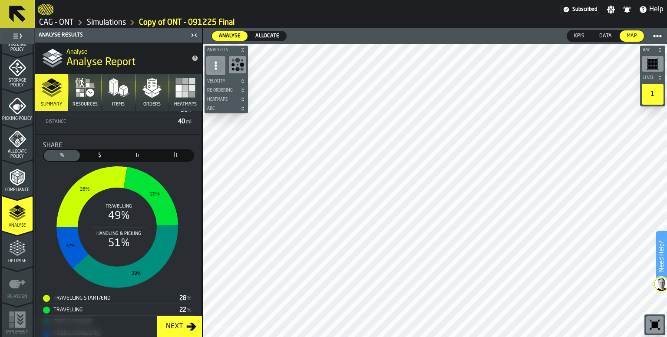
scroll to position [241, 0]
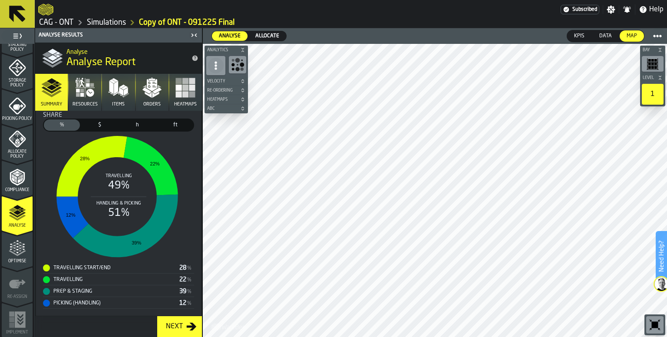
click at [266, 34] on span "Allocate" at bounding box center [267, 36] width 31 height 8
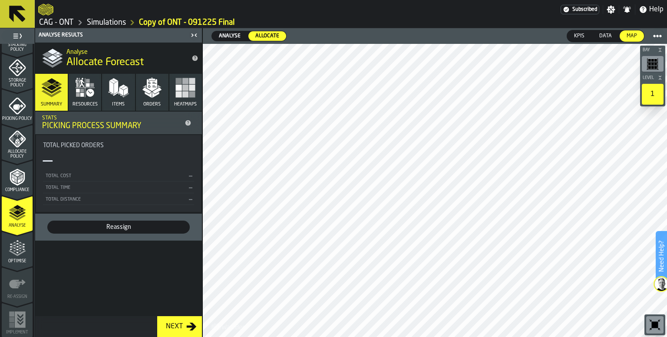
scroll to position [0, 0]
click at [109, 174] on div "Total Cost" at bounding box center [115, 176] width 141 height 6
click at [87, 96] on icon "button" at bounding box center [85, 87] width 21 height 21
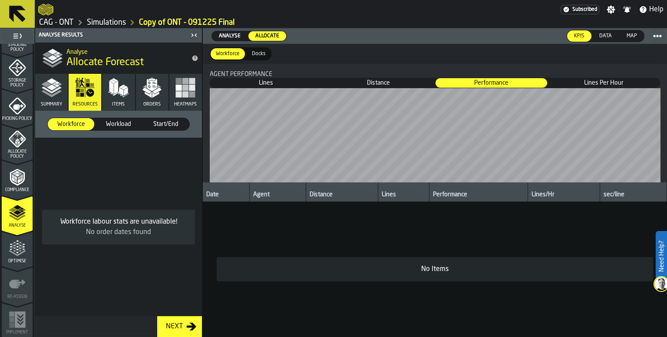
click at [115, 101] on button "Items" at bounding box center [118, 92] width 33 height 37
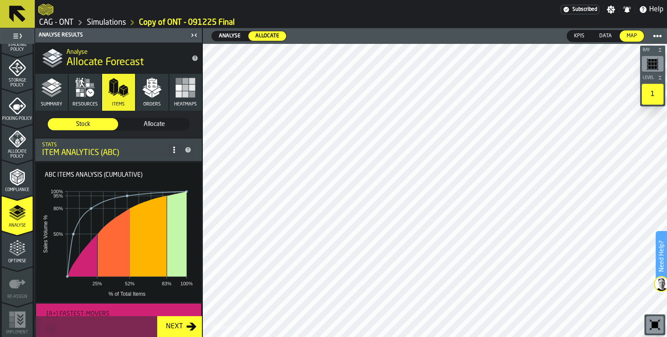
click at [149, 97] on icon "button" at bounding box center [152, 87] width 21 height 21
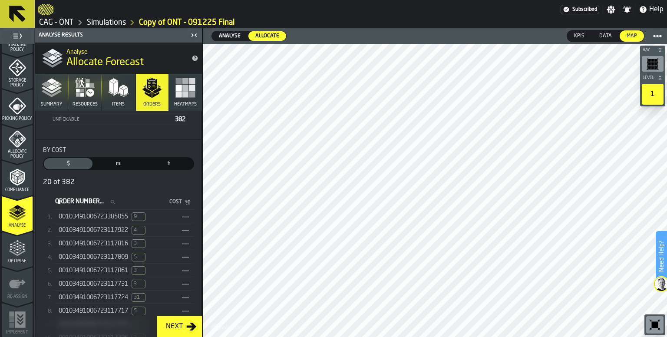
scroll to position [87, 0]
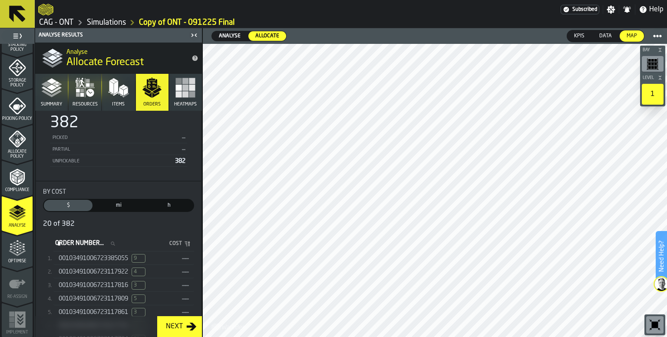
click at [191, 87] on rect "button" at bounding box center [192, 88] width 6 height 6
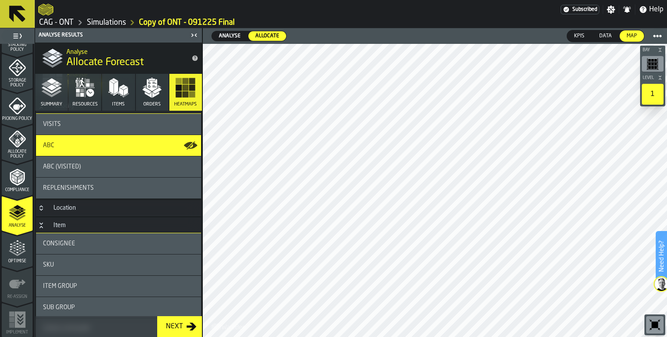
scroll to position [43, 0]
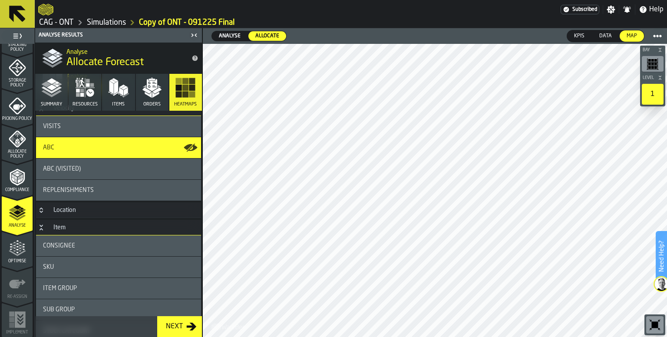
click at [43, 227] on icon "Button-Item-open" at bounding box center [41, 227] width 7 height 7
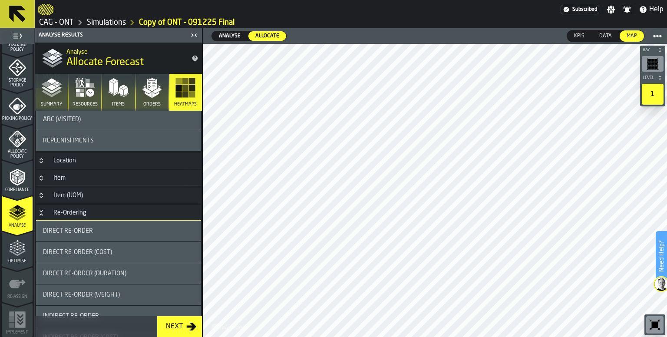
scroll to position [130, 0]
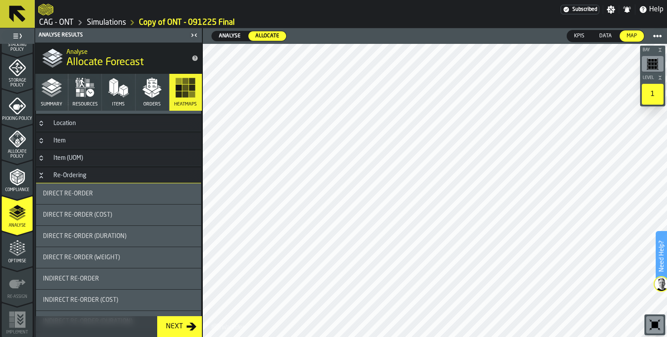
click at [56, 178] on div "Re-Ordering" at bounding box center [69, 175] width 43 height 7
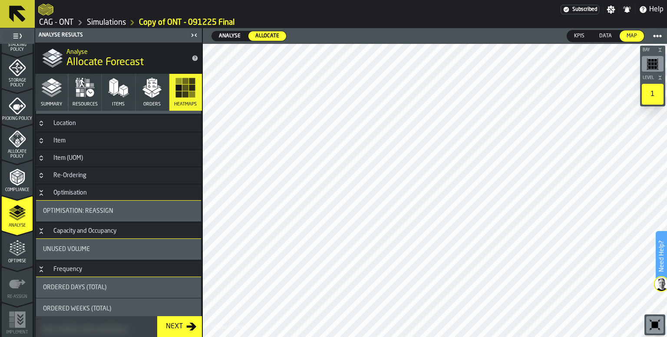
click at [22, 250] on icon "menu Optimise" at bounding box center [17, 248] width 17 height 17
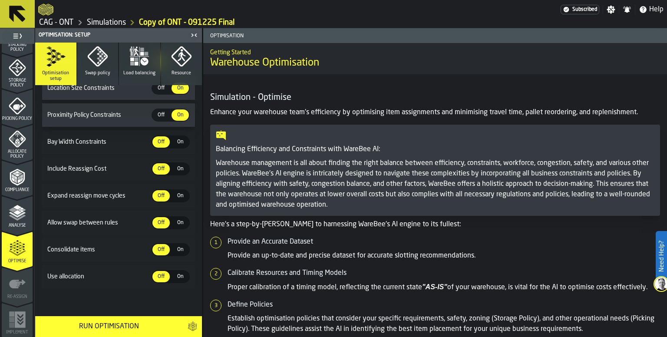
scroll to position [75, 0]
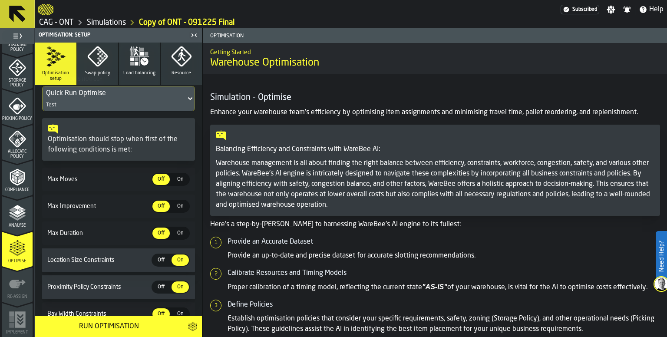
click at [18, 221] on div "Analyse" at bounding box center [17, 216] width 31 height 24
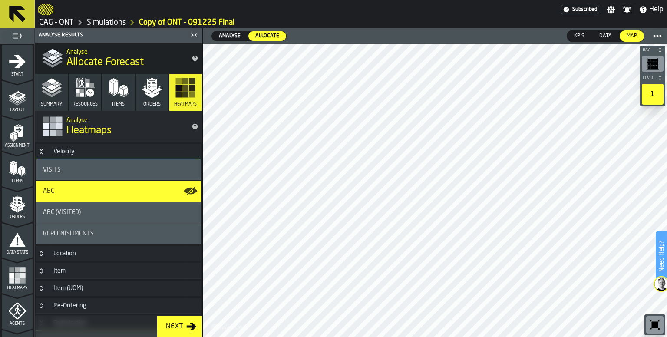
scroll to position [348, 0]
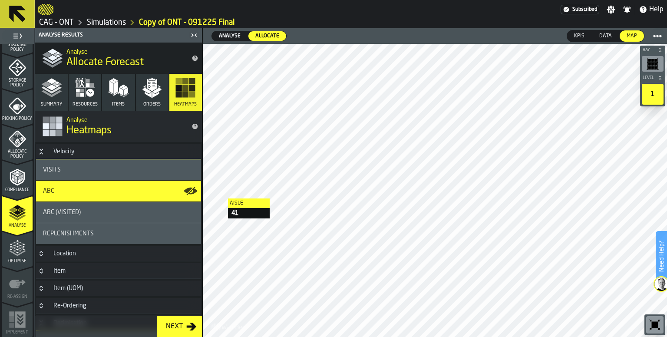
click at [9, 179] on icon "menu Compliance" at bounding box center [17, 177] width 17 height 17
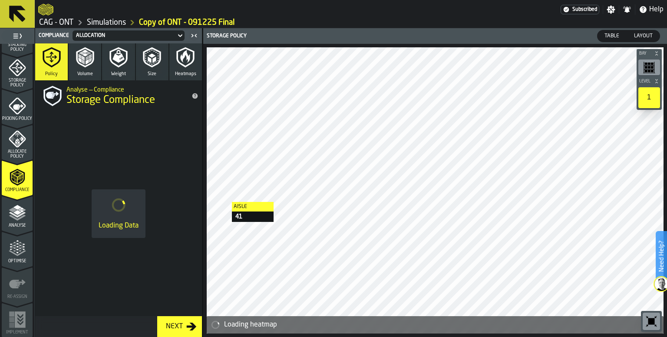
click at [9, 143] on icon "menu Allocate Policy" at bounding box center [17, 138] width 17 height 17
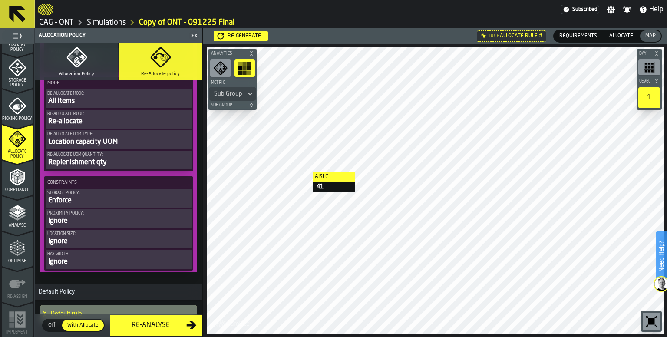
scroll to position [254, 0]
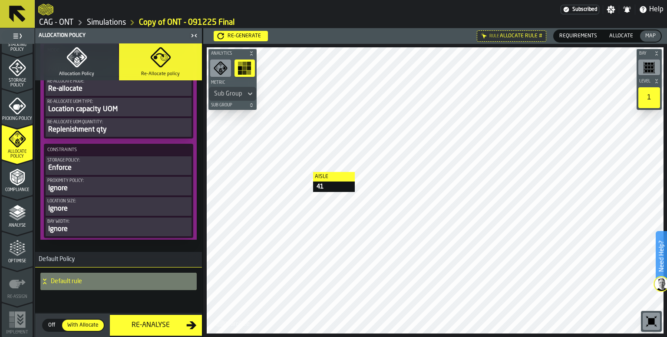
click at [78, 66] on icon "button" at bounding box center [76, 57] width 21 height 21
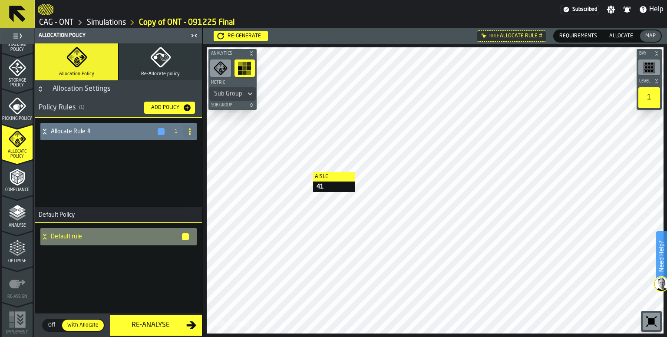
scroll to position [0, 0]
click at [242, 94] on div "Sub Group" at bounding box center [228, 94] width 35 height 10
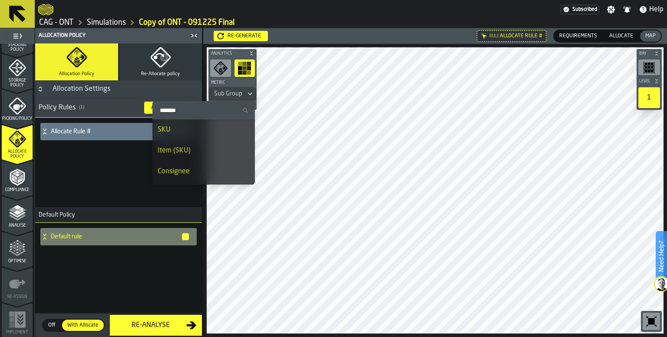
click at [199, 166] on div "Consignee" at bounding box center [204, 171] width 92 height 10
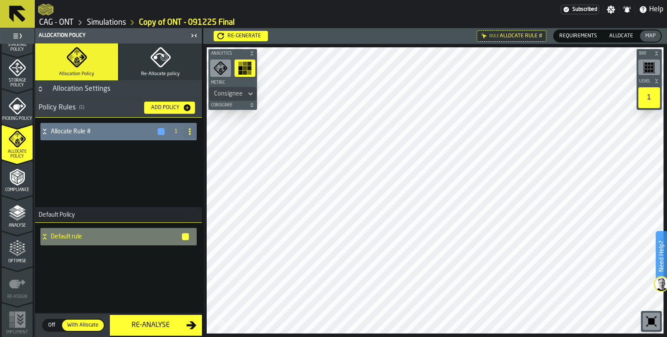
click at [241, 40] on button "Re-generate" at bounding box center [241, 36] width 54 height 10
drag, startPoint x: 170, startPoint y: 55, endPoint x: 181, endPoint y: 51, distance: 11.7
click at [170, 54] on icon "button" at bounding box center [160, 57] width 21 height 21
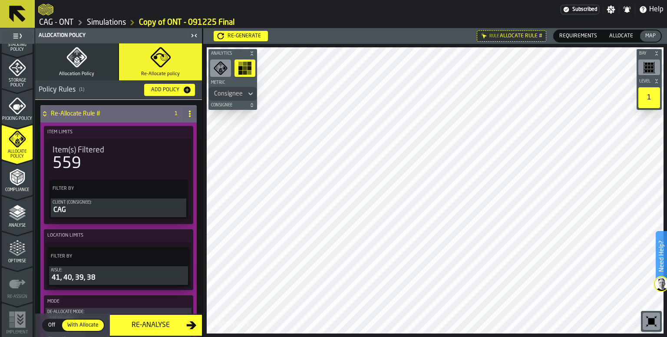
click at [230, 94] on div "Consignee" at bounding box center [228, 93] width 29 height 7
click at [236, 96] on div "Consignee" at bounding box center [228, 93] width 29 height 7
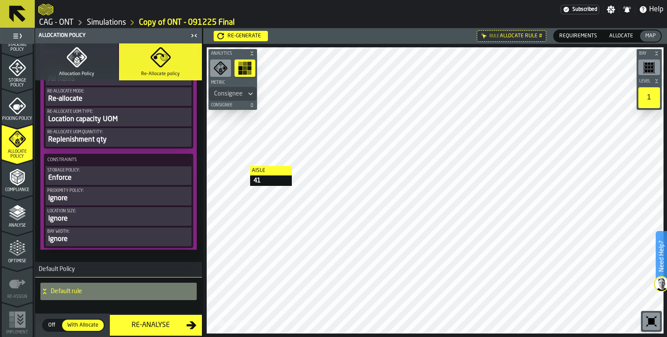
scroll to position [254, 0]
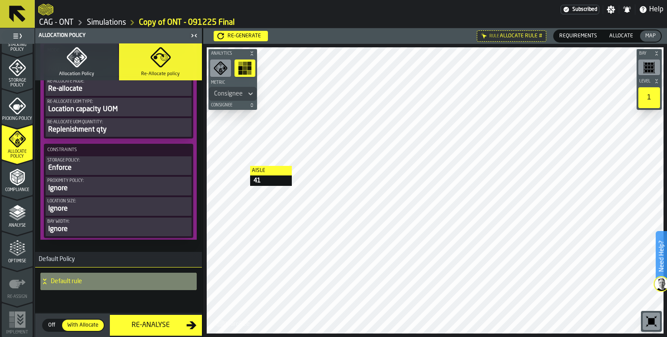
click at [76, 285] on h4 "Default rule" at bounding box center [120, 281] width 139 height 7
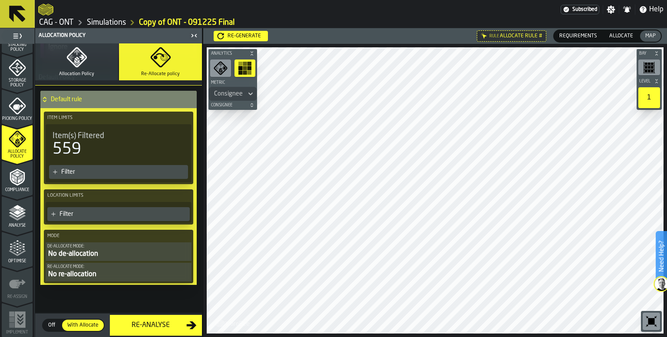
scroll to position [393, 0]
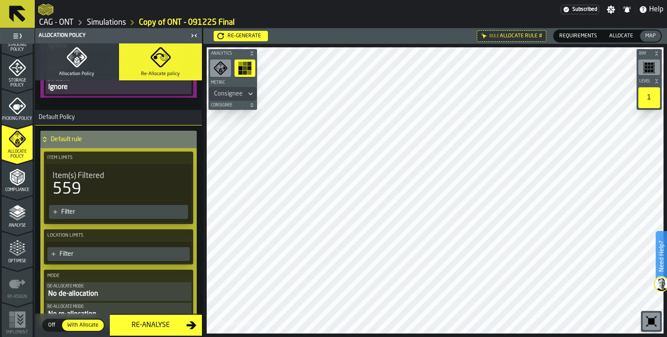
click at [50, 327] on span "Off" at bounding box center [52, 326] width 14 height 8
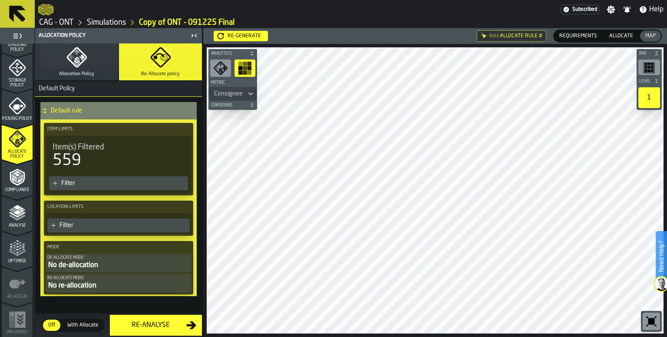
scroll to position [437, 0]
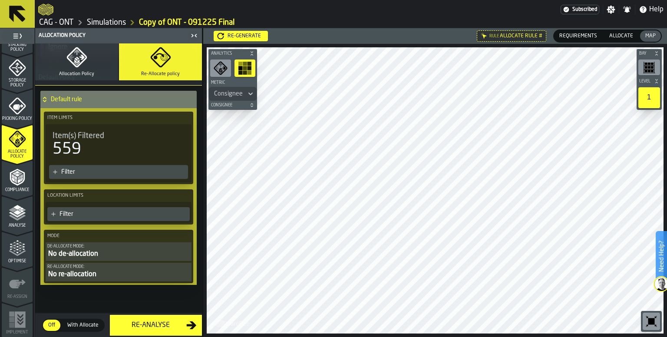
click at [94, 54] on button "Allocation Policy" at bounding box center [76, 61] width 83 height 37
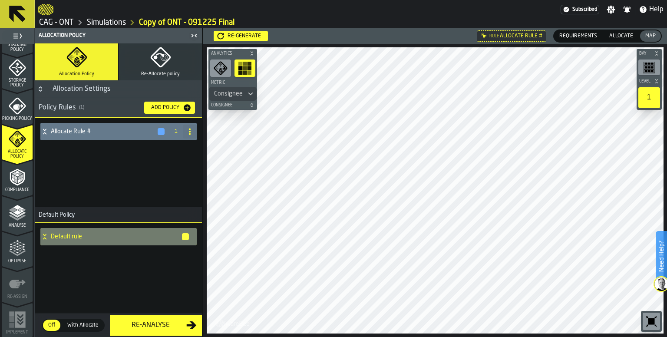
click at [164, 321] on div "Re-Analyse" at bounding box center [150, 325] width 71 height 10
click at [240, 35] on div "Re-generate" at bounding box center [244, 36] width 40 height 6
click at [235, 96] on div "Consignee" at bounding box center [228, 93] width 29 height 7
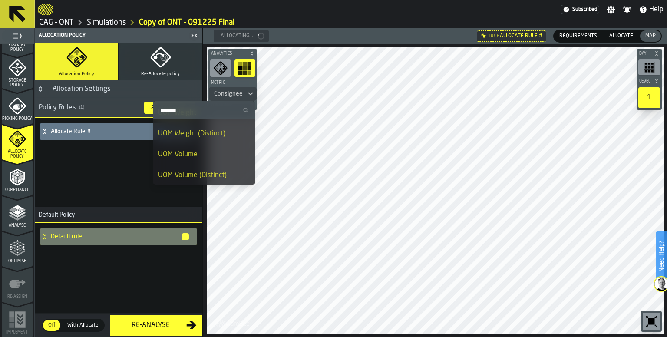
scroll to position [261, 0]
click at [245, 109] on icon "dropdown-menu" at bounding box center [245, 110] width 5 height 5
click at [245, 109] on input "Search" at bounding box center [204, 110] width 96 height 11
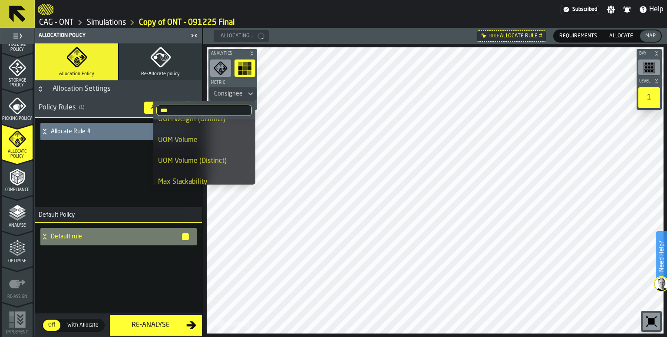
scroll to position [0, 0]
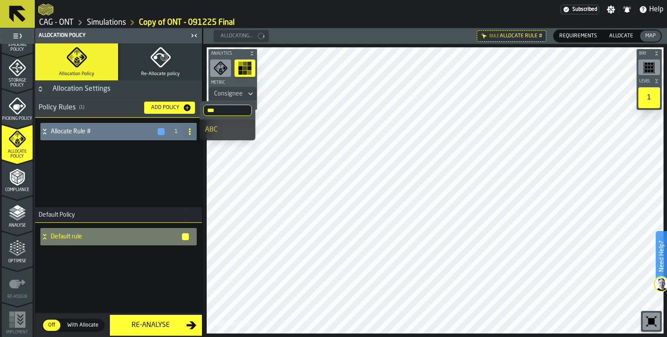
type input "***"
click at [216, 128] on div "ABC" at bounding box center [227, 130] width 45 height 10
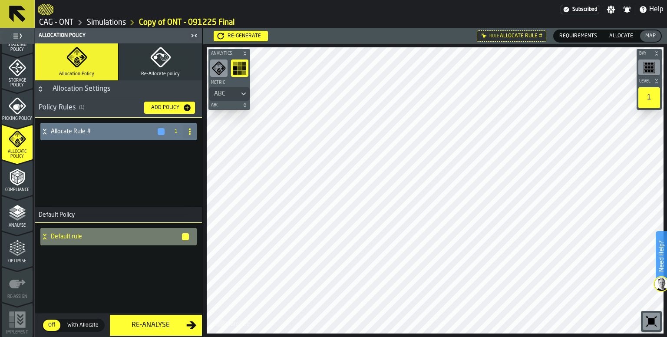
click at [222, 70] on icon "button-toolbar-undefined" at bounding box center [219, 68] width 14 height 14
click at [240, 68] on rect "button-toolbar-undefined" at bounding box center [240, 68] width 4 height 4
click at [0, 0] on icon at bounding box center [0, 0] width 0 height 0
click at [622, 36] on span "Allocate" at bounding box center [621, 36] width 31 height 8
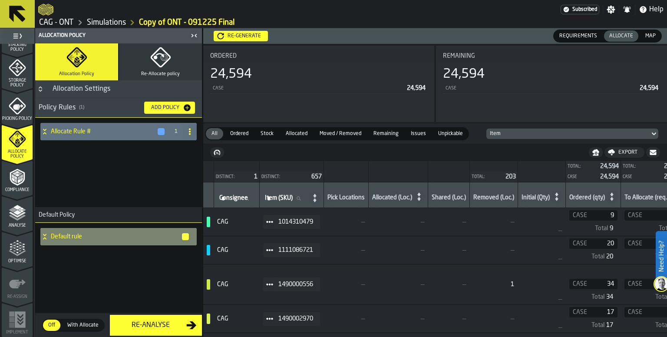
click at [66, 236] on h4 "Default rule" at bounding box center [116, 236] width 130 height 7
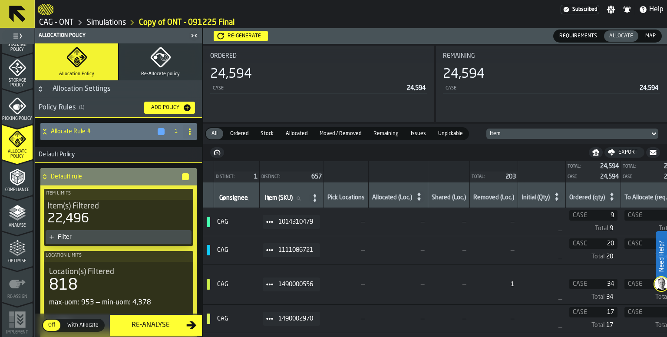
click at [70, 176] on h4 "Default rule" at bounding box center [116, 176] width 130 height 7
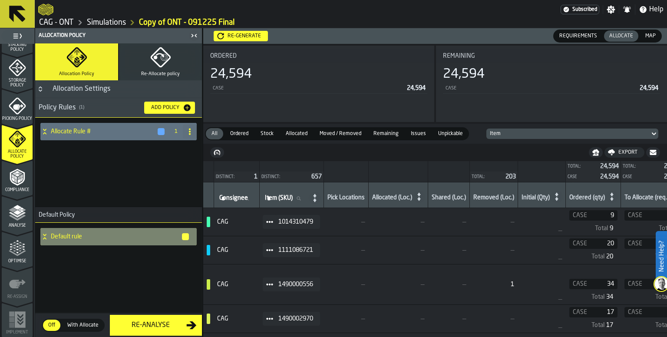
click at [63, 235] on h4 "Default rule" at bounding box center [116, 236] width 130 height 7
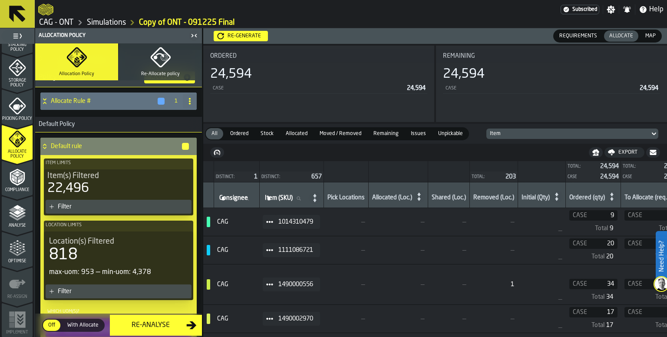
scroll to position [43, 0]
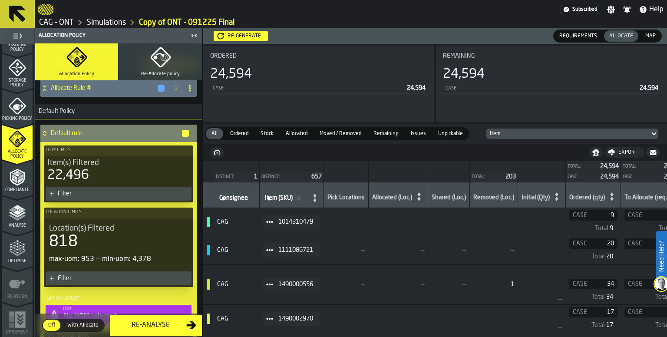
click at [105, 242] on div "818" at bounding box center [118, 241] width 139 height 17
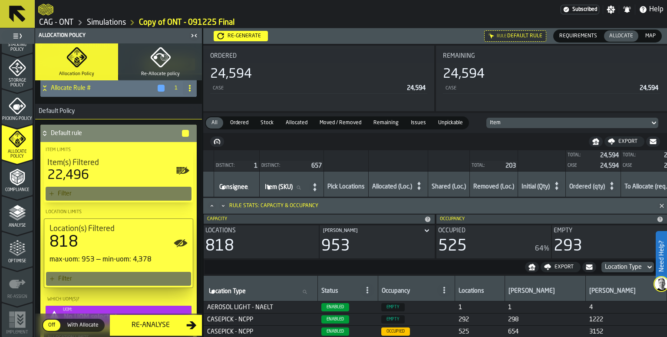
click at [71, 279] on div "Filter" at bounding box center [122, 278] width 129 height 7
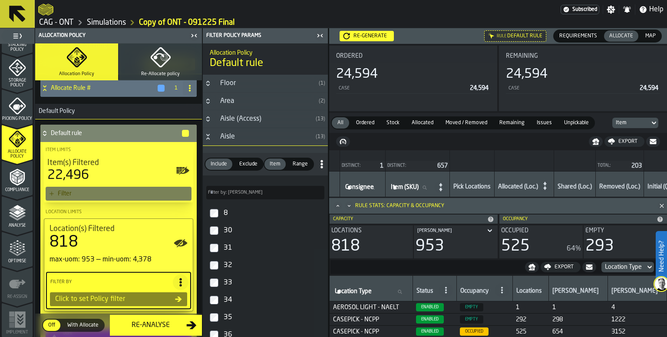
click at [177, 279] on icon at bounding box center [180, 282] width 9 height 9
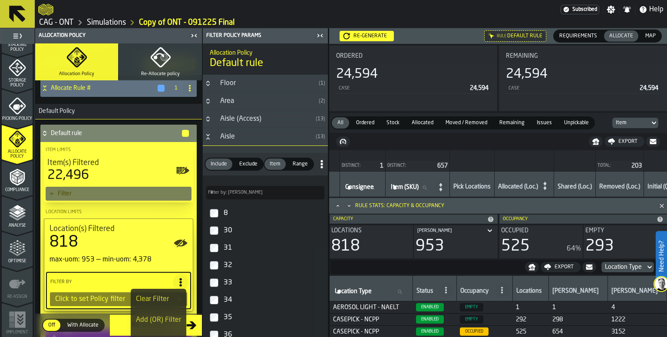
click at [166, 301] on div "Clear Filter" at bounding box center [158, 299] width 45 height 10
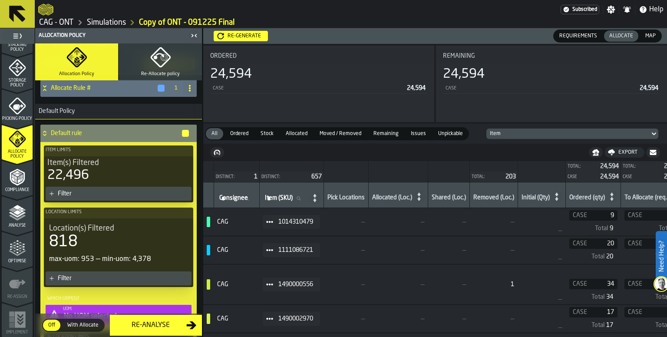
click at [141, 259] on div "max-uom: 953 — min-uom: 4,378" at bounding box center [118, 259] width 139 height 10
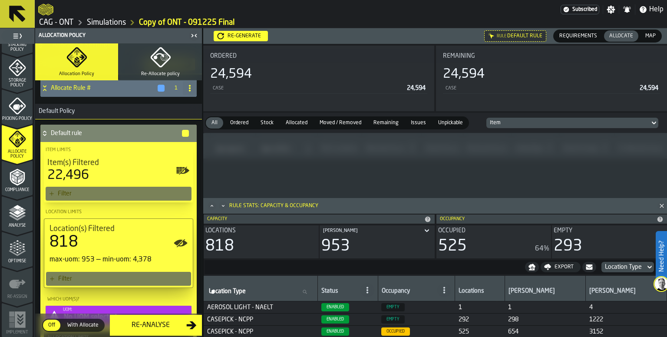
click at [138, 242] on div "818" at bounding box center [119, 242] width 138 height 17
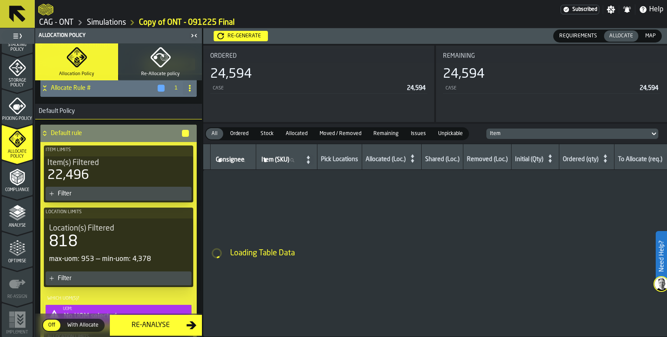
click at [138, 241] on div "818" at bounding box center [118, 241] width 139 height 17
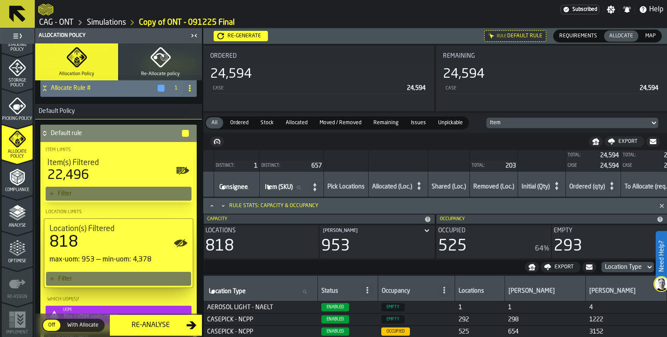
click at [110, 277] on div "Filter" at bounding box center [122, 278] width 129 height 7
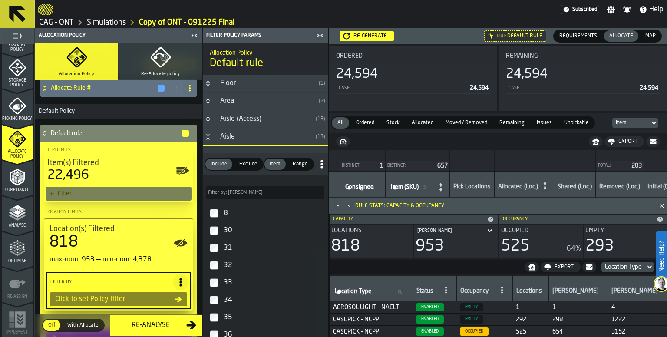
click at [211, 141] on h3 "Aisle ( 13 )" at bounding box center [265, 137] width 125 height 18
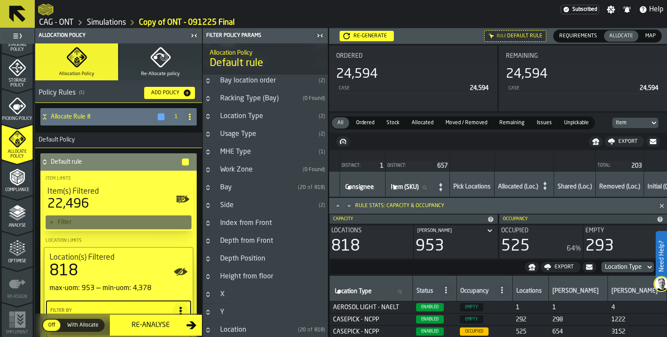
scroll to position [0, 0]
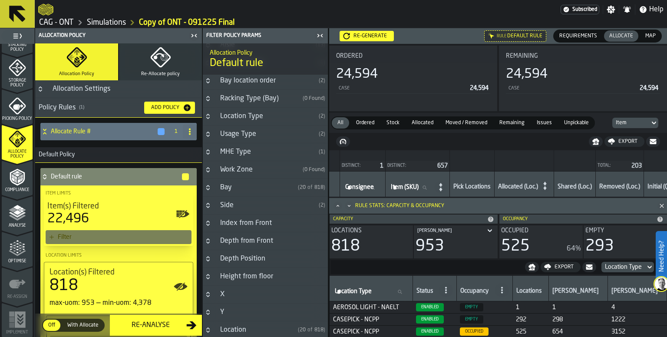
click at [50, 176] on div "Default rule" at bounding box center [114, 176] width 149 height 17
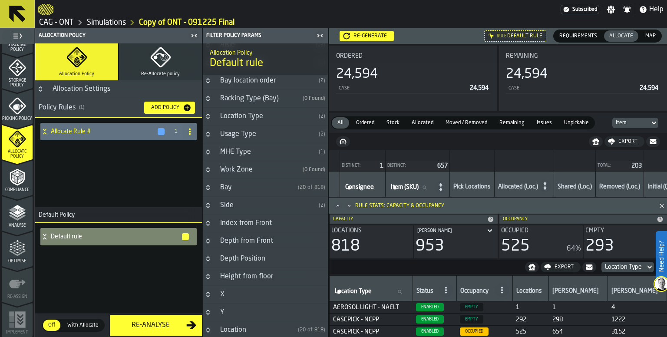
click at [67, 237] on h4 "Default rule" at bounding box center [116, 236] width 130 height 7
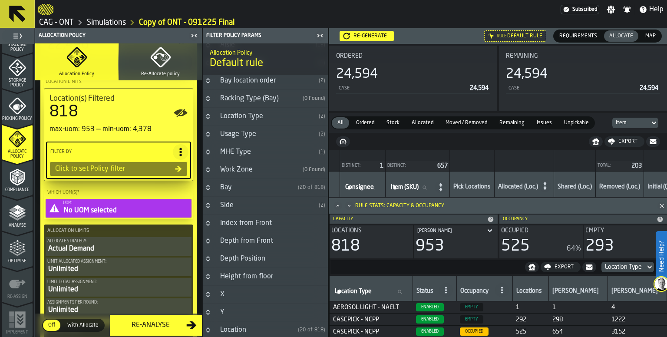
scroll to position [130, 0]
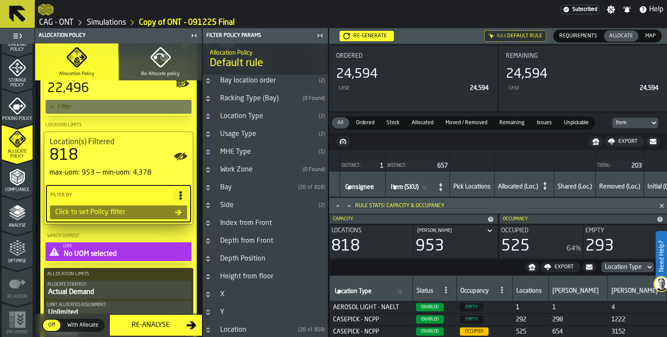
click at [166, 212] on div "Click to set Policy filter" at bounding box center [113, 212] width 123 height 10
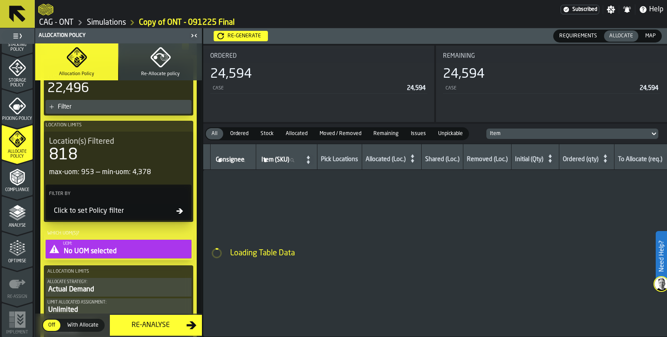
click at [143, 208] on div "Click to set Policy filter" at bounding box center [113, 211] width 126 height 10
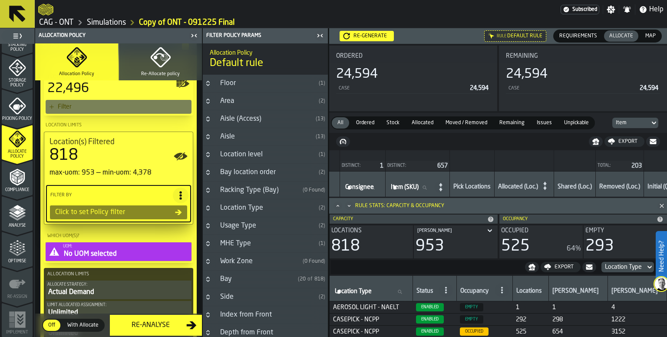
click at [236, 85] on div "Floor" at bounding box center [265, 83] width 100 height 10
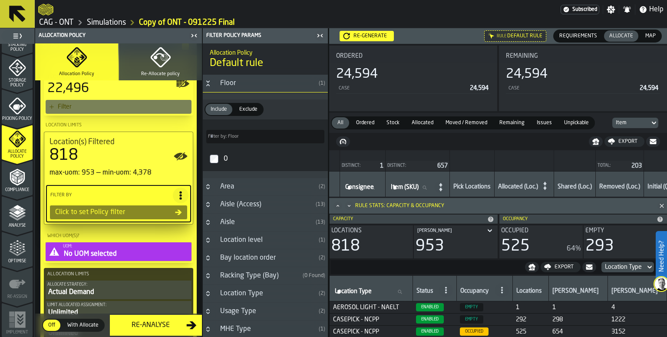
click at [236, 85] on div "Floor" at bounding box center [265, 83] width 100 height 10
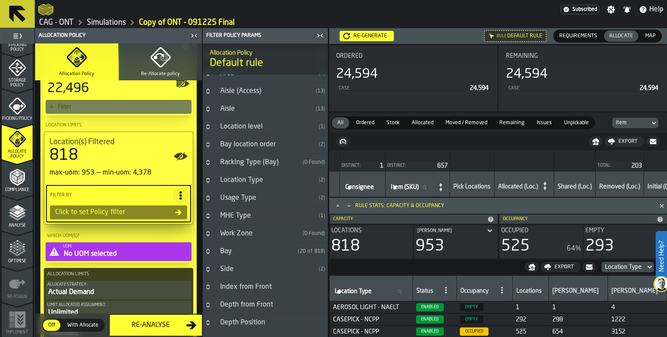
scroll to position [43, 0]
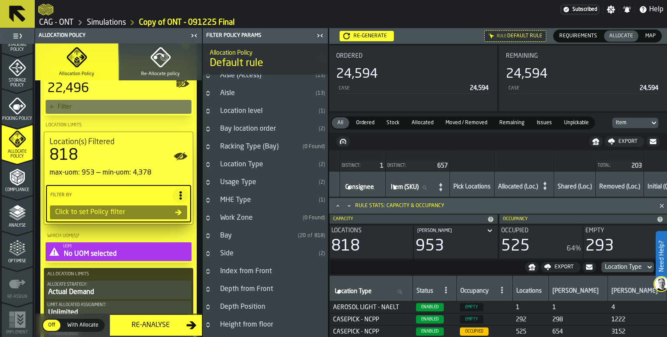
click at [259, 163] on div "Location Type" at bounding box center [265, 164] width 100 height 10
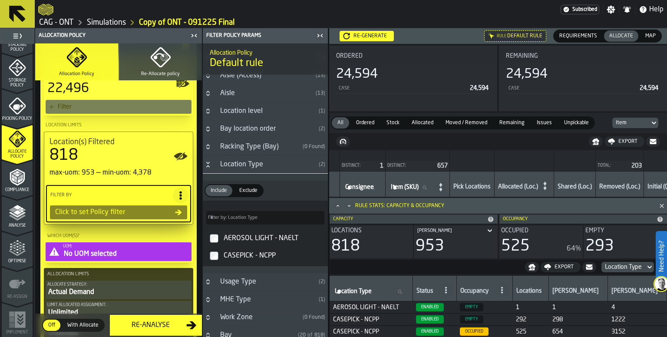
click at [259, 163] on div "Location Type" at bounding box center [265, 164] width 100 height 10
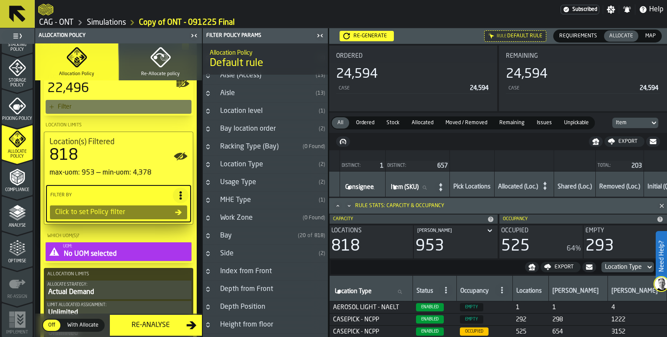
click at [255, 177] on div "Usage Type" at bounding box center [265, 182] width 100 height 10
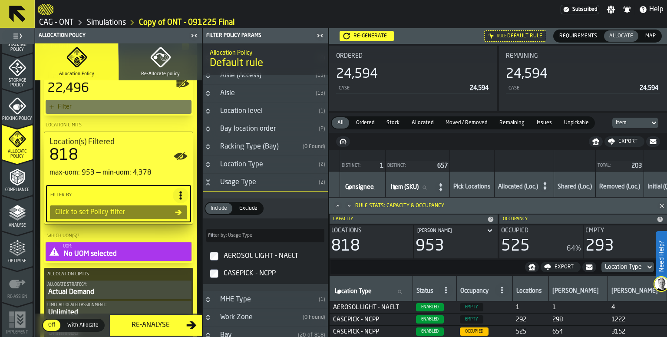
click at [253, 178] on div "Usage Type" at bounding box center [265, 182] width 100 height 10
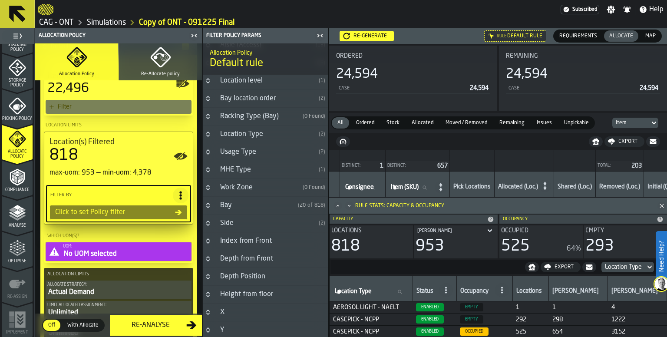
scroll to position [87, 0]
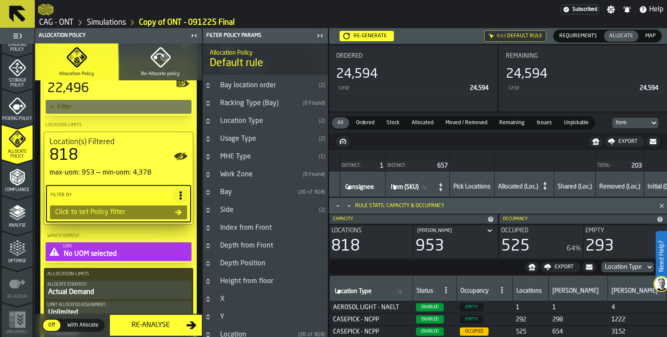
click at [252, 156] on div "MHE Type" at bounding box center [265, 157] width 100 height 10
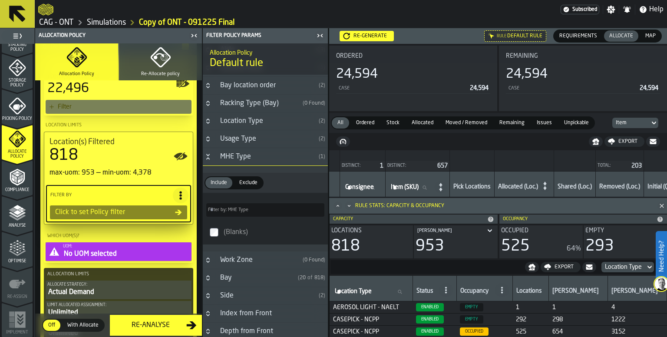
click at [252, 156] on div "MHE Type" at bounding box center [265, 157] width 100 height 10
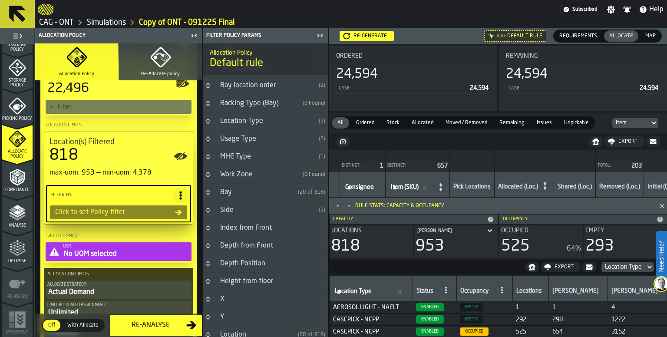
click at [249, 176] on div "Work Zone" at bounding box center [257, 174] width 84 height 10
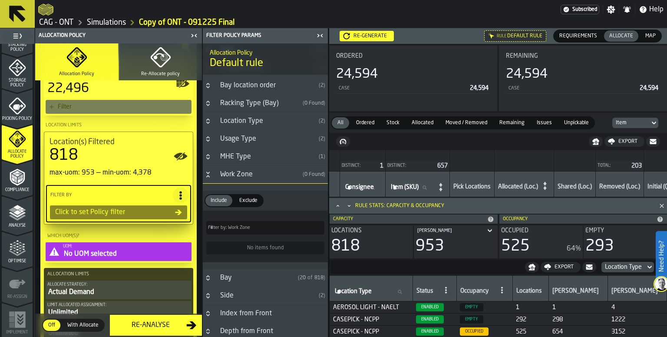
click at [249, 176] on div "Work Zone" at bounding box center [257, 174] width 84 height 10
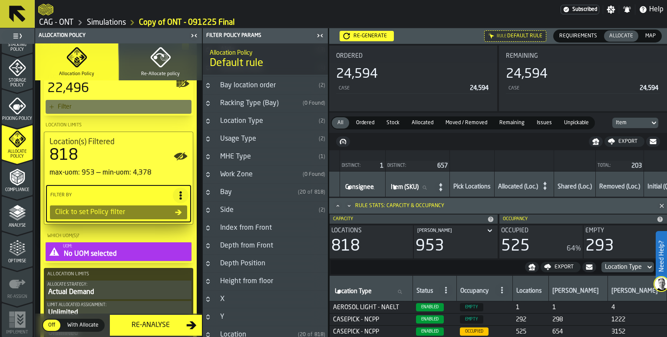
click at [248, 191] on div "Bay" at bounding box center [255, 192] width 80 height 10
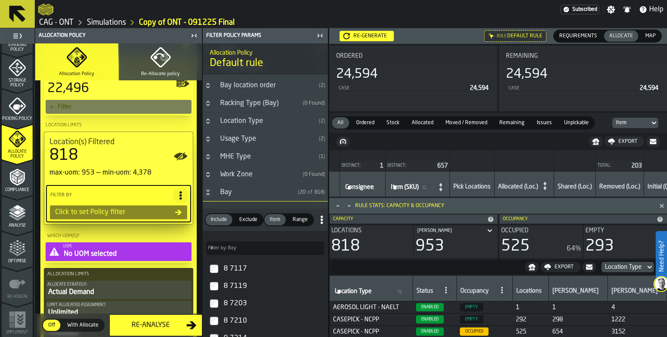
click at [248, 191] on div "Bay" at bounding box center [255, 192] width 80 height 10
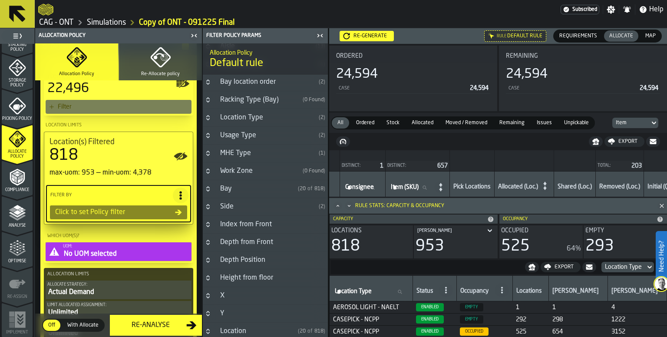
scroll to position [92, 0]
drag, startPoint x: 253, startPoint y: 328, endPoint x: 257, endPoint y: 325, distance: 4.9
click at [253, 329] on div "Location" at bounding box center [255, 330] width 80 height 10
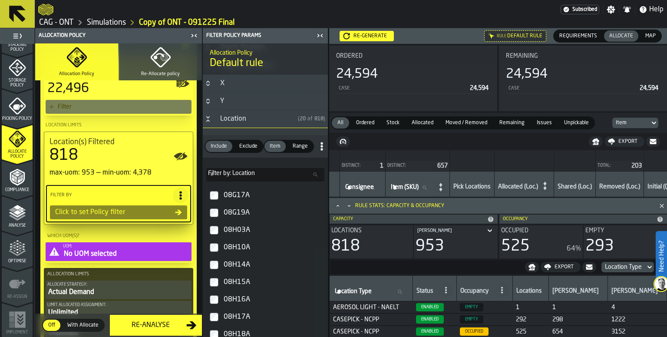
scroll to position [216, 0]
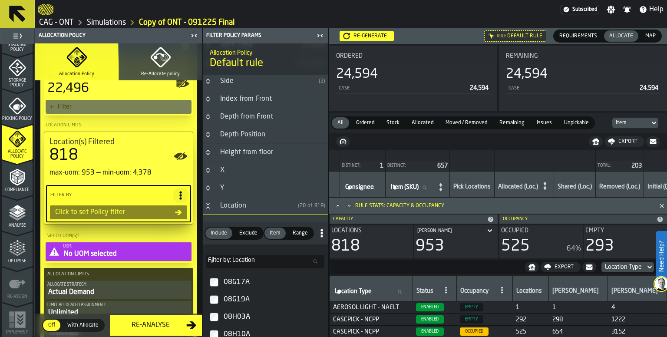
click at [213, 204] on h3 "Location ( 20 of 818 )" at bounding box center [265, 206] width 125 height 18
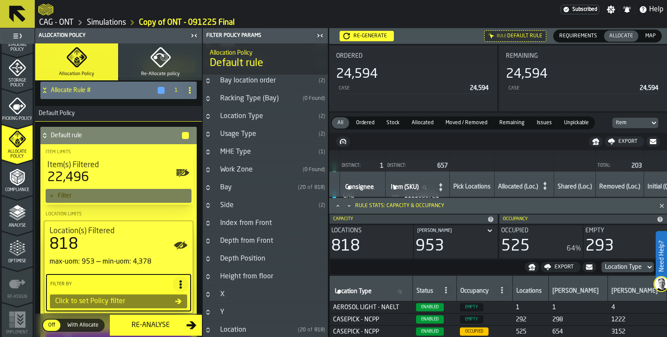
scroll to position [0, 0]
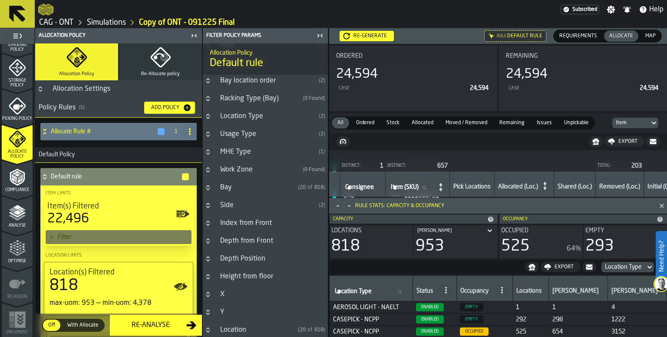
click at [53, 132] on h4 "Allocate Rule #" at bounding box center [104, 131] width 106 height 7
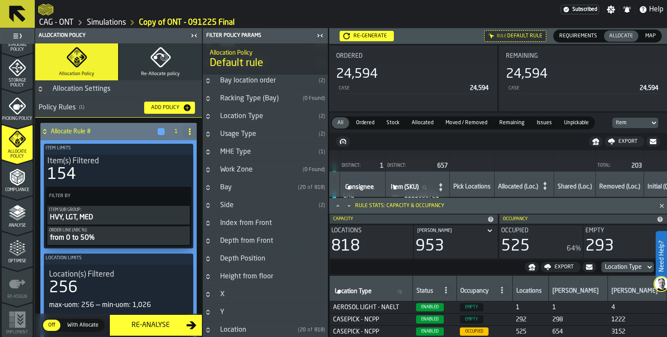
click at [53, 132] on h4 "Allocate Rule #" at bounding box center [104, 131] width 106 height 7
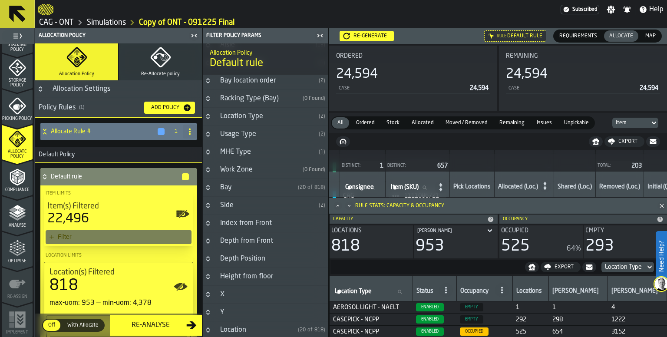
click at [44, 130] on icon at bounding box center [44, 130] width 3 height 2
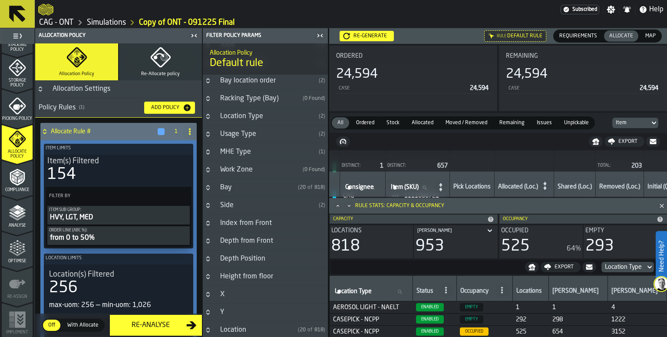
click at [42, 88] on icon "Button-Allocation Settings-closed" at bounding box center [40, 87] width 3 height 2
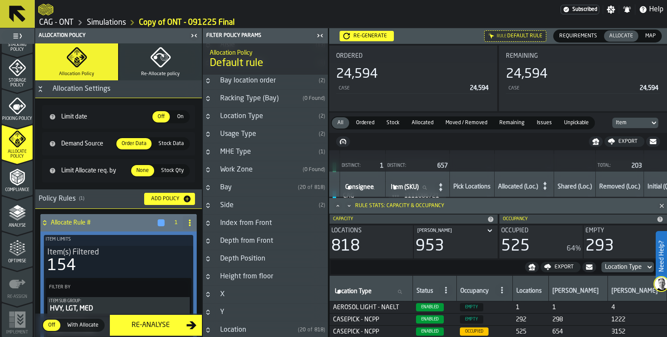
click at [37, 88] on icon "Button-Allocation Settings-open" at bounding box center [40, 89] width 7 height 7
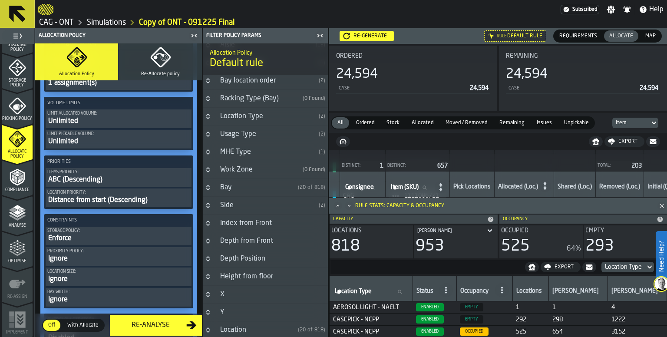
scroll to position [391, 0]
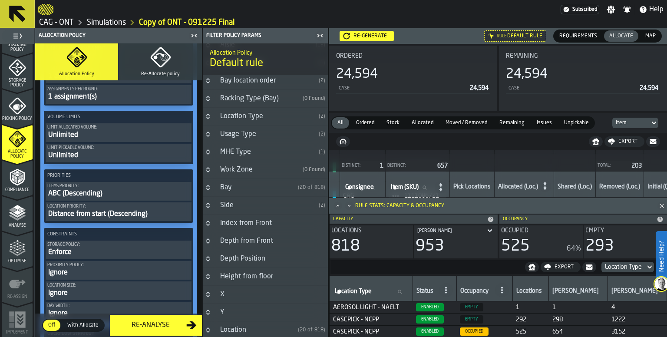
click at [127, 195] on div "ABC (Descending)" at bounding box center [118, 194] width 143 height 10
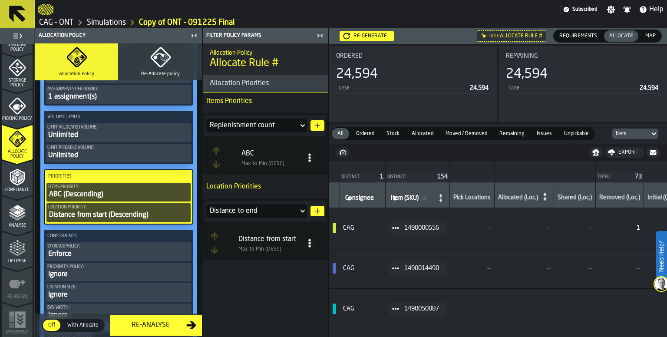
click at [317, 128] on icon "button-" at bounding box center [317, 125] width 7 height 7
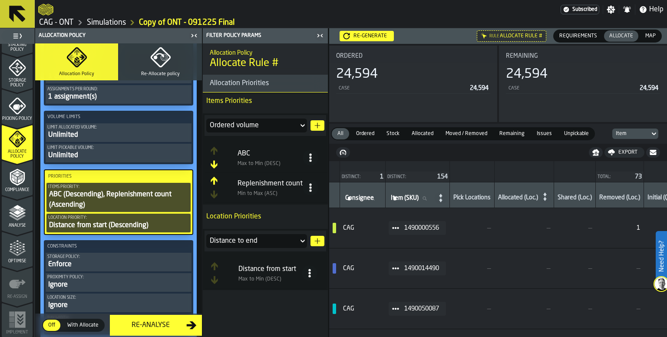
click at [296, 126] on div "Ordered volume" at bounding box center [252, 126] width 92 height 14
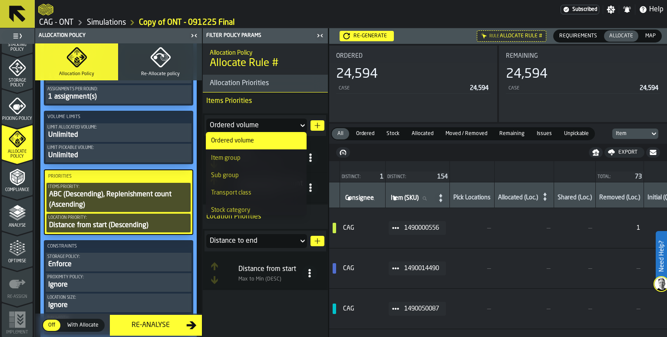
click at [257, 160] on div "Item group" at bounding box center [256, 158] width 90 height 7
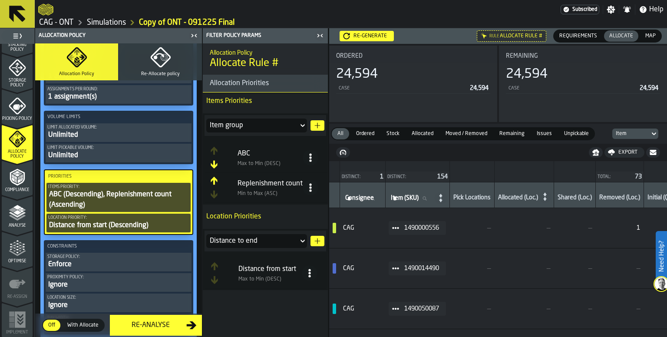
click at [296, 124] on div "Item group" at bounding box center [252, 126] width 92 height 14
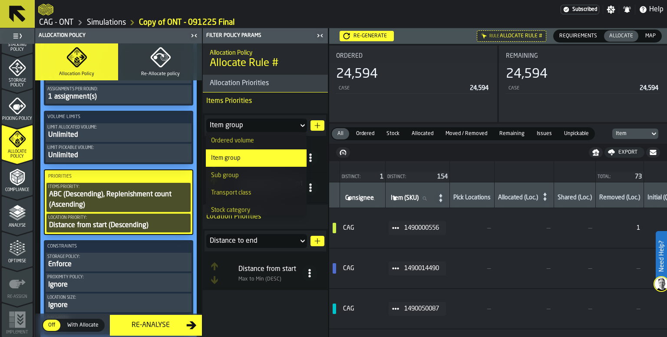
click at [250, 177] on div "Sub group" at bounding box center [256, 175] width 90 height 7
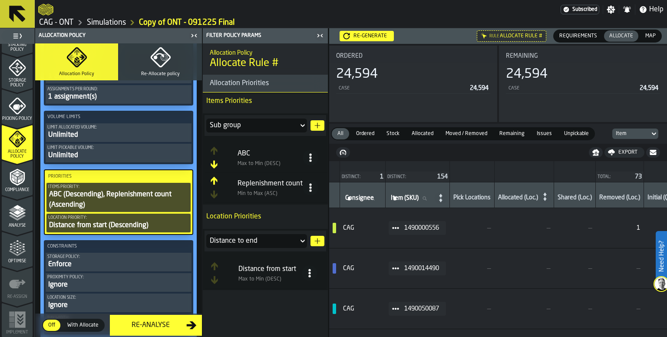
click at [311, 189] on icon at bounding box center [310, 187] width 9 height 9
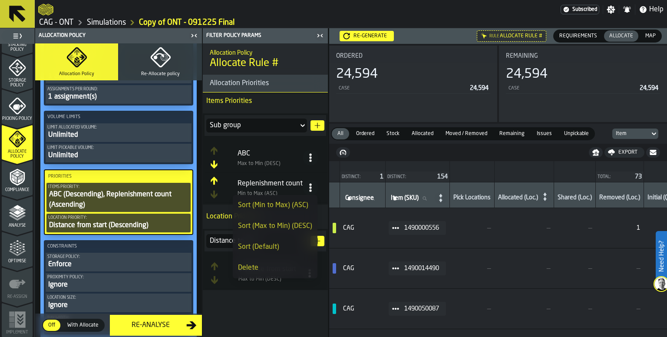
click at [266, 267] on div "Delete" at bounding box center [275, 268] width 74 height 10
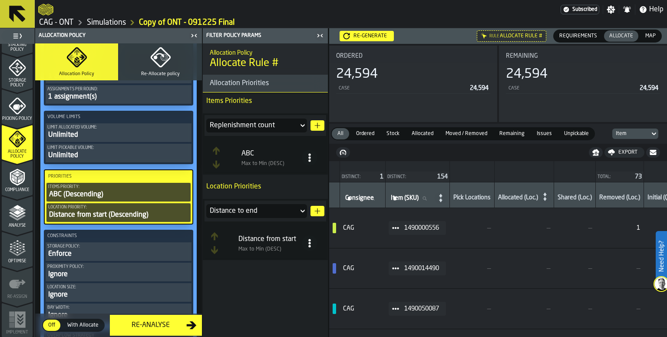
click at [290, 127] on div "Replenishment count" at bounding box center [252, 125] width 85 height 10
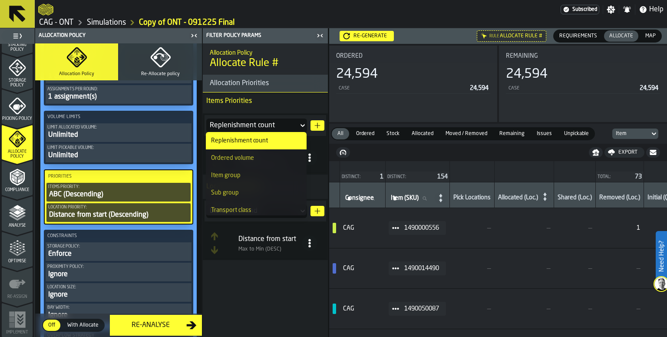
click at [256, 190] on div "Sub group" at bounding box center [256, 192] width 90 height 7
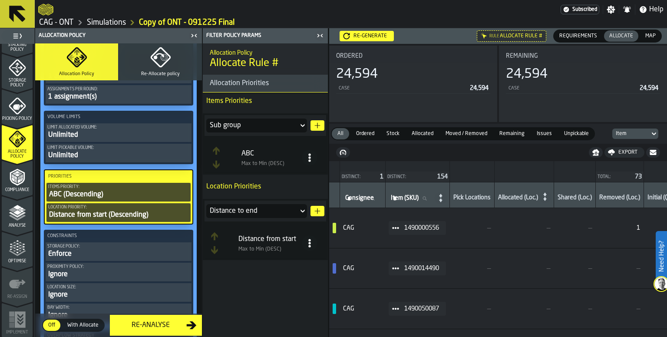
click at [317, 124] on polygon "button-" at bounding box center [318, 126] width 6 height 6
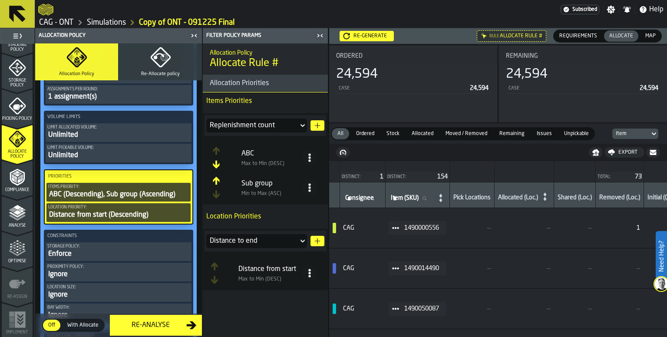
click at [308, 191] on icon at bounding box center [309, 187] width 9 height 9
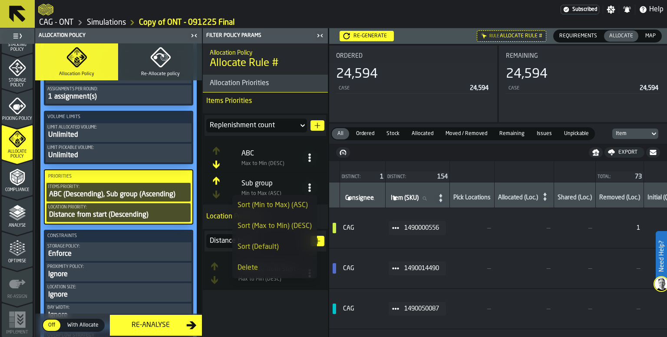
click at [288, 208] on div "Sort (Min to Max) (ASC)" at bounding box center [275, 205] width 74 height 10
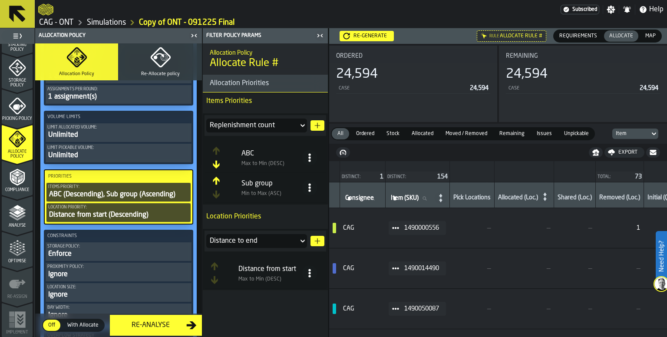
click at [312, 192] on span at bounding box center [310, 188] width 16 height 16
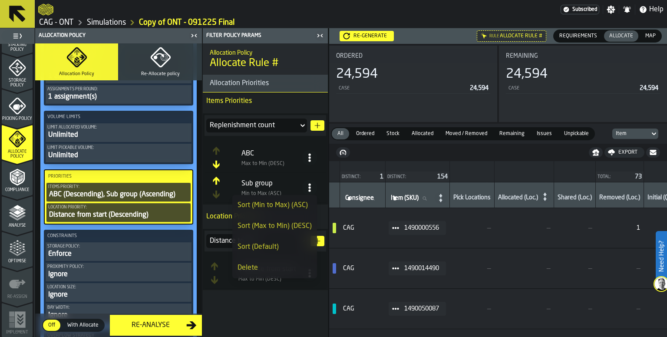
click at [261, 265] on div "Delete" at bounding box center [275, 268] width 74 height 10
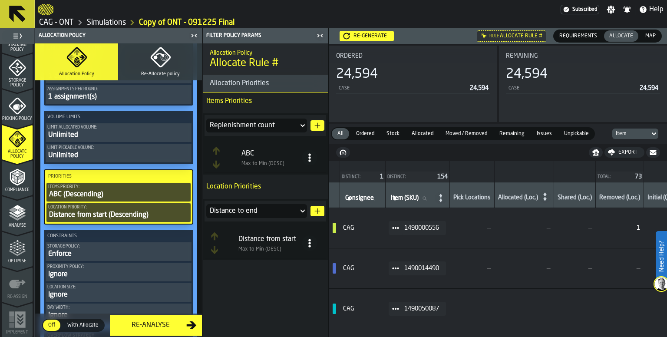
click at [307, 246] on icon at bounding box center [309, 243] width 9 height 9
click at [286, 265] on div "Sort (Min to Max) (ASC)" at bounding box center [275, 261] width 74 height 10
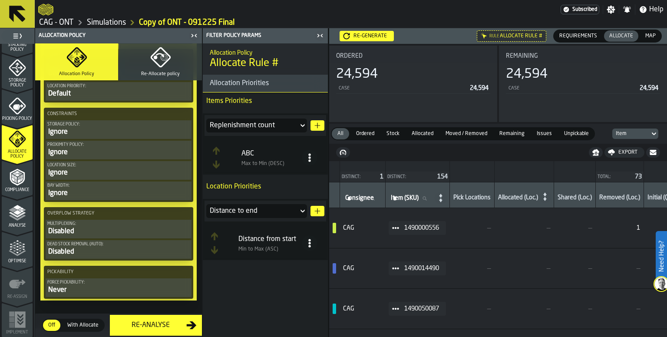
scroll to position [1211, 0]
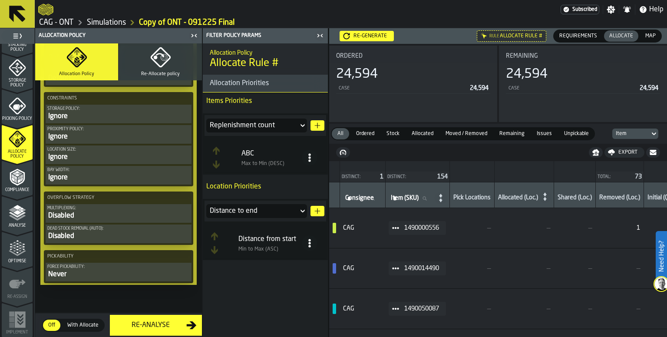
click at [169, 325] on div "Re-Analyse" at bounding box center [150, 325] width 71 height 10
click at [163, 57] on icon "button" at bounding box center [164, 57] width 4 height 4
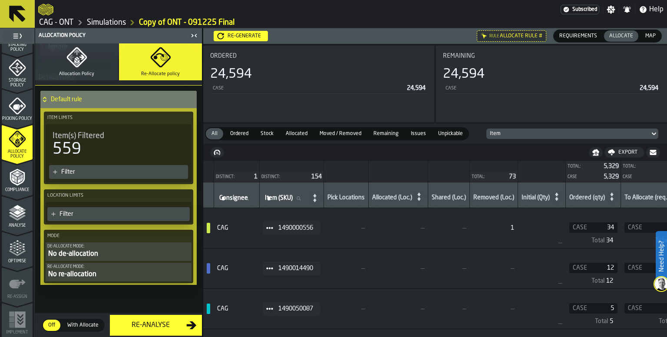
scroll to position [437, 0]
click at [239, 35] on div "Re-generate" at bounding box center [244, 36] width 40 height 6
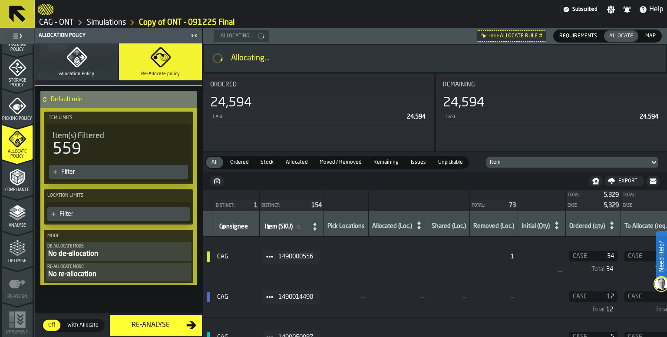
click at [650, 34] on span "Map" at bounding box center [650, 36] width 17 height 8
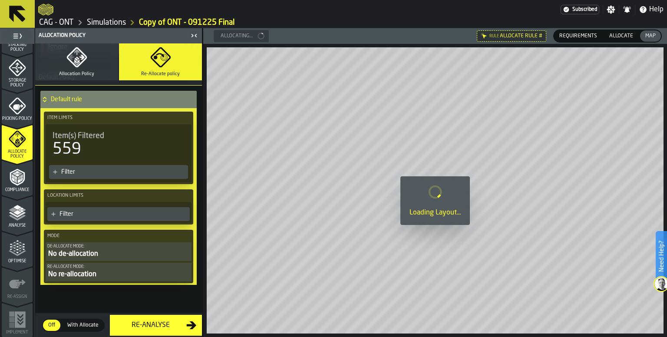
click at [44, 96] on icon at bounding box center [44, 99] width 9 height 7
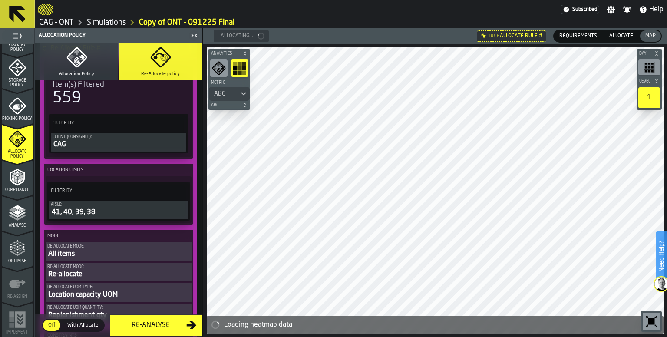
scroll to position [0, 0]
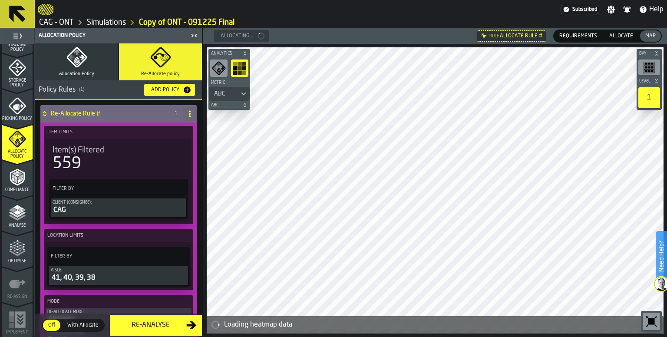
click at [48, 113] on icon at bounding box center [44, 113] width 9 height 7
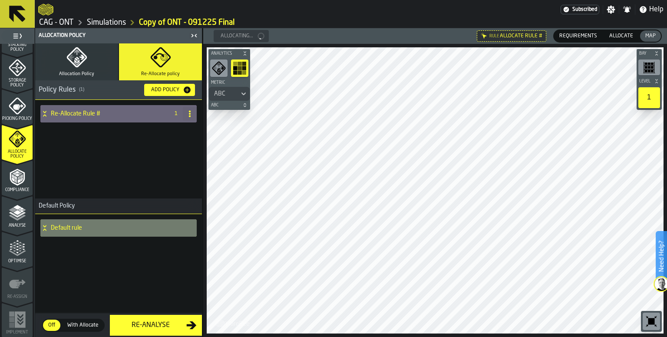
click at [83, 66] on icon "button" at bounding box center [76, 57] width 21 height 21
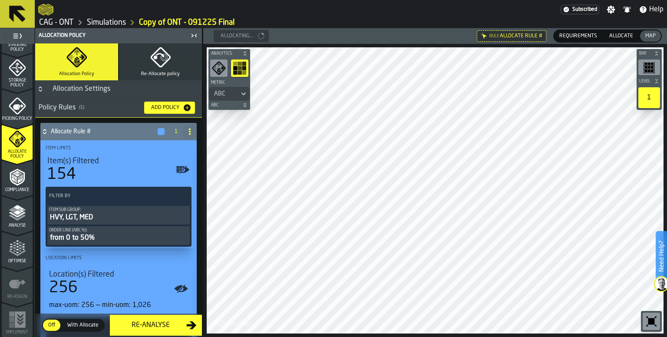
click at [55, 128] on h4 "Allocate Rule #" at bounding box center [104, 131] width 106 height 7
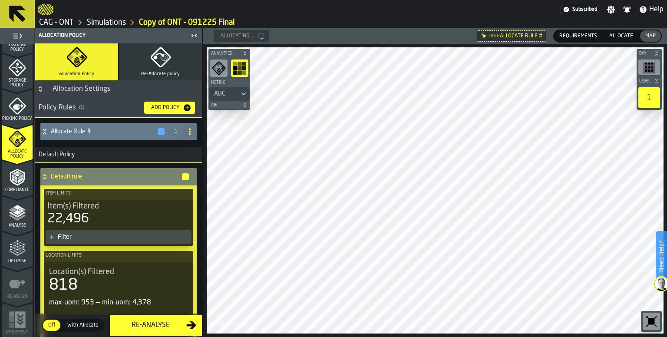
click at [49, 173] on icon at bounding box center [44, 176] width 9 height 7
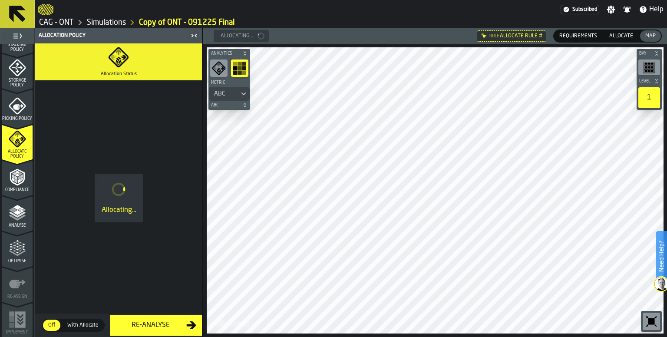
click at [230, 106] on span "ABC" at bounding box center [224, 105] width 31 height 5
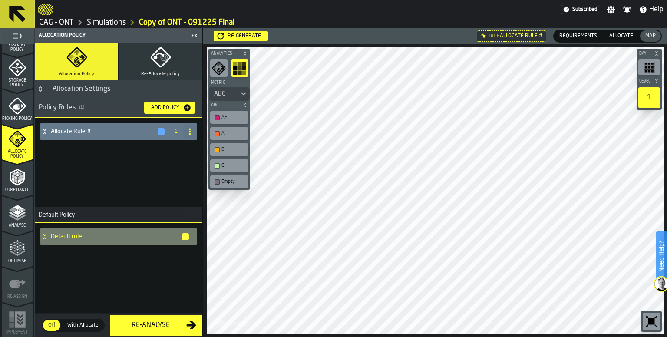
click at [222, 114] on div "A+" at bounding box center [229, 117] width 35 height 9
click at [216, 116] on div "button-toolbar-undefined" at bounding box center [217, 117] width 5 height 5
click at [167, 66] on icon "button" at bounding box center [160, 57] width 21 height 21
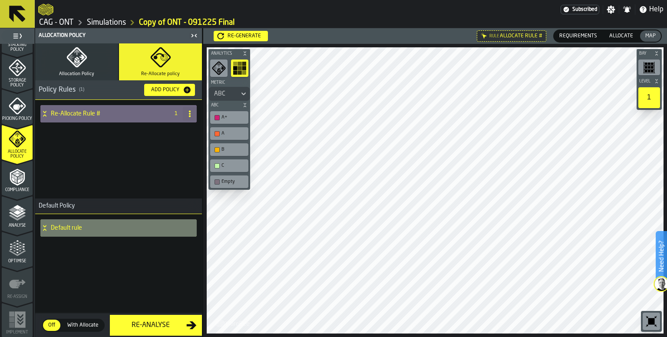
click at [192, 113] on icon at bounding box center [189, 113] width 7 height 7
click at [142, 149] on div "Delete" at bounding box center [155, 151] width 73 height 10
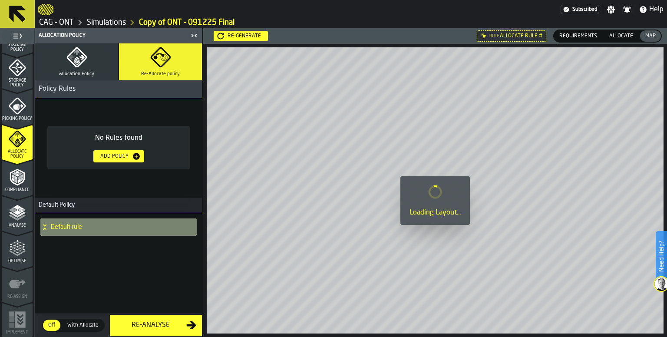
click at [71, 226] on h4 "Default rule" at bounding box center [120, 227] width 139 height 7
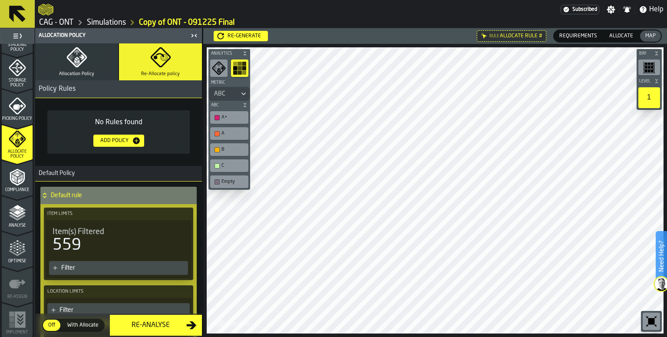
click at [80, 65] on icon "button" at bounding box center [76, 57] width 21 height 21
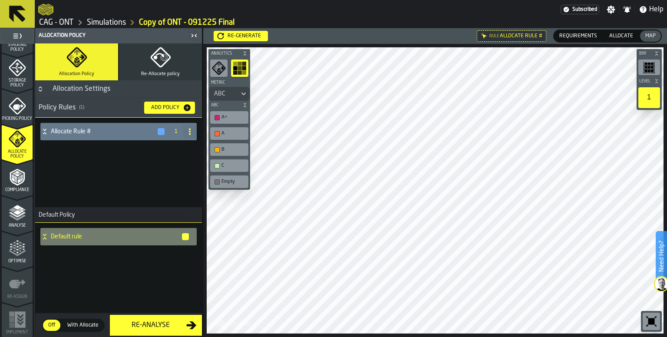
click at [189, 129] on icon at bounding box center [189, 131] width 7 height 7
click at [140, 171] on div "Delete" at bounding box center [155, 169] width 73 height 10
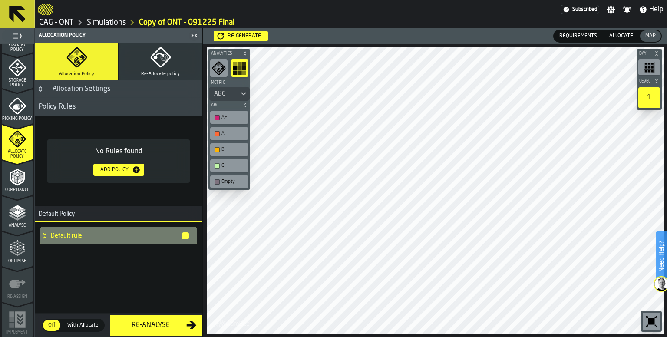
click at [227, 96] on div "ABC" at bounding box center [225, 93] width 22 height 7
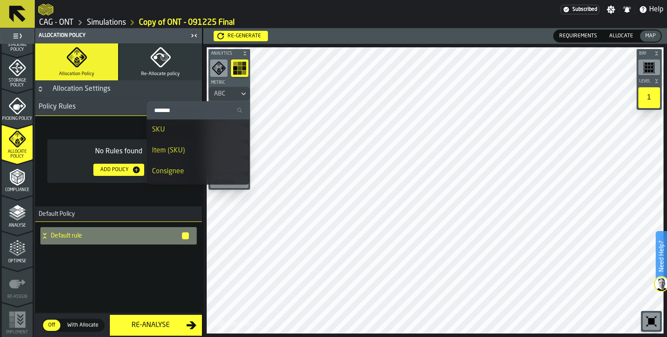
click at [184, 131] on div "SKU" at bounding box center [198, 130] width 92 height 10
